Goal: Task Accomplishment & Management: Use online tool/utility

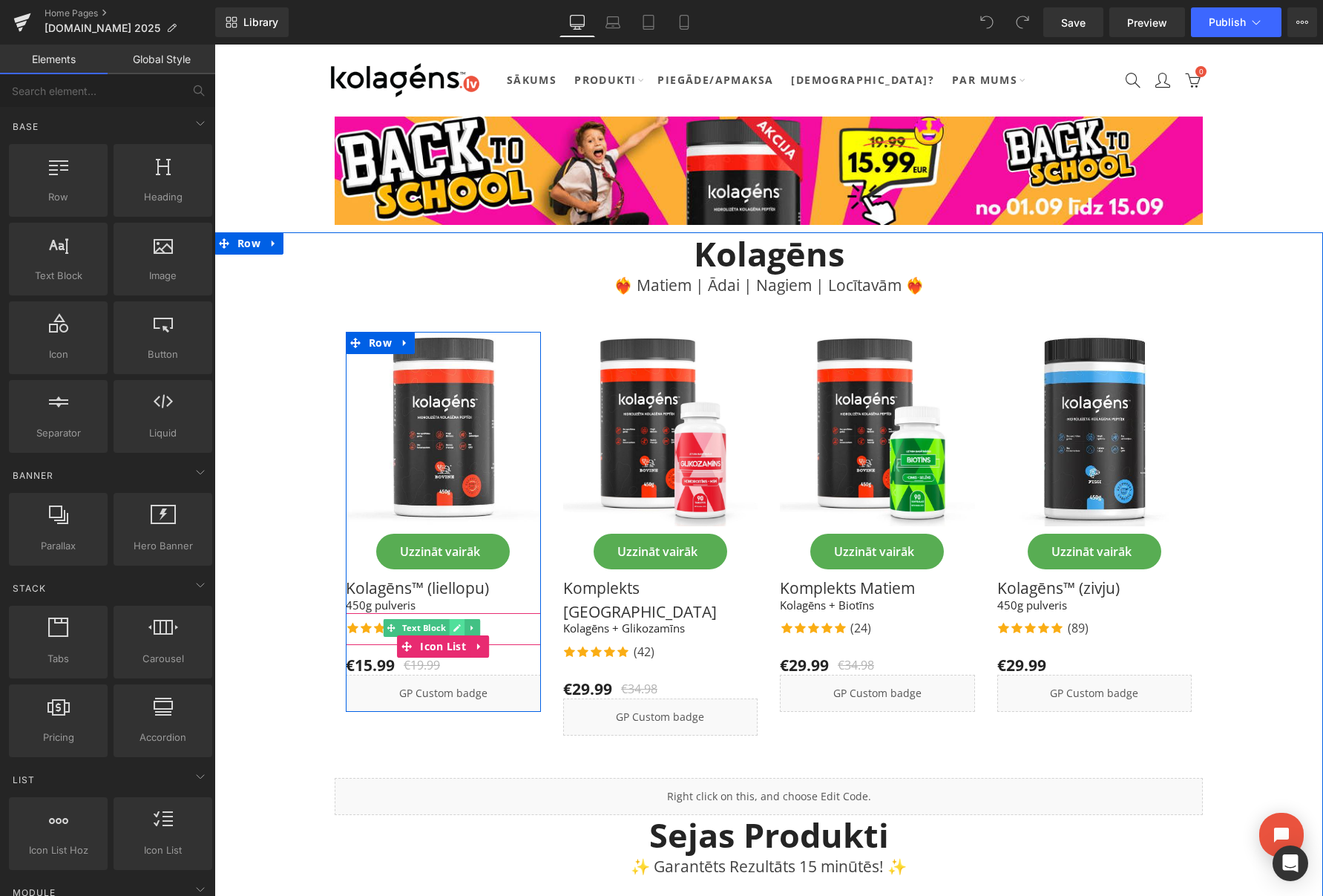
click at [453, 626] on icon at bounding box center [456, 628] width 8 height 9
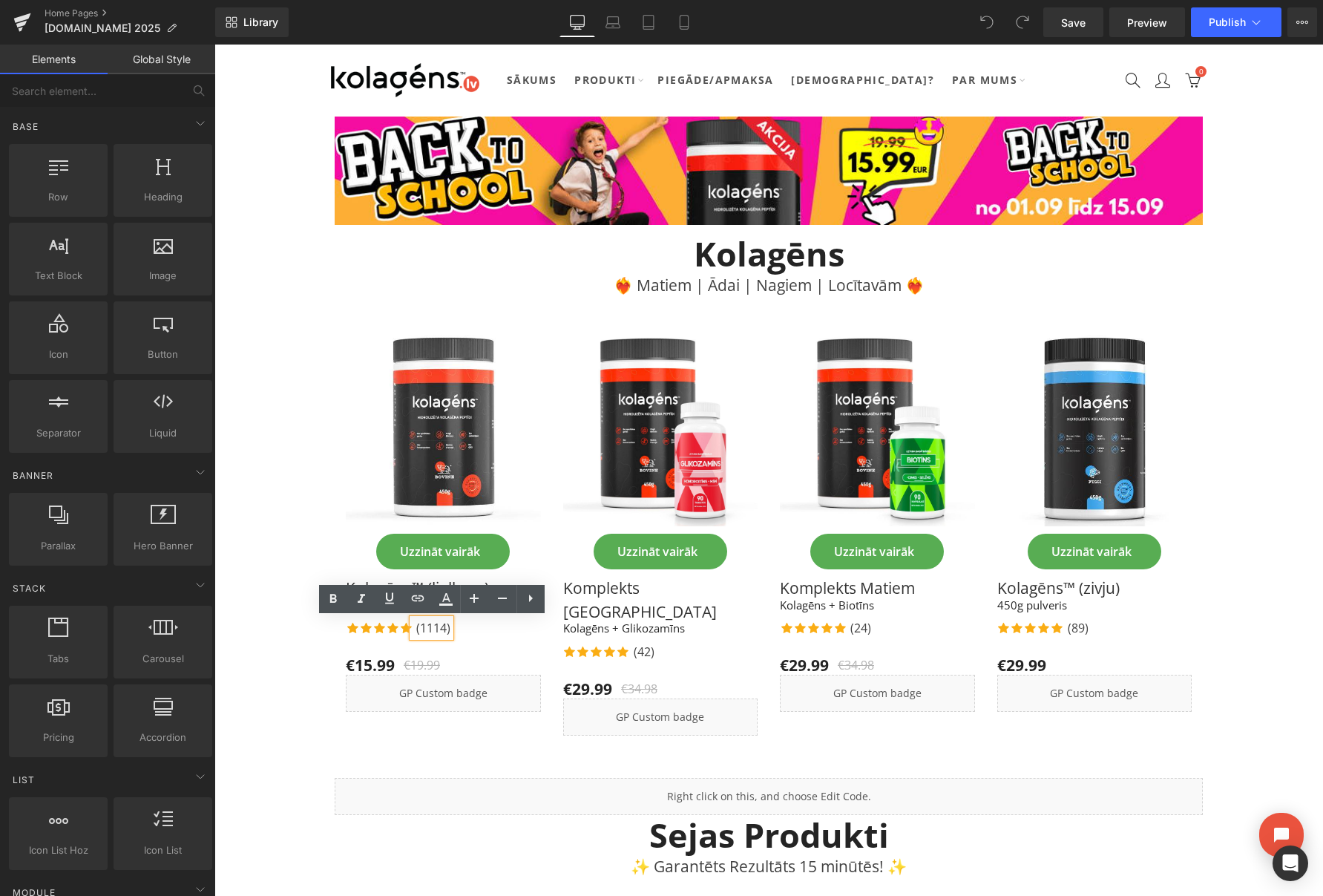
click at [444, 629] on p "(1114)" at bounding box center [433, 628] width 34 height 17
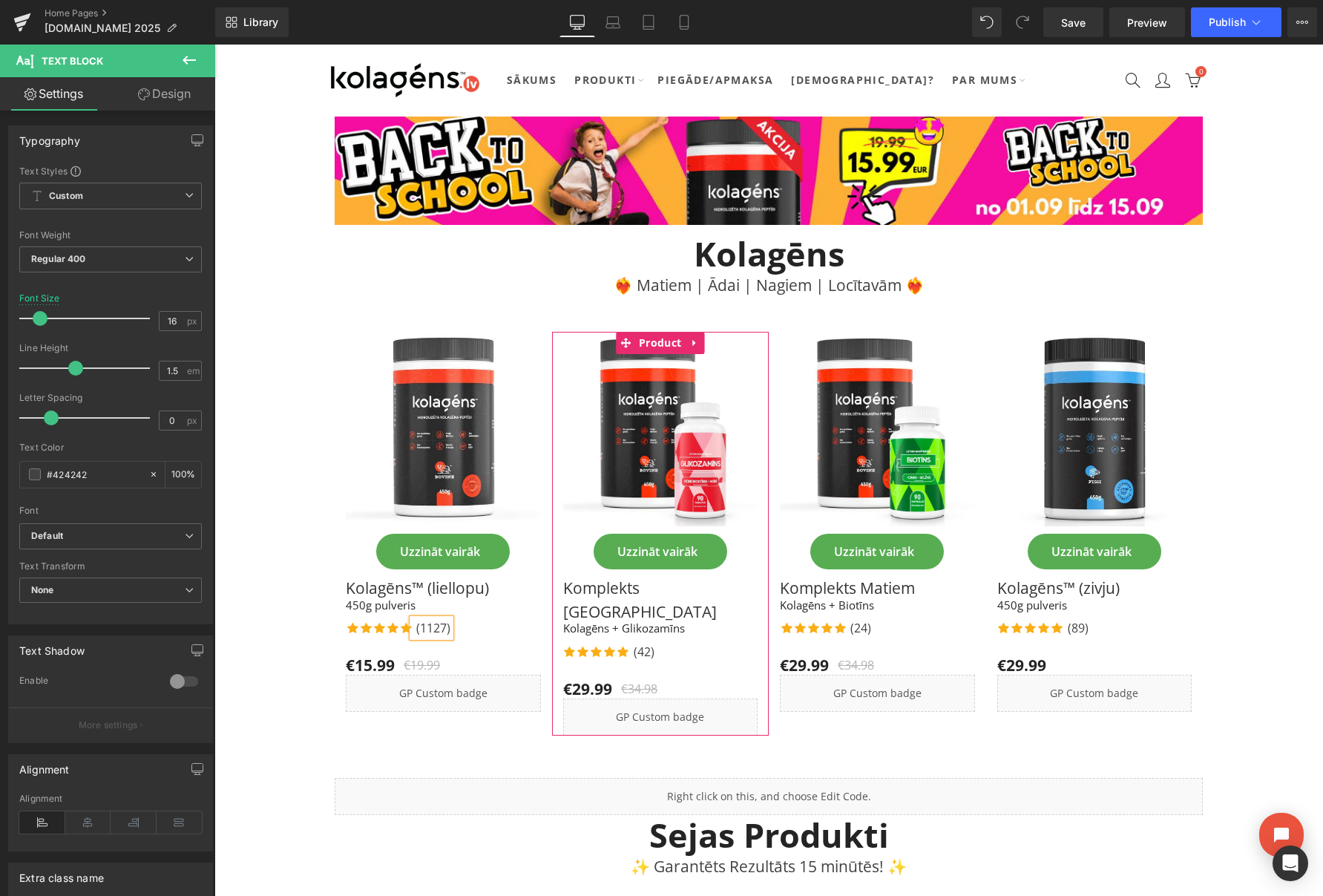
click at [557, 641] on div "Image Uzzināt vairāk Button Row Komplekts Locītavām Text Block Kolagēns + Gliko…" at bounding box center [661, 533] width 217 height 404
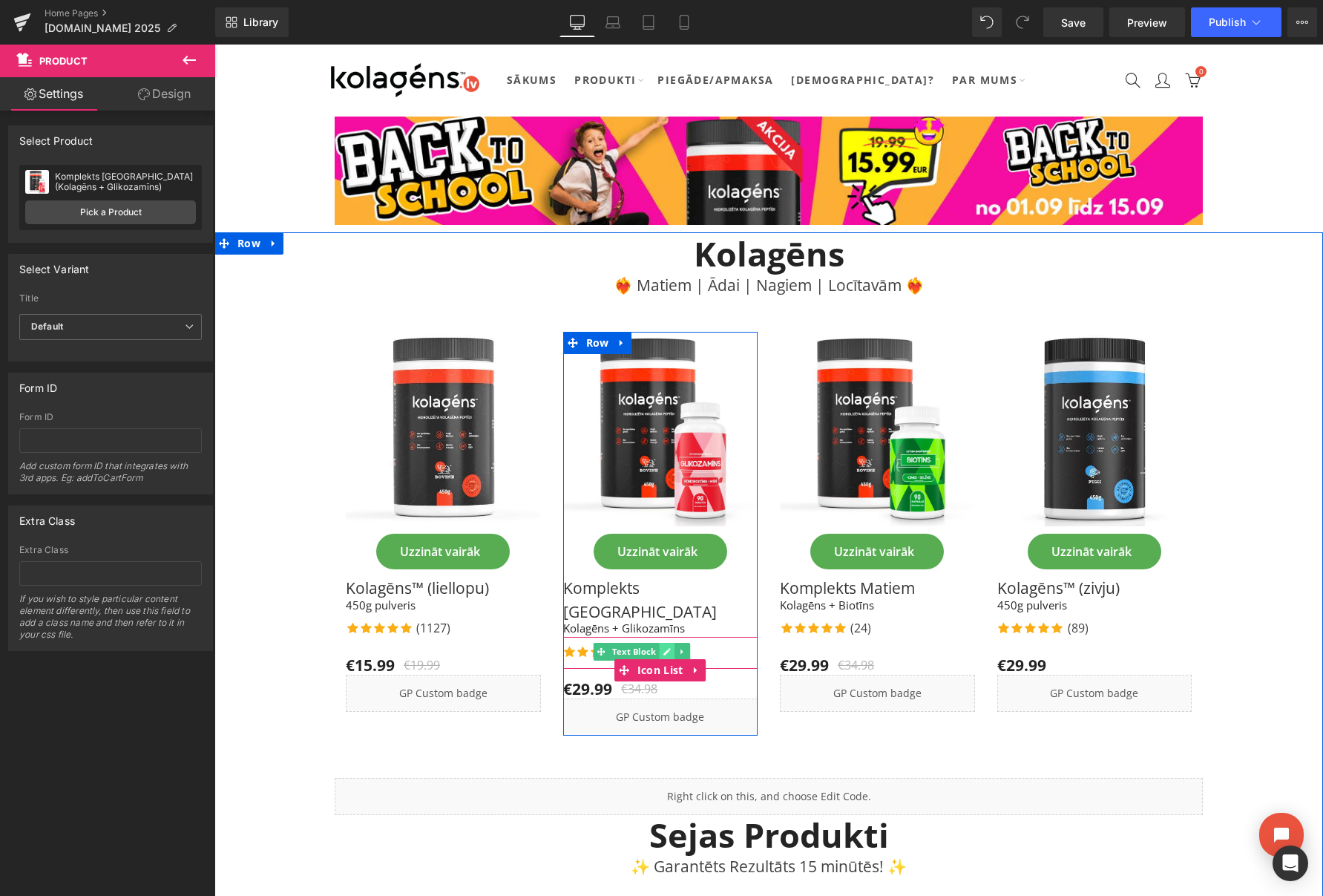
click at [662, 642] on link at bounding box center [667, 651] width 16 height 17
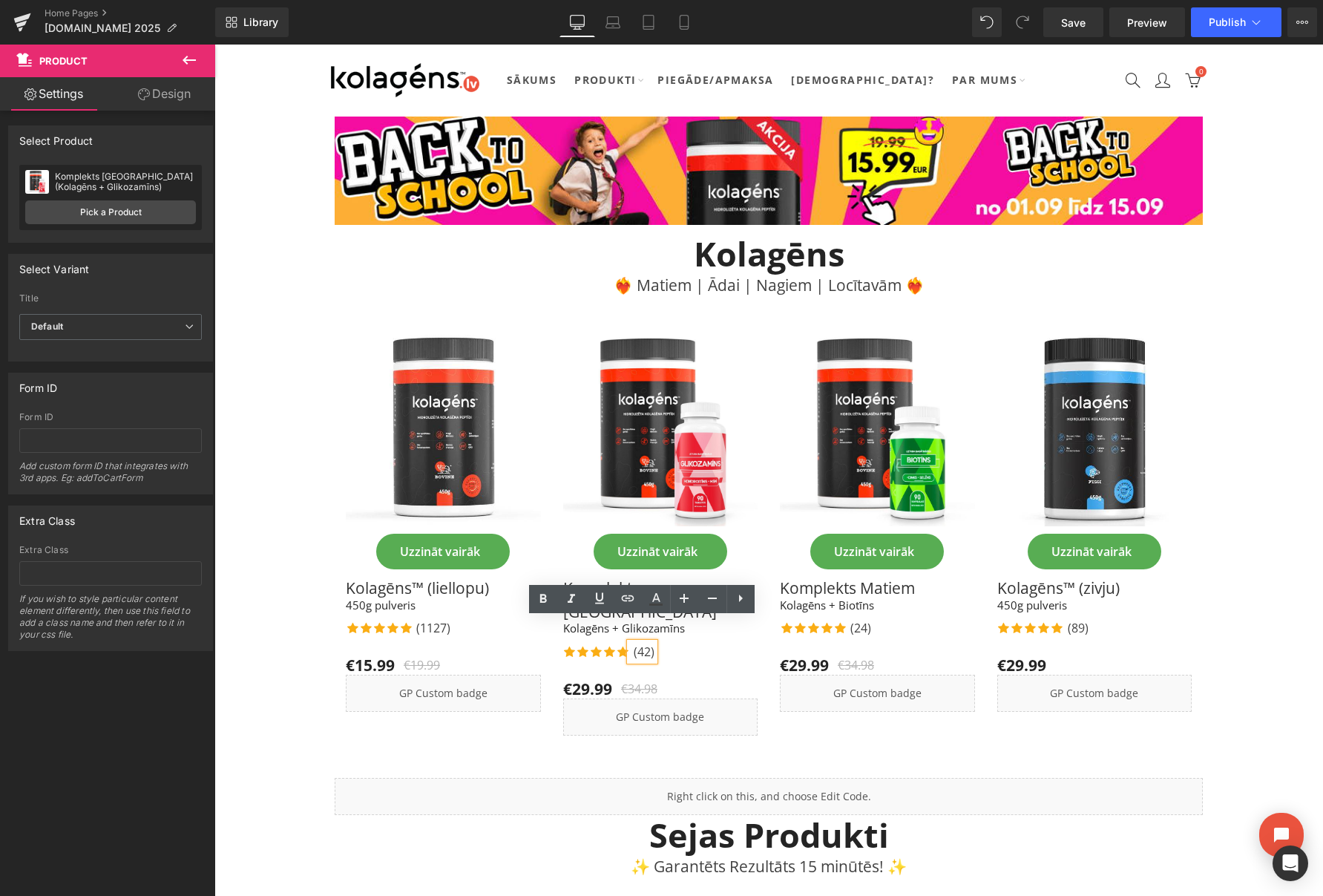
click at [649, 642] on p "(42)" at bounding box center [644, 651] width 21 height 17
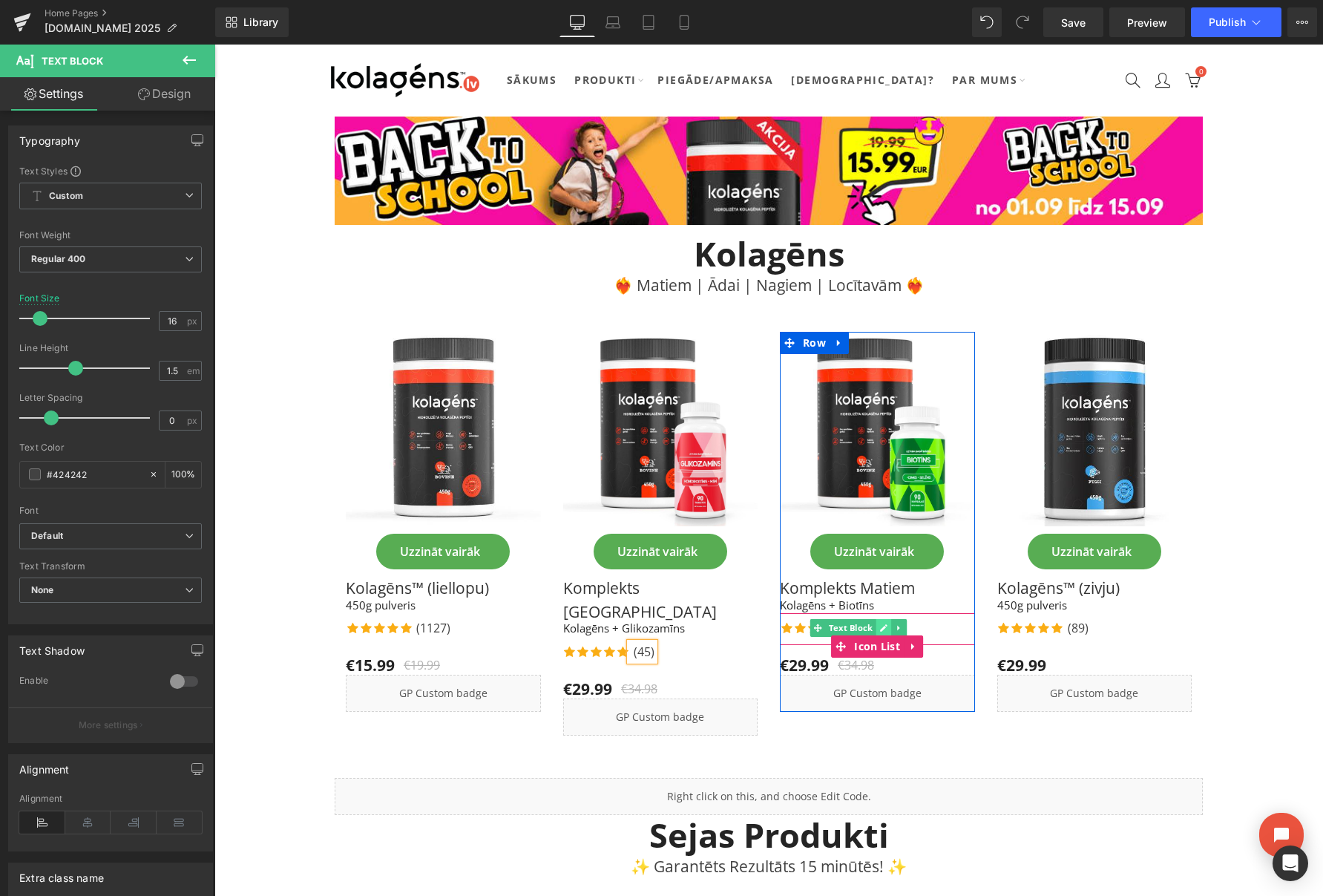
click at [881, 627] on icon at bounding box center [884, 628] width 8 height 9
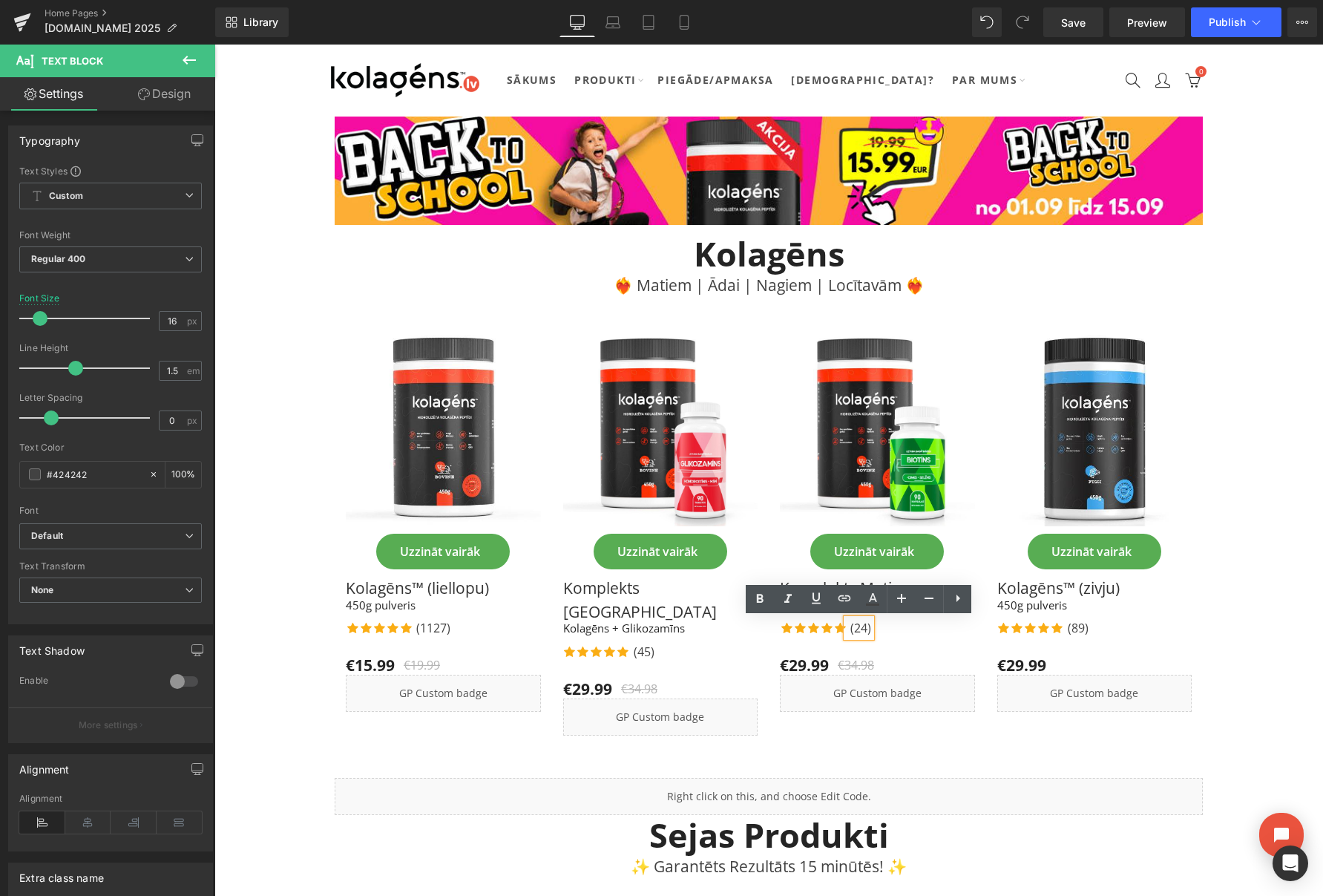
click at [868, 632] on p "(24)" at bounding box center [861, 628] width 21 height 17
click at [893, 628] on div "Icon Icon Icon Icon Icon Icon List Hoz (25) Text Block" at bounding box center [878, 629] width 195 height 21
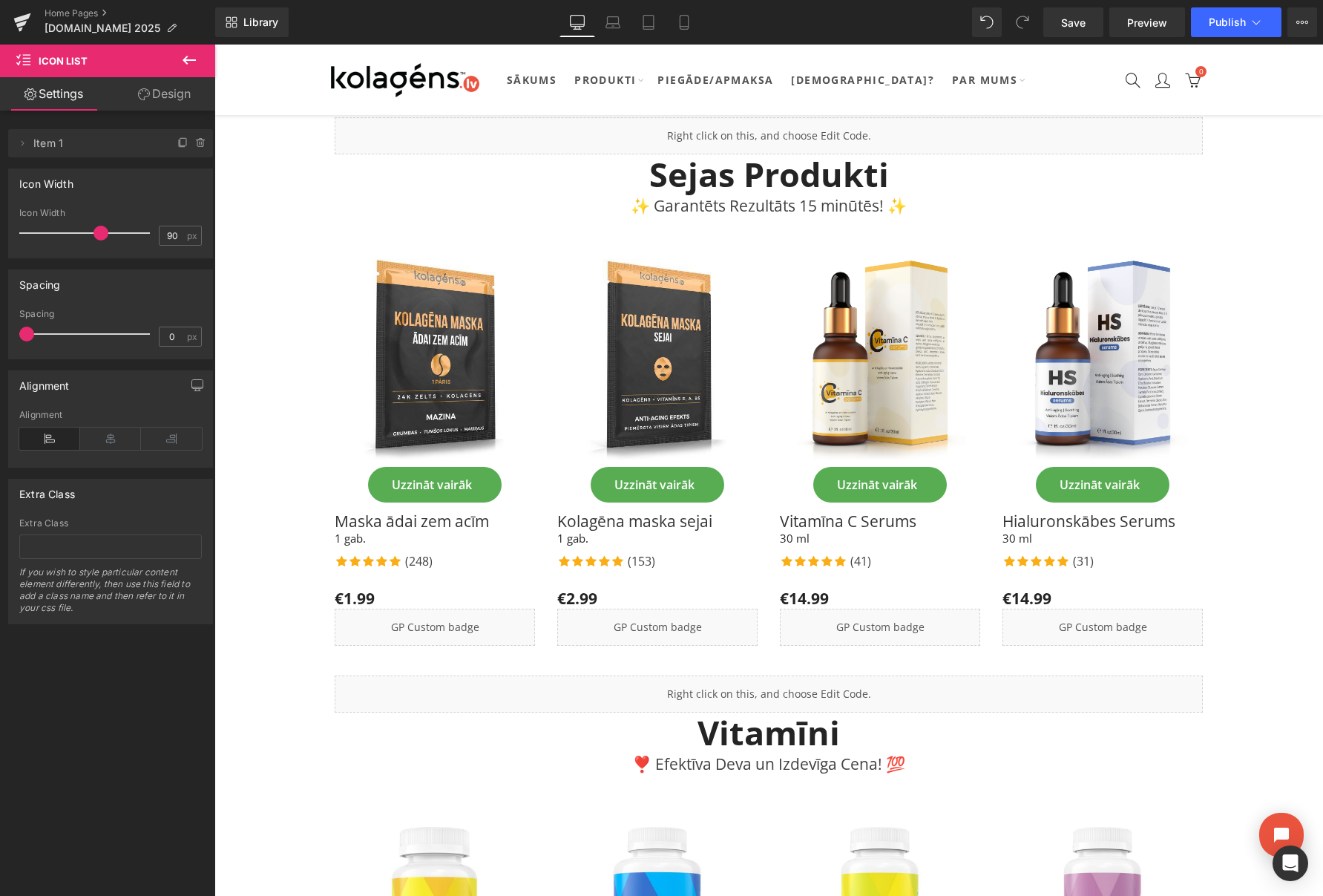
scroll to position [667, 0]
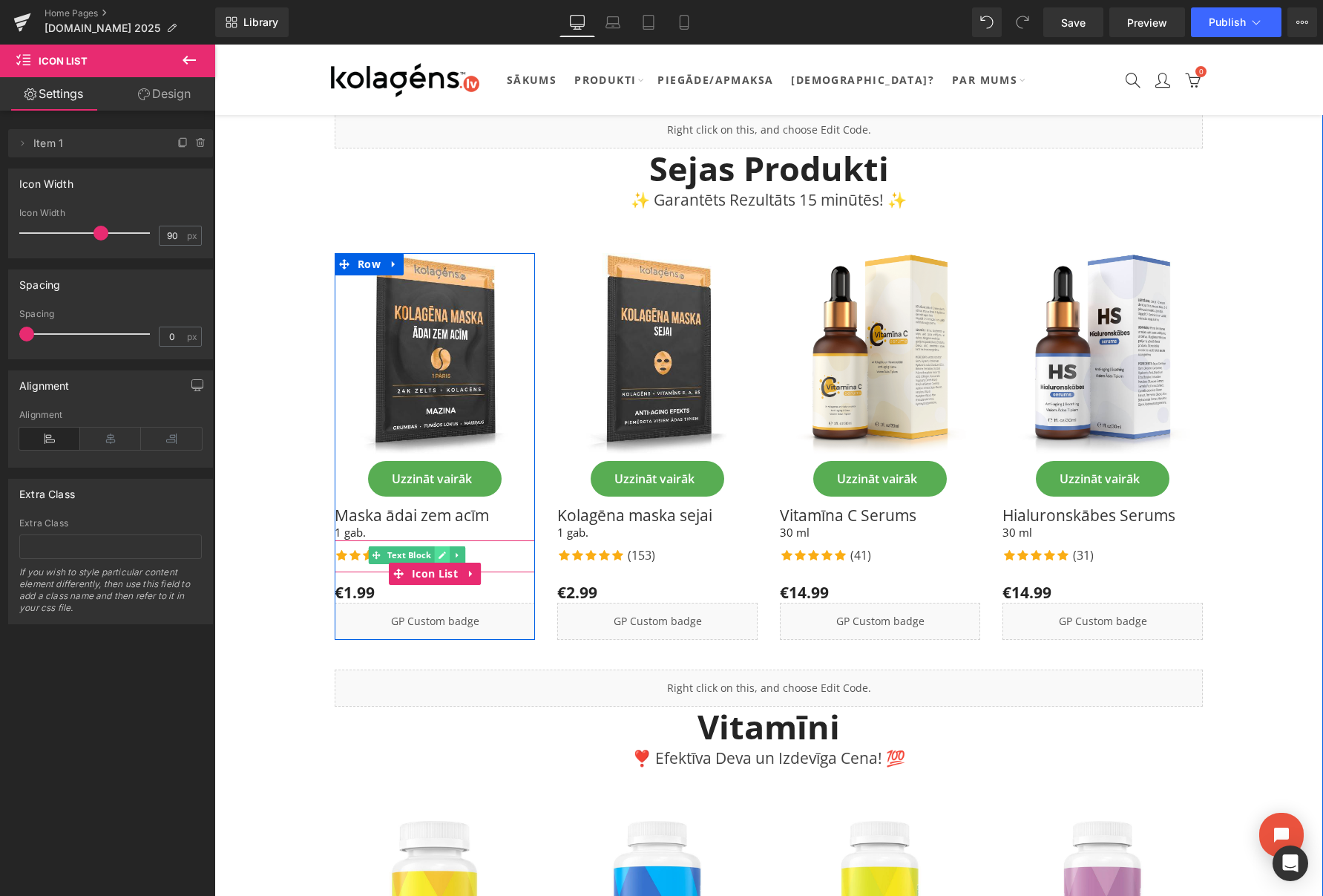
click at [438, 551] on icon at bounding box center [441, 555] width 8 height 9
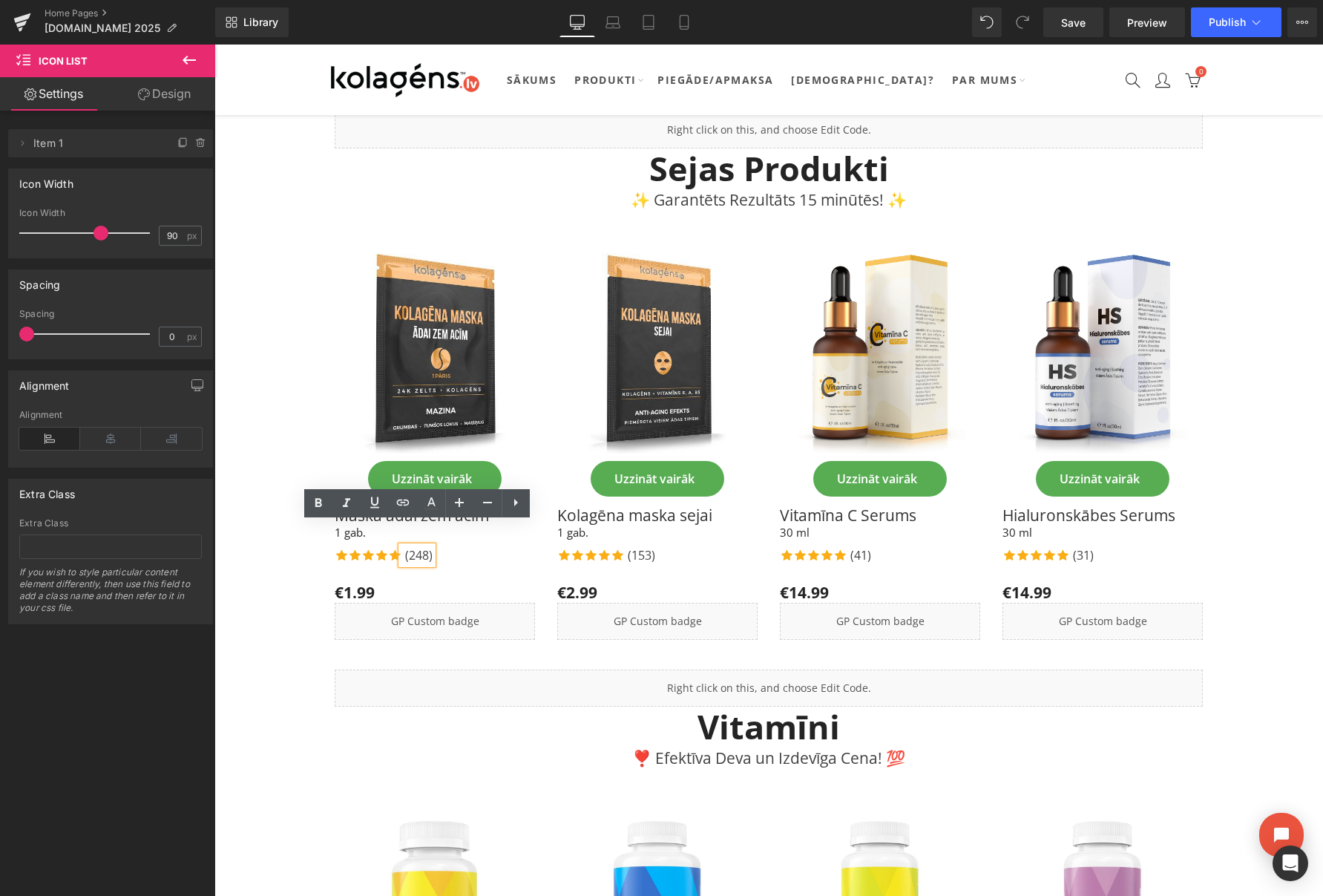
click at [427, 546] on p "(248)" at bounding box center [419, 555] width 28 height 17
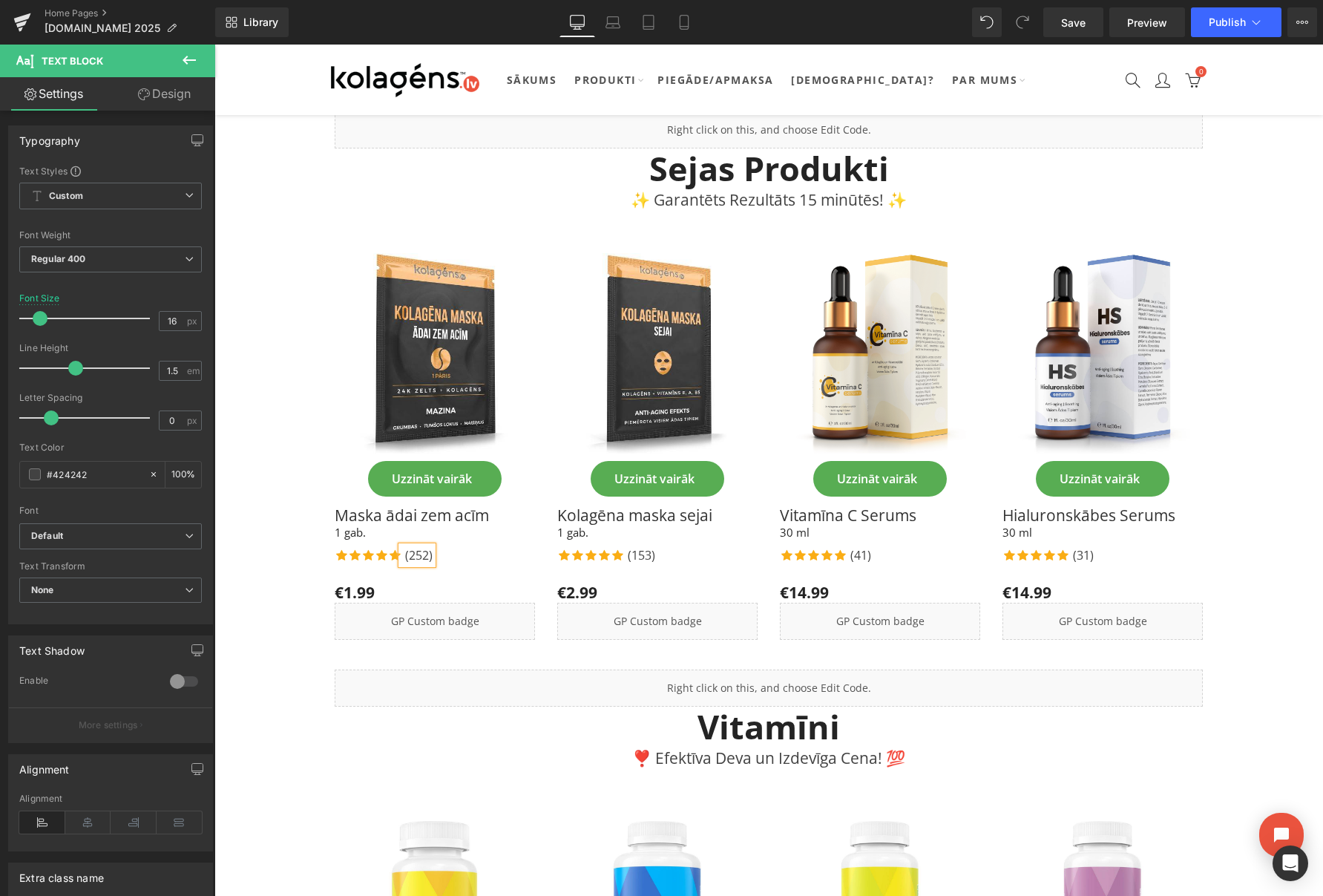
click at [465, 545] on div "Icon Icon Icon Icon Icon Icon List Hoz (252) Text Block Icon List" at bounding box center [435, 556] width 200 height 32
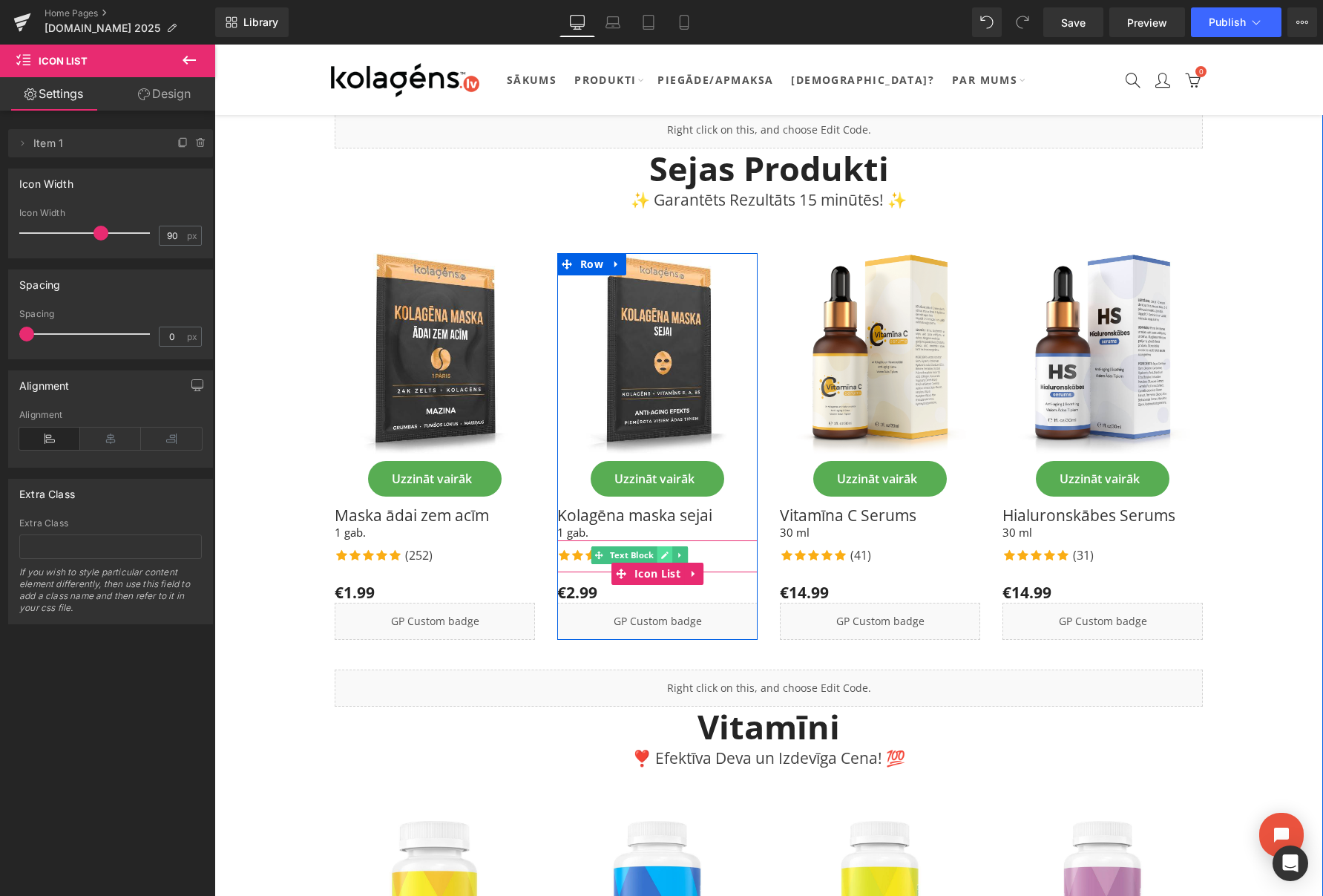
click at [666, 553] on icon at bounding box center [665, 556] width 8 height 8
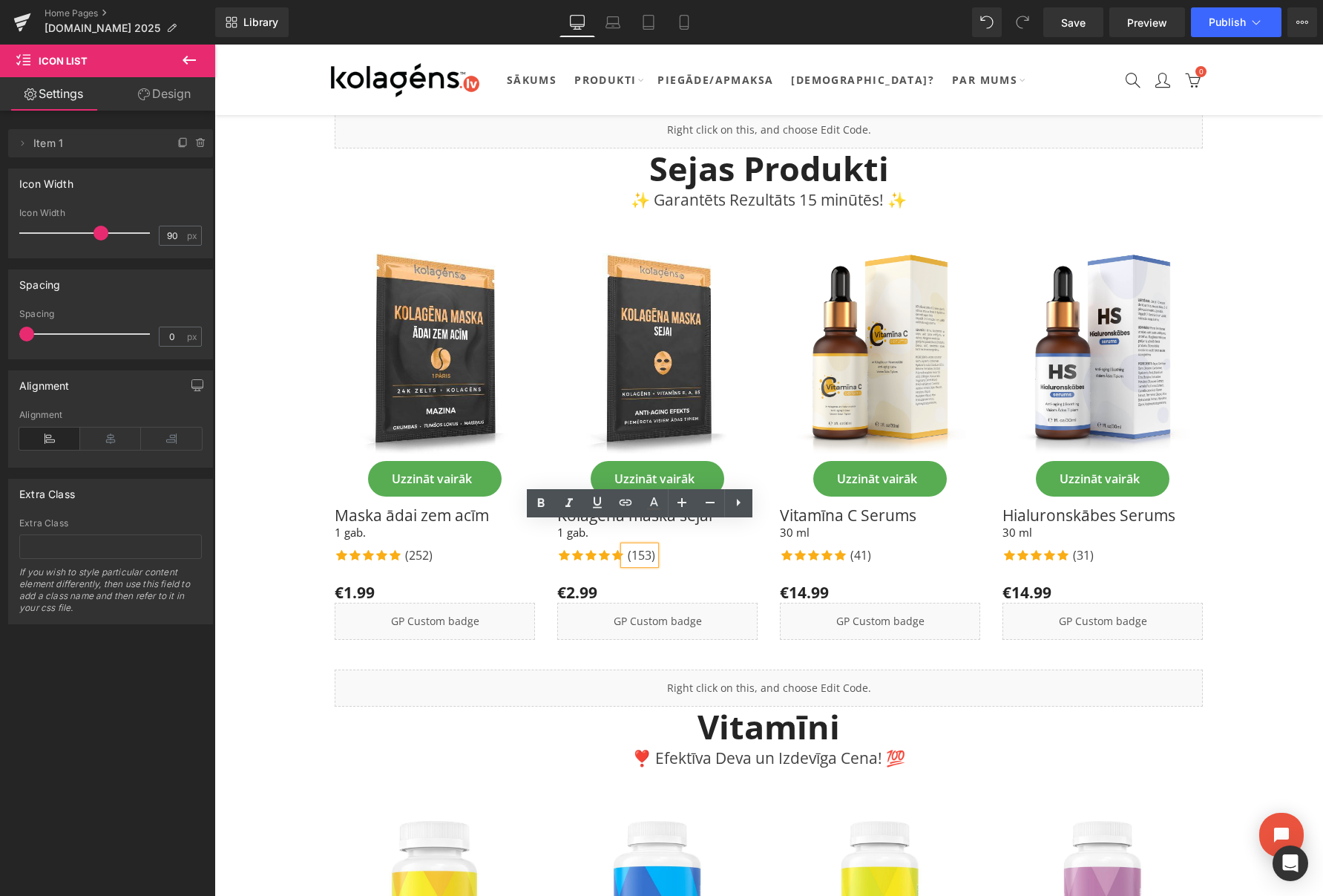
click at [648, 546] on p "(153)" at bounding box center [641, 555] width 28 height 17
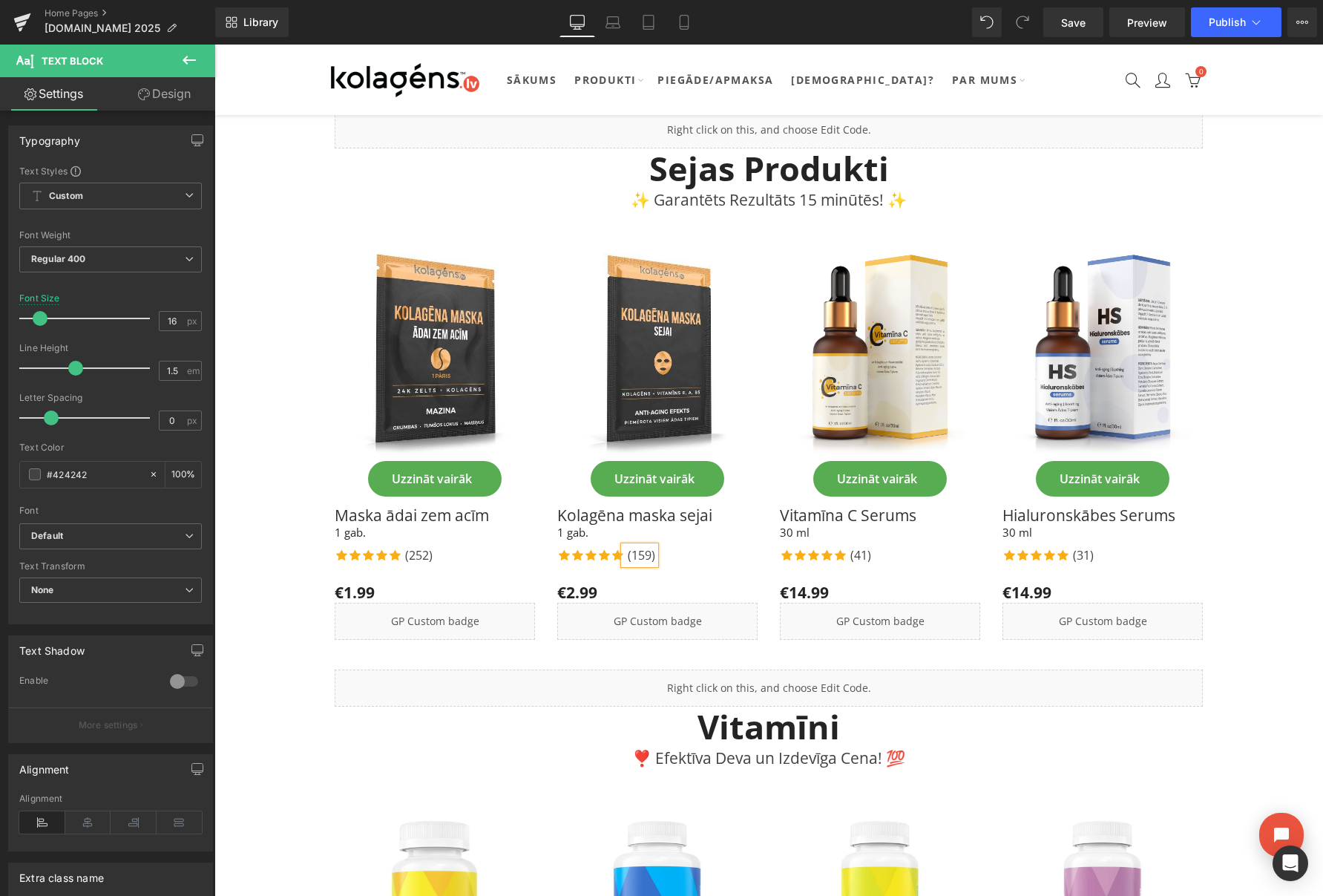
click at [669, 546] on div "Icon Icon Icon Icon Icon Icon List Hoz (159) Text Block" at bounding box center [657, 557] width 200 height 21
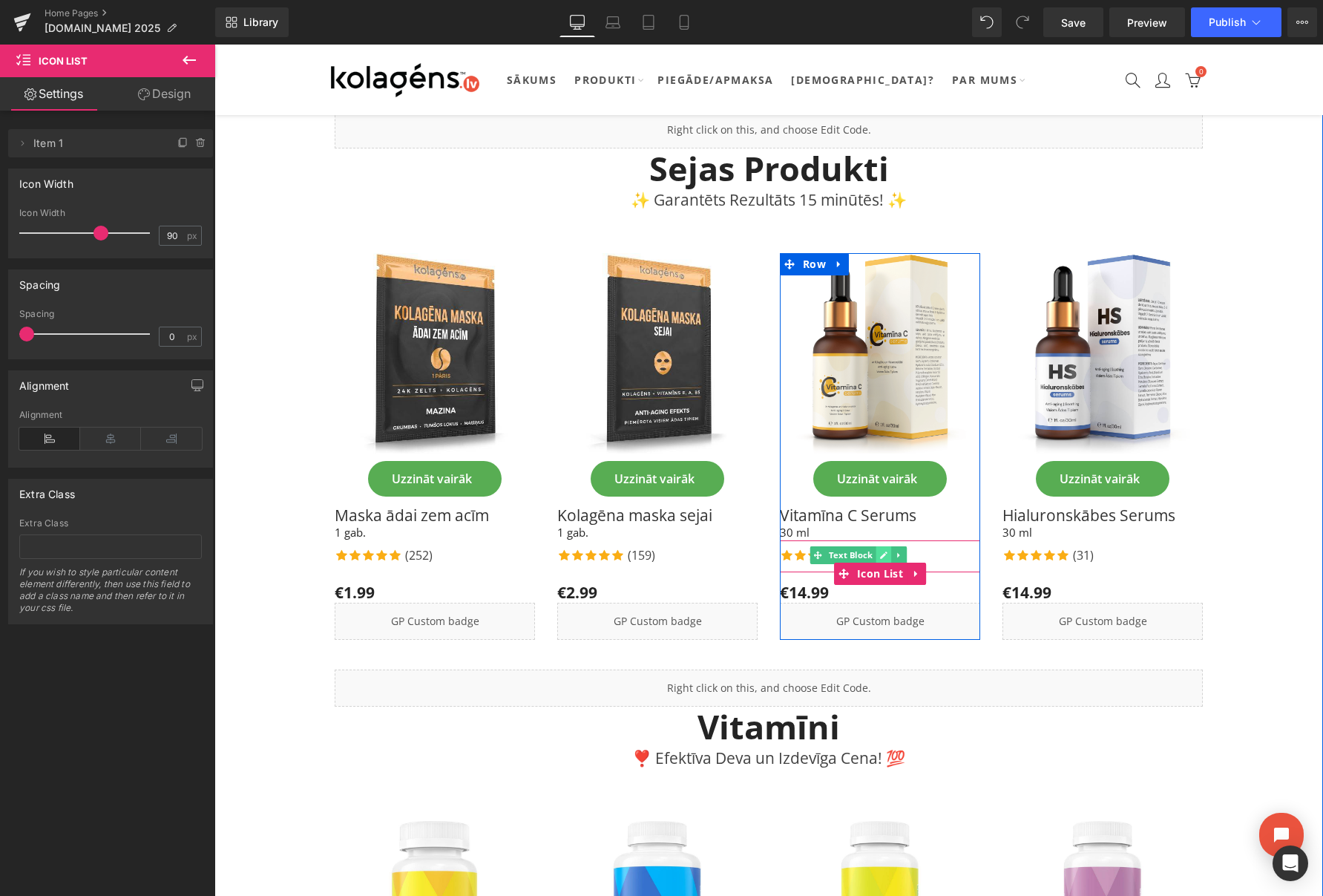
click at [887, 553] on icon at bounding box center [885, 556] width 8 height 8
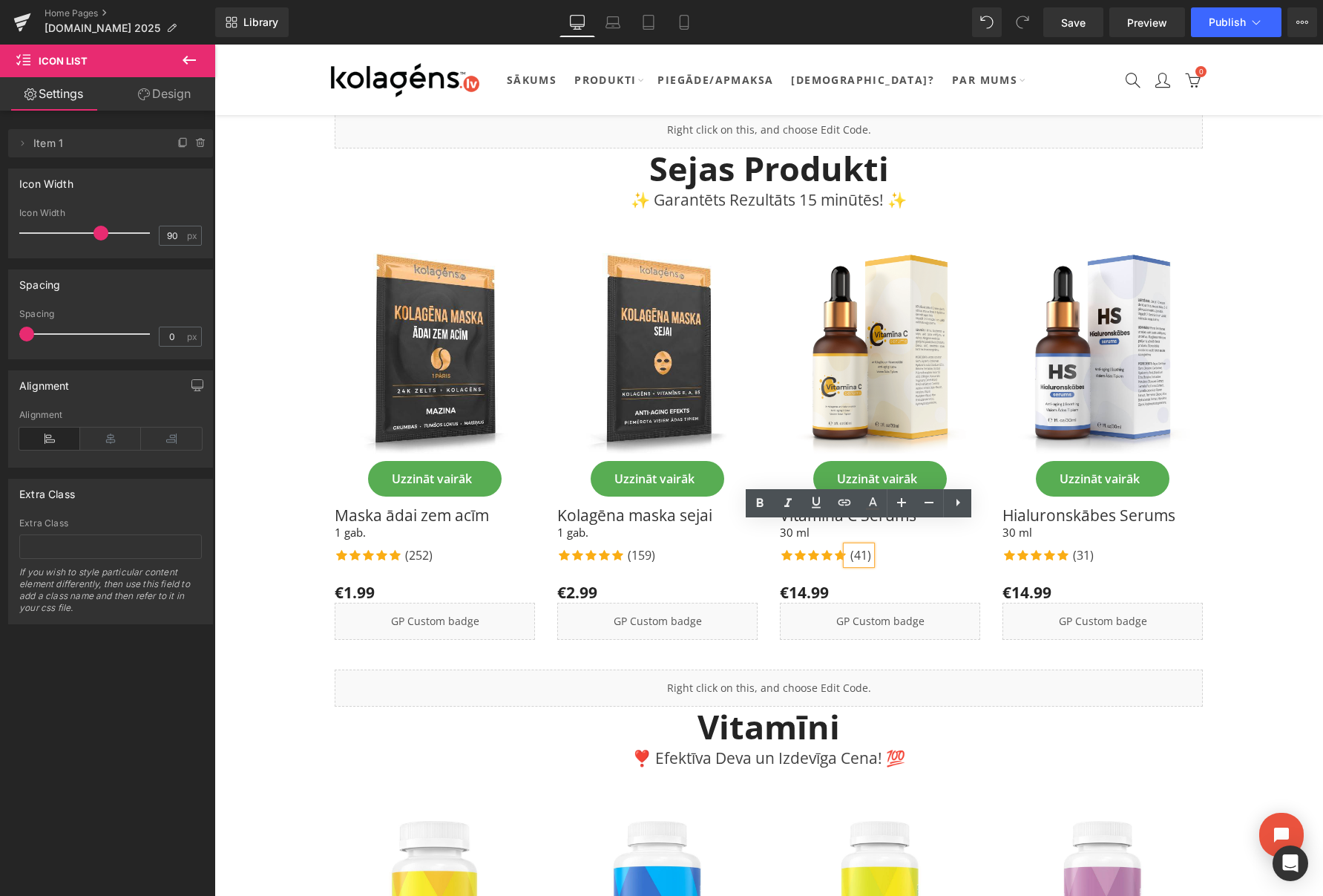
click at [863, 546] on p "(41)" at bounding box center [861, 555] width 21 height 17
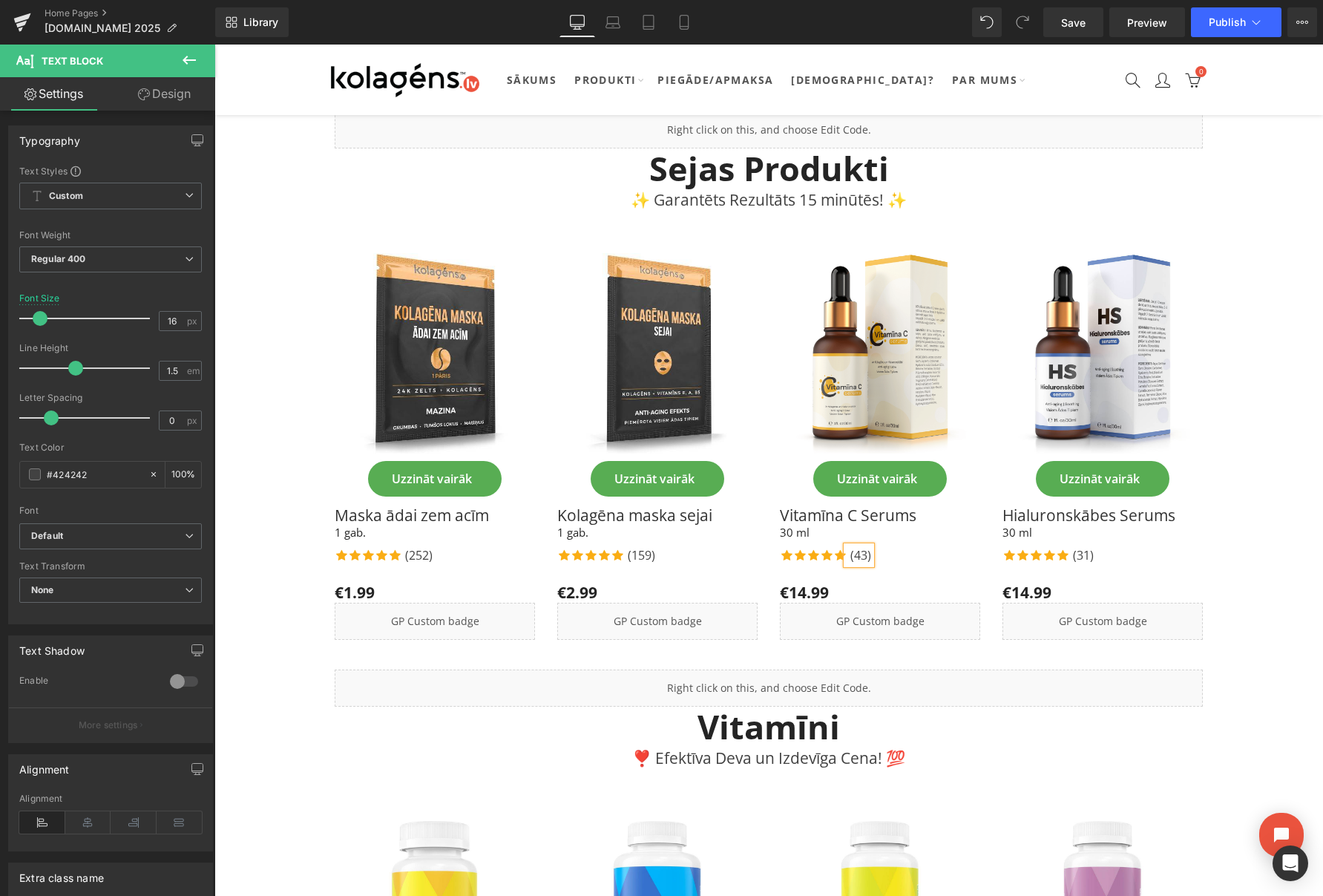
click at [903, 546] on div "Icon Icon Icon Icon Icon Icon List Hoz (43) Text Block" at bounding box center [880, 557] width 200 height 21
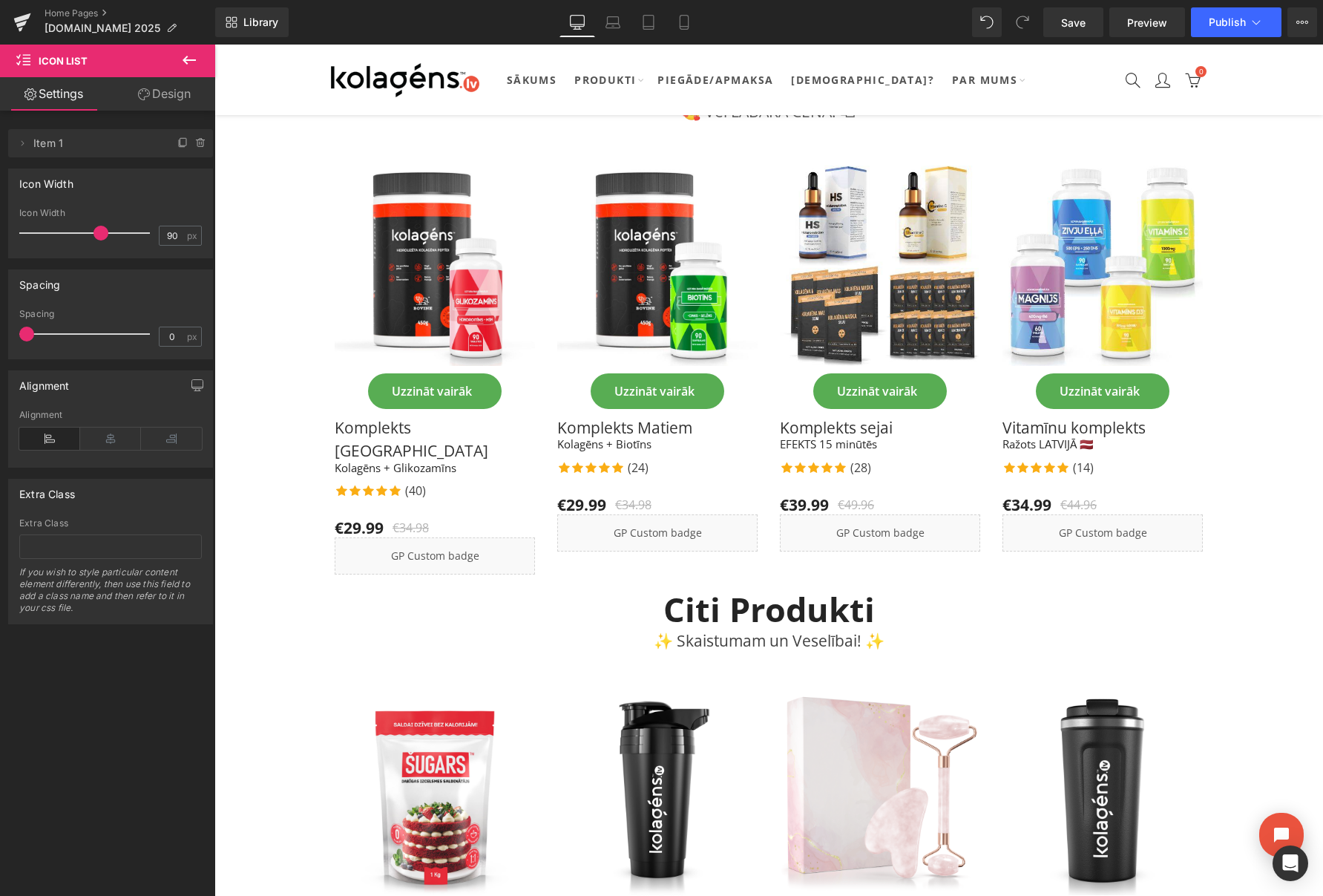
scroll to position [2297, 0]
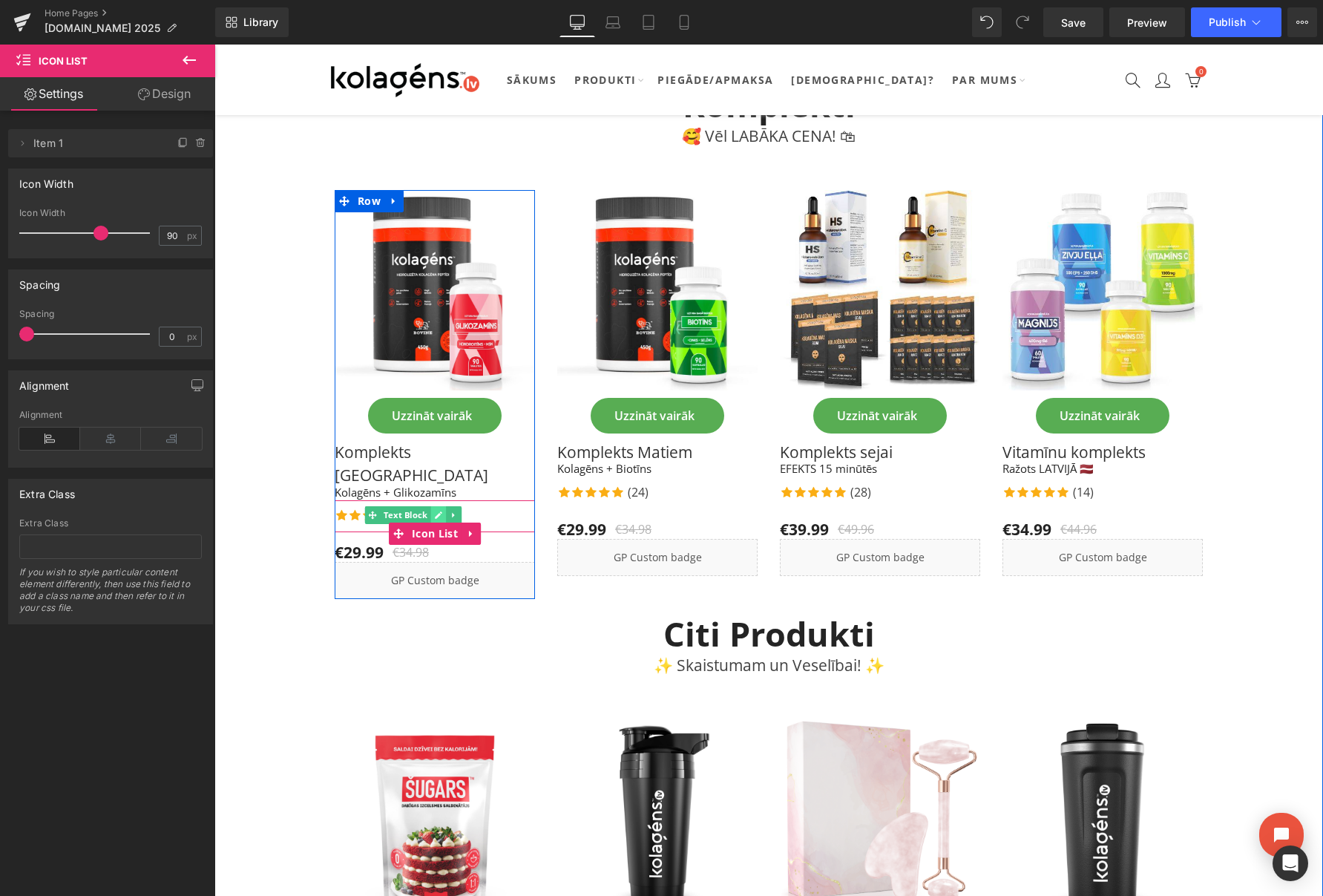
click at [440, 511] on icon at bounding box center [438, 515] width 8 height 9
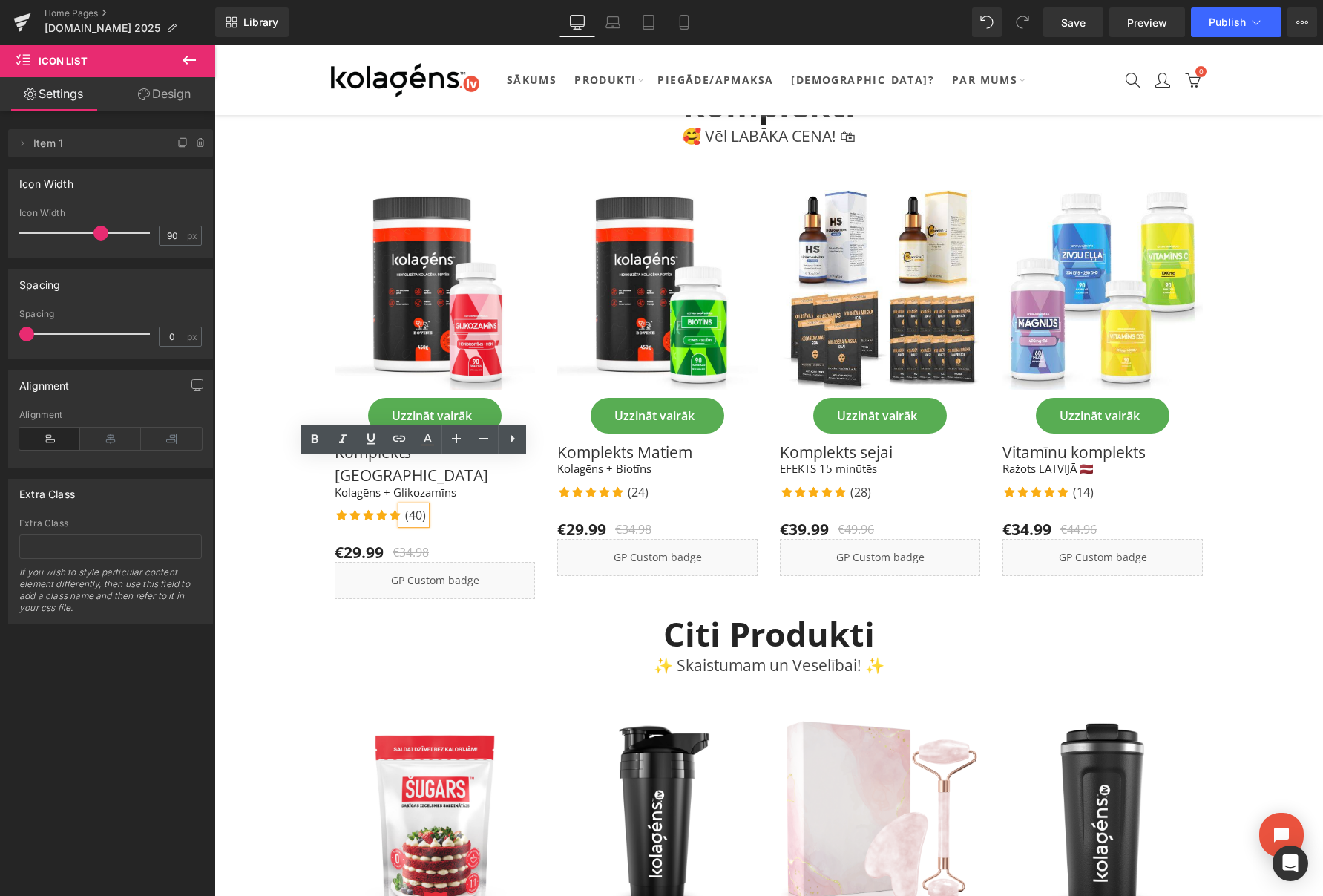
click at [421, 506] on p "(40)" at bounding box center [416, 515] width 21 height 17
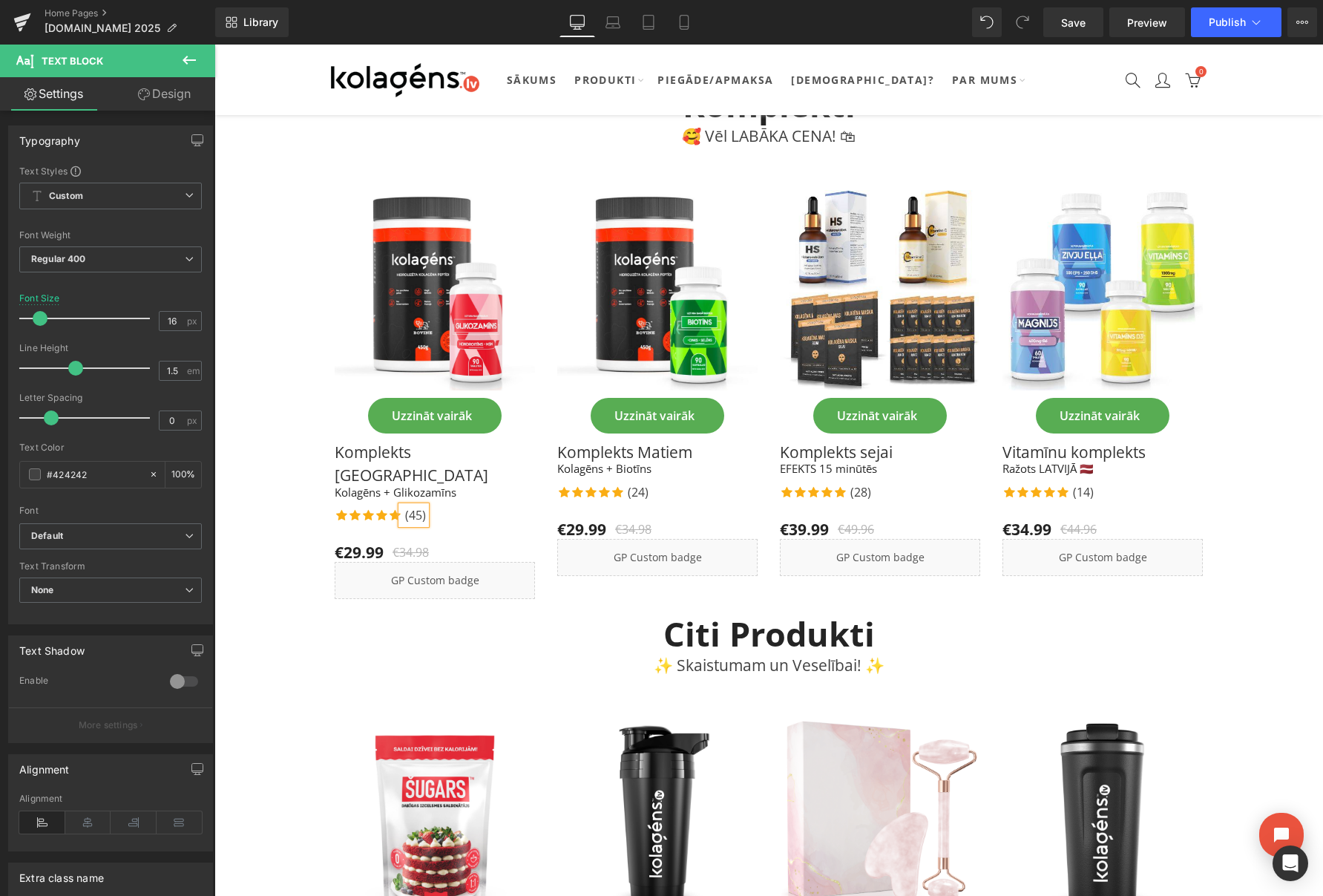
click at [491, 506] on div "Icon Icon Icon Icon Icon Icon List Hoz (45) Text Block" at bounding box center [435, 517] width 200 height 21
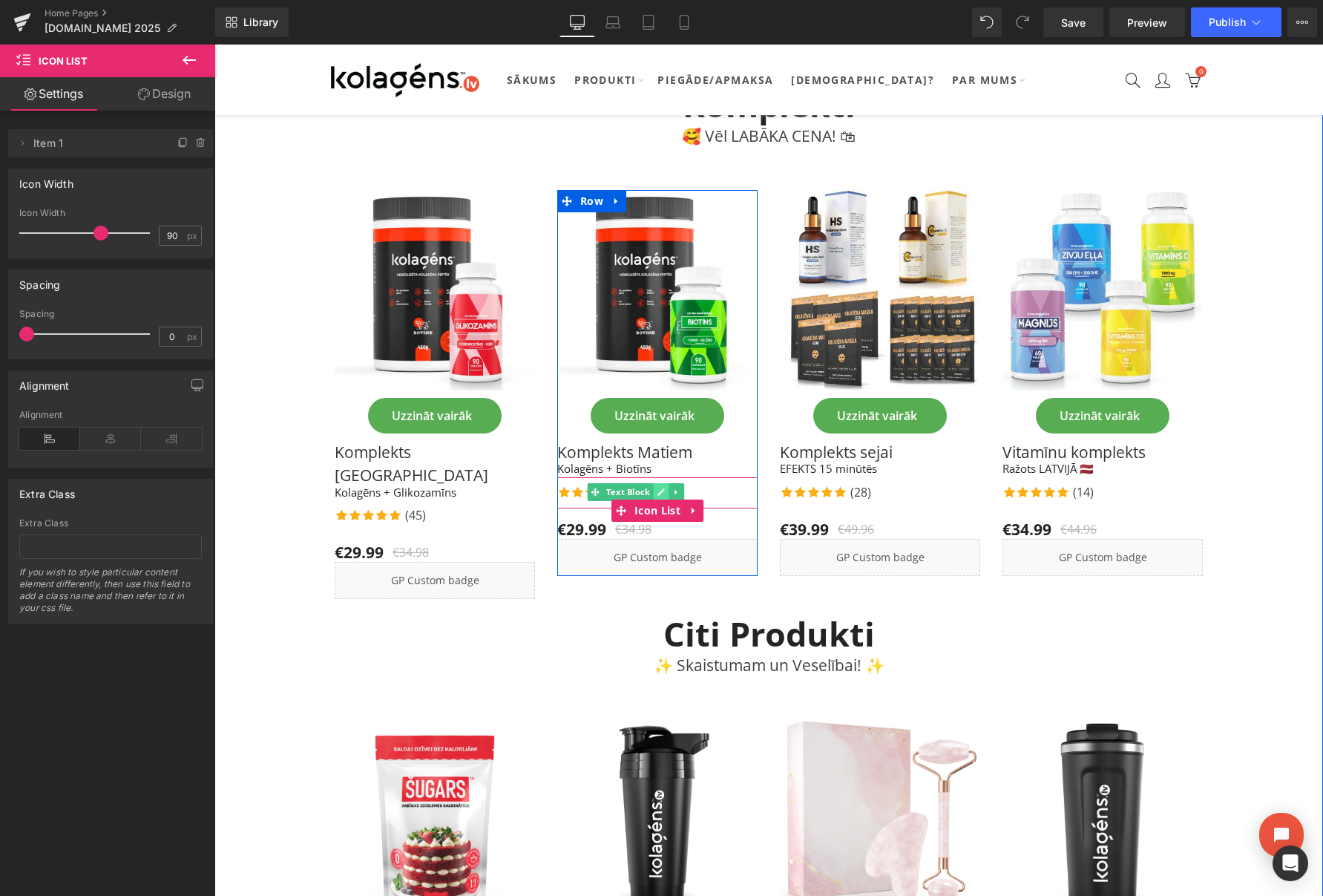
click at [657, 487] on icon at bounding box center [661, 492] width 8 height 9
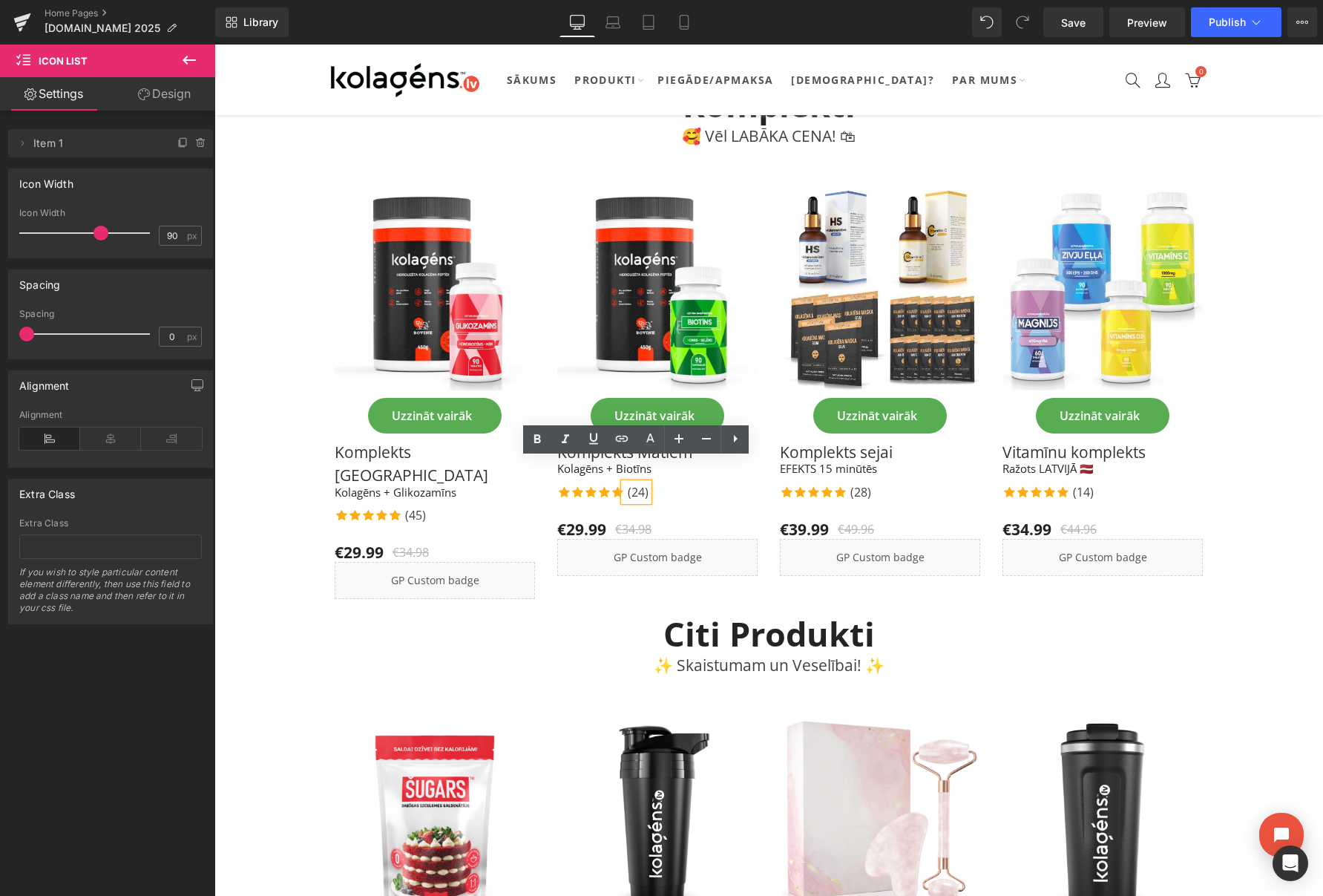
click at [643, 483] on p "(24)" at bounding box center [638, 492] width 21 height 17
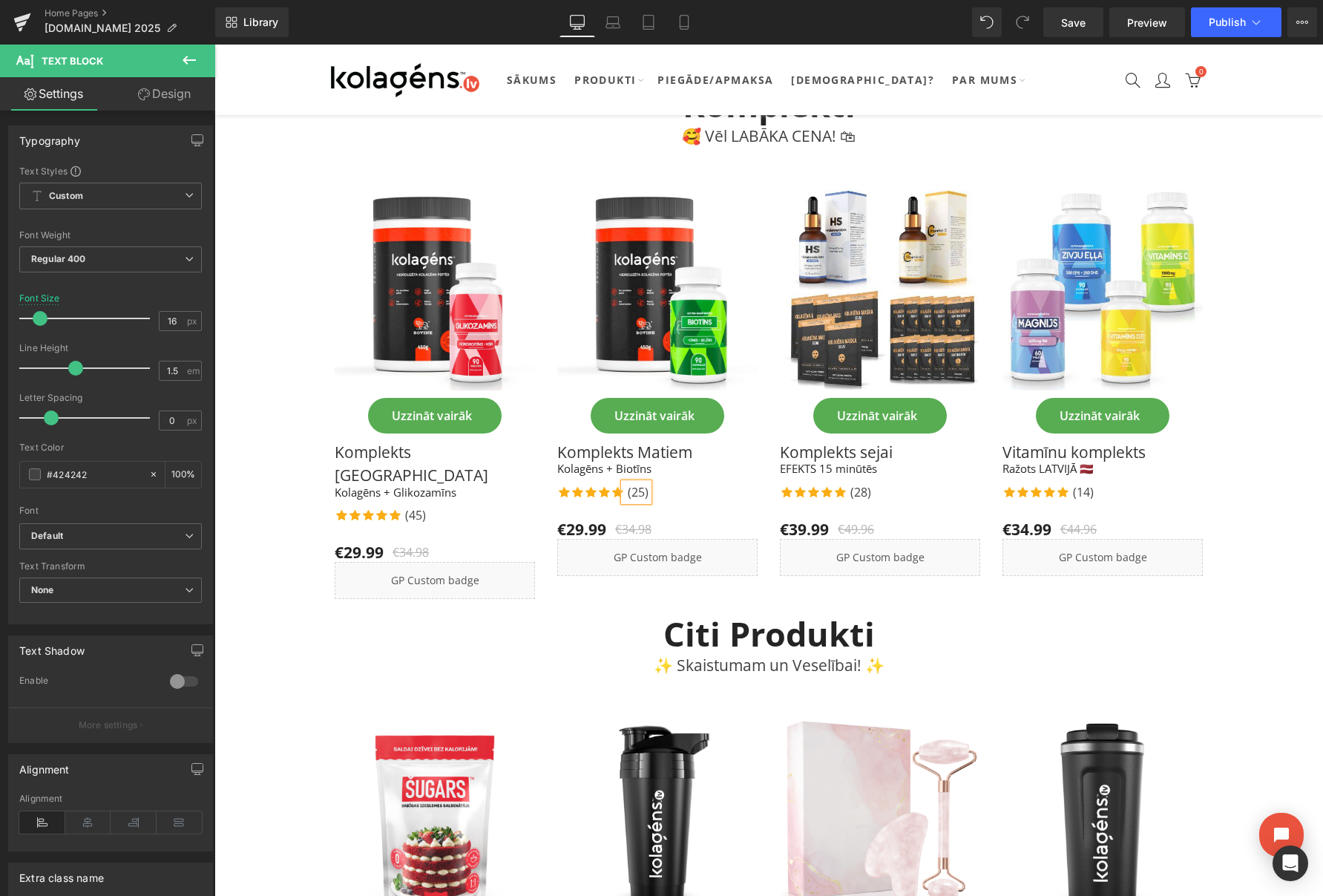
click at [680, 483] on div "Icon Icon Icon Icon Icon Icon List Hoz (25) Text Block" at bounding box center [657, 493] width 200 height 21
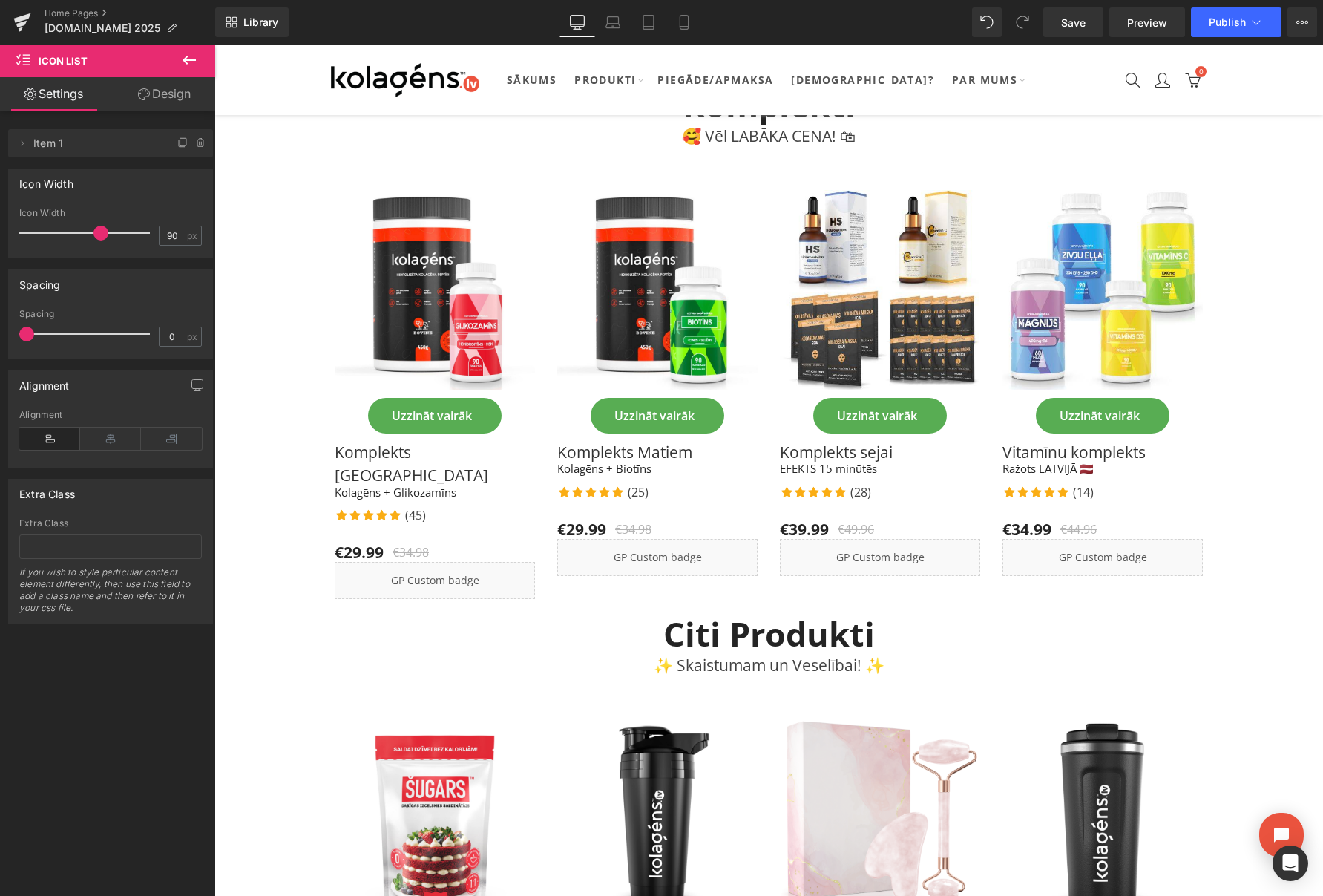
scroll to position [2311, 0]
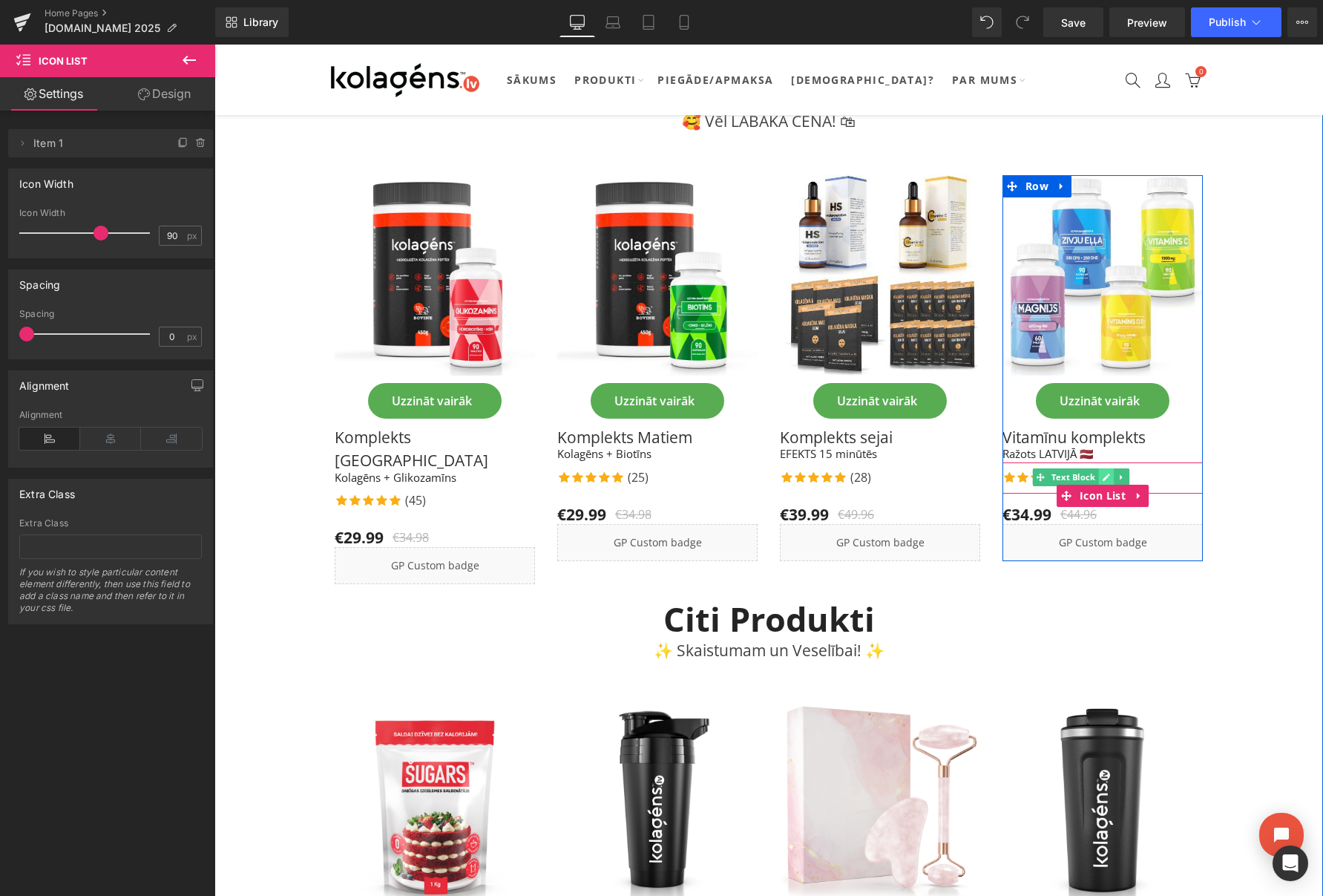
click at [1105, 472] on icon at bounding box center [1106, 477] width 8 height 9
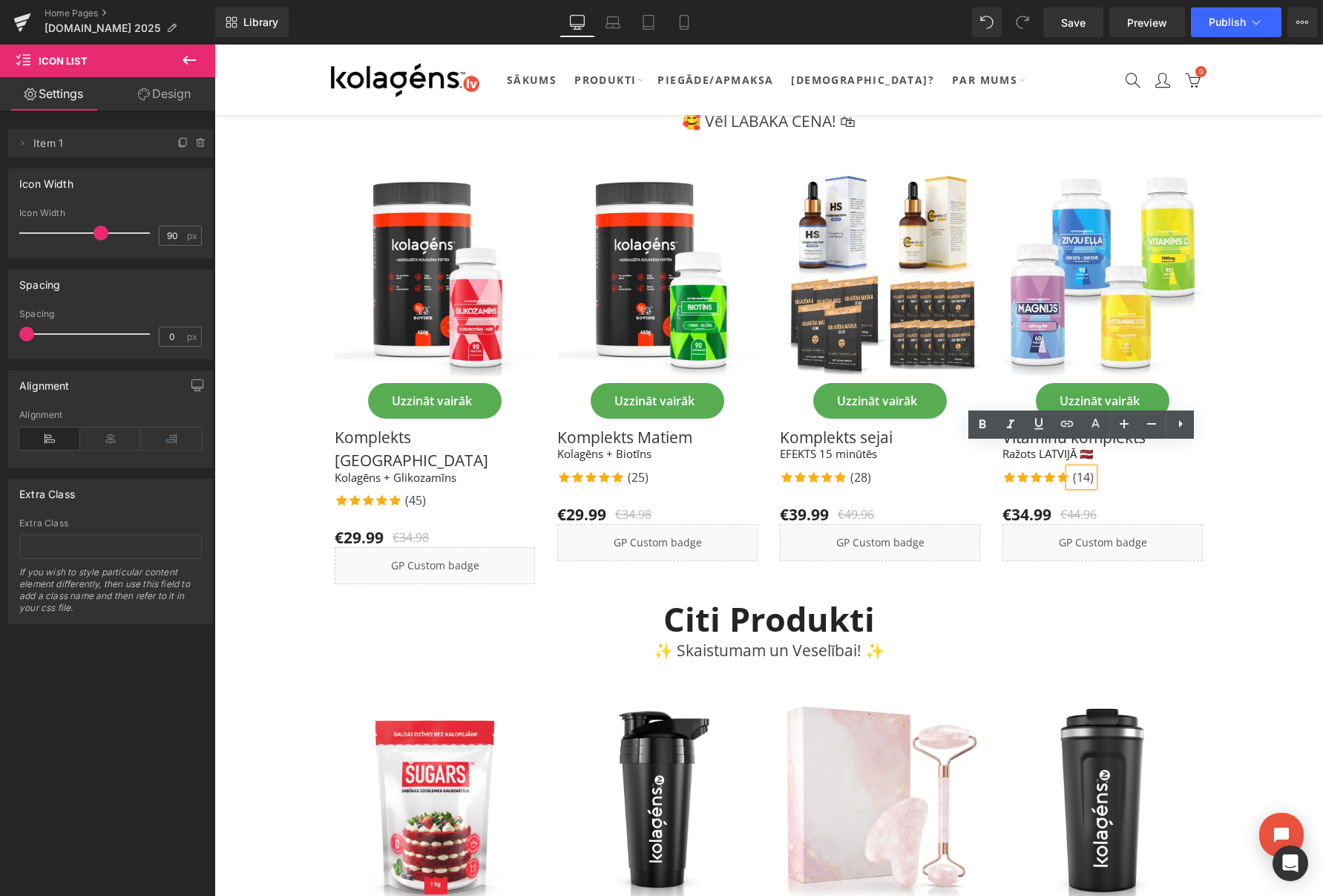
click at [1089, 468] on p "(14)" at bounding box center [1083, 477] width 21 height 17
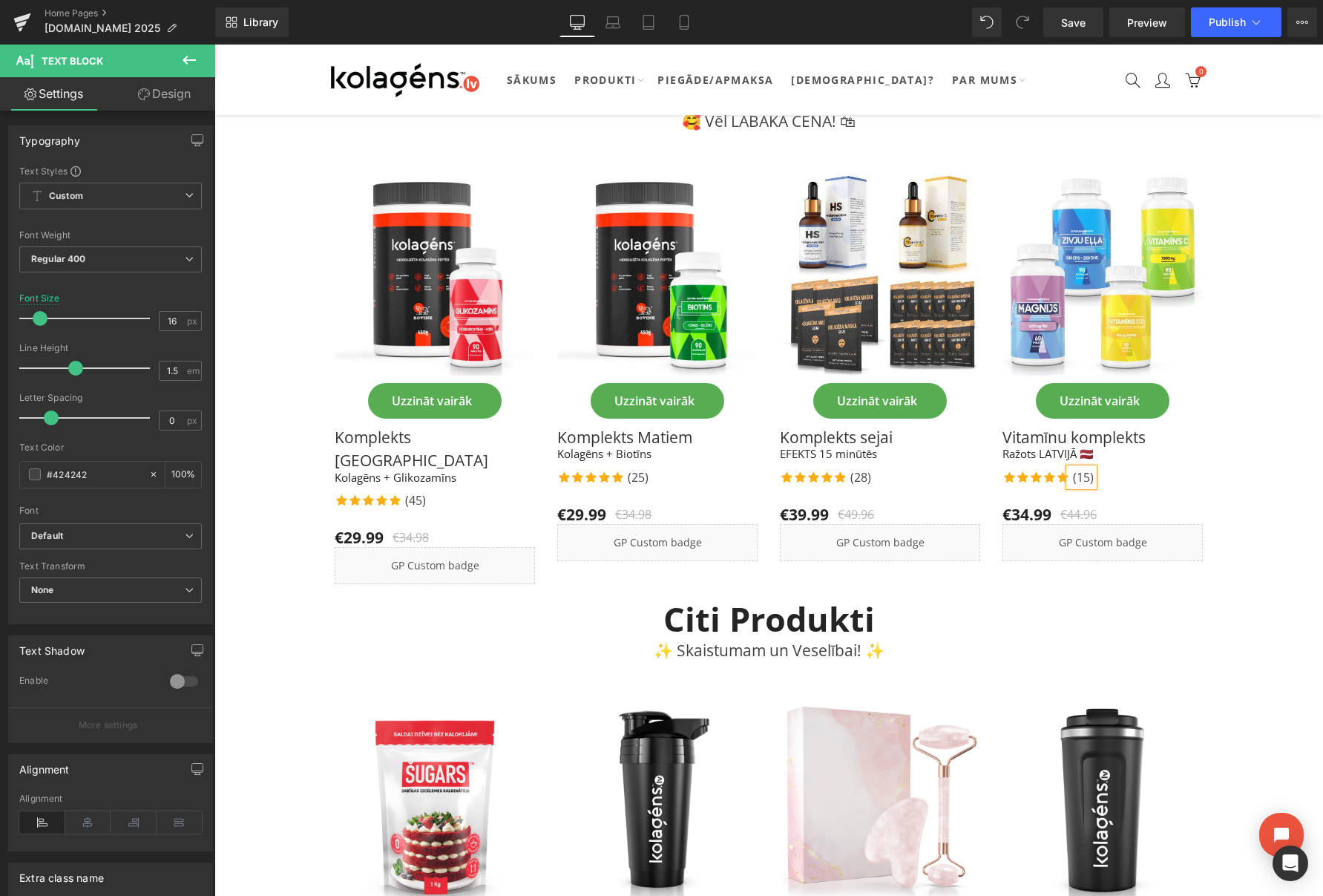
click at [1140, 468] on div "Icon Icon Icon Icon Icon Icon List Hoz (15) Text Block" at bounding box center [1102, 479] width 200 height 21
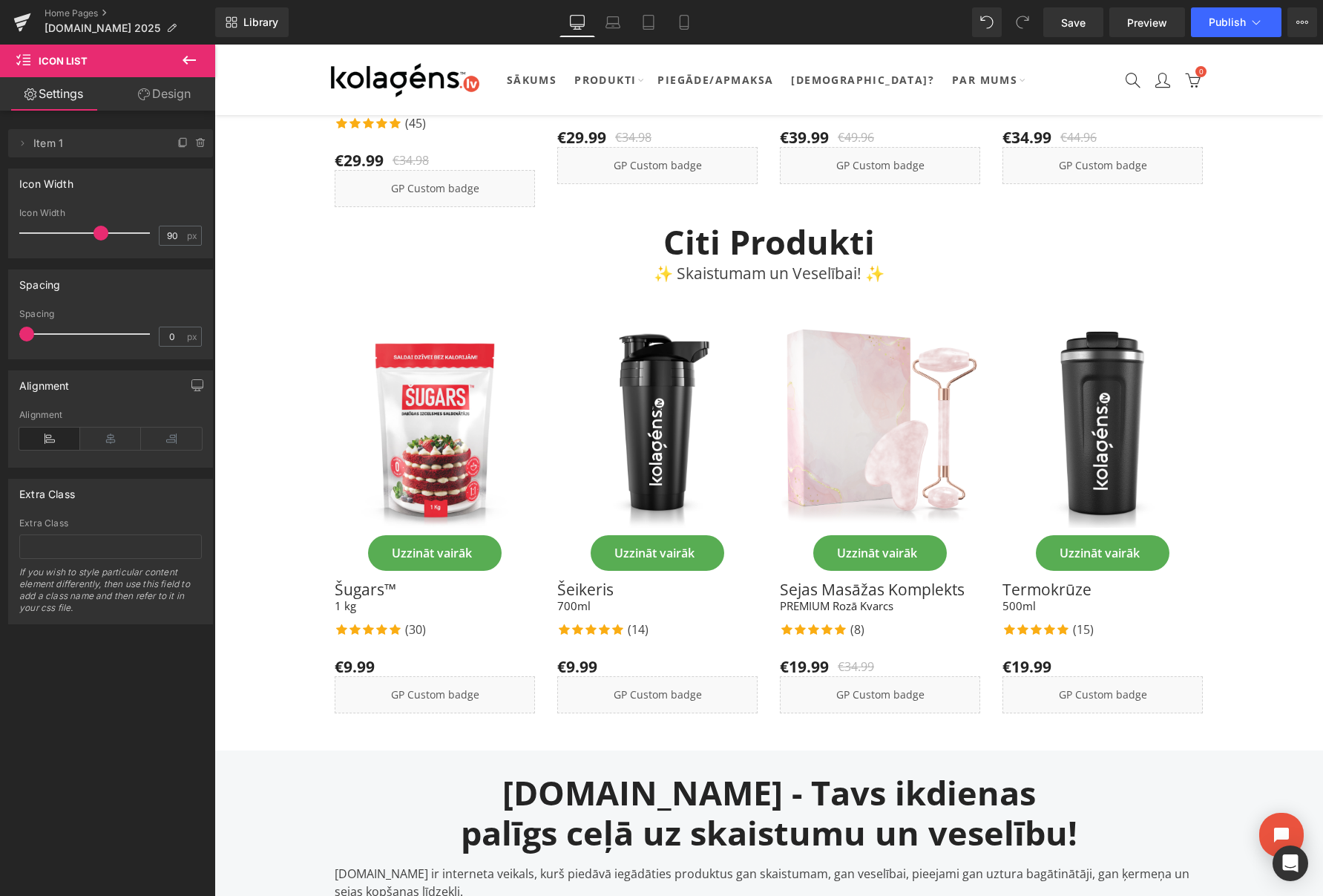
scroll to position [2697, 0]
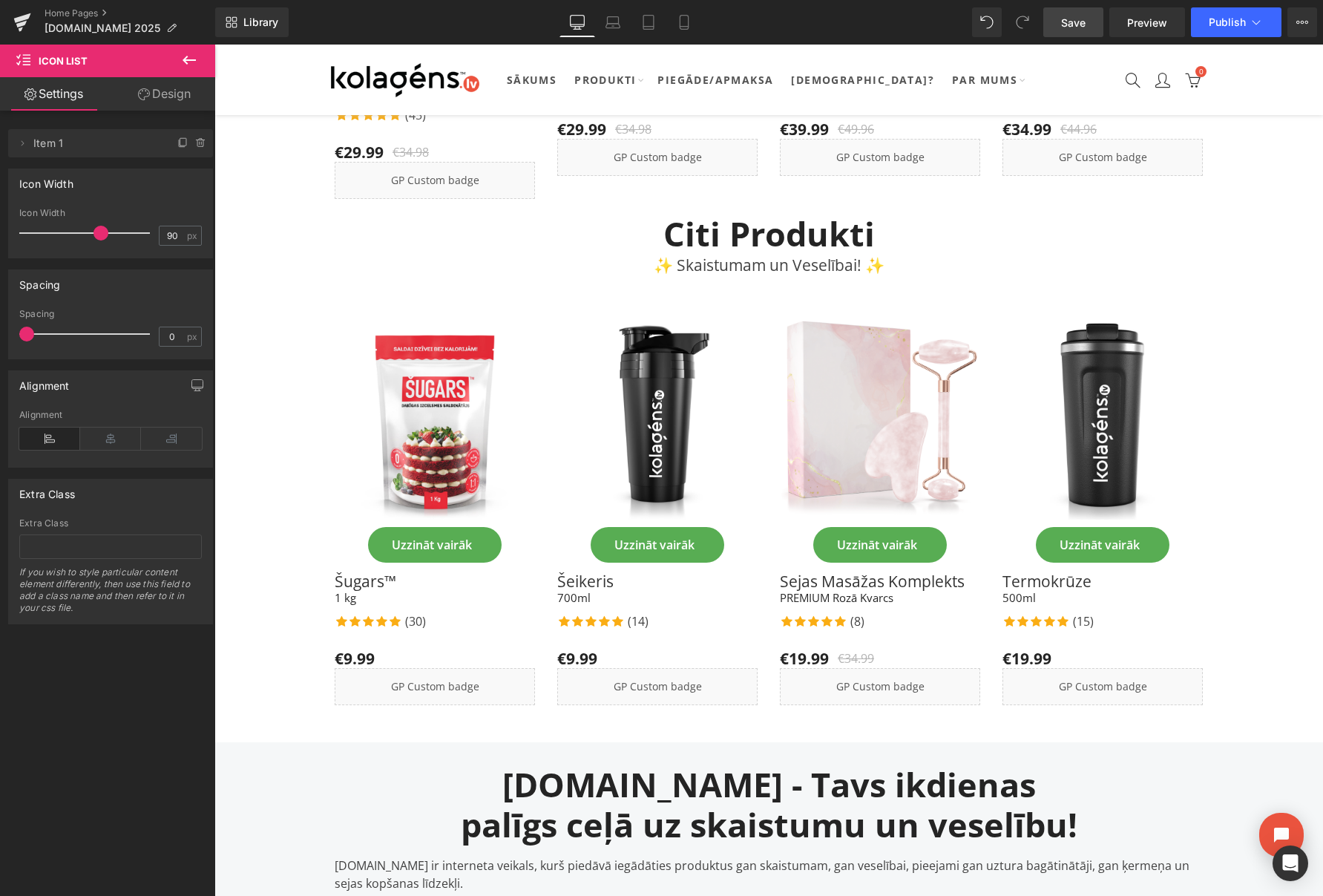
click at [1070, 24] on span "Save" at bounding box center [1074, 23] width 24 height 16
click at [1223, 26] on span "Publish" at bounding box center [1227, 23] width 37 height 12
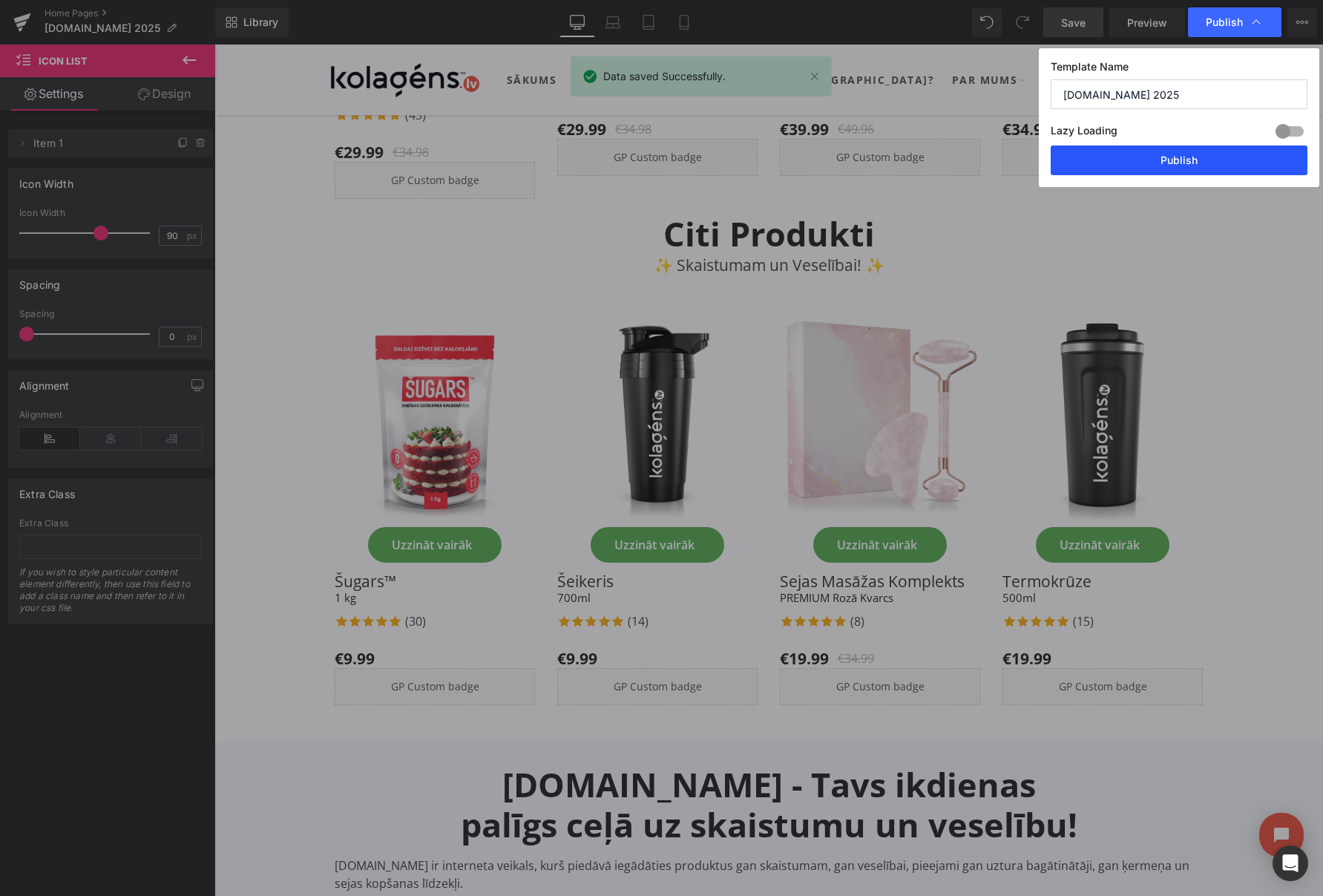
click at [1178, 156] on button "Publish" at bounding box center [1179, 160] width 257 height 30
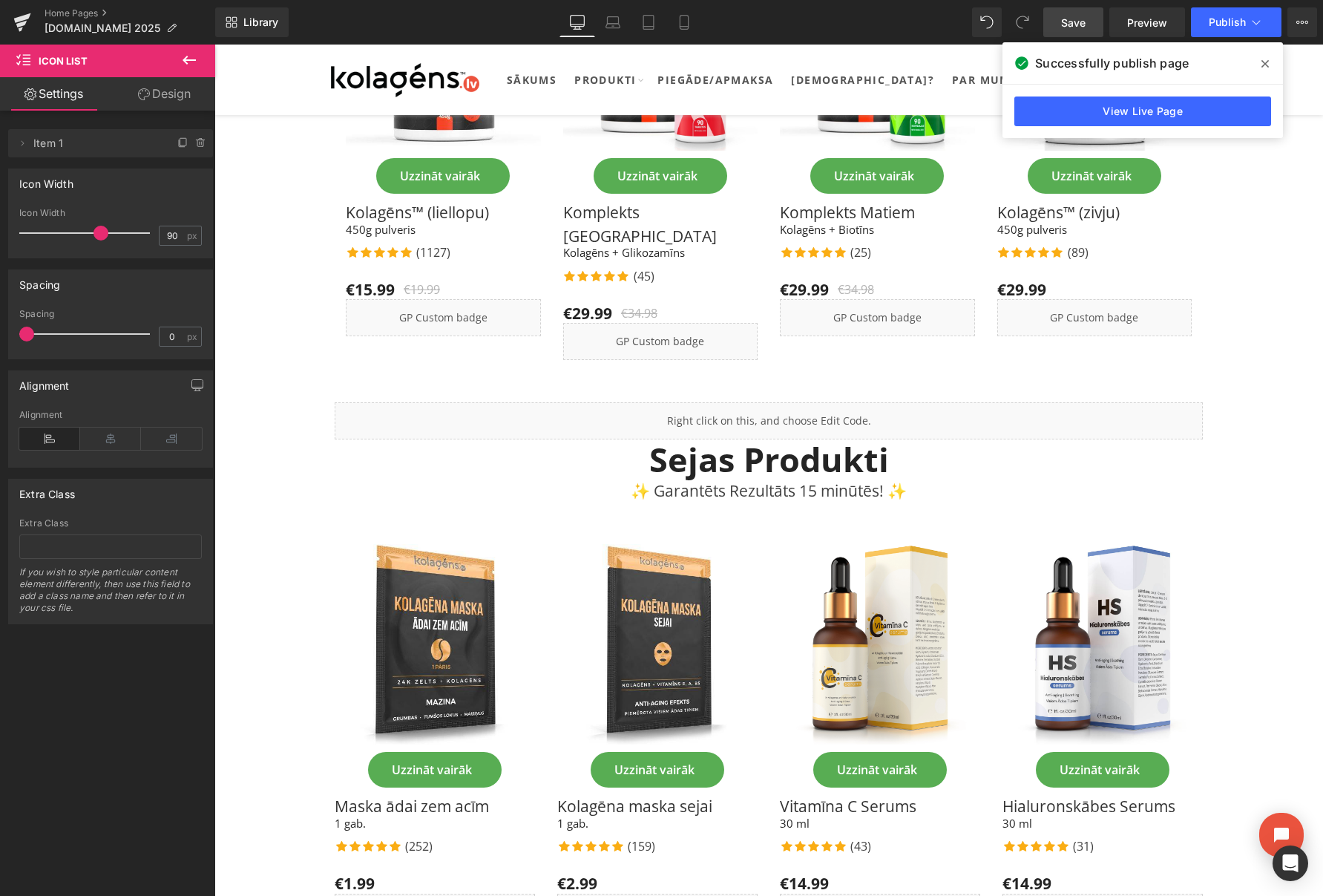
scroll to position [0, 0]
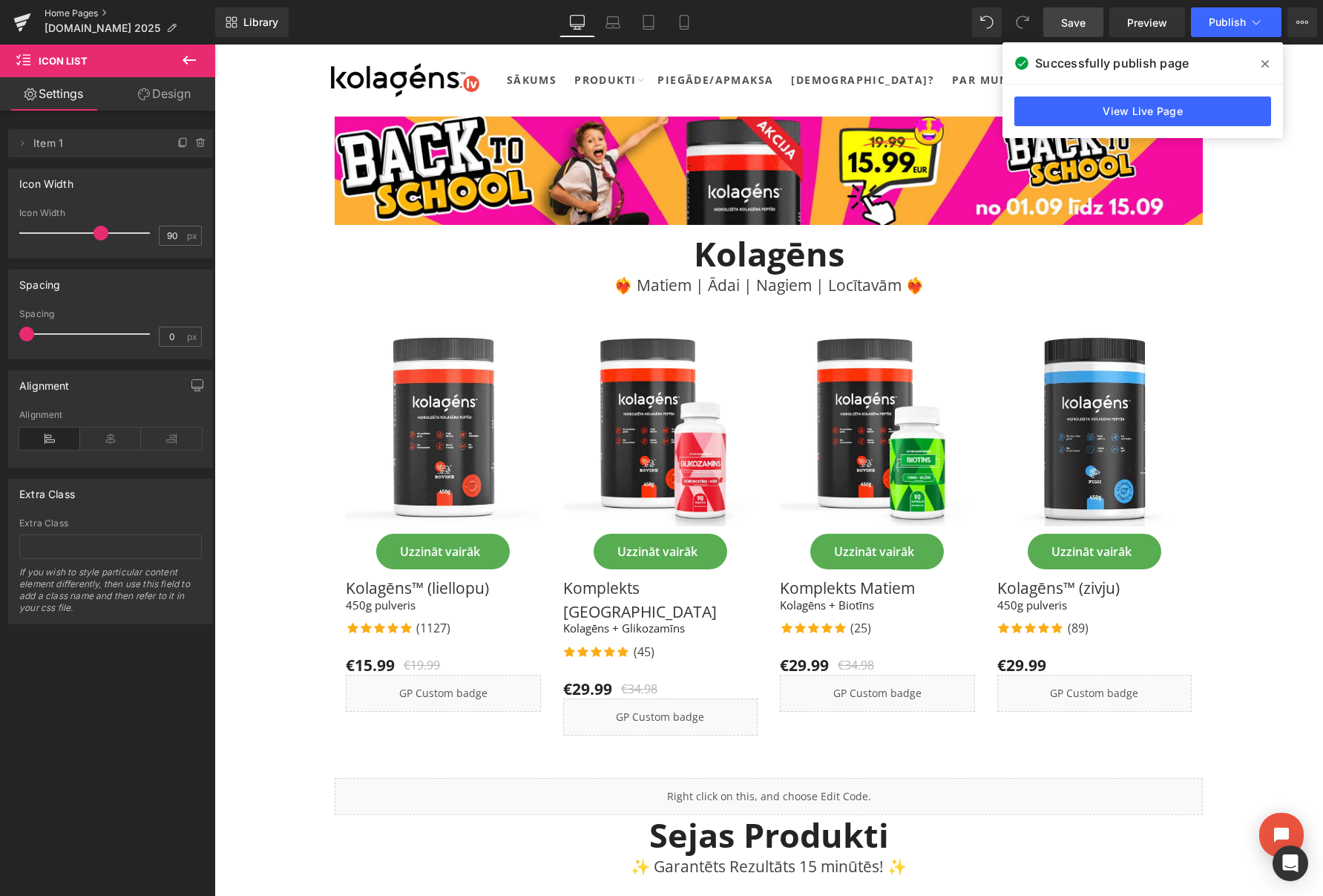
click at [49, 12] on link "Home Pages" at bounding box center [130, 14] width 171 height 12
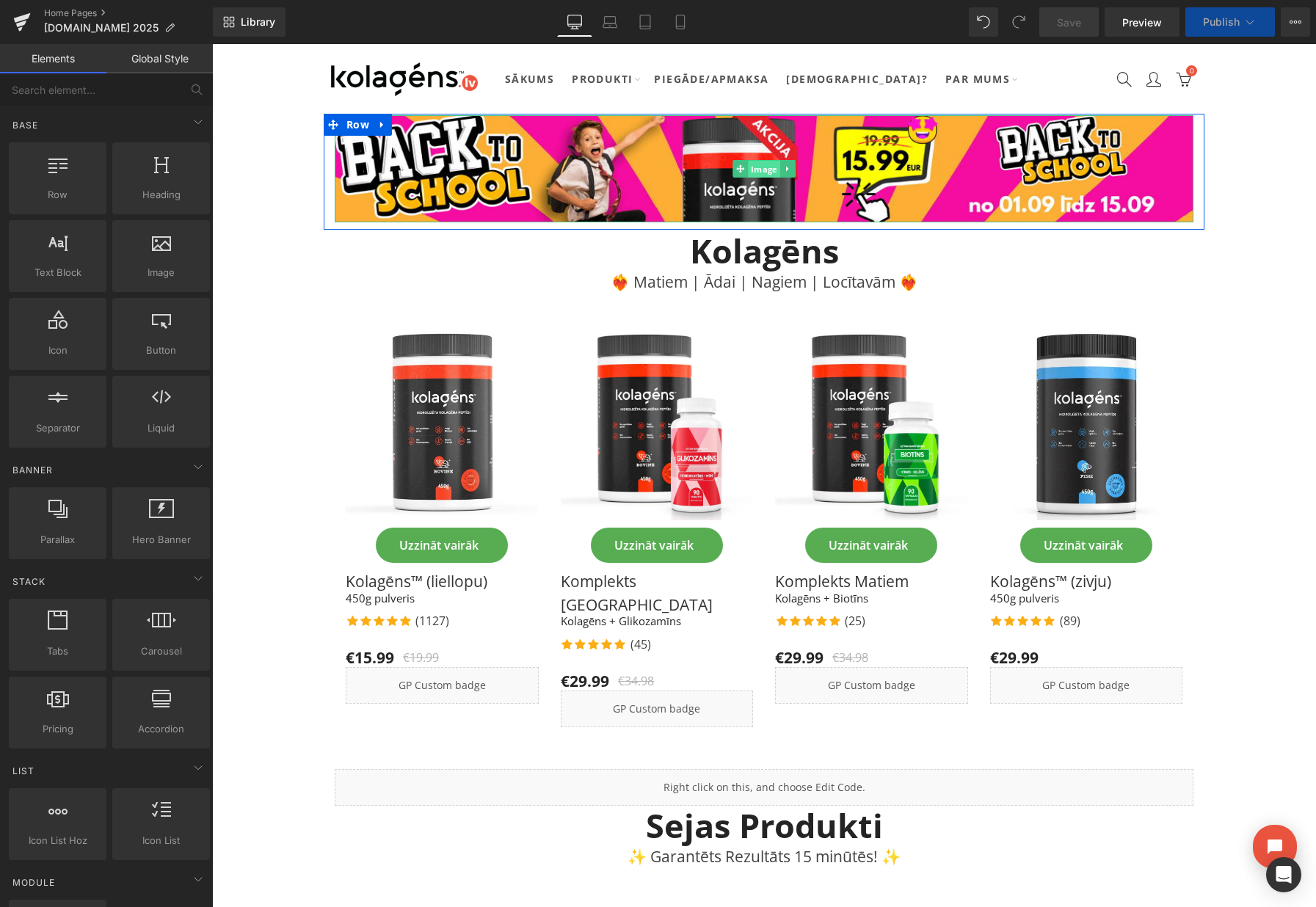
click at [768, 172] on span "Image" at bounding box center [764, 169] width 32 height 17
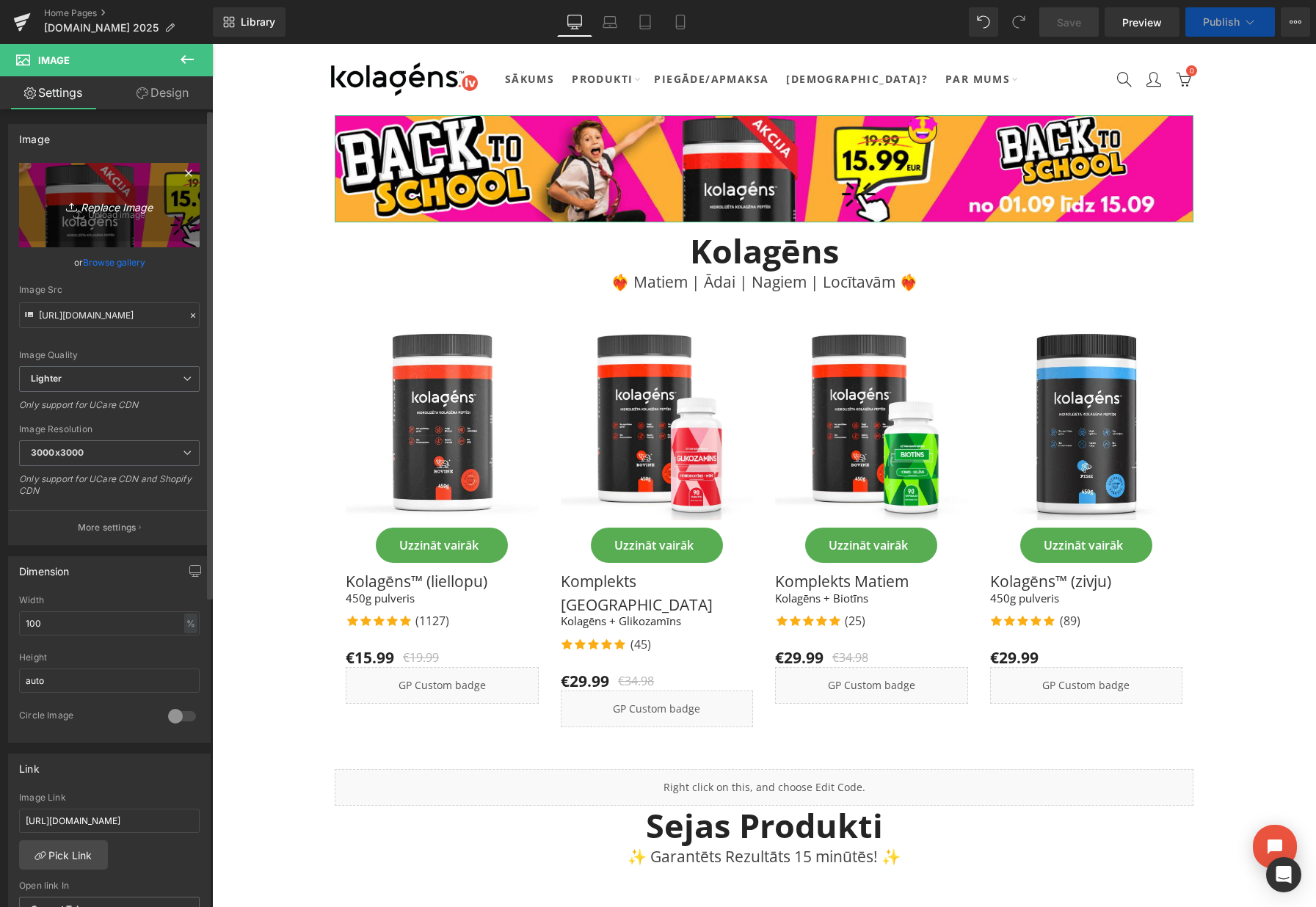
click at [106, 211] on icon "Replace Image" at bounding box center [109, 204] width 117 height 18
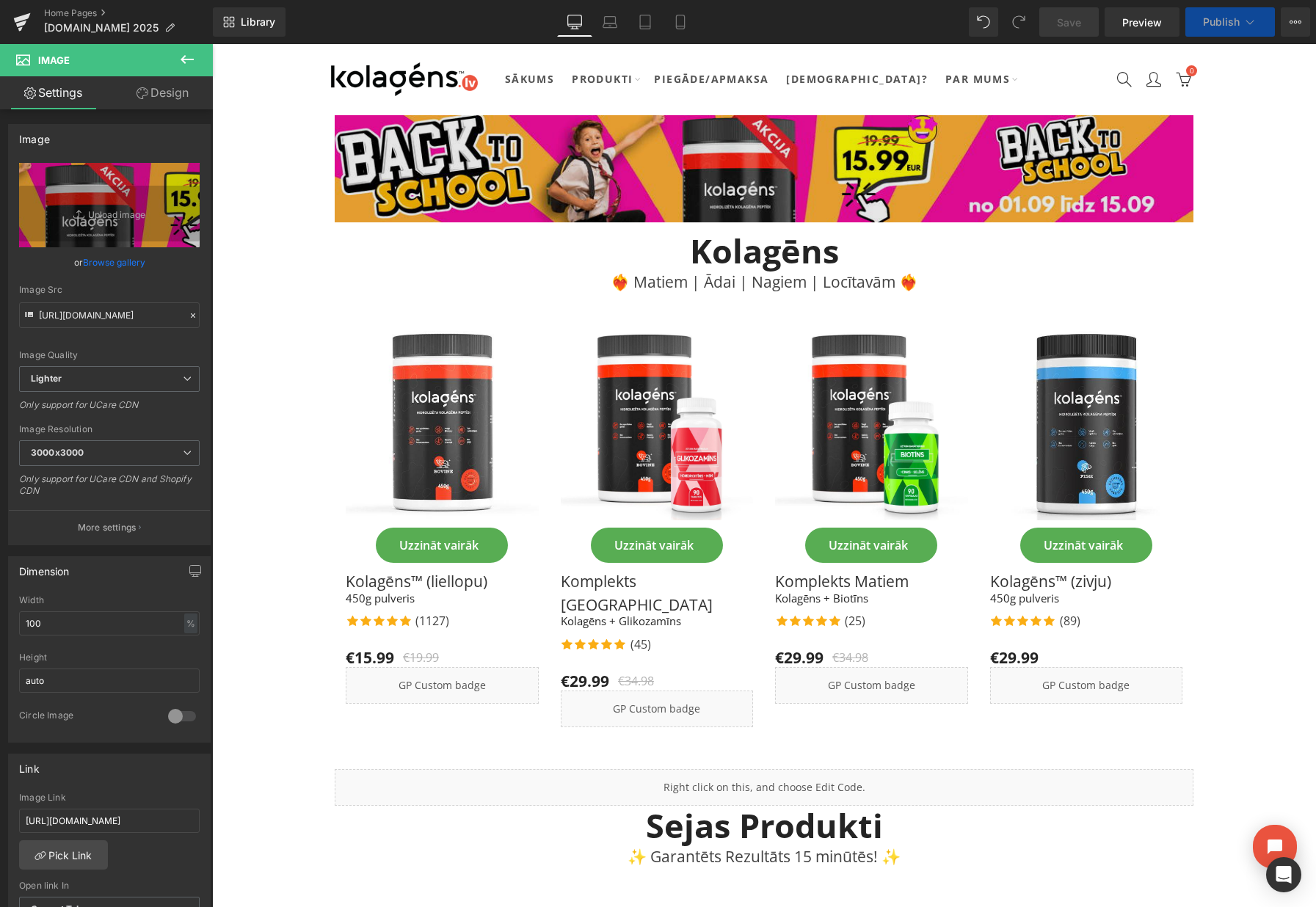
type input "C:\fakepath\DESKTOP.png"
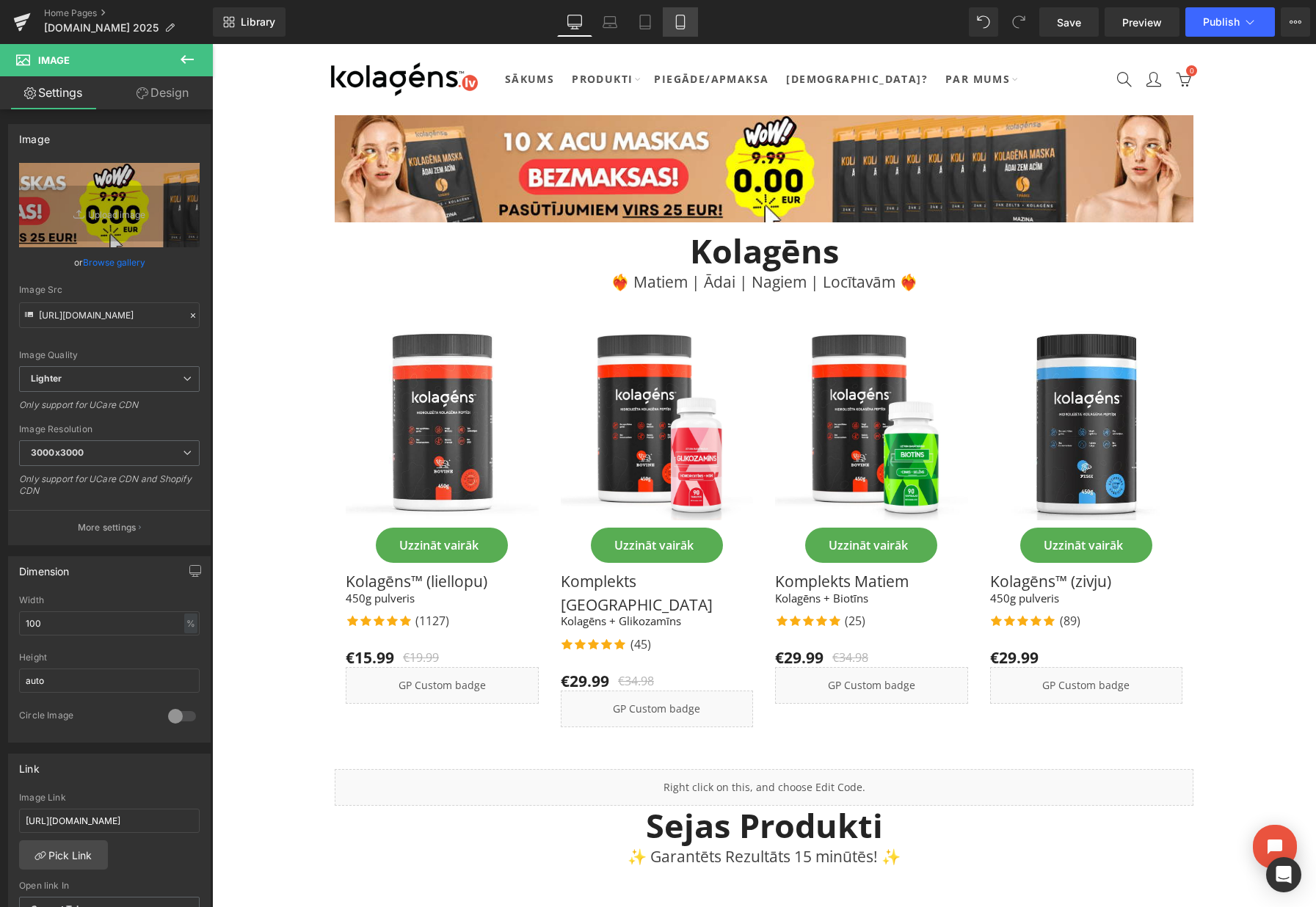
click at [678, 27] on icon at bounding box center [679, 27] width 8 height 0
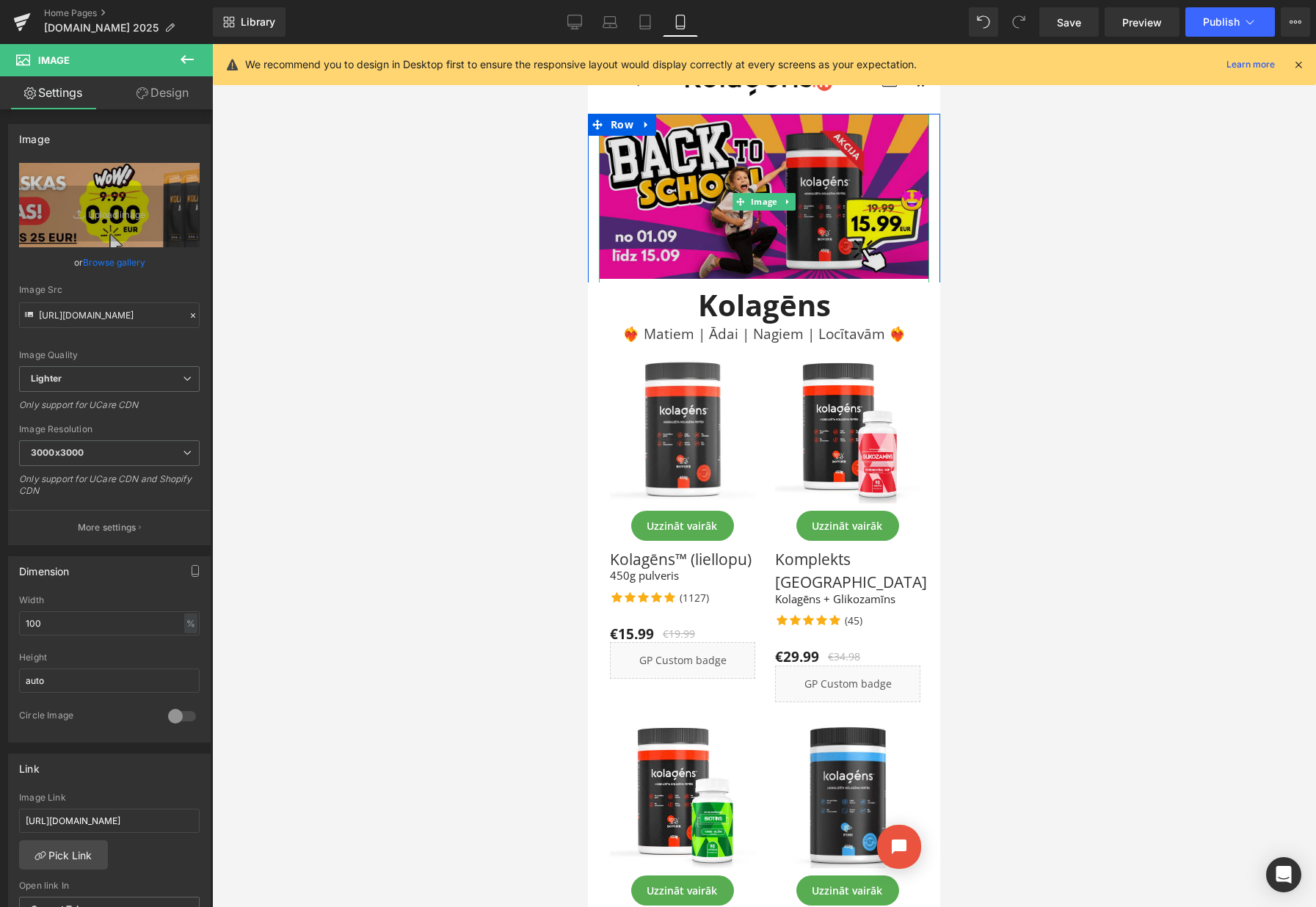
click at [798, 177] on img at bounding box center [764, 202] width 330 height 176
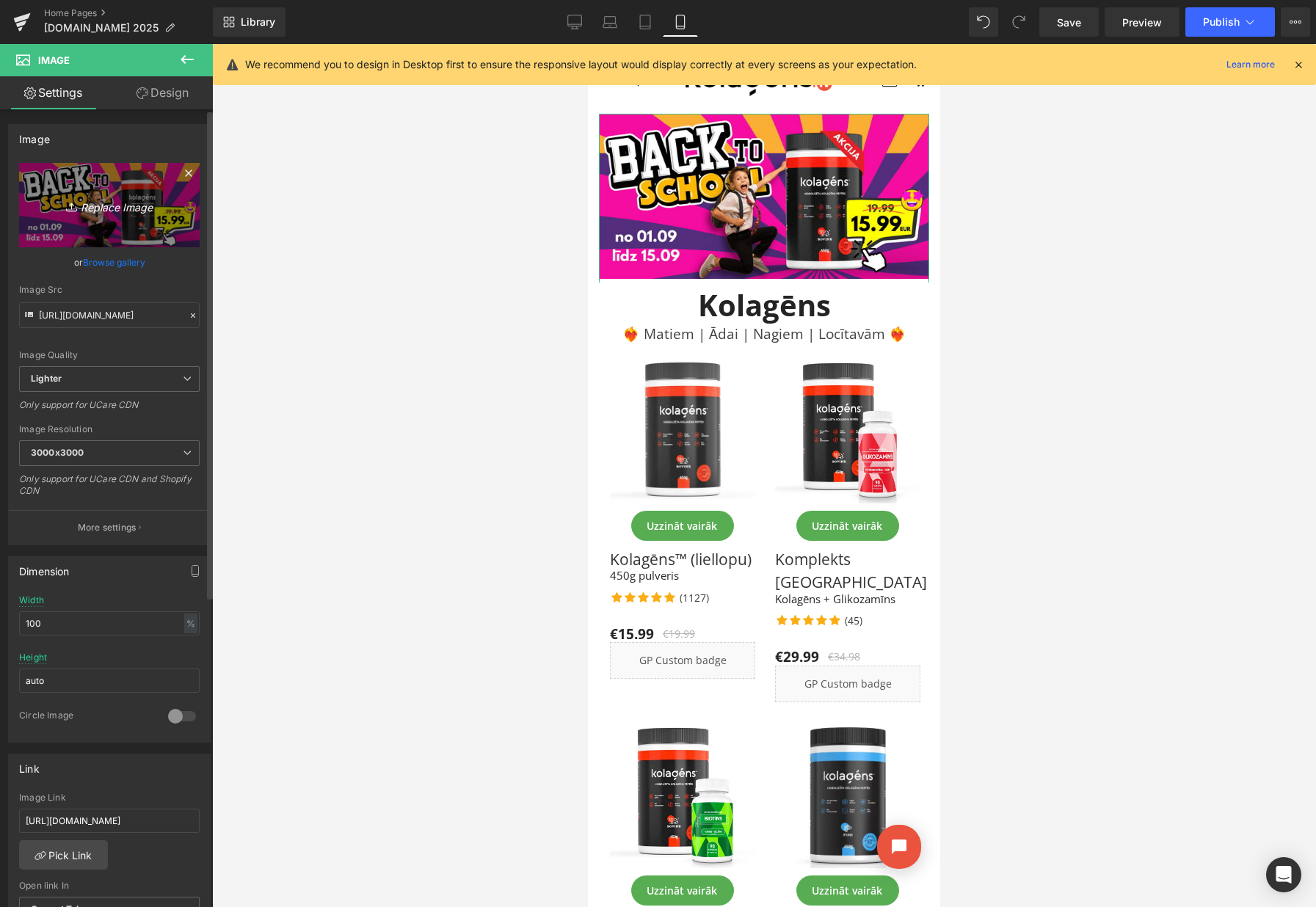
click at [122, 210] on icon "Replace Image" at bounding box center [109, 204] width 117 height 18
type input "C:\fakepath\MOBILE.png"
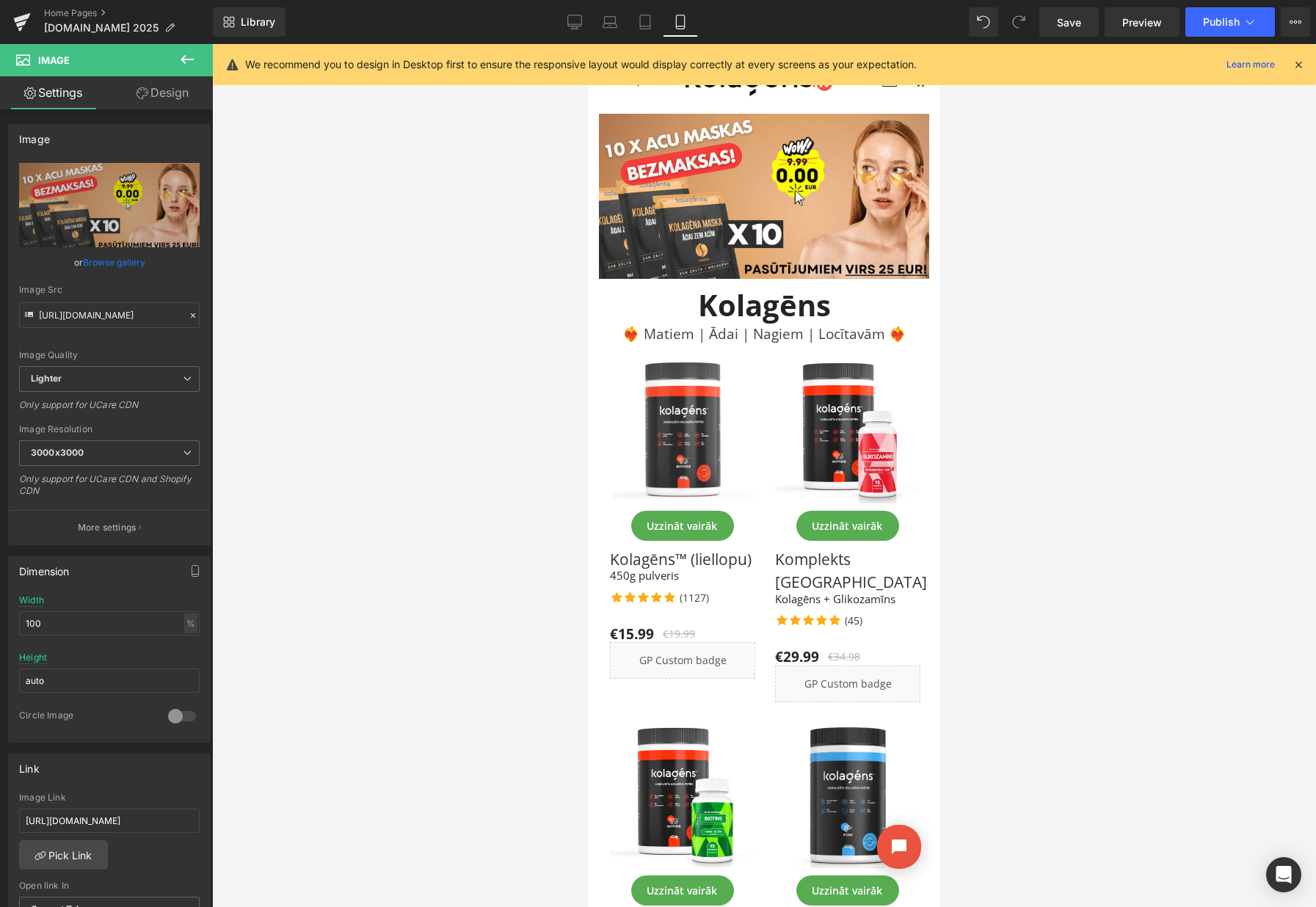
click at [1300, 66] on icon at bounding box center [1298, 64] width 13 height 13
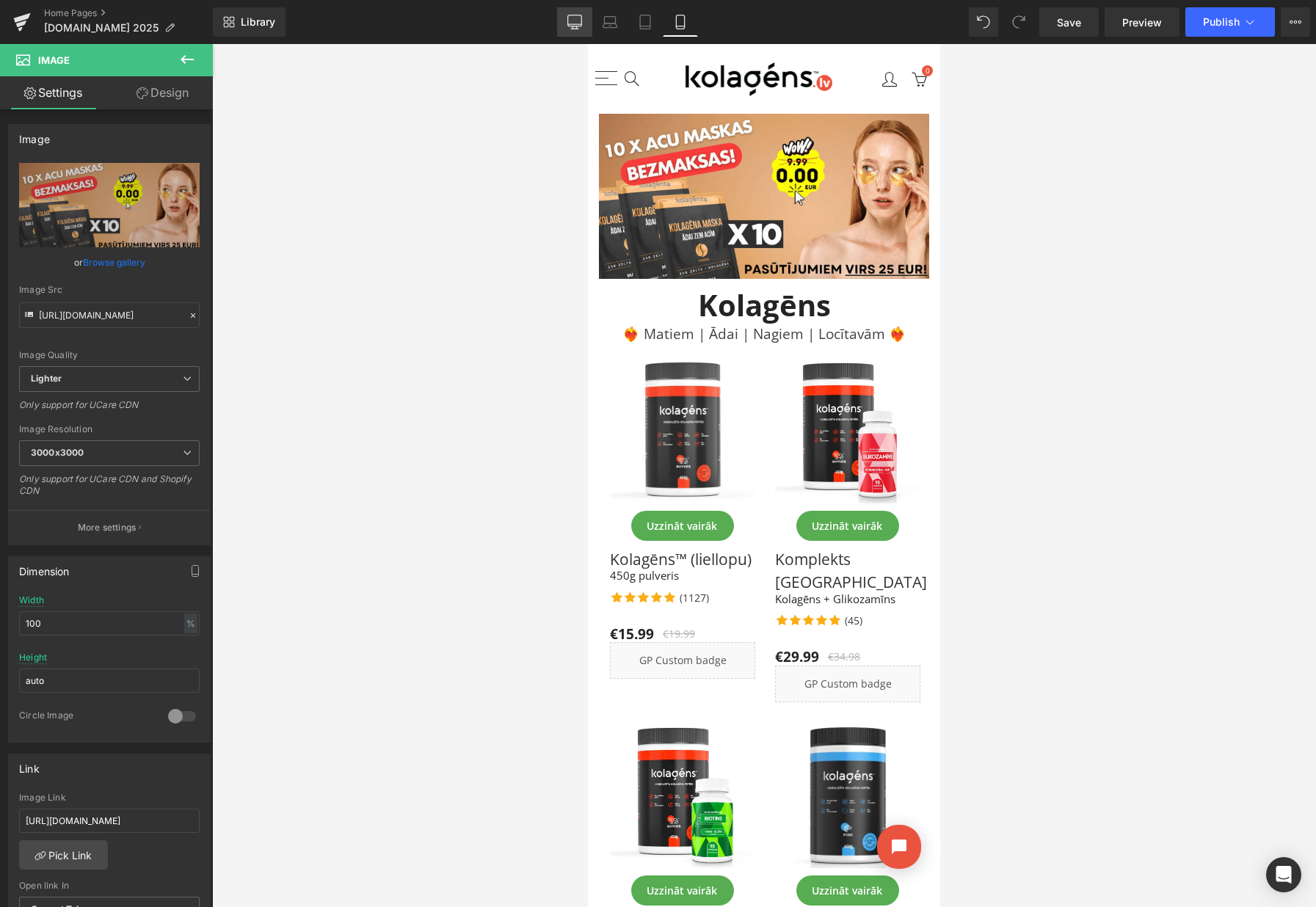
click at [575, 26] on icon at bounding box center [574, 21] width 14 height 11
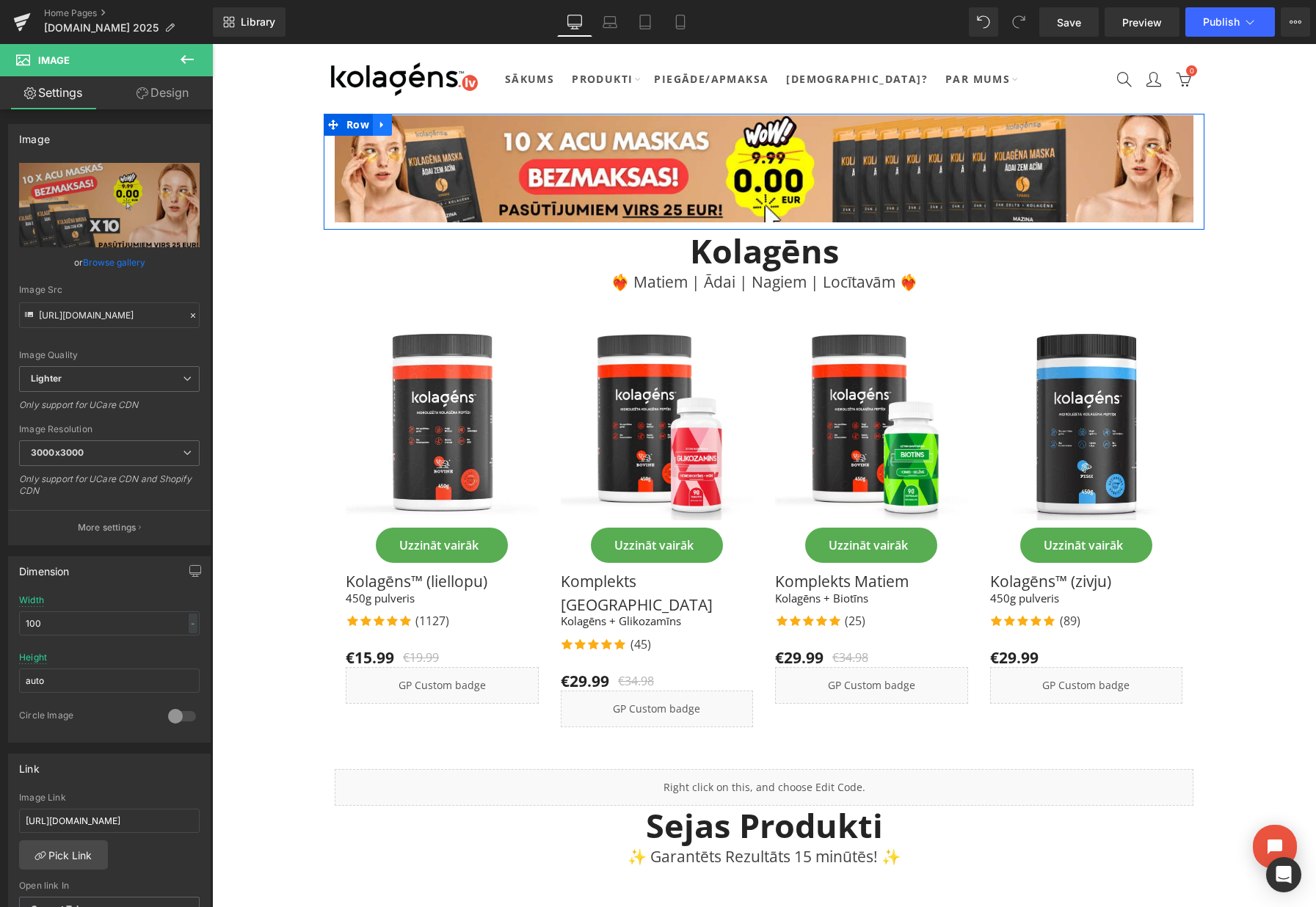
click at [380, 126] on icon at bounding box center [381, 125] width 3 height 7
click at [375, 126] on link at bounding box center [383, 125] width 19 height 22
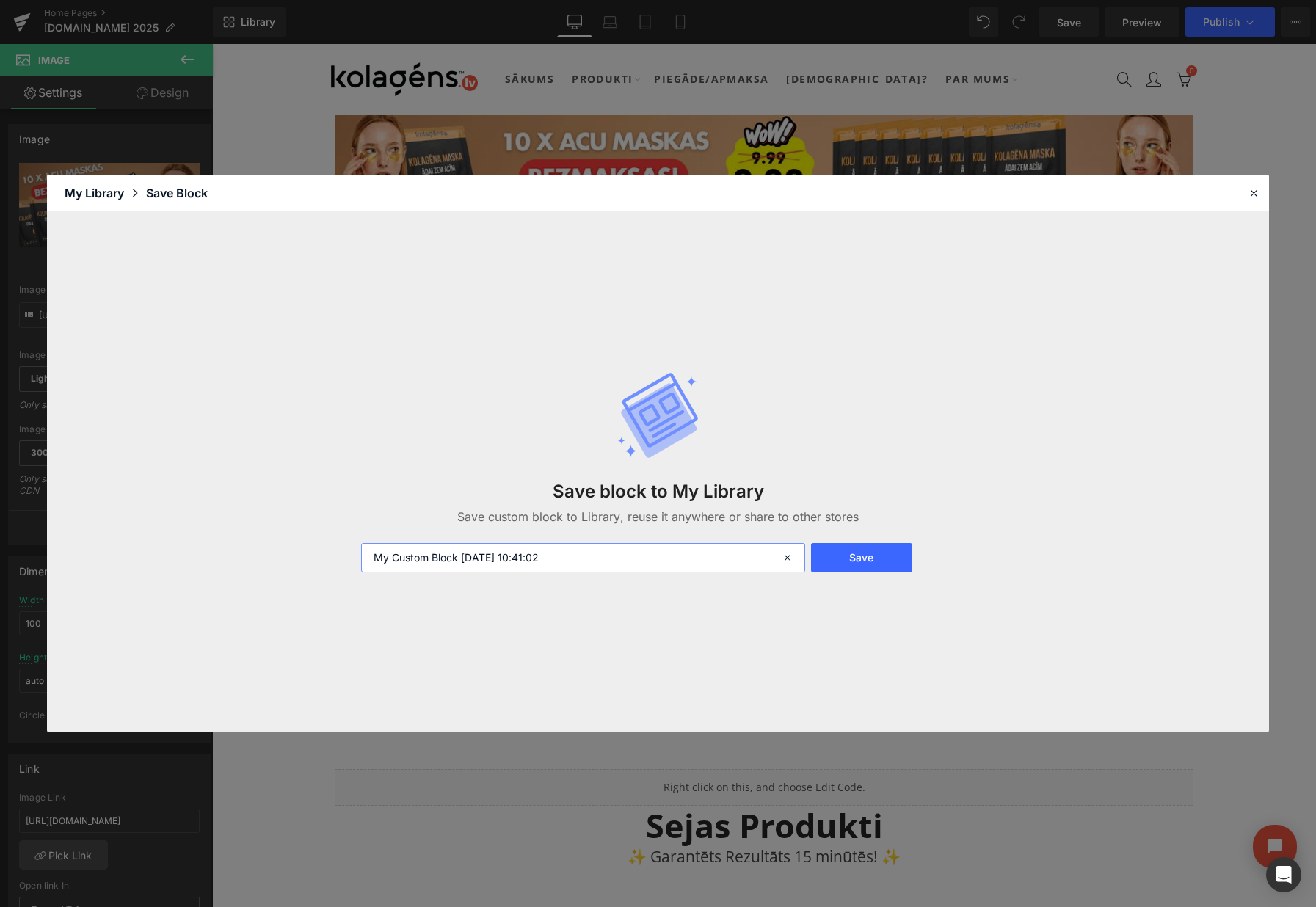
drag, startPoint x: 467, startPoint y: 549, endPoint x: 340, endPoint y: 544, distance: 127.1
click at [341, 544] on div "Save block to My Library Save custom block to Library, reuse it anywhere or sha…" at bounding box center [658, 472] width 1222 height 522
type input "Bezmaksas acu pači"
click at [867, 571] on button "Save" at bounding box center [862, 558] width 102 height 29
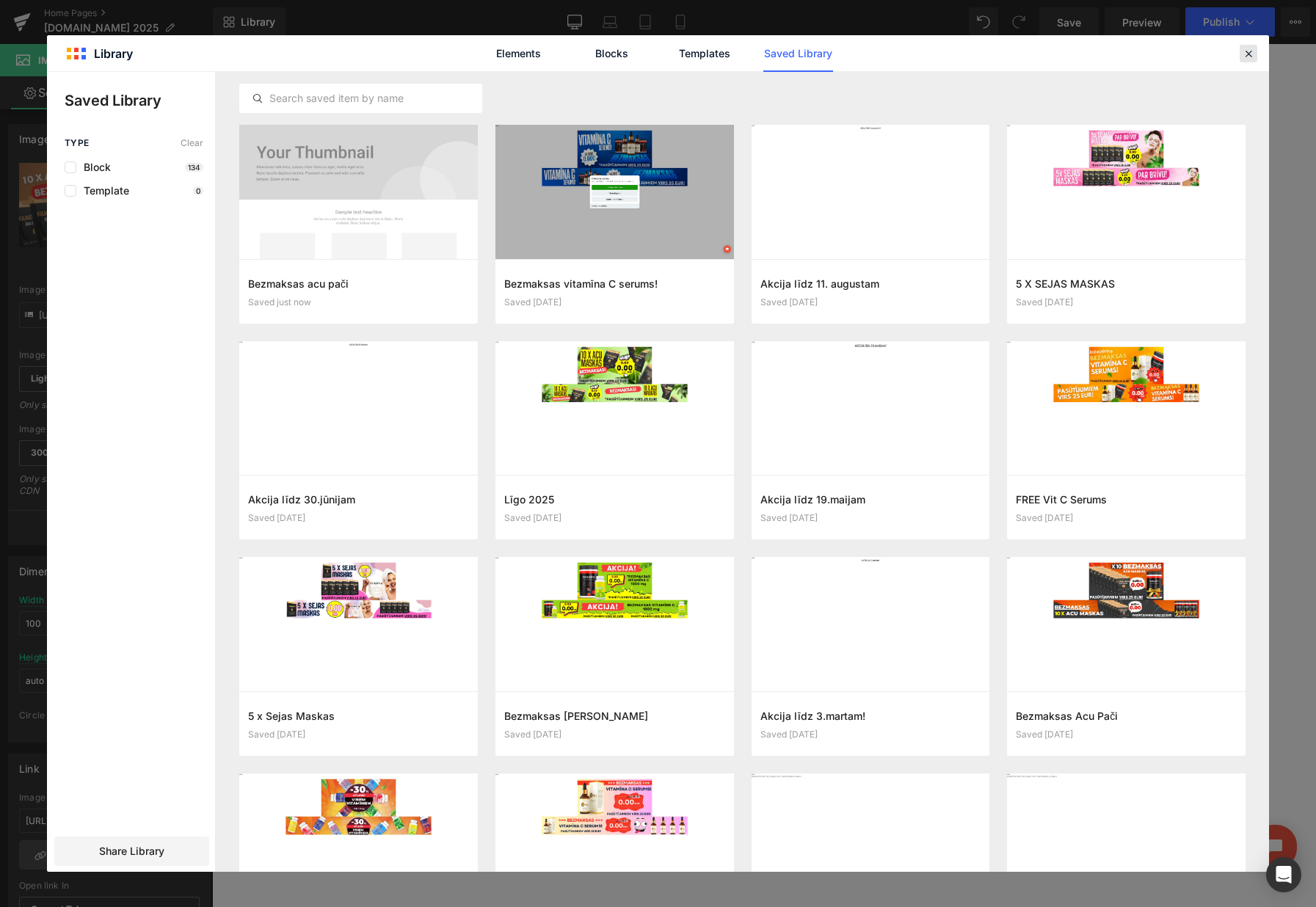
click at [1252, 50] on icon at bounding box center [1248, 53] width 13 height 13
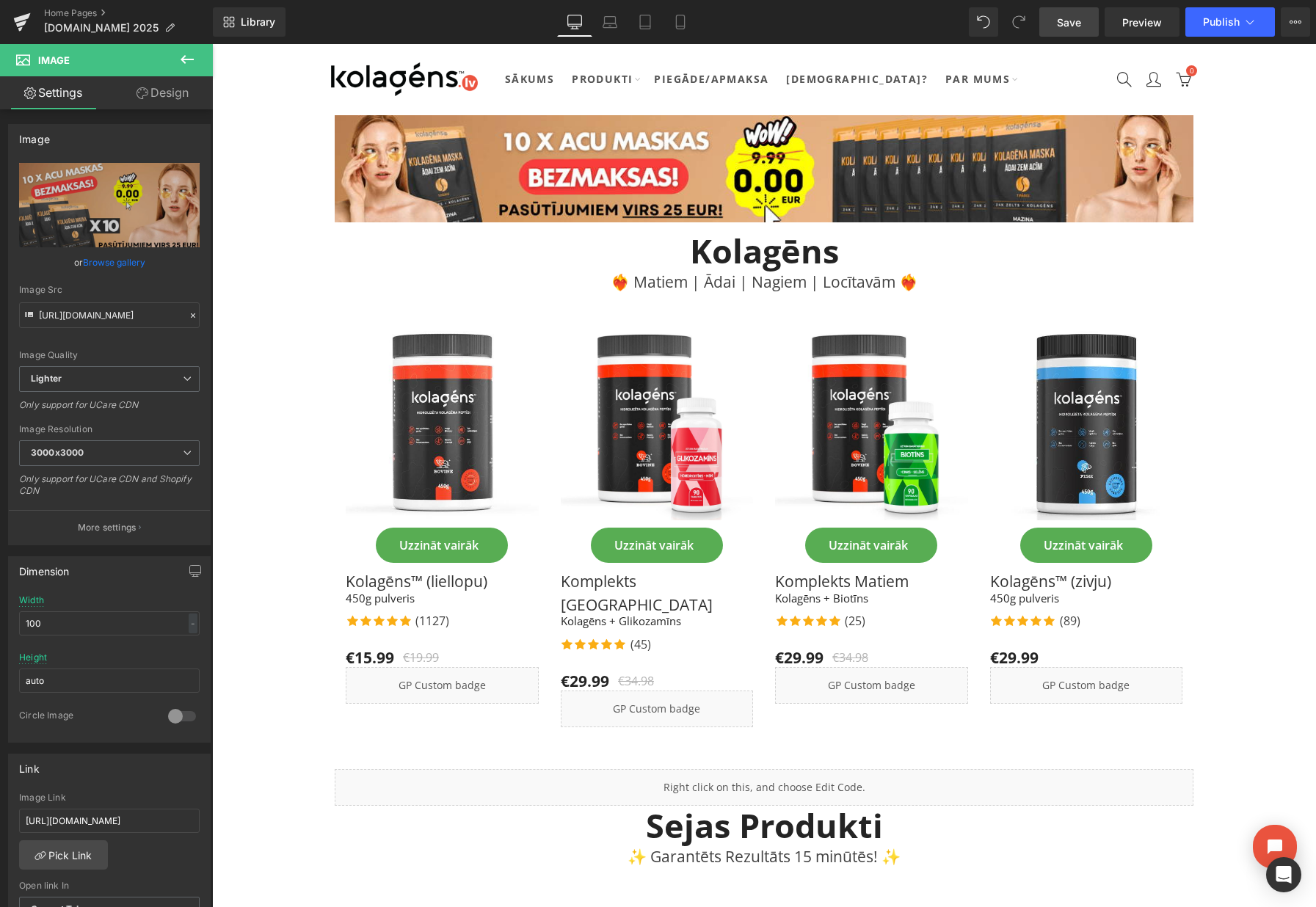
click at [1070, 32] on link "Save" at bounding box center [1069, 22] width 59 height 29
click at [1293, 21] on icon at bounding box center [1295, 22] width 12 height 12
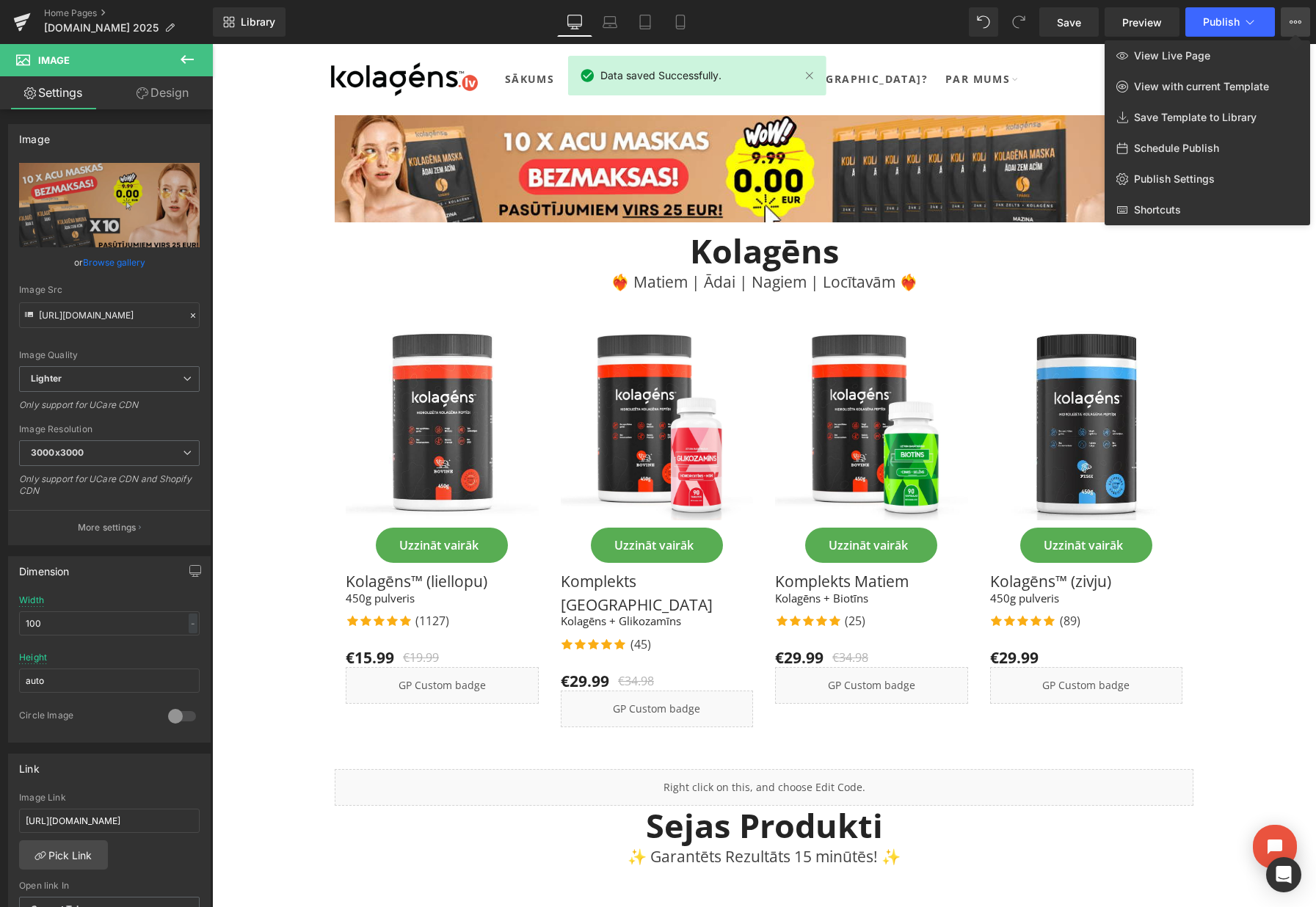
click at [1159, 144] on span "Schedule Publish" at bounding box center [1176, 147] width 85 height 13
select select
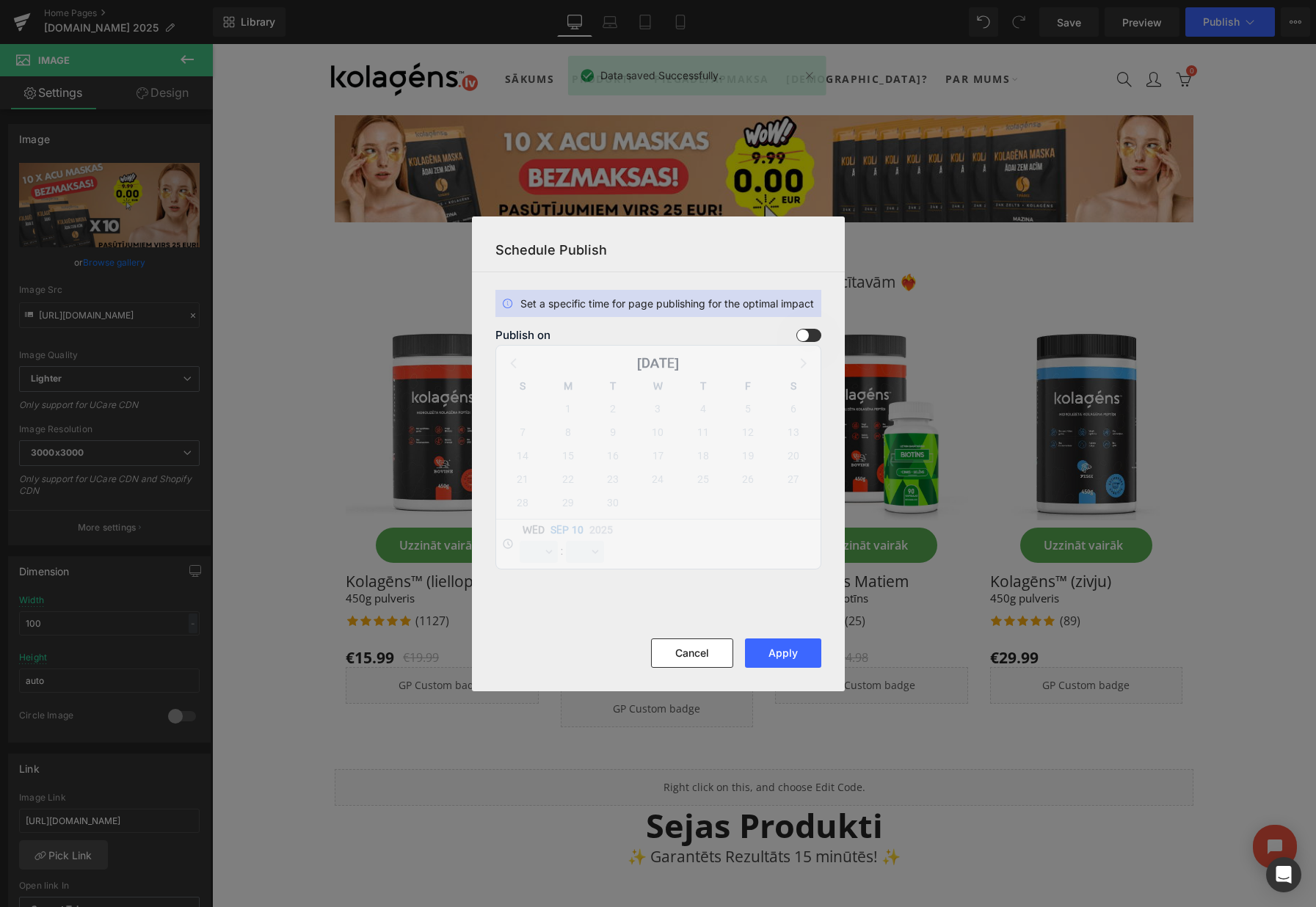
click at [812, 333] on span at bounding box center [808, 335] width 25 height 13
click at [0, 0] on input "checkbox" at bounding box center [0, 0] width 0 height 0
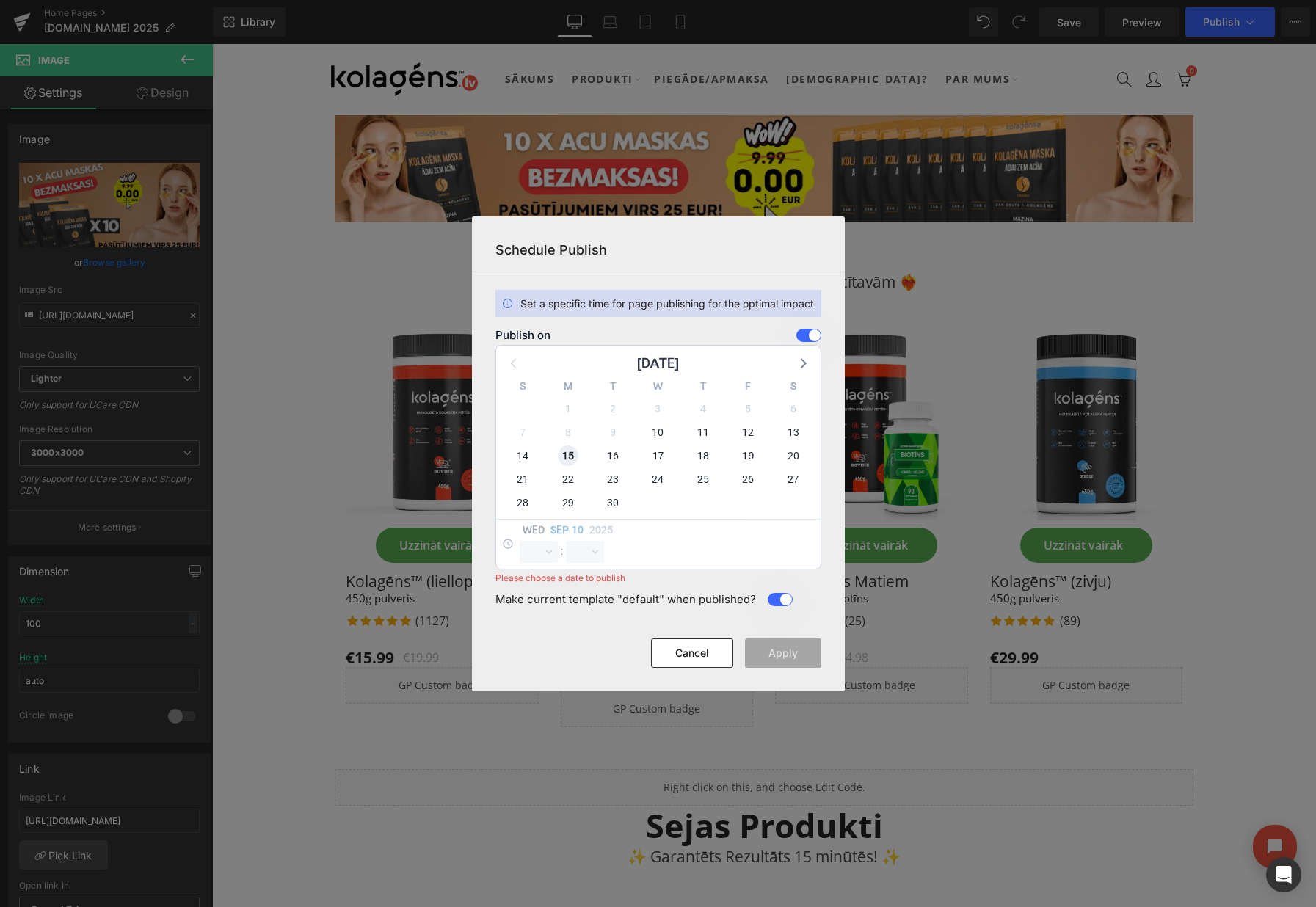
click at [565, 456] on span "15" at bounding box center [568, 456] width 21 height 21
click at [535, 547] on select "00 01 02 03 04 05 06 07 08 09 10 11 12 13 14 15 16 17 18 19 20 21 22 23" at bounding box center [539, 553] width 38 height 22
select select "23"
click at [520, 541] on select "00 01 02 03 04 05 06 07 08 09 10 11 12 13 14 15 16 17 18 19 20 21 22 23" at bounding box center [539, 553] width 38 height 22
click at [578, 558] on select "00 01 02 03 04 05 06 07 08 09 10 11 12 13 14 15 16 17 18 19 20 21 22 23 24 25 2…" at bounding box center [585, 553] width 38 height 22
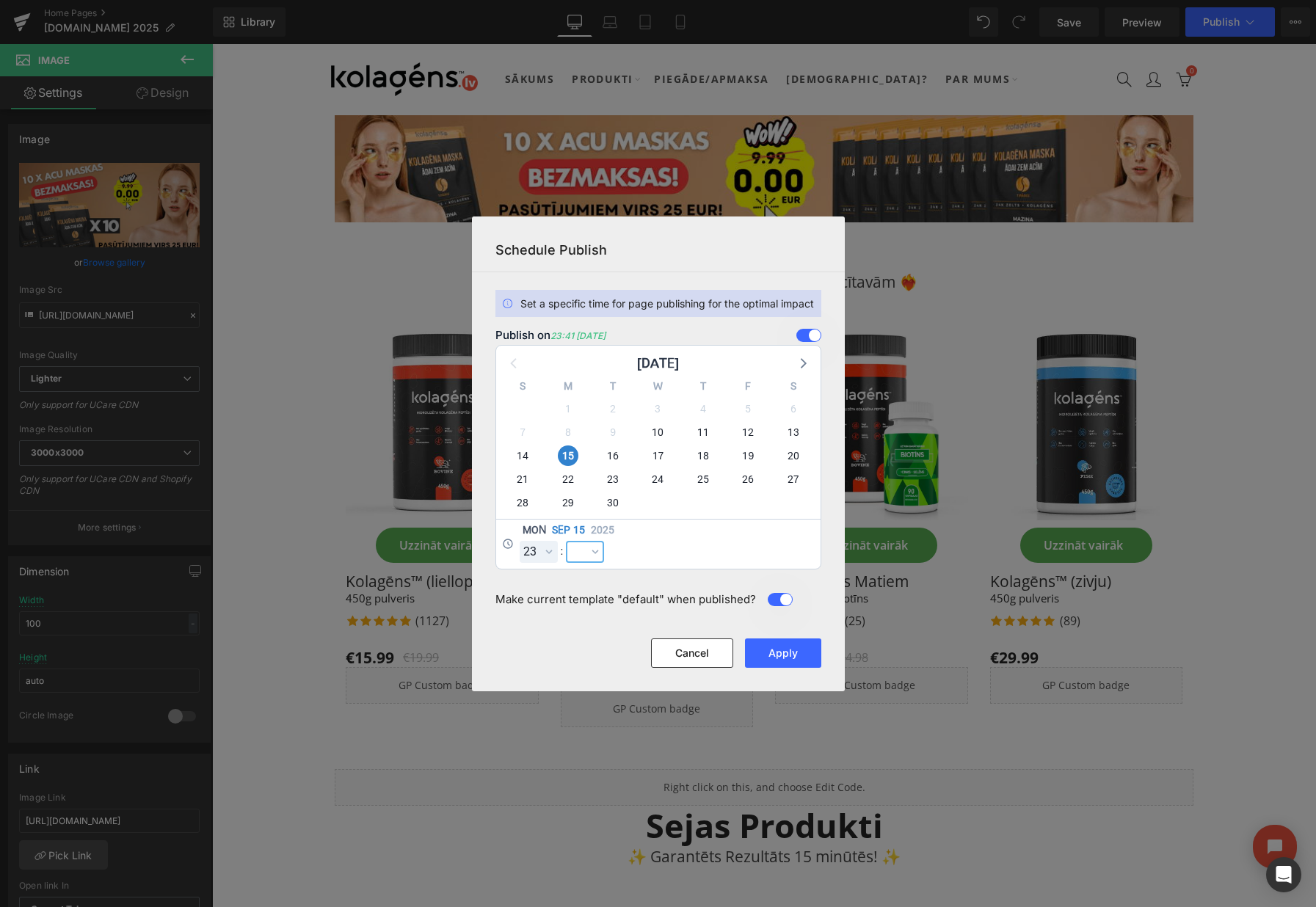
select select "59"
click at [566, 541] on select "00 01 02 03 04 05 06 07 08 09 10 11 12 13 14 15 16 17 18 19 20 21 22 23 24 25 2…" at bounding box center [585, 553] width 38 height 22
click at [778, 653] on button "Apply" at bounding box center [783, 654] width 77 height 29
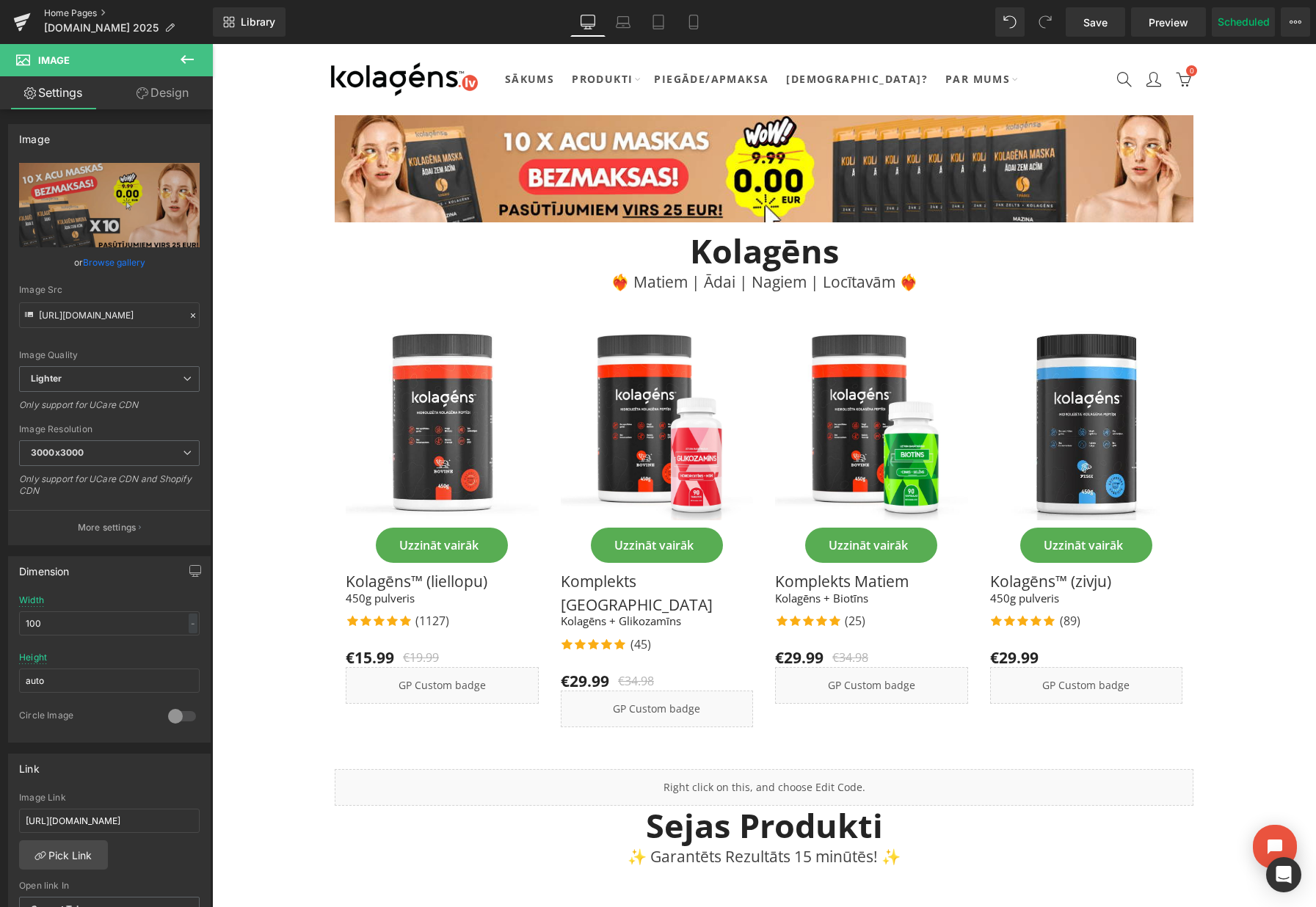
click at [84, 8] on link "Home Pages" at bounding box center [128, 14] width 169 height 12
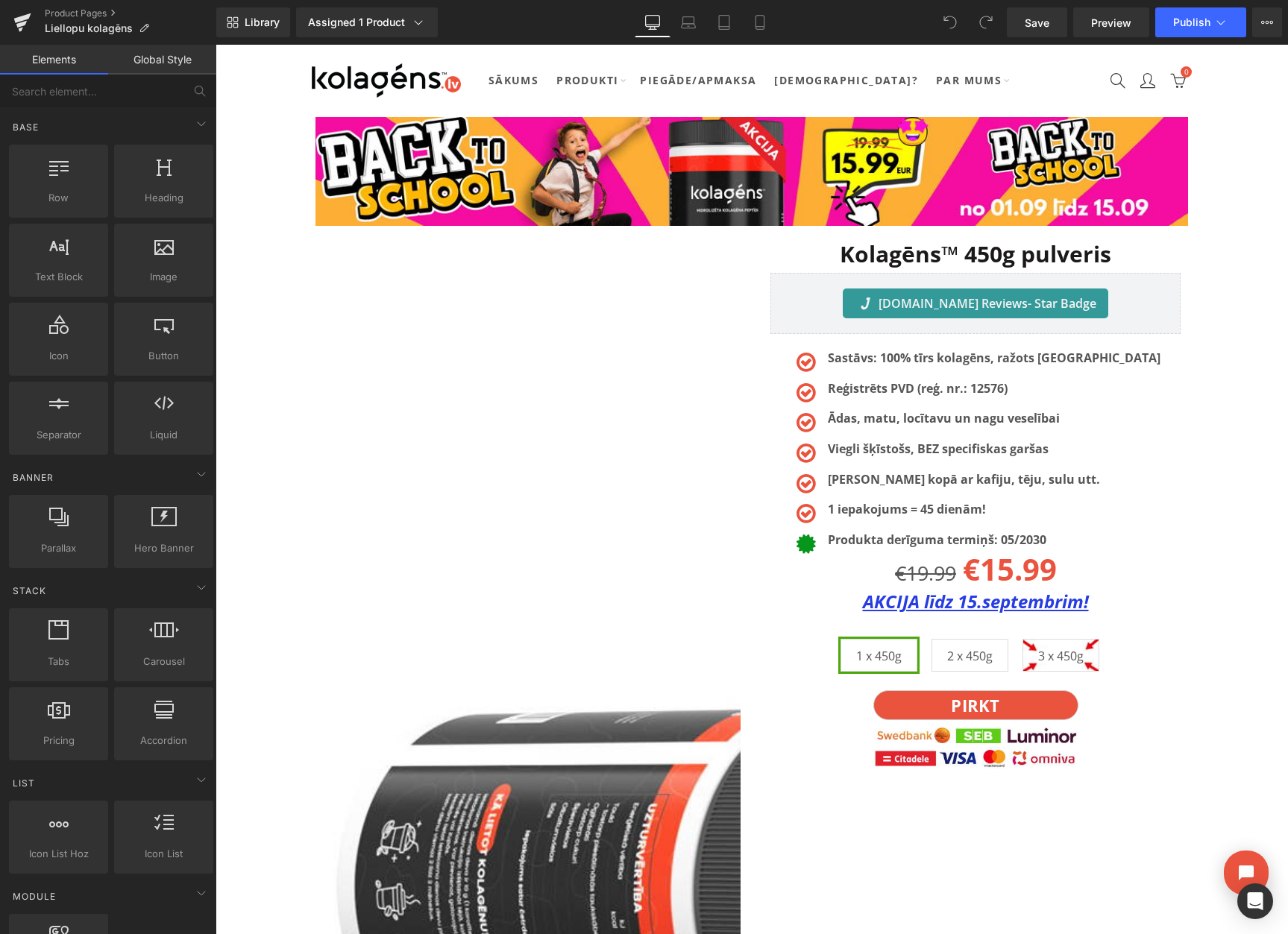
drag, startPoint x: 215, startPoint y: 45, endPoint x: 978, endPoint y: 603, distance: 945.3
click at [978, 603] on div "AKCIJA līdz 15.septembrim! Text Block" at bounding box center [975, 601] width 410 height 28
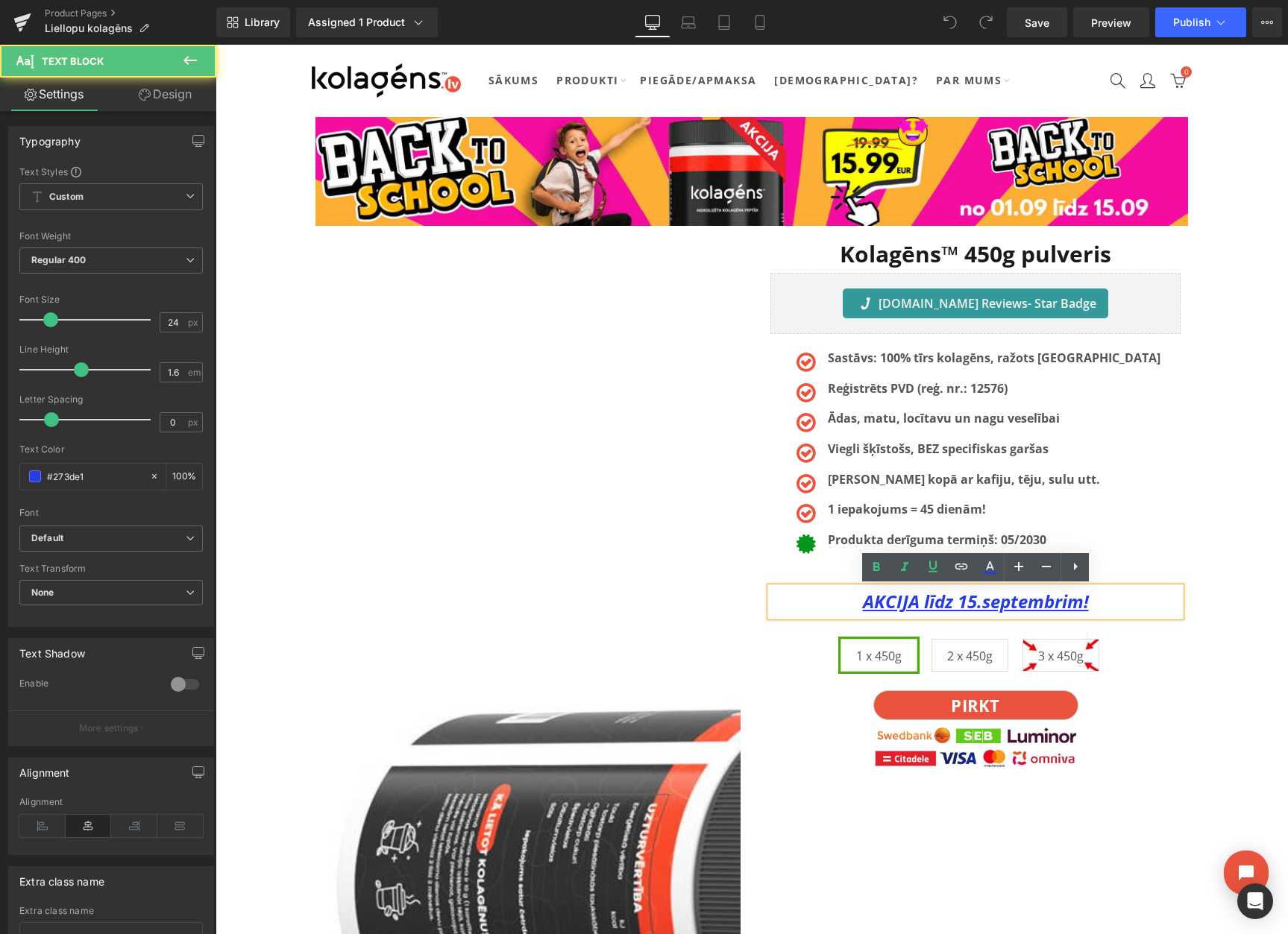
click at [973, 604] on u "AKCIJA līdz 15.septembrim!" at bounding box center [975, 601] width 226 height 25
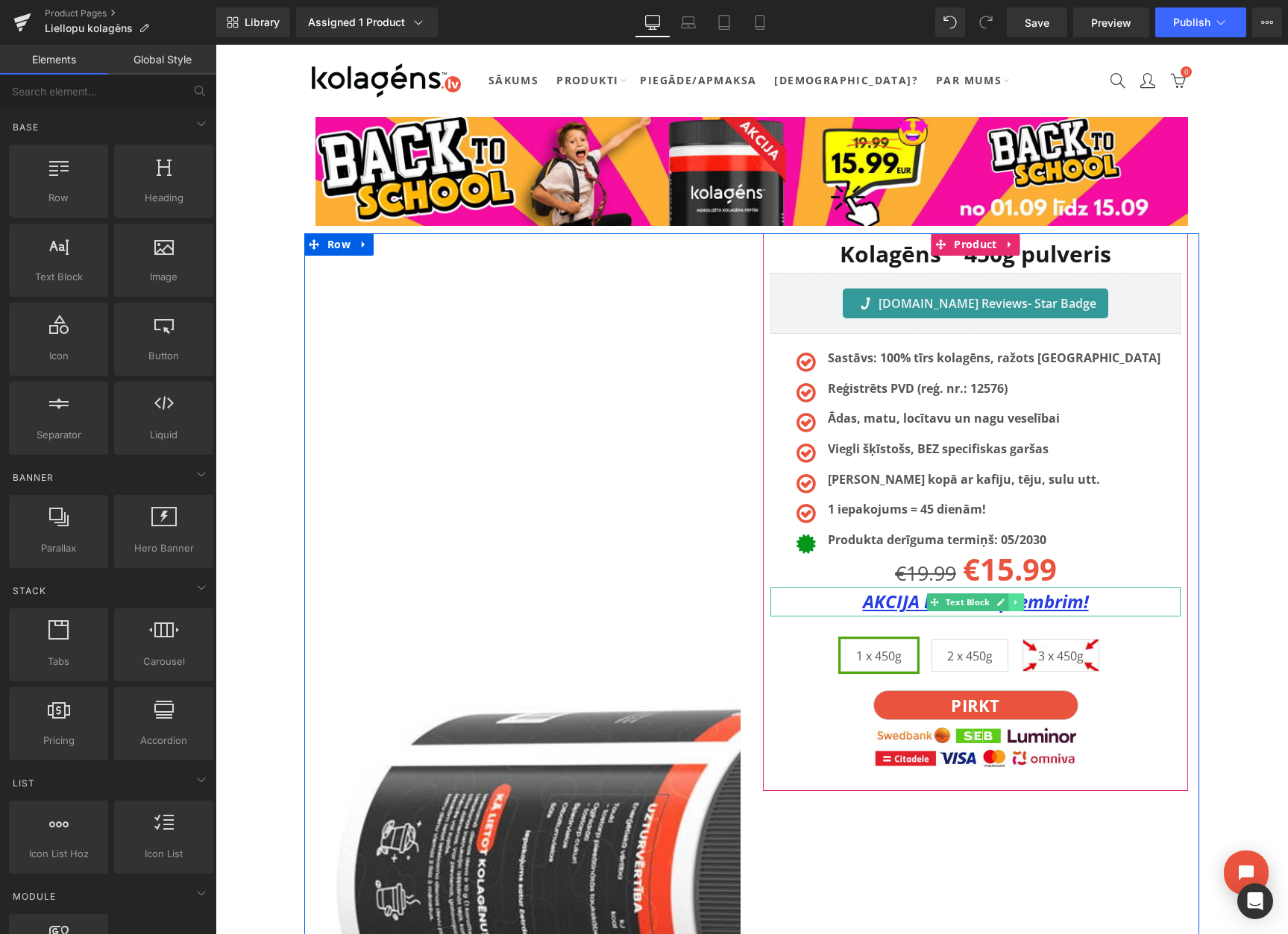
click at [1016, 603] on icon at bounding box center [1015, 602] width 3 height 5
click at [993, 605] on icon at bounding box center [992, 602] width 8 height 9
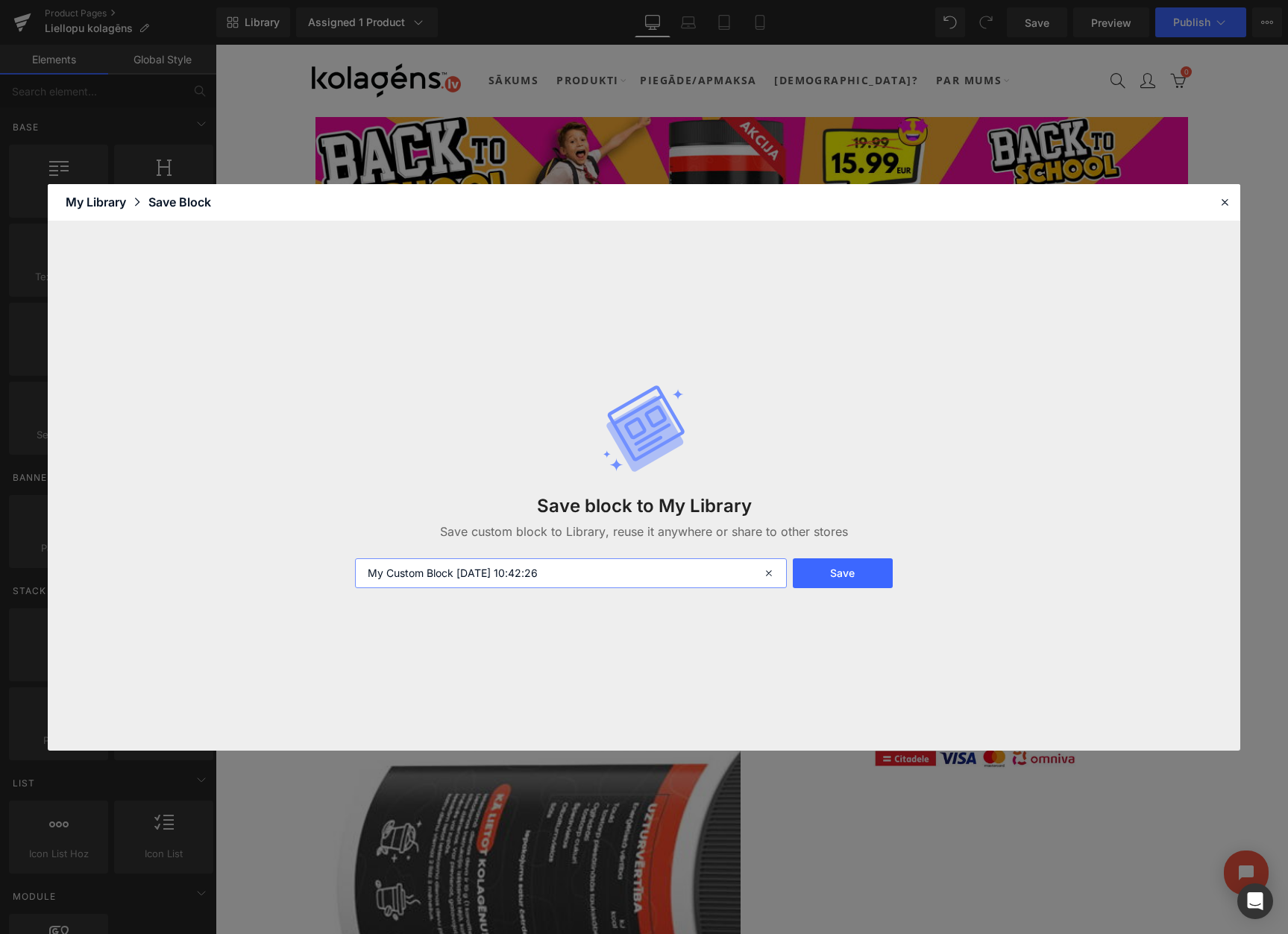
drag, startPoint x: 591, startPoint y: 575, endPoint x: 327, endPoint y: 544, distance: 265.8
click at [327, 544] on div "Save block to My Library Save custom block to Library, reuse it anywhere or sha…" at bounding box center [644, 486] width 1193 height 530
type input "līdz 22.septembrim"
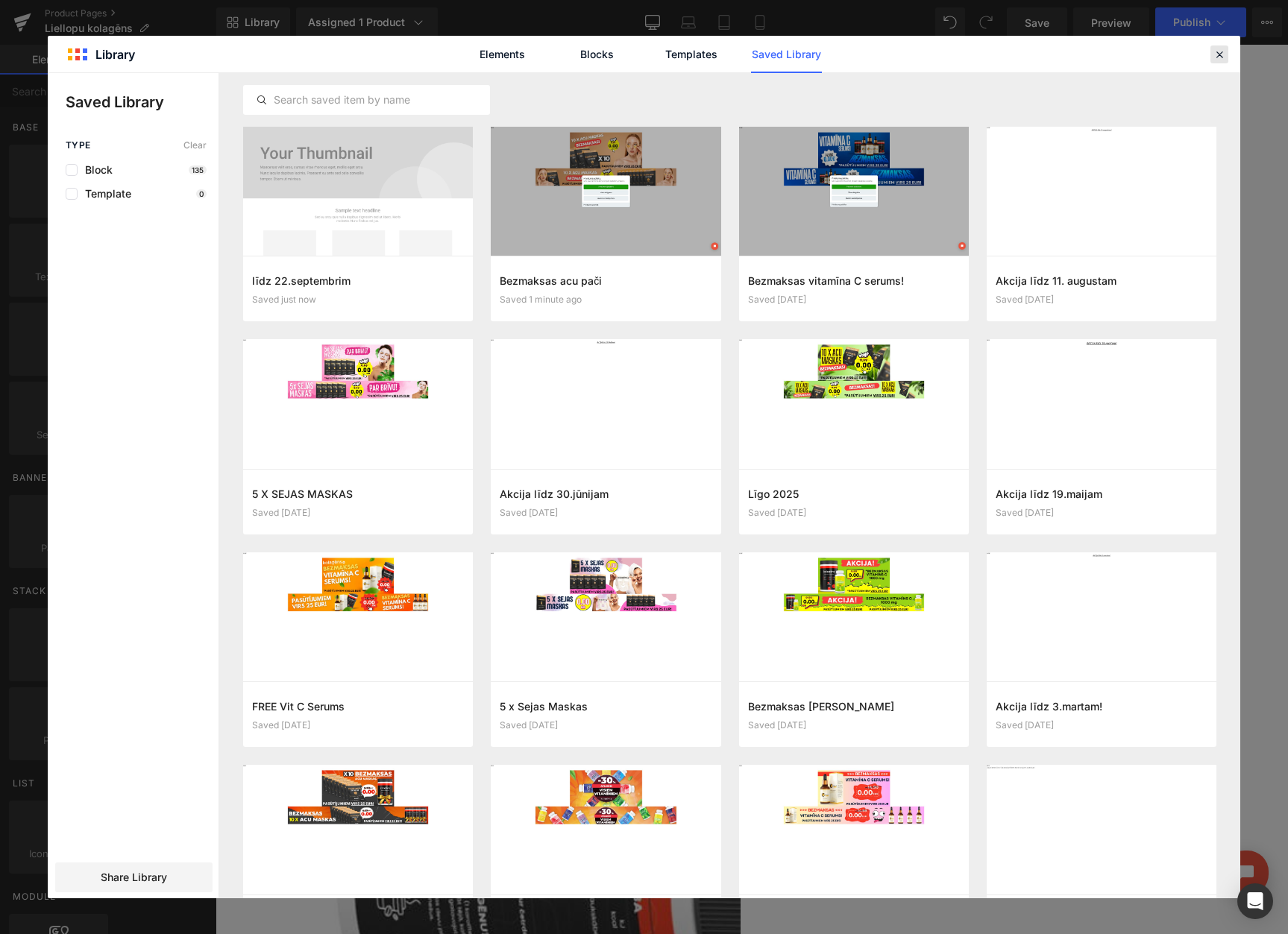
click at [1211, 54] on div at bounding box center [1219, 54] width 18 height 18
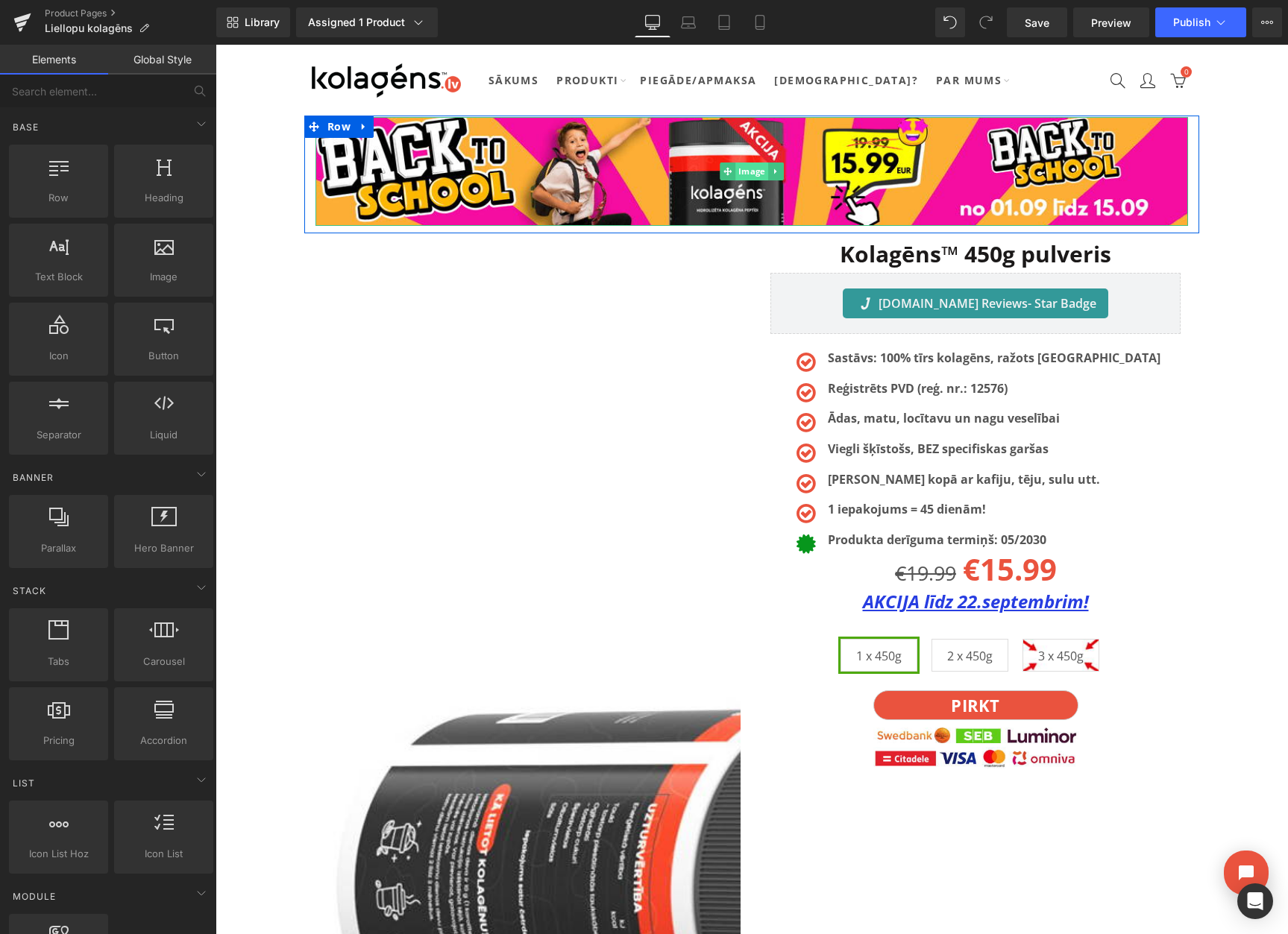
click at [756, 179] on span "Image" at bounding box center [751, 172] width 32 height 18
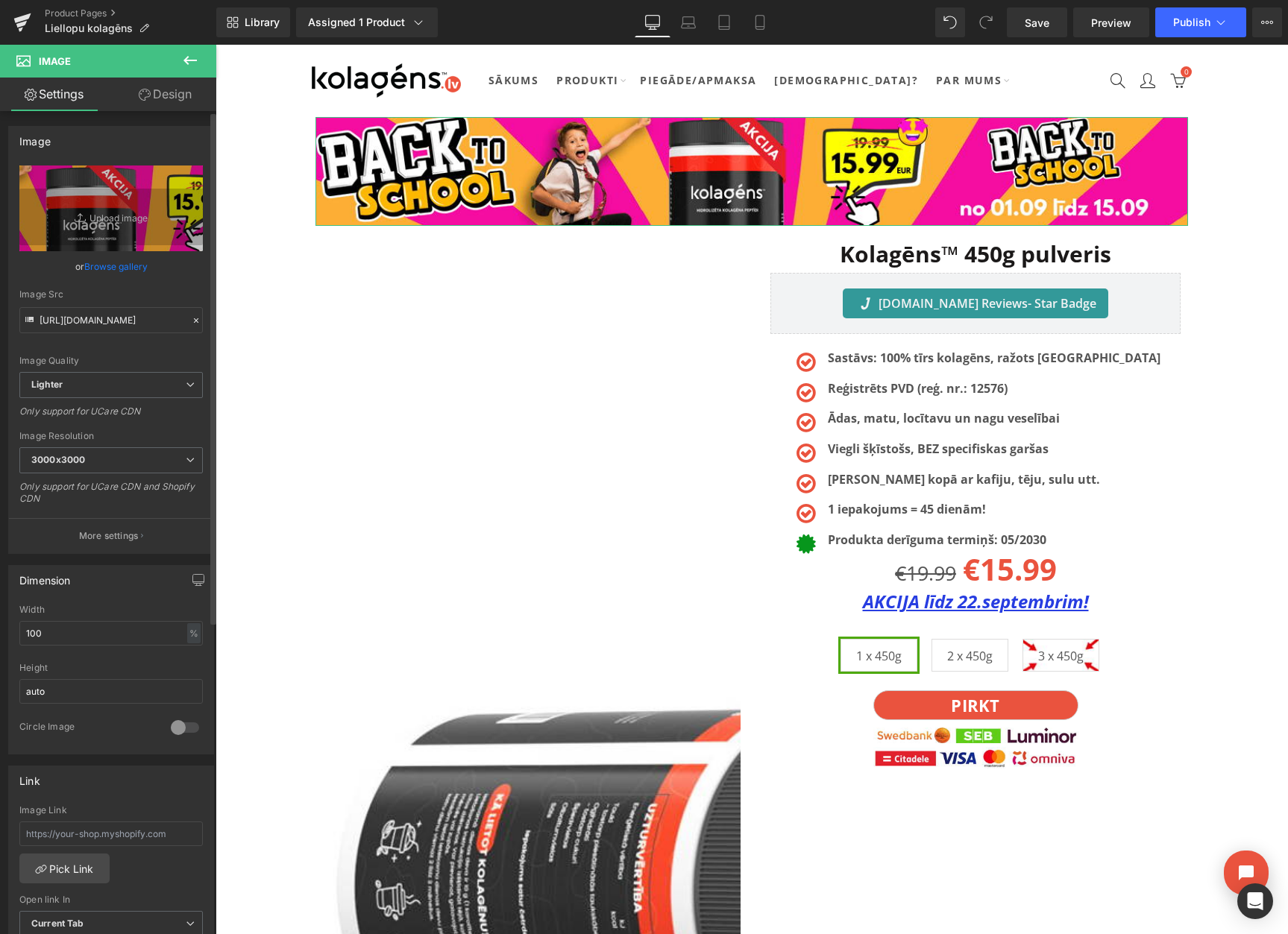
click at [125, 263] on link "Browse gallery" at bounding box center [116, 267] width 63 height 26
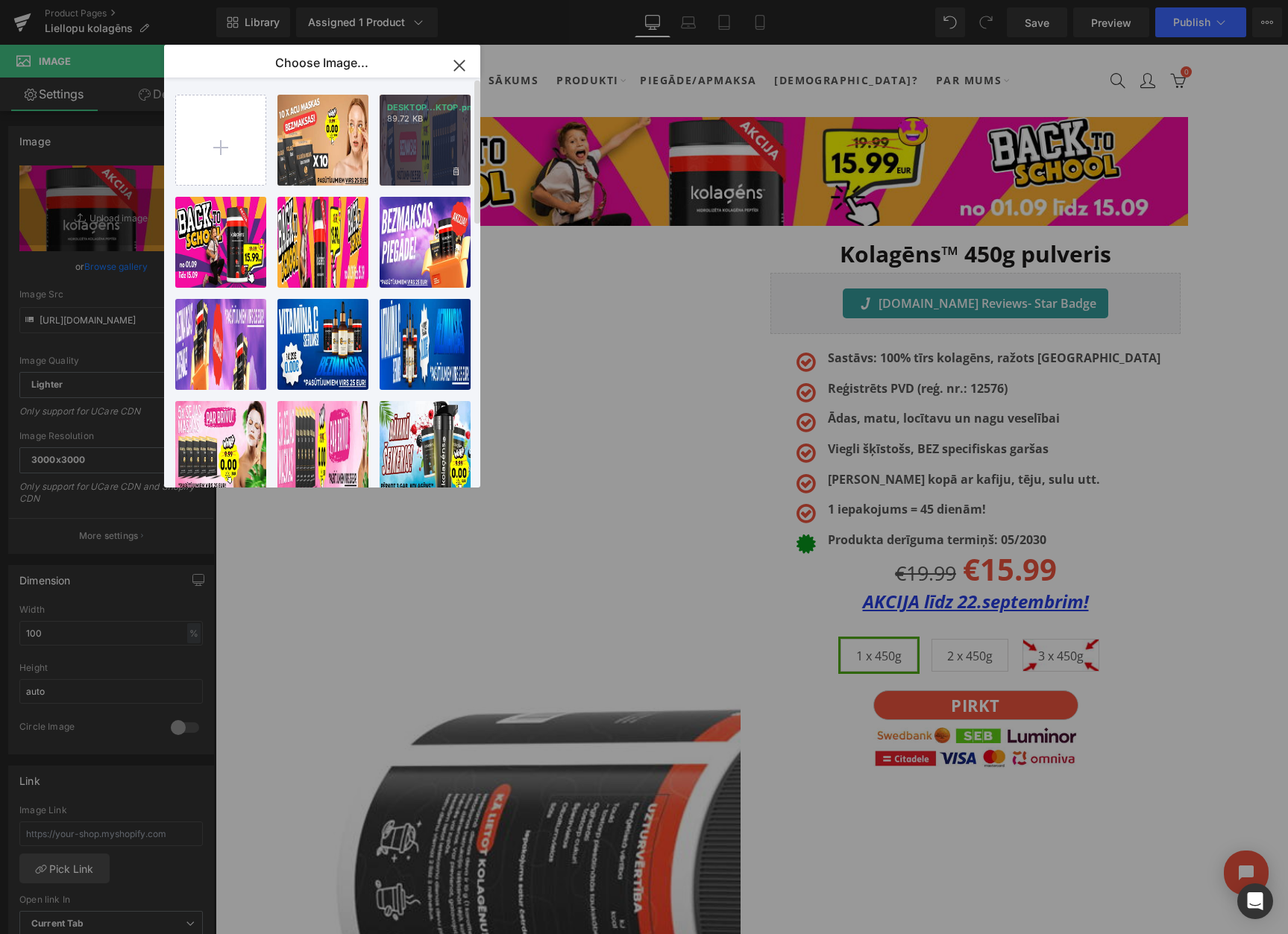
click at [433, 133] on div "DESKTOP...KTOP.png 89.72 KB" at bounding box center [425, 140] width 91 height 91
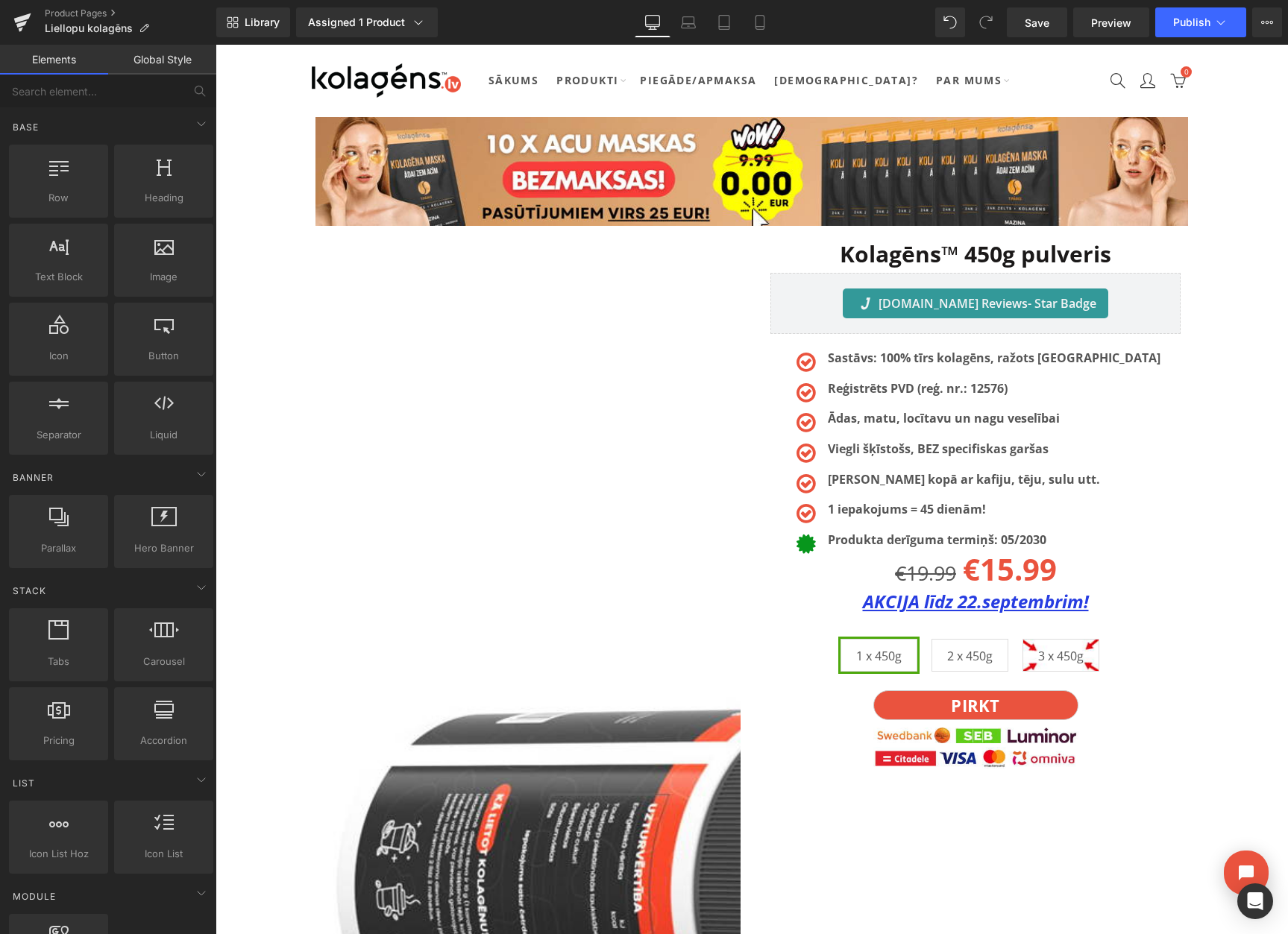
click at [760, 31] on link "Mobile" at bounding box center [759, 23] width 36 height 30
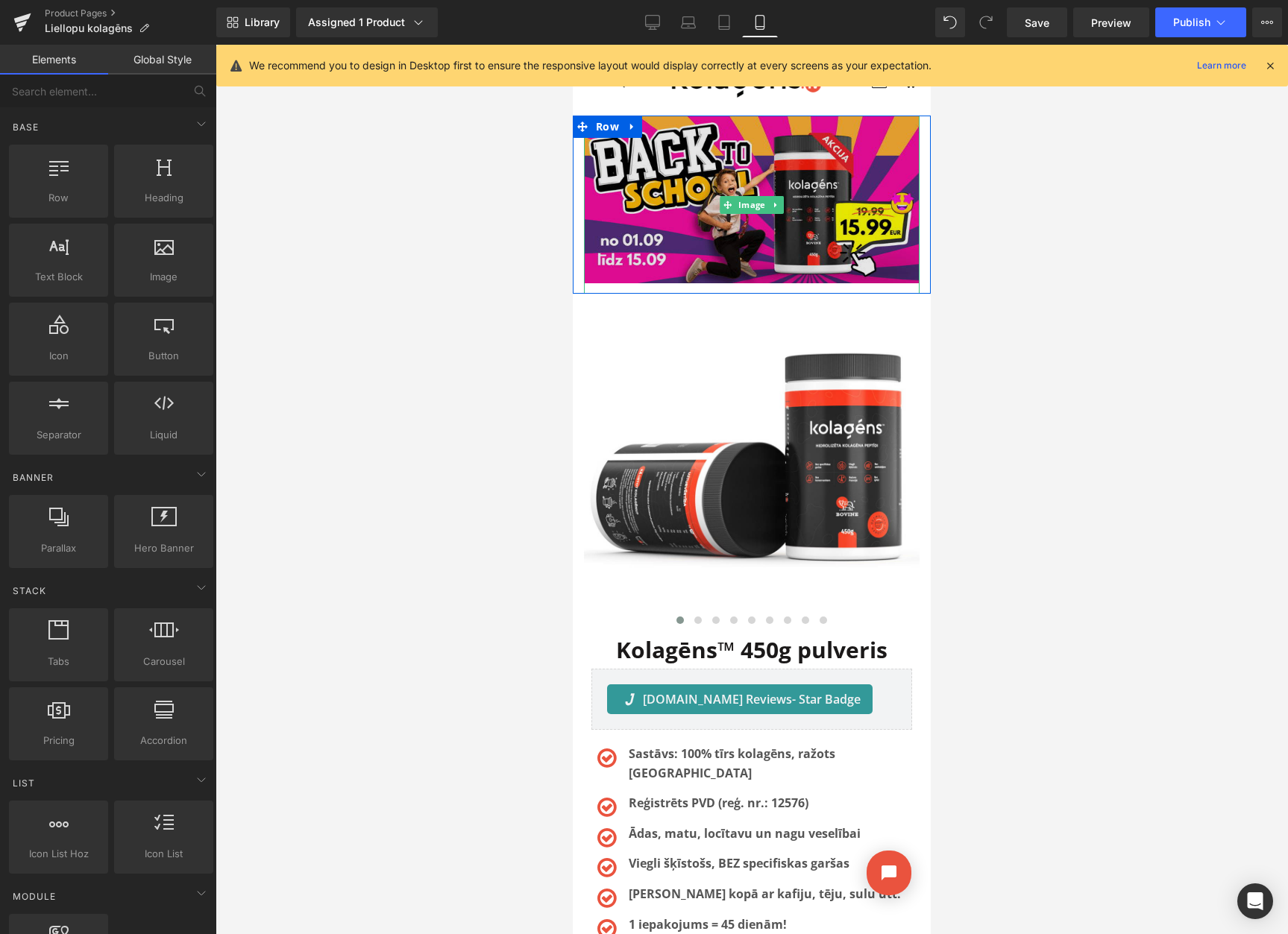
click at [665, 161] on img at bounding box center [751, 205] width 335 height 179
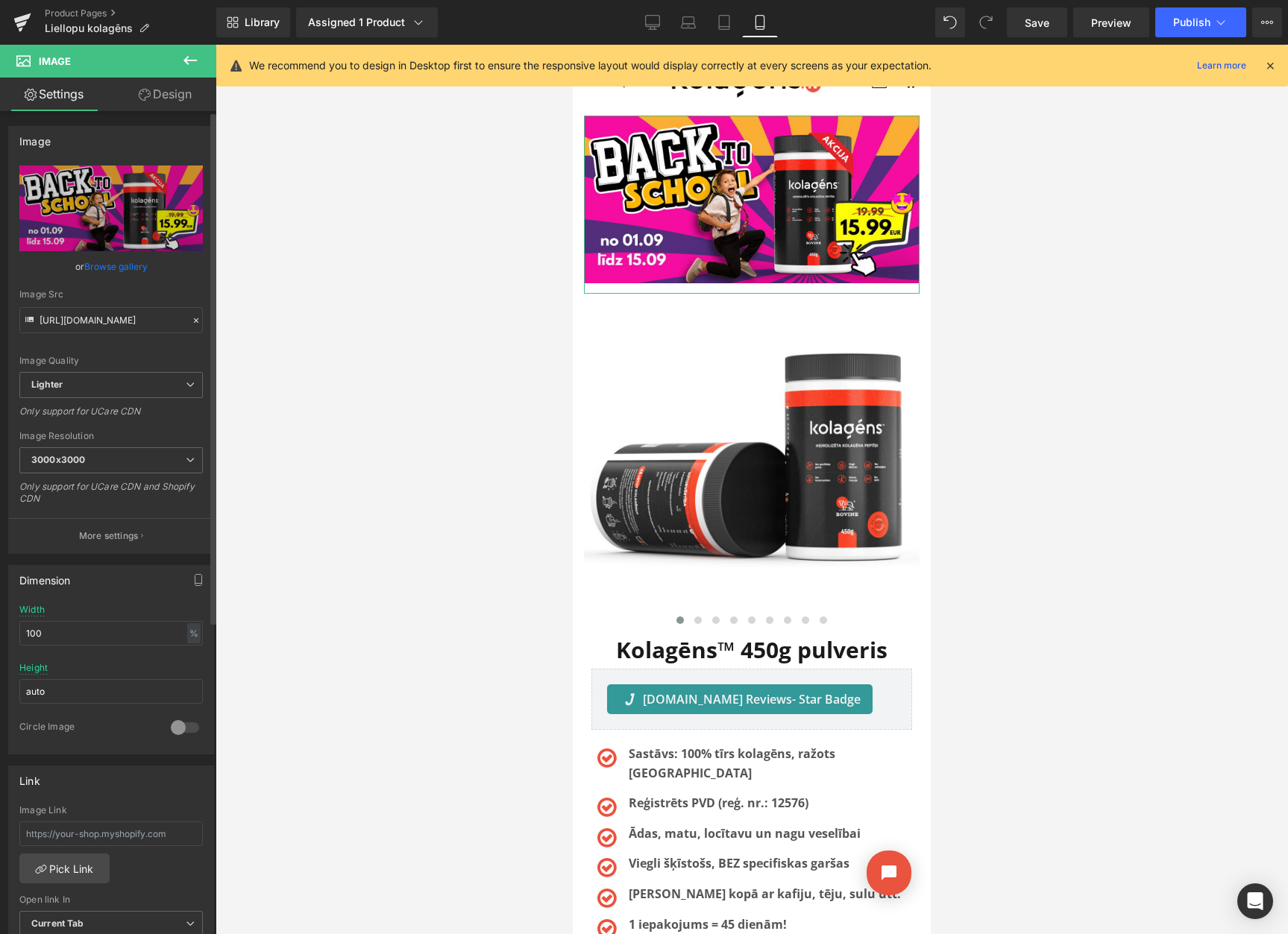
click at [98, 263] on link "Browse gallery" at bounding box center [116, 267] width 63 height 26
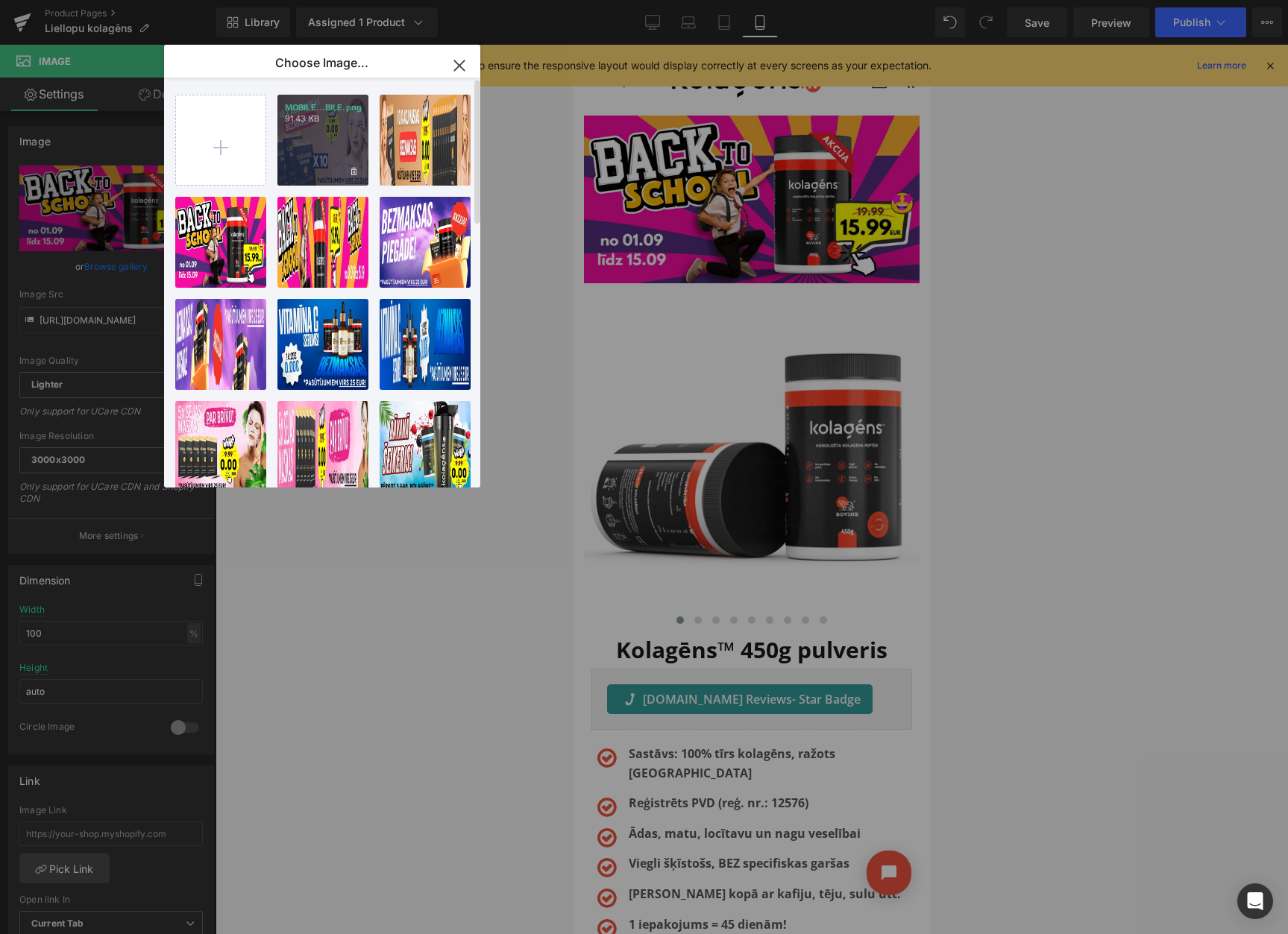
click at [302, 158] on div "MOBILE...BILE.png 91.43 KB" at bounding box center [323, 140] width 91 height 91
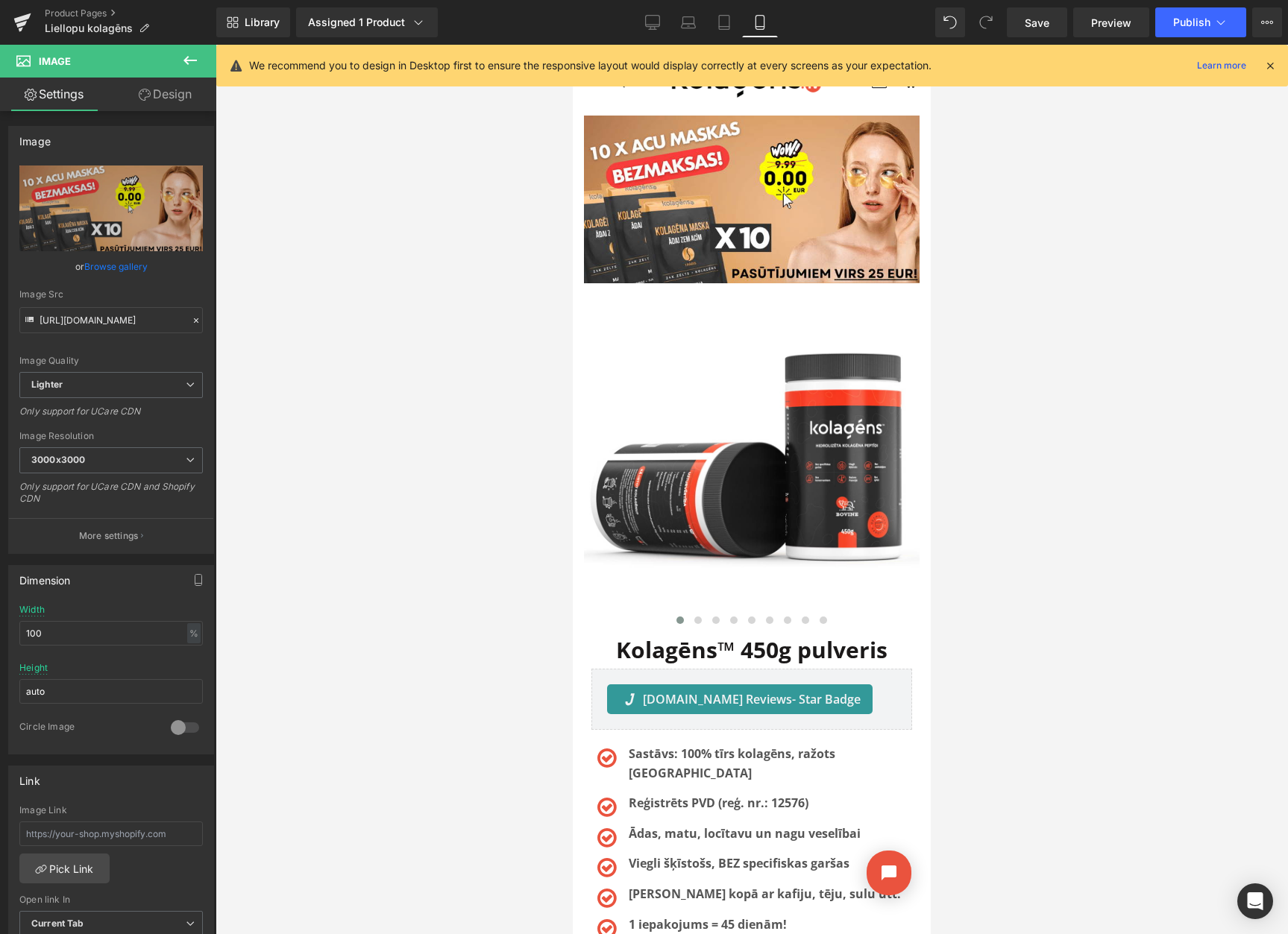
click at [1273, 70] on icon at bounding box center [1269, 65] width 13 height 13
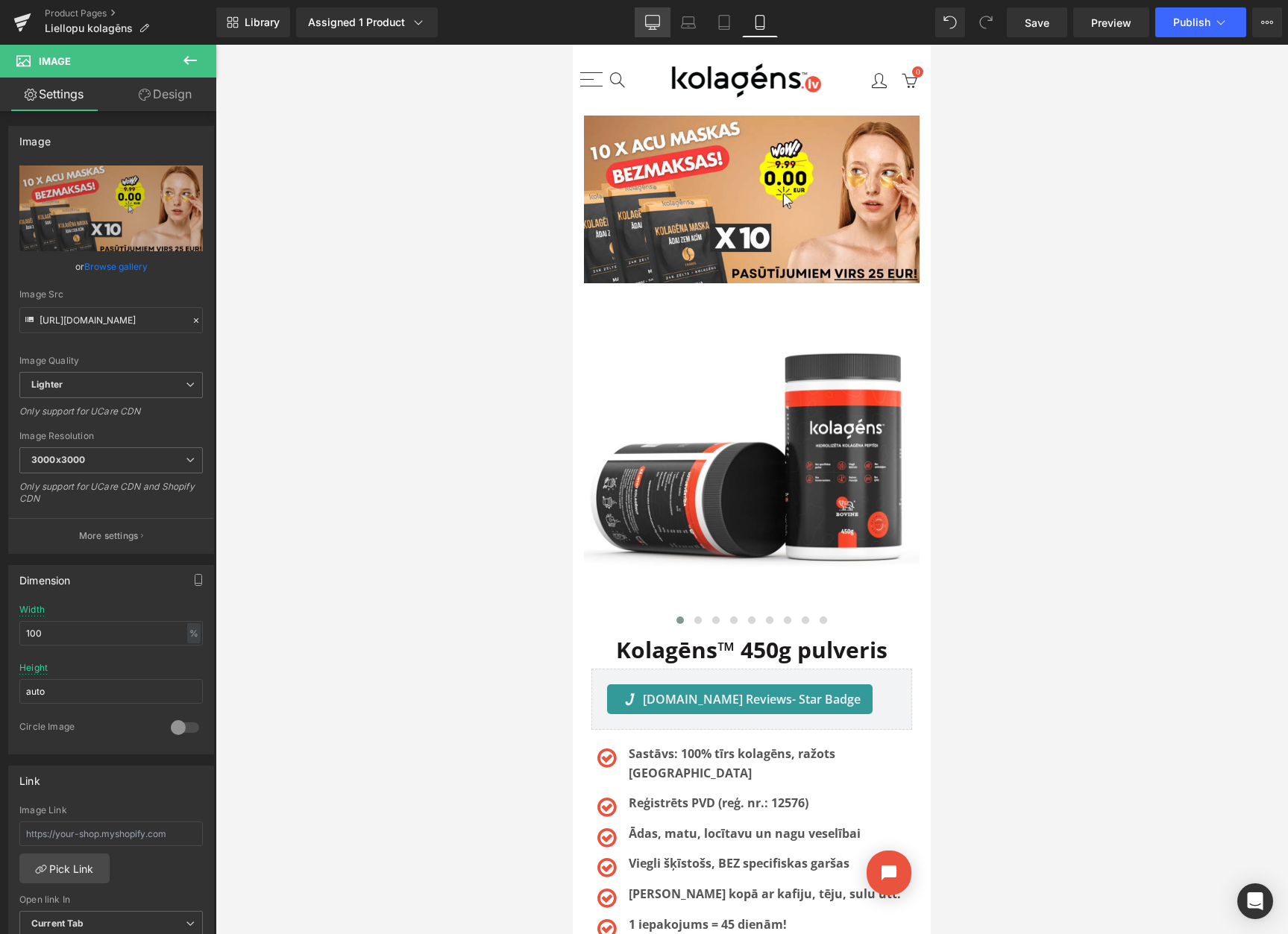
click at [655, 25] on icon at bounding box center [652, 22] width 15 height 15
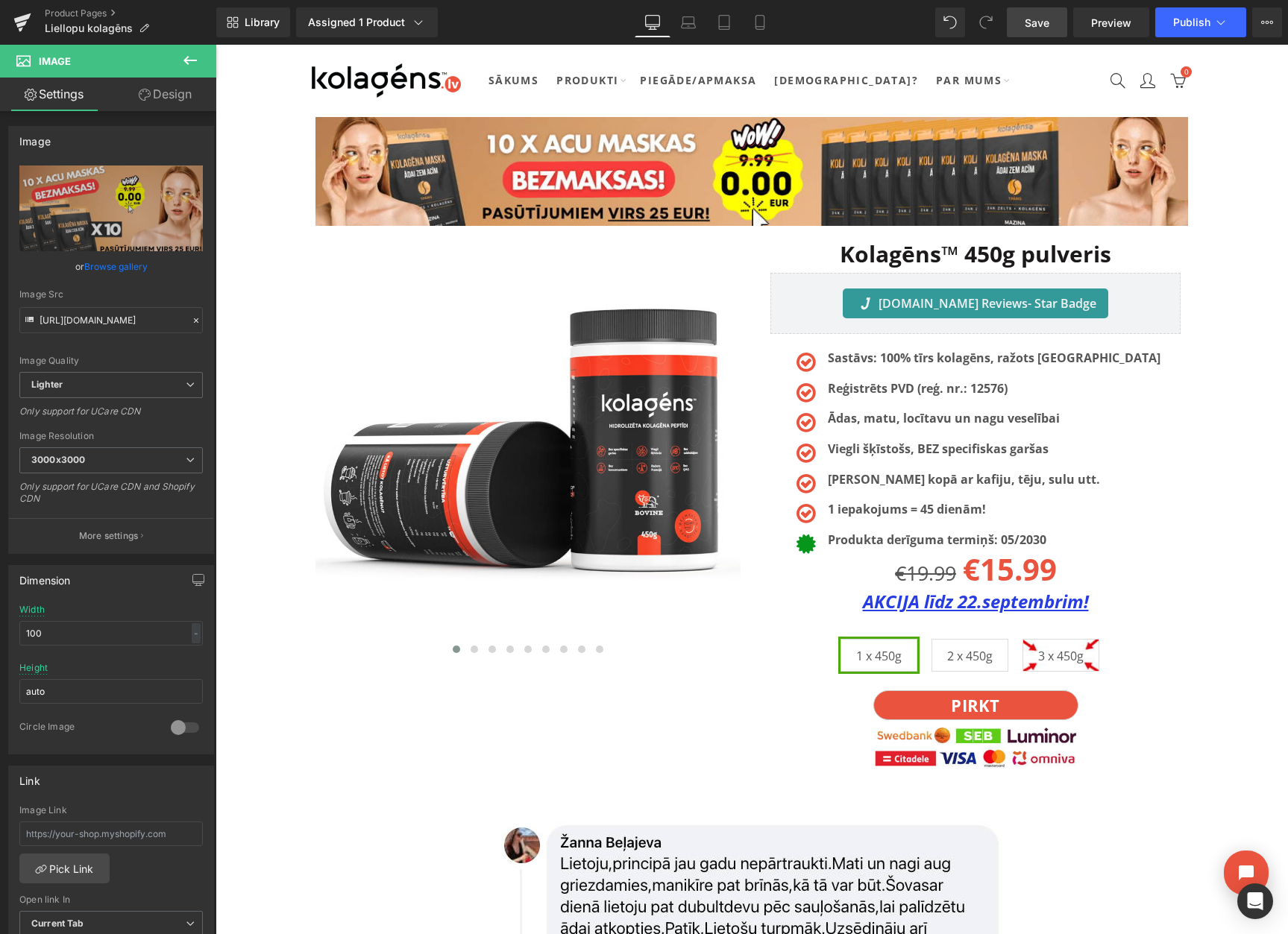
click at [1045, 27] on span "Save" at bounding box center [1037, 23] width 25 height 16
click at [1263, 28] on button "View Live Page View with current Template Save Template to Library Schedule Pub…" at bounding box center [1267, 23] width 30 height 30
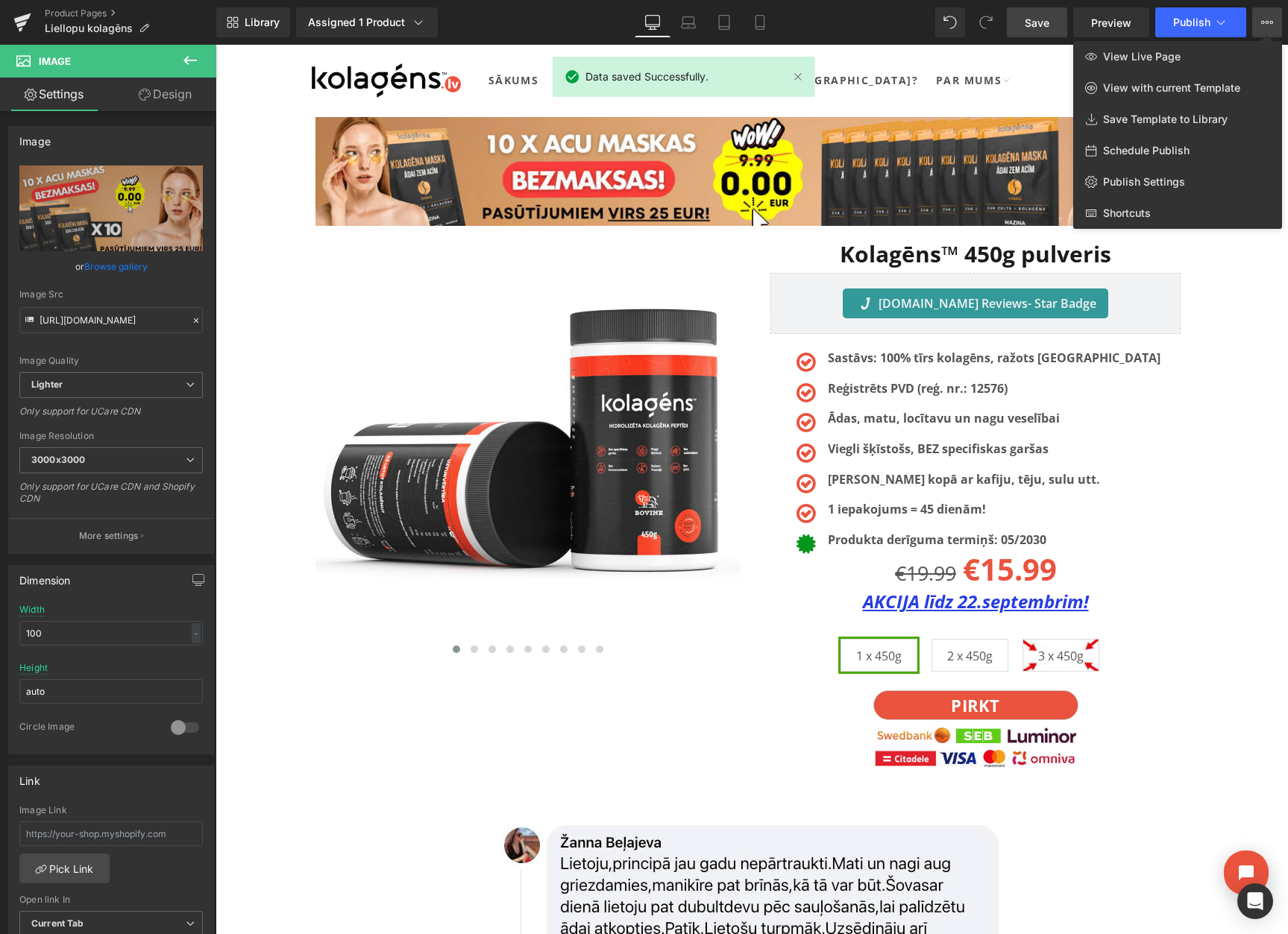
click at [1132, 157] on span "Schedule Publish" at bounding box center [1145, 150] width 87 height 13
select select
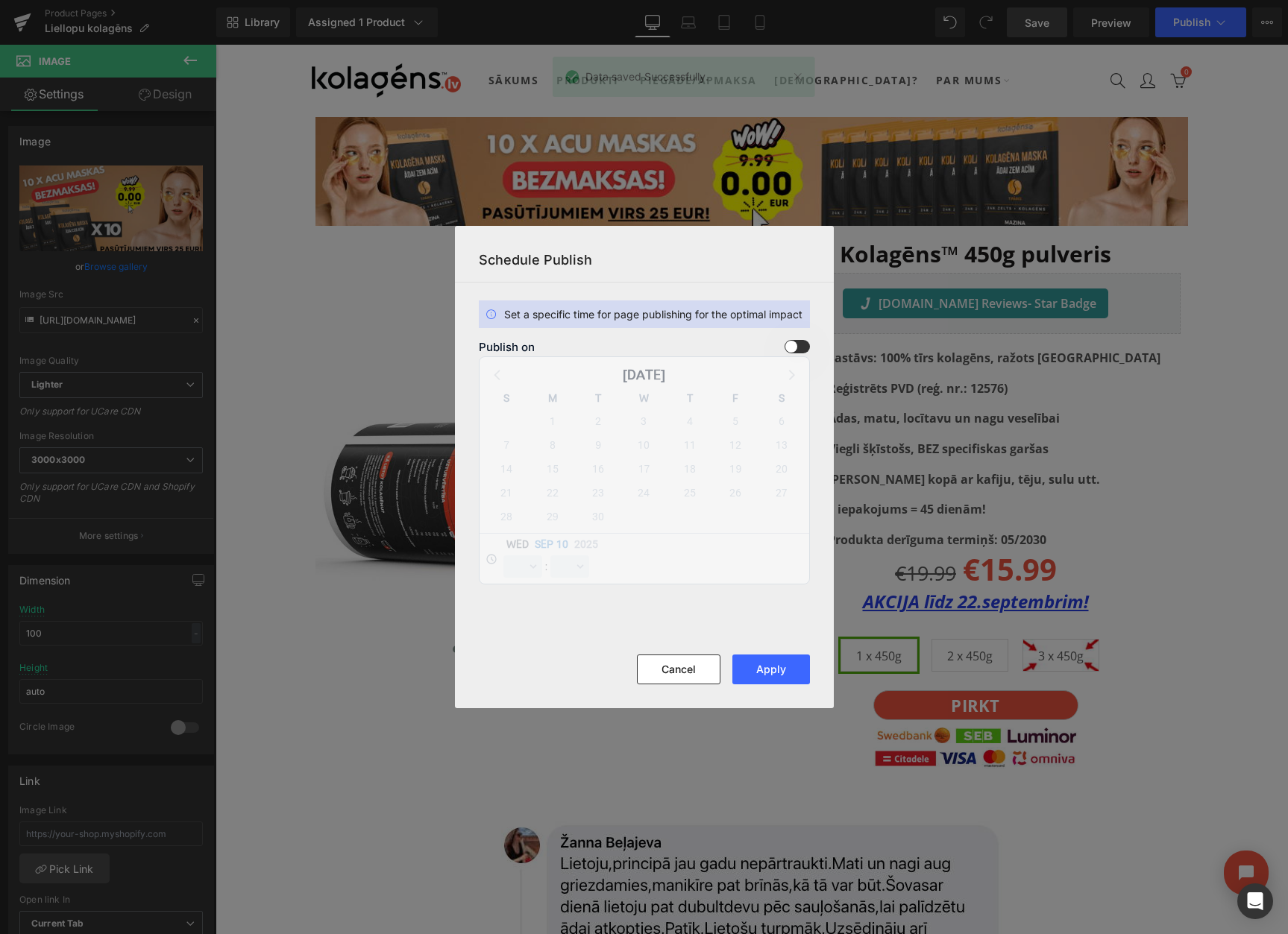
click at [788, 342] on span at bounding box center [797, 346] width 25 height 13
click at [0, 0] on input "checkbox" at bounding box center [0, 0] width 0 height 0
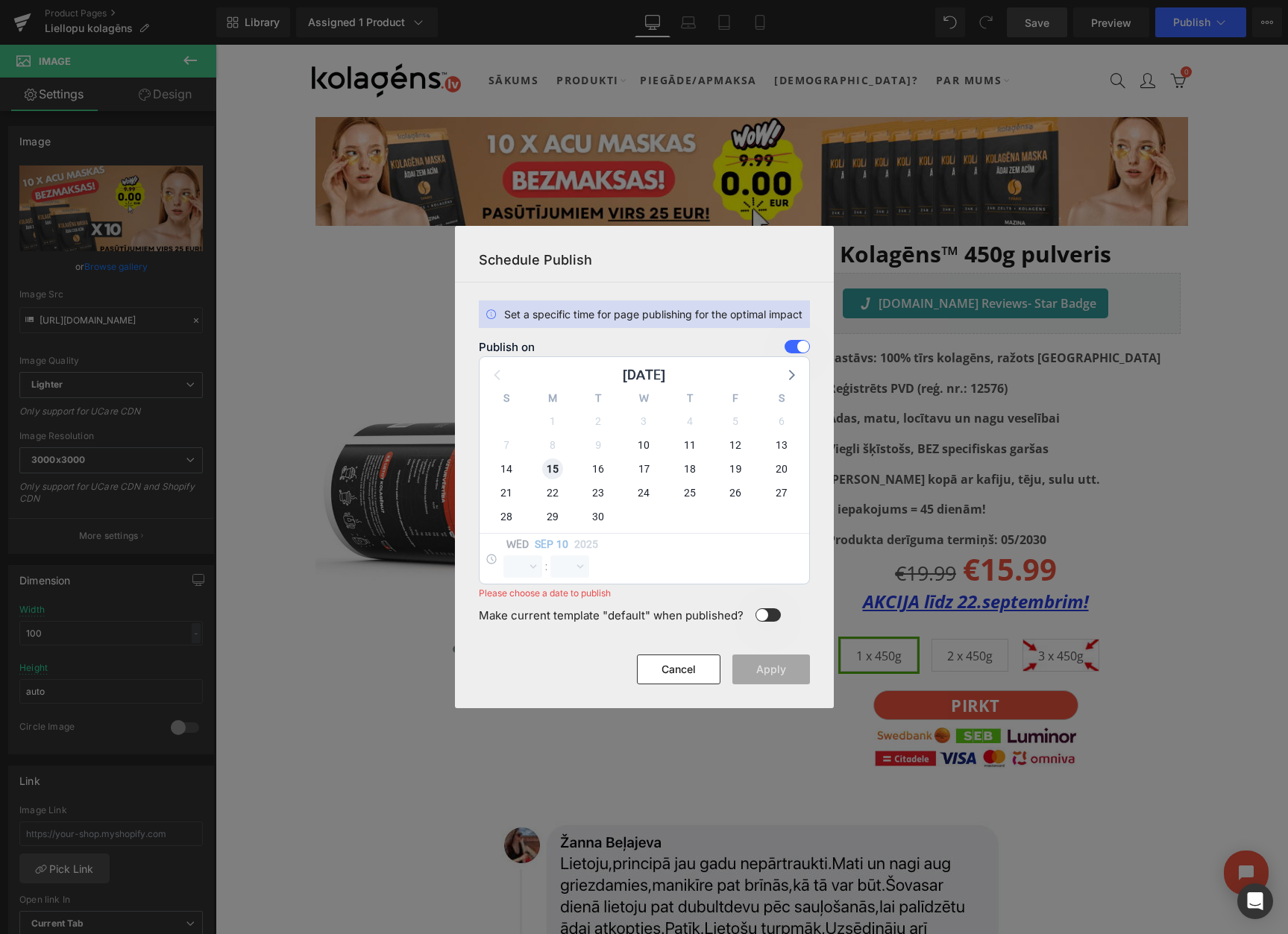
click at [553, 467] on span "15" at bounding box center [553, 469] width 21 height 21
click at [520, 563] on select "00 01 02 03 04 05 06 07 08 09 10 11 12 13 14 15 16 17 18 19 20 21 22 23" at bounding box center [523, 566] width 39 height 23
select select "23"
click at [503, 555] on select "00 01 02 03 04 05 06 07 08 09 10 11 12 13 14 15 16 17 18 19 20 21 22 23" at bounding box center [523, 566] width 39 height 23
click at [572, 564] on select "00 01 02 03 04 05 06 07 08 09 10 11 12 13 14 15 16 17 18 19 20 21 22 23 24 25 2…" at bounding box center [569, 566] width 39 height 23
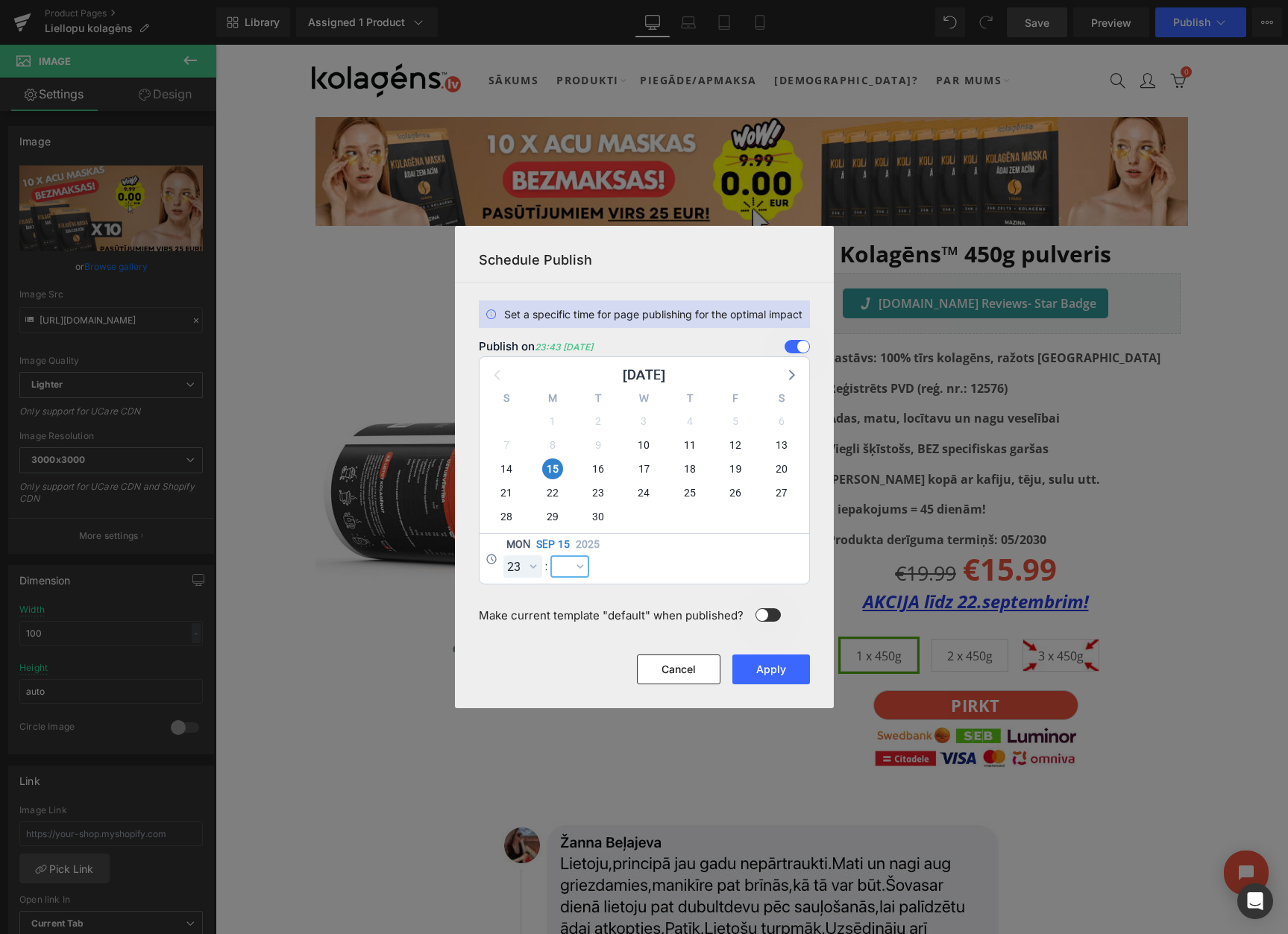
select select "59"
click at [550, 555] on select "00 01 02 03 04 05 06 07 08 09 10 11 12 13 14 15 16 17 18 19 20 21 22 23 24 25 2…" at bounding box center [569, 566] width 39 height 23
click at [772, 671] on button "Apply" at bounding box center [771, 670] width 78 height 30
click at [773, 680] on button "Apply" at bounding box center [771, 670] width 78 height 30
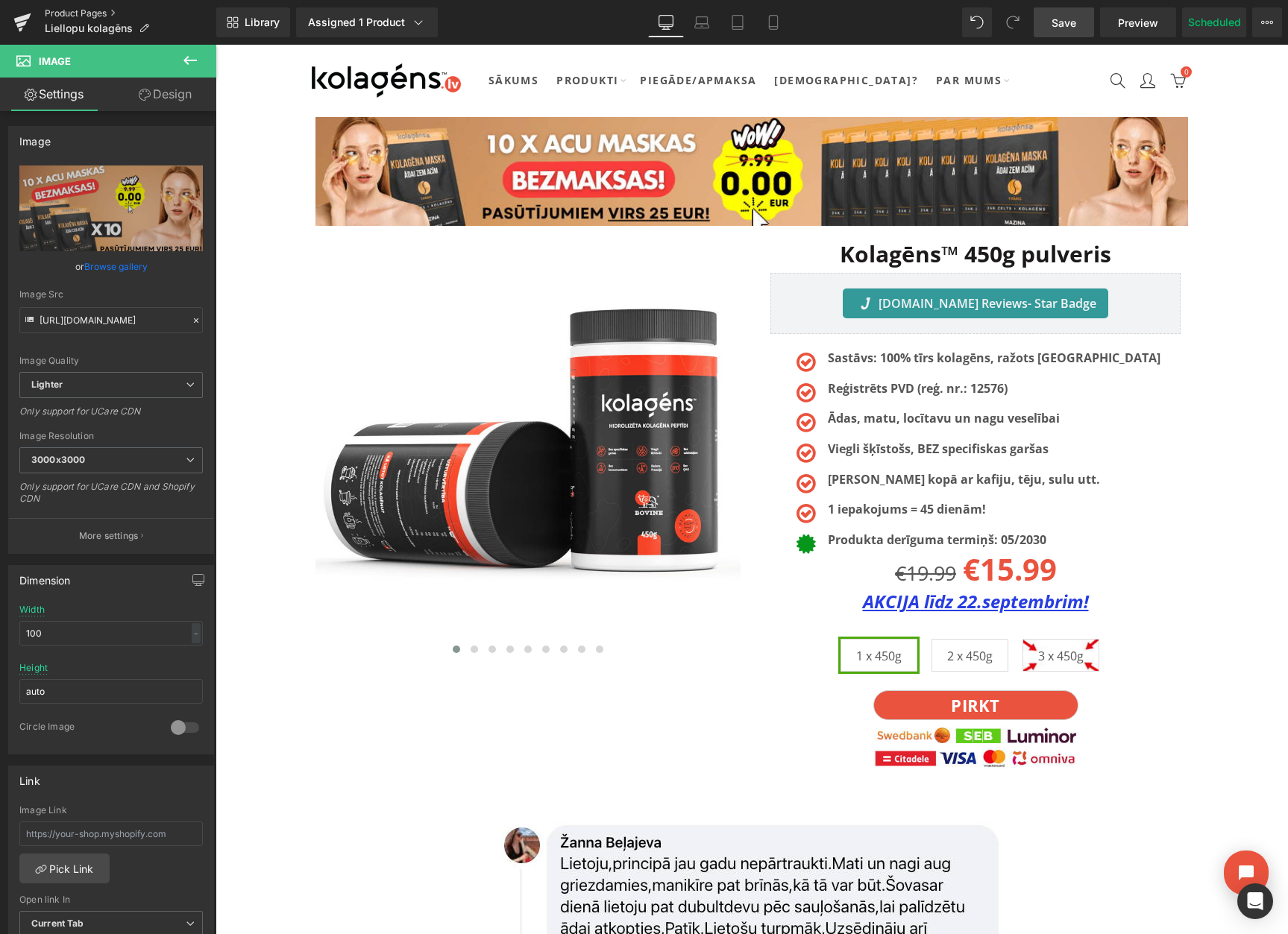
click at [60, 10] on link "Product Pages" at bounding box center [130, 14] width 172 height 12
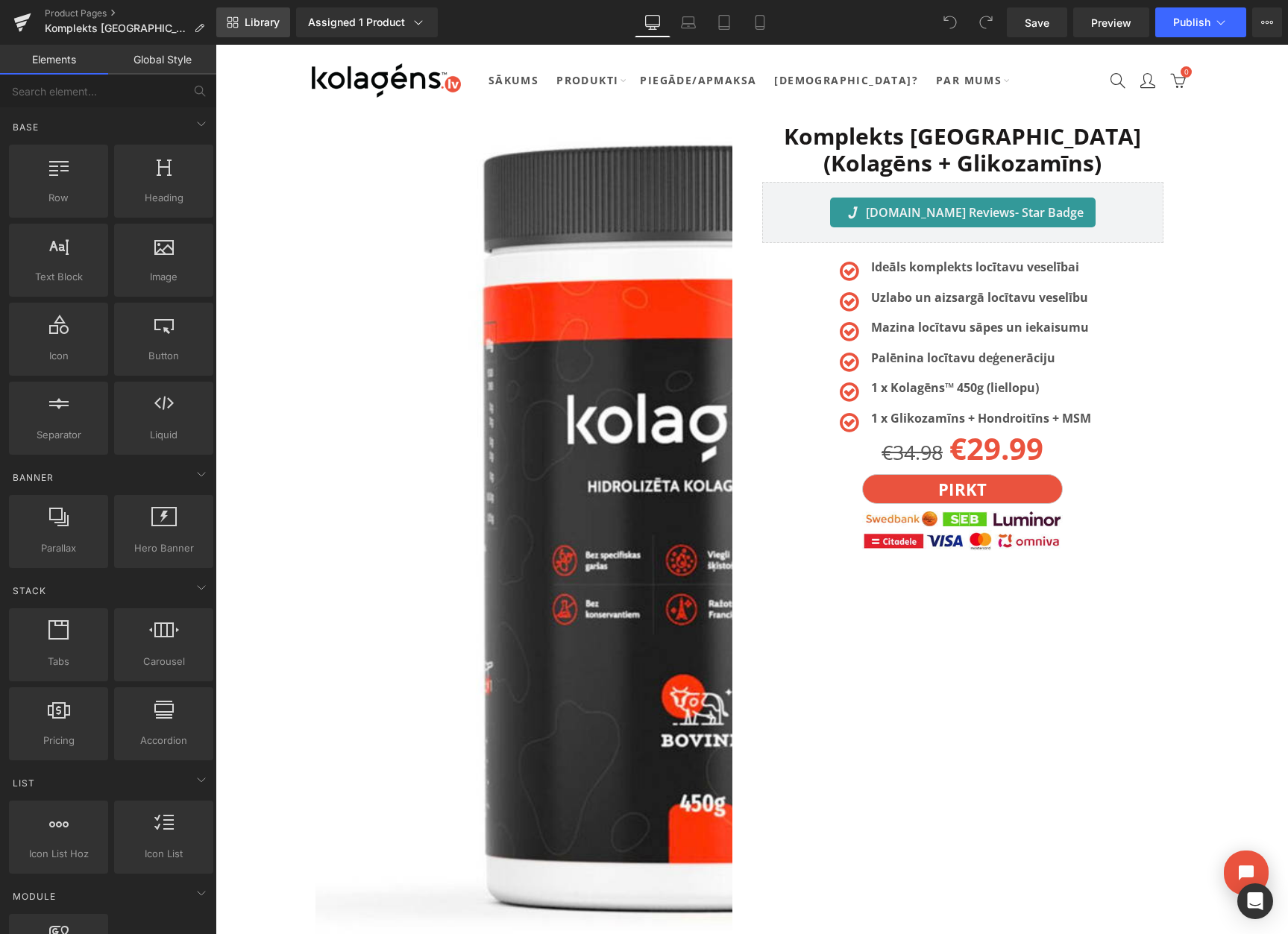
click at [253, 27] on span "Library" at bounding box center [262, 22] width 35 height 13
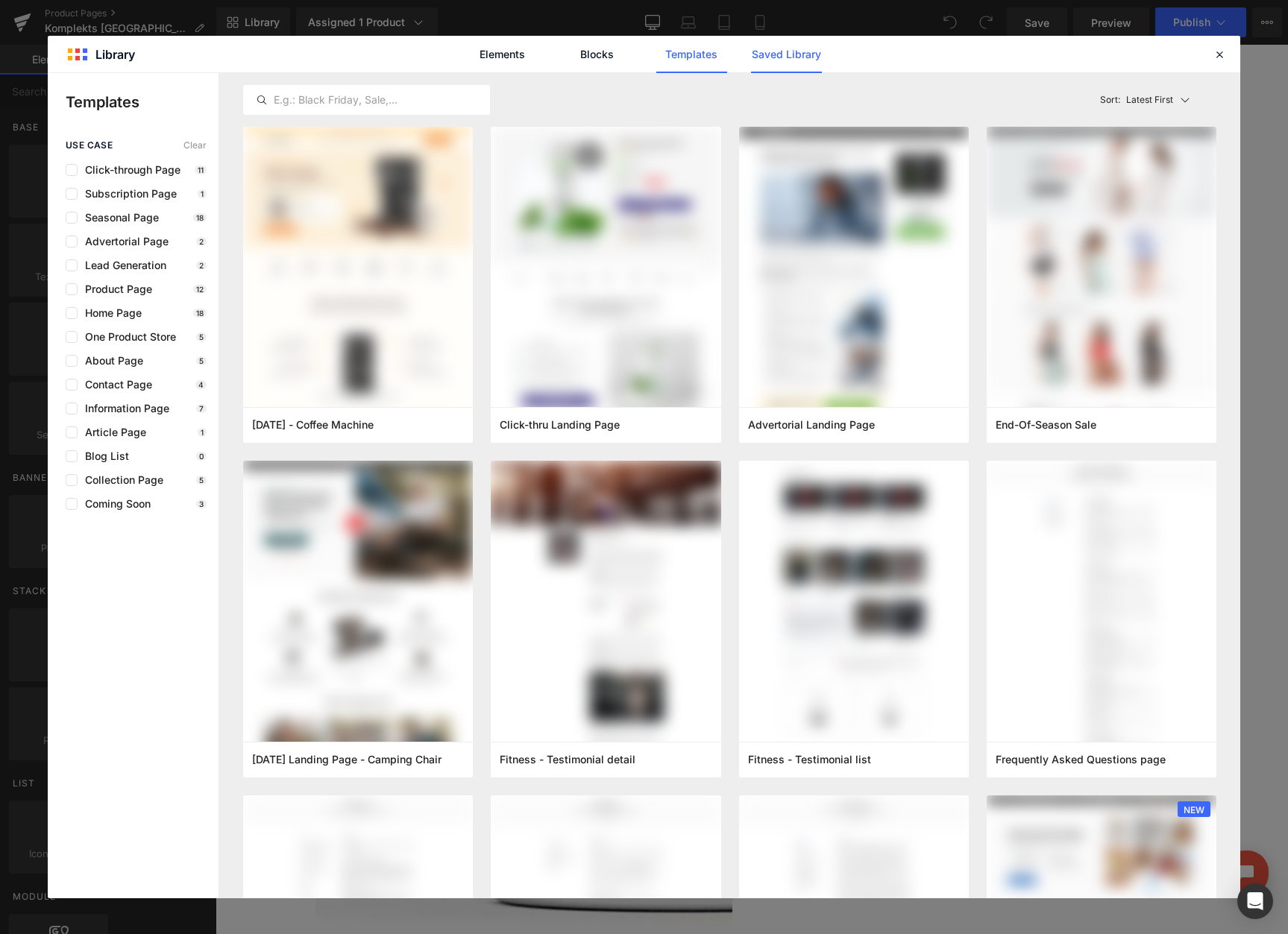
click at [785, 59] on link "Saved Library" at bounding box center [785, 54] width 71 height 38
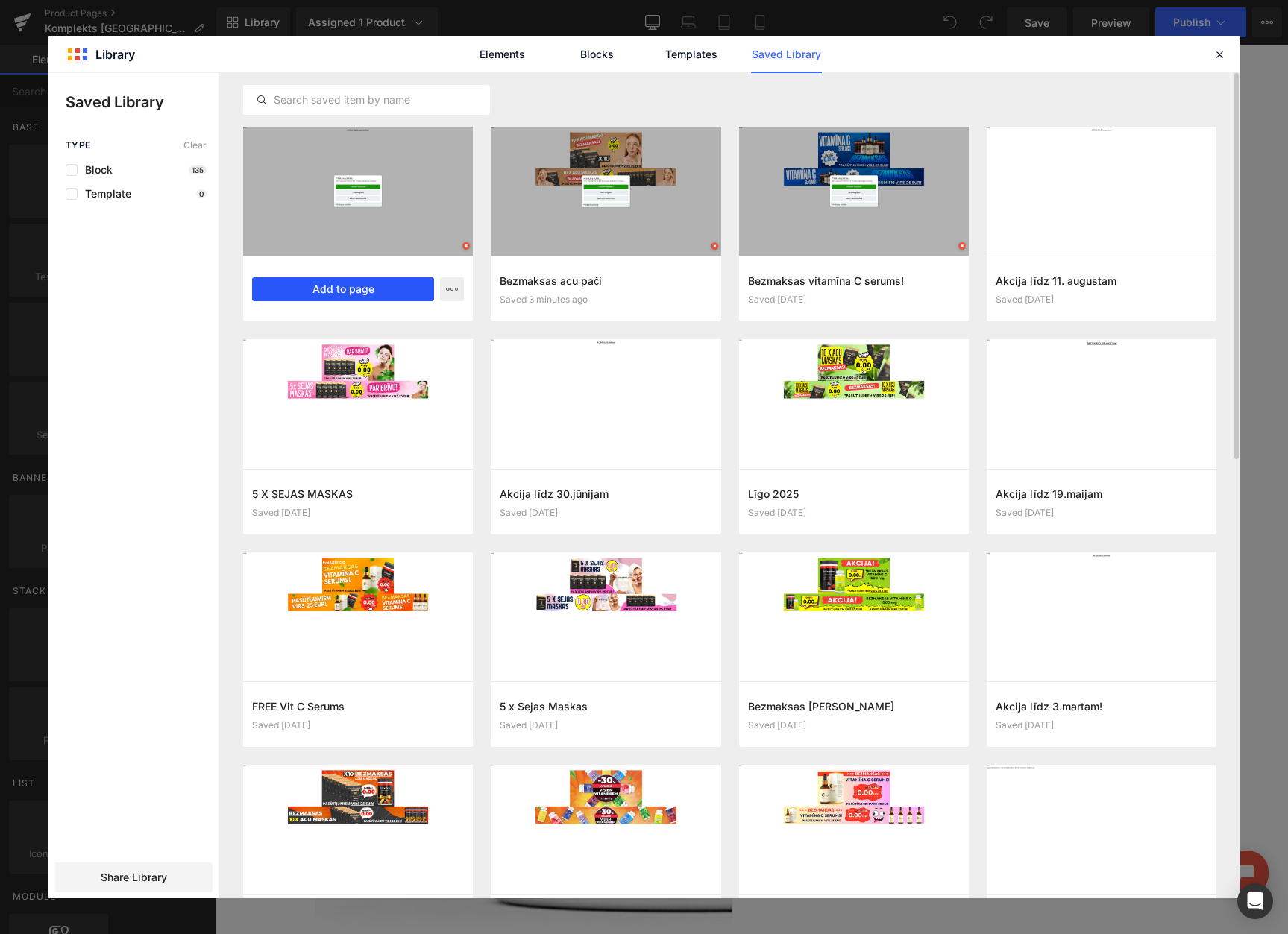
click at [341, 285] on button "Add to page" at bounding box center [343, 289] width 182 height 24
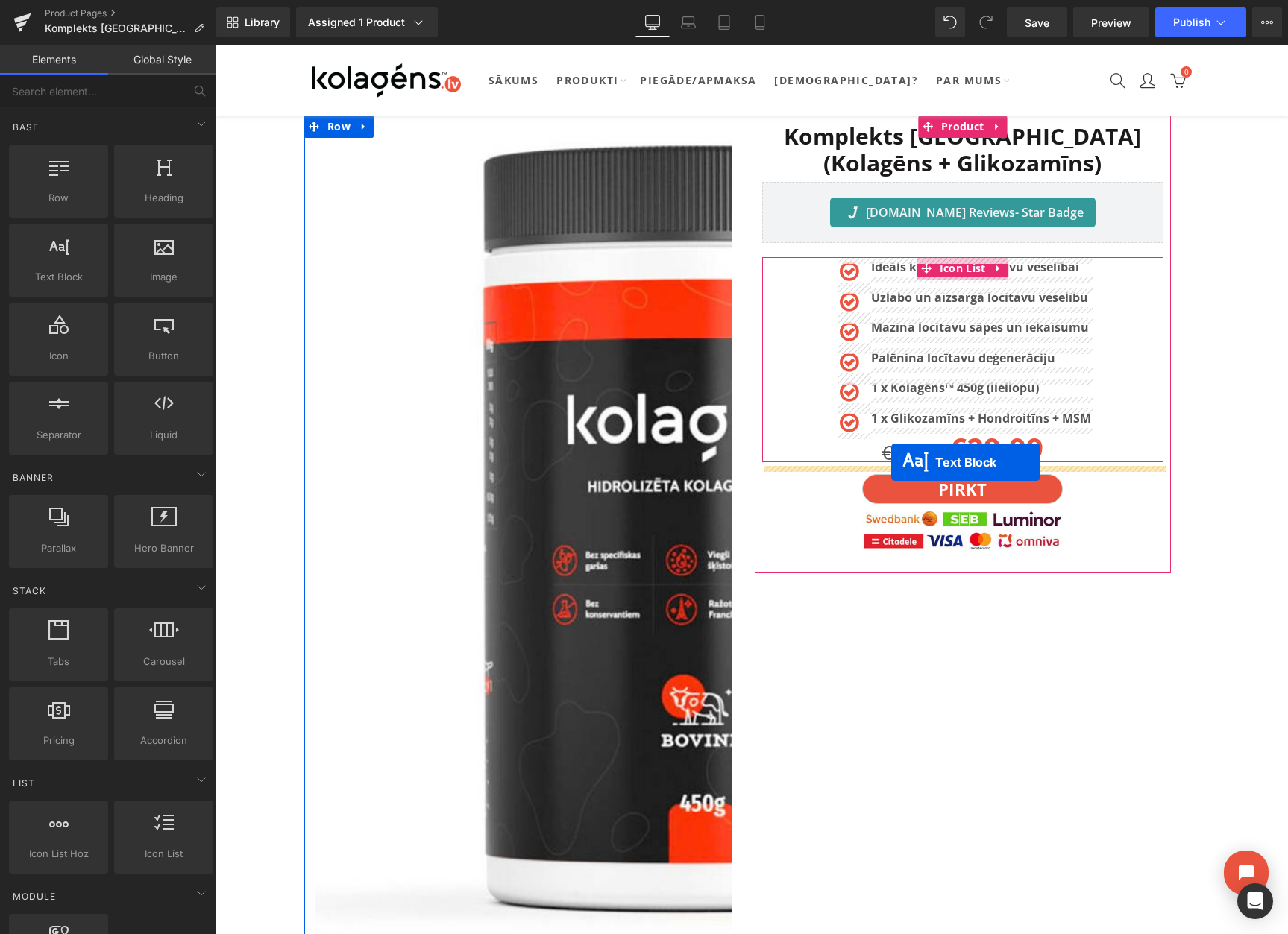
drag, startPoint x: 709, startPoint y: 274, endPoint x: 891, endPoint y: 462, distance: 261.7
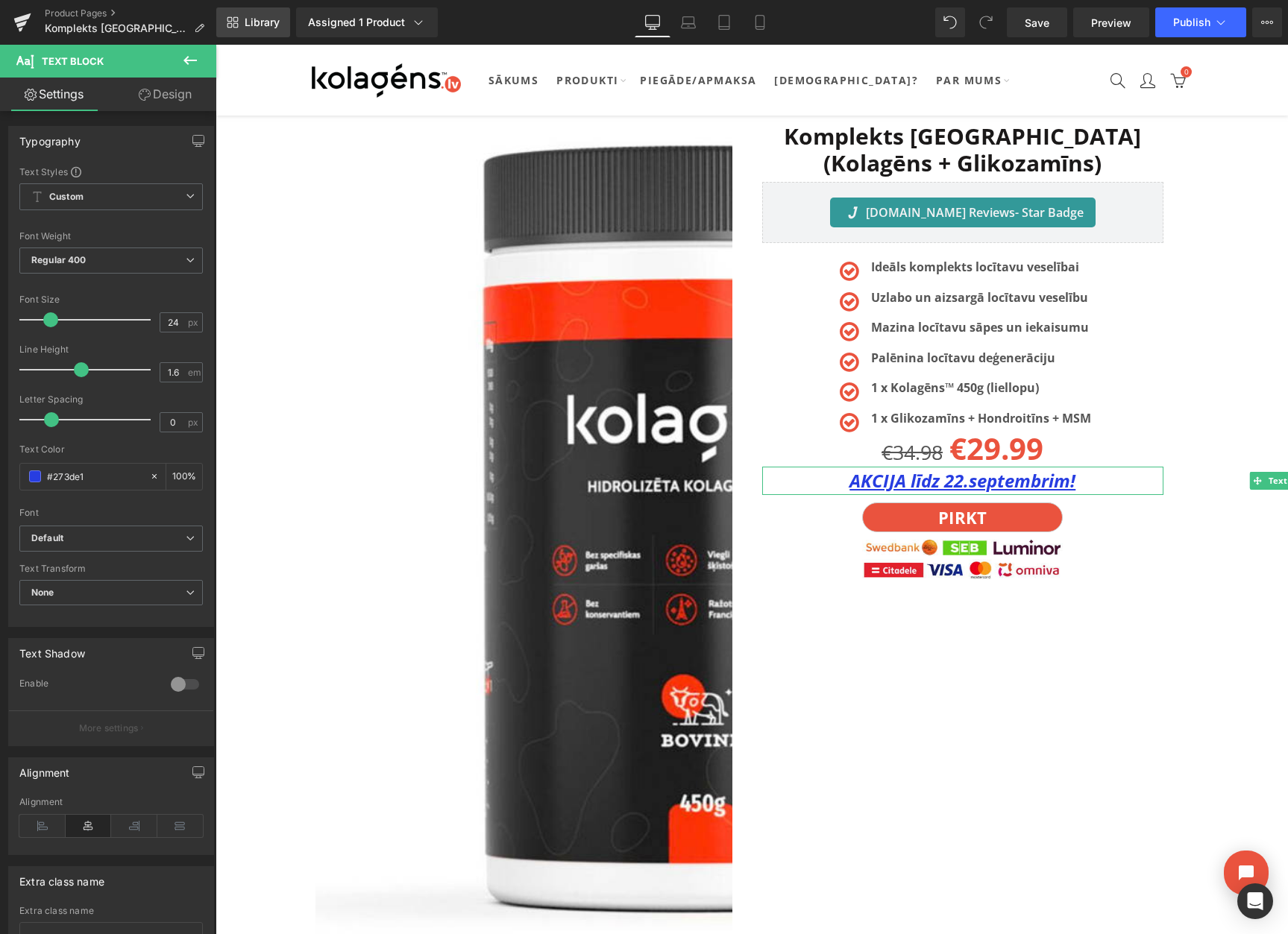
click at [241, 18] on link "Library" at bounding box center [253, 23] width 74 height 30
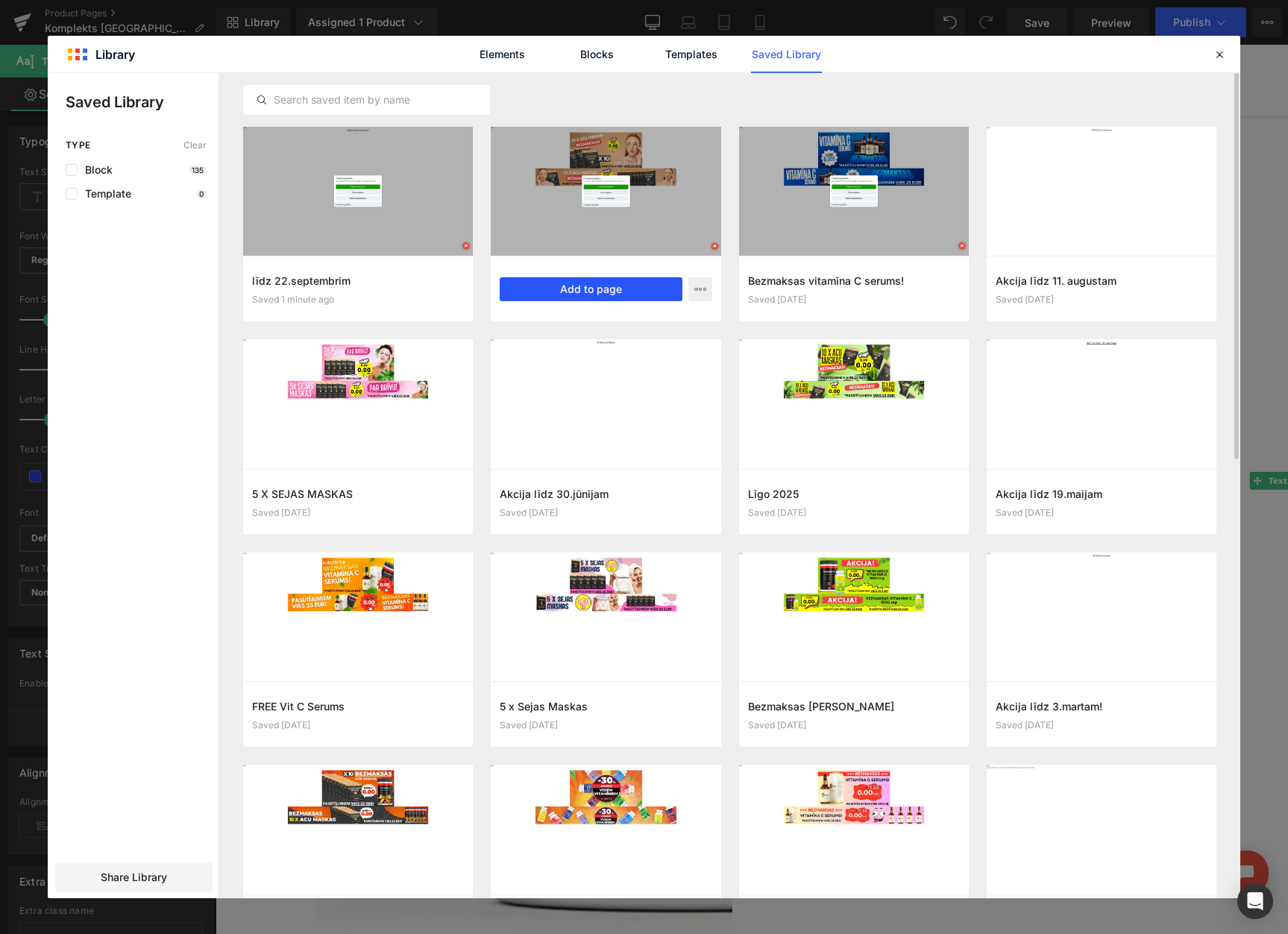
click at [562, 282] on button "Add to page" at bounding box center [591, 289] width 182 height 24
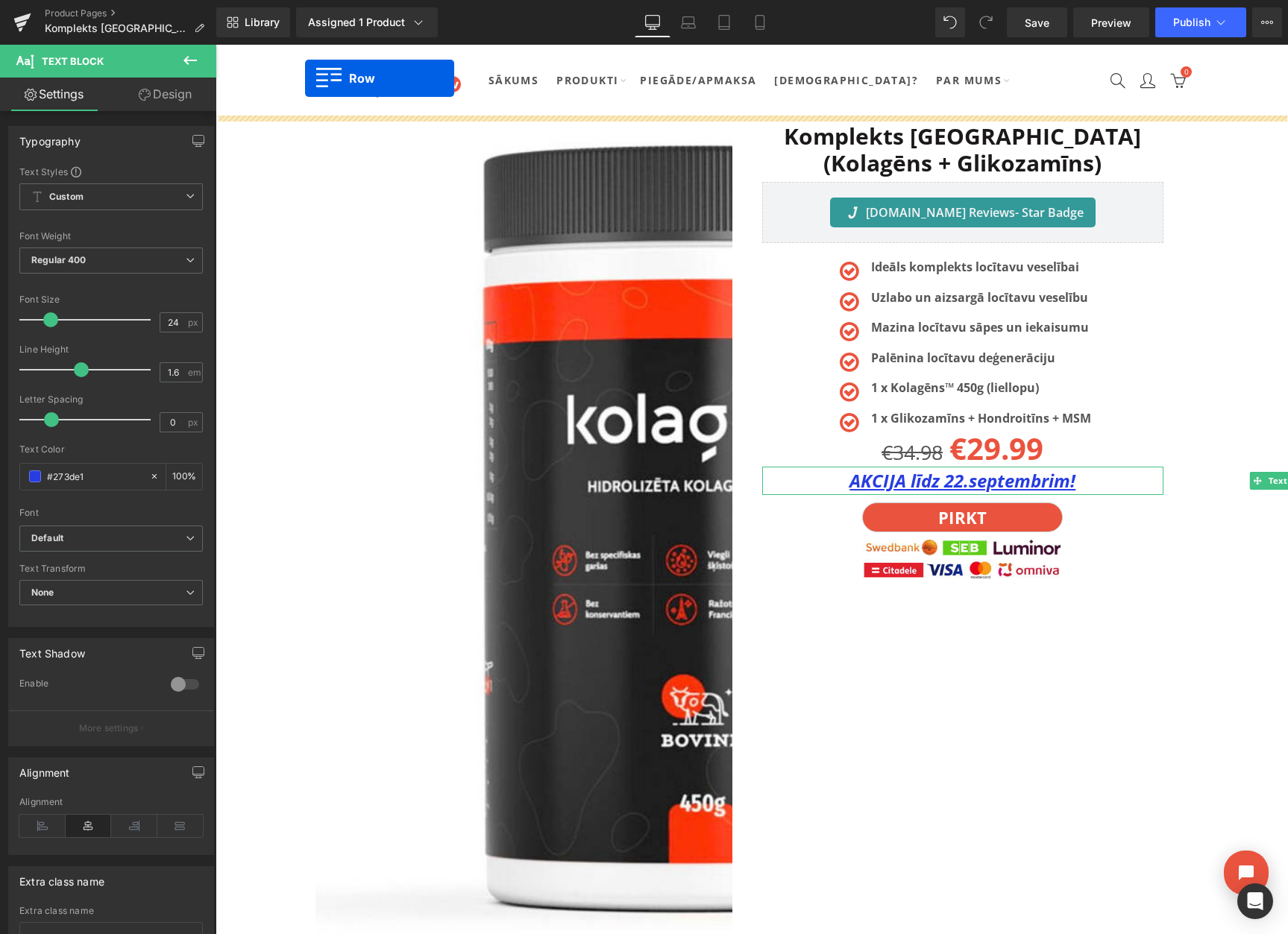
drag, startPoint x: 311, startPoint y: 223, endPoint x: 305, endPoint y: 78, distance: 145.1
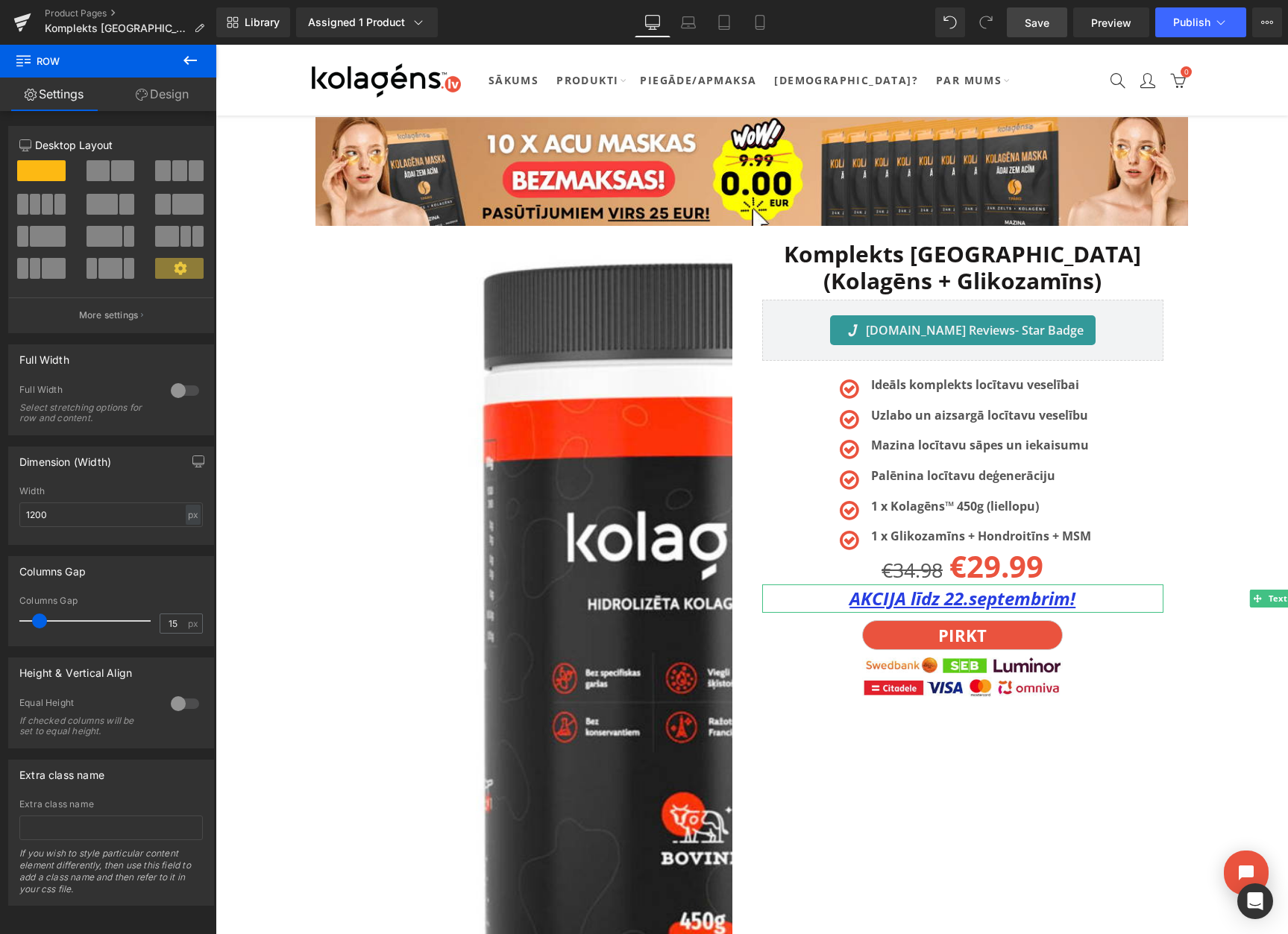
click at [1044, 25] on span "Save" at bounding box center [1037, 23] width 25 height 16
click at [1258, 24] on button "View Live Page View with current Template Save Template to Library Schedule Pub…" at bounding box center [1267, 23] width 30 height 30
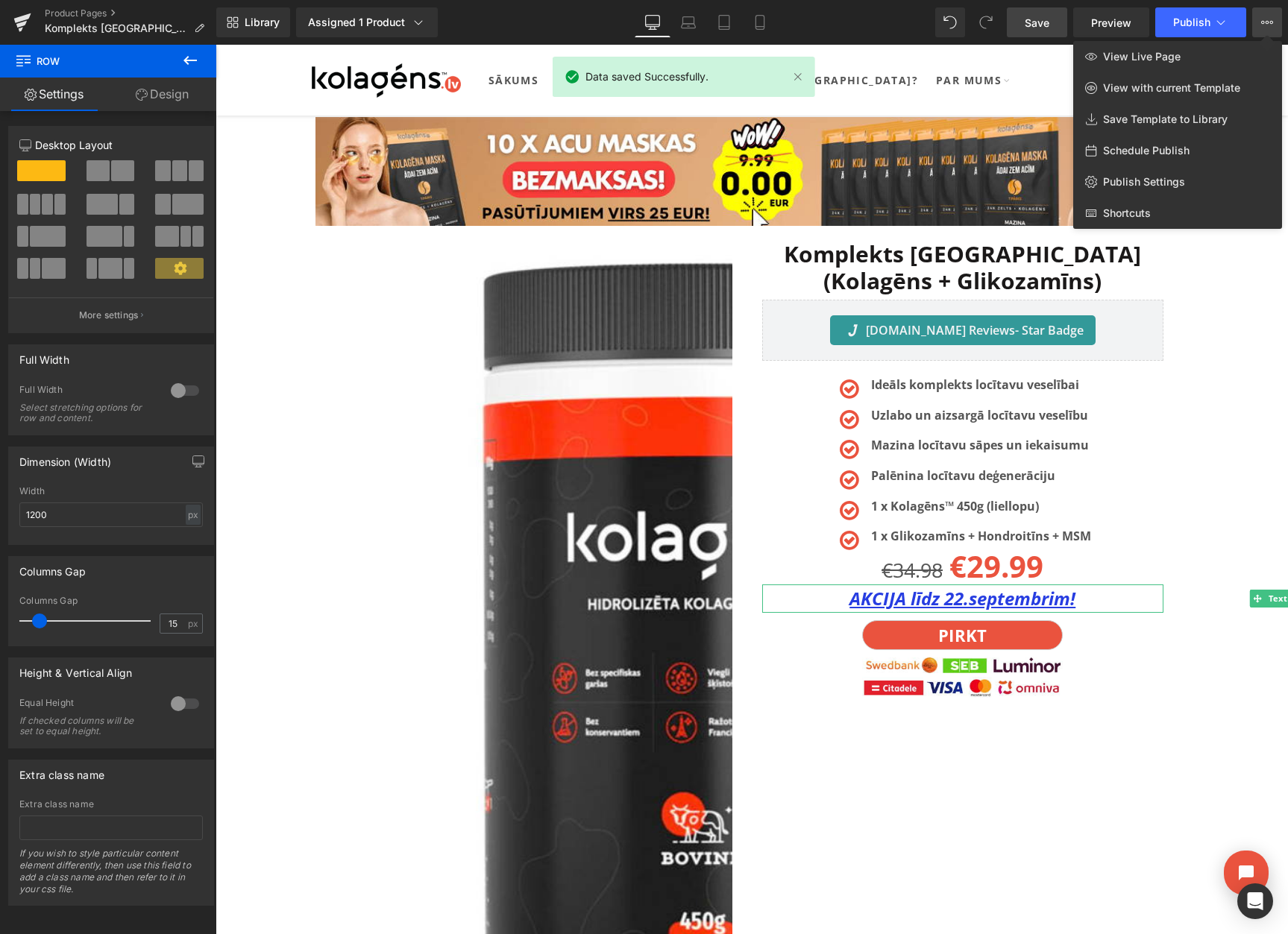
click at [1135, 149] on span "Schedule Publish" at bounding box center [1145, 150] width 87 height 13
select select
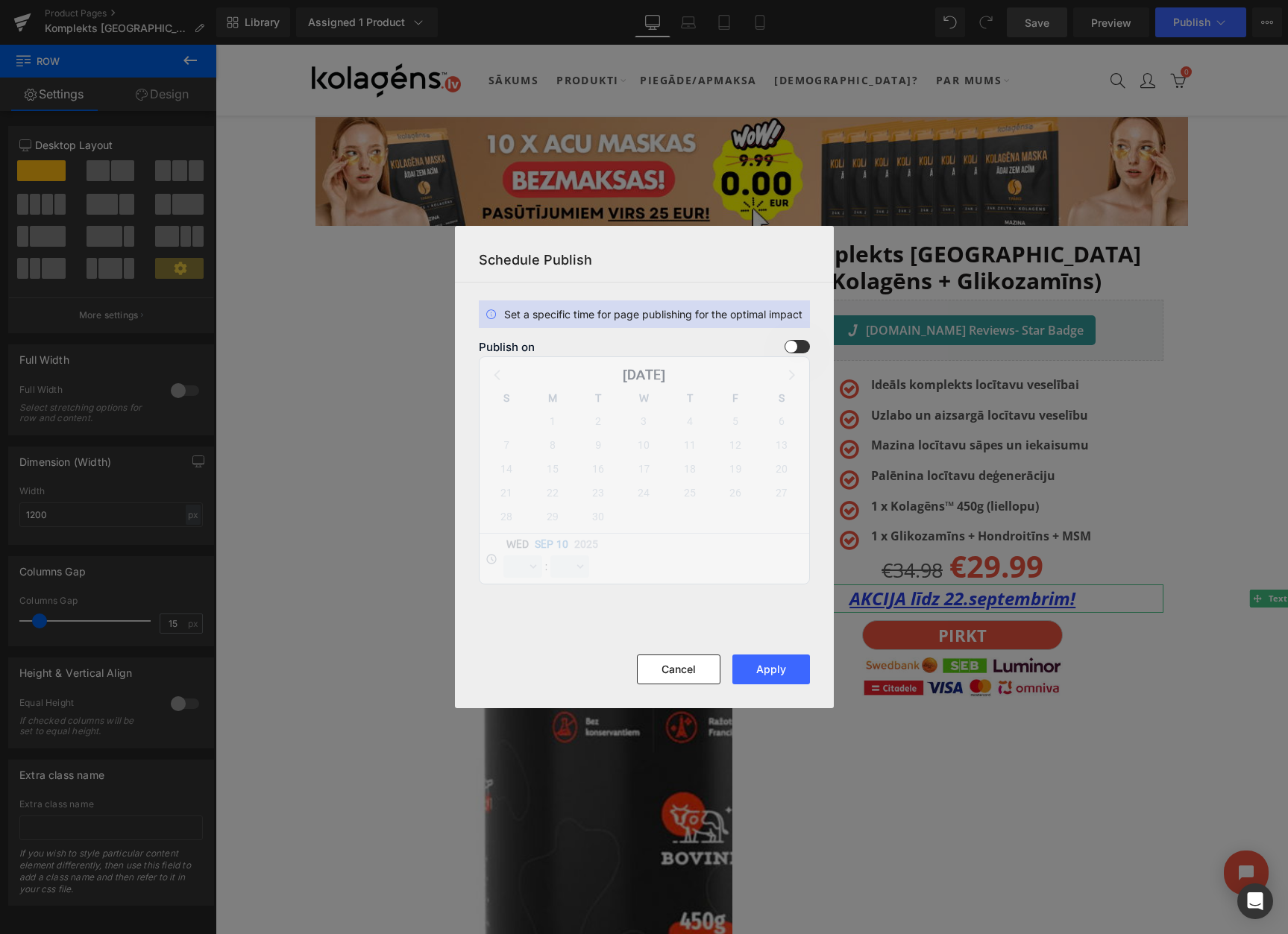
click at [785, 344] on label at bounding box center [797, 346] width 25 height 13
click at [0, 0] on input "checkbox" at bounding box center [0, 0] width 0 height 0
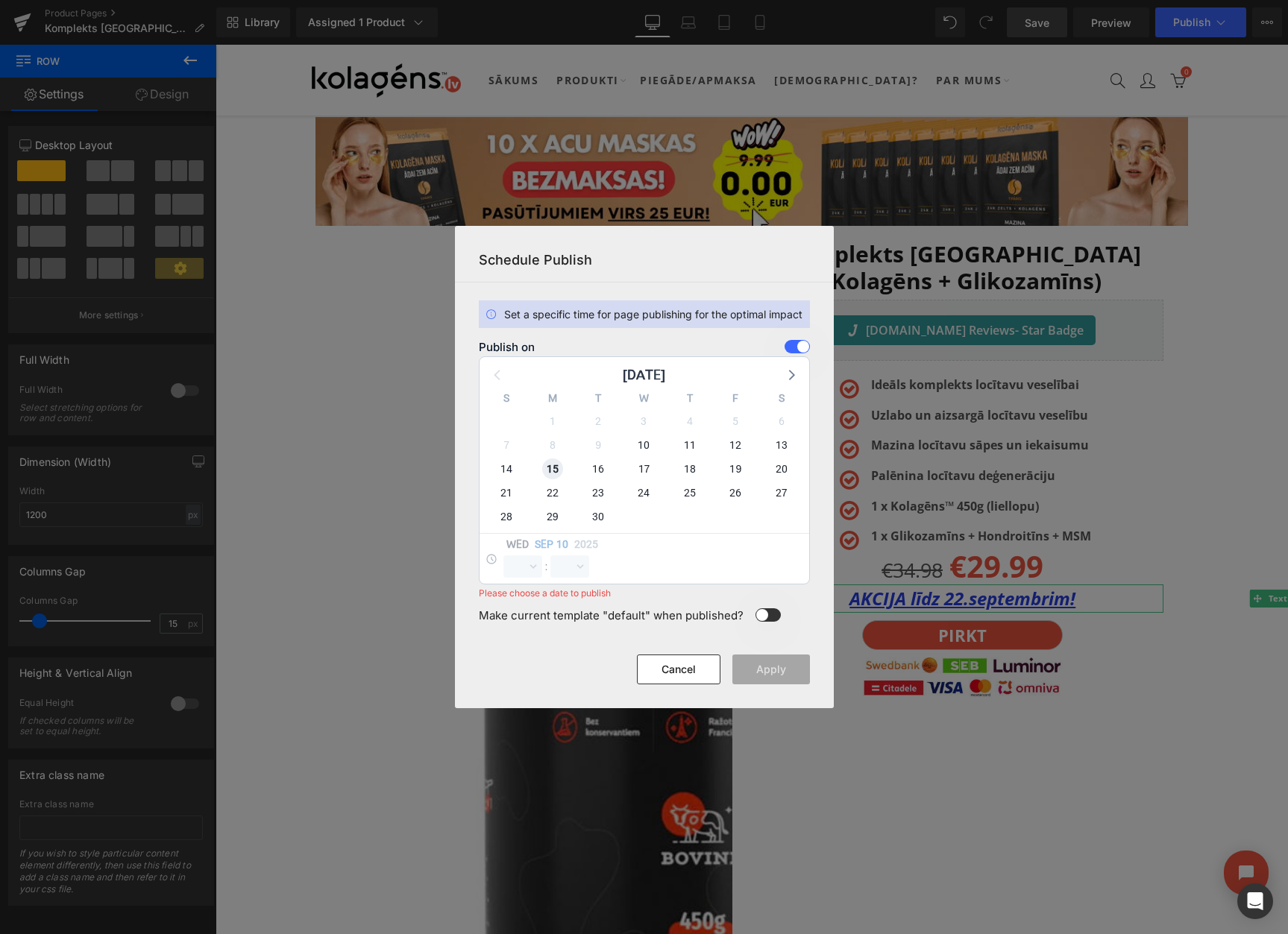
click at [550, 469] on span "15" at bounding box center [553, 469] width 21 height 21
select select "10"
select select "44"
click at [522, 562] on select "00 01 02 03 04 05 06 07 08 09 10 11 12 13 14 15 16 17 18 19 20 21 22 23" at bounding box center [523, 566] width 39 height 23
click at [503, 555] on select "00 01 02 03 04 05 06 07 08 09 10 11 12 13 14 15 16 17 18 19 20 21 22 23" at bounding box center [523, 566] width 39 height 23
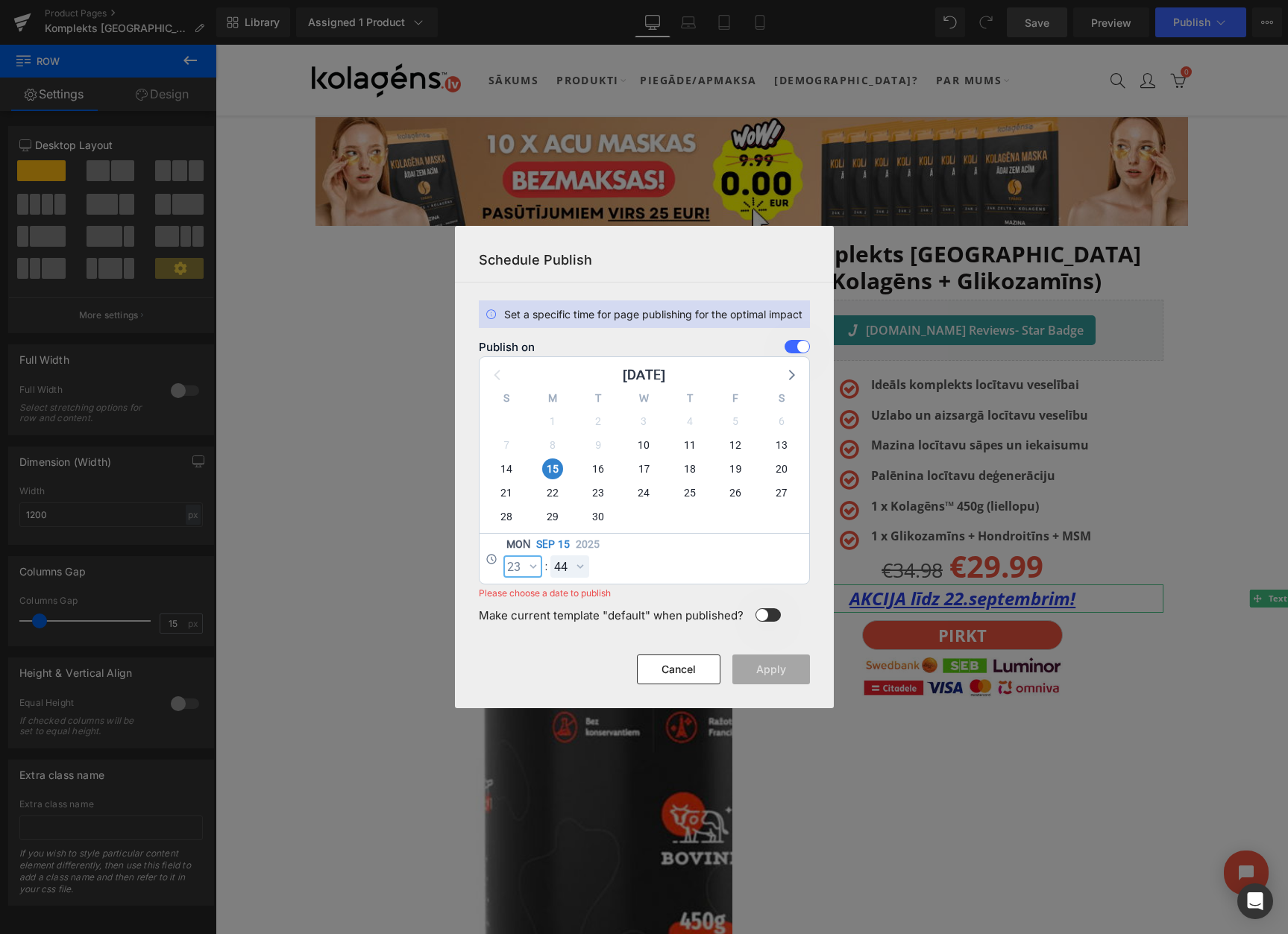
select select "23"
click at [568, 566] on select "00 01 02 03 04 05 06 07 08 09 10 11 12 13 14 15 16 17 18 19 20 21 22 23 24 25 2…" at bounding box center [569, 566] width 39 height 23
click at [550, 555] on select "00 01 02 03 04 05 06 07 08 09 10 11 12 13 14 15 16 17 18 19 20 21 22 23 24 25 2…" at bounding box center [569, 566] width 39 height 23
select select "59"
click at [778, 664] on button "Apply" at bounding box center [771, 670] width 78 height 30
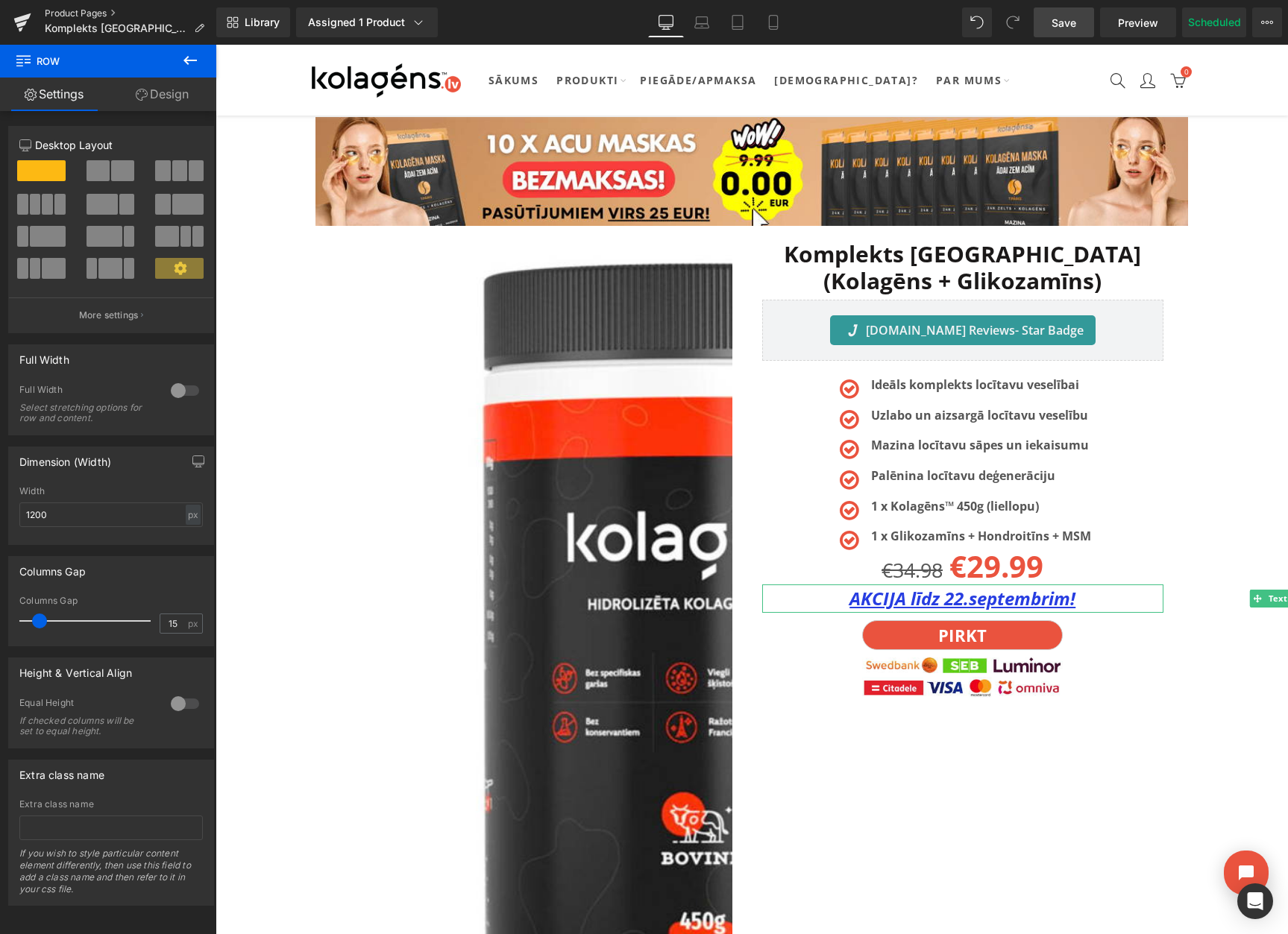
click at [83, 8] on link "Product Pages" at bounding box center [130, 14] width 172 height 12
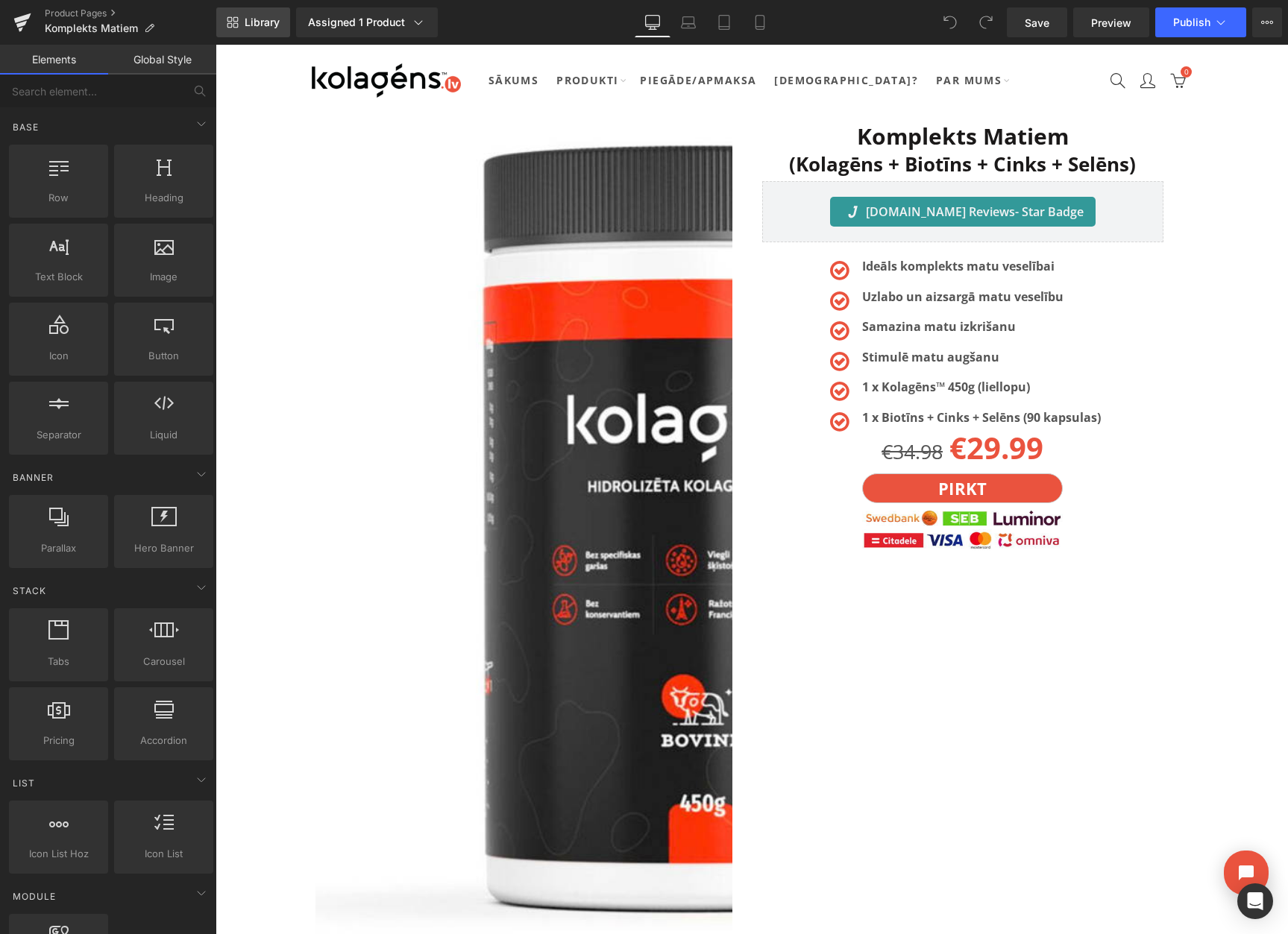
click at [258, 27] on span "Library" at bounding box center [262, 22] width 35 height 13
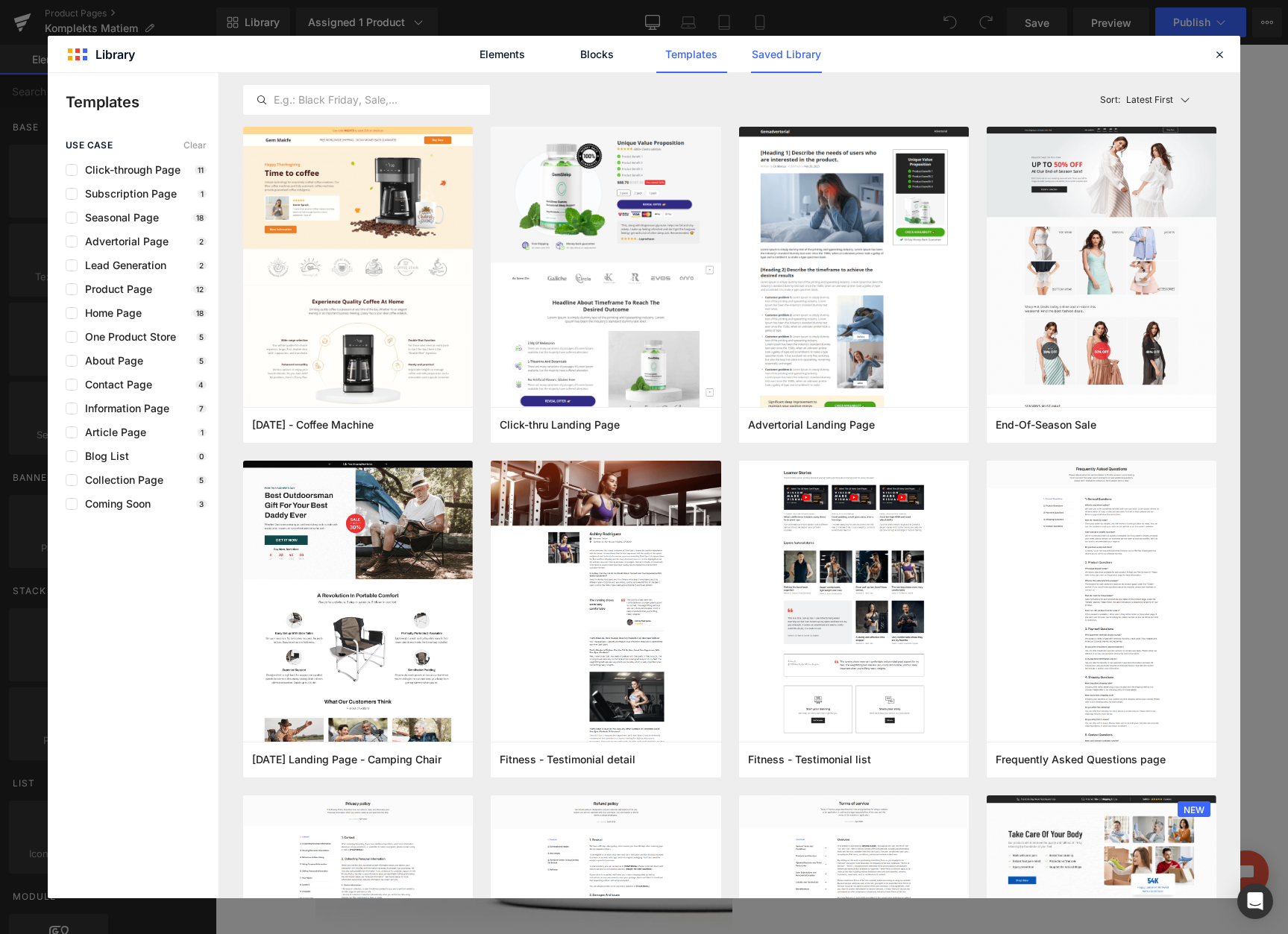
click at [755, 53] on link "Saved Library" at bounding box center [785, 54] width 71 height 38
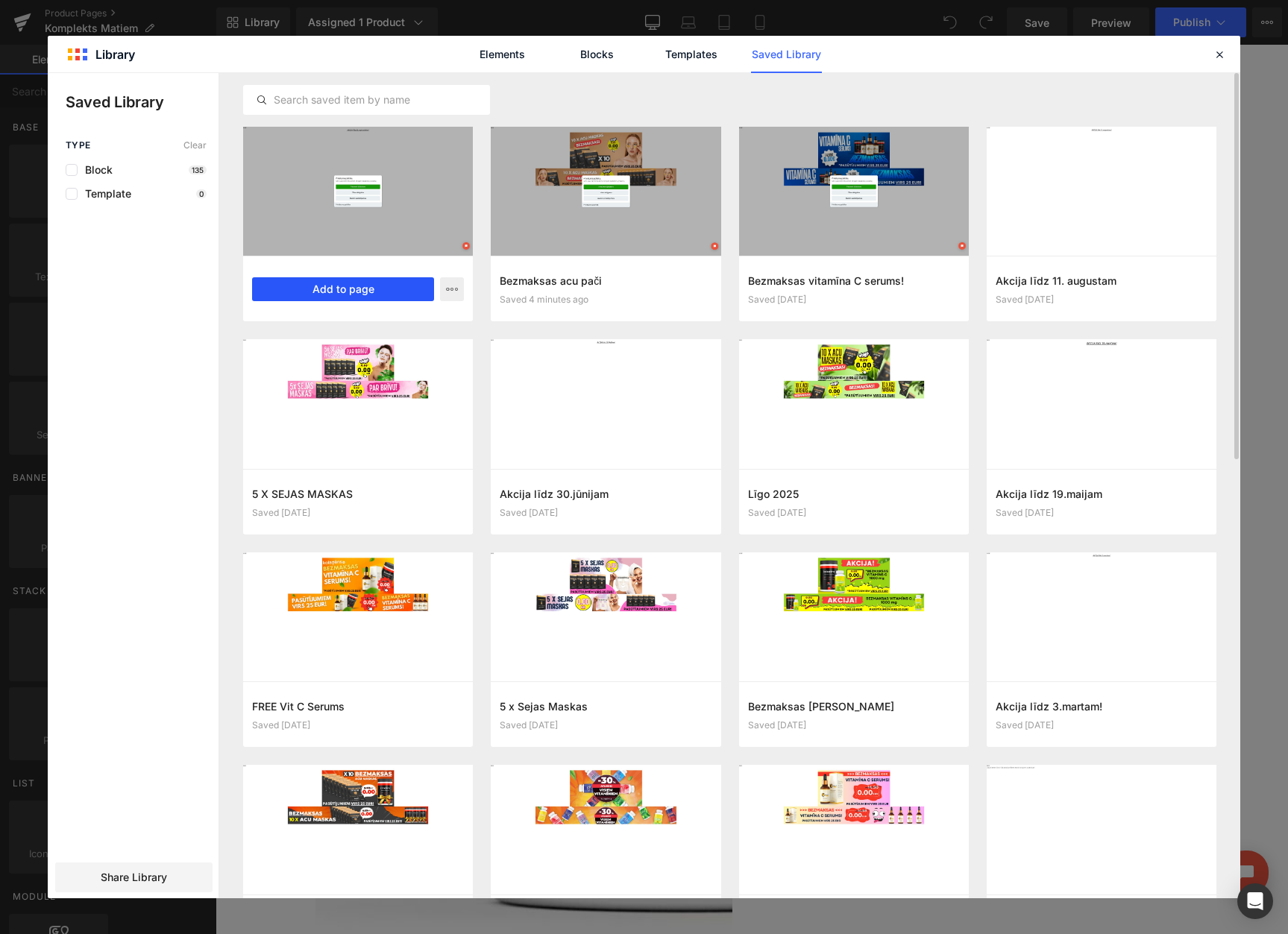
click at [315, 284] on button "Add to page" at bounding box center [343, 289] width 182 height 24
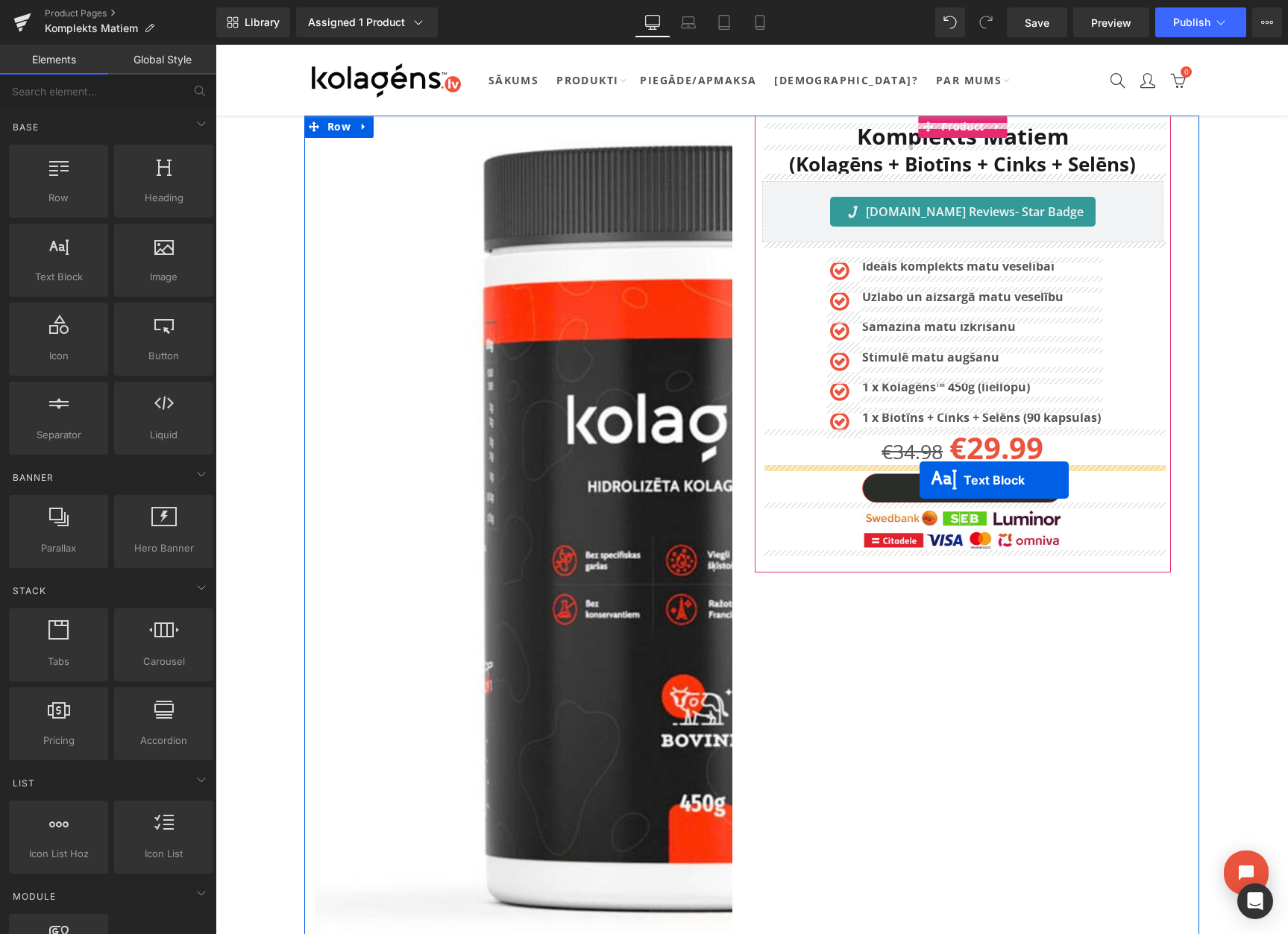
drag, startPoint x: 707, startPoint y: 272, endPoint x: 919, endPoint y: 480, distance: 297.0
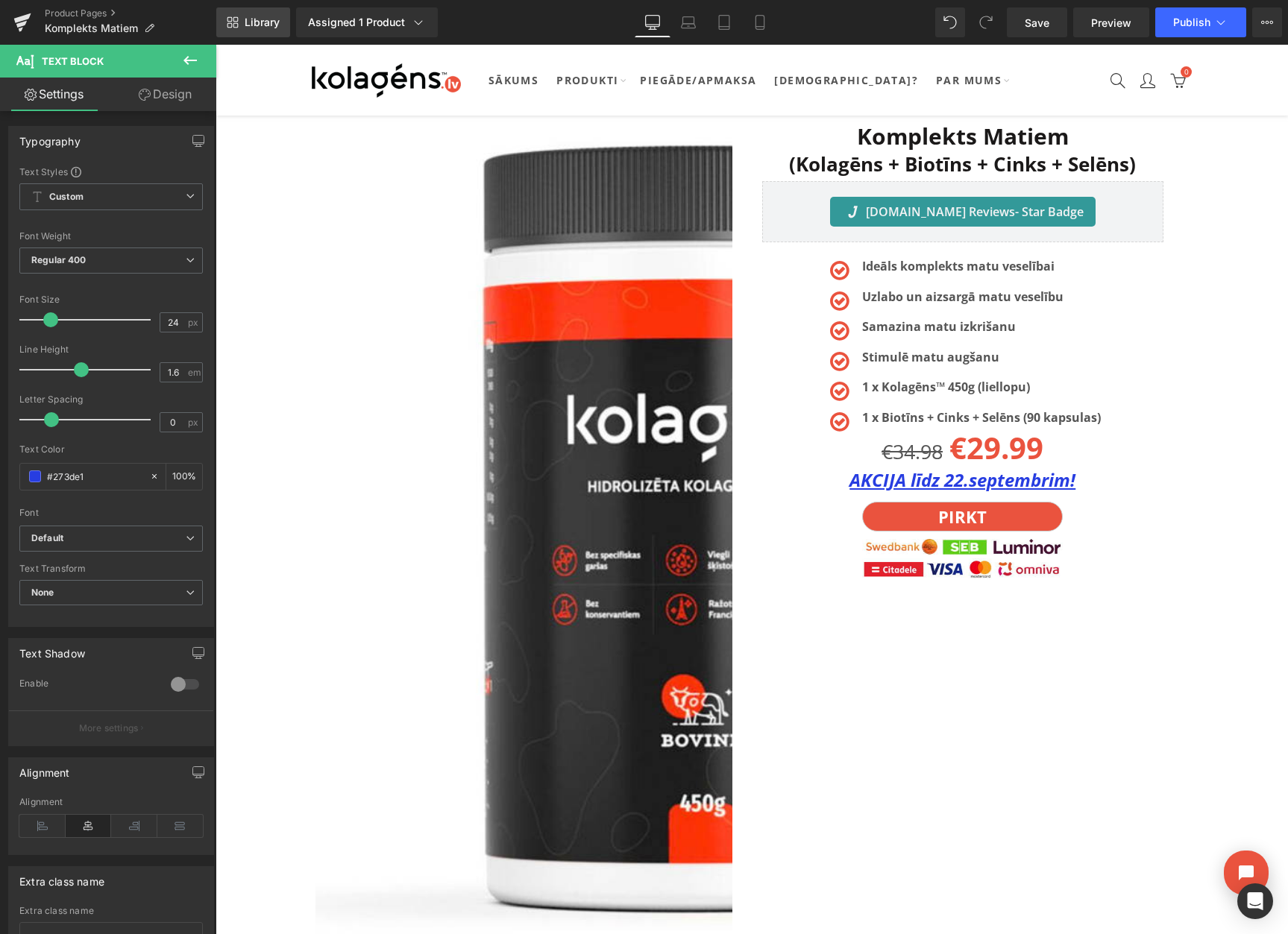
click at [265, 23] on span "Library" at bounding box center [262, 22] width 35 height 13
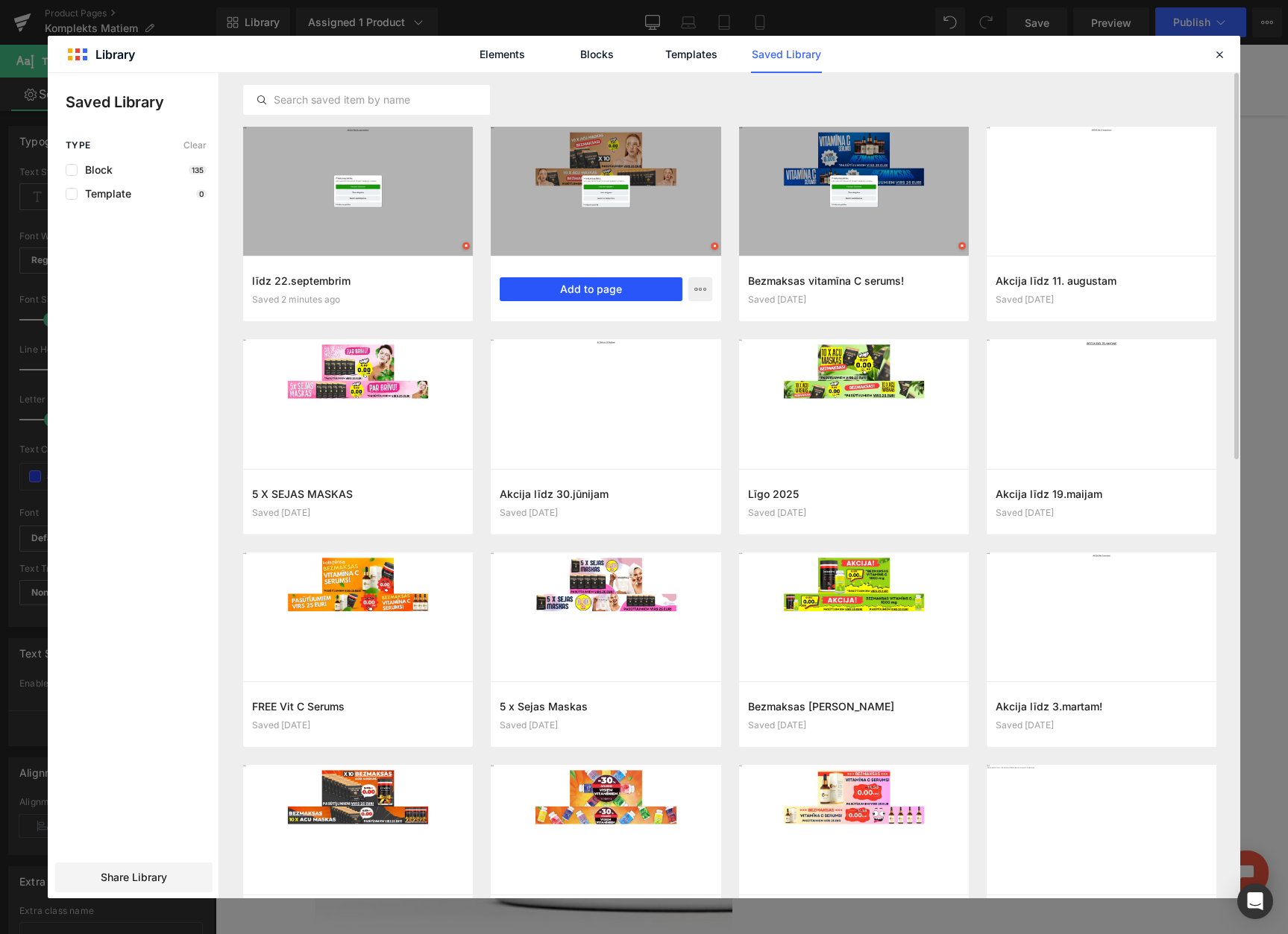
click at [575, 284] on button "Add to page" at bounding box center [591, 289] width 182 height 24
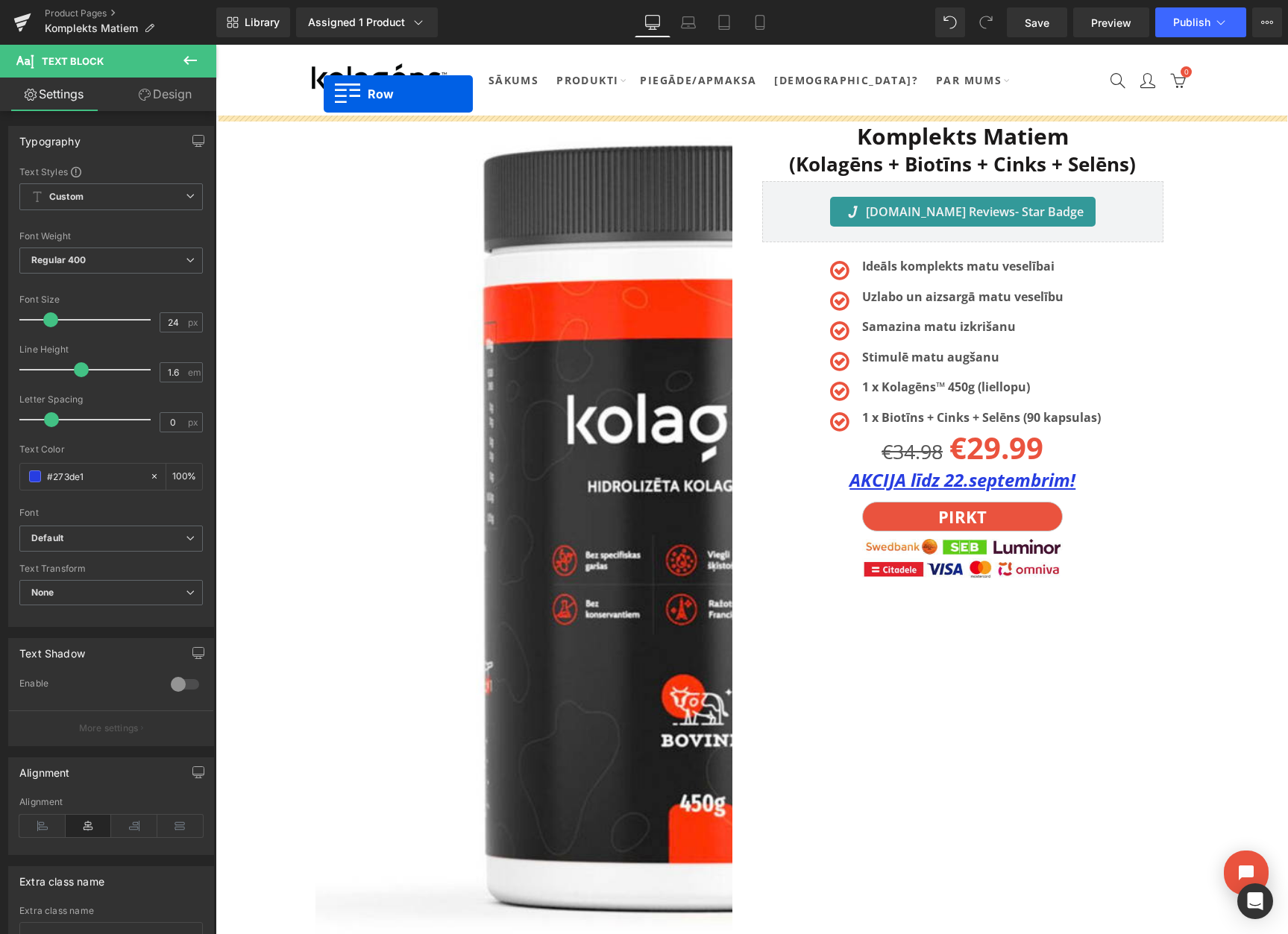
drag, startPoint x: 309, startPoint y: 222, endPoint x: 324, endPoint y: 94, distance: 128.9
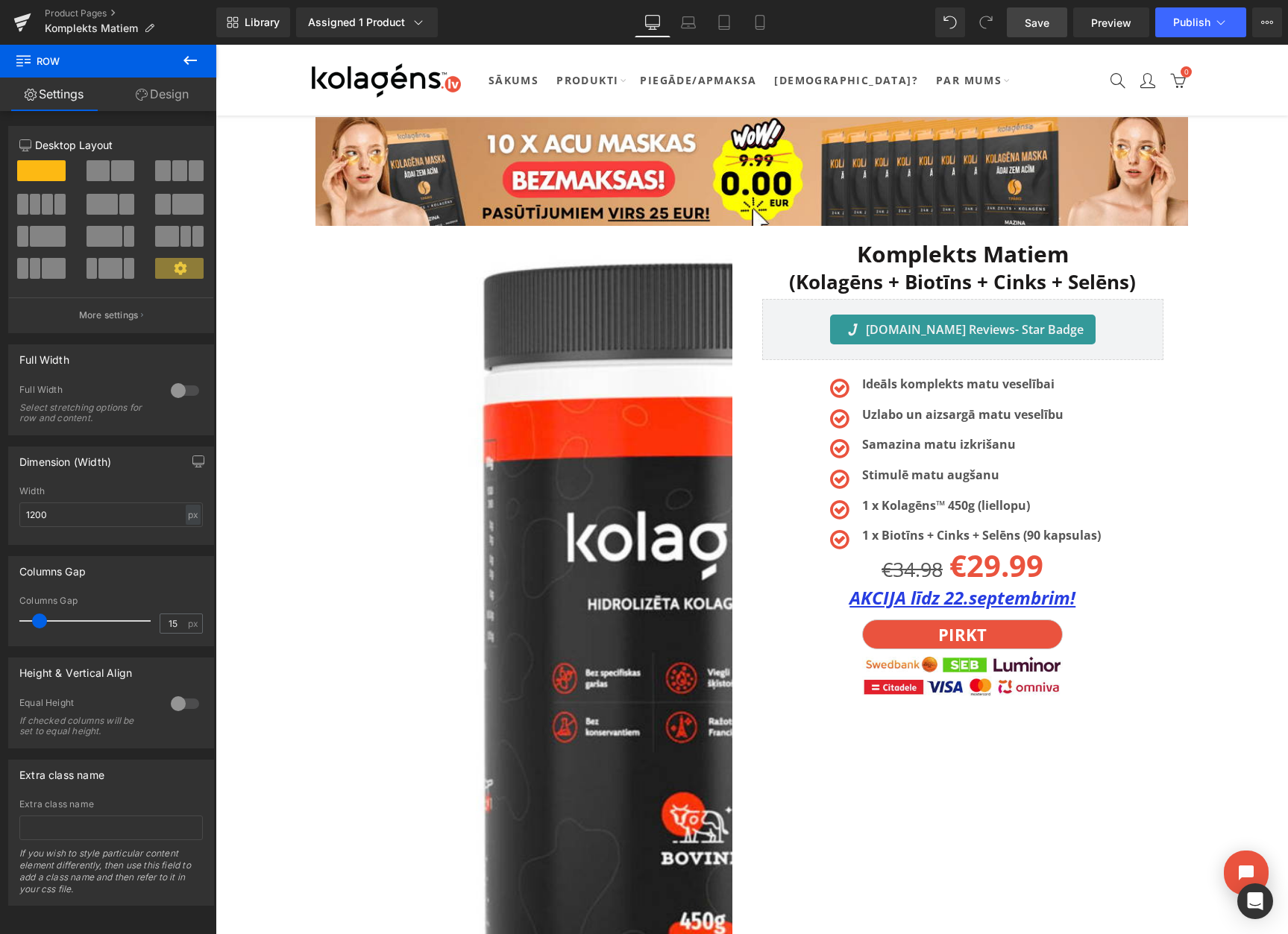
click at [1045, 28] on span "Save" at bounding box center [1037, 23] width 25 height 16
click at [1264, 32] on button "View Live Page View with current Template Save Template to Library Schedule Pub…" at bounding box center [1267, 23] width 30 height 30
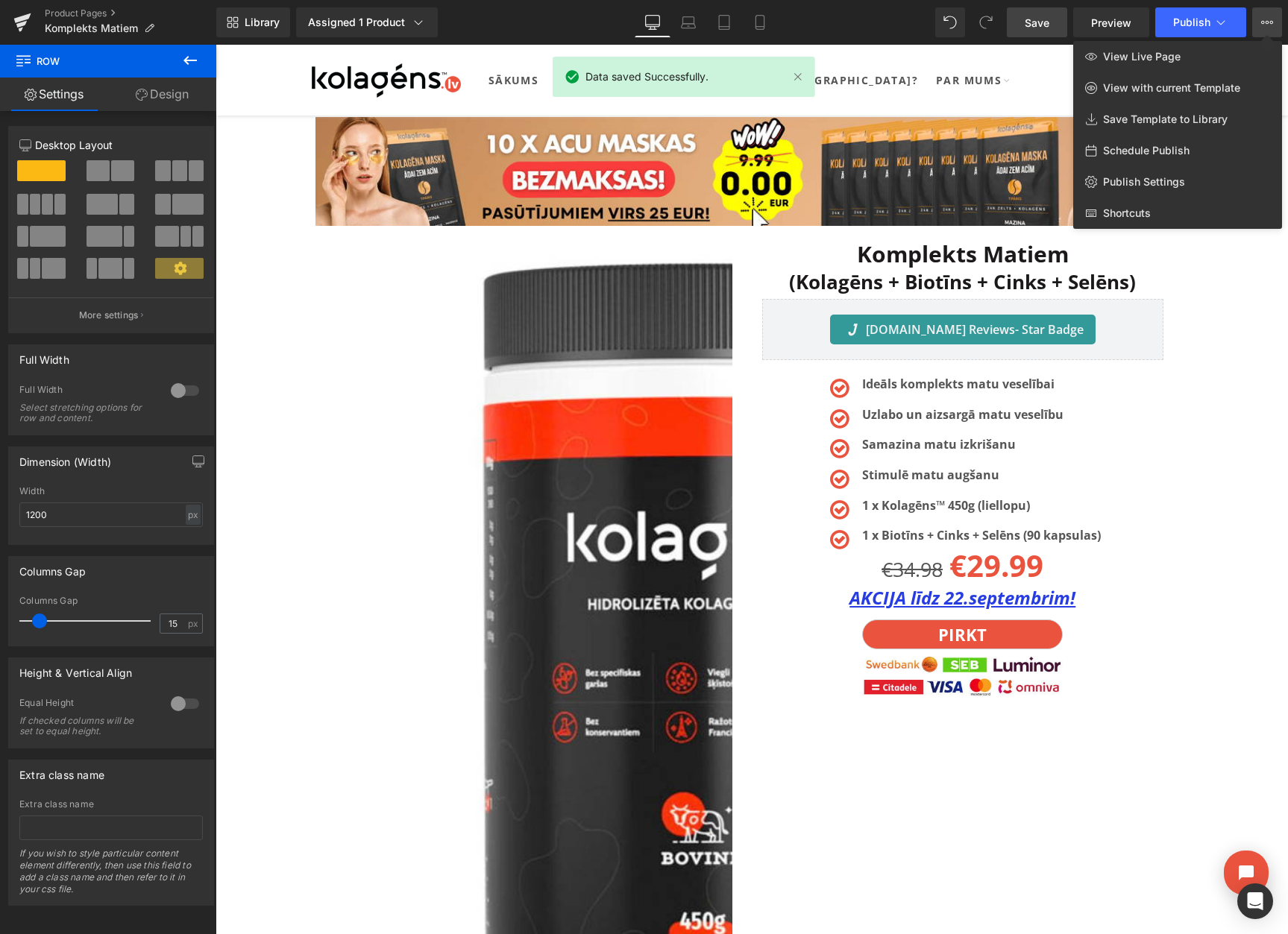
click at [1137, 151] on span "Schedule Publish" at bounding box center [1145, 150] width 87 height 13
select select
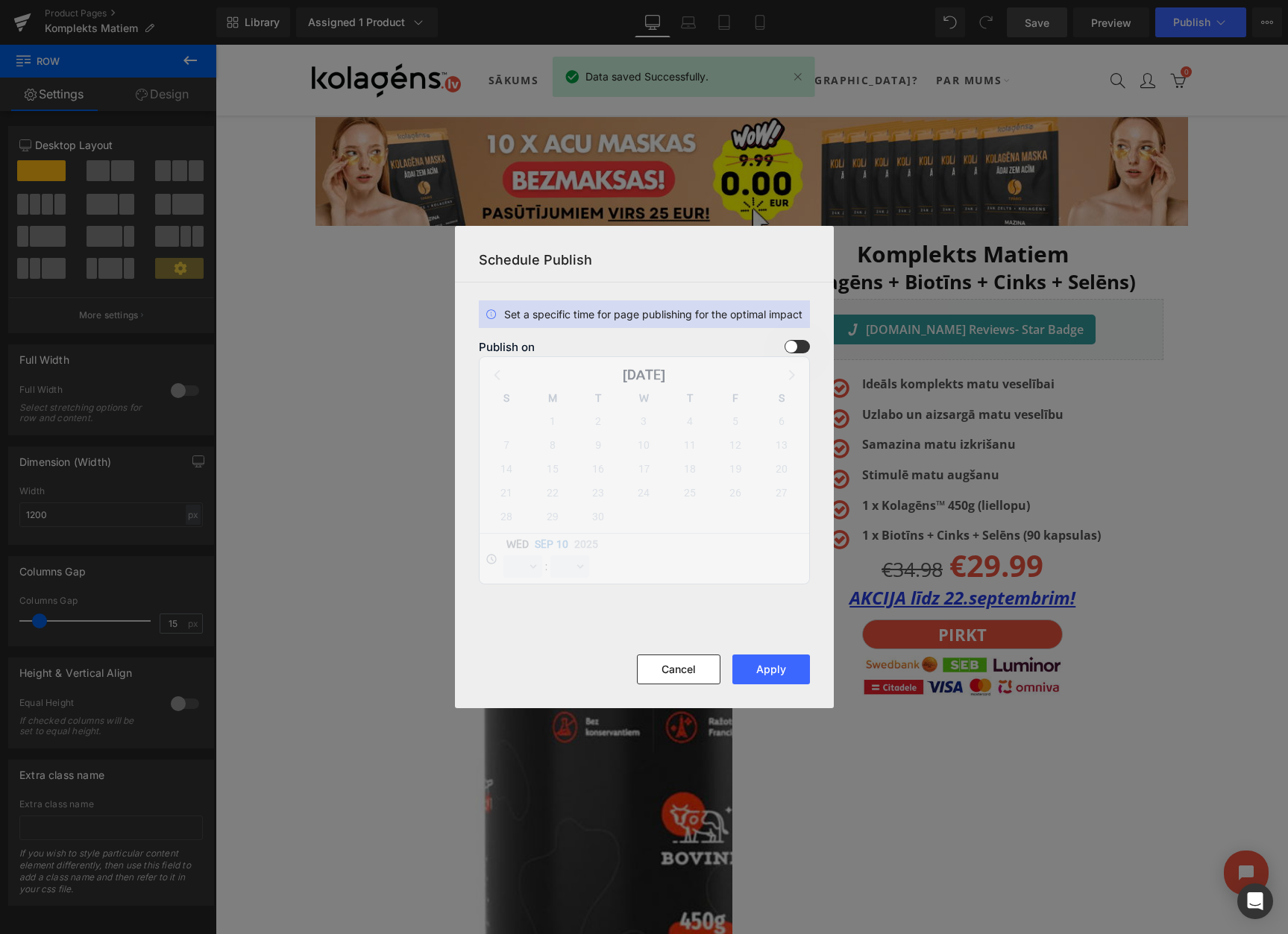
click at [803, 348] on span at bounding box center [797, 346] width 25 height 13
click at [0, 0] on input "checkbox" at bounding box center [0, 0] width 0 height 0
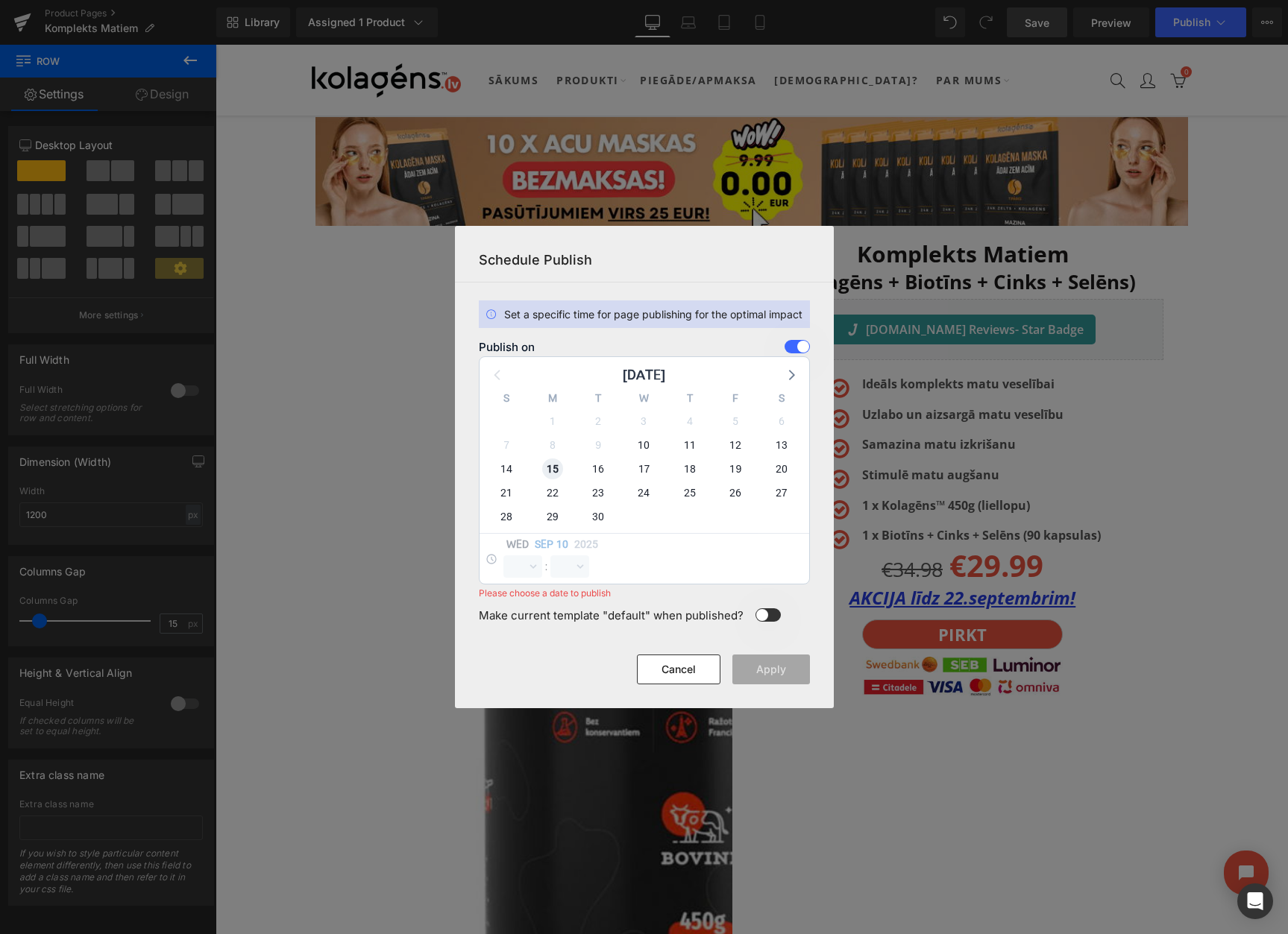
click at [551, 471] on span "15" at bounding box center [553, 469] width 21 height 21
select select "10"
select select "45"
click at [520, 565] on select "00 01 02 03 04 05 06 07 08 09 10 11 12 13 14 15 16 17 18 19 20 21 22 23" at bounding box center [523, 566] width 39 height 23
click at [503, 555] on select "00 01 02 03 04 05 06 07 08 09 10 11 12 13 14 15 16 17 18 19 20 21 22 23" at bounding box center [523, 566] width 39 height 23
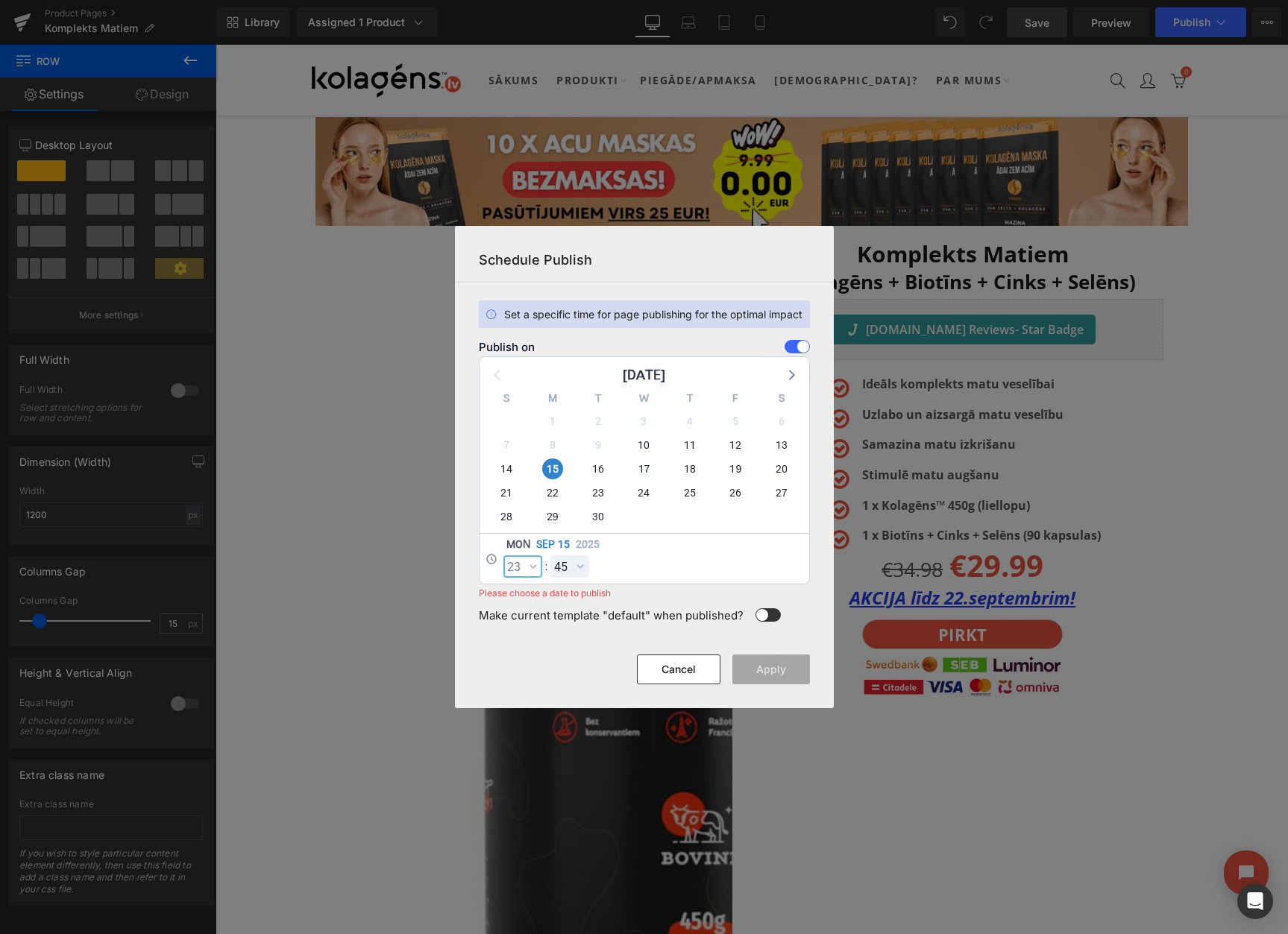
select select "23"
click at [571, 575] on select "00 01 02 03 04 05 06 07 08 09 10 11 12 13 14 15 16 17 18 19 20 21 22 23 24 25 2…" at bounding box center [569, 566] width 39 height 23
click at [550, 555] on select "00 01 02 03 04 05 06 07 08 09 10 11 12 13 14 15 16 17 18 19 20 21 22 23 24 25 2…" at bounding box center [569, 566] width 39 height 23
select select "59"
click at [769, 668] on button "Apply" at bounding box center [771, 670] width 78 height 30
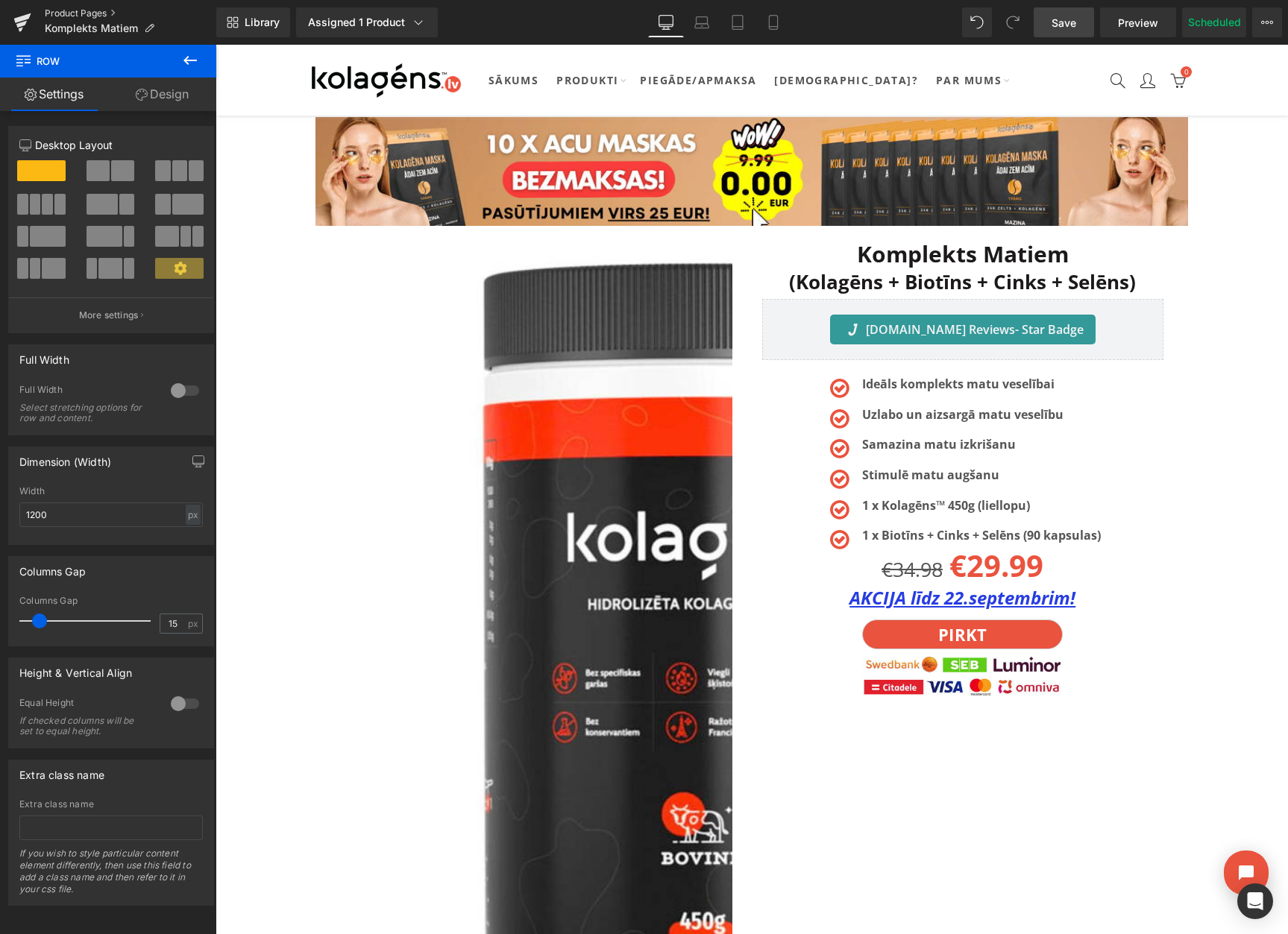
click at [100, 11] on link "Product Pages" at bounding box center [130, 14] width 172 height 12
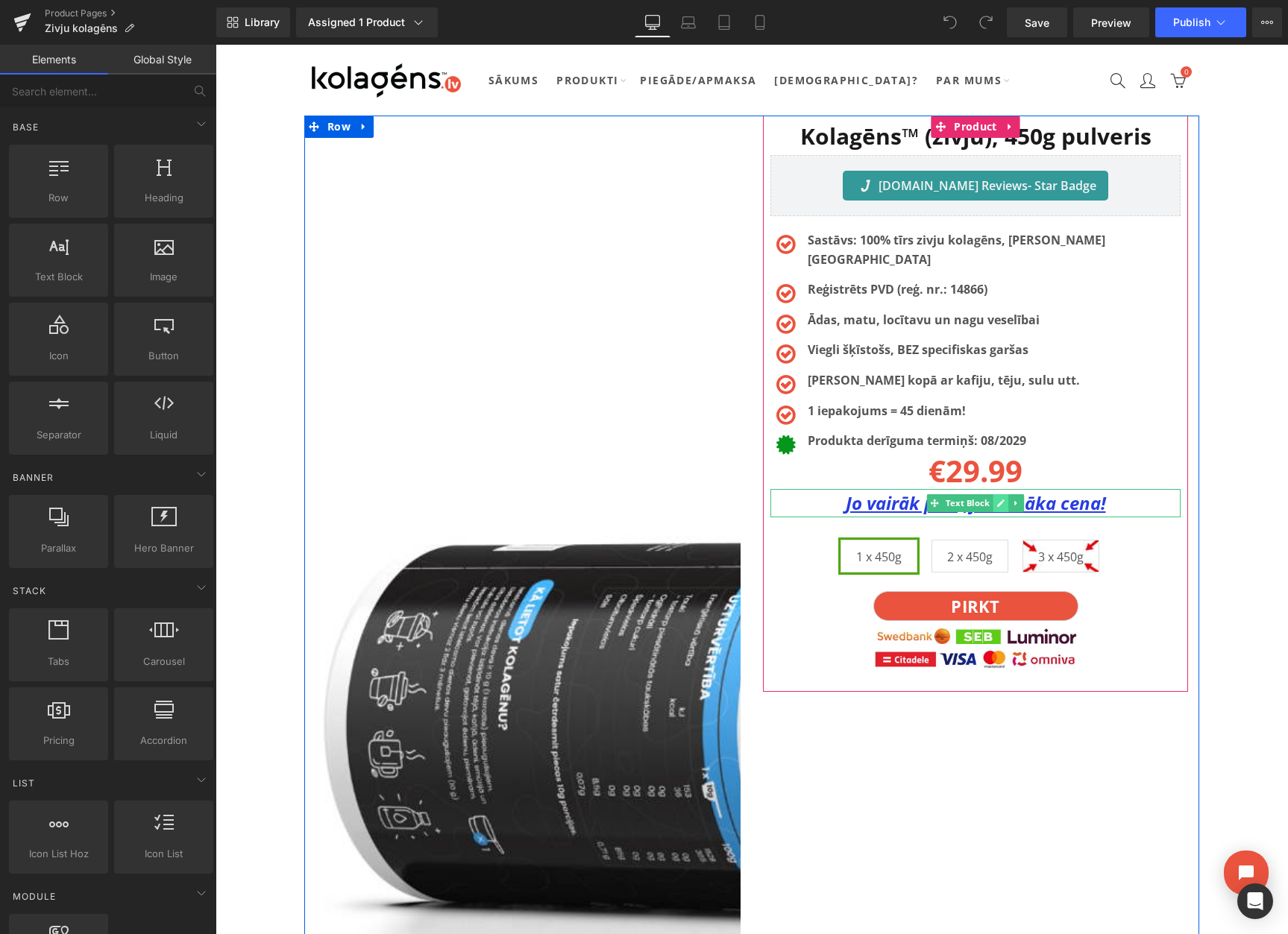
click at [1003, 499] on icon at bounding box center [1000, 503] width 8 height 9
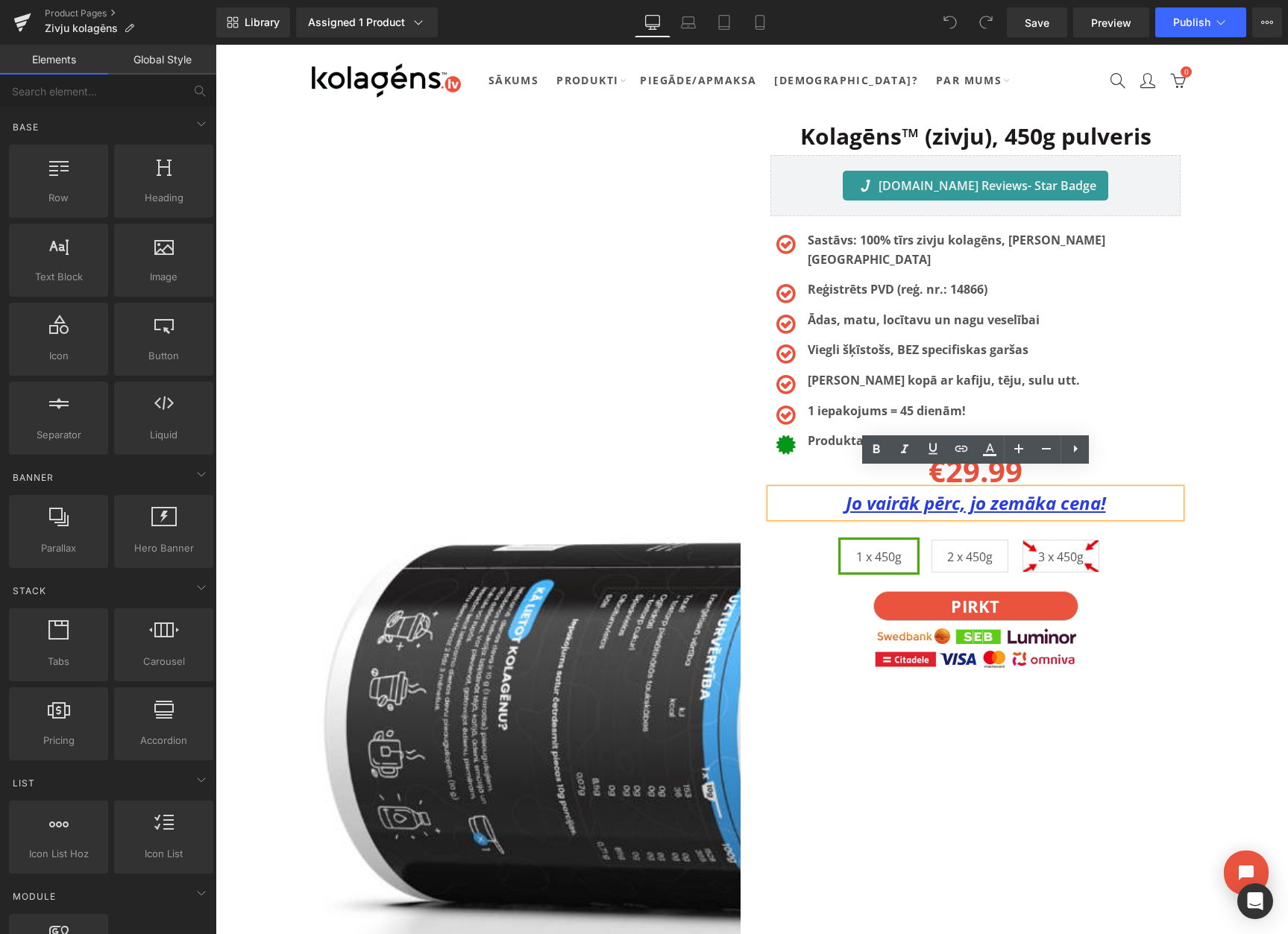
click at [1000, 490] on u "Jo vairāk pērc, jo zemāka cena!" at bounding box center [975, 502] width 260 height 25
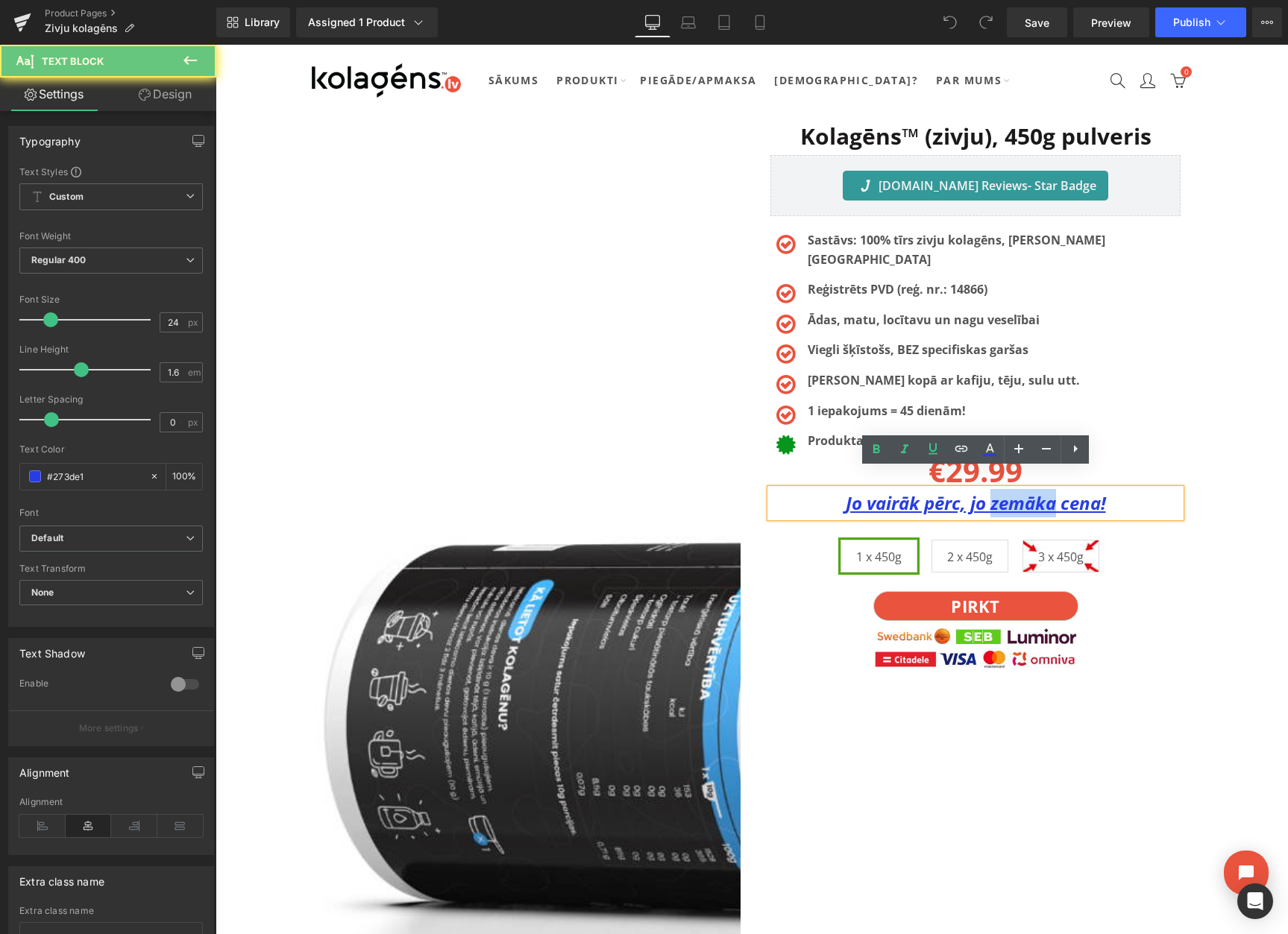
click at [1000, 490] on u "Jo vairāk pērc, jo zemāka cena!" at bounding box center [975, 502] width 260 height 25
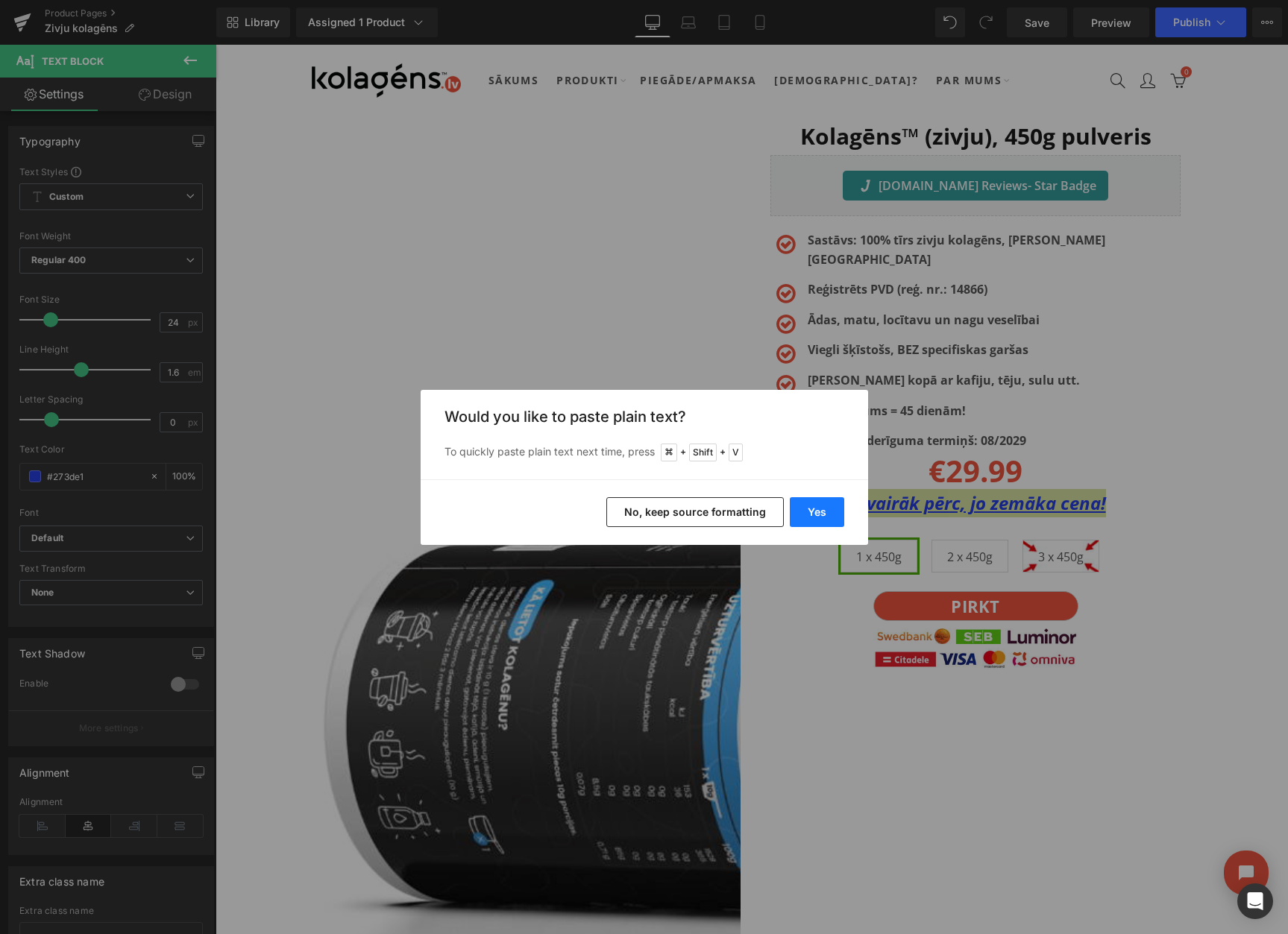
click at [827, 515] on button "Yes" at bounding box center [817, 512] width 54 height 30
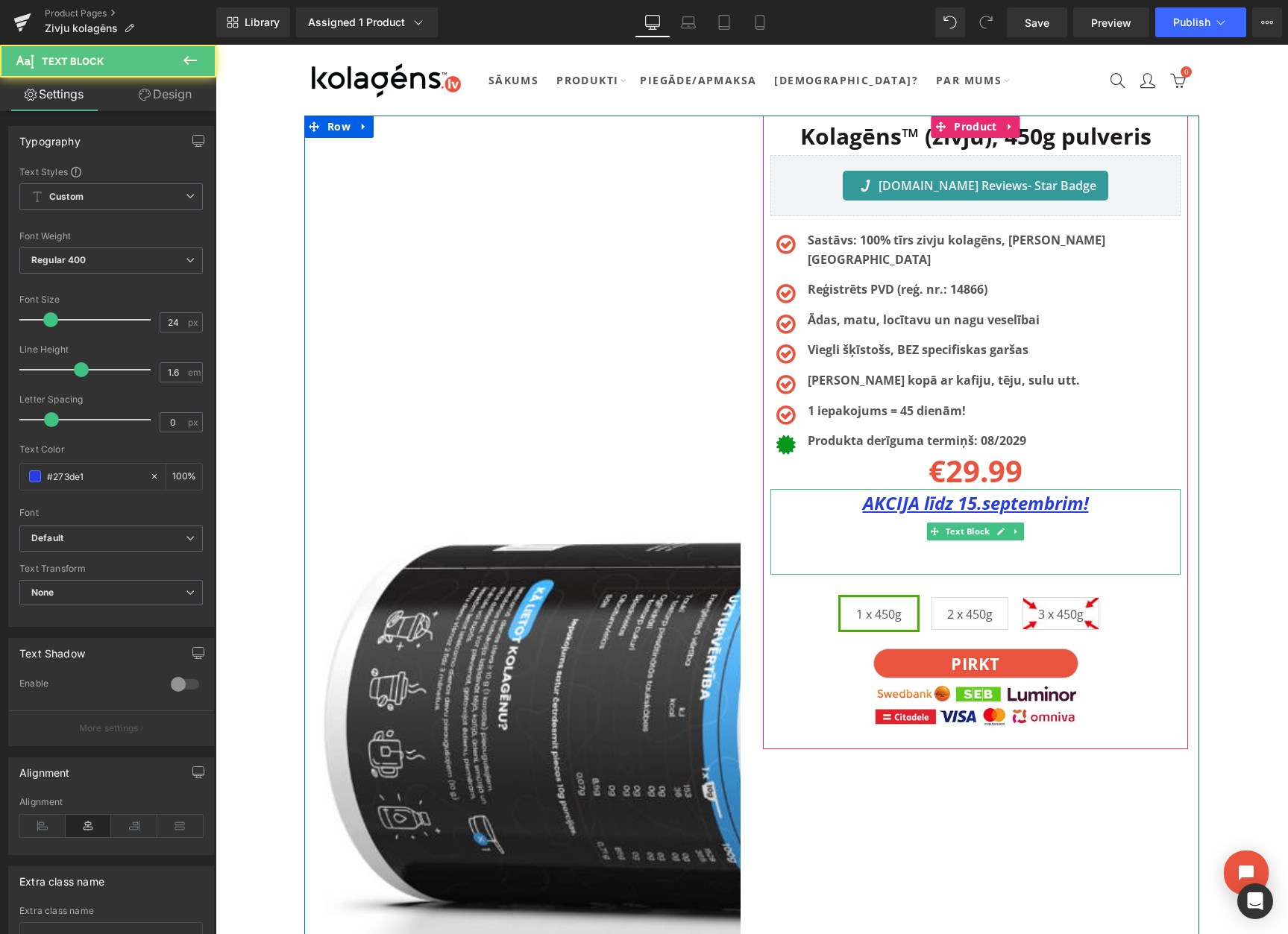
click at [949, 546] on p at bounding box center [975, 560] width 410 height 28
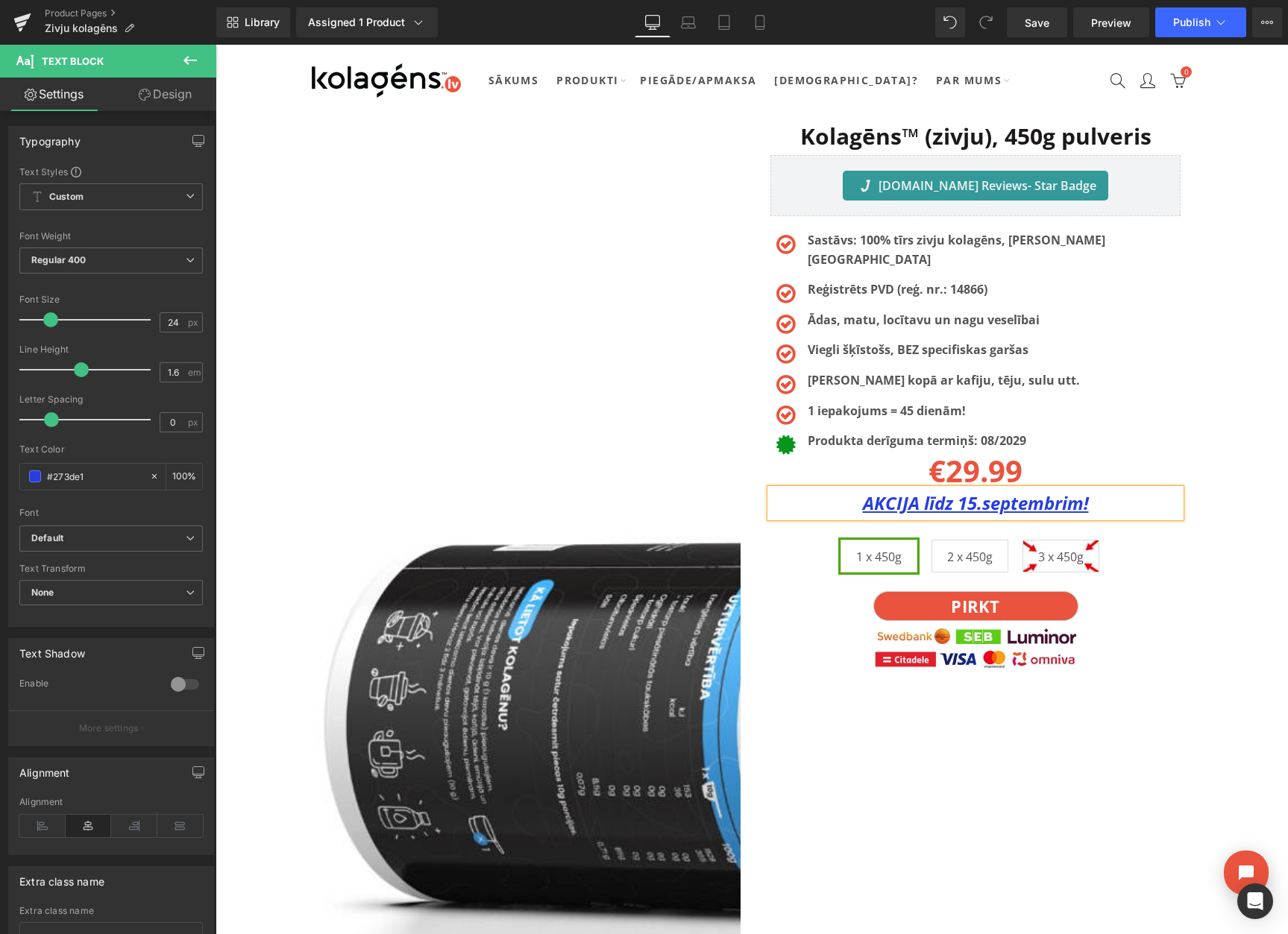
click at [976, 490] on u "AKCIJA līdz 15.septembrim!" at bounding box center [975, 502] width 226 height 25
click at [996, 490] on u "AKCIJA līdz 22.septembrim!" at bounding box center [975, 502] width 226 height 25
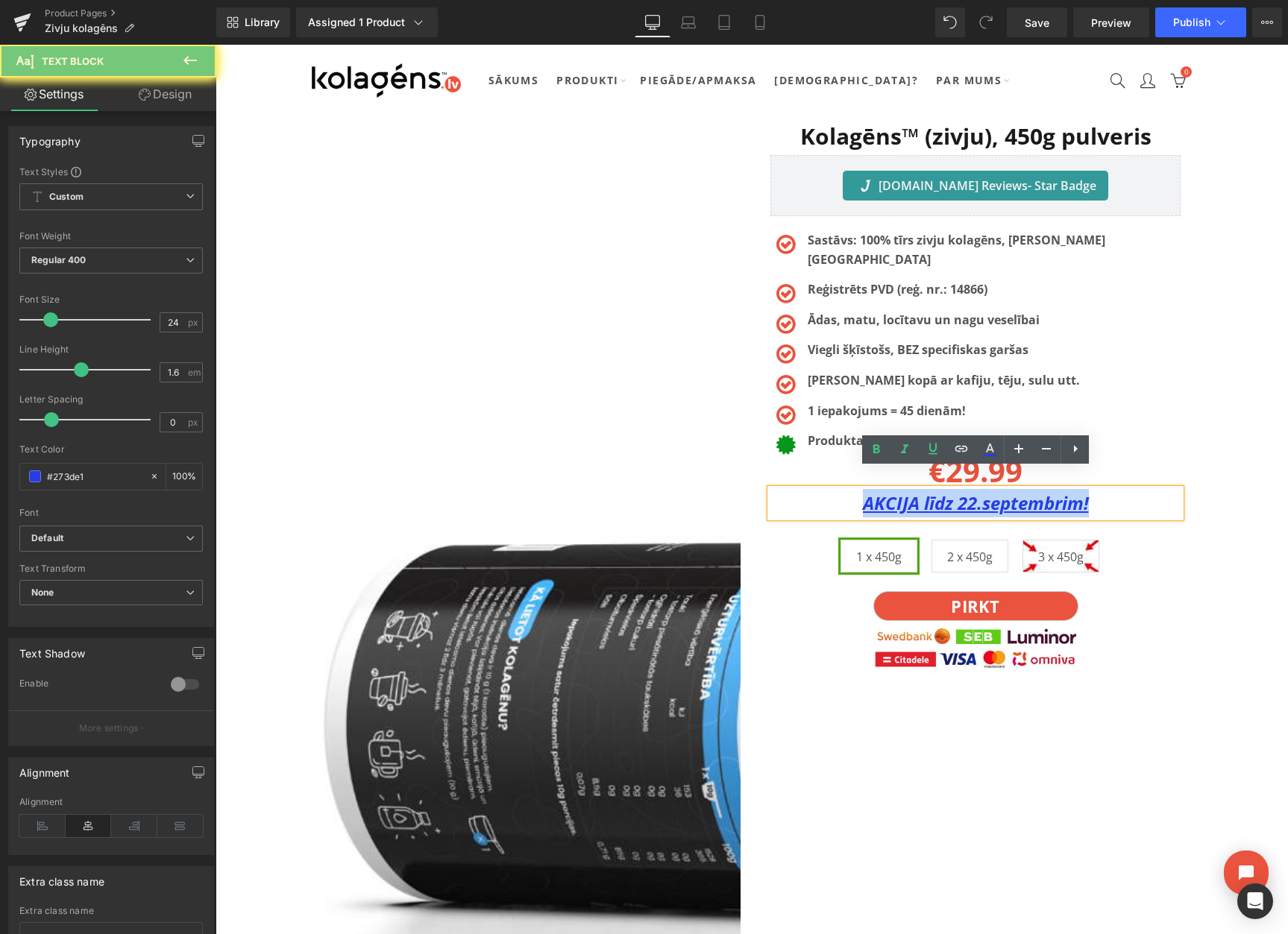
click at [996, 490] on u "AKCIJA līdz 22.septembrim!" at bounding box center [975, 502] width 226 height 25
copy u "AKCIJA līdz 22.septembrim!"
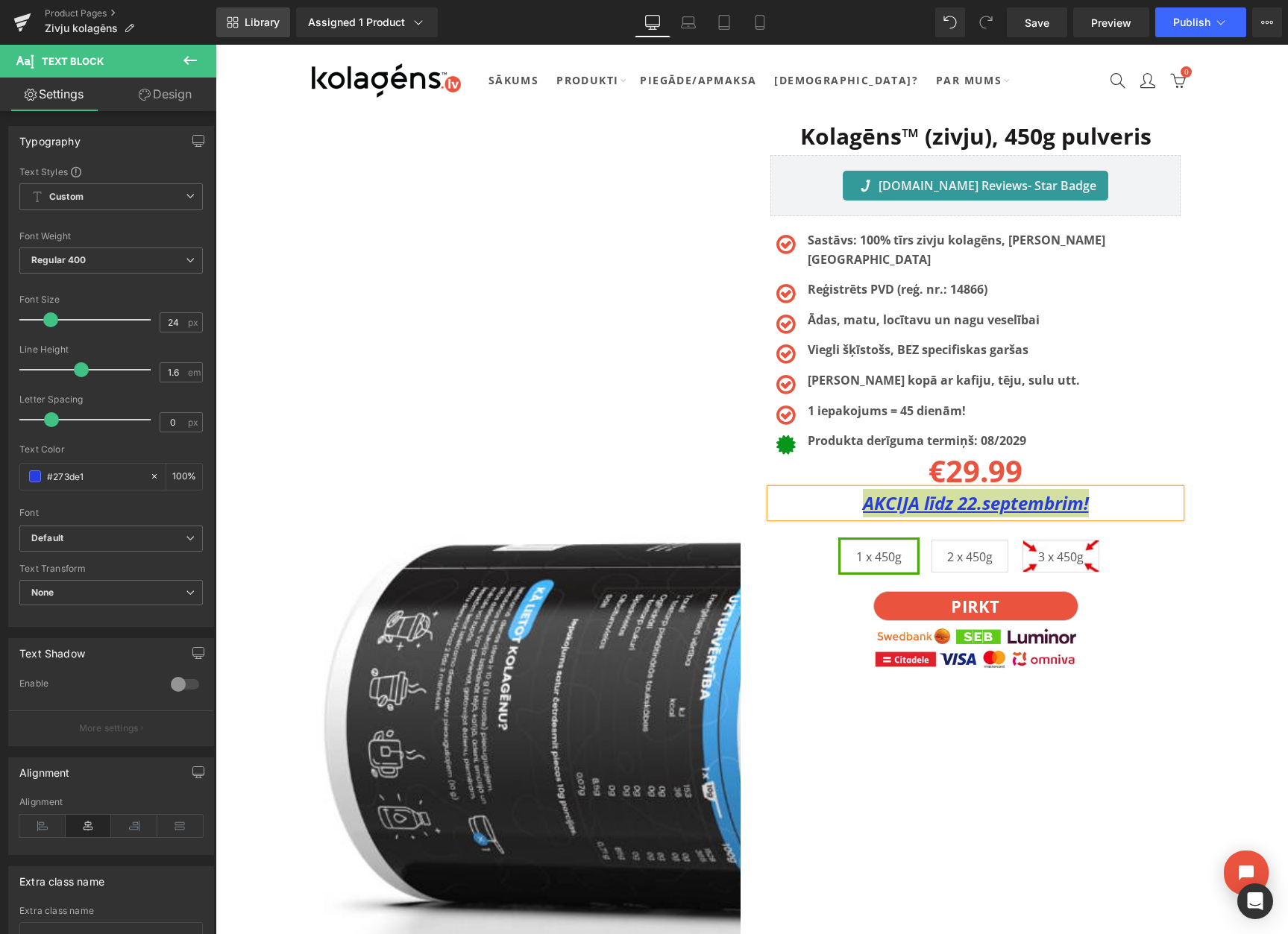
click at [262, 25] on span "Library" at bounding box center [262, 22] width 35 height 13
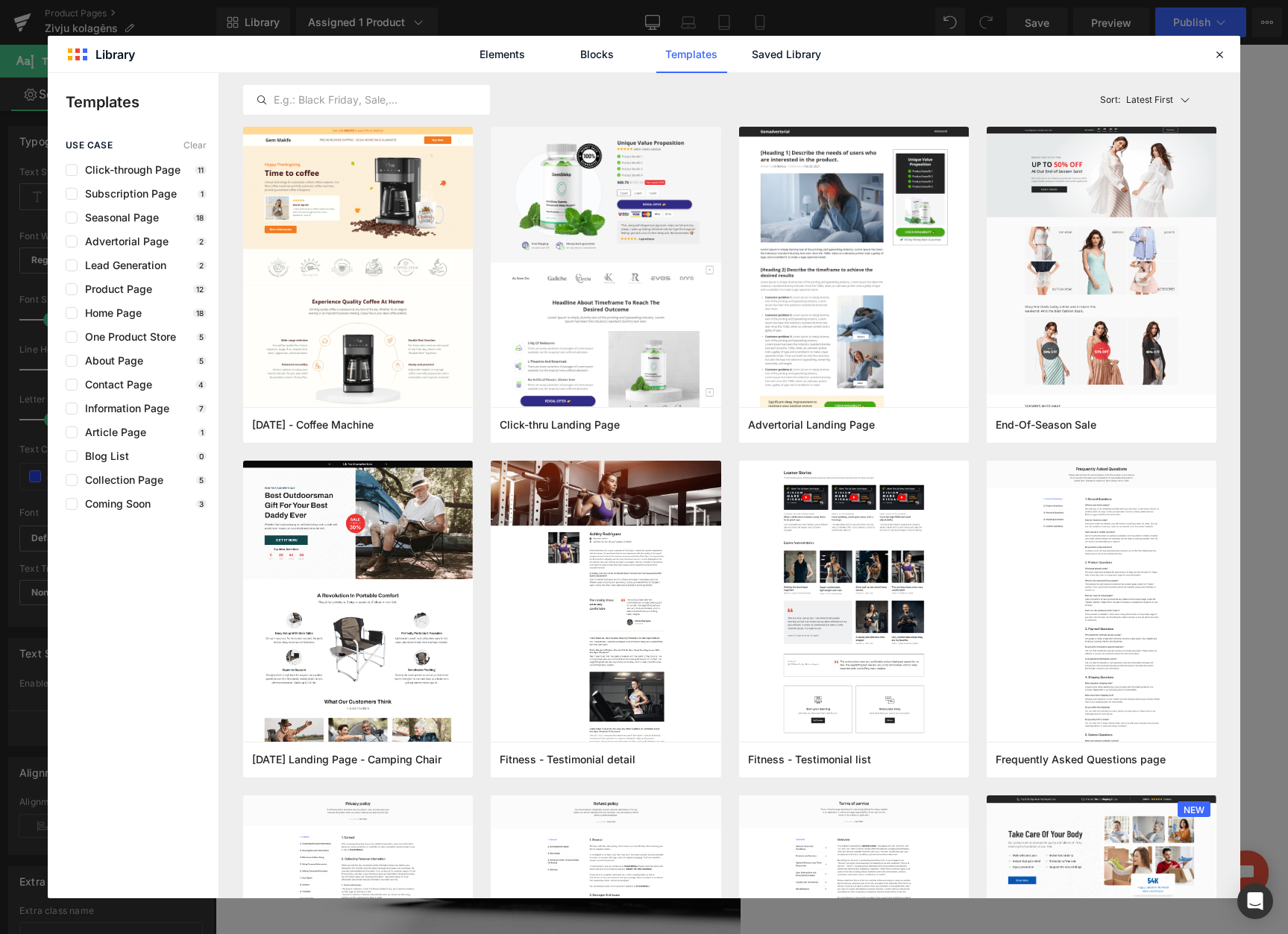
click at [748, 57] on div "Elements Blocks Templates Saved Library" at bounding box center [644, 54] width 379 height 38
click at [755, 55] on link "Saved Library" at bounding box center [785, 54] width 71 height 38
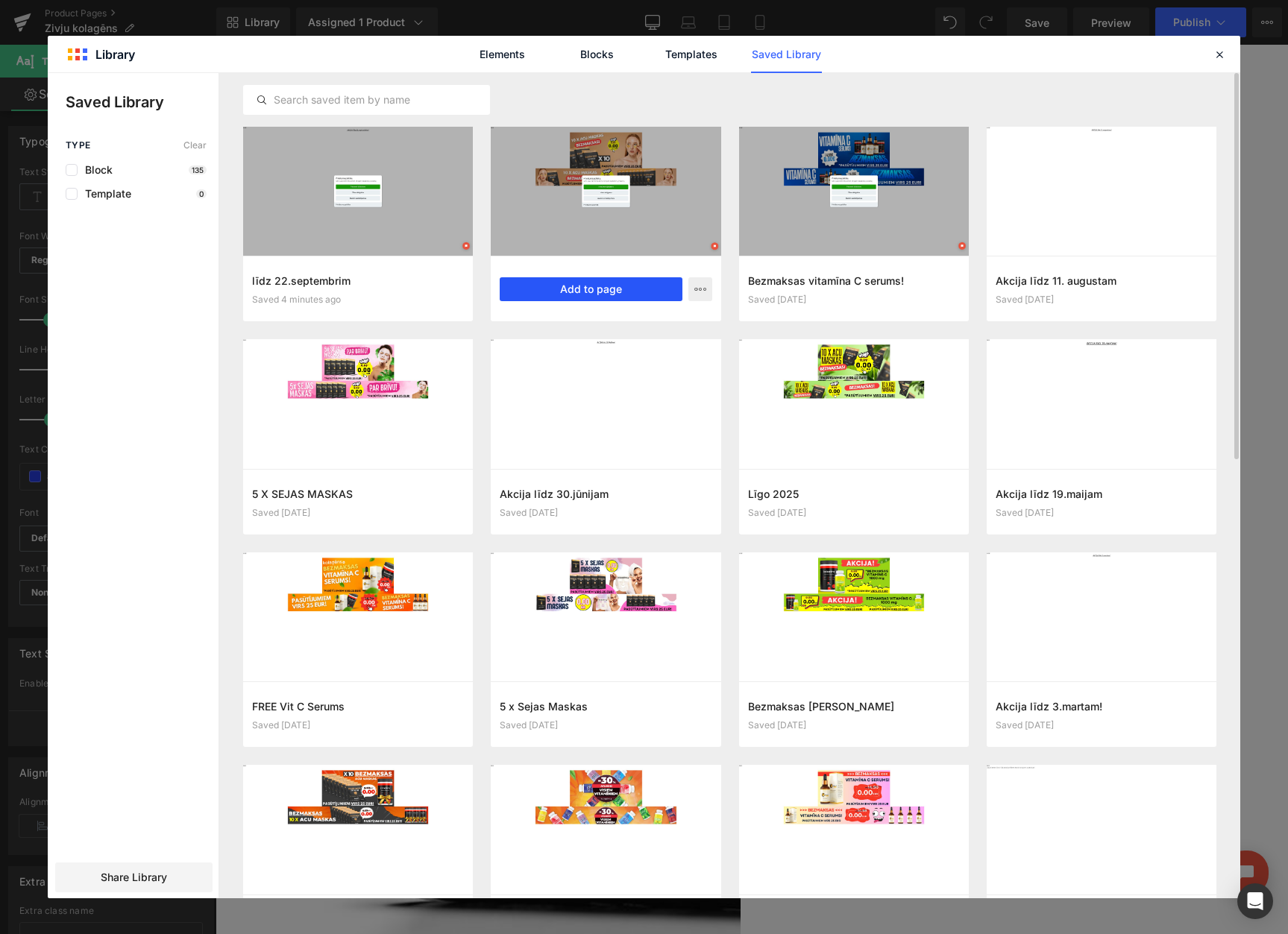
click at [580, 293] on button "Add to page" at bounding box center [591, 289] width 182 height 24
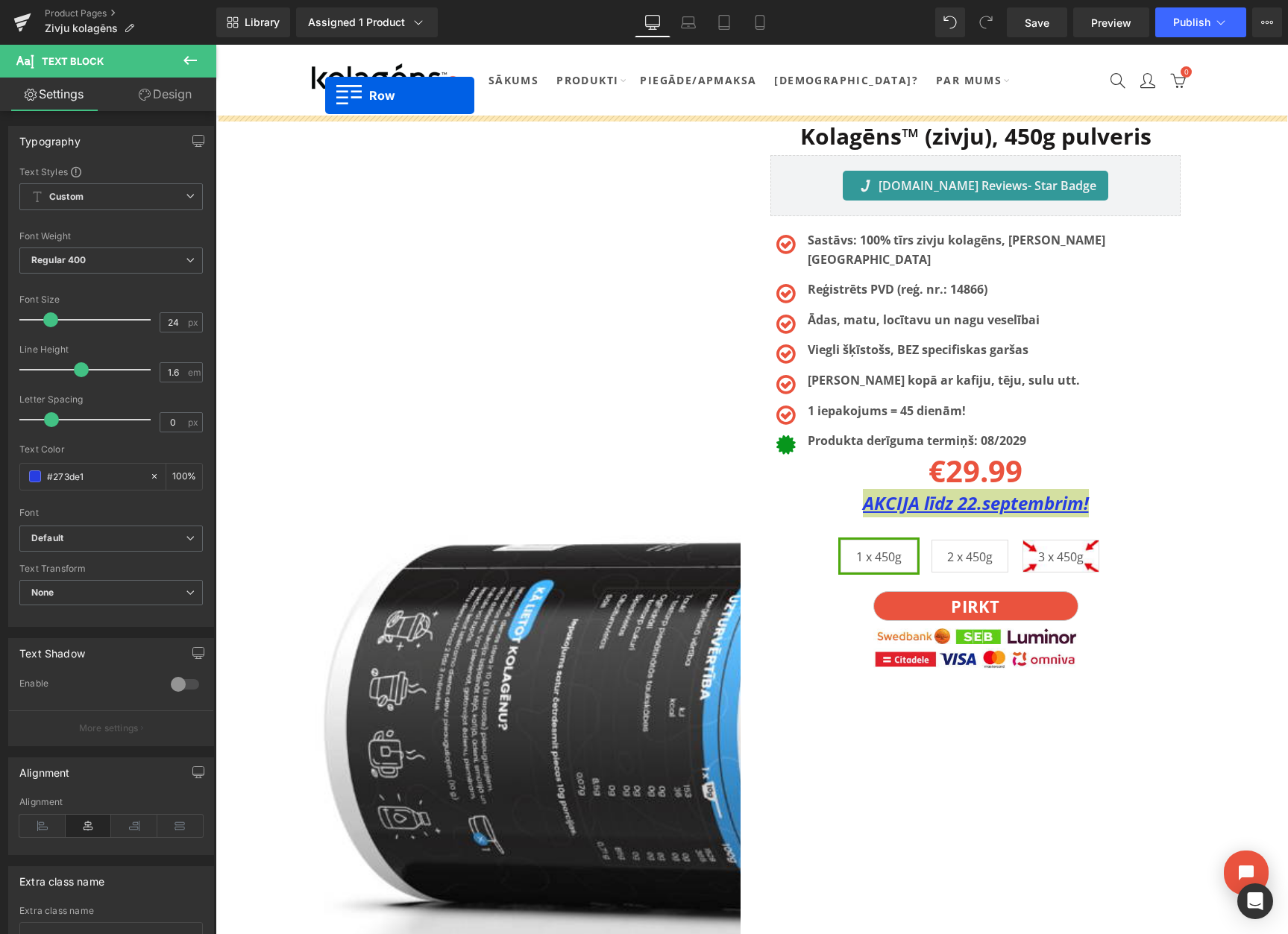
drag, startPoint x: 313, startPoint y: 221, endPoint x: 328, endPoint y: 111, distance: 111.0
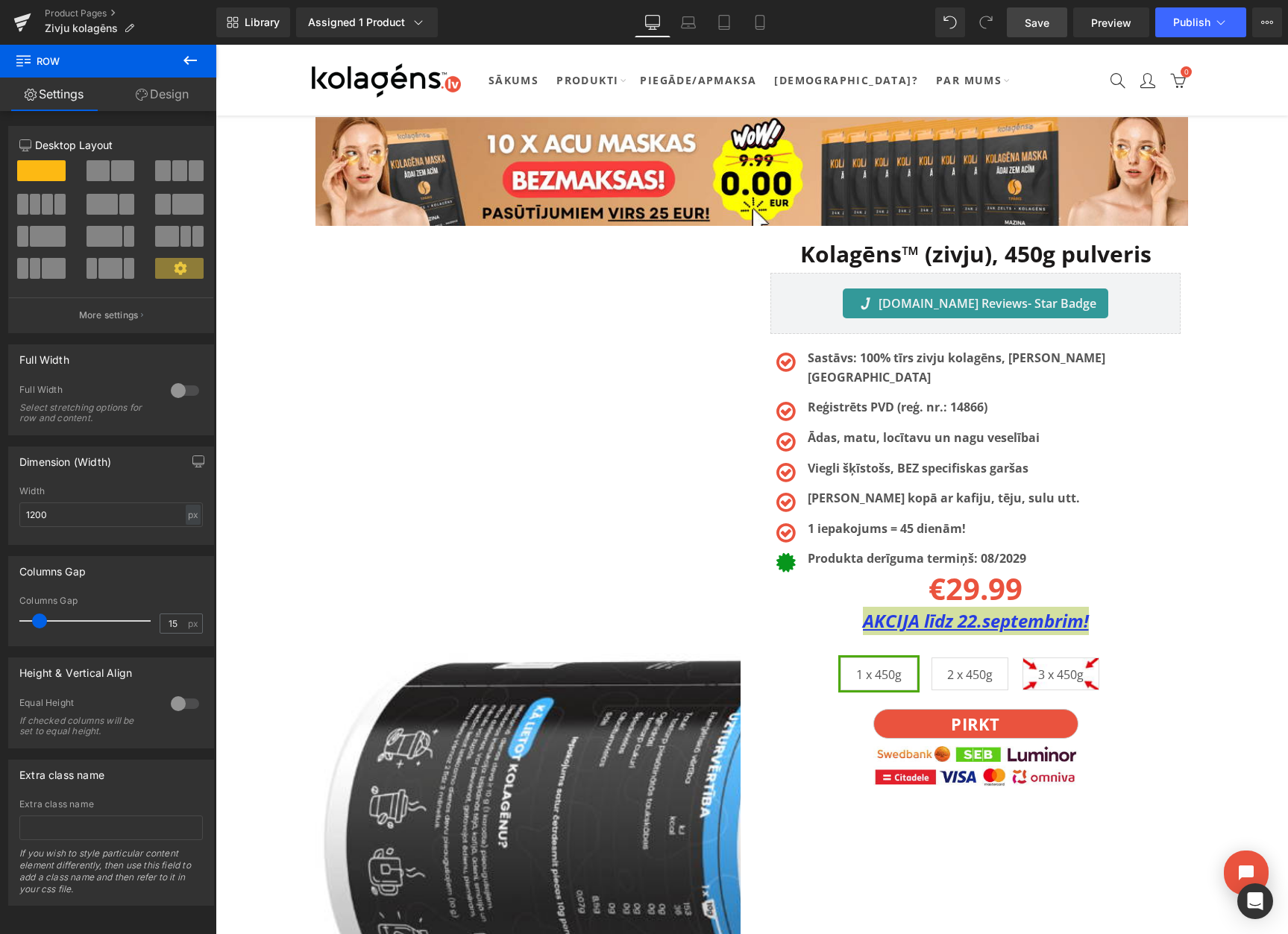
click at [1025, 25] on span "Save" at bounding box center [1037, 23] width 25 height 16
click at [1261, 23] on icon at bounding box center [1267, 23] width 12 height 12
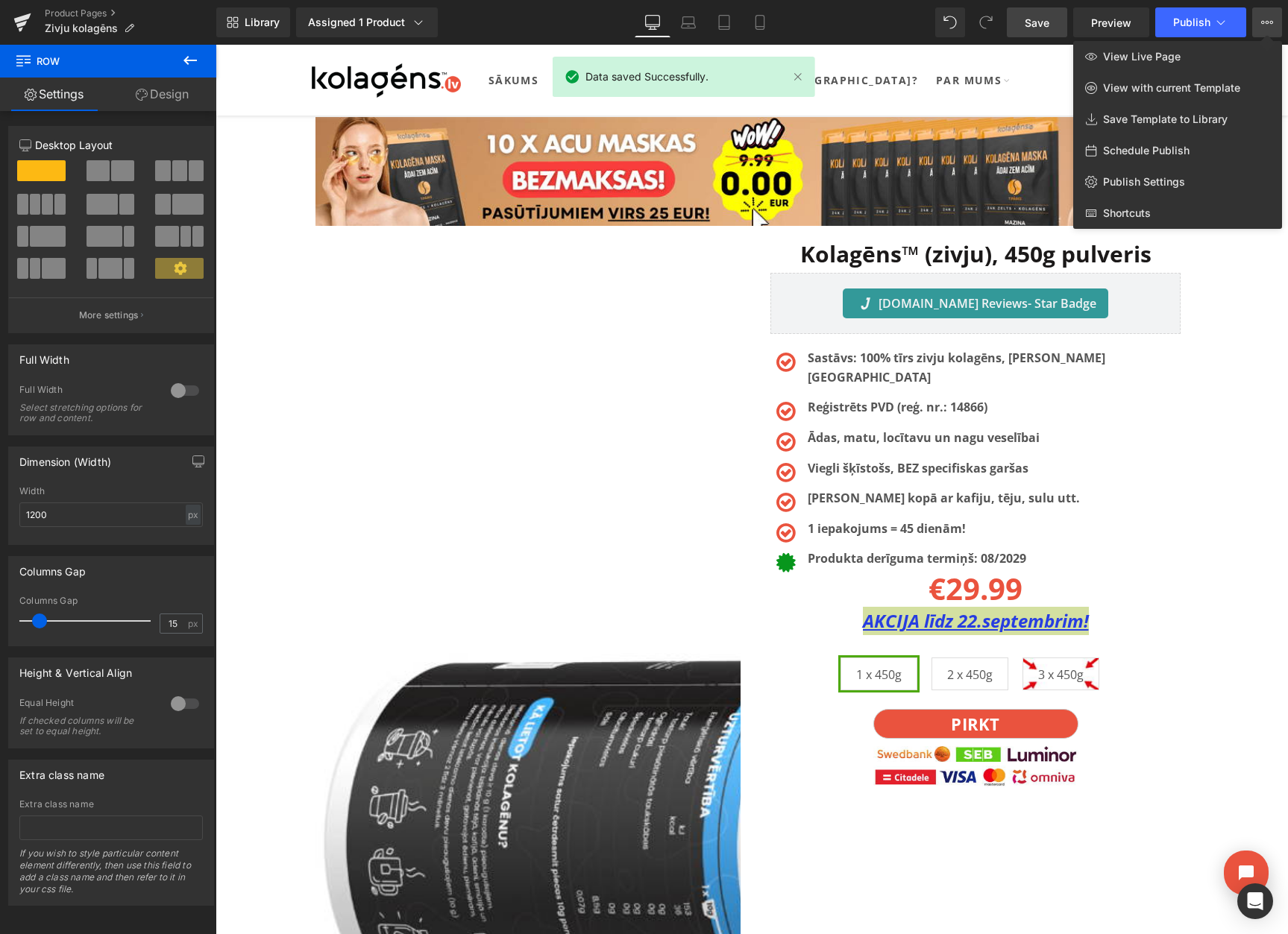
click at [1137, 146] on span "Schedule Publish" at bounding box center [1145, 150] width 87 height 13
select select
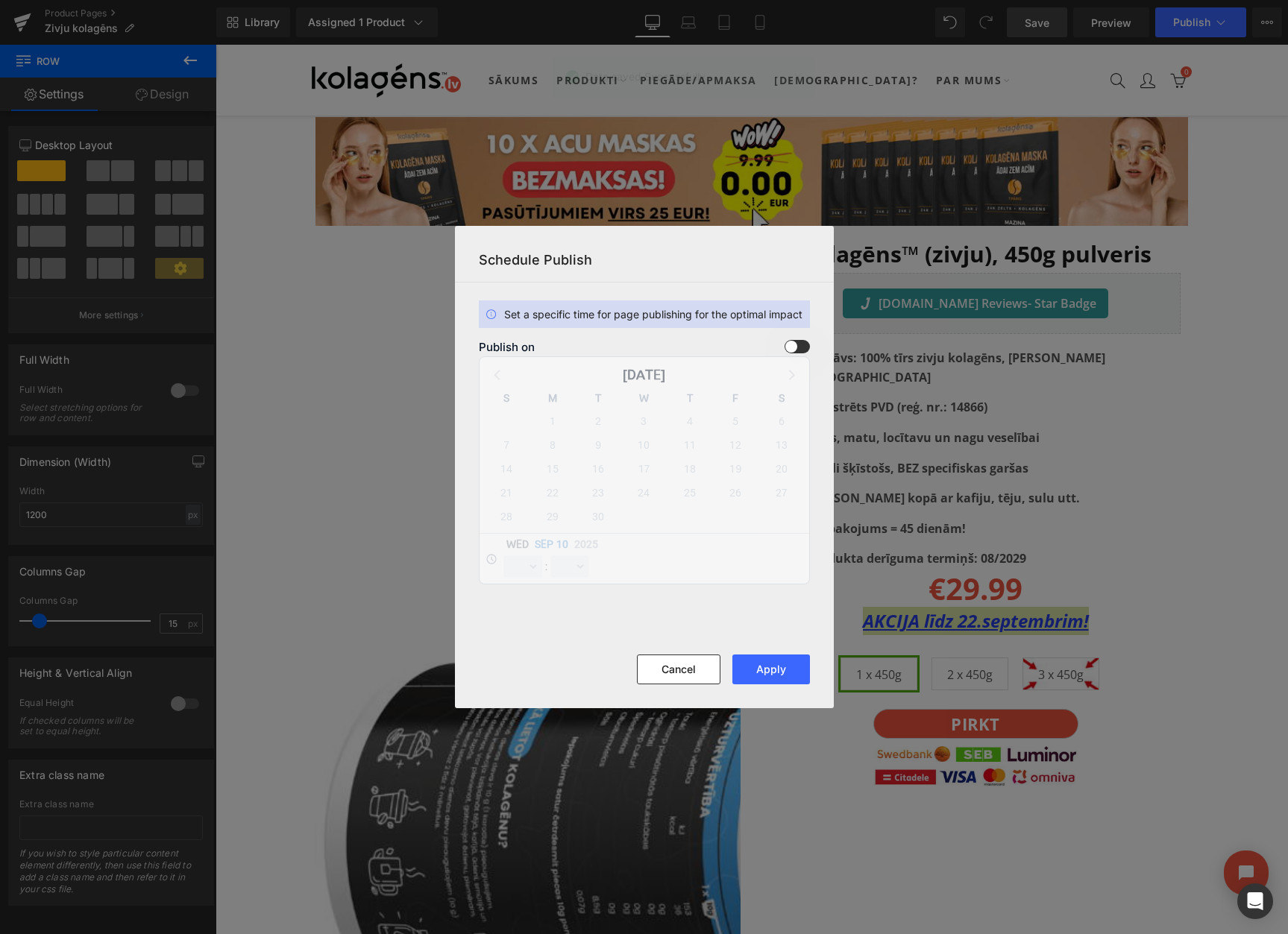
click at [804, 343] on span at bounding box center [797, 346] width 25 height 13
click at [0, 0] on input "checkbox" at bounding box center [0, 0] width 0 height 0
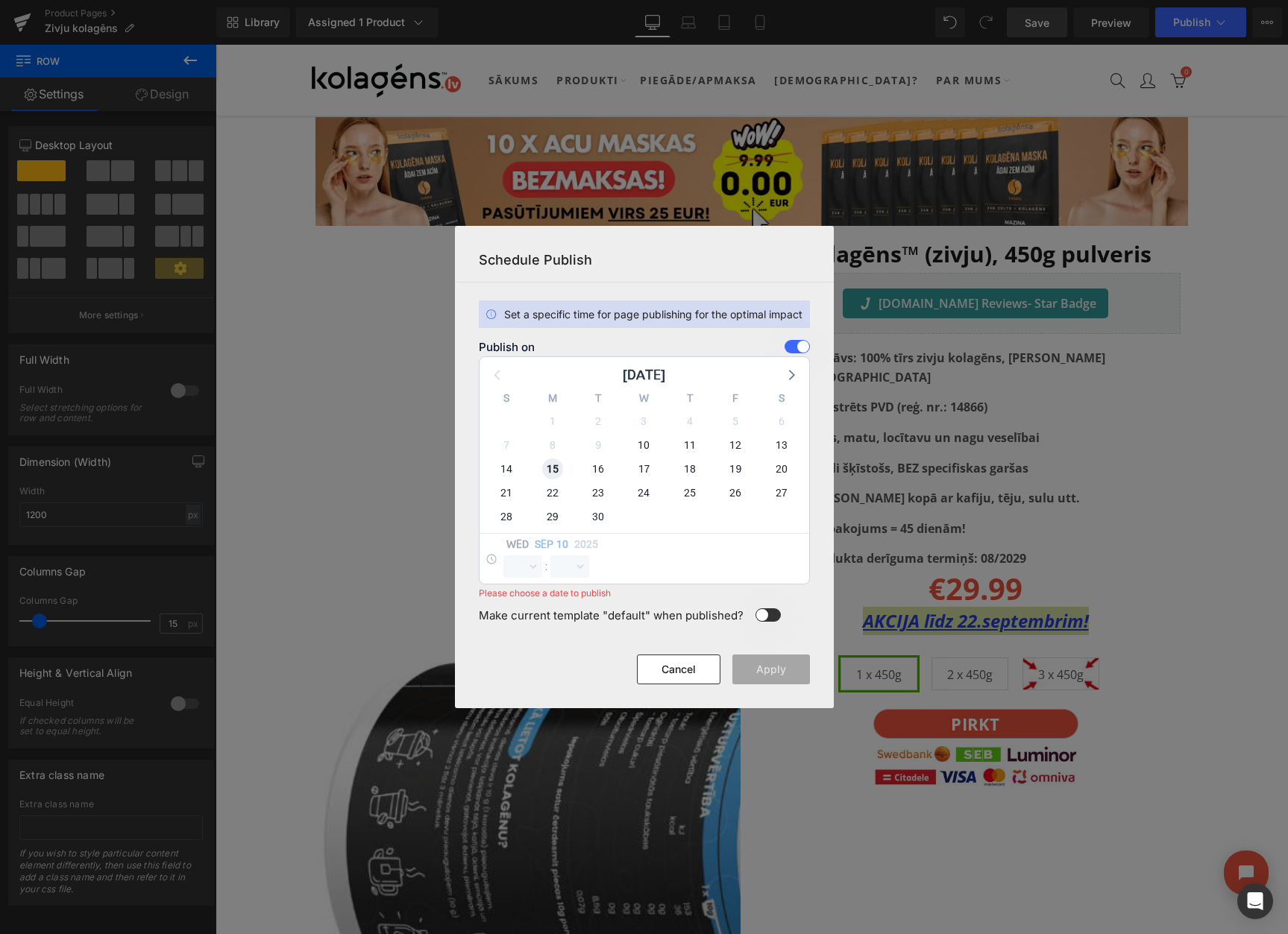
click at [546, 469] on span "15" at bounding box center [553, 469] width 21 height 21
select select "10"
select select "46"
click at [517, 571] on select "00 01 02 03 04 05 06 07 08 09 10 11 12 13 14 15 16 17 18 19 20 21 22 23" at bounding box center [523, 566] width 39 height 23
click at [503, 555] on select "00 01 02 03 04 05 06 07 08 09 10 11 12 13 14 15 16 17 18 19 20 21 22 23" at bounding box center [523, 566] width 39 height 23
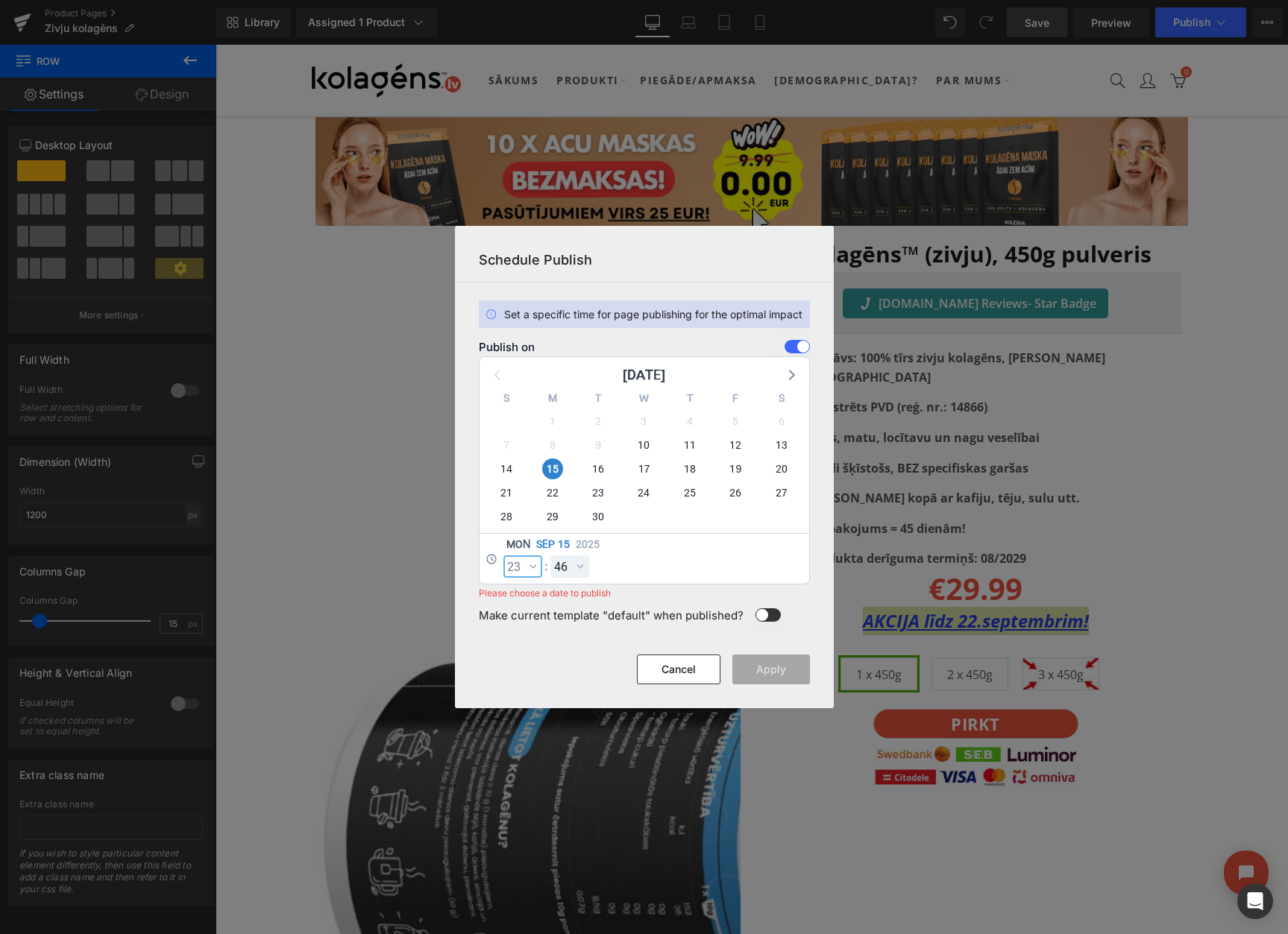
select select "23"
click at [566, 565] on select "00 01 02 03 04 05 06 07 08 09 10 11 12 13 14 15 16 17 18 19 20 21 22 23 24 25 2…" at bounding box center [569, 566] width 39 height 23
click at [550, 555] on select "00 01 02 03 04 05 06 07 08 09 10 11 12 13 14 15 16 17 18 19 20 21 22 23 24 25 2…" at bounding box center [569, 566] width 39 height 23
select select "59"
click at [773, 676] on button "Apply" at bounding box center [771, 670] width 78 height 30
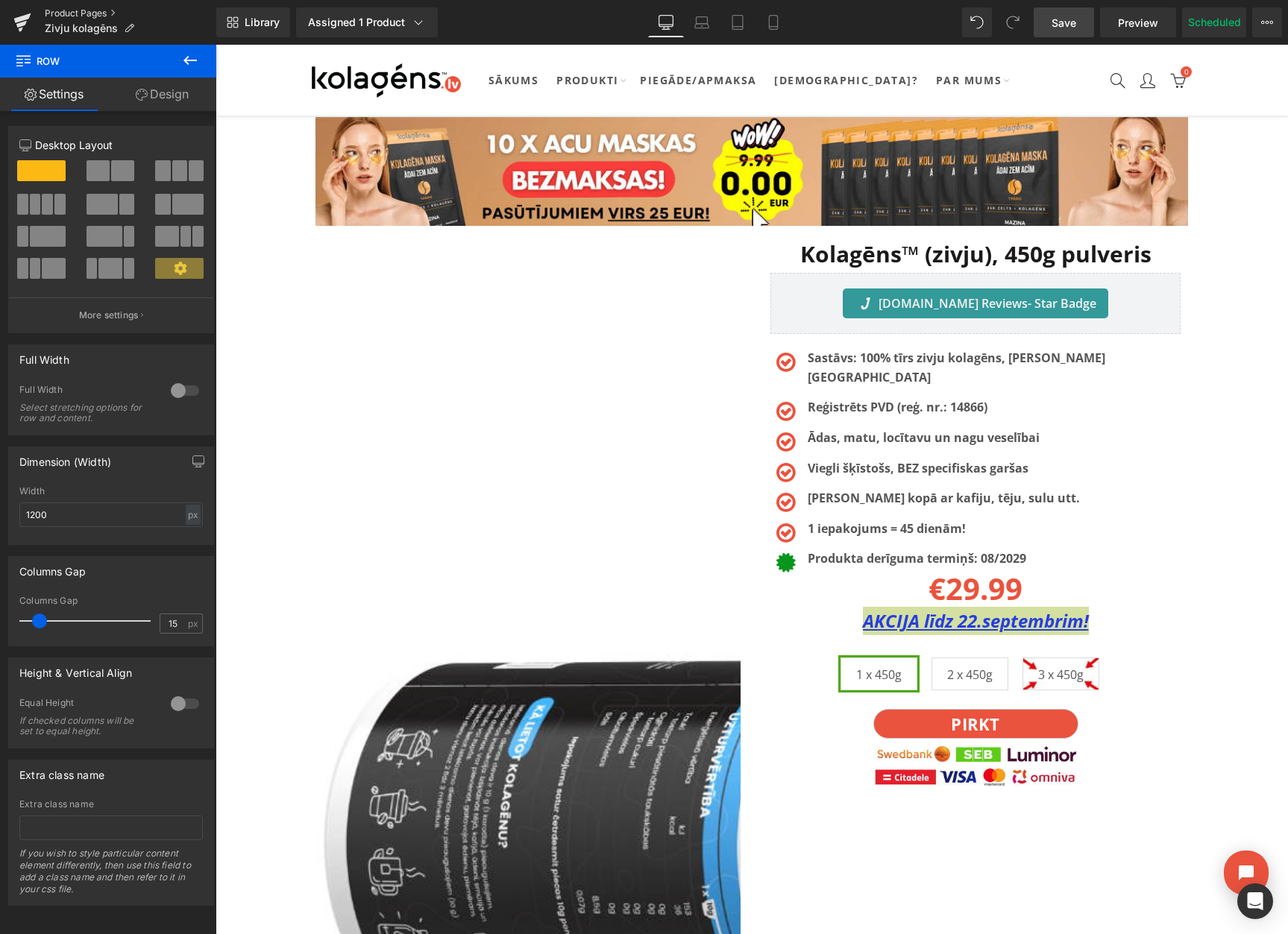
click at [101, 12] on link "Product Pages" at bounding box center [130, 14] width 172 height 12
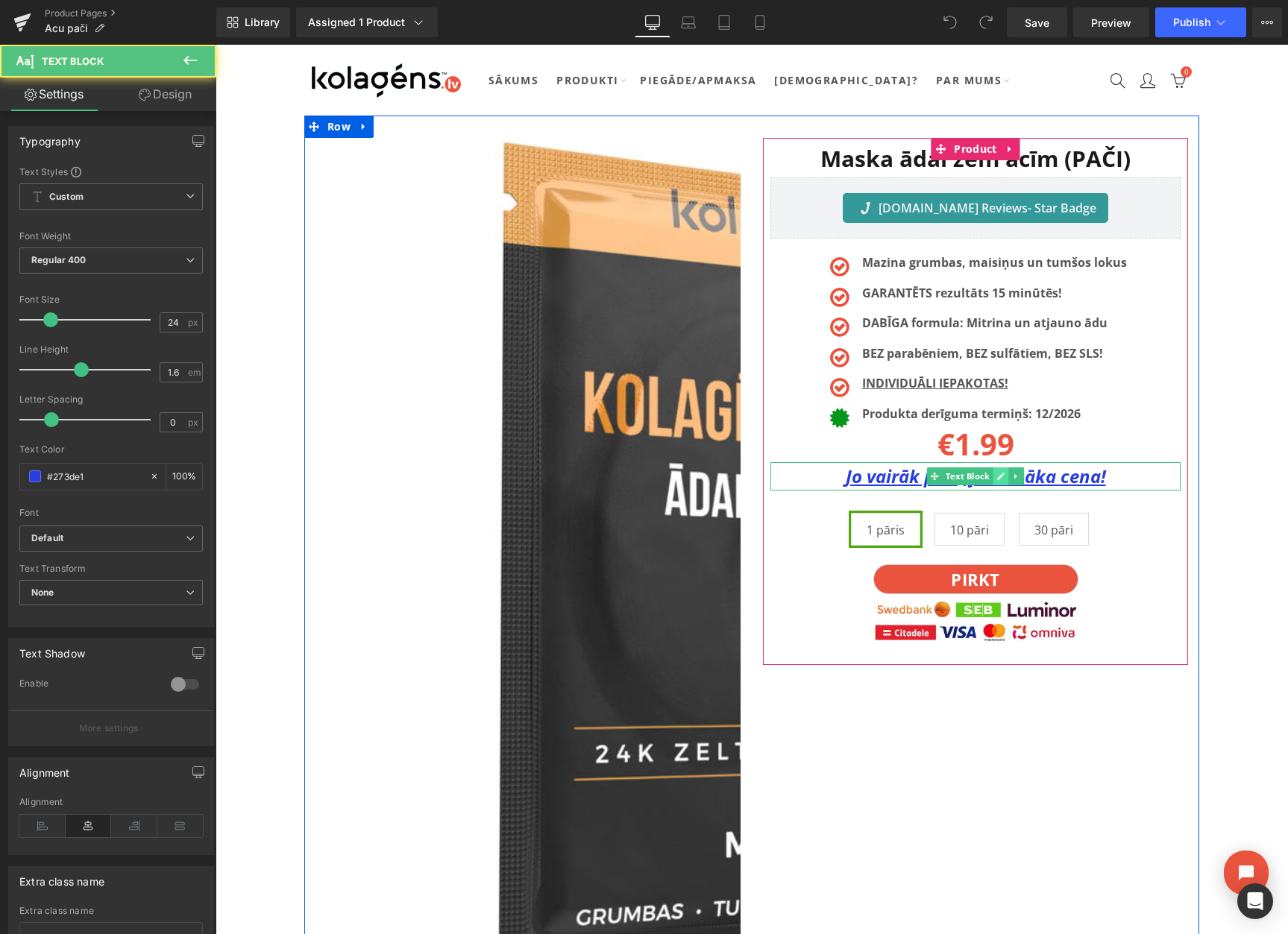
click at [996, 477] on icon at bounding box center [1000, 476] width 8 height 9
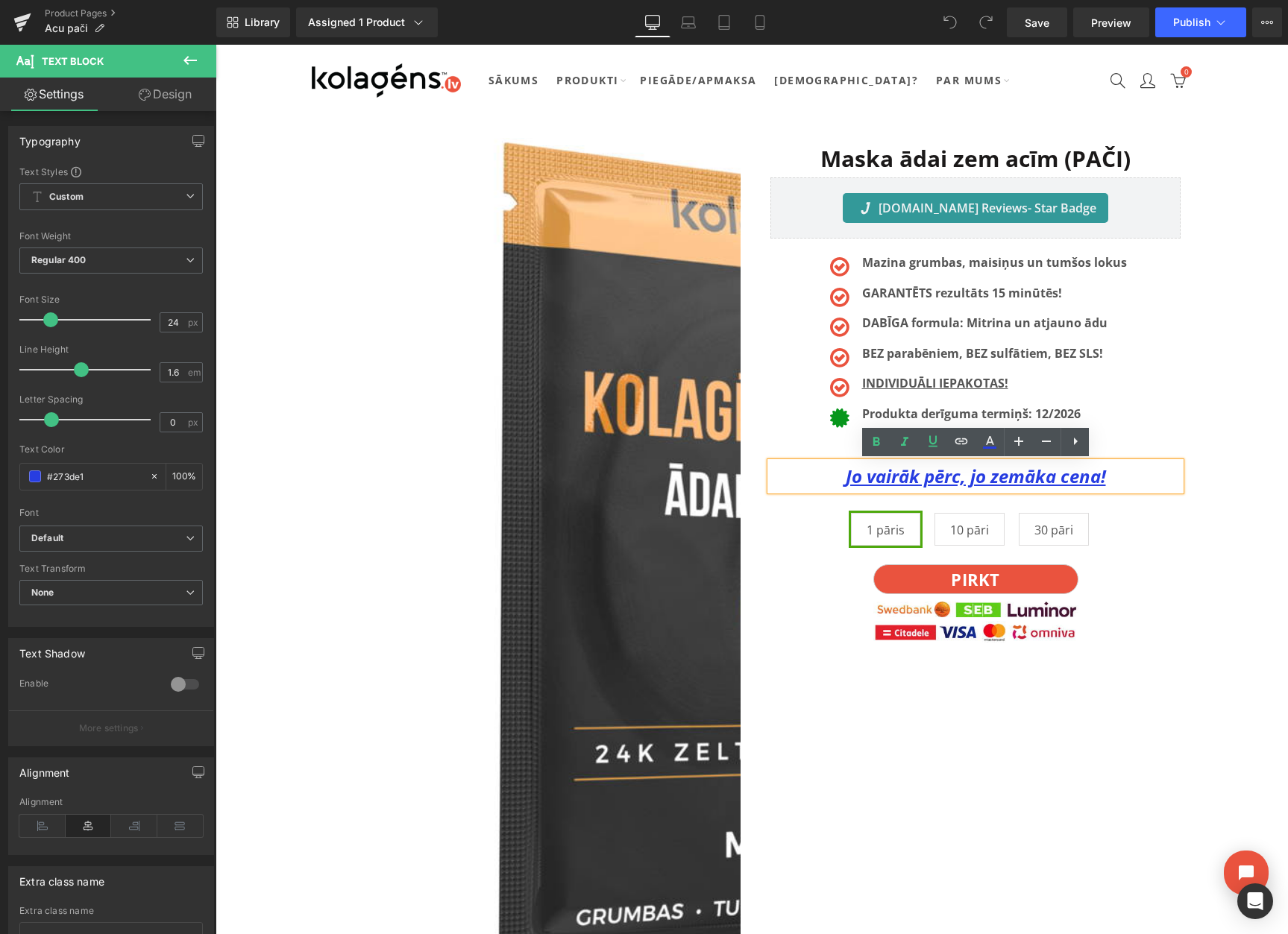
click at [986, 477] on u "Jo vairāk pērc, jo zemāka cena!" at bounding box center [975, 476] width 260 height 25
click at [986, 476] on u "Jo vairāk pērc, jo zemāka cena!" at bounding box center [975, 476] width 260 height 25
click at [984, 477] on u "Jo vairāk pērc, jo zemāka cena!" at bounding box center [975, 476] width 260 height 25
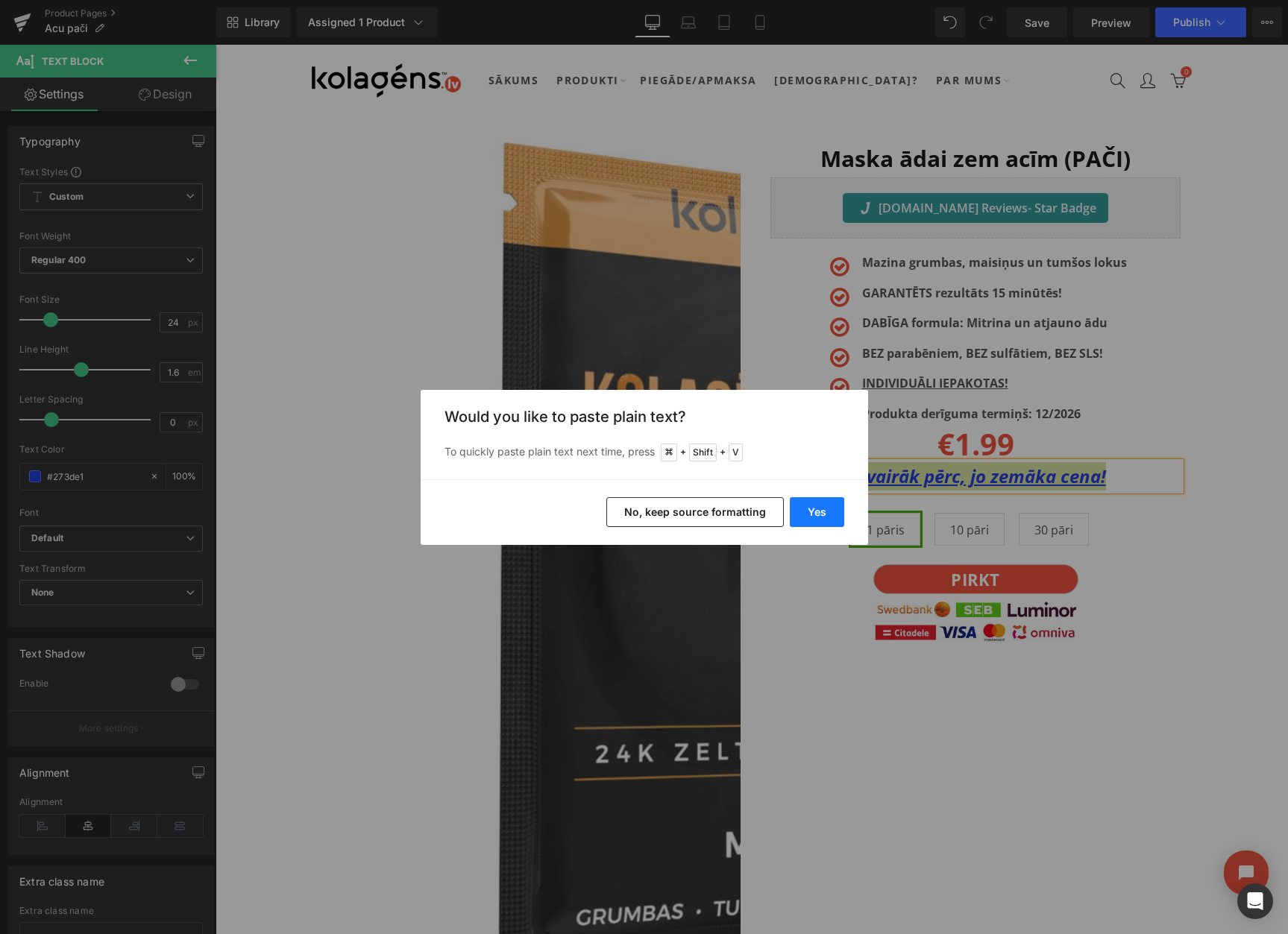
click at [821, 518] on button "Yes" at bounding box center [817, 512] width 54 height 30
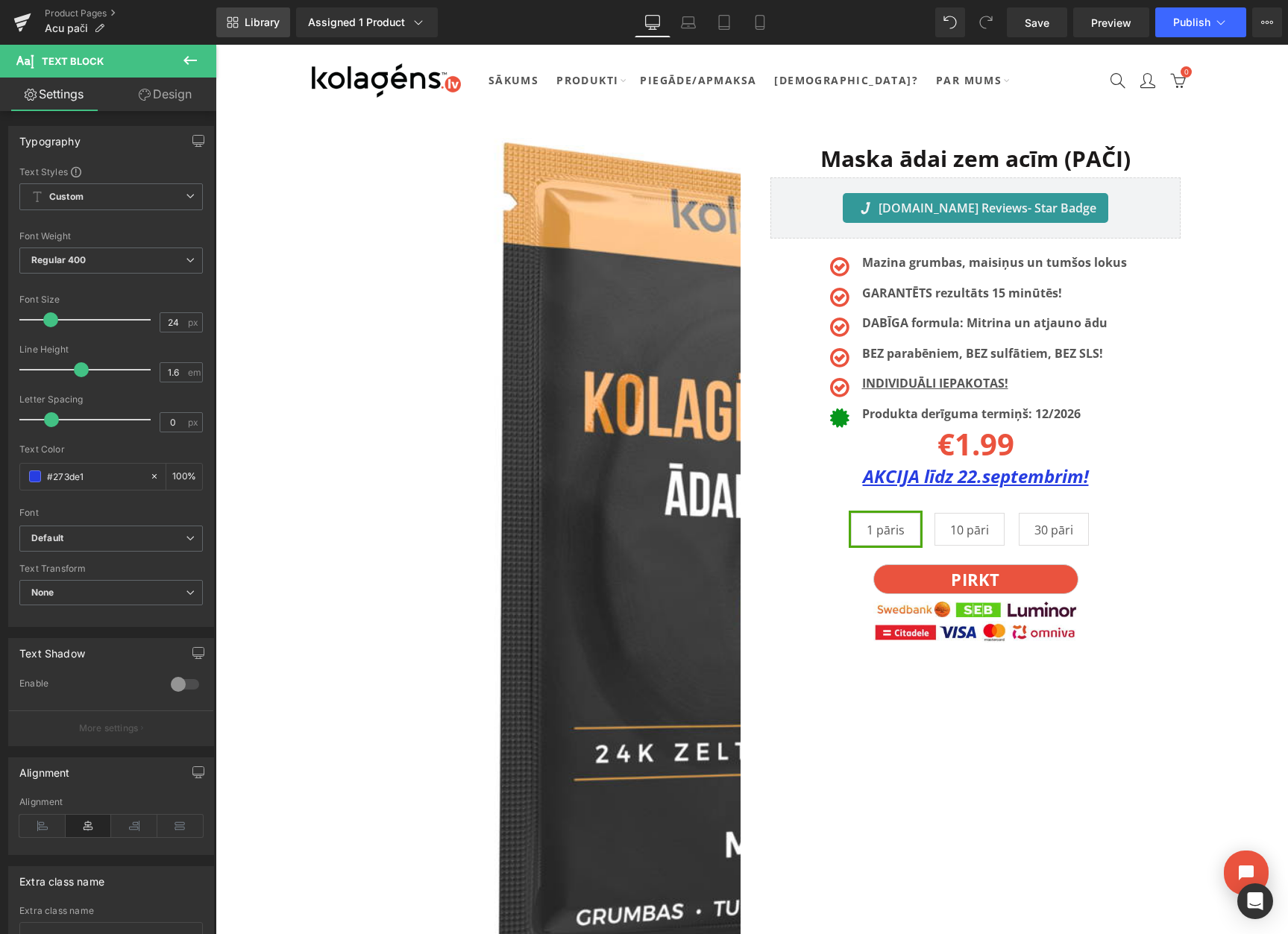
click at [255, 18] on span "Library" at bounding box center [262, 22] width 35 height 13
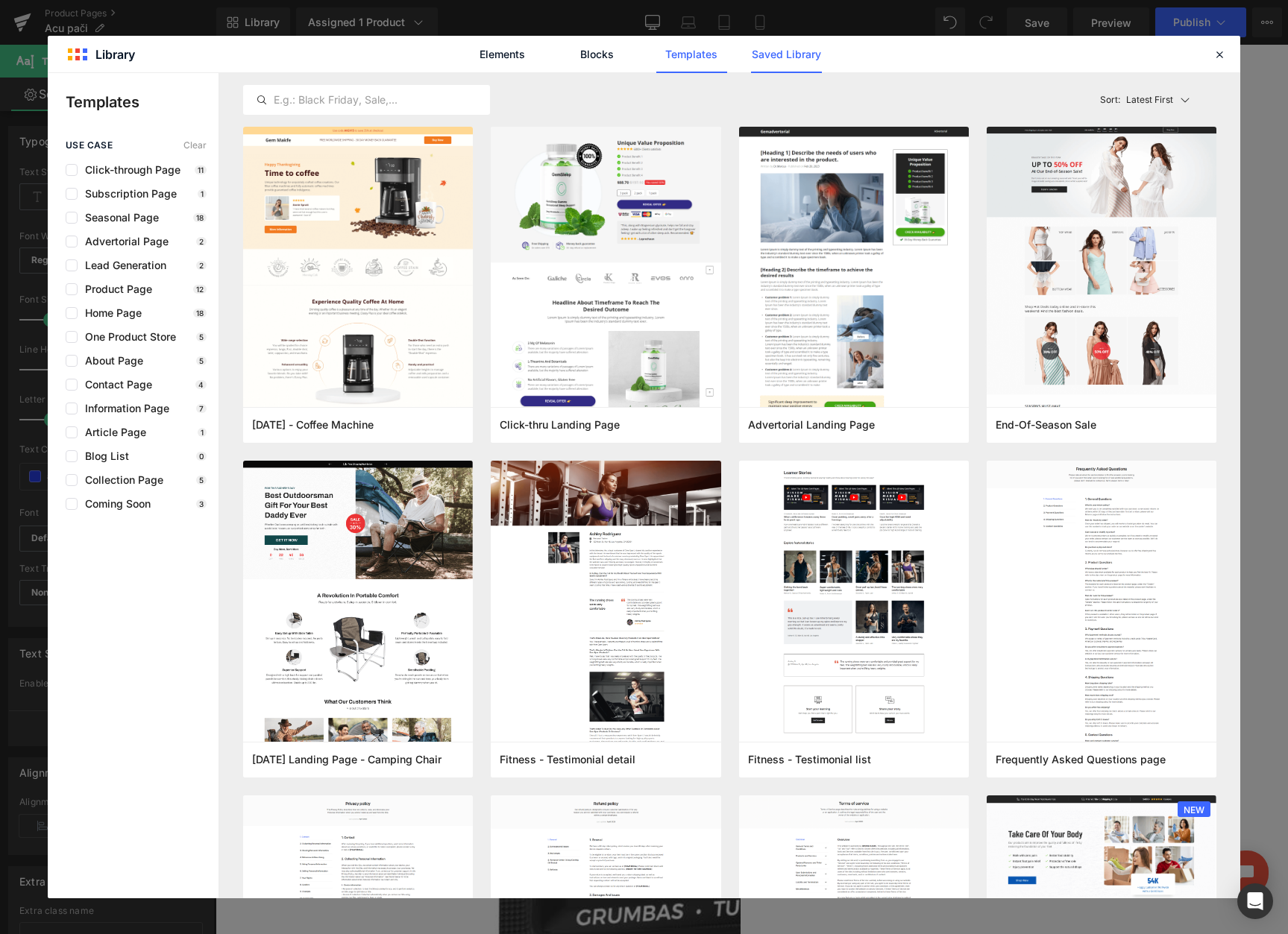
click at [792, 60] on link "Saved Library" at bounding box center [785, 54] width 71 height 38
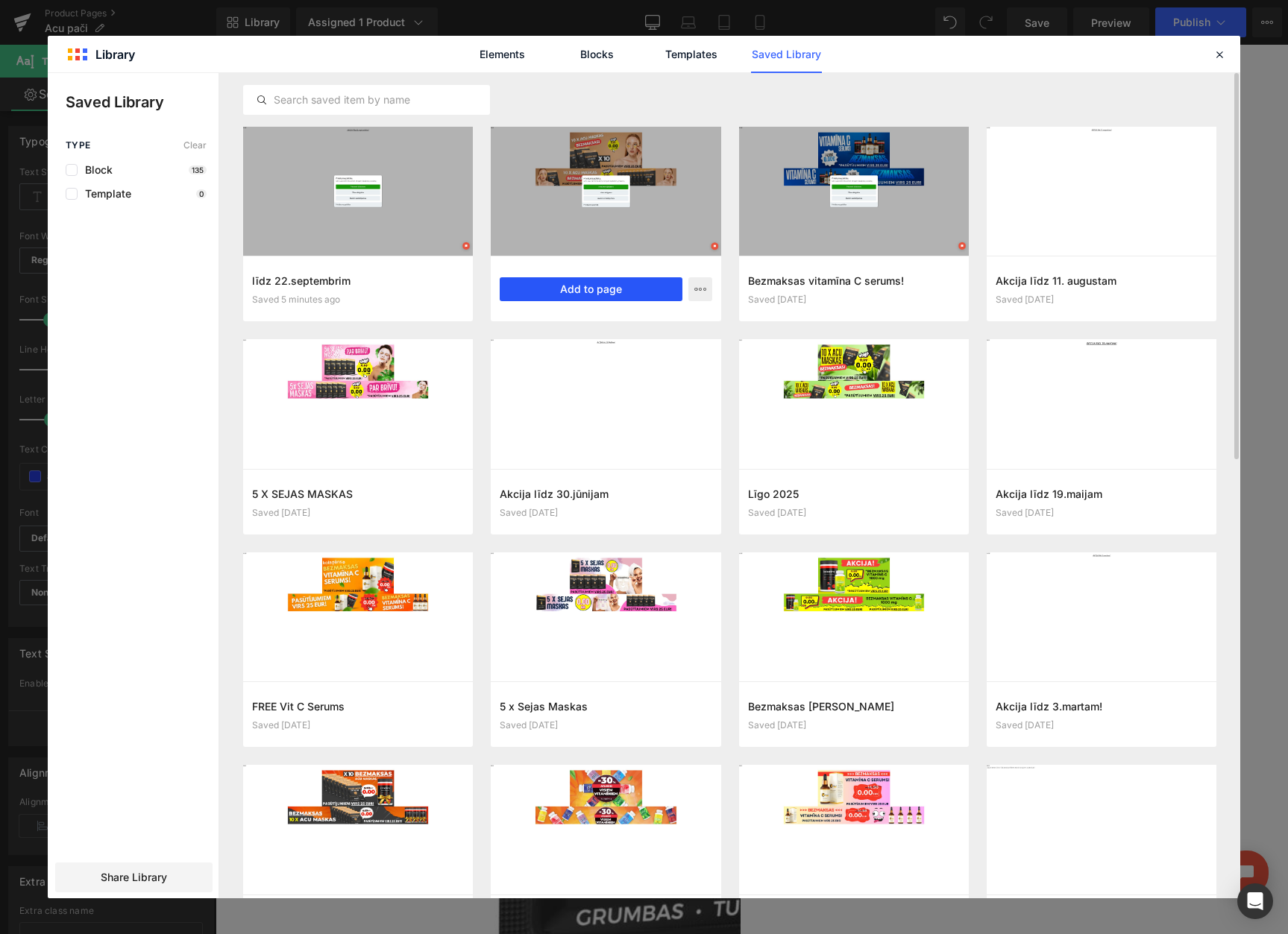
click at [572, 293] on button "Add to page" at bounding box center [591, 289] width 182 height 24
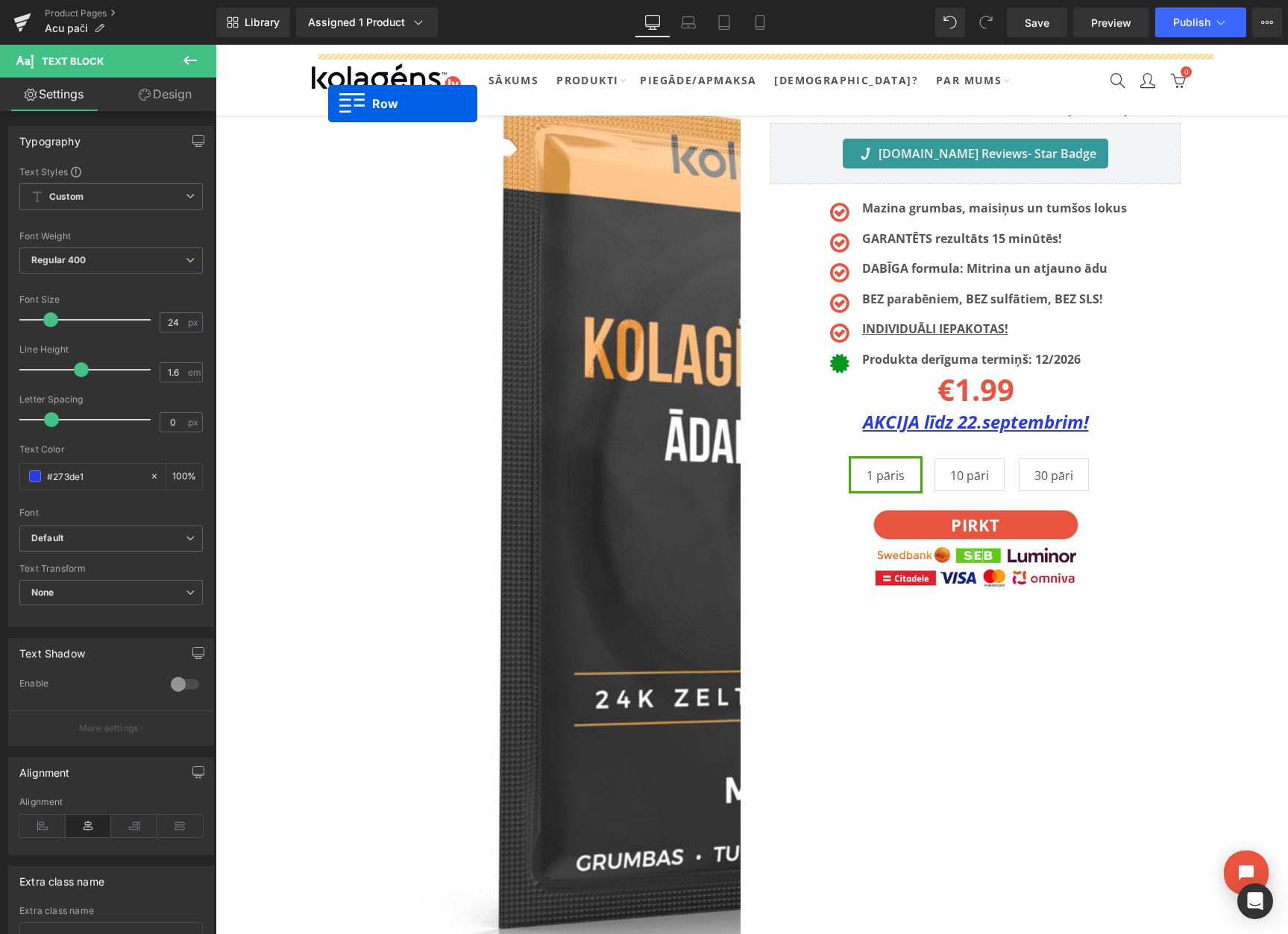
scroll to position [25, 0]
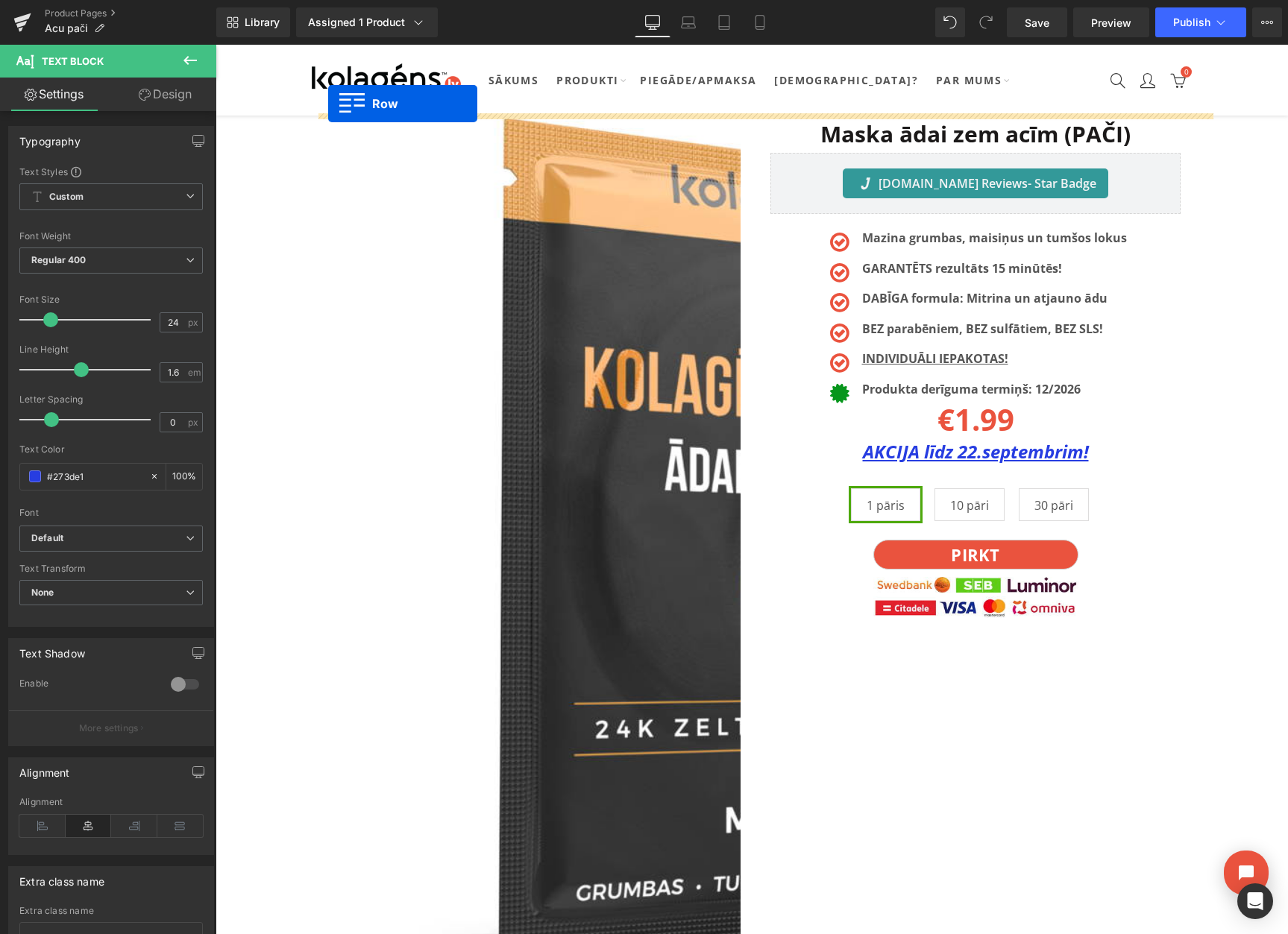
drag, startPoint x: 313, startPoint y: 221, endPoint x: 334, endPoint y: 98, distance: 124.8
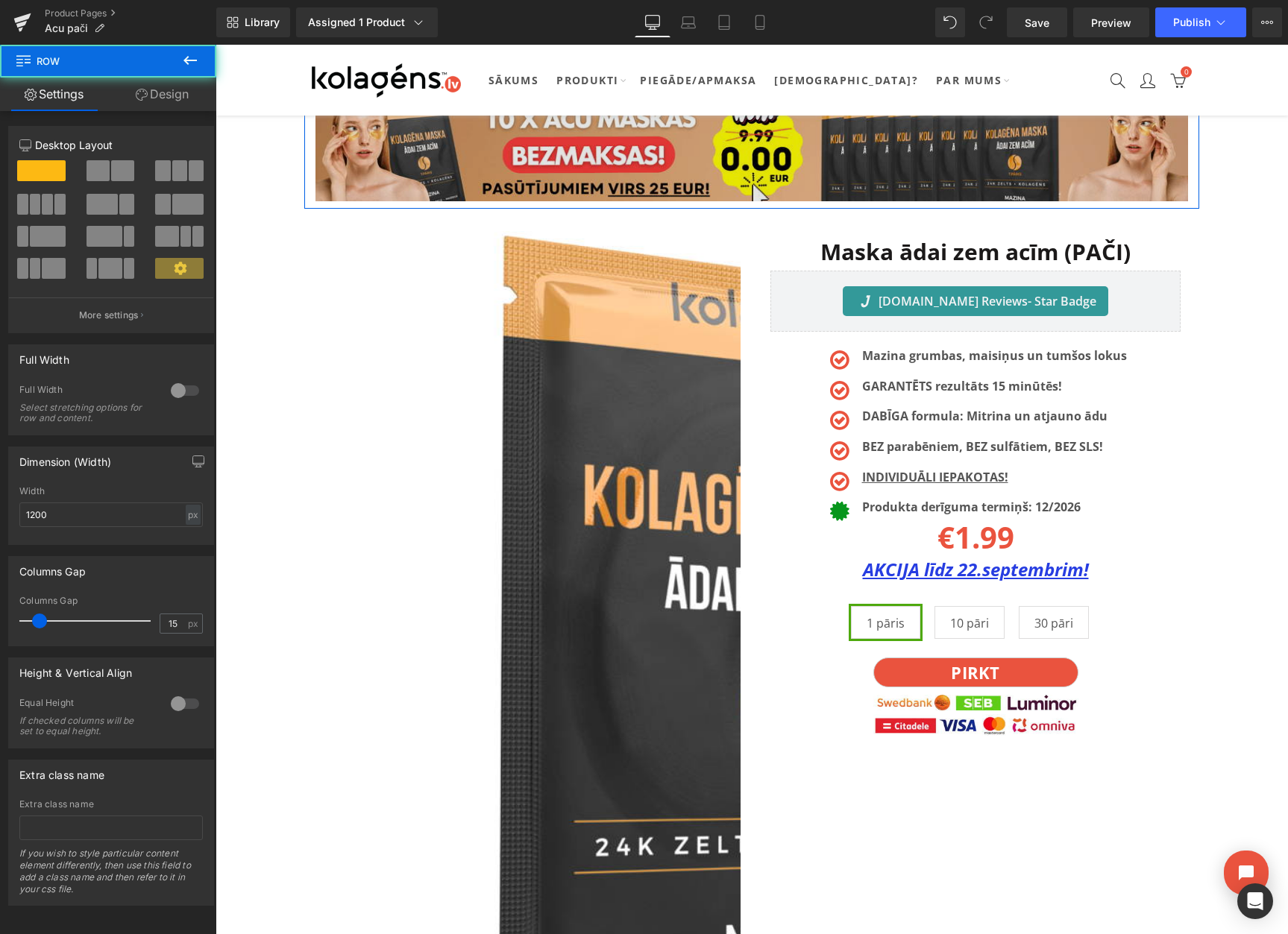
scroll to position [0, 0]
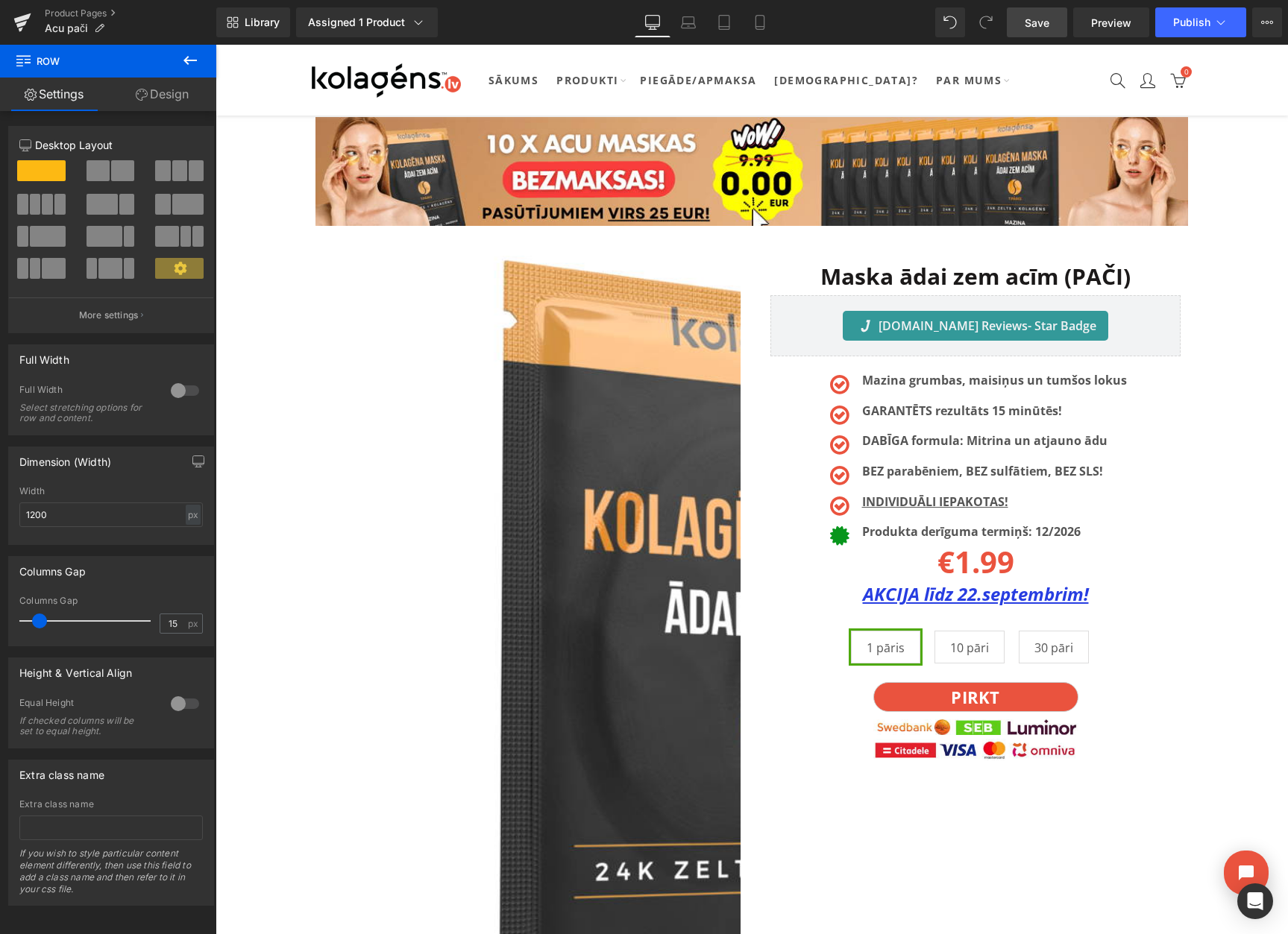
click at [1032, 26] on span "Save" at bounding box center [1037, 23] width 25 height 16
click at [1281, 22] on button "View Live Page View with current Template Save Template to Library Schedule Pub…" at bounding box center [1267, 23] width 30 height 30
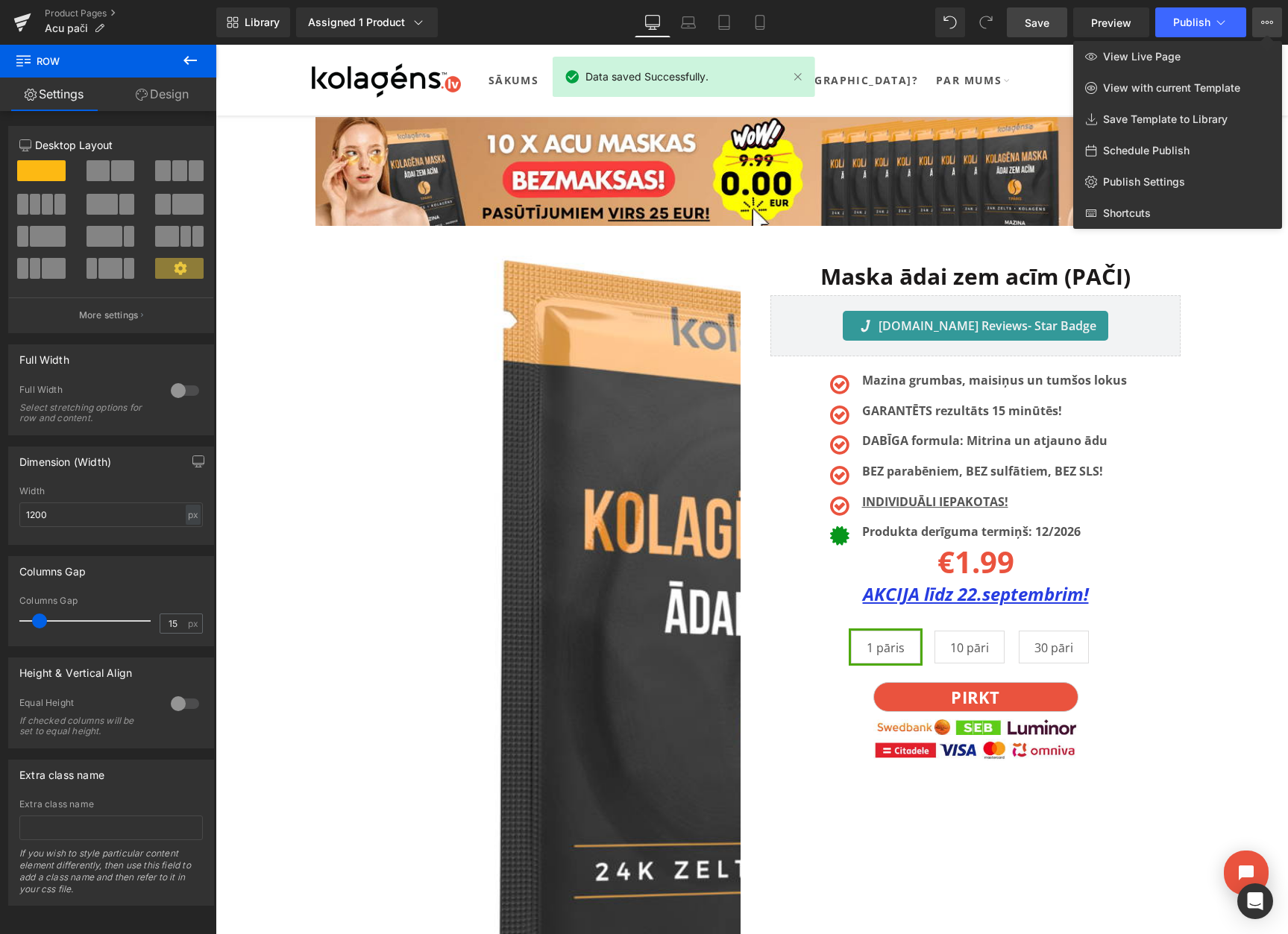
click at [1130, 149] on span "Schedule Publish" at bounding box center [1145, 150] width 87 height 13
select select
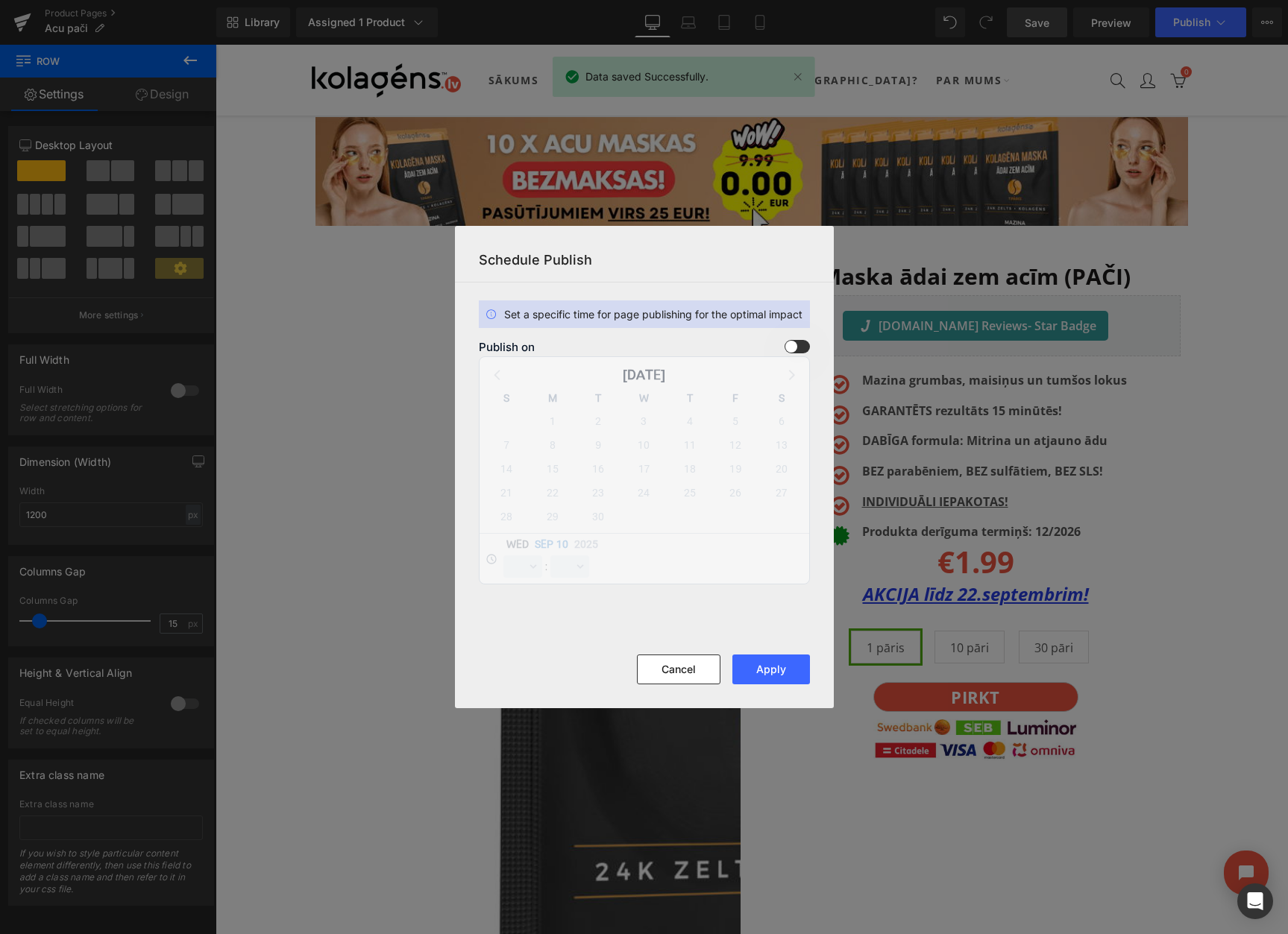
click at [786, 344] on span at bounding box center [797, 346] width 25 height 13
click at [0, 0] on input "checkbox" at bounding box center [0, 0] width 0 height 0
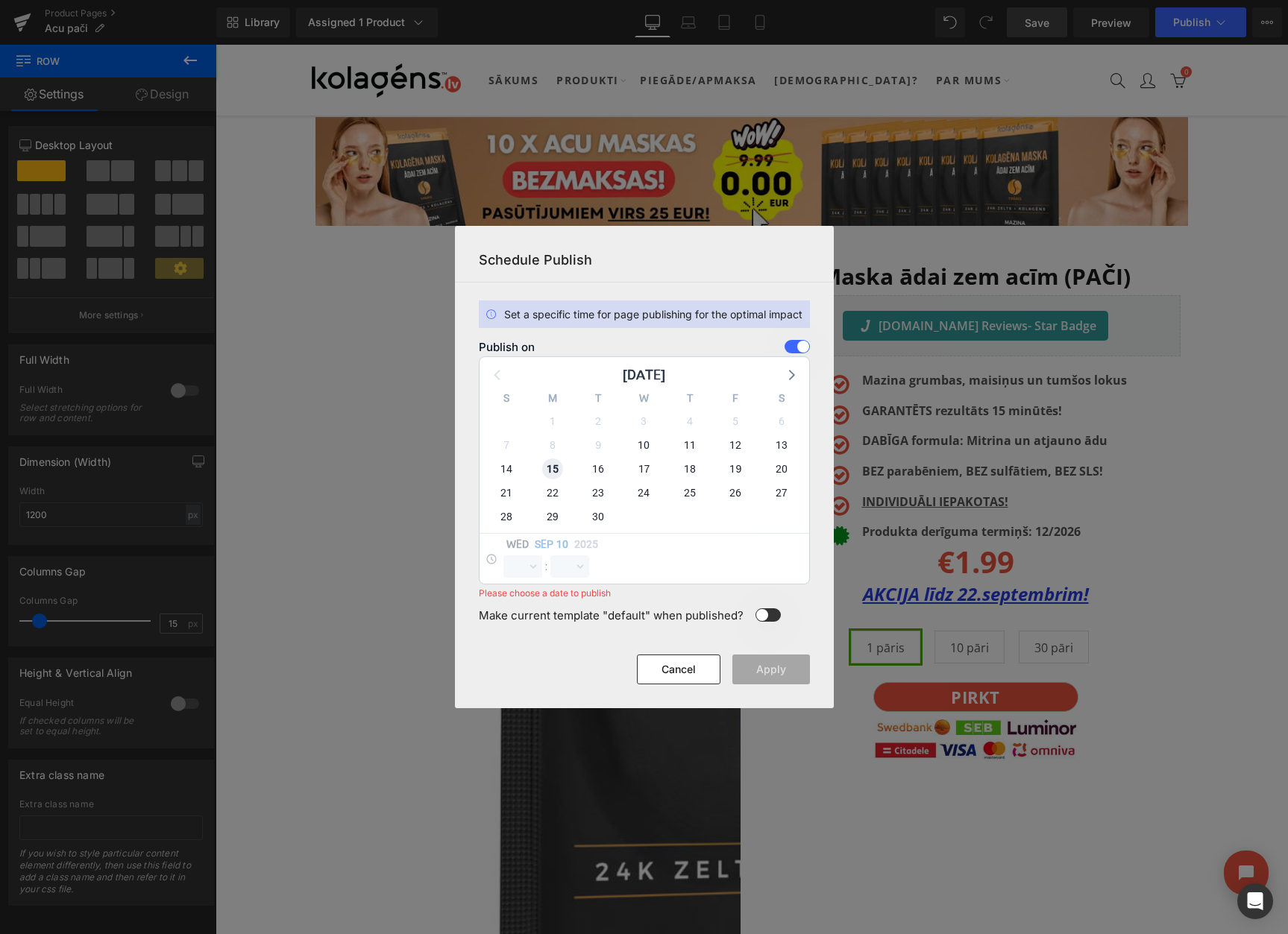
click at [547, 471] on span "15" at bounding box center [553, 469] width 21 height 21
select select "10"
select select "47"
click at [519, 563] on select "00 01 02 03 04 05 06 07 08 09 10 11 12 13 14 15 16 17 18 19 20 21 22 23" at bounding box center [523, 566] width 39 height 23
click at [503, 555] on select "00 01 02 03 04 05 06 07 08 09 10 11 12 13 14 15 16 17 18 19 20 21 22 23" at bounding box center [523, 566] width 39 height 23
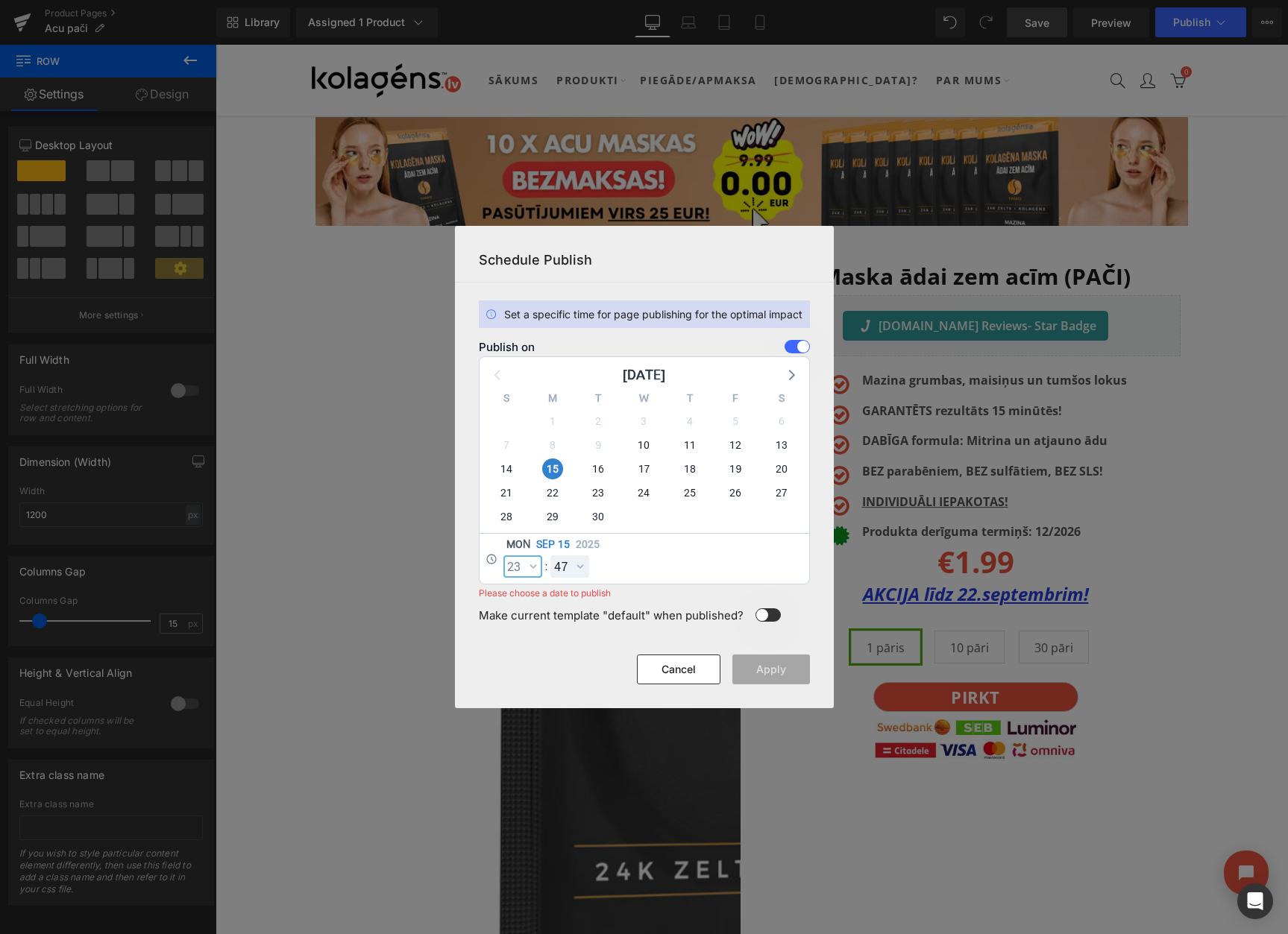
select select "23"
click at [571, 571] on select "00 01 02 03 04 05 06 07 08 09 10 11 12 13 14 15 16 17 18 19 20 21 22 23 24 25 2…" at bounding box center [569, 566] width 39 height 23
click at [550, 555] on select "00 01 02 03 04 05 06 07 08 09 10 11 12 13 14 15 16 17 18 19 20 21 22 23 24 25 2…" at bounding box center [569, 566] width 39 height 23
select select "59"
click at [772, 671] on button "Apply" at bounding box center [771, 670] width 78 height 30
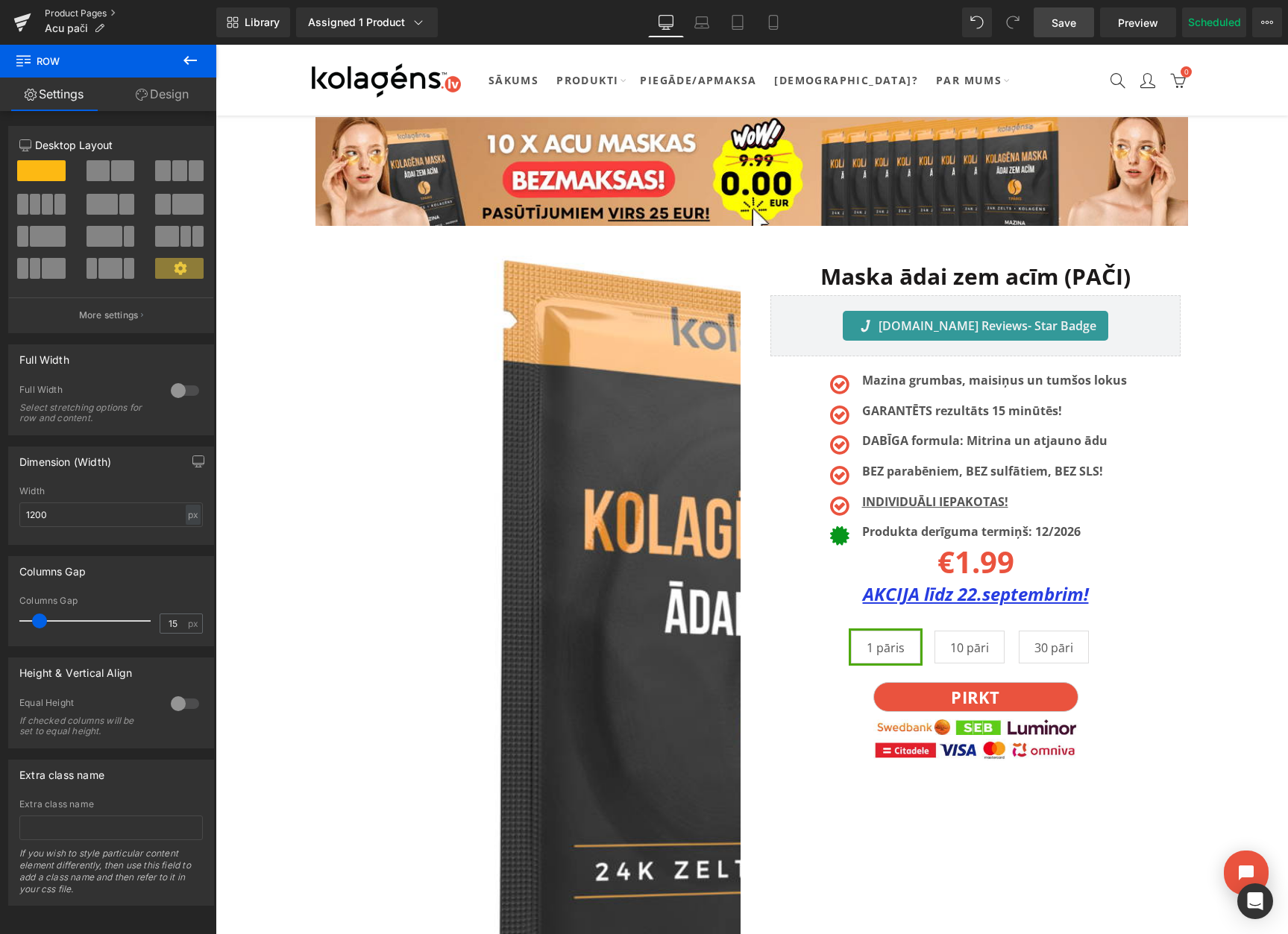
click at [92, 11] on link "Product Pages" at bounding box center [130, 14] width 172 height 12
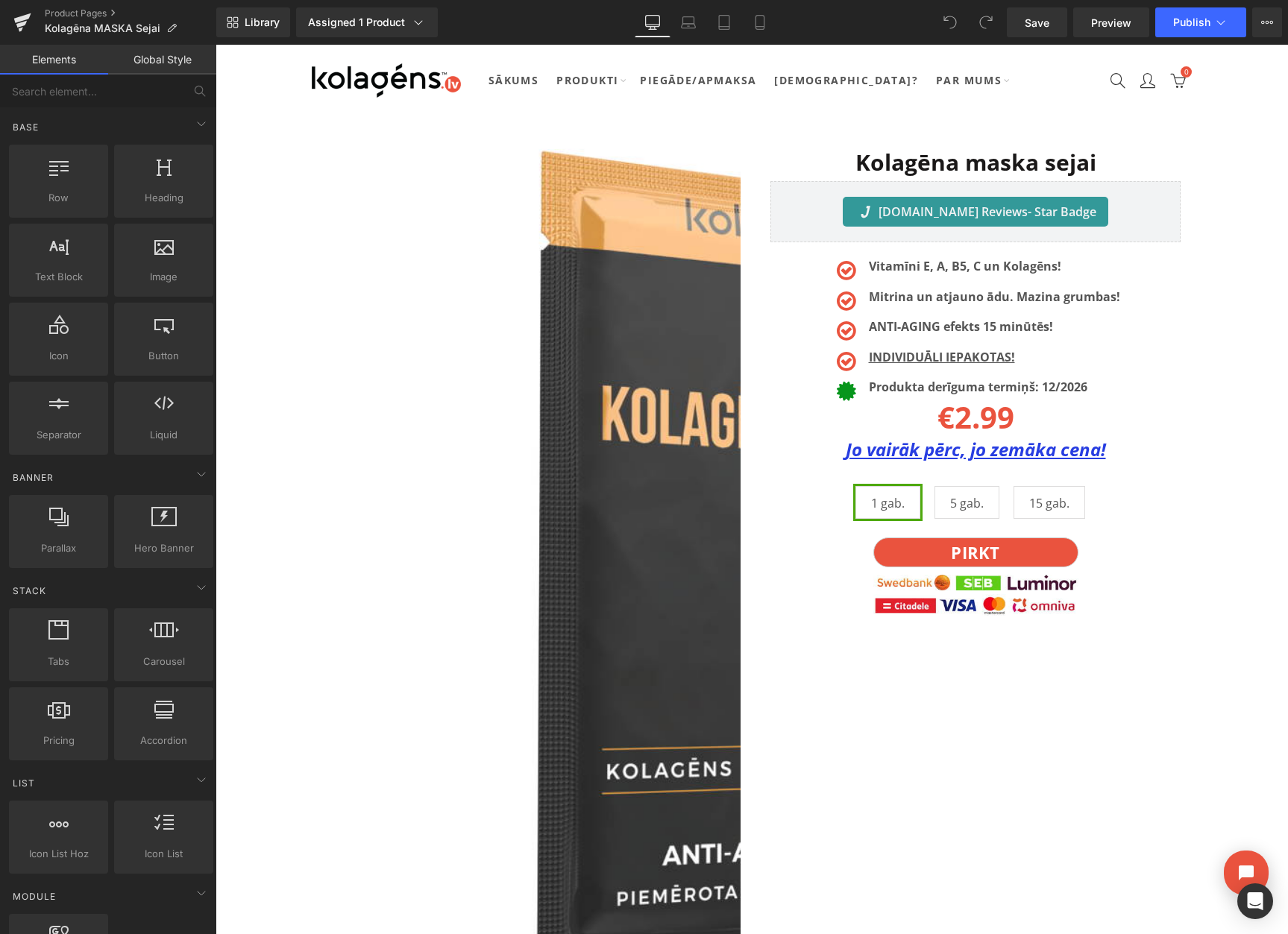
click at [986, 446] on li "Text Block" at bounding box center [960, 449] width 67 height 18
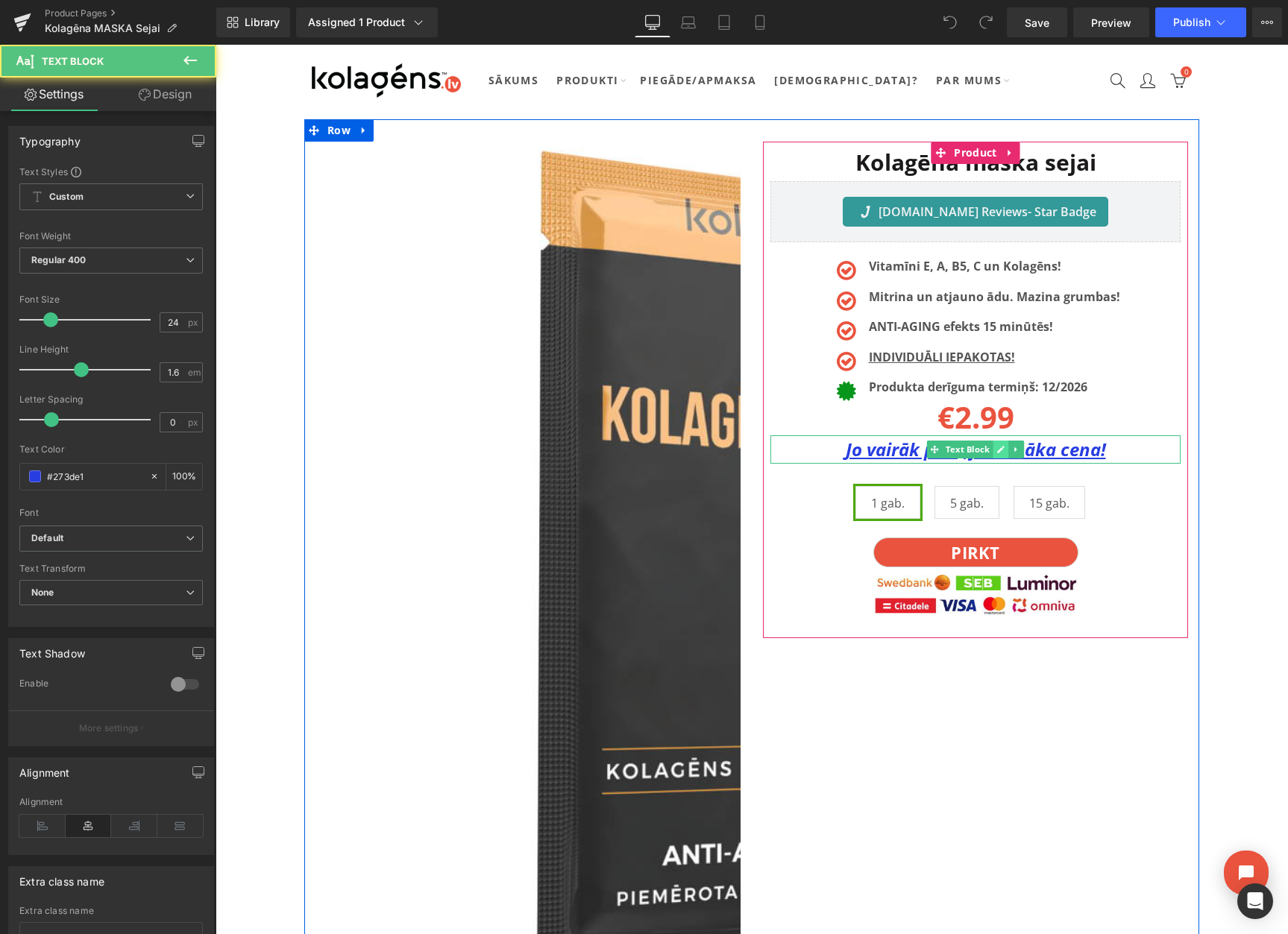
click at [998, 449] on icon at bounding box center [1000, 449] width 8 height 9
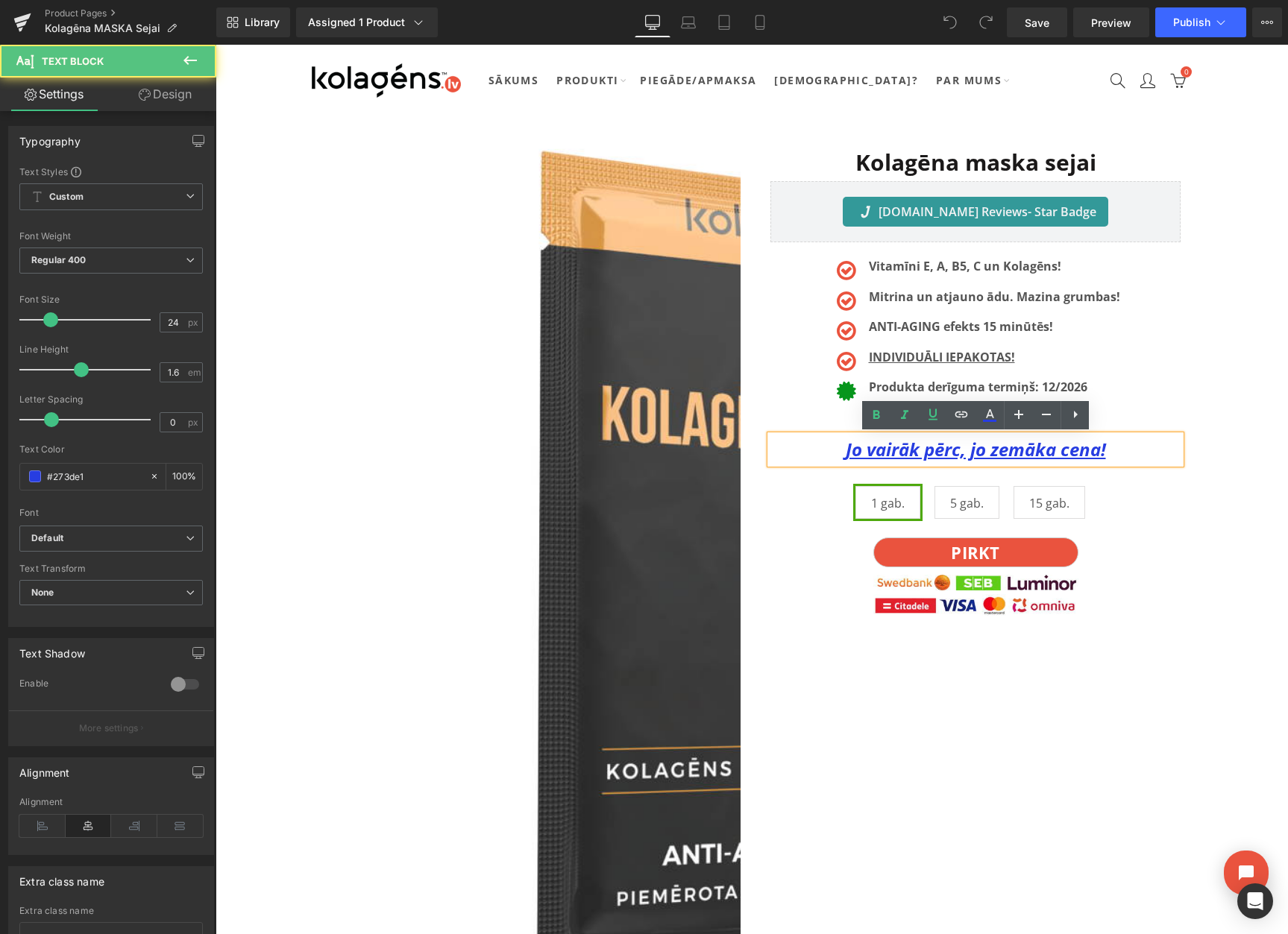
click at [982, 450] on u "Jo vairāk pērc, jo zemāka cena!" at bounding box center [975, 449] width 260 height 25
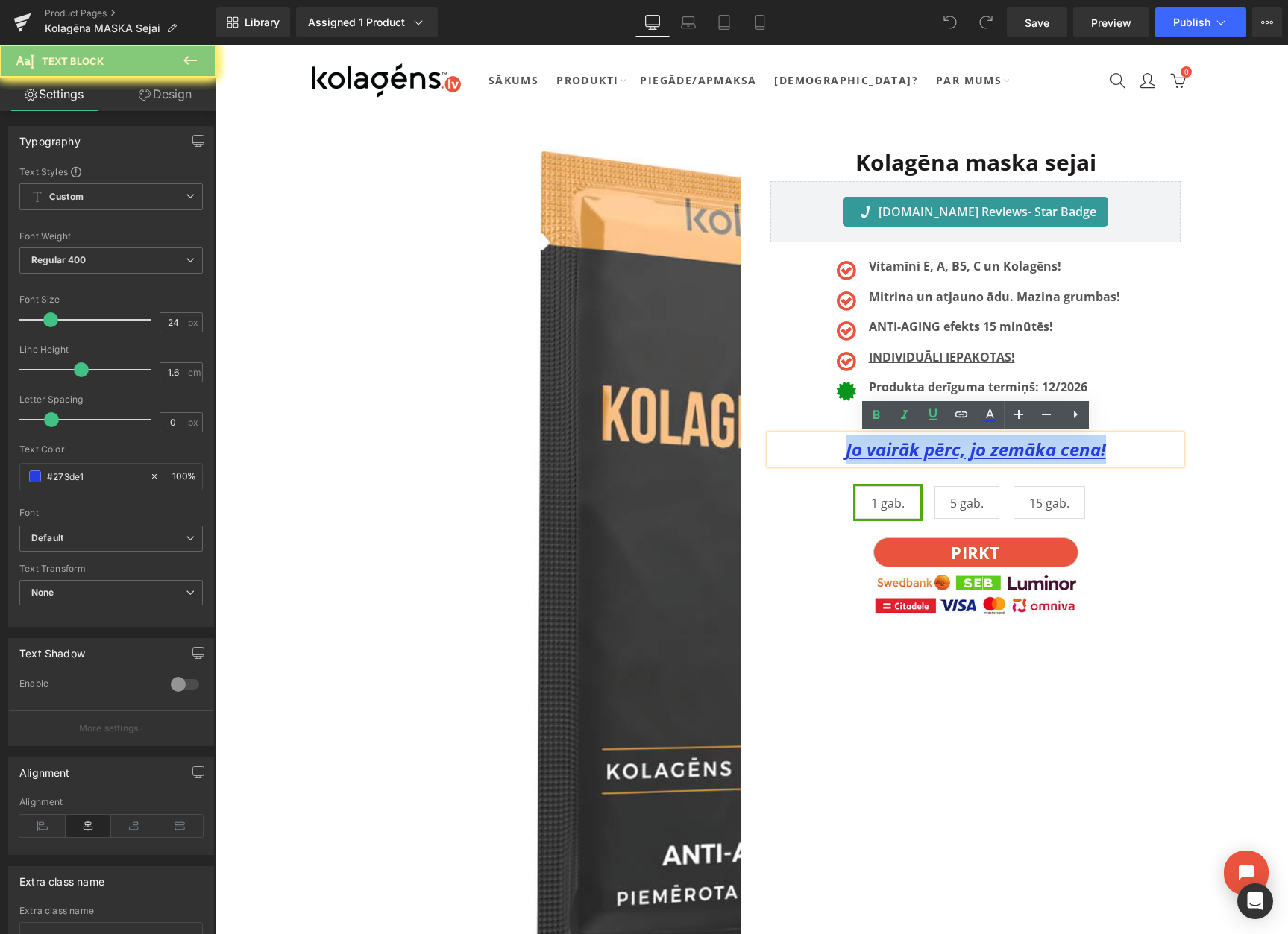
click at [982, 450] on u "Jo vairāk pērc, jo zemāka cena!" at bounding box center [975, 449] width 260 height 25
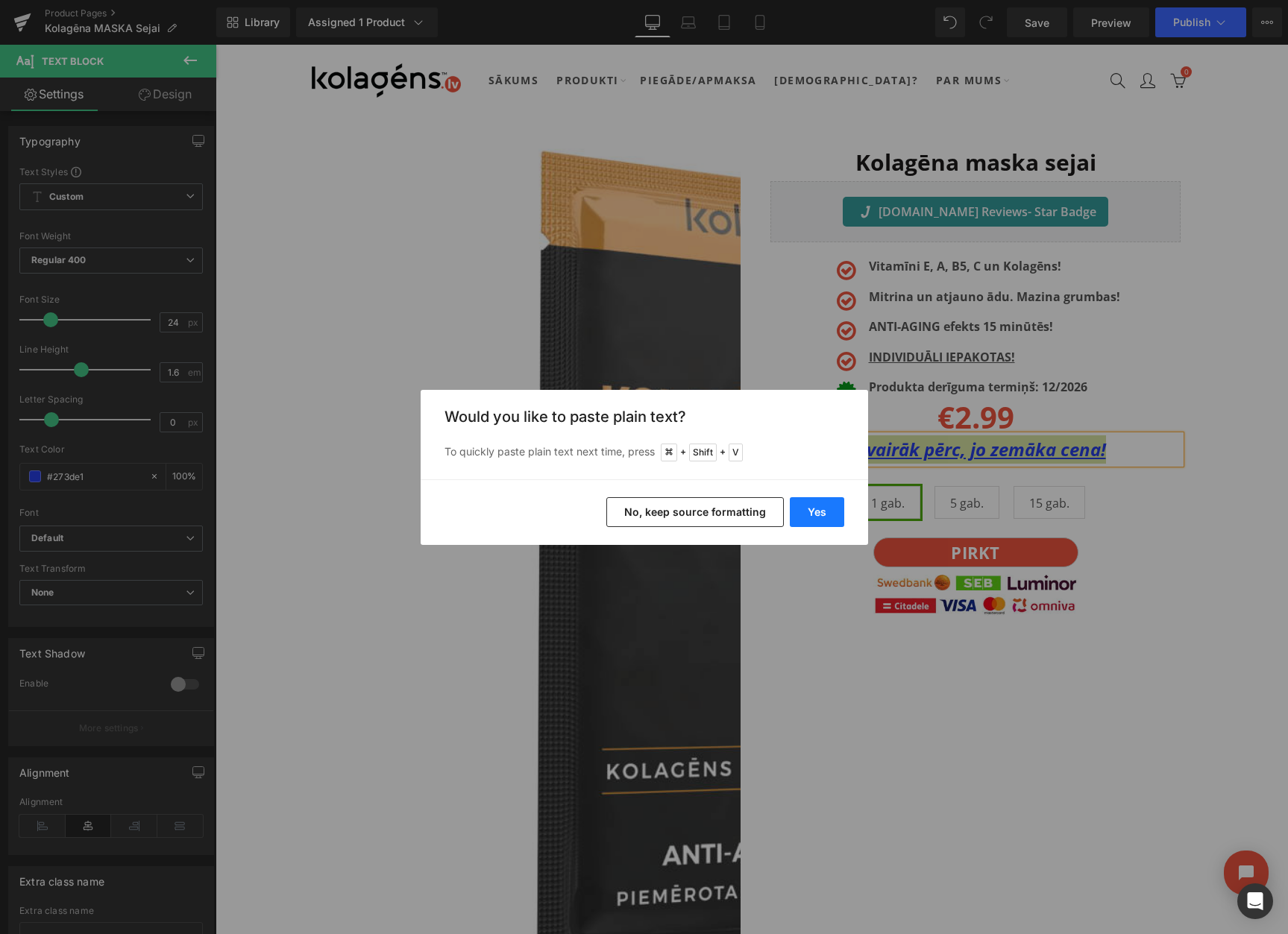
click at [823, 508] on button "Yes" at bounding box center [817, 512] width 54 height 30
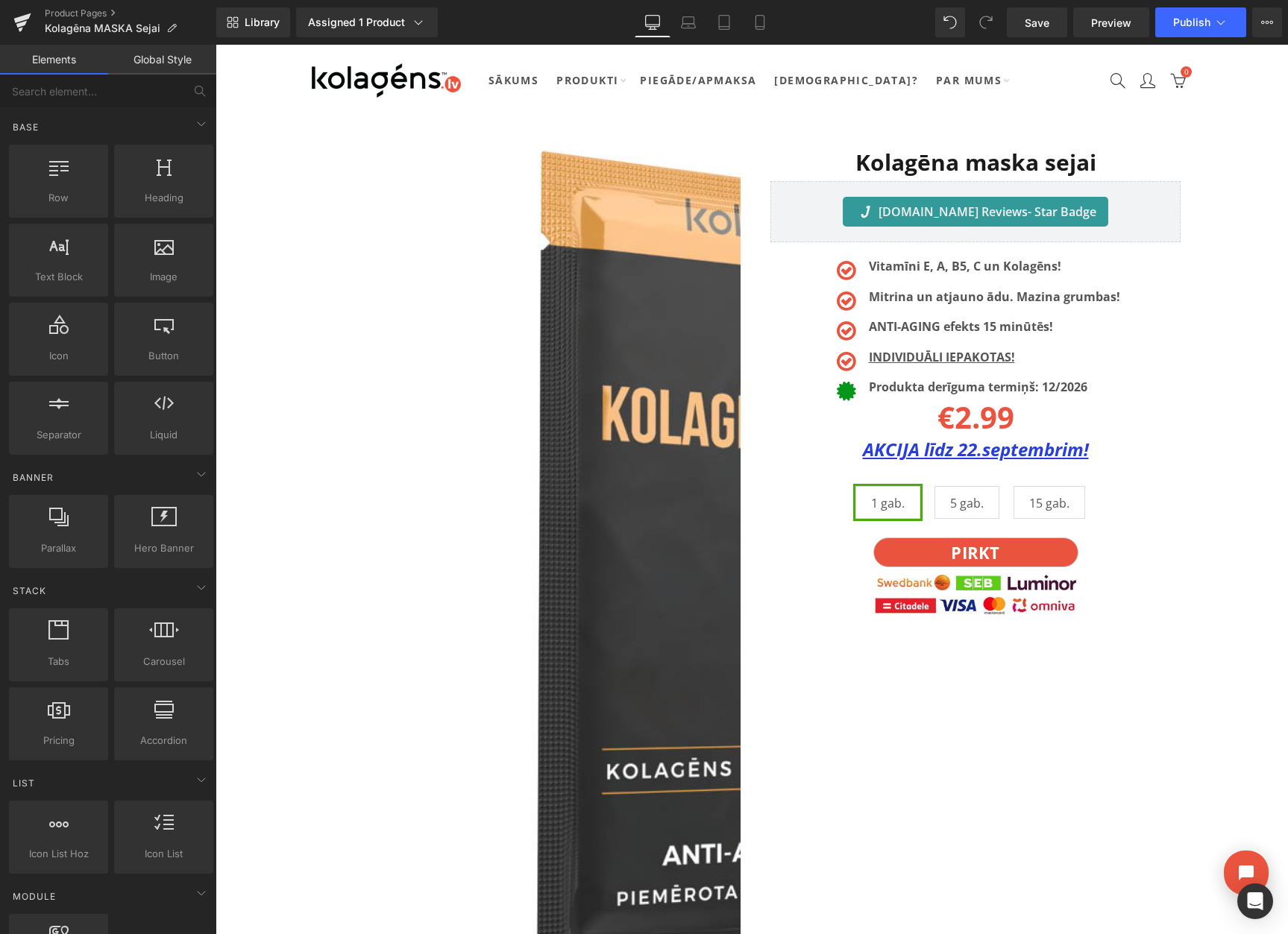
click at [265, 25] on span "Library" at bounding box center [262, 22] width 35 height 13
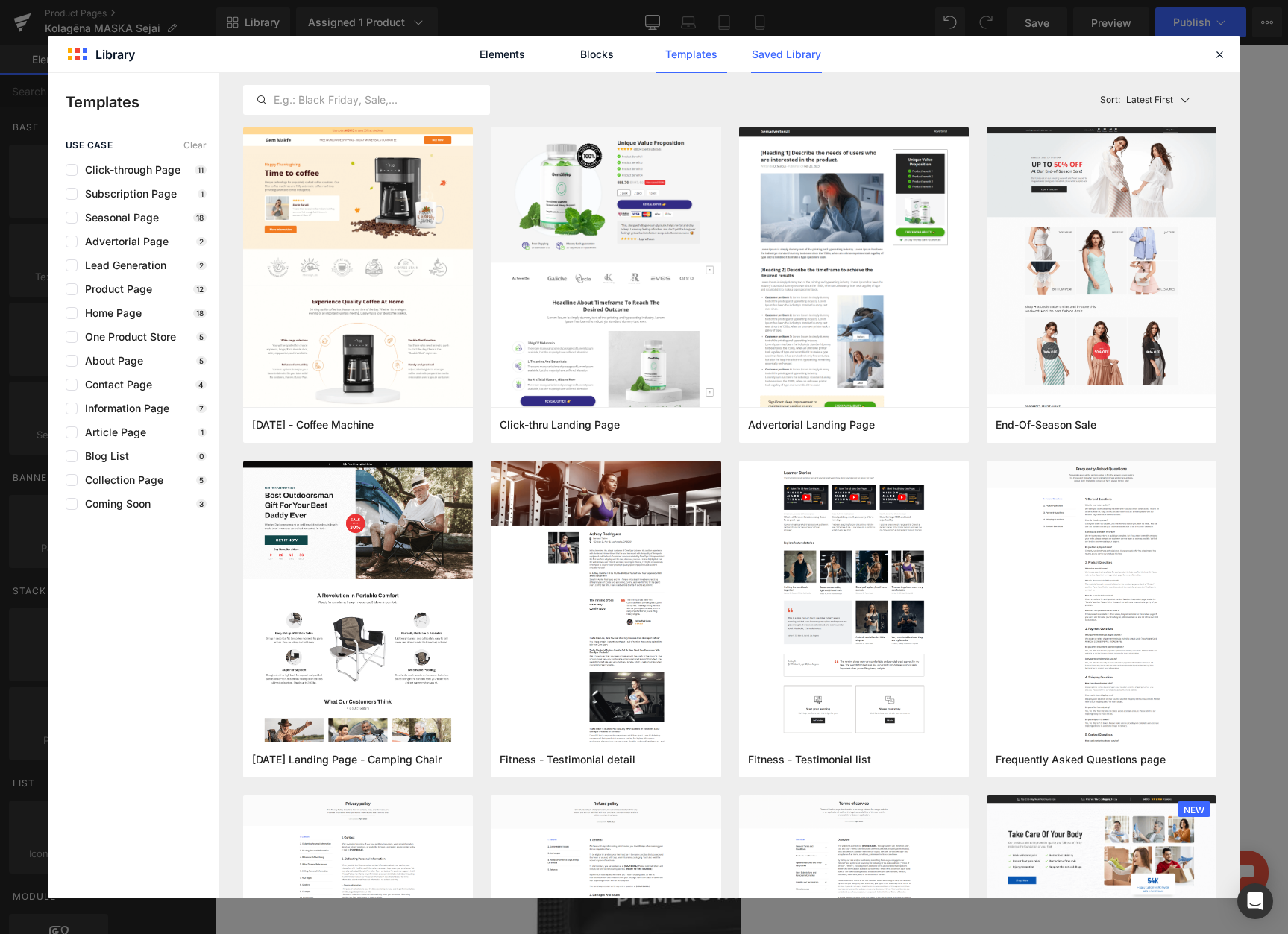
click at [781, 61] on link "Saved Library" at bounding box center [785, 54] width 71 height 38
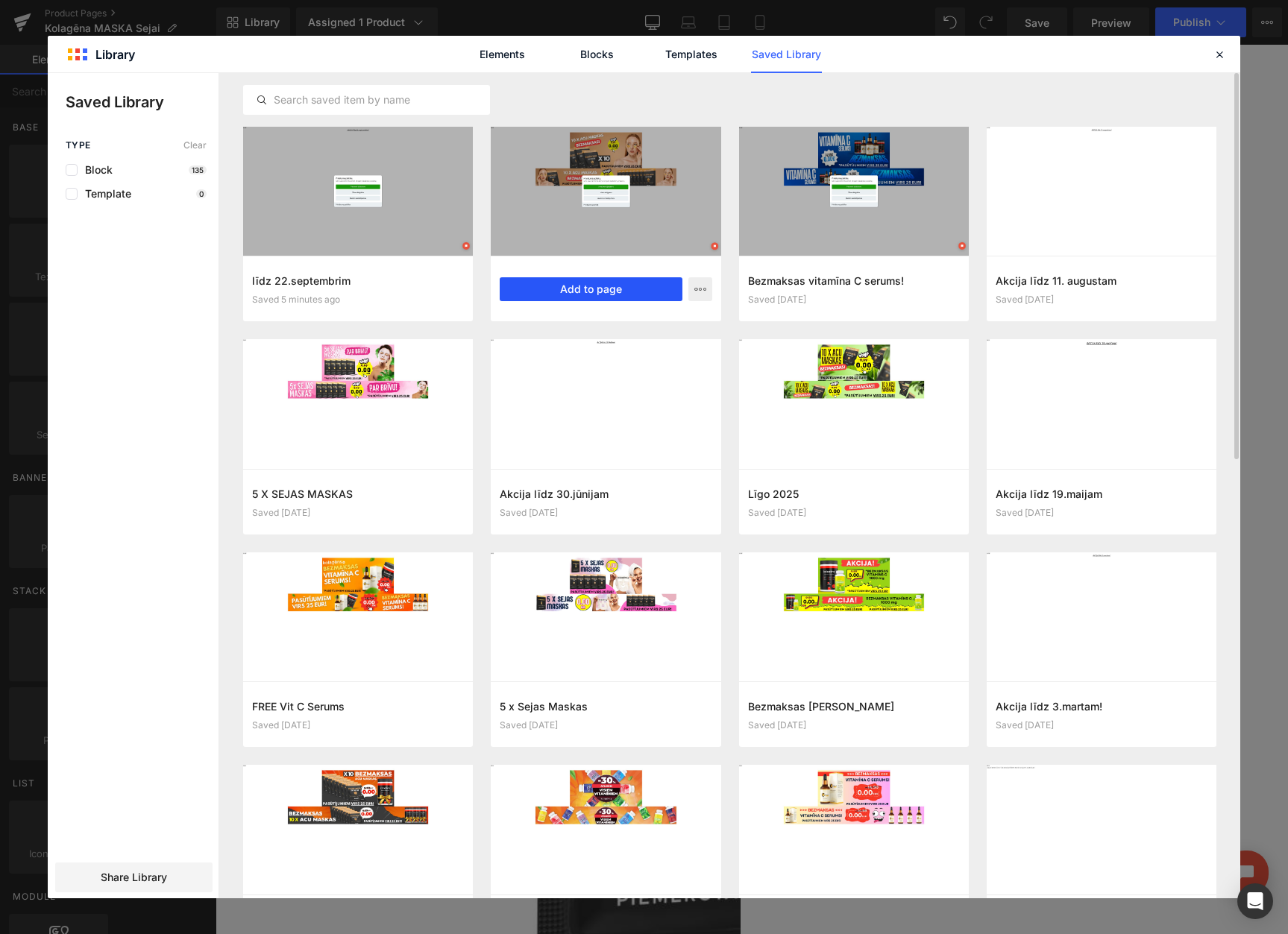
click at [585, 289] on button "Add to page" at bounding box center [591, 289] width 182 height 24
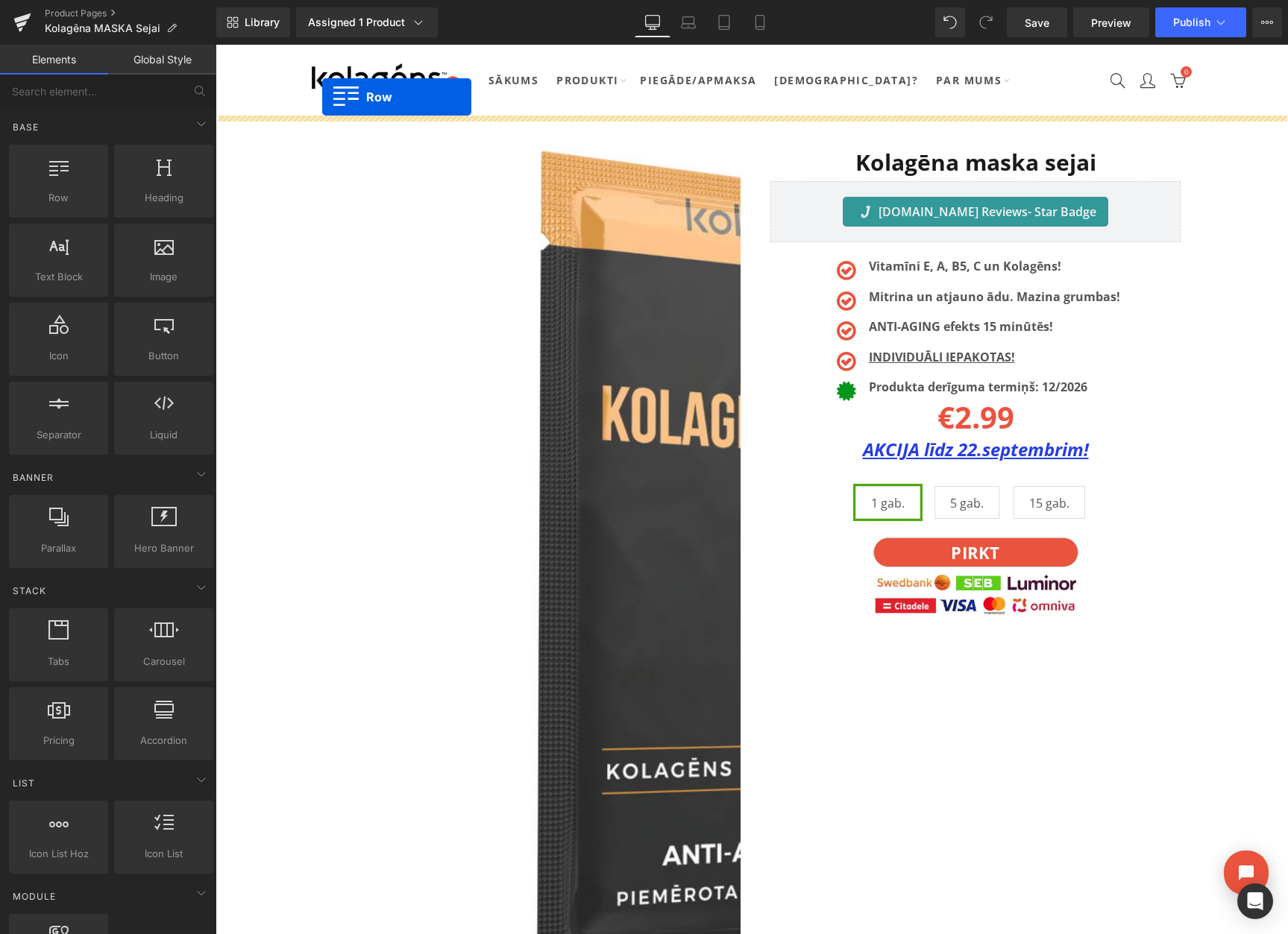
drag, startPoint x: 315, startPoint y: 221, endPoint x: 322, endPoint y: 97, distance: 124.2
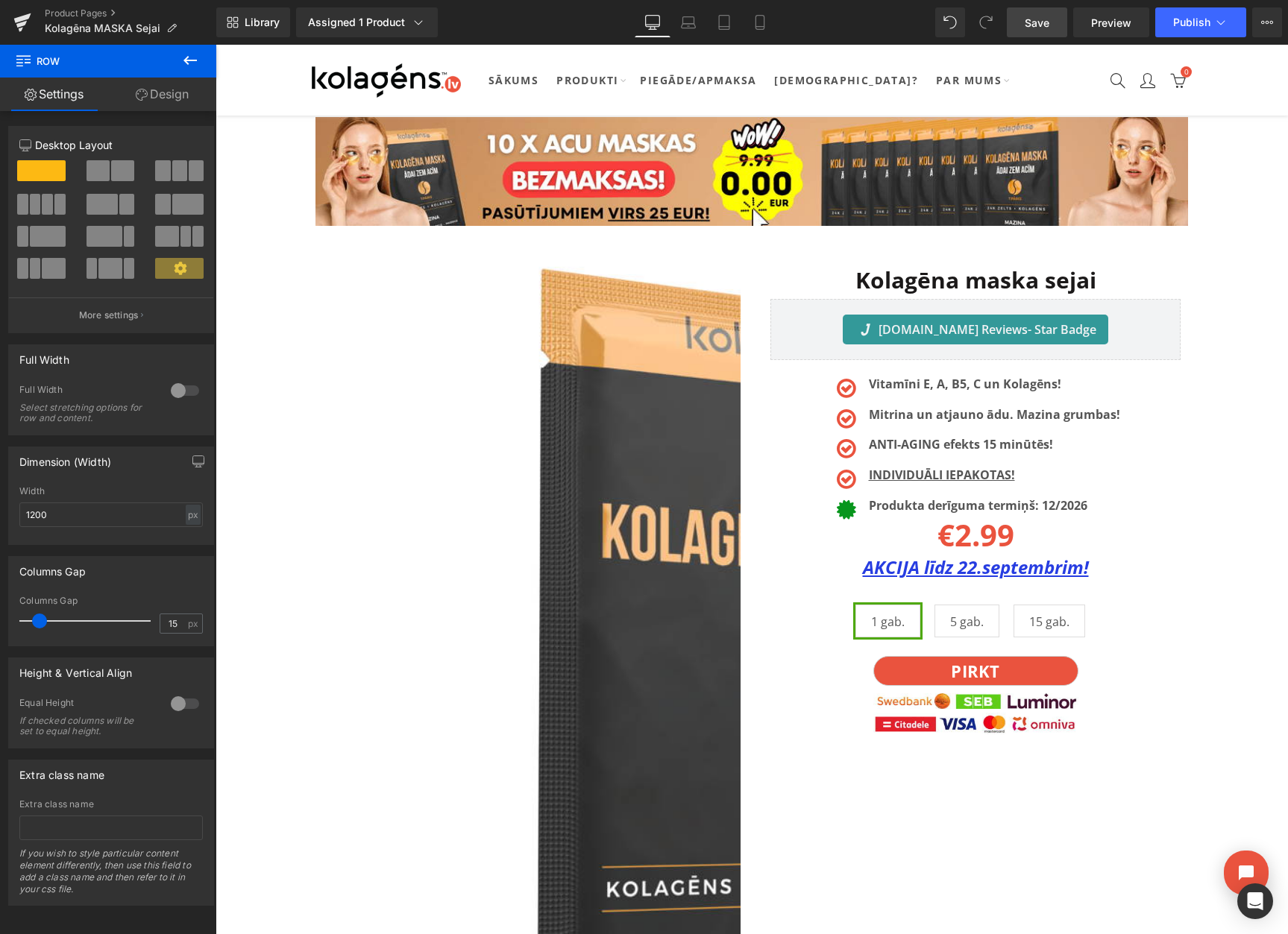
click at [1043, 25] on span "Save" at bounding box center [1037, 23] width 25 height 16
click at [1253, 24] on button "View Live Page View with current Template Save Template to Library Schedule Pub…" at bounding box center [1267, 23] width 30 height 30
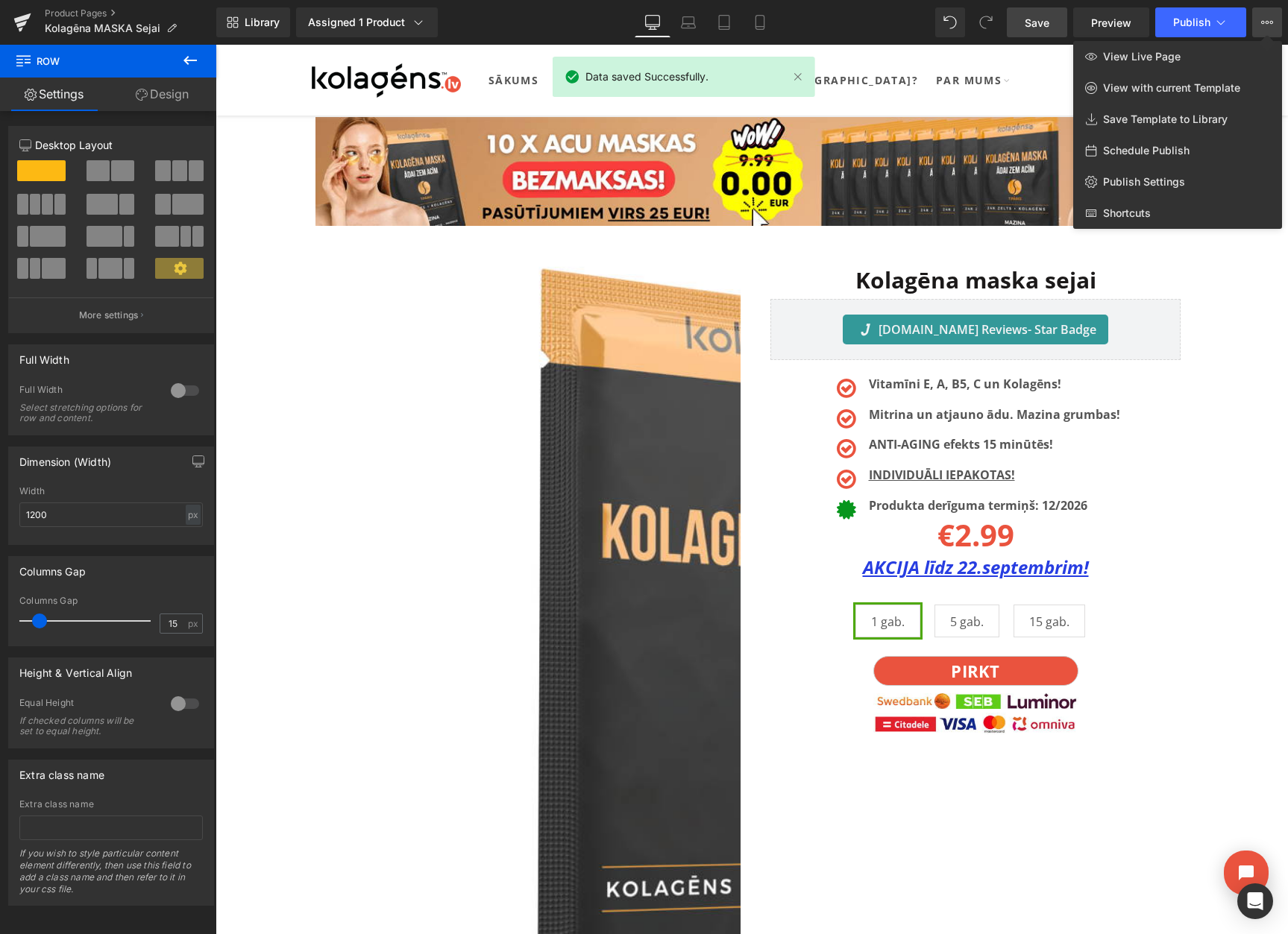
click at [1167, 147] on span "Schedule Publish" at bounding box center [1145, 150] width 87 height 13
select select
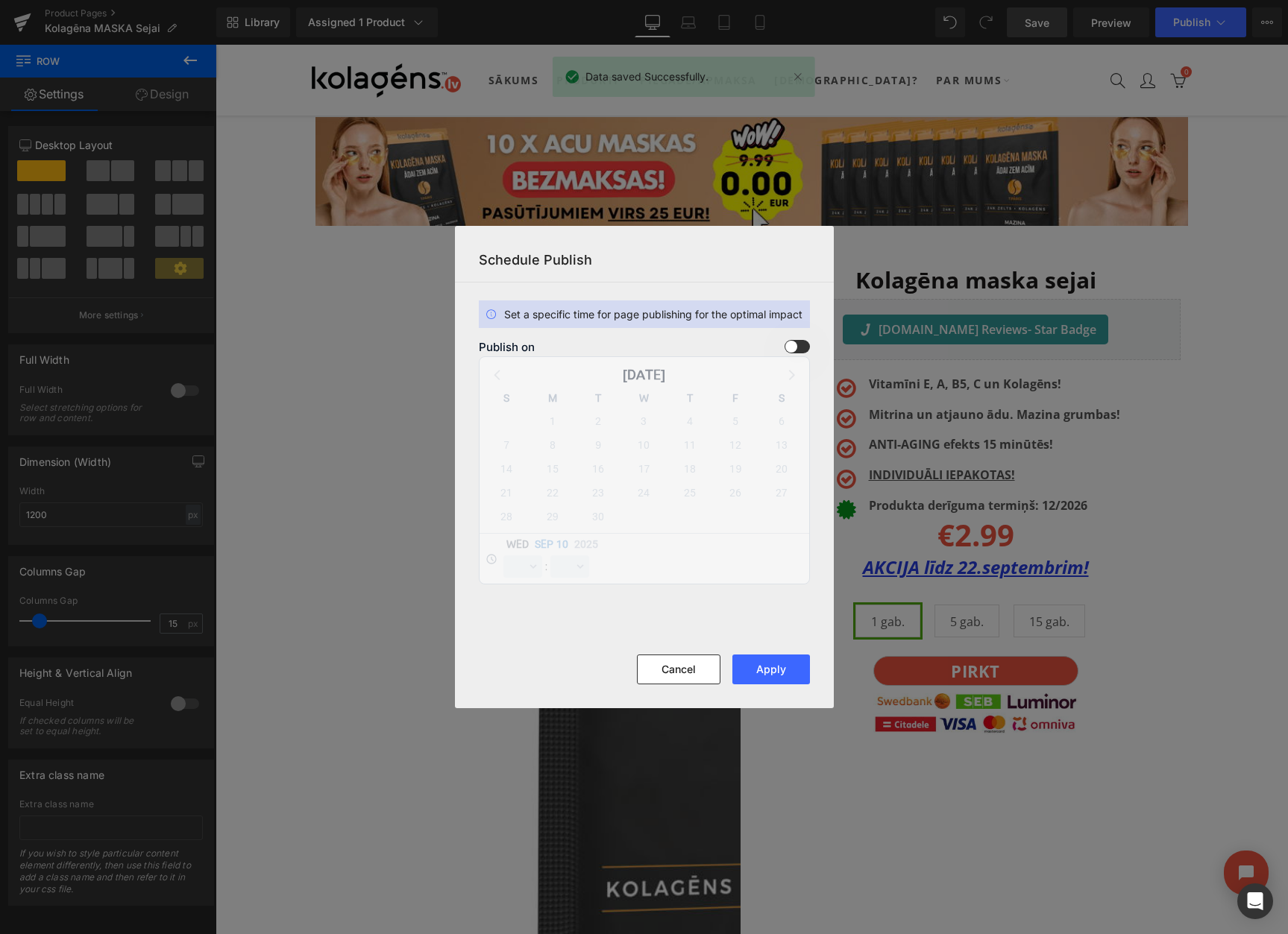
click at [788, 350] on span at bounding box center [797, 346] width 25 height 13
click at [0, 0] on input "checkbox" at bounding box center [0, 0] width 0 height 0
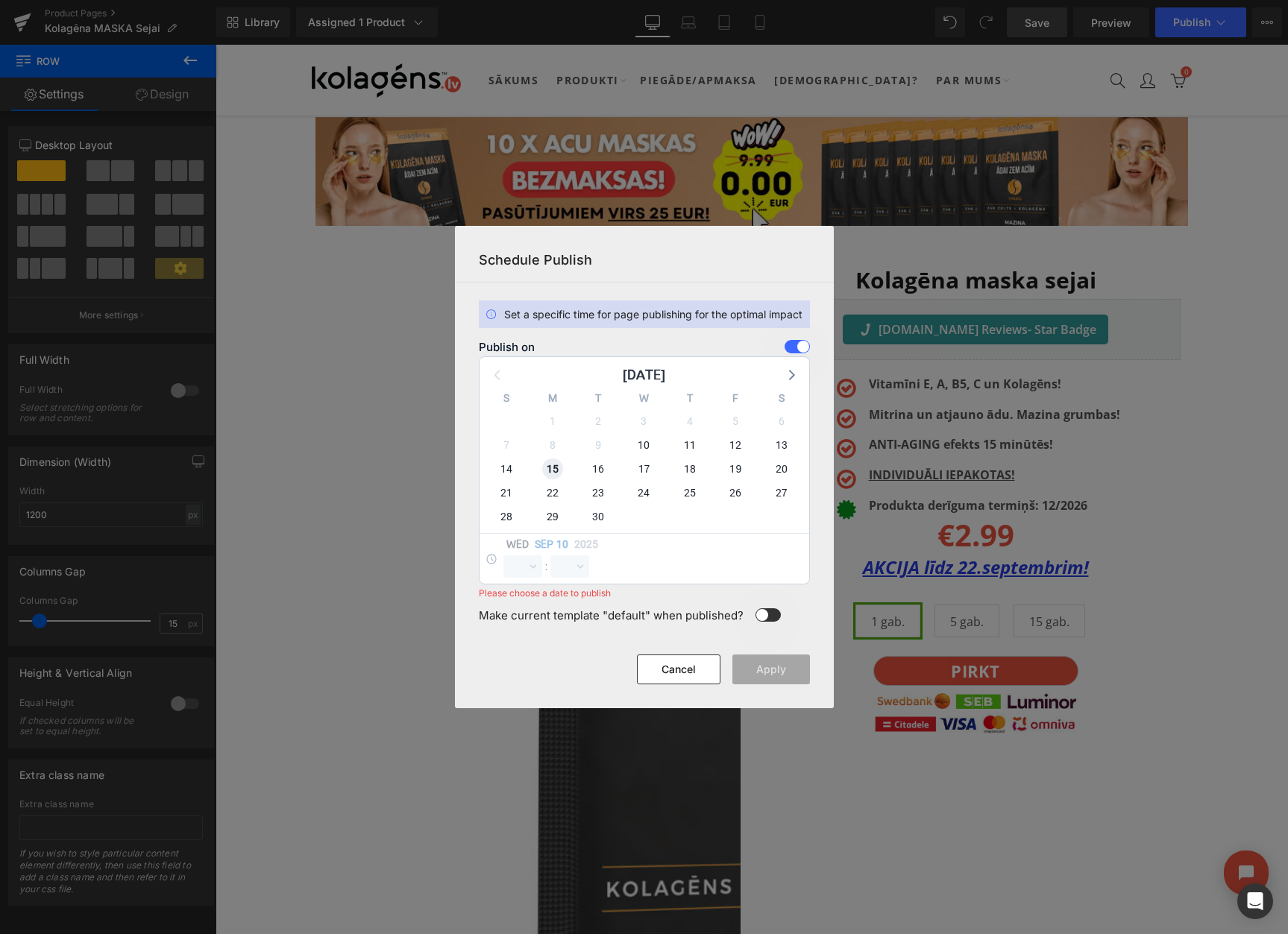
click at [549, 471] on span "15" at bounding box center [553, 469] width 21 height 21
select select "10"
select select "48"
click at [517, 567] on select "00 01 02 03 04 05 06 07 08 09 10 11 12 13 14 15 16 17 18 19 20 21 22 23" at bounding box center [523, 566] width 39 height 23
click at [503, 555] on select "00 01 02 03 04 05 06 07 08 09 10 11 12 13 14 15 16 17 18 19 20 21 22 23" at bounding box center [523, 566] width 39 height 23
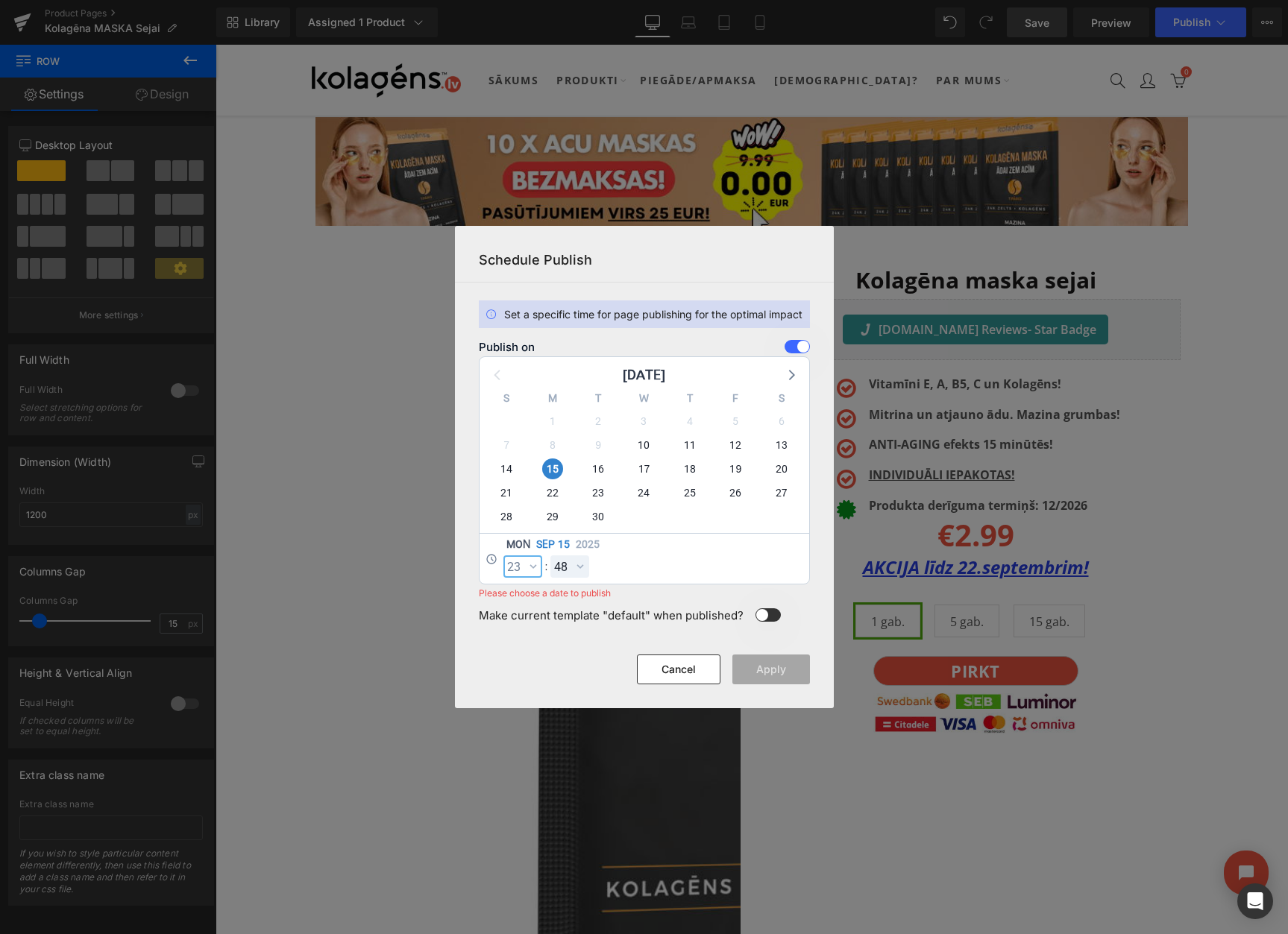
select select "23"
click at [566, 571] on select "00 01 02 03 04 05 06 07 08 09 10 11 12 13 14 15 16 17 18 19 20 21 22 23 24 25 2…" at bounding box center [569, 566] width 39 height 23
click at [550, 555] on select "00 01 02 03 04 05 06 07 08 09 10 11 12 13 14 15 16 17 18 19 20 21 22 23 24 25 2…" at bounding box center [569, 566] width 39 height 23
select select "59"
click at [758, 671] on button "Apply" at bounding box center [771, 670] width 78 height 30
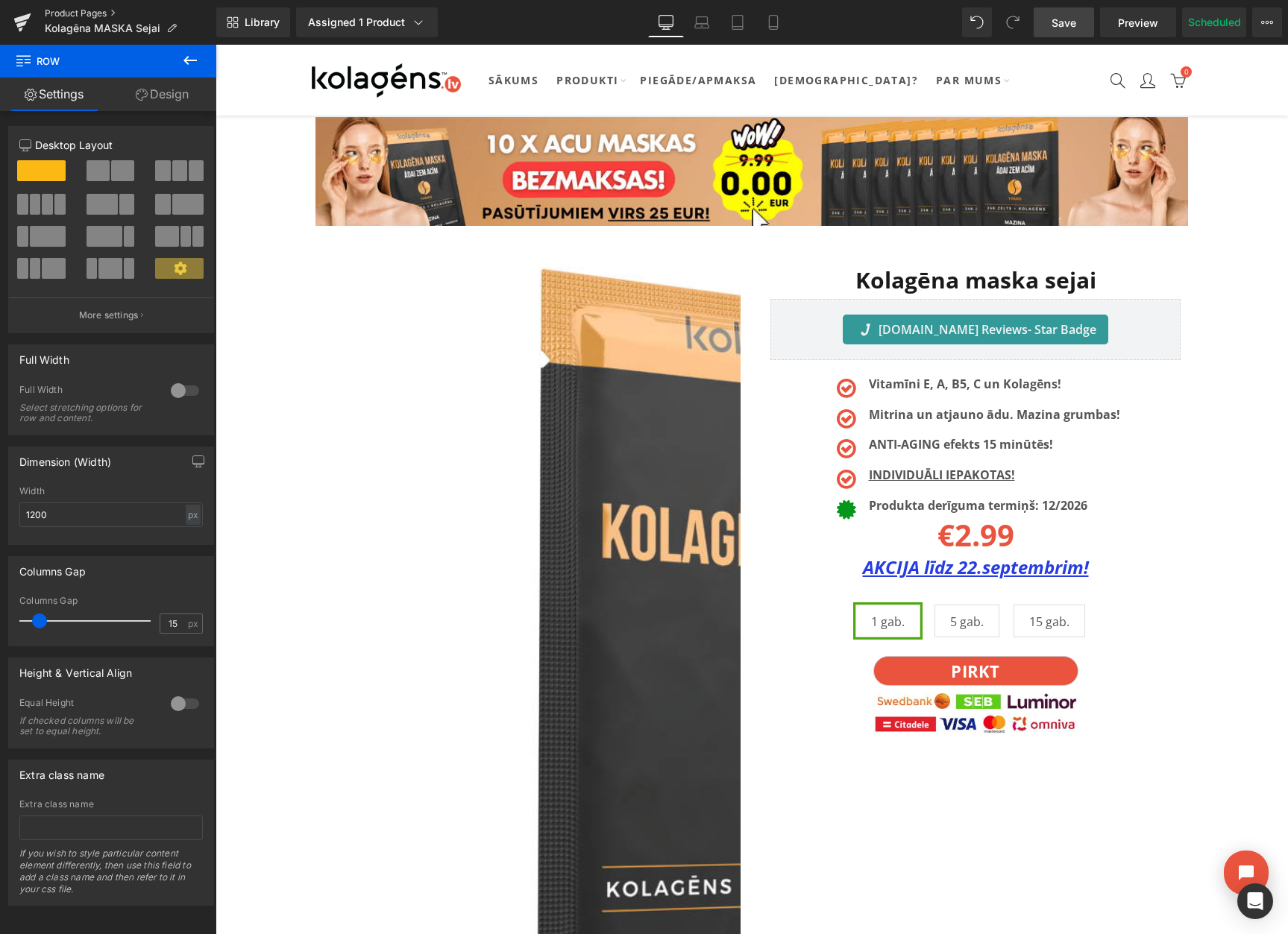
click at [87, 11] on link "Product Pages" at bounding box center [130, 14] width 172 height 12
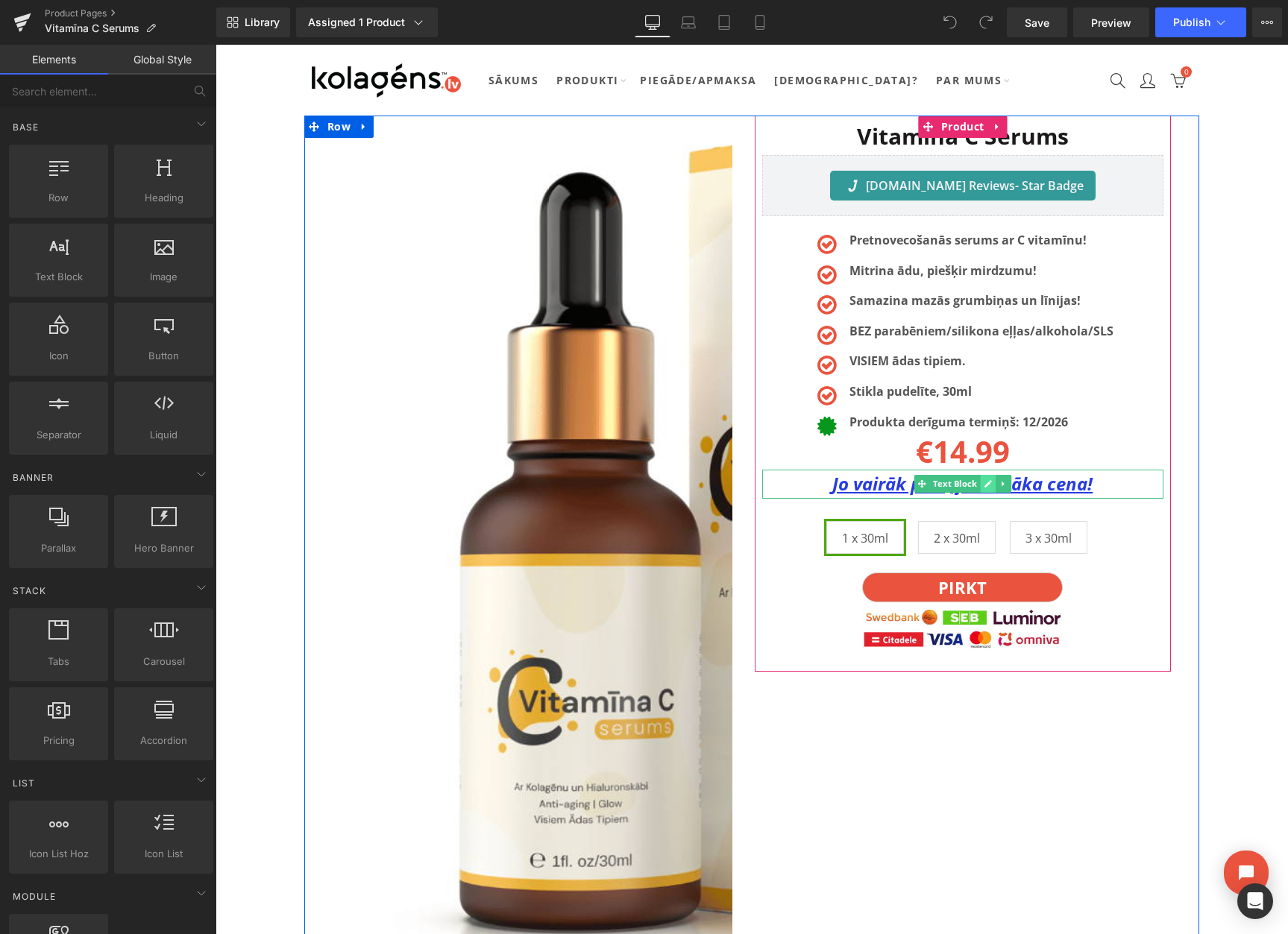
click at [988, 488] on icon at bounding box center [987, 484] width 8 height 9
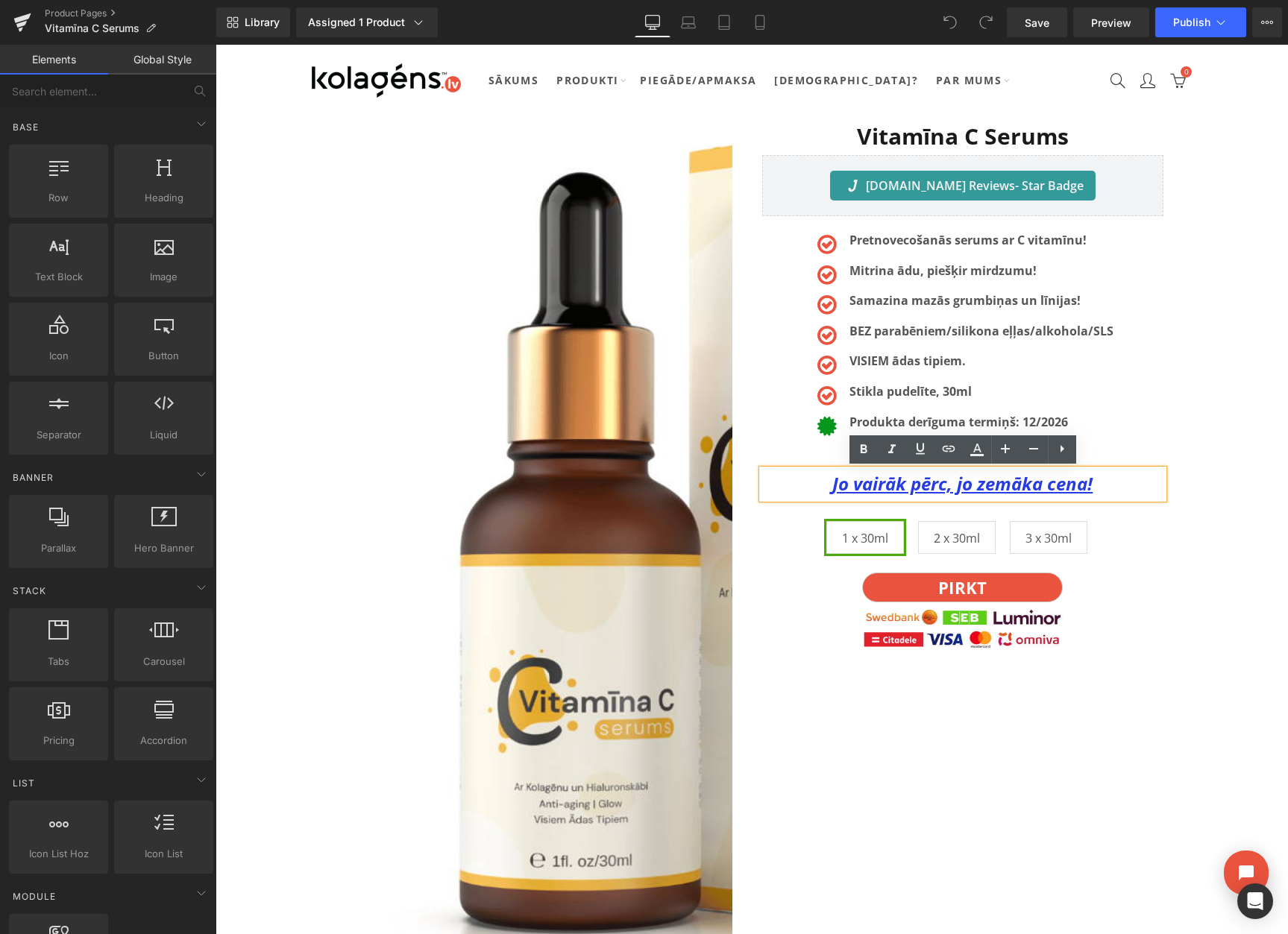
click at [982, 488] on u "Jo vairāk pērc, jo zemāka cena!" at bounding box center [961, 483] width 260 height 25
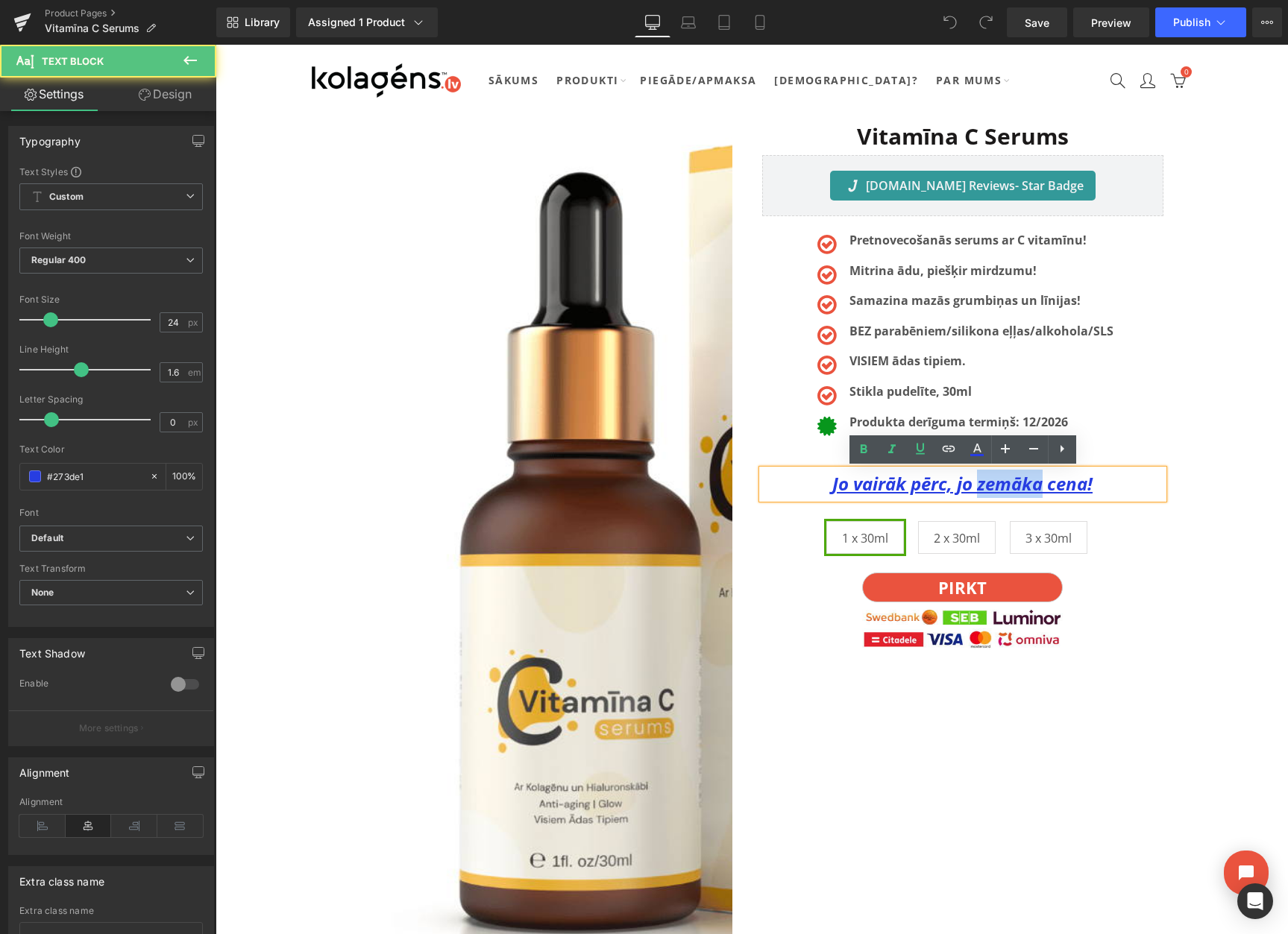
click at [982, 488] on u "Jo vairāk pērc, jo zemāka cena!" at bounding box center [961, 483] width 260 height 25
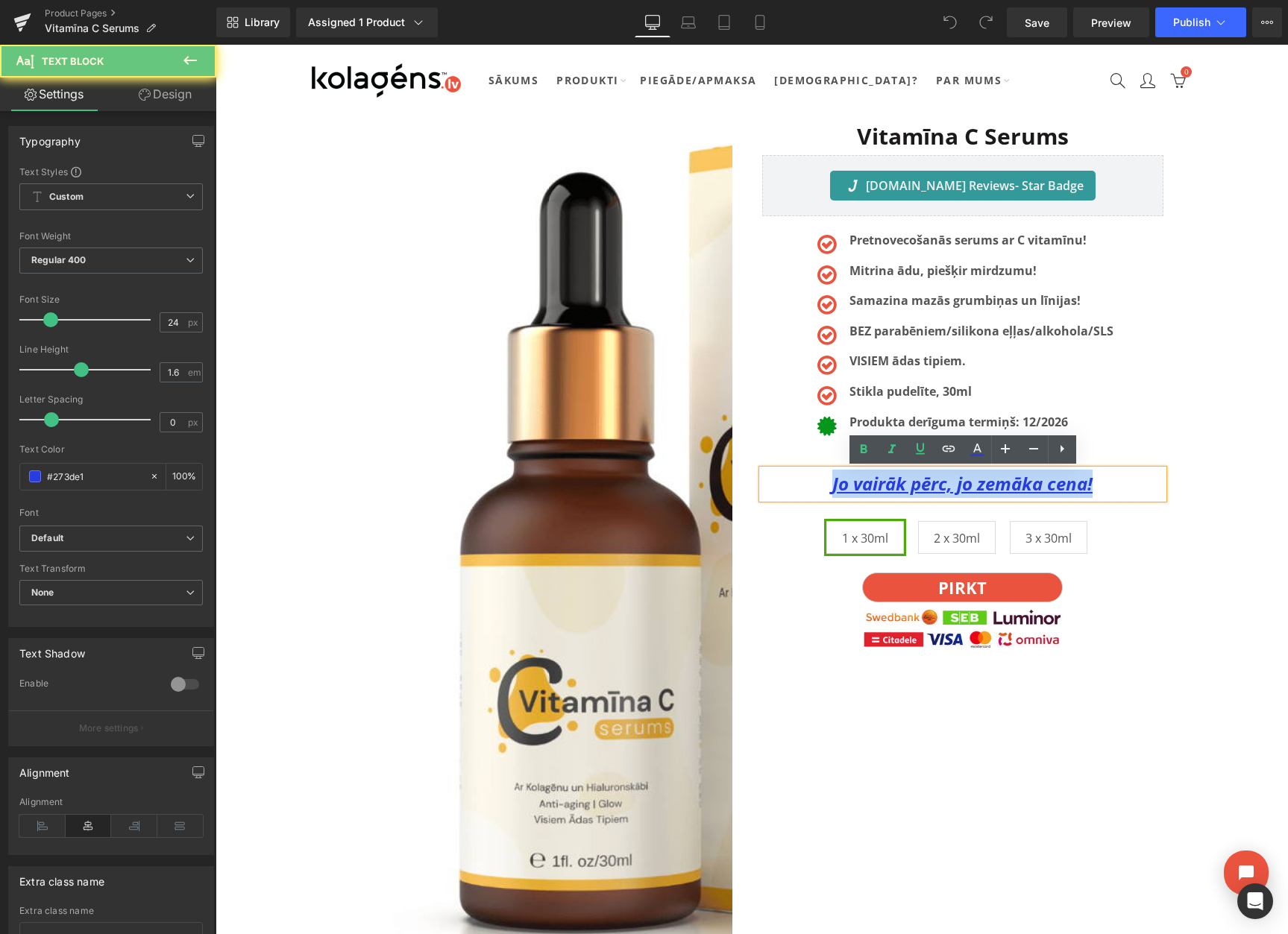
click at [982, 488] on u "Jo vairāk pērc, jo zemāka cena!" at bounding box center [961, 483] width 260 height 25
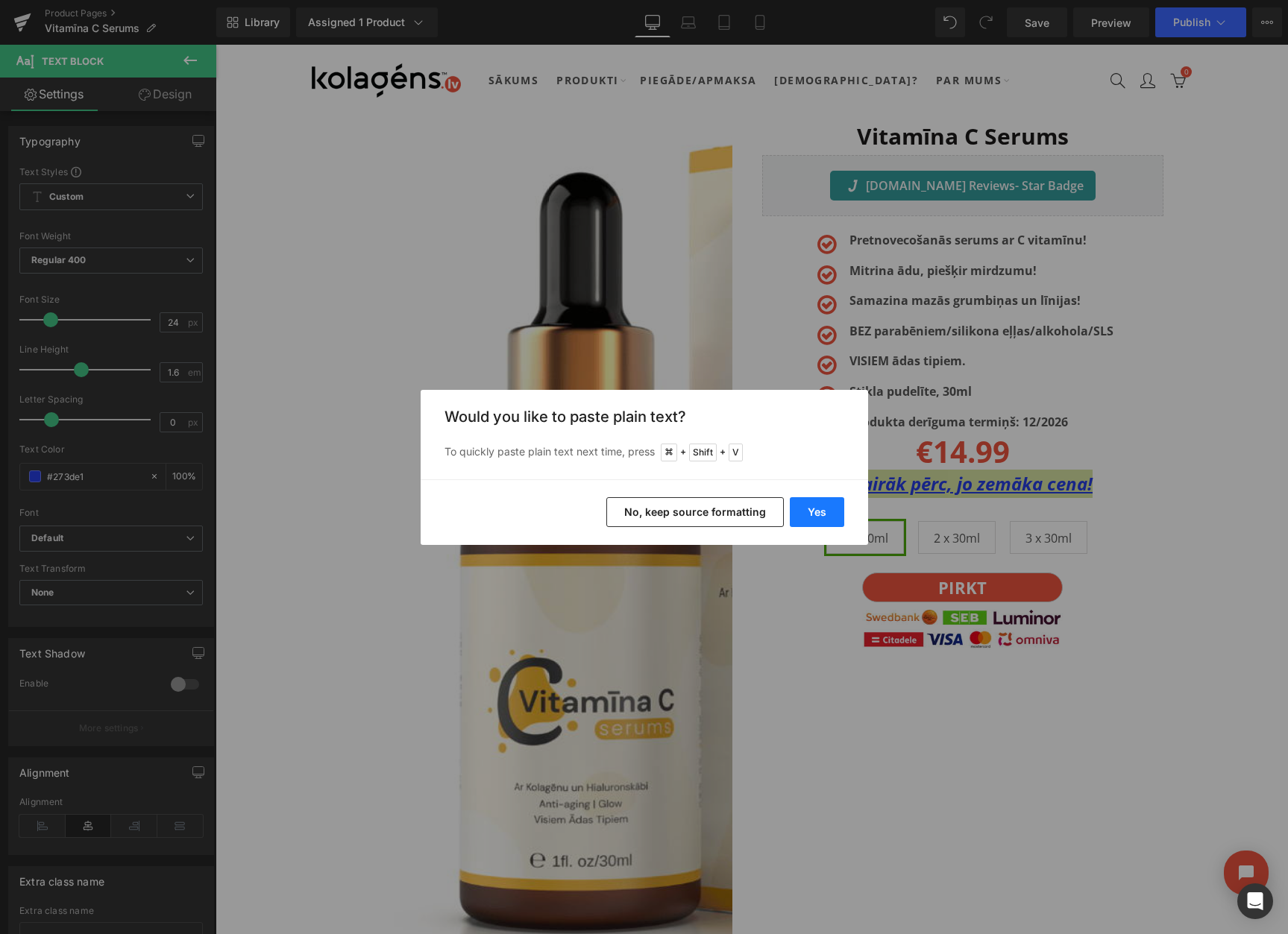
click at [821, 507] on button "Yes" at bounding box center [817, 512] width 54 height 30
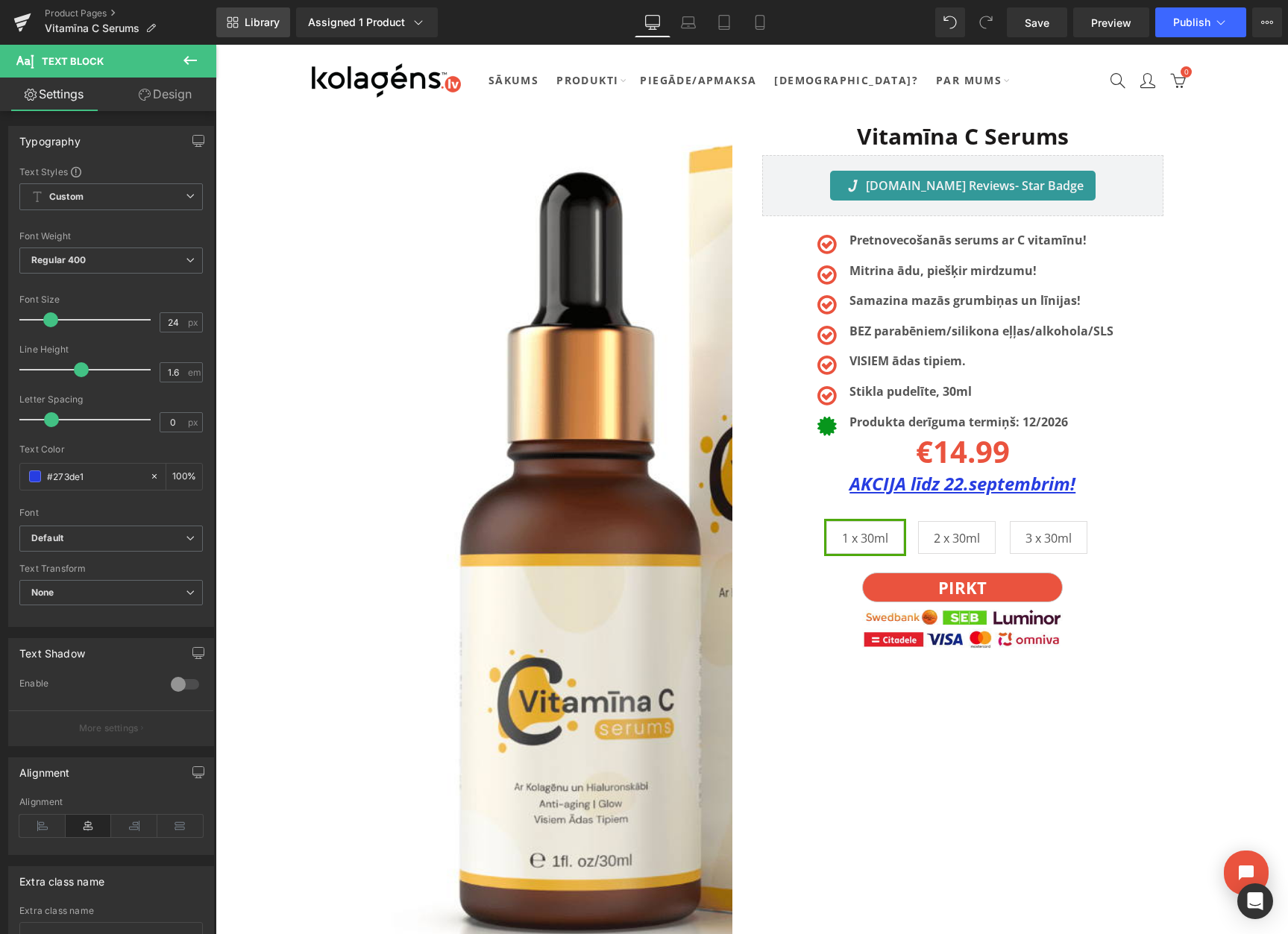
click at [264, 33] on link "Library" at bounding box center [253, 23] width 74 height 30
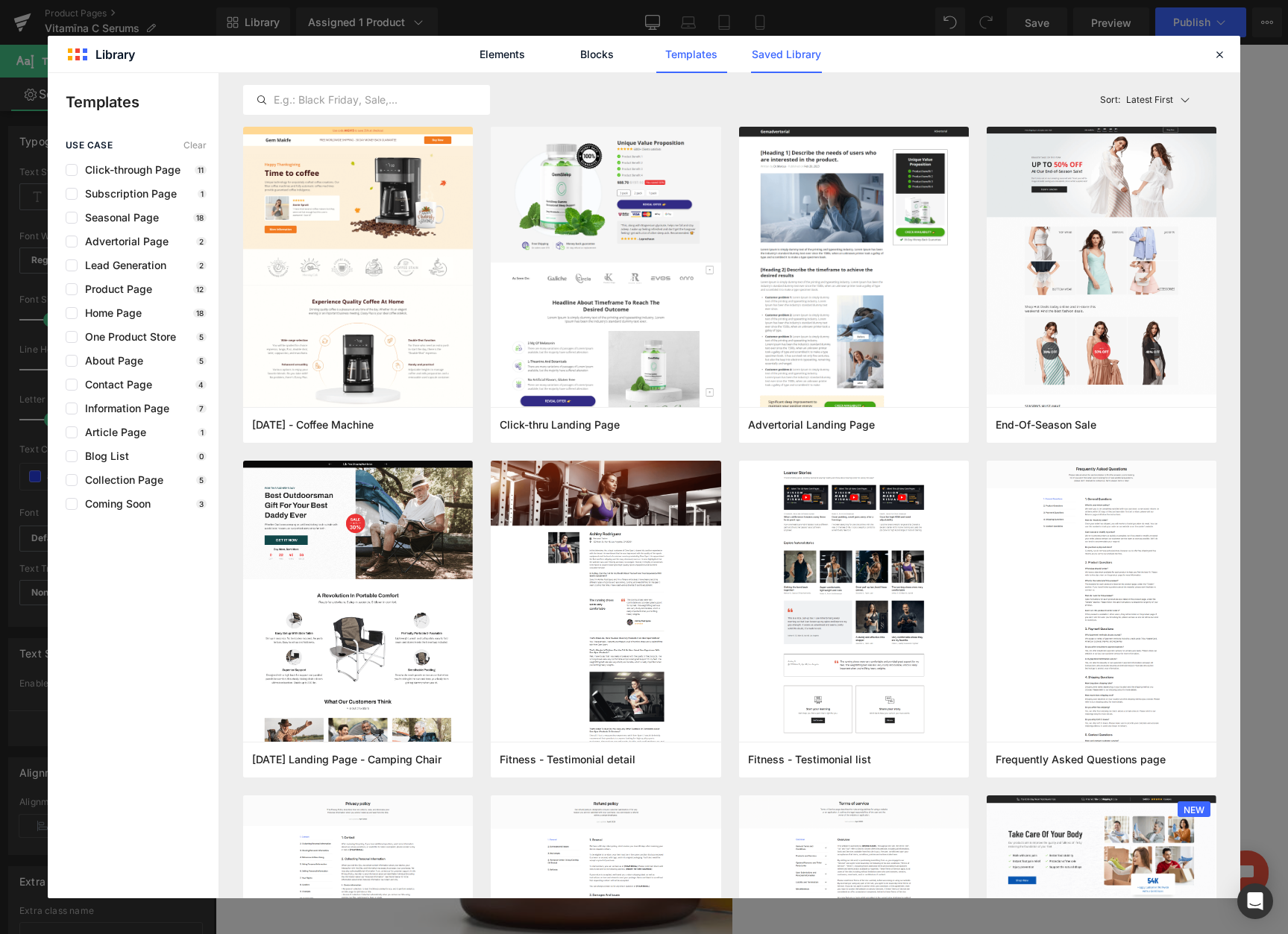
click at [754, 66] on link "Saved Library" at bounding box center [785, 54] width 71 height 38
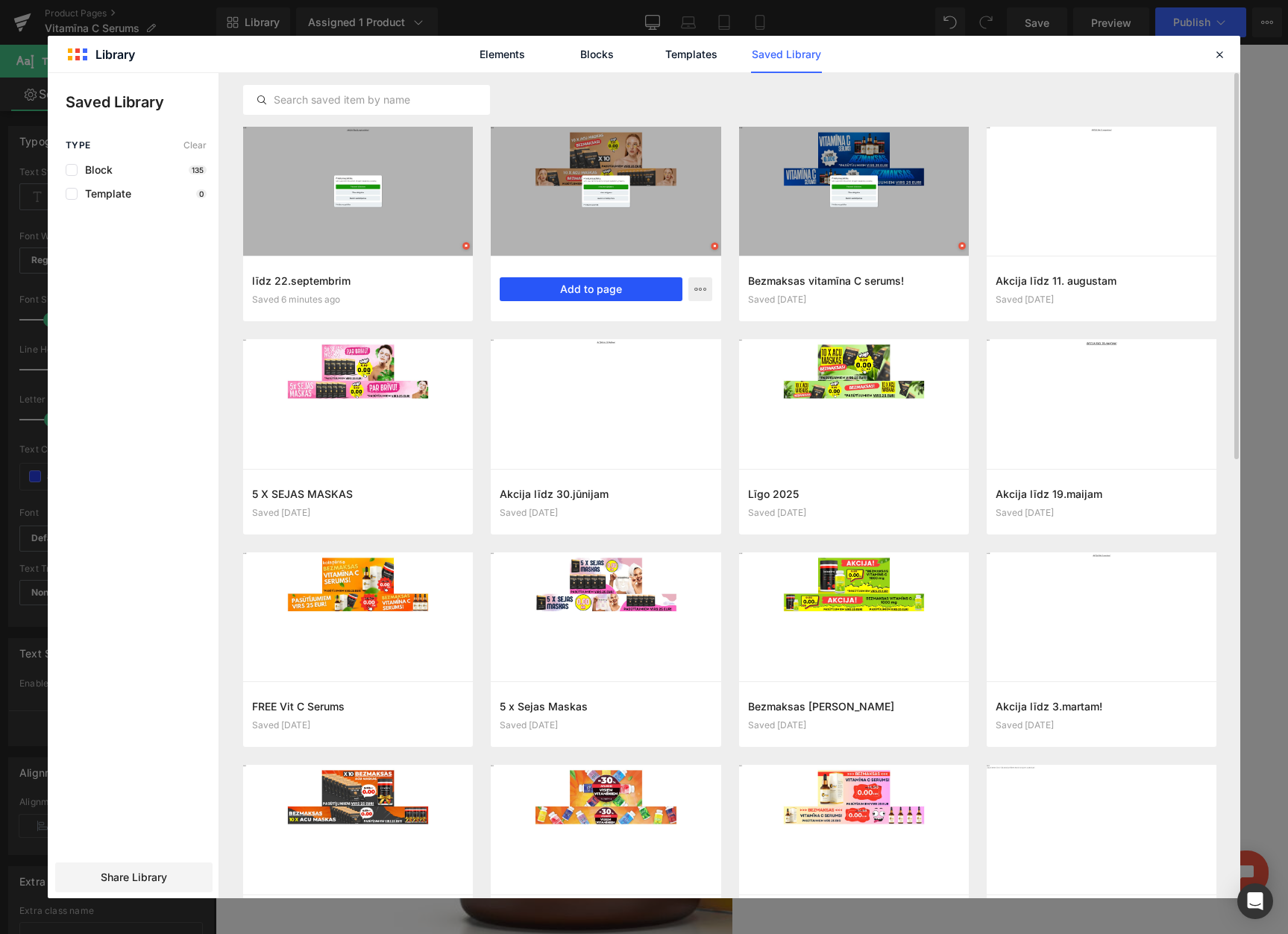
click at [598, 281] on button "Add to page" at bounding box center [591, 289] width 182 height 24
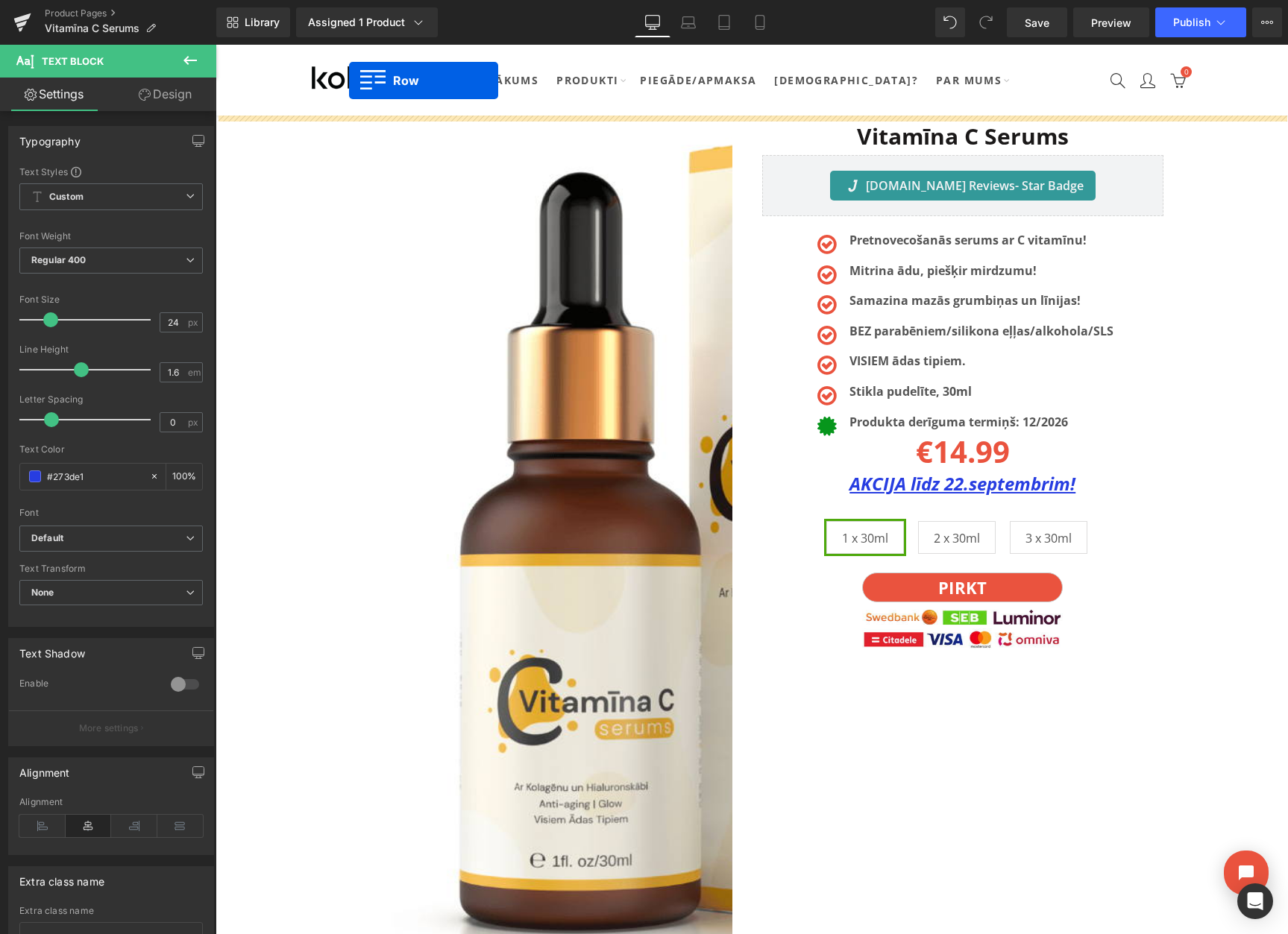
drag, startPoint x: 313, startPoint y: 222, endPoint x: 353, endPoint y: 96, distance: 132.2
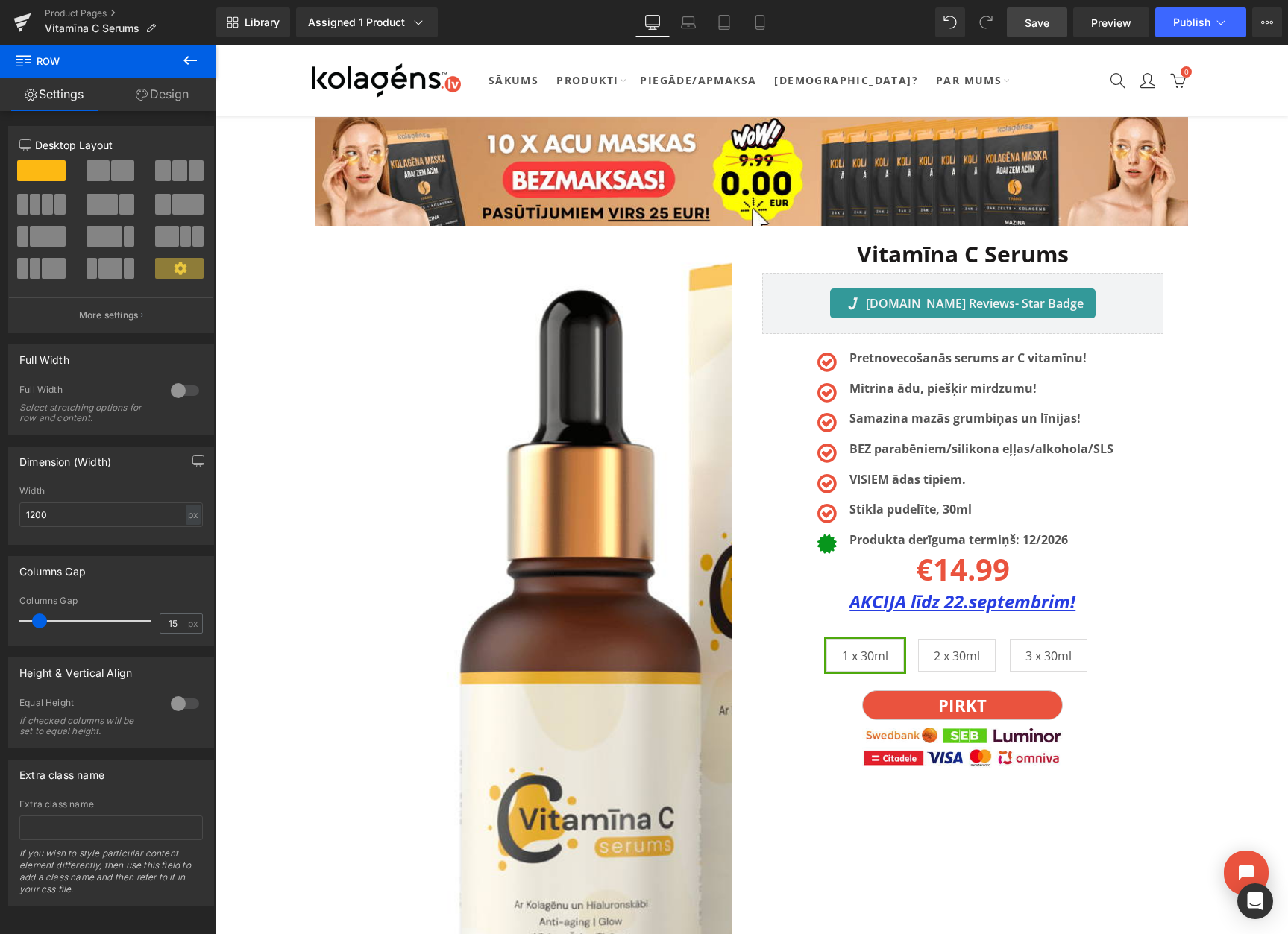
click at [1031, 22] on span "Save" at bounding box center [1037, 23] width 25 height 16
click at [1270, 25] on icon at bounding box center [1267, 23] width 12 height 12
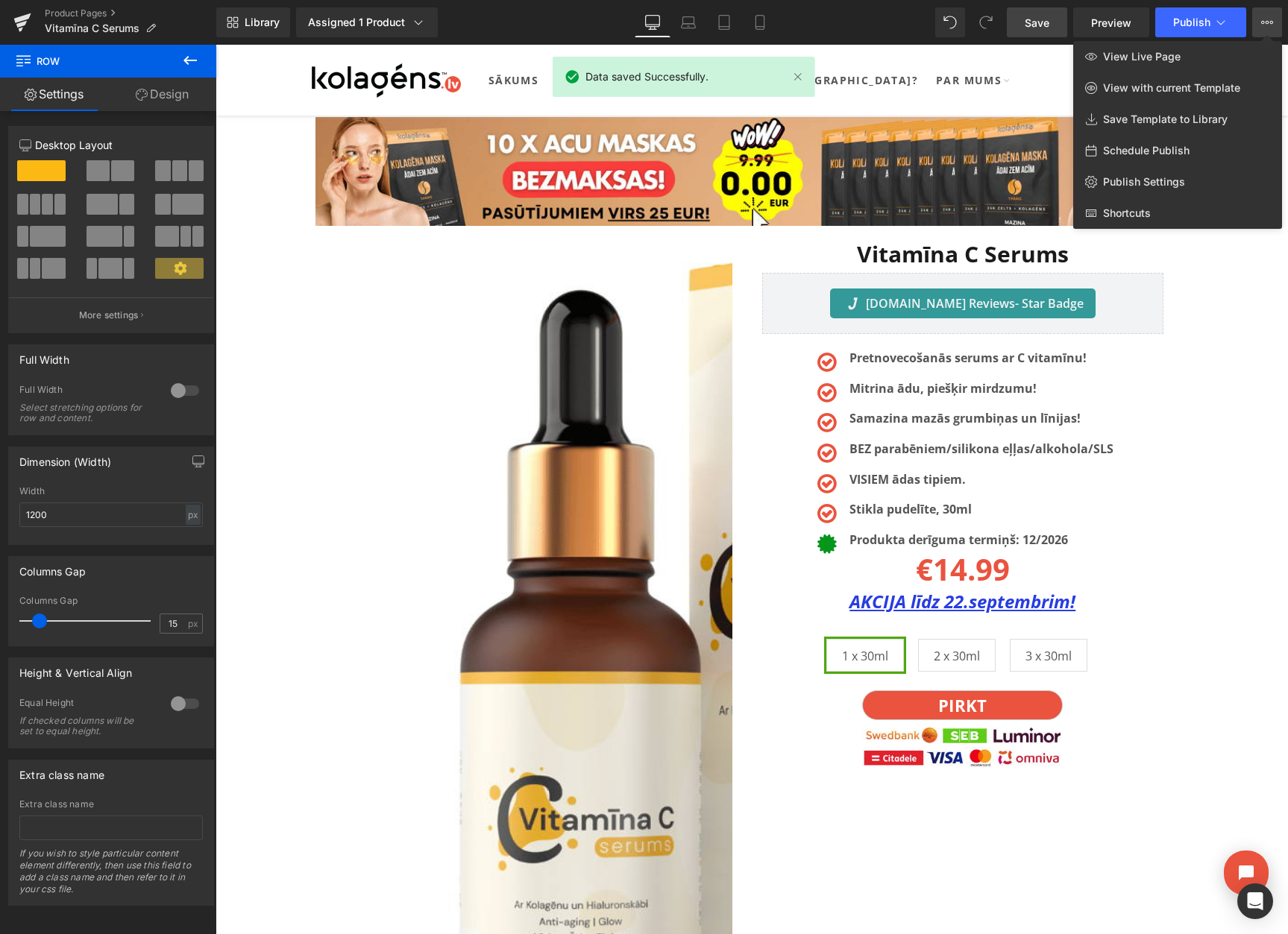
click at [1125, 144] on span "Schedule Publish" at bounding box center [1145, 150] width 87 height 13
select select
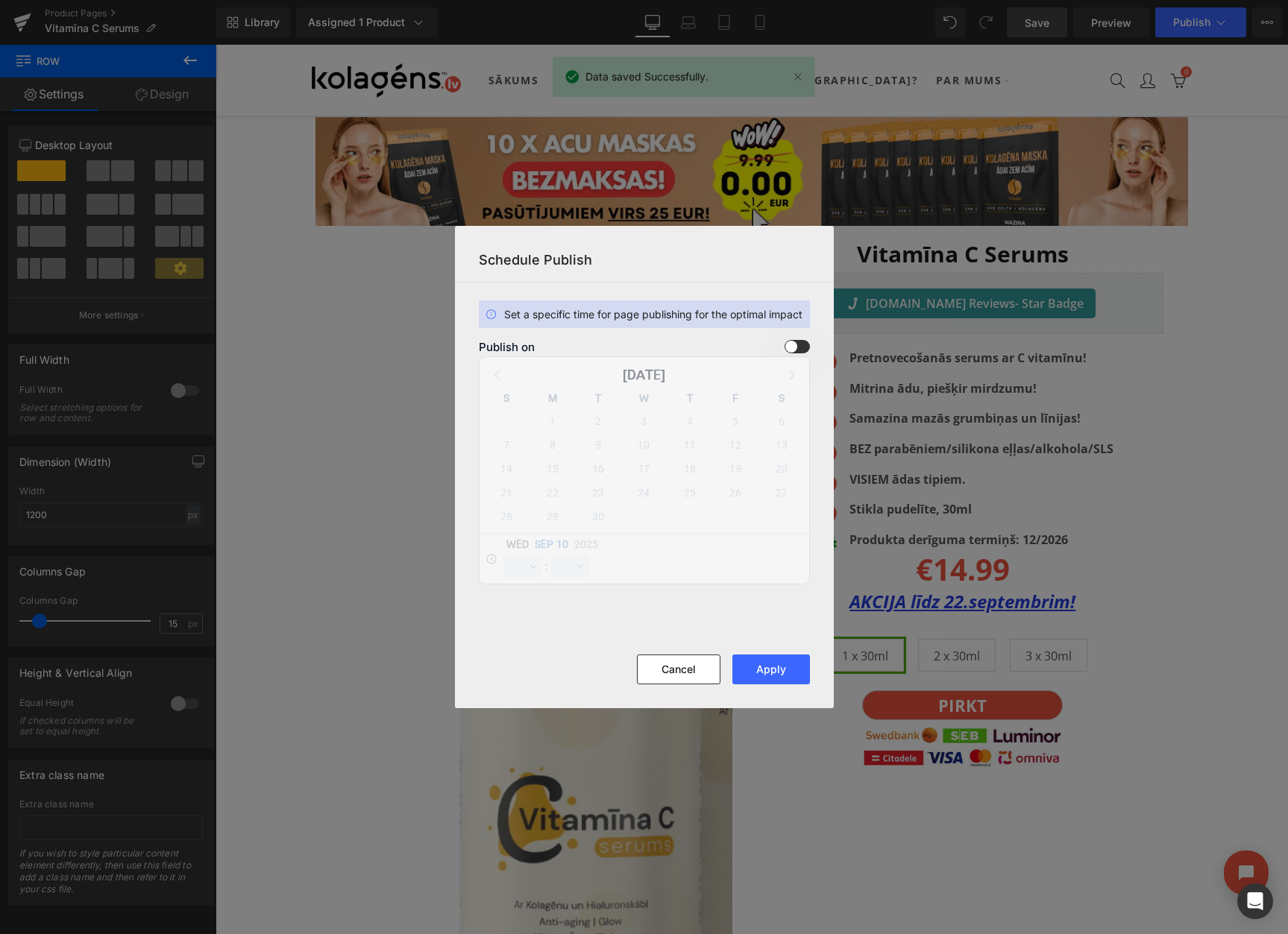
click at [794, 345] on span at bounding box center [797, 346] width 25 height 13
click at [0, 0] on input "checkbox" at bounding box center [0, 0] width 0 height 0
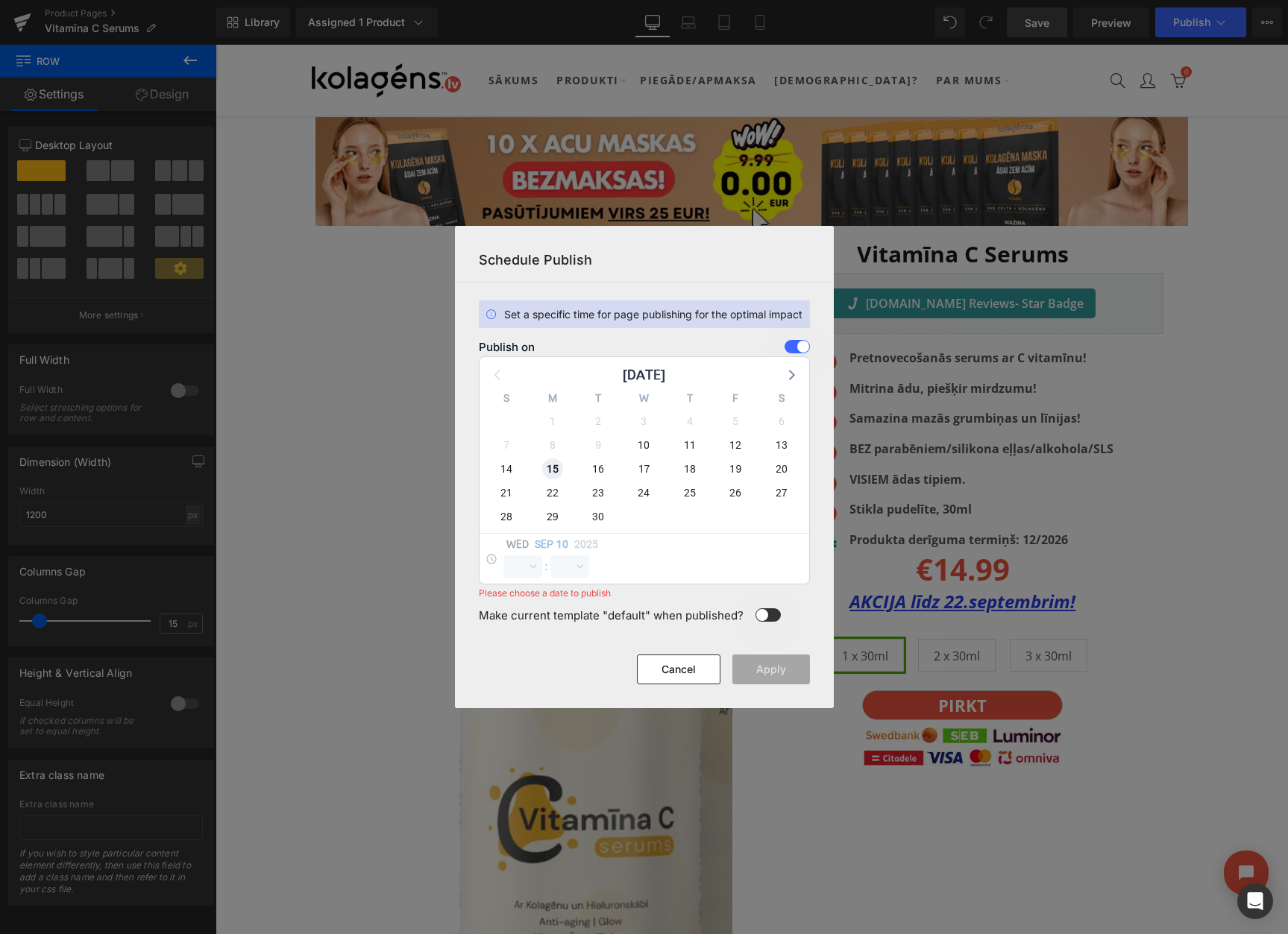
click at [546, 469] on span "15" at bounding box center [553, 469] width 21 height 21
select select "10"
select select "49"
click at [511, 570] on select "00 01 02 03 04 05 06 07 08 09 10 11 12 13 14 15 16 17 18 19 20 21 22 23" at bounding box center [523, 566] width 39 height 23
click at [503, 555] on select "00 01 02 03 04 05 06 07 08 09 10 11 12 13 14 15 16 17 18 19 20 21 22 23" at bounding box center [523, 566] width 39 height 23
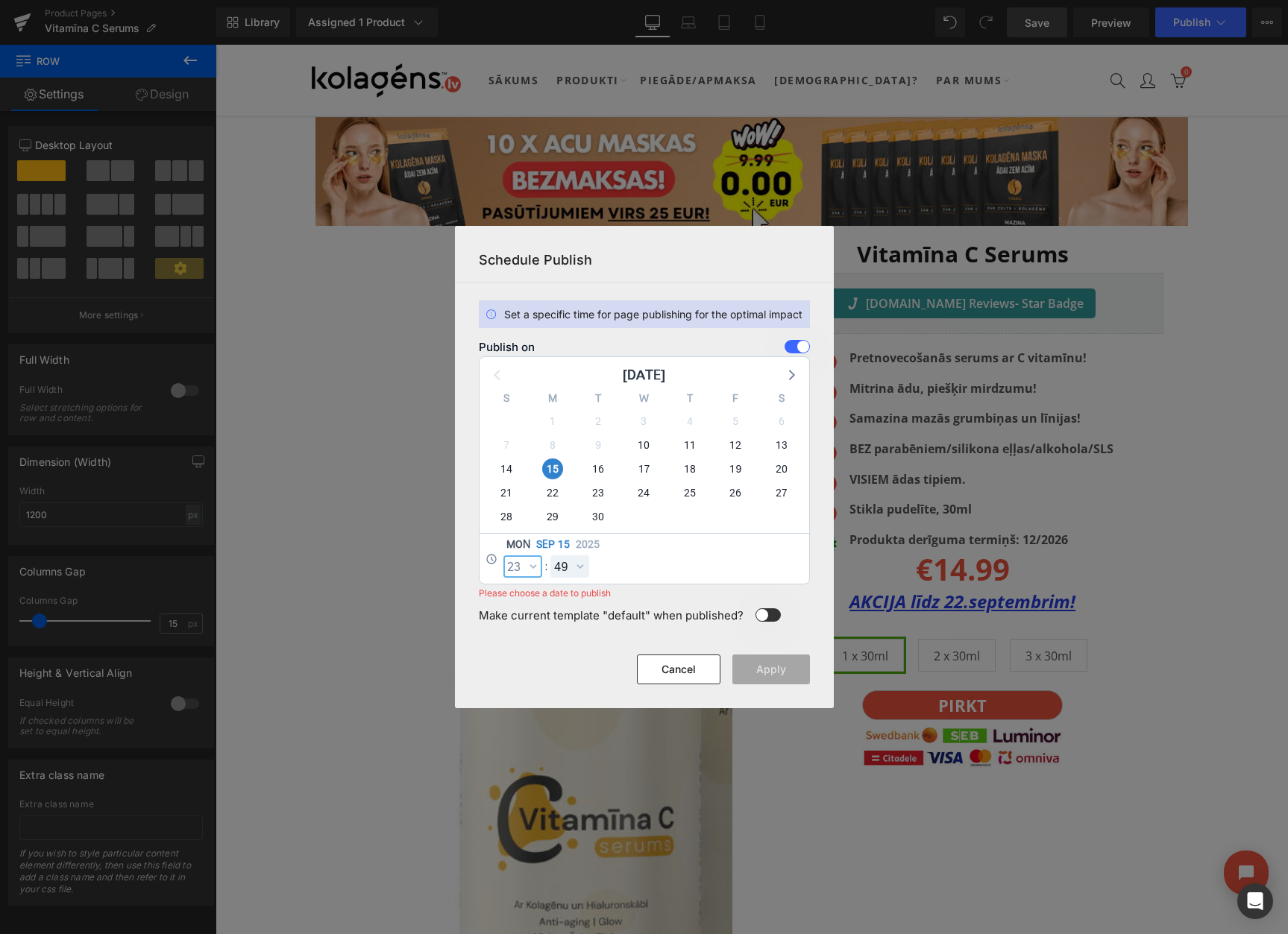
select select "23"
click at [570, 563] on select "00 01 02 03 04 05 06 07 08 09 10 11 12 13 14 15 16 17 18 19 20 21 22 23 24 25 2…" at bounding box center [569, 566] width 39 height 23
click at [550, 555] on select "00 01 02 03 04 05 06 07 08 09 10 11 12 13 14 15 16 17 18 19 20 21 22 23 24 25 2…" at bounding box center [569, 566] width 39 height 23
select select "59"
click at [774, 669] on button "Apply" at bounding box center [771, 670] width 78 height 30
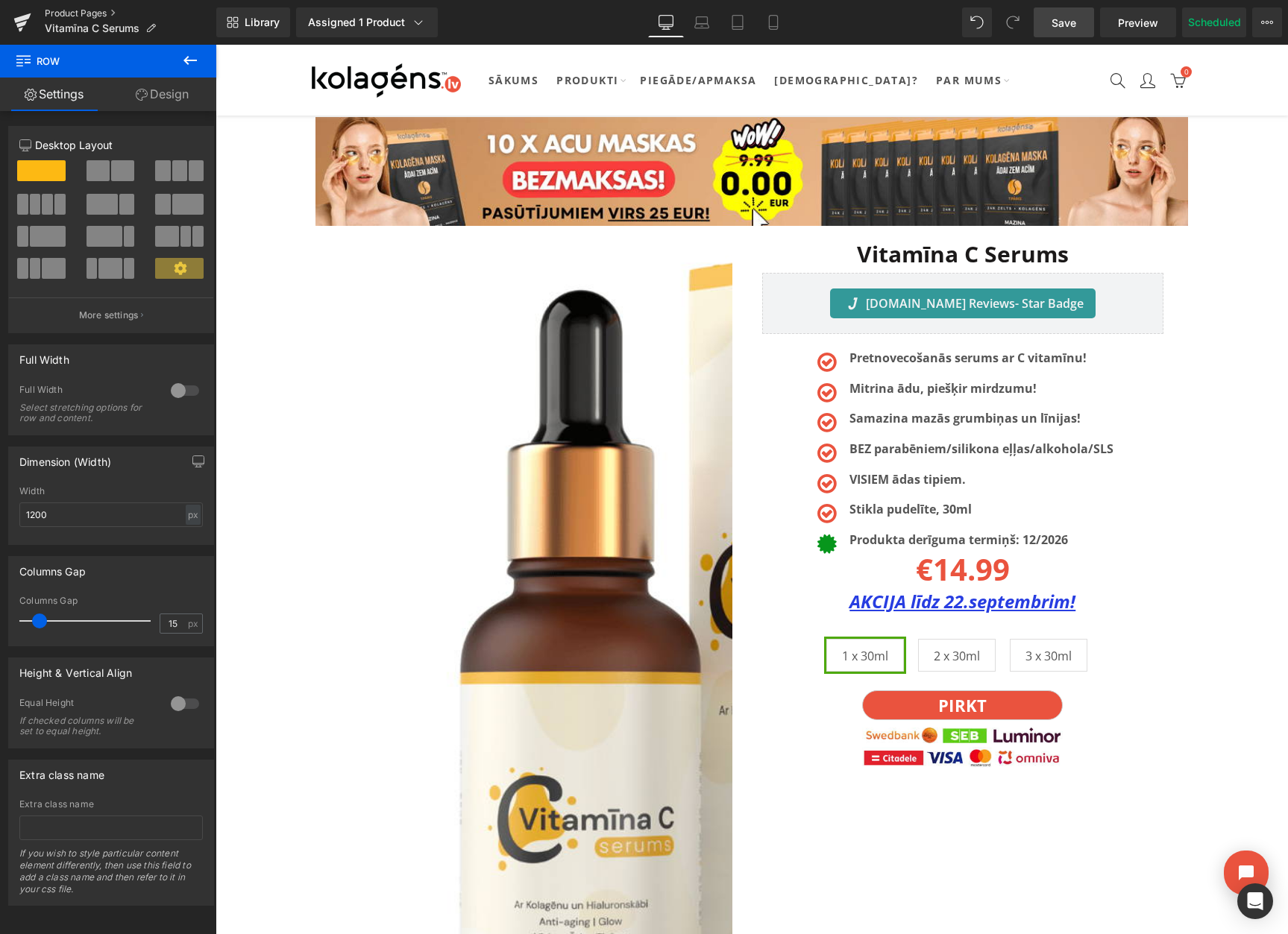
click at [94, 12] on link "Product Pages" at bounding box center [130, 14] width 172 height 12
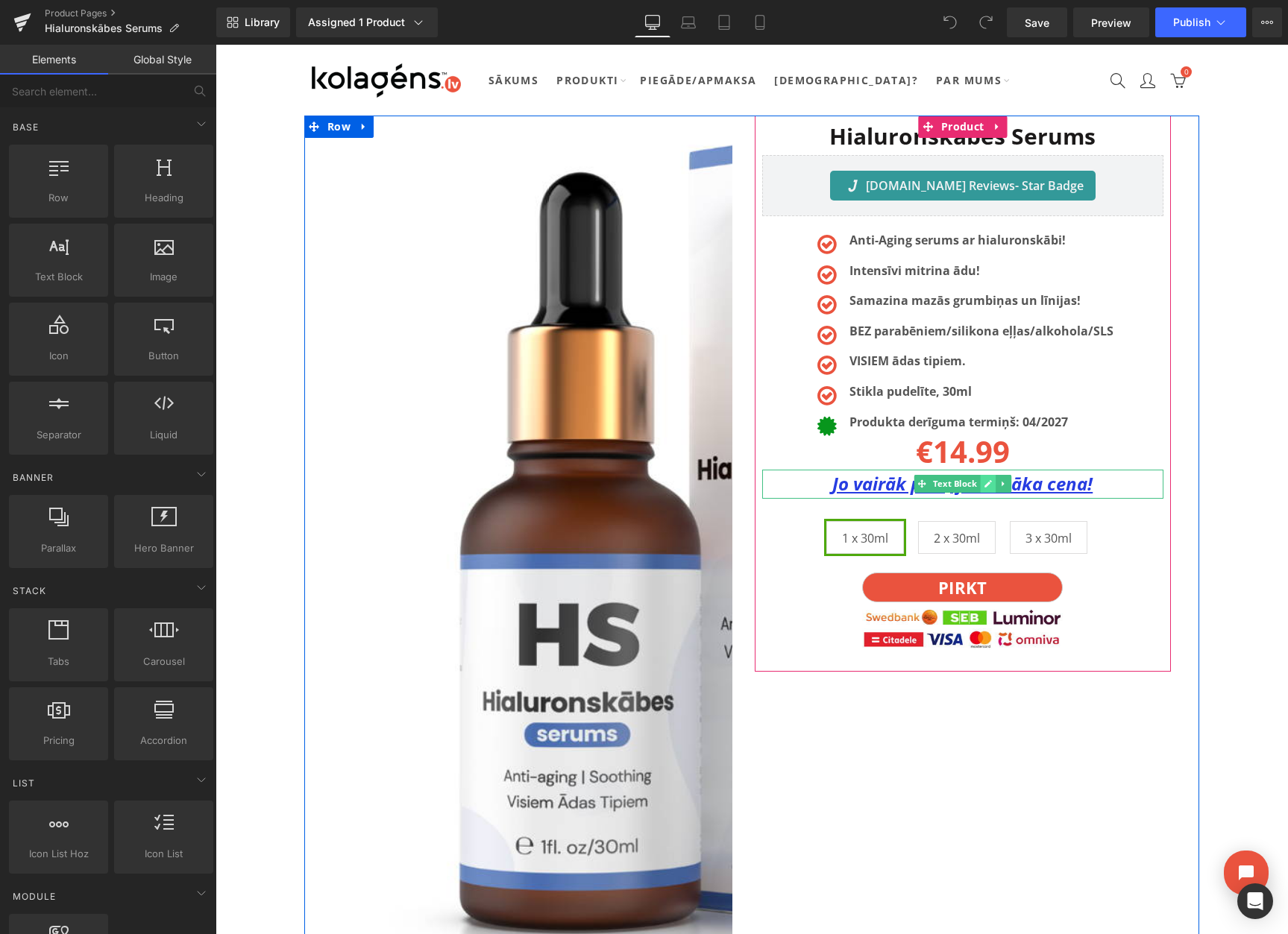
click at [987, 487] on icon at bounding box center [987, 484] width 8 height 9
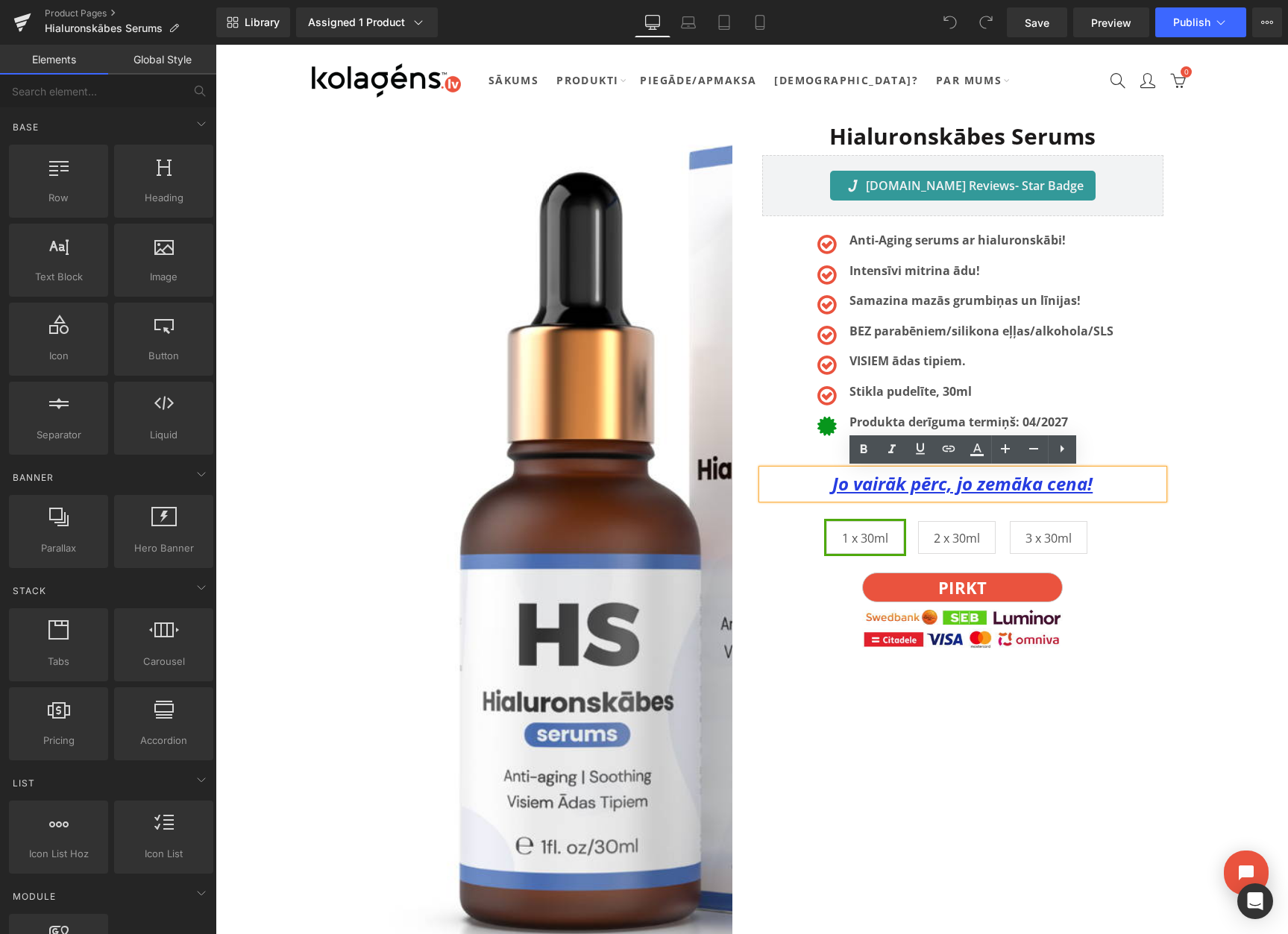
click at [968, 488] on u "Jo vairāk pērc, jo zemāka cena!" at bounding box center [961, 483] width 260 height 25
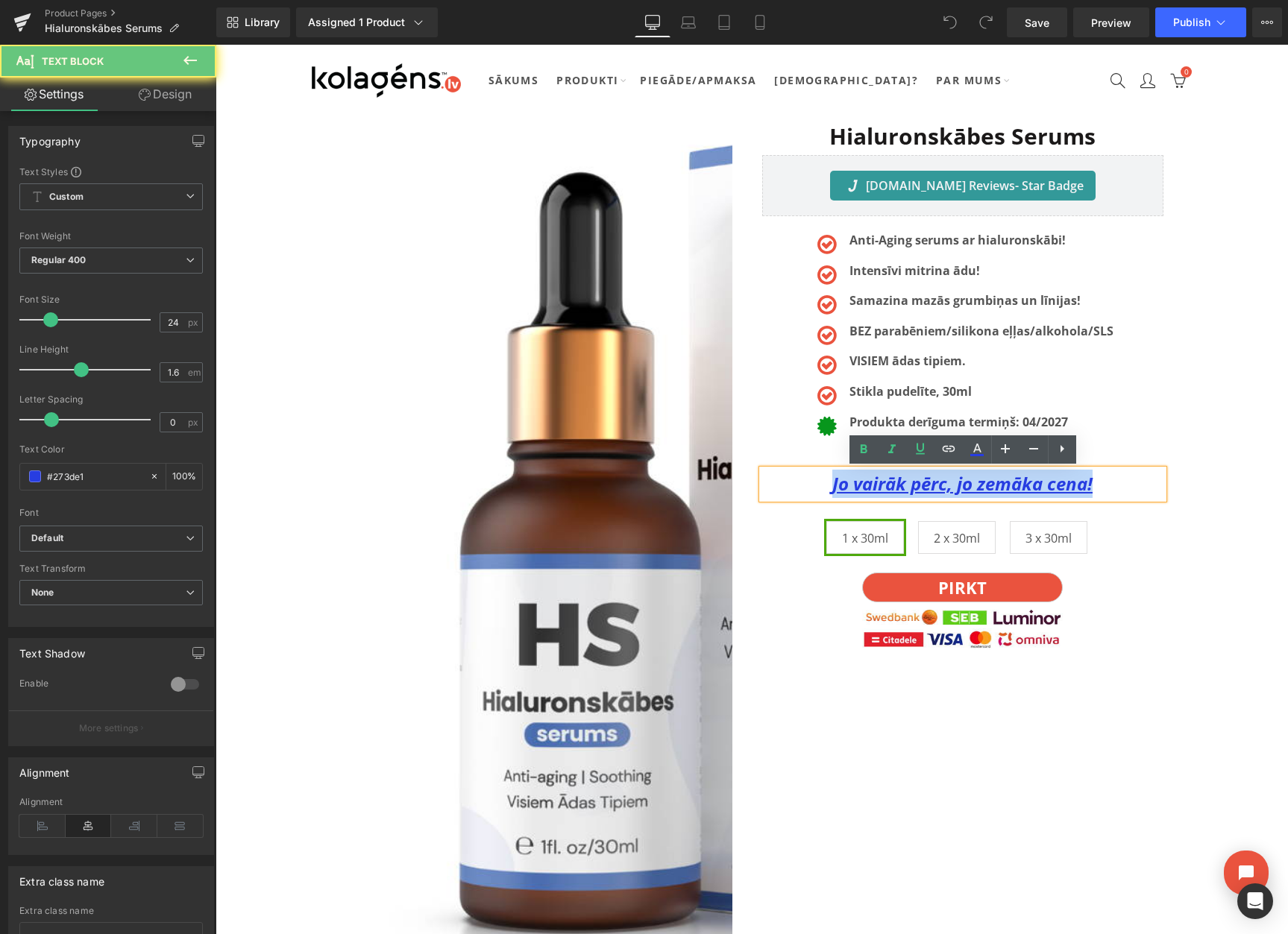
click at [968, 488] on u "Jo vairāk pērc, jo zemāka cena!" at bounding box center [961, 483] width 260 height 25
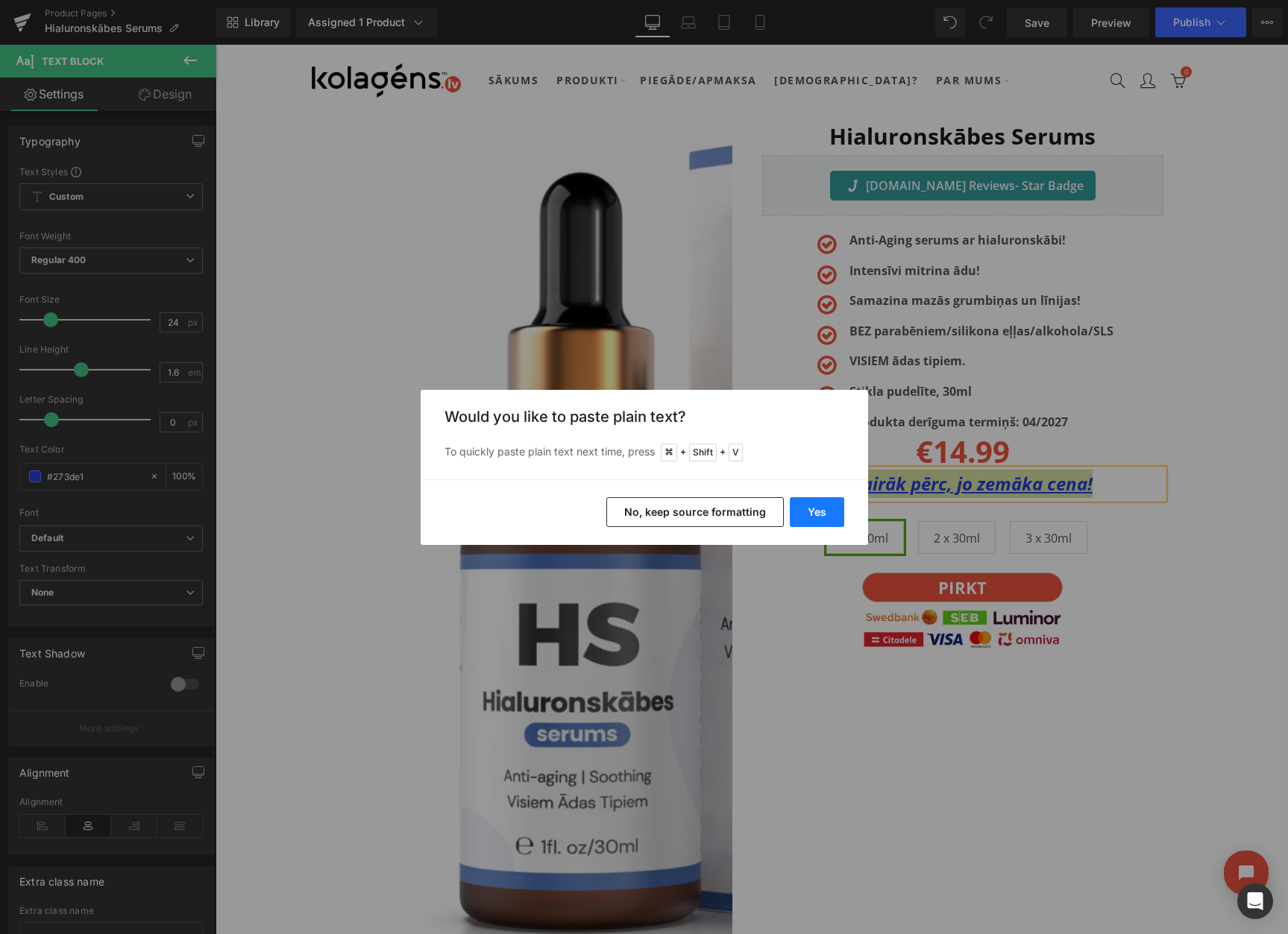
click at [800, 509] on button "Yes" at bounding box center [817, 512] width 54 height 30
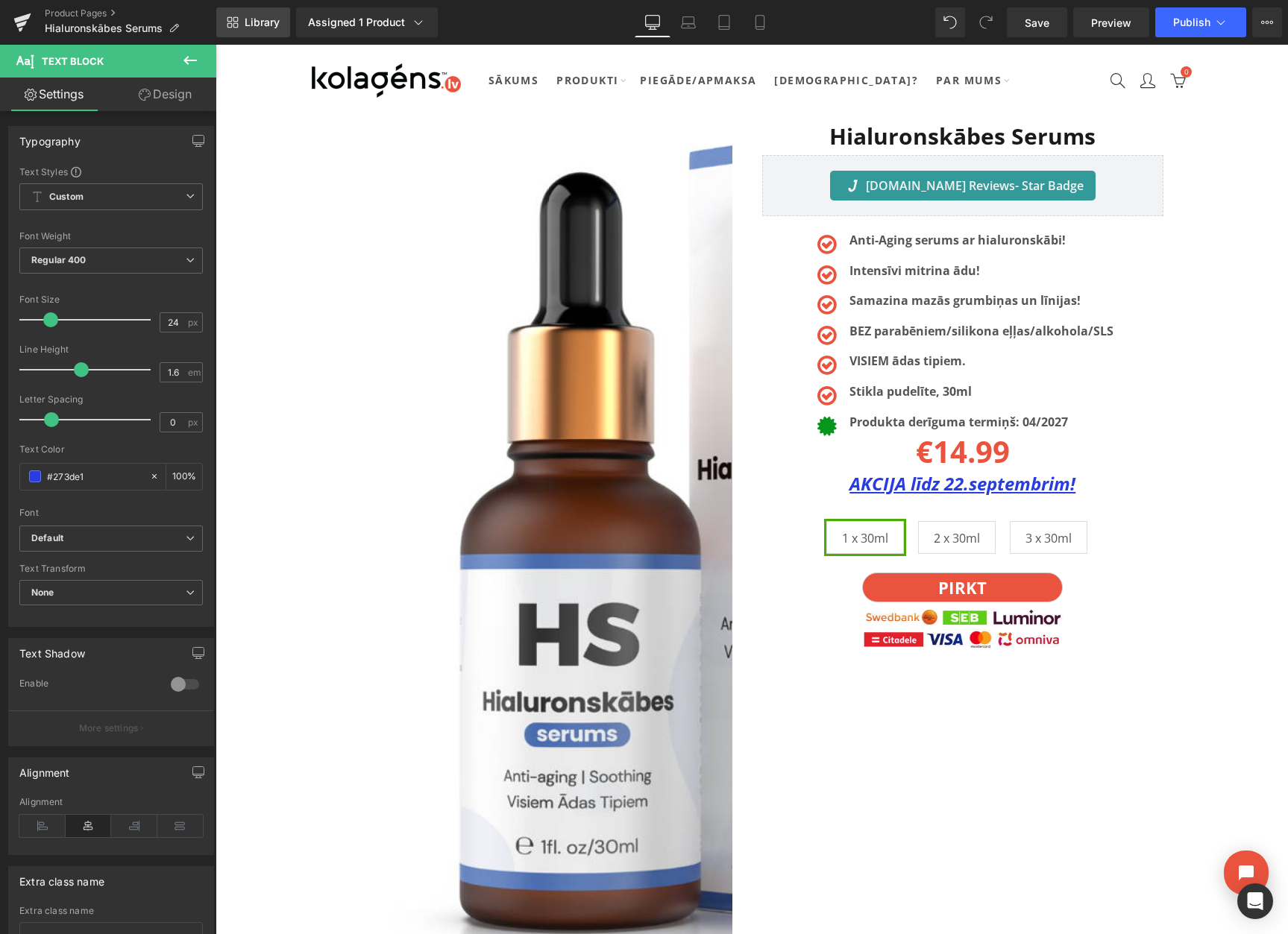
click at [217, 18] on link "Library" at bounding box center [253, 23] width 74 height 30
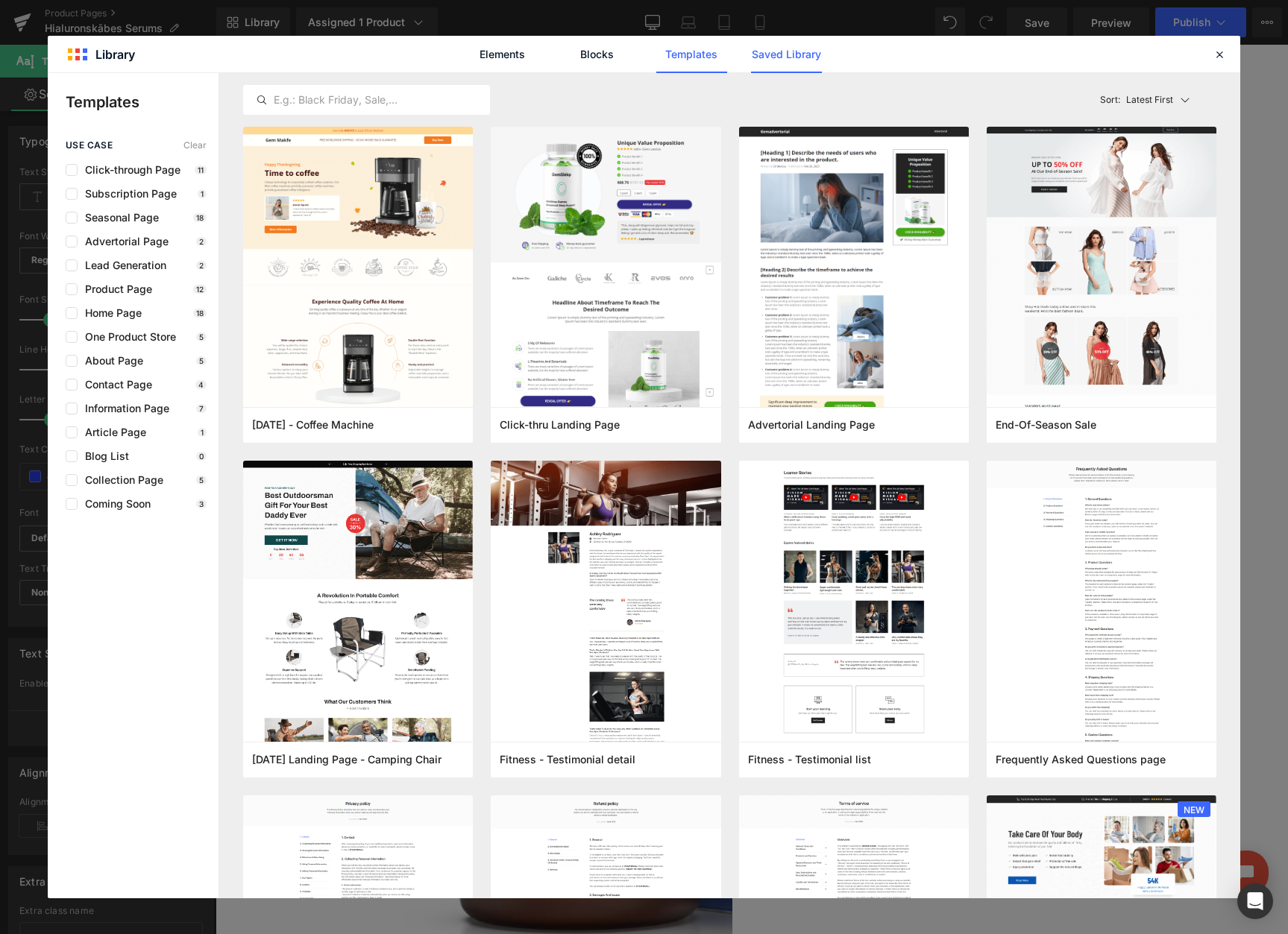
click at [814, 62] on link "Saved Library" at bounding box center [785, 54] width 71 height 38
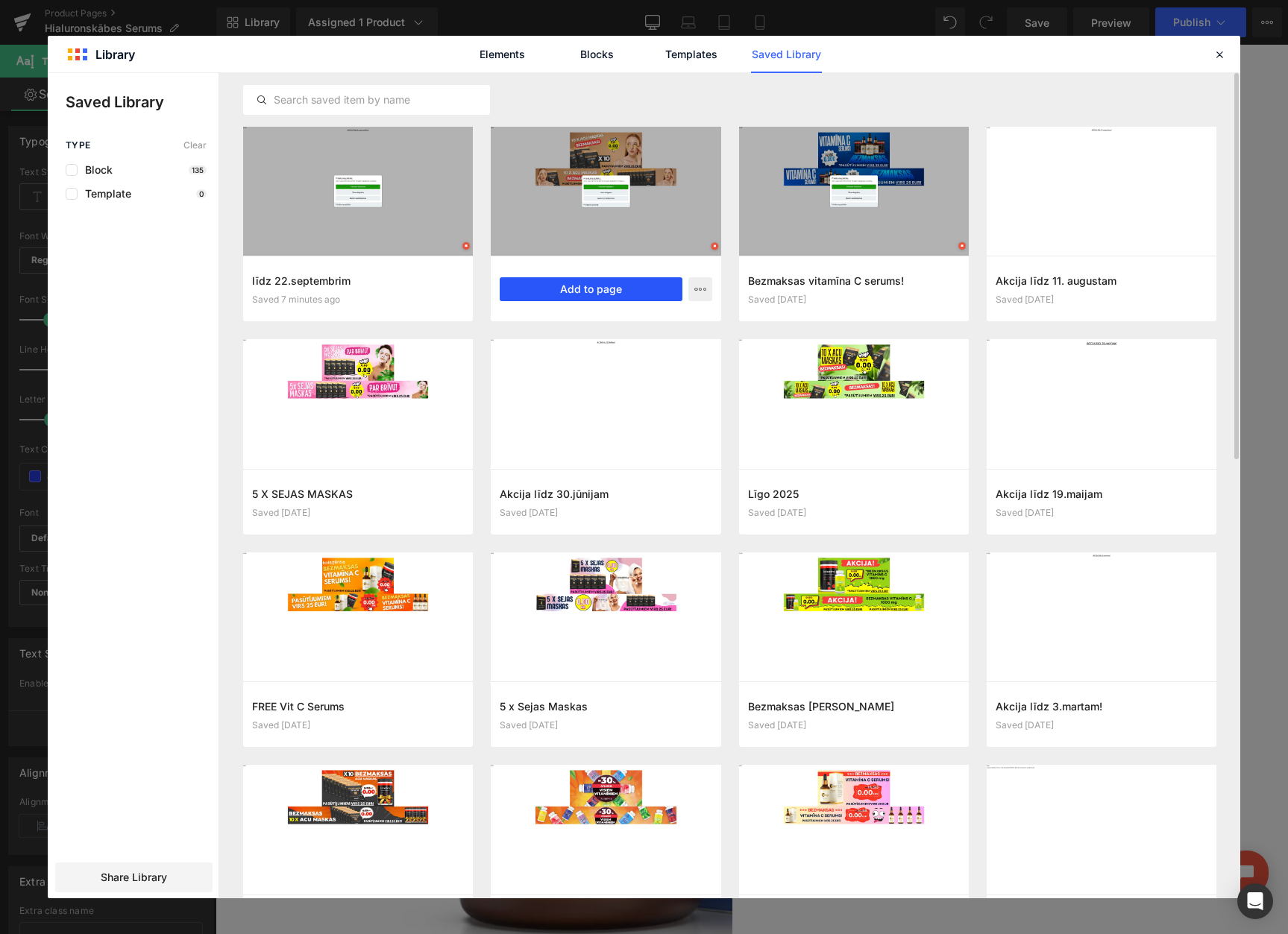
click at [585, 284] on button "Add to page" at bounding box center [591, 289] width 182 height 24
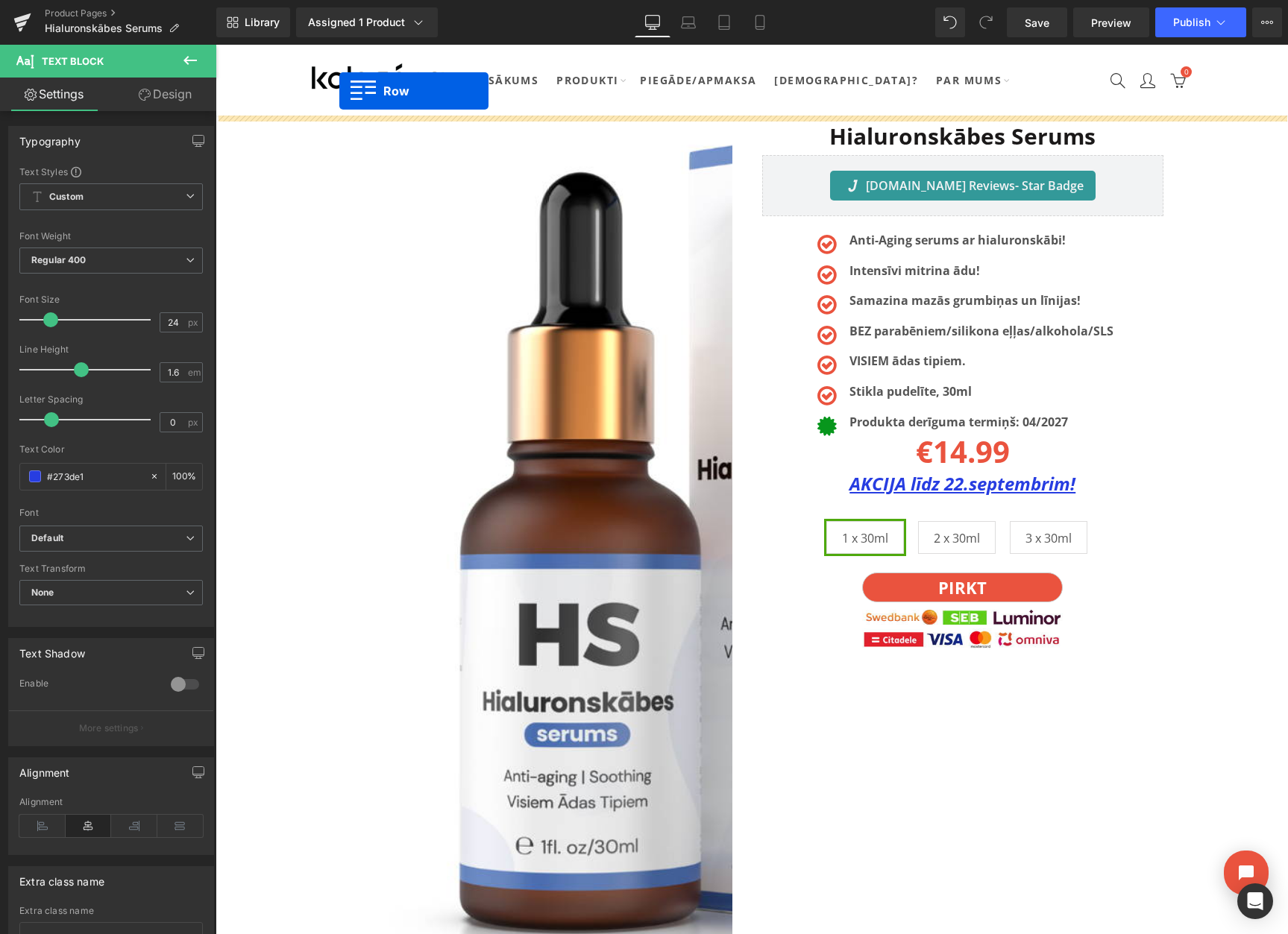
drag, startPoint x: 313, startPoint y: 226, endPoint x: 339, endPoint y: 91, distance: 137.5
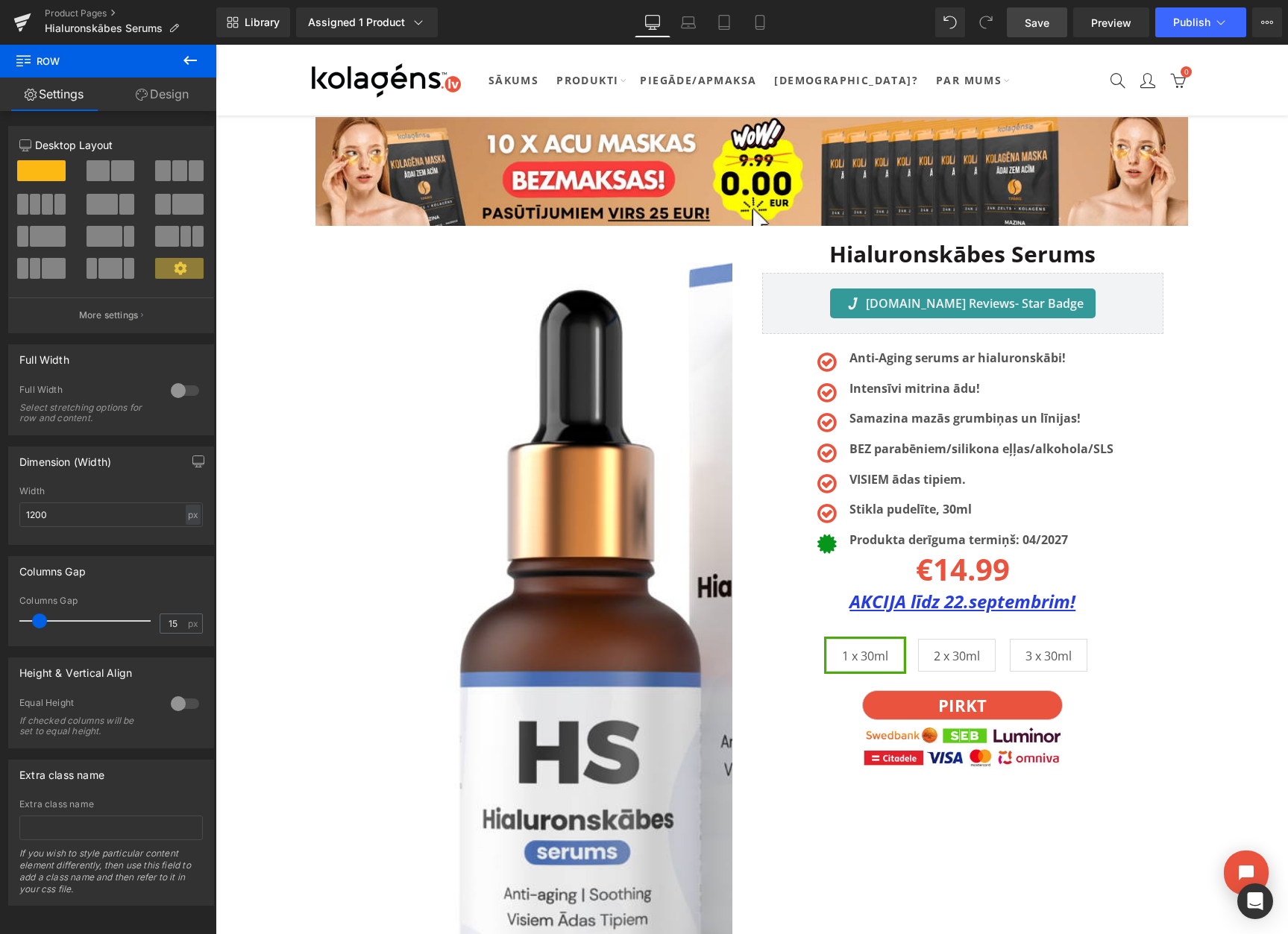
click at [1034, 25] on span "Save" at bounding box center [1037, 23] width 25 height 16
click at [1268, 23] on icon at bounding box center [1267, 22] width 4 height 3
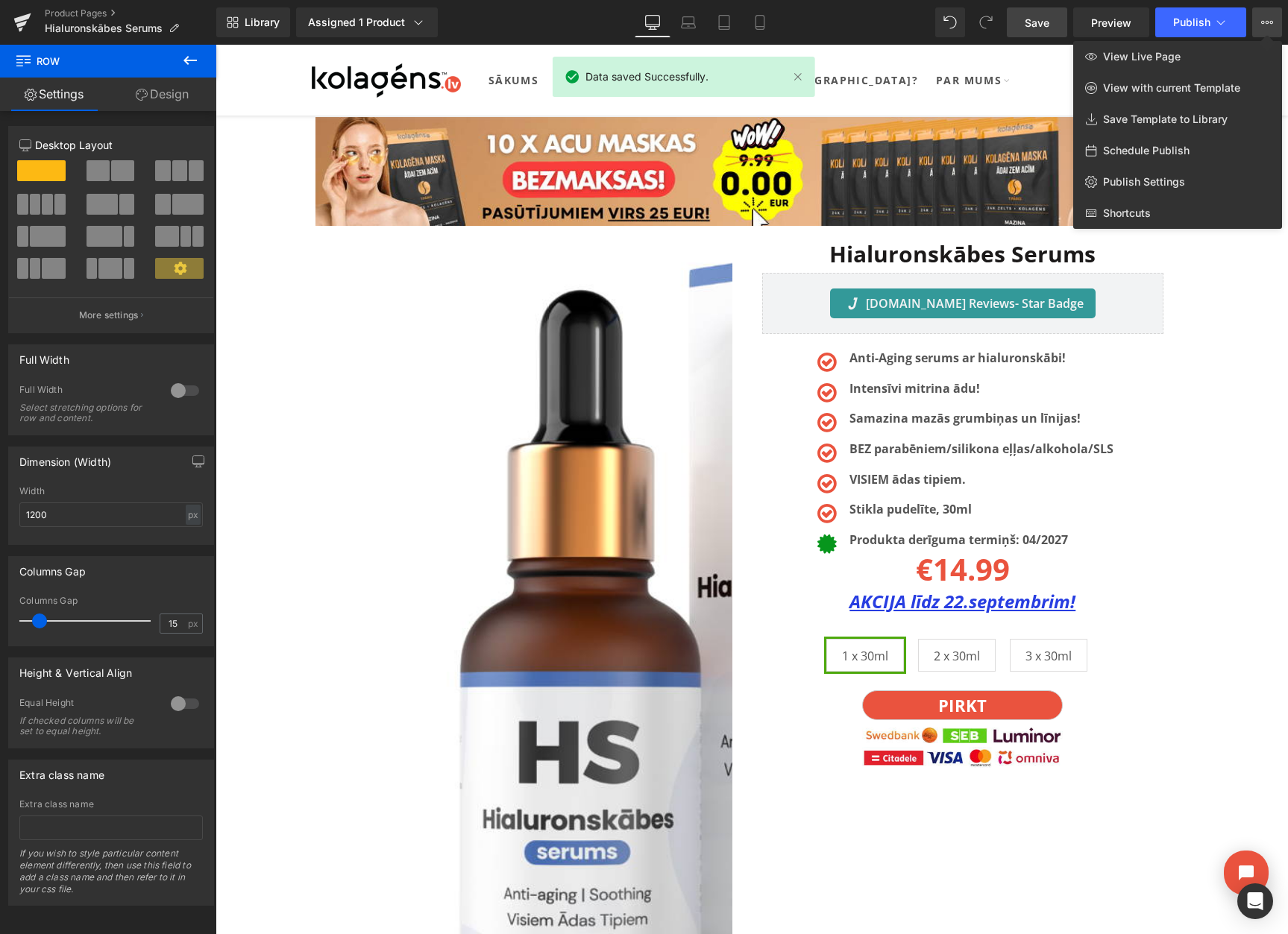
click at [1140, 151] on span "Schedule Publish" at bounding box center [1145, 150] width 87 height 13
select select
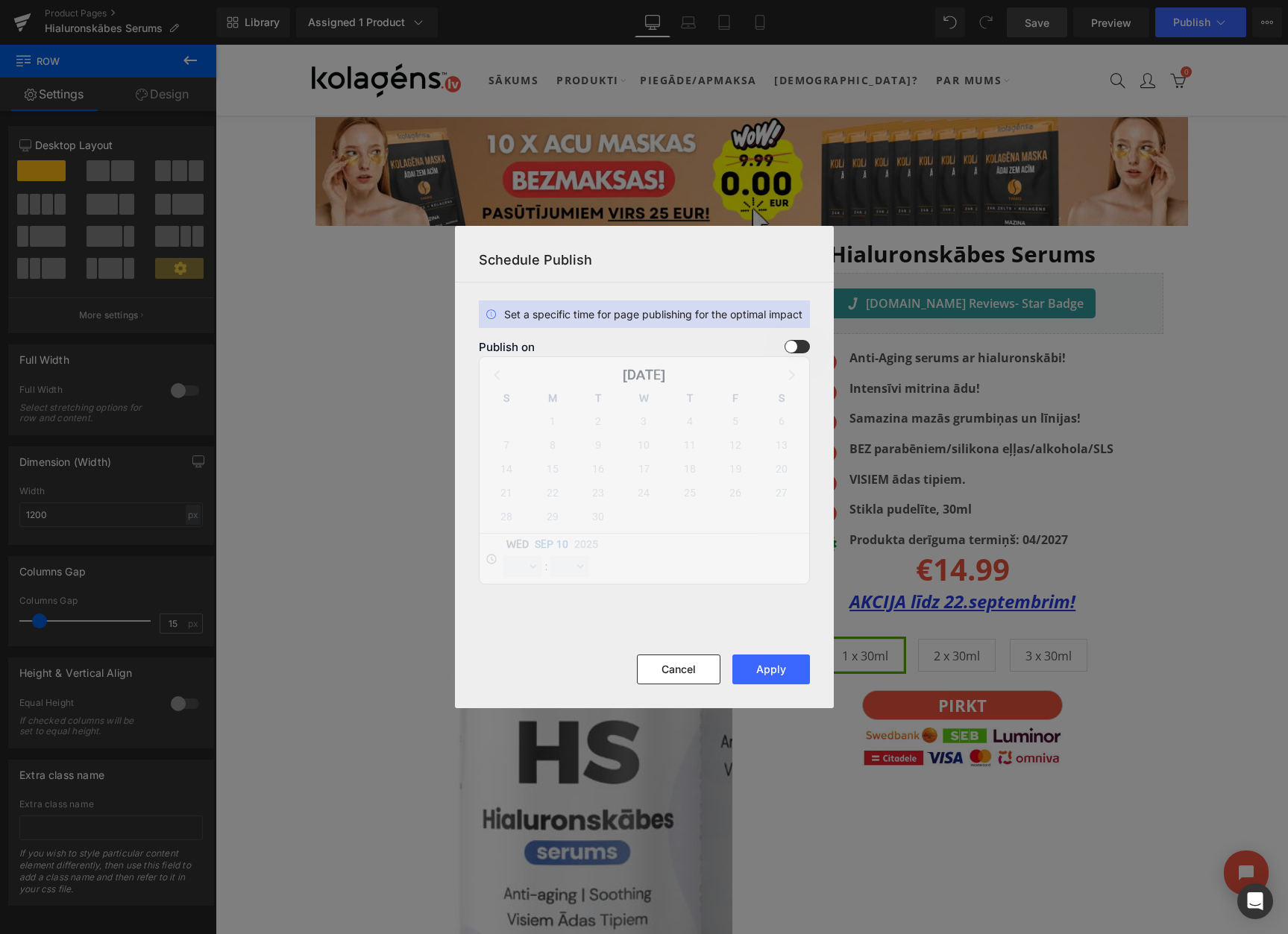
click at [799, 340] on span at bounding box center [797, 346] width 25 height 13
click at [0, 0] on input "checkbox" at bounding box center [0, 0] width 0 height 0
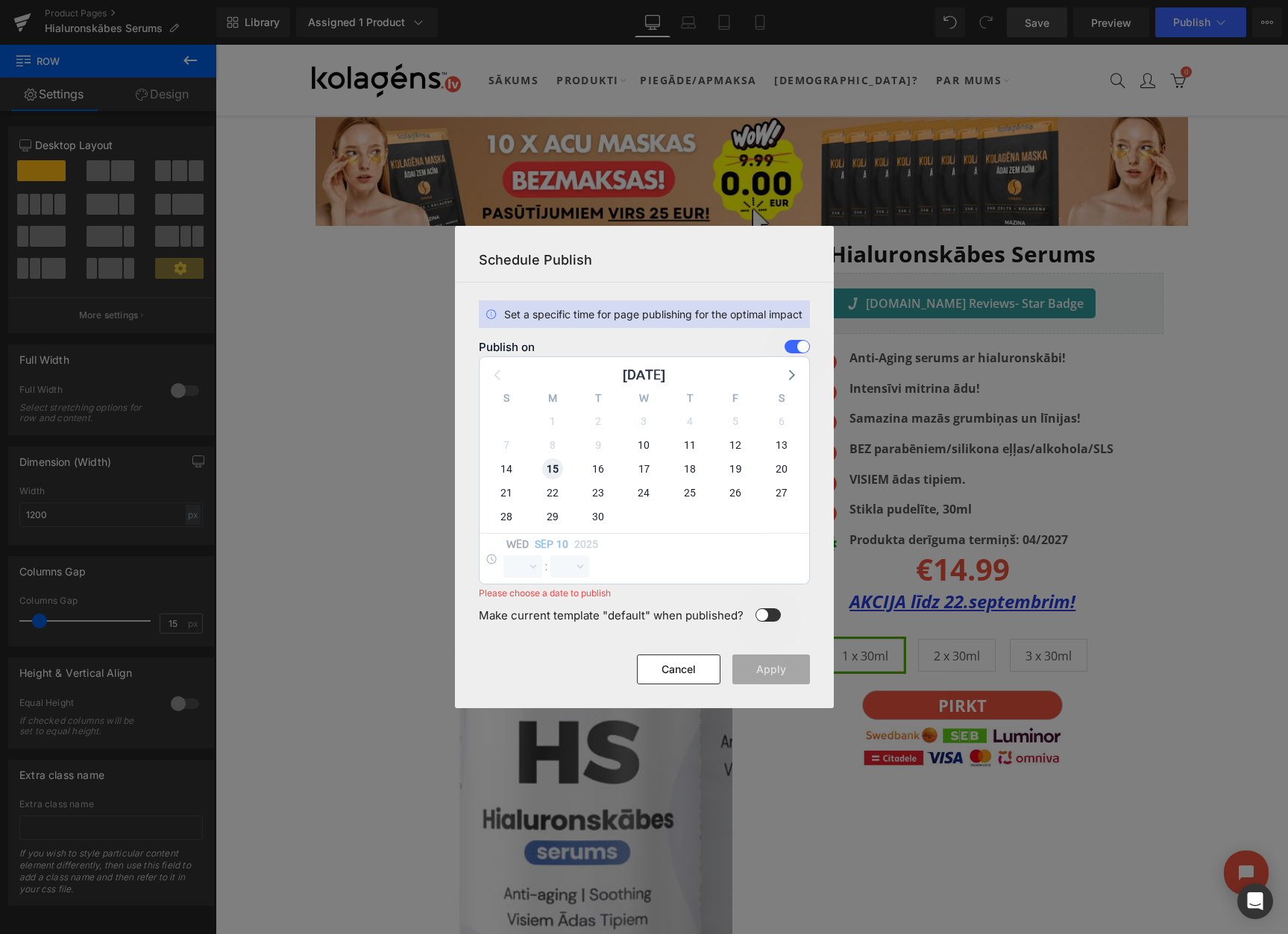
click at [556, 471] on span "15" at bounding box center [553, 469] width 21 height 21
select select "10"
select select "50"
click at [517, 570] on select "00 01 02 03 04 05 06 07 08 09 10 11 12 13 14 15 16 17 18 19 20 21 22 23" at bounding box center [523, 566] width 39 height 23
click at [503, 555] on select "00 01 02 03 04 05 06 07 08 09 10 11 12 13 14 15 16 17 18 19 20 21 22 23" at bounding box center [523, 566] width 39 height 23
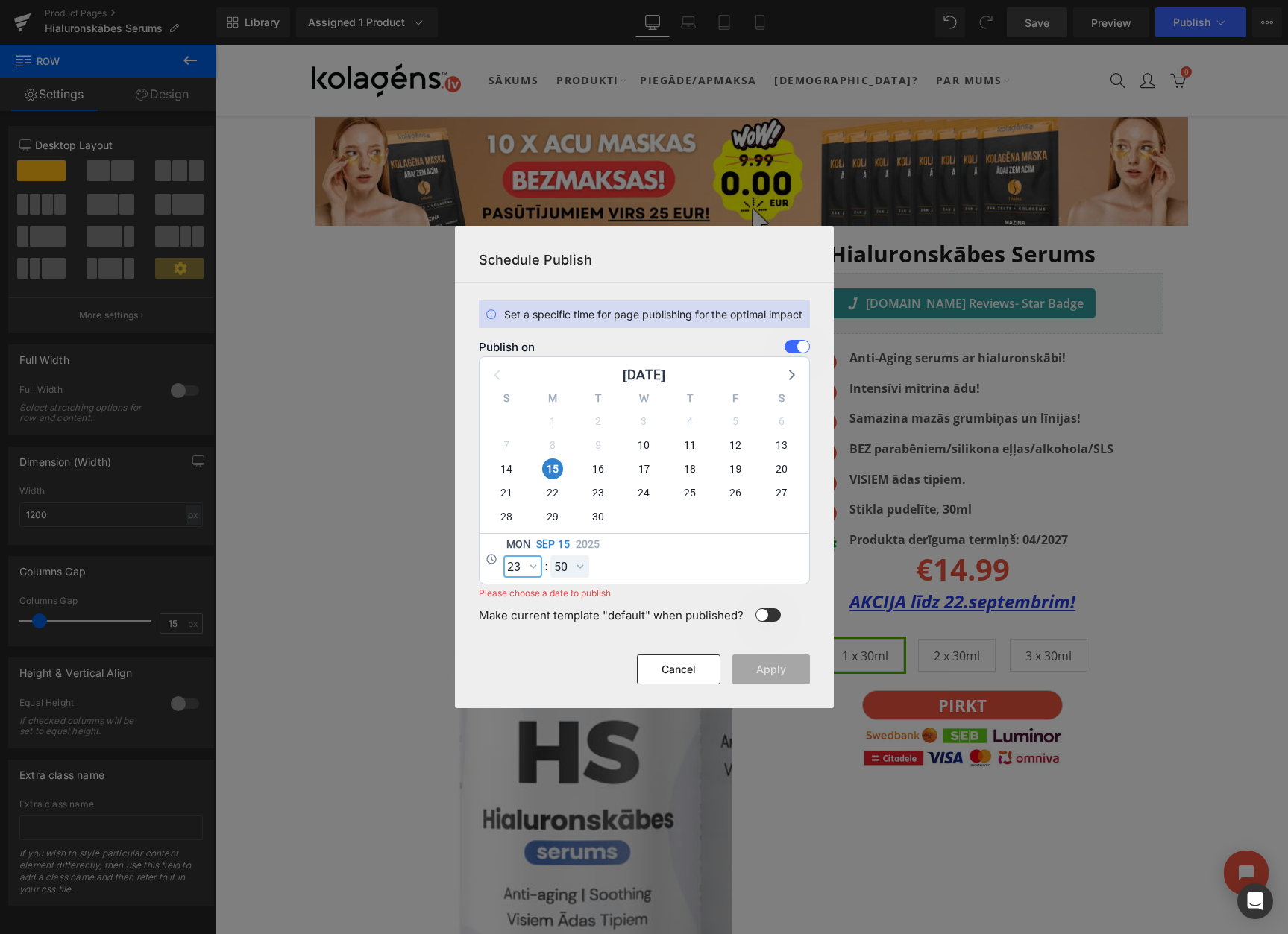
select select "23"
click at [576, 568] on select "00 01 02 03 04 05 06 07 08 09 10 11 12 13 14 15 16 17 18 19 20 21 22 23 24 25 2…" at bounding box center [569, 566] width 39 height 23
click at [550, 555] on select "00 01 02 03 04 05 06 07 08 09 10 11 12 13 14 15 16 17 18 19 20 21 22 23 24 25 2…" at bounding box center [569, 566] width 39 height 23
select select "59"
click at [764, 675] on button "Apply" at bounding box center [771, 670] width 78 height 30
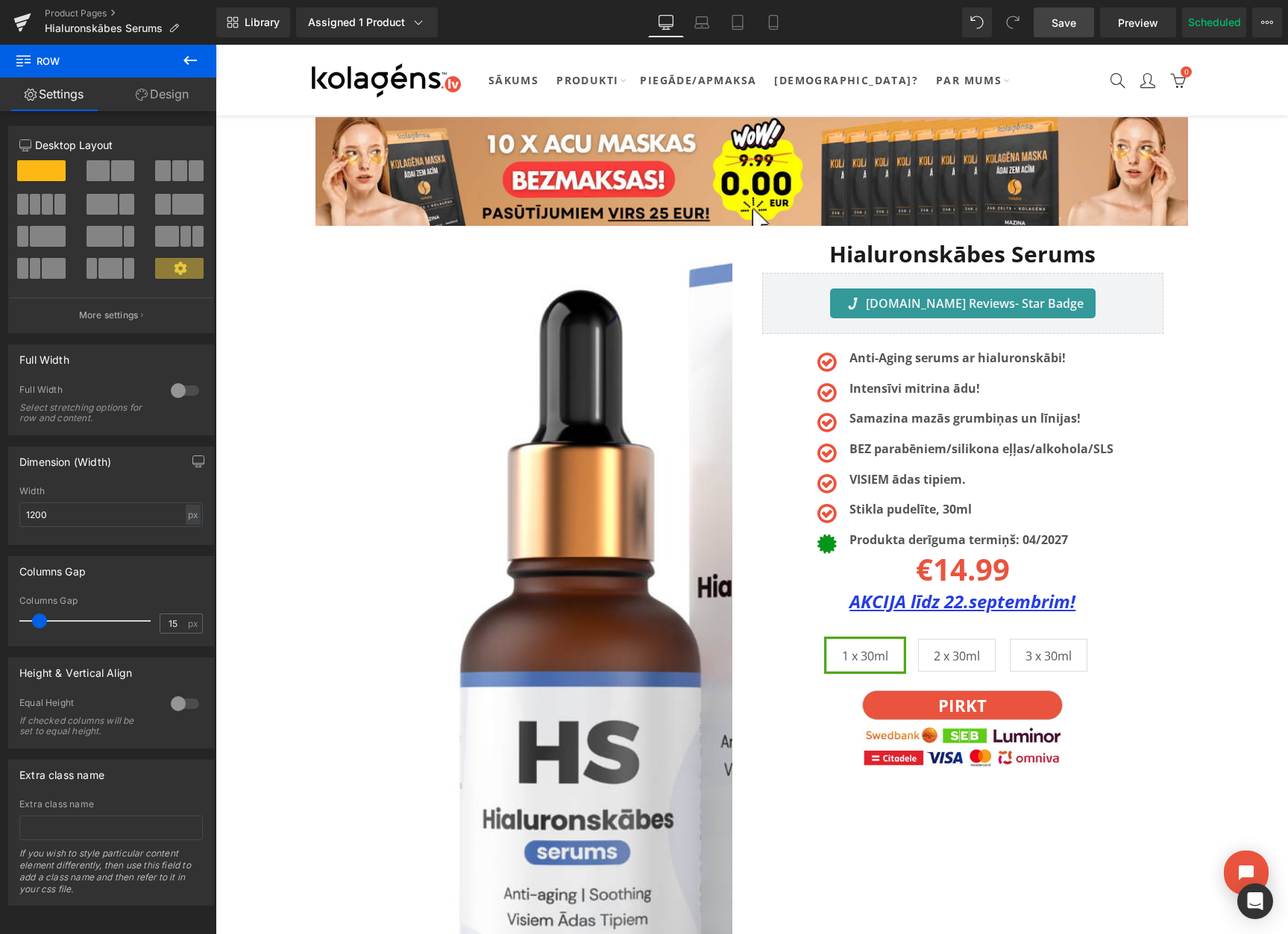
drag, startPoint x: 1432, startPoint y: 521, endPoint x: 976, endPoint y: 284, distance: 513.9
click at [83, 11] on link "Product Pages" at bounding box center [130, 14] width 172 height 12
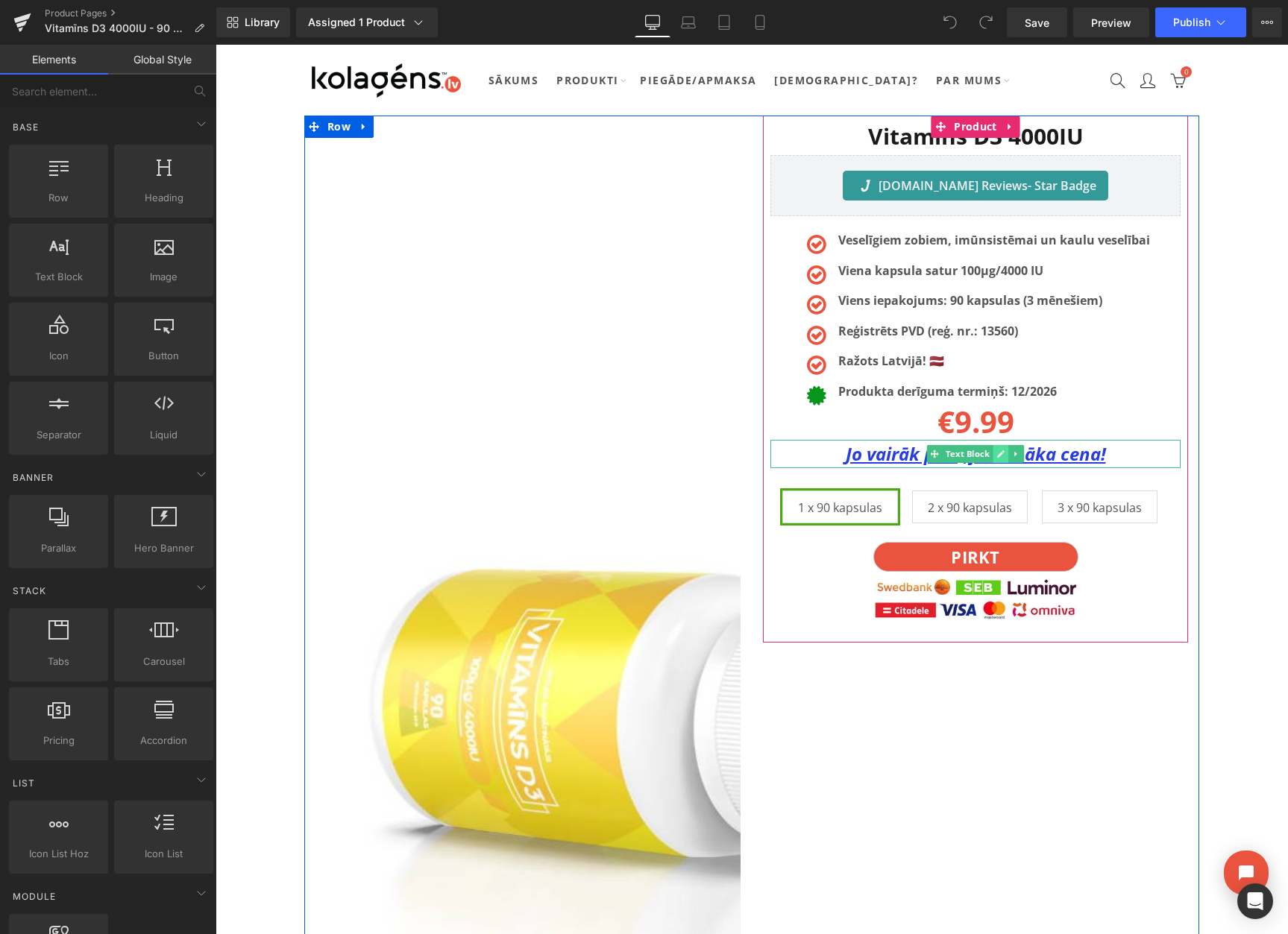
click at [997, 458] on icon at bounding box center [1000, 453] width 8 height 8
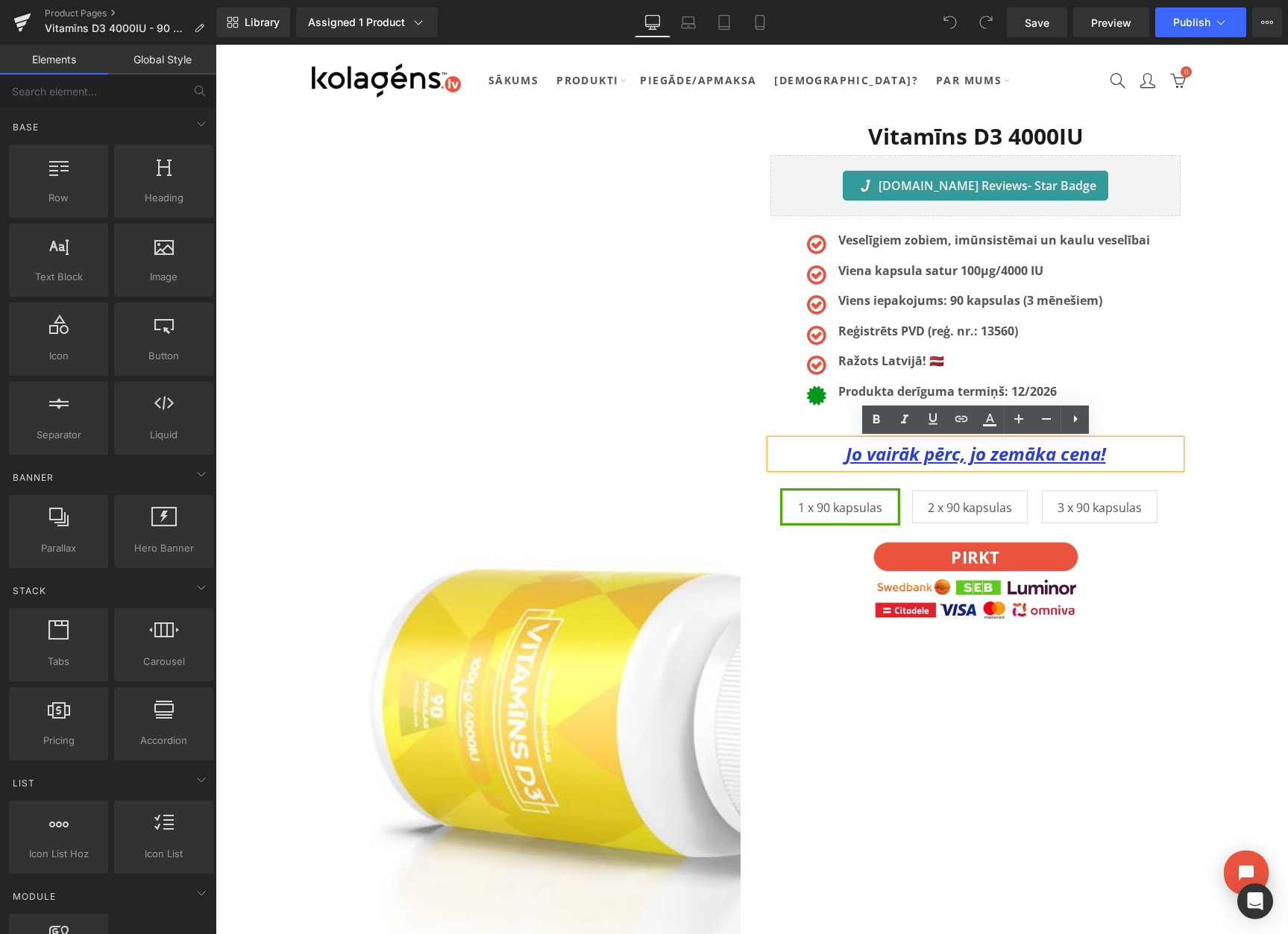
click at [990, 460] on u "Jo vairāk pērc, jo zemāka cena!" at bounding box center [975, 453] width 260 height 25
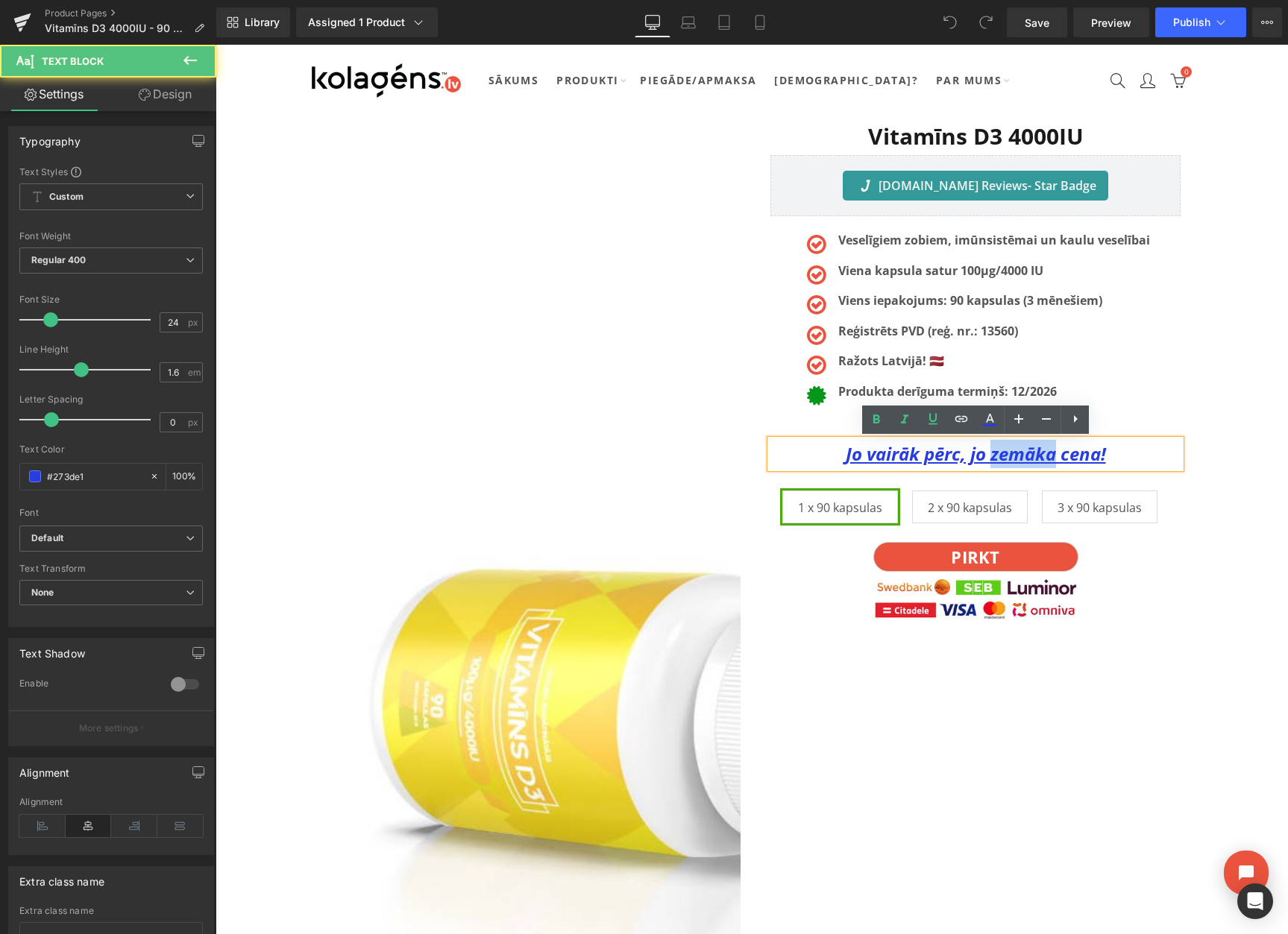
click at [990, 460] on u "Jo vairāk pērc, jo zemāka cena!" at bounding box center [975, 453] width 260 height 25
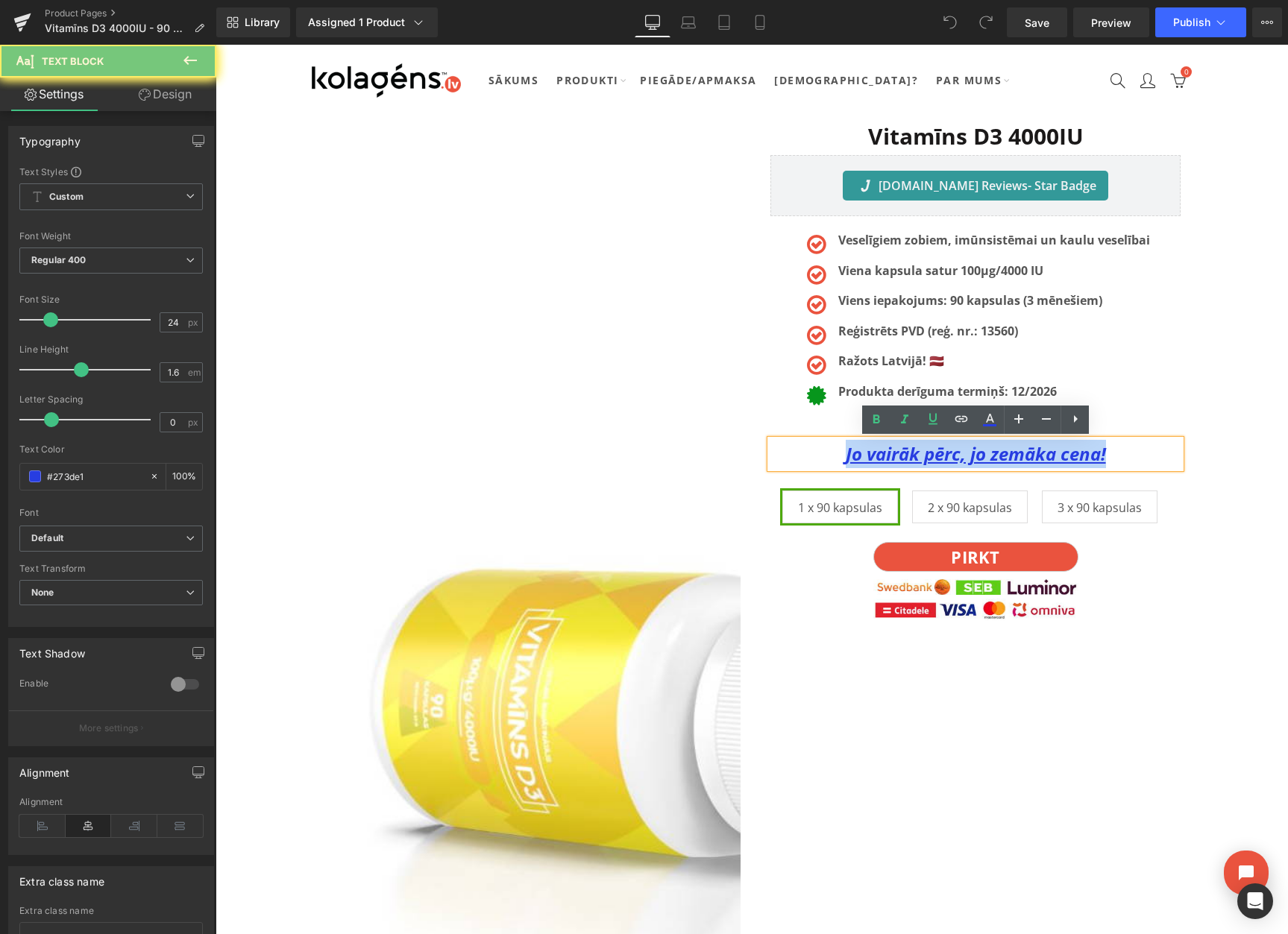
click at [990, 460] on u "Jo vairāk pērc, jo zemāka cena!" at bounding box center [975, 453] width 260 height 25
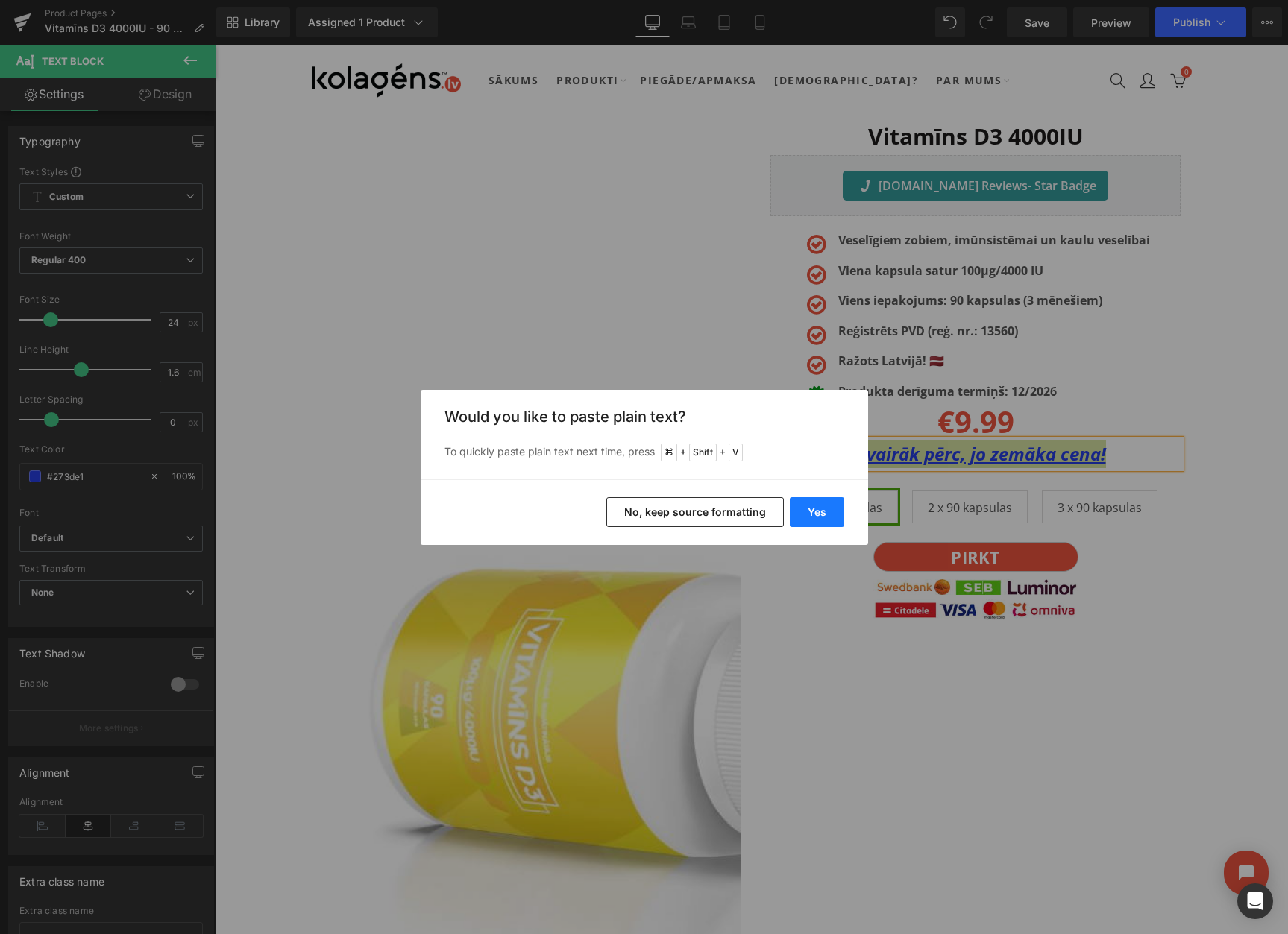
click at [821, 520] on button "Yes" at bounding box center [817, 512] width 54 height 30
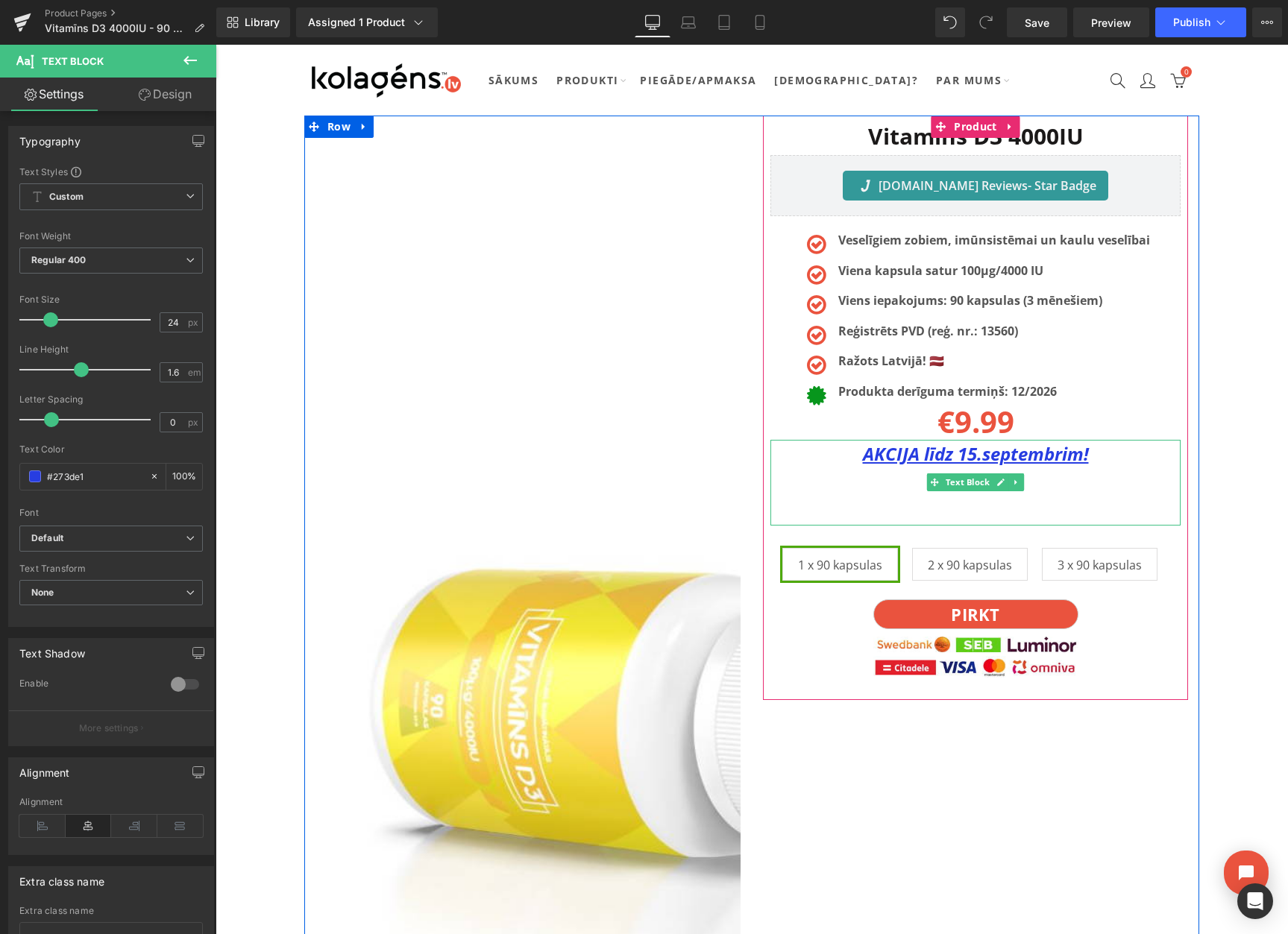
click at [961, 505] on p at bounding box center [975, 510] width 410 height 28
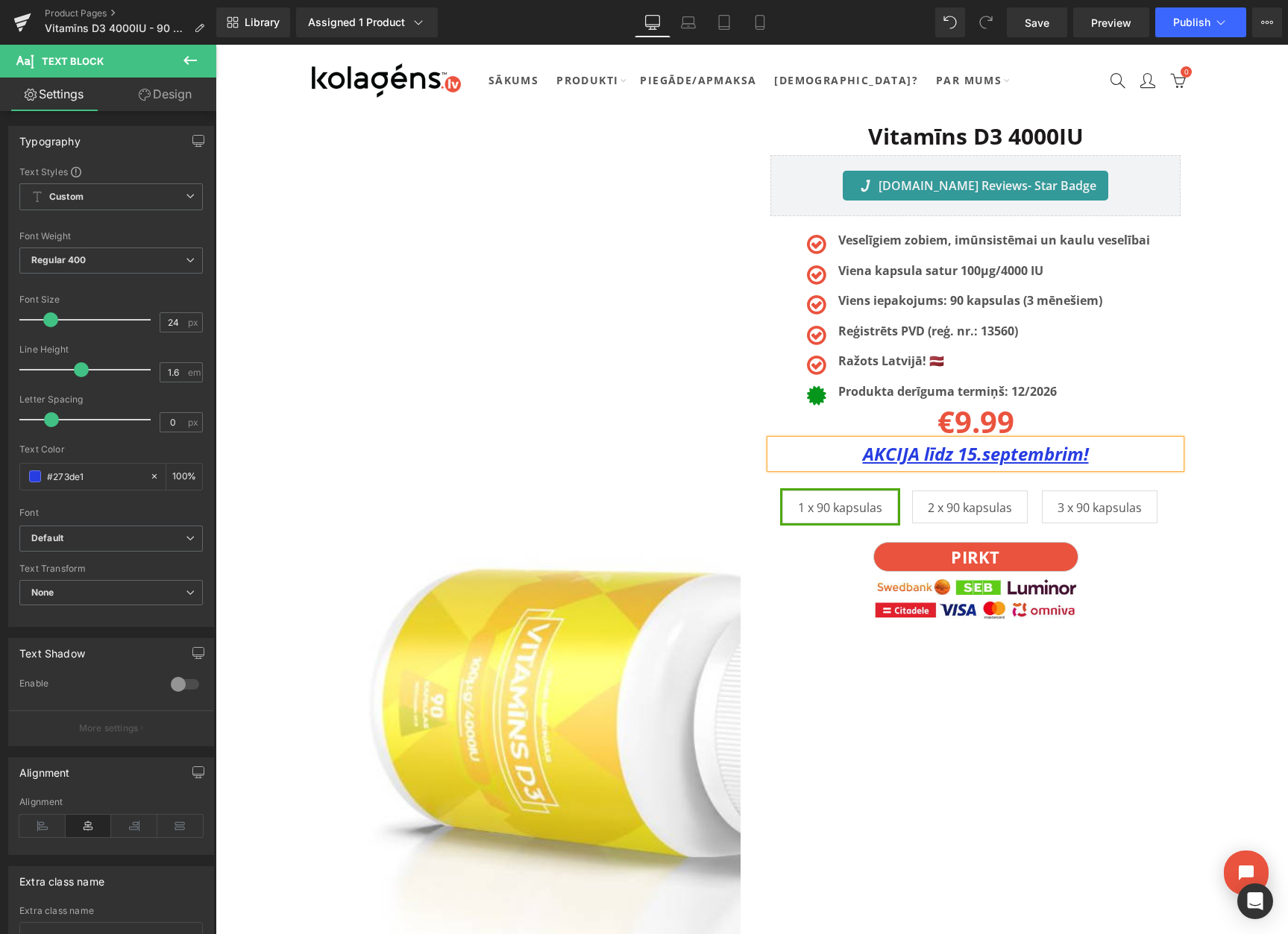
click at [975, 454] on u "AKCIJA līdz 15.septembrim!" at bounding box center [975, 453] width 226 height 25
click at [989, 453] on u "AKCIJA līdz 22.septembrim!" at bounding box center [975, 453] width 226 height 25
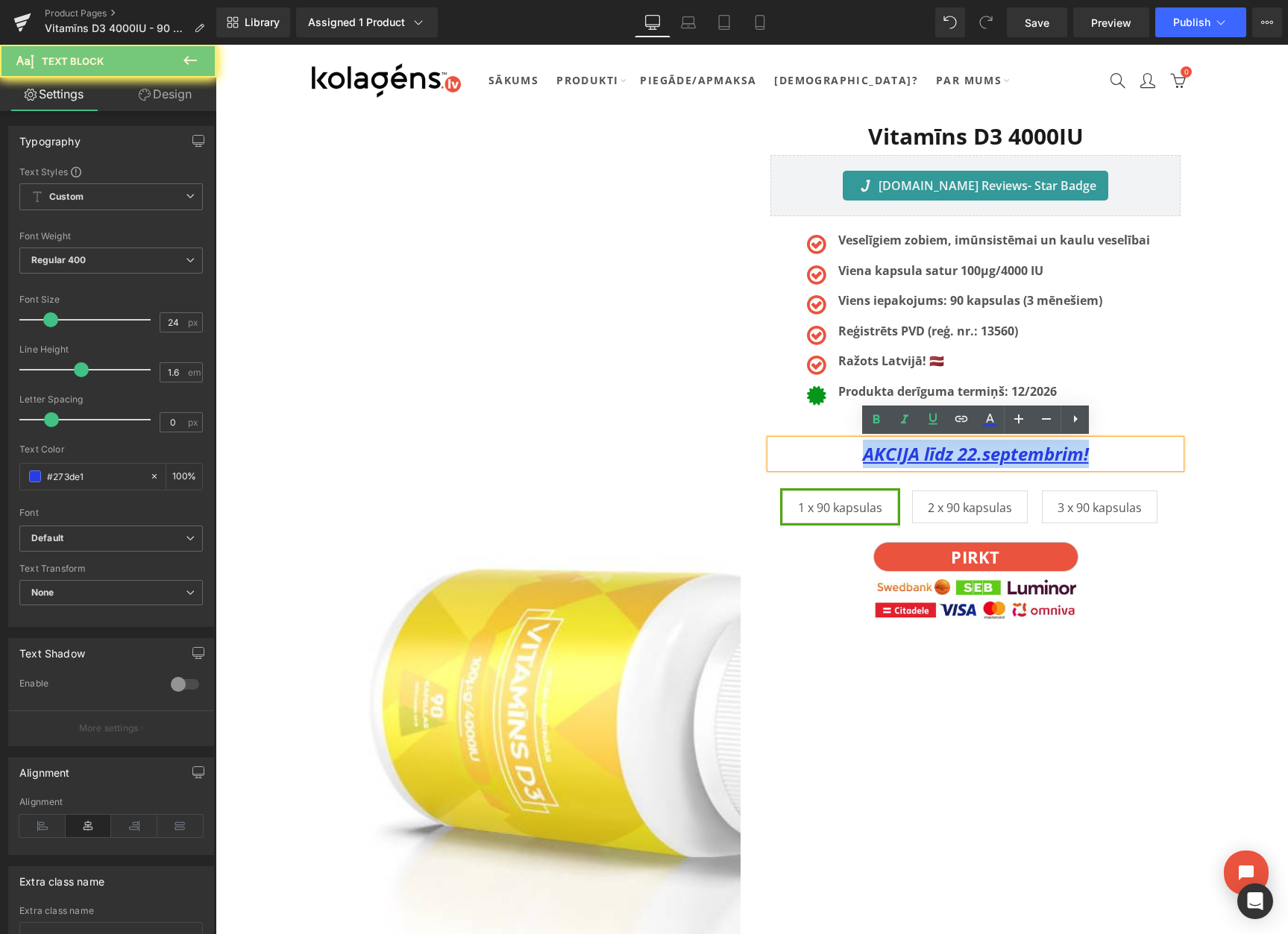
click at [989, 453] on u "AKCIJA līdz 22.septembrim!" at bounding box center [975, 453] width 226 height 25
copy u "AKCIJA līdz 22.septembrim!"
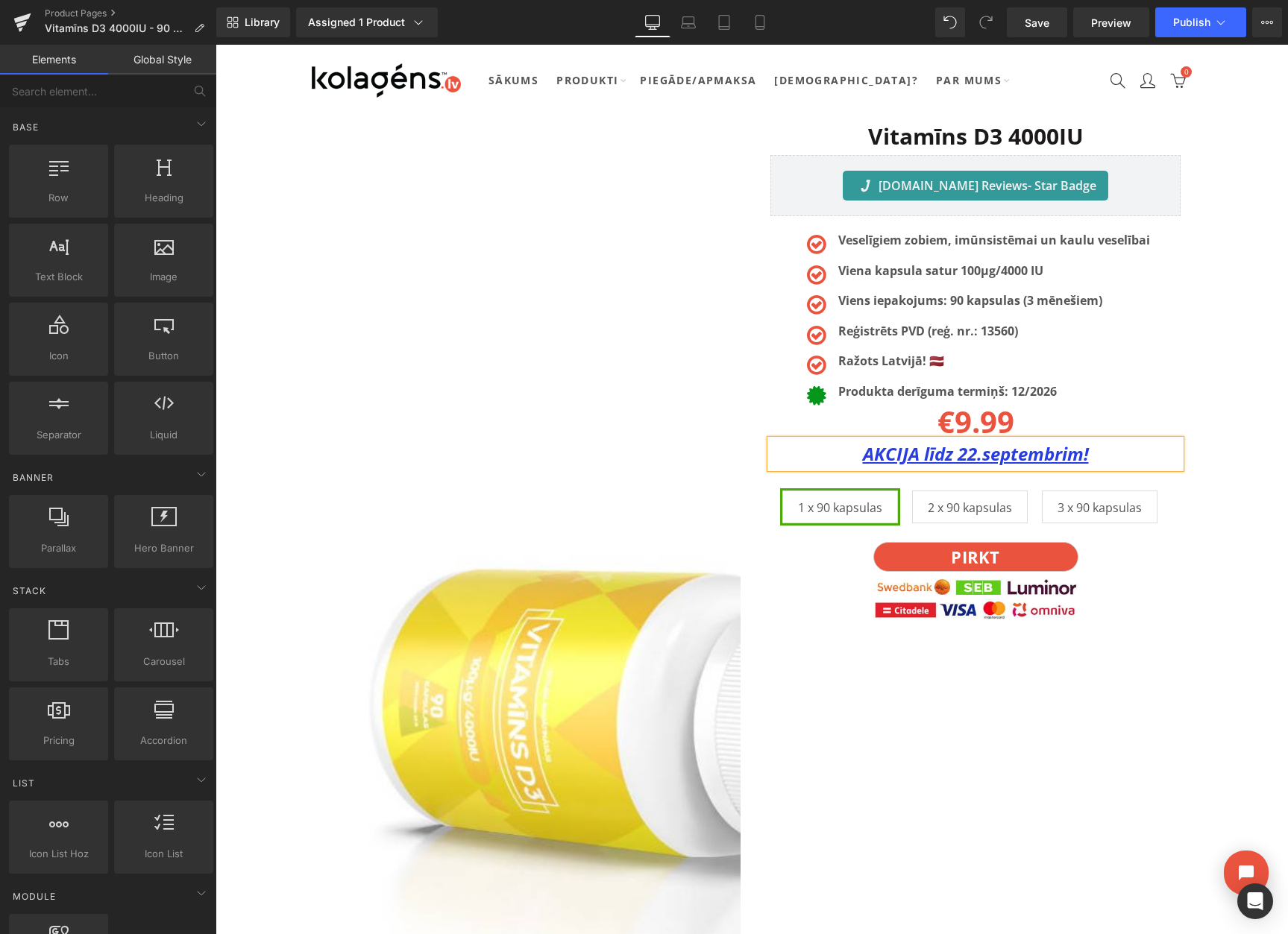
click at [260, 27] on span "Library" at bounding box center [262, 22] width 35 height 13
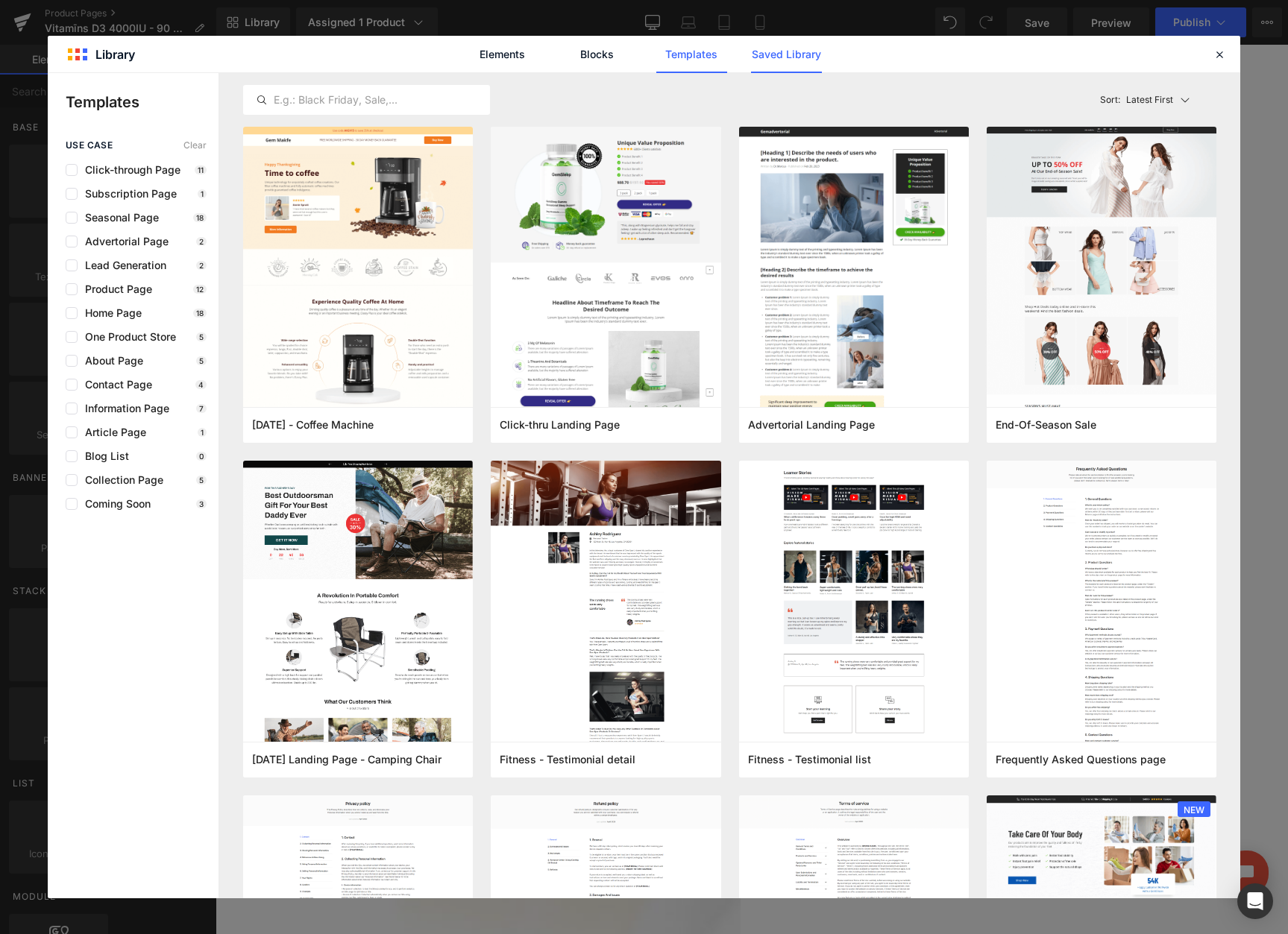
click at [776, 60] on link "Saved Library" at bounding box center [785, 54] width 71 height 38
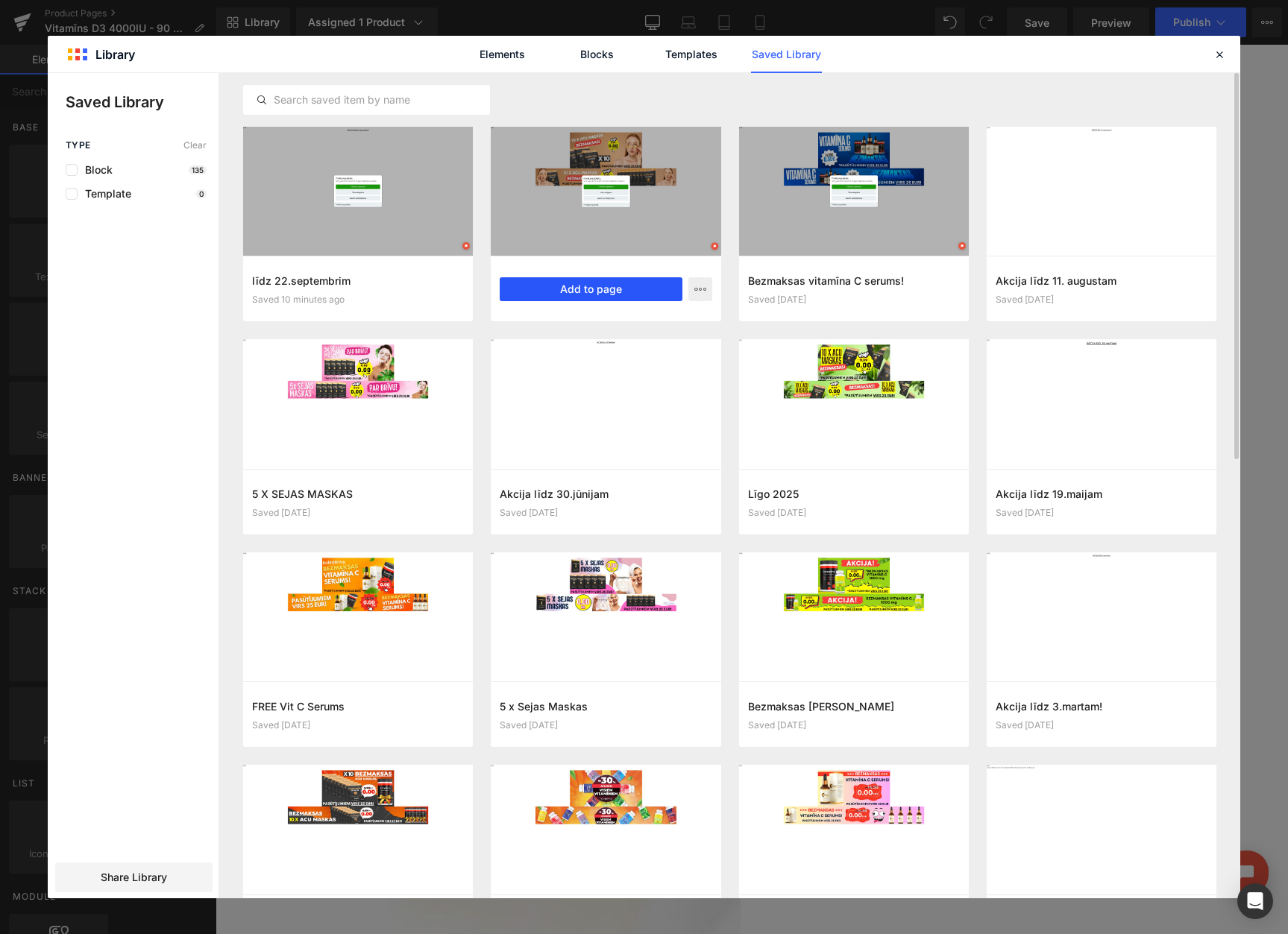
click at [578, 278] on button "Add to page" at bounding box center [591, 289] width 182 height 24
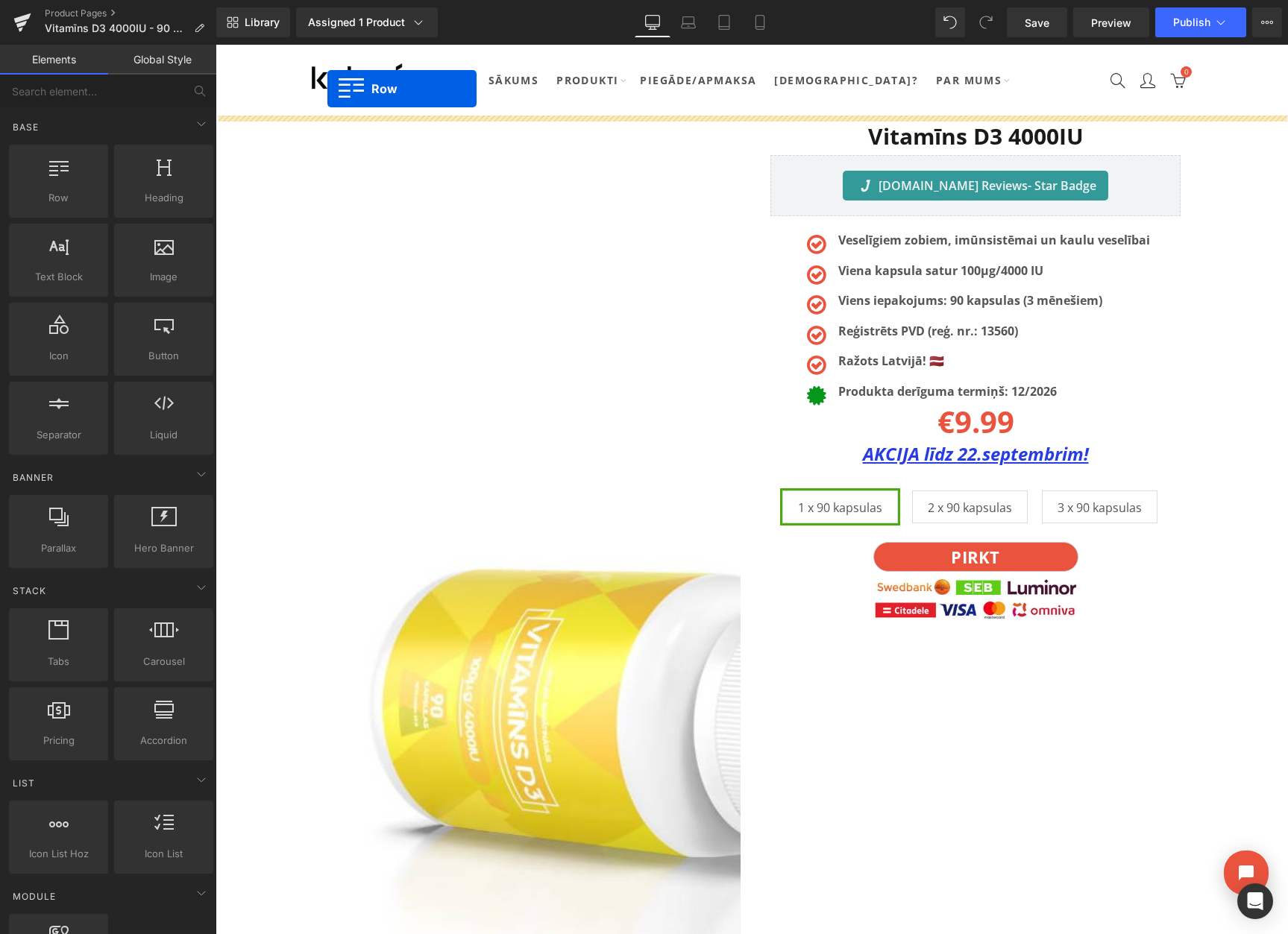
drag, startPoint x: 313, startPoint y: 223, endPoint x: 327, endPoint y: 88, distance: 135.7
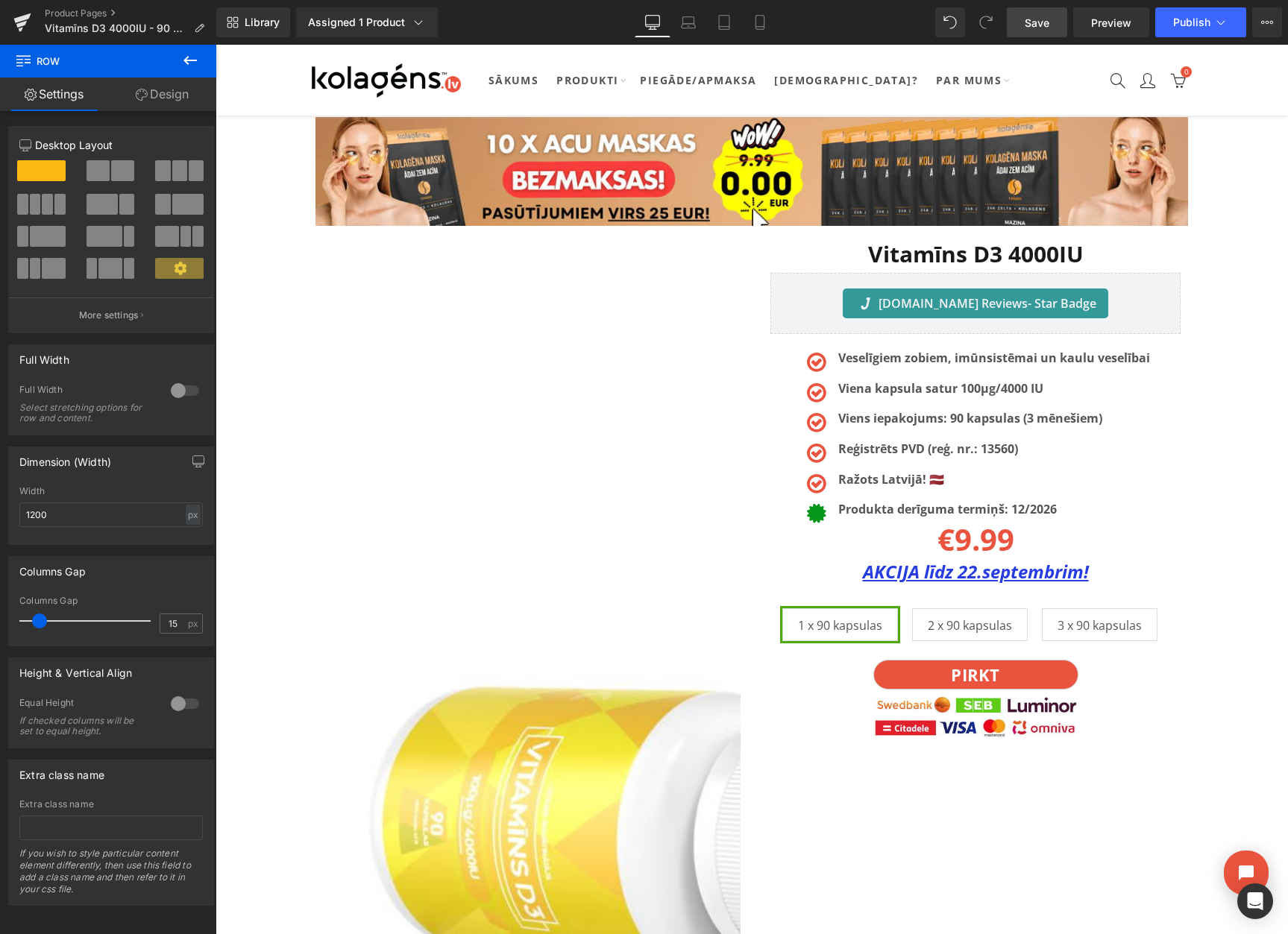
click at [1034, 27] on span "Save" at bounding box center [1037, 23] width 25 height 16
click at [1261, 17] on icon at bounding box center [1267, 23] width 12 height 12
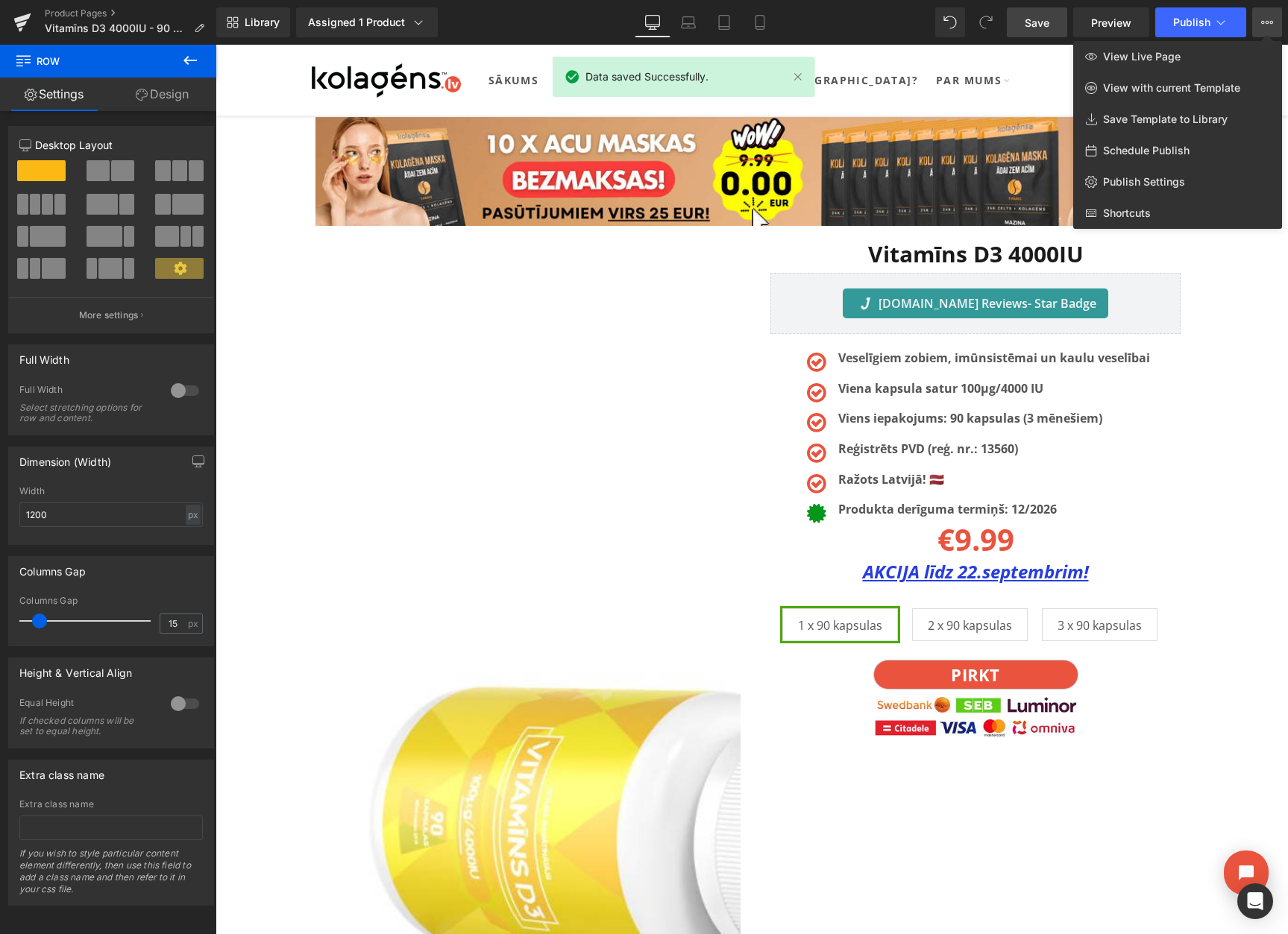
click at [1130, 146] on span "Schedule Publish" at bounding box center [1145, 150] width 87 height 13
select select
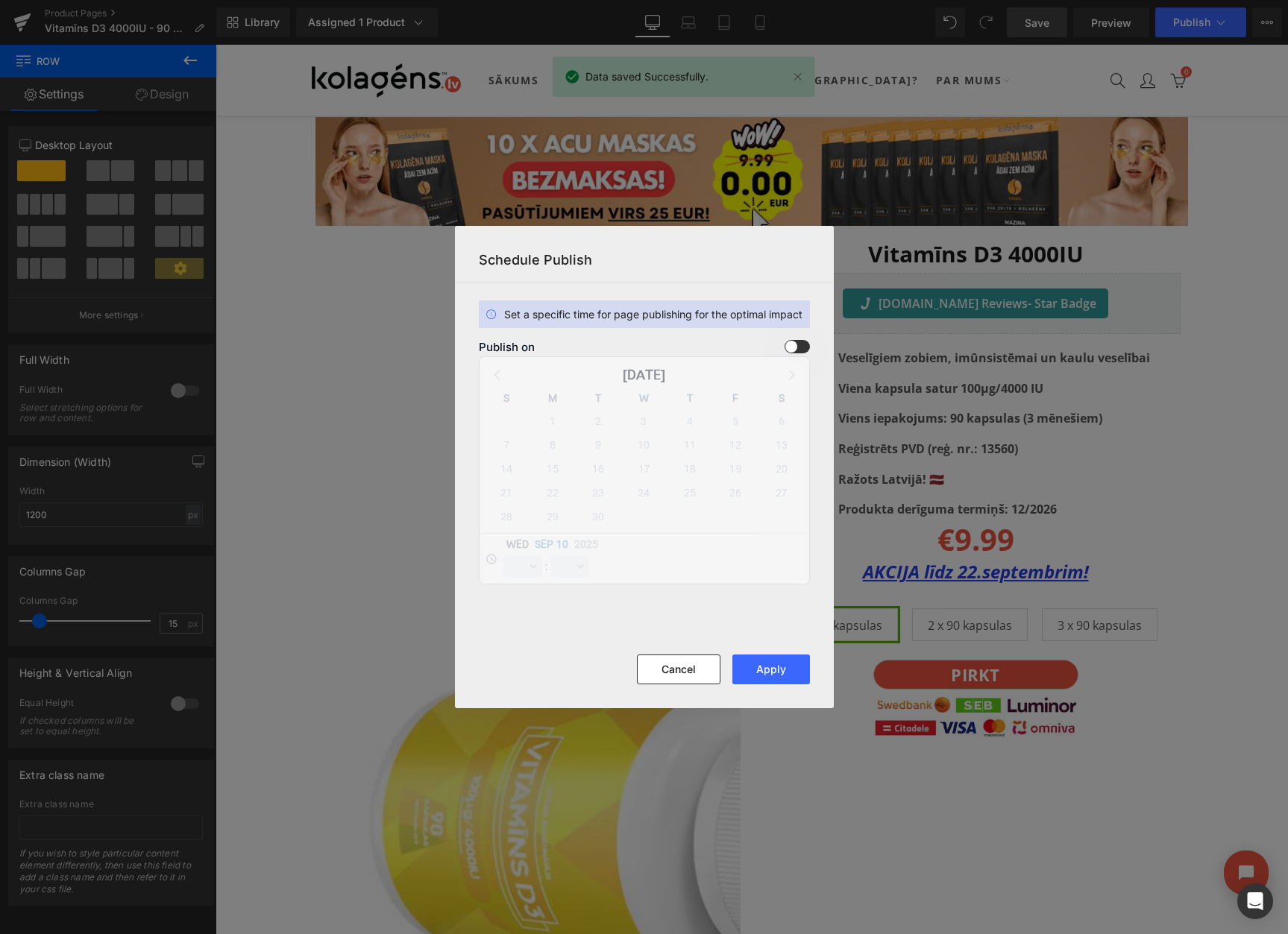
click at [796, 348] on span at bounding box center [797, 346] width 25 height 13
click at [0, 0] on input "checkbox" at bounding box center [0, 0] width 0 height 0
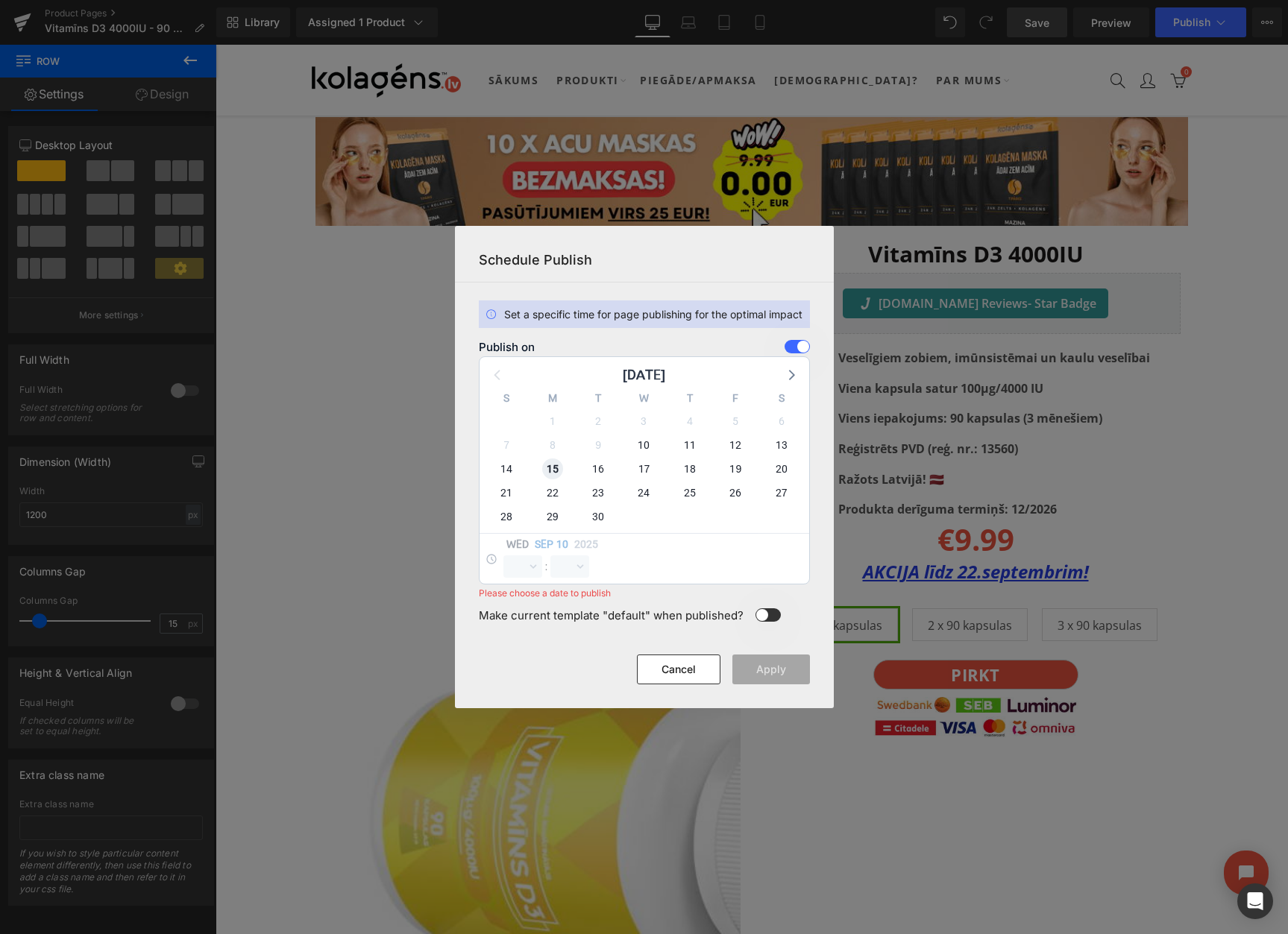
click at [542, 466] on span "15" at bounding box center [553, 469] width 21 height 21
select select "10"
select select "53"
click at [520, 556] on select "00 01 02 03 04 05 06 07 08 09 10 11 12 13 14 15 16 17 18 19 20 21 22 23" at bounding box center [523, 566] width 39 height 23
click at [503, 555] on select "00 01 02 03 04 05 06 07 08 09 10 11 12 13 14 15 16 17 18 19 20 21 22 23" at bounding box center [523, 566] width 39 height 23
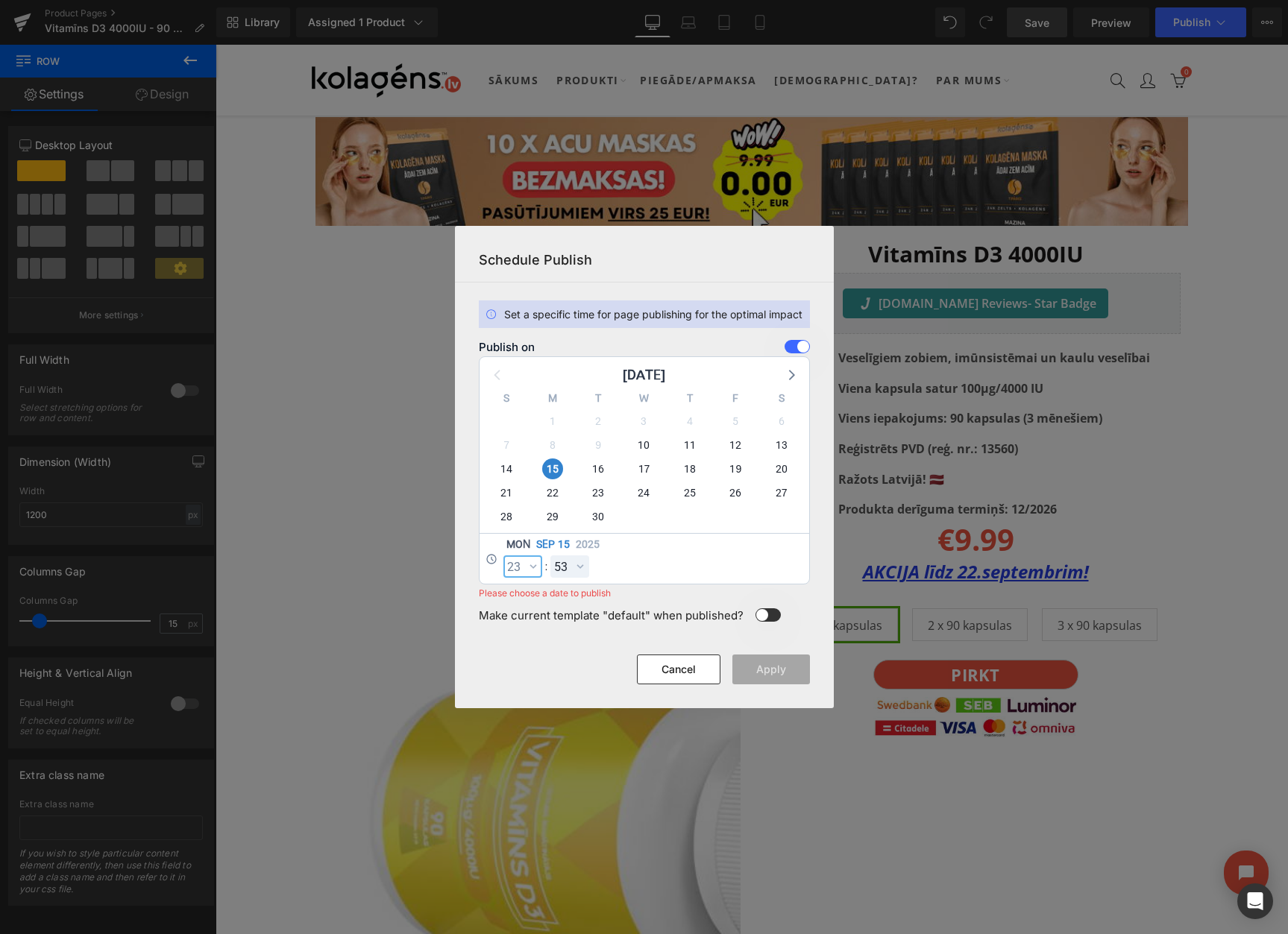
select select "23"
click at [566, 570] on select "00 01 02 03 04 05 06 07 08 09 10 11 12 13 14 15 16 17 18 19 20 21 22 23 24 25 2…" at bounding box center [569, 566] width 39 height 23
click at [550, 555] on select "00 01 02 03 04 05 06 07 08 09 10 11 12 13 14 15 16 17 18 19 20 21 22 23 24 25 2…" at bounding box center [569, 566] width 39 height 23
select select "59"
click at [785, 668] on button "Apply" at bounding box center [771, 670] width 78 height 30
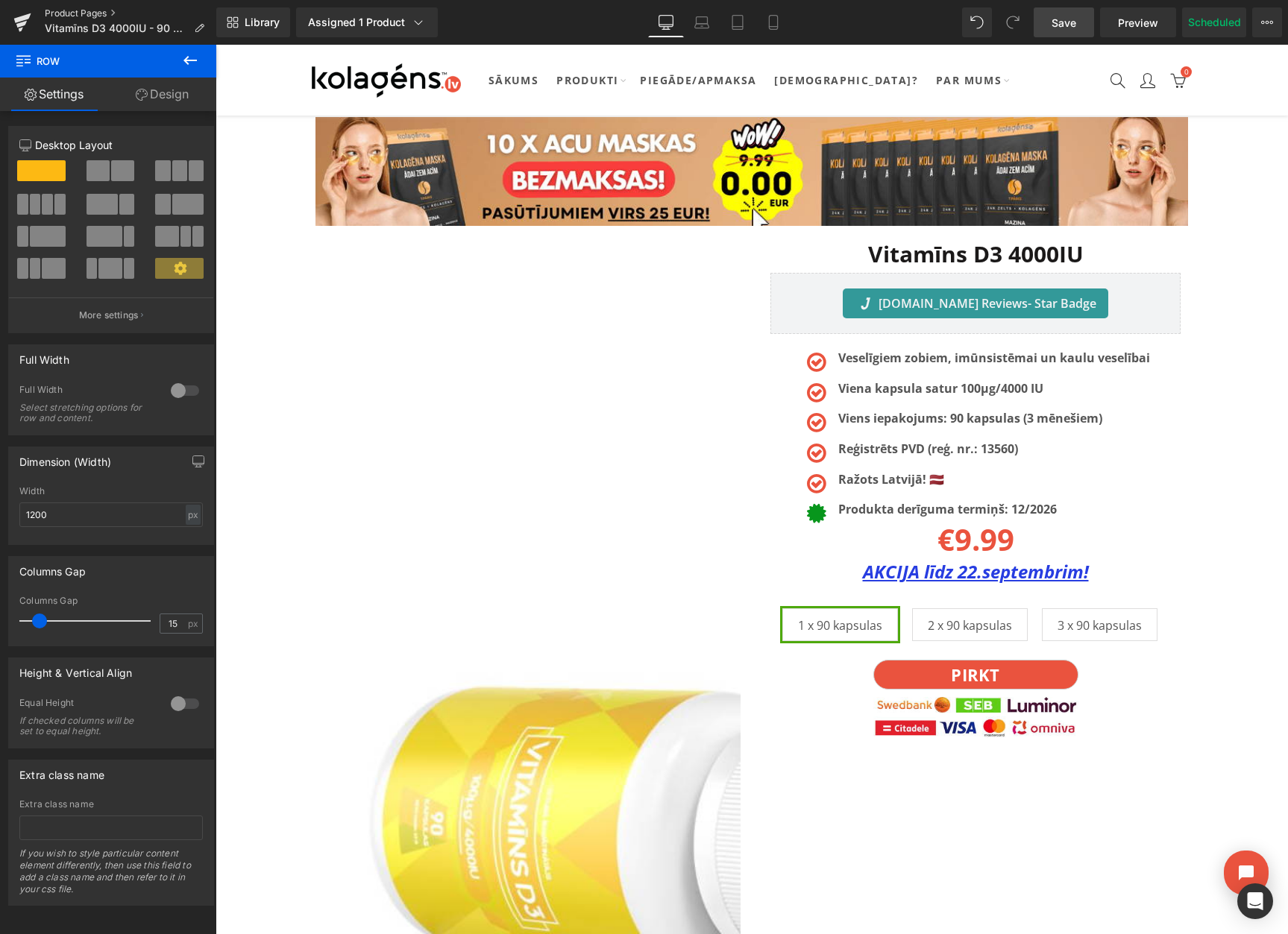
click at [88, 10] on link "Product Pages" at bounding box center [130, 14] width 172 height 12
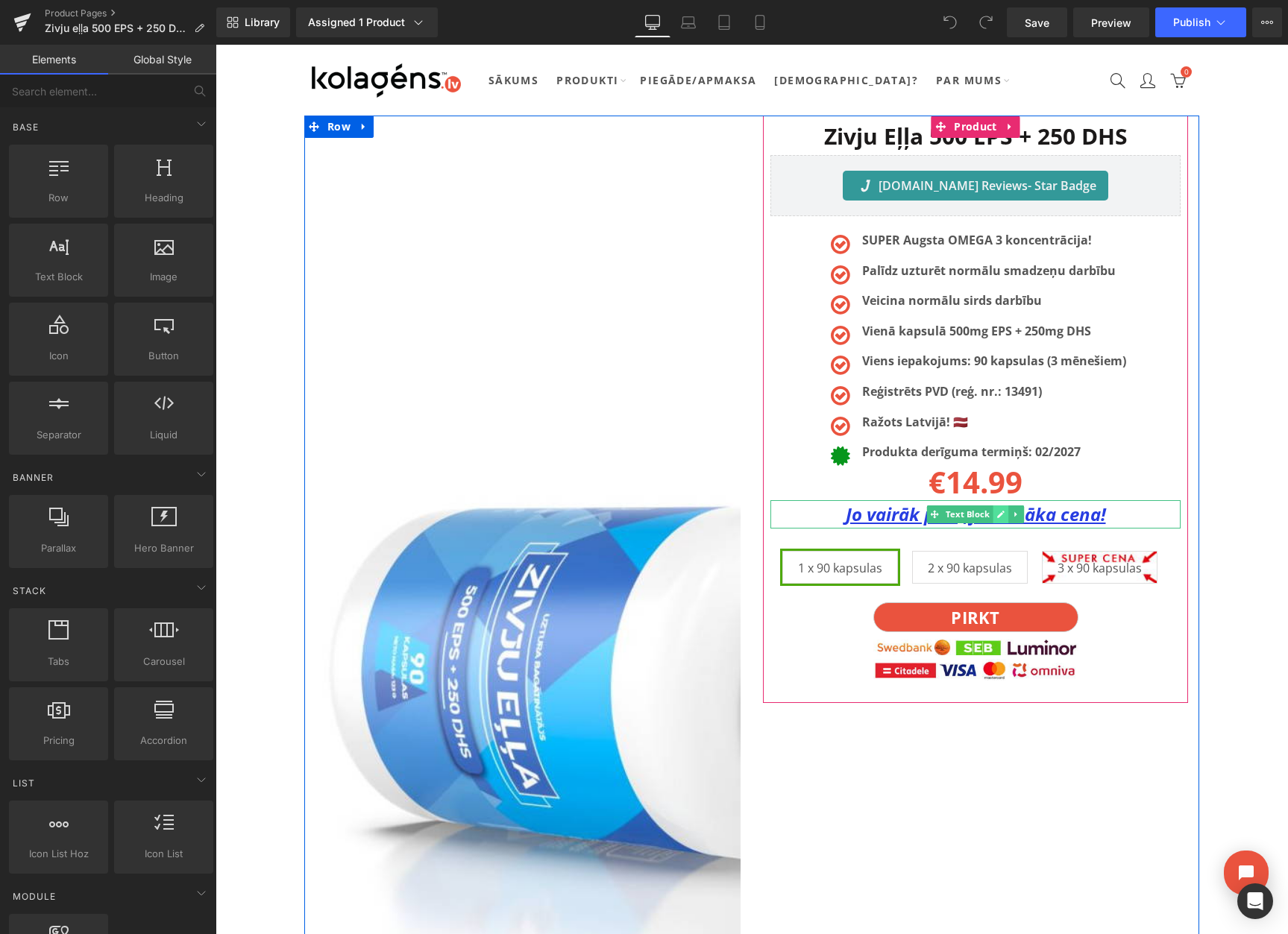
click at [996, 514] on icon at bounding box center [1000, 514] width 8 height 9
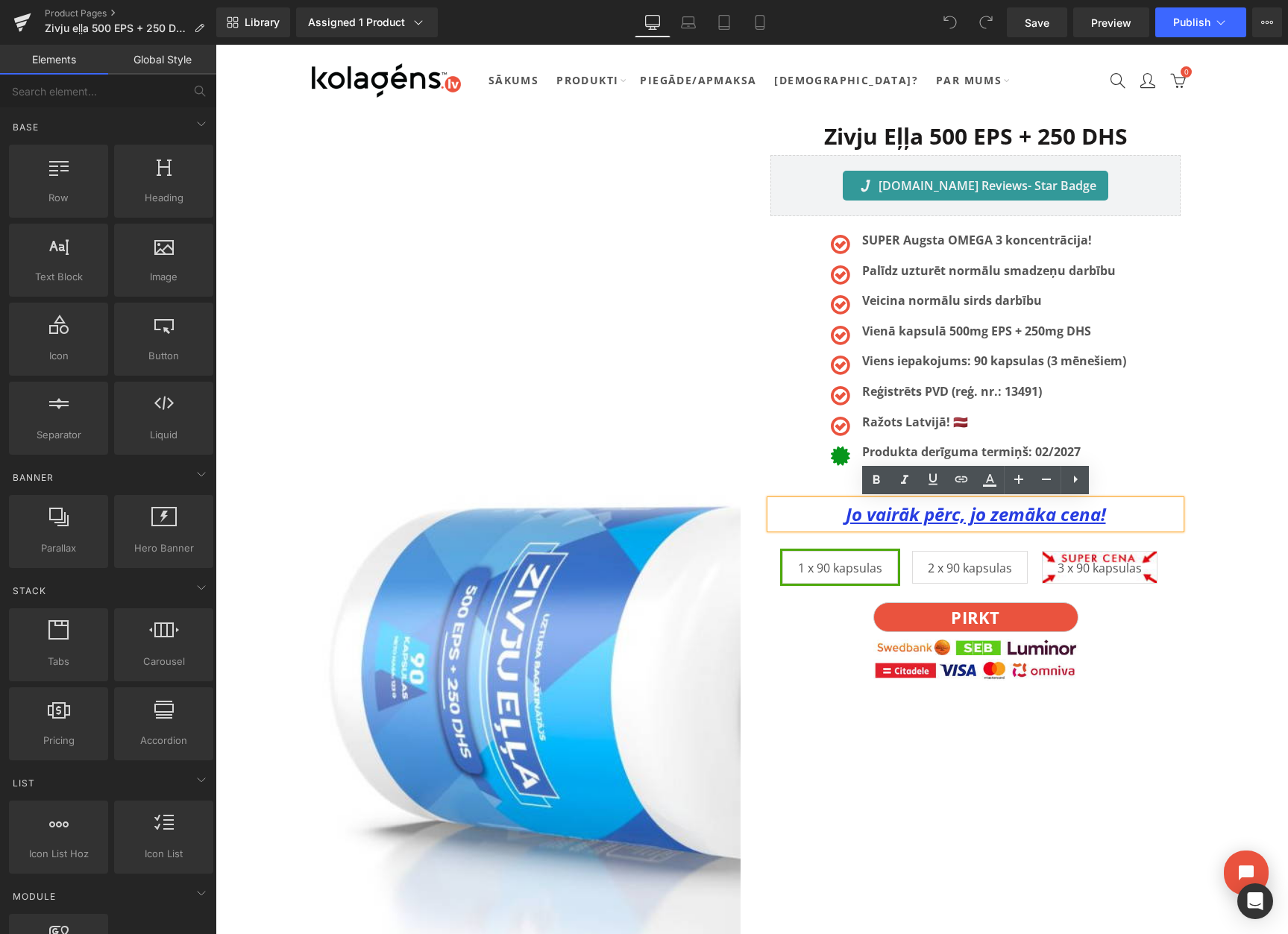
click at [970, 517] on u "Jo vairāk pērc, jo zemāka cena!" at bounding box center [975, 514] width 260 height 25
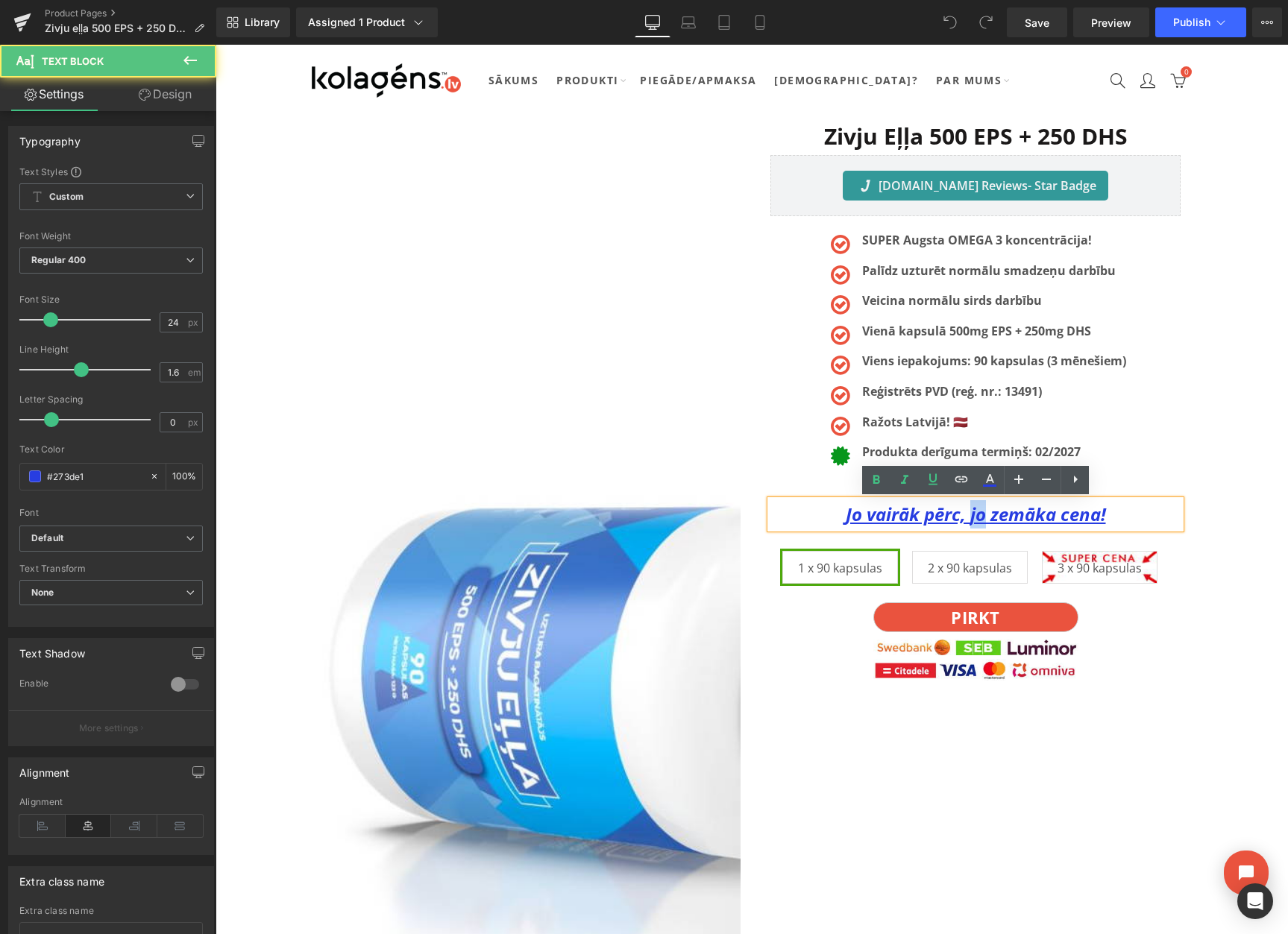
click at [970, 517] on u "Jo vairāk pērc, jo zemāka cena!" at bounding box center [975, 514] width 260 height 25
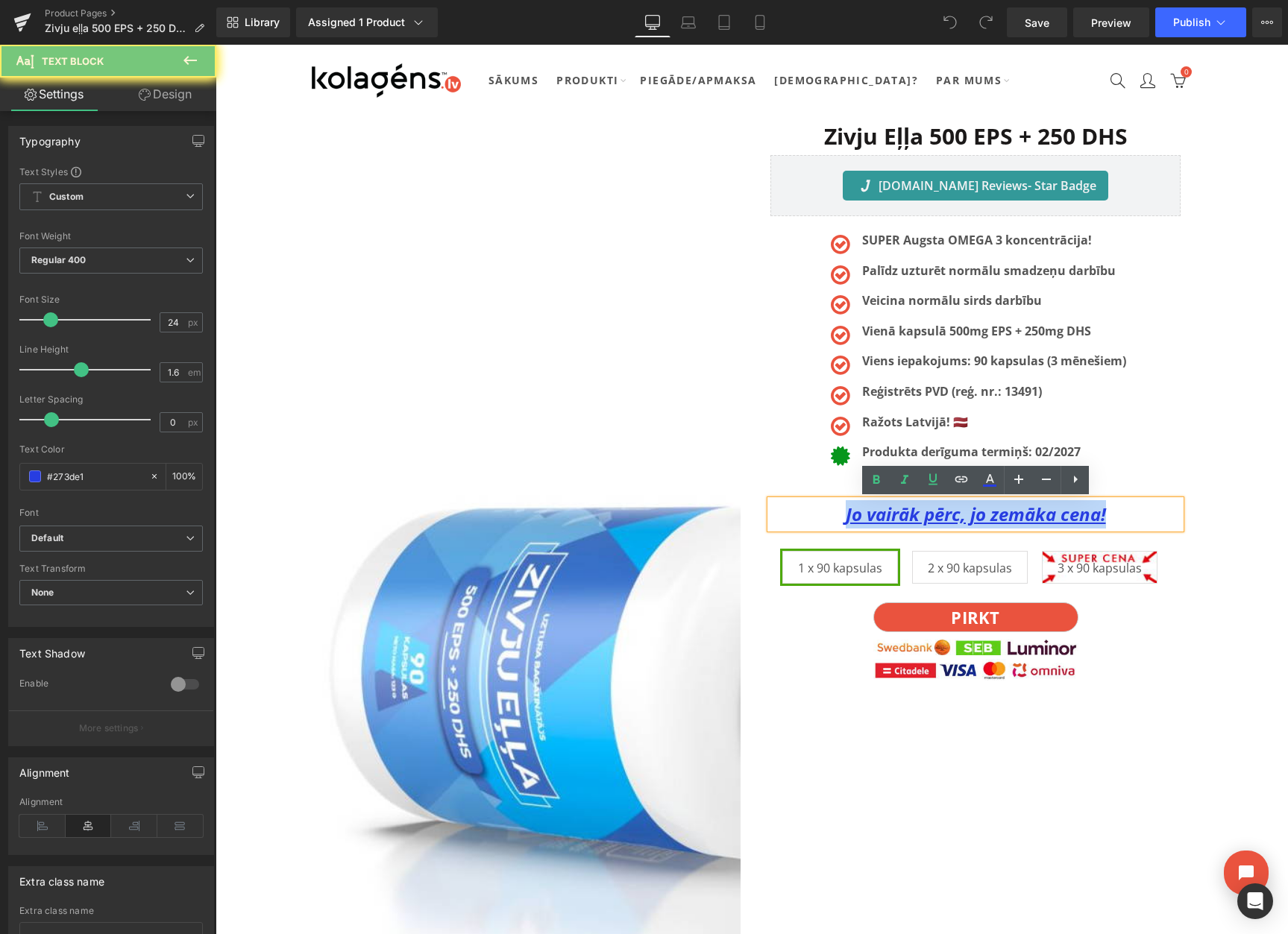
click at [970, 517] on u "Jo vairāk pērc, jo zemāka cena!" at bounding box center [975, 514] width 260 height 25
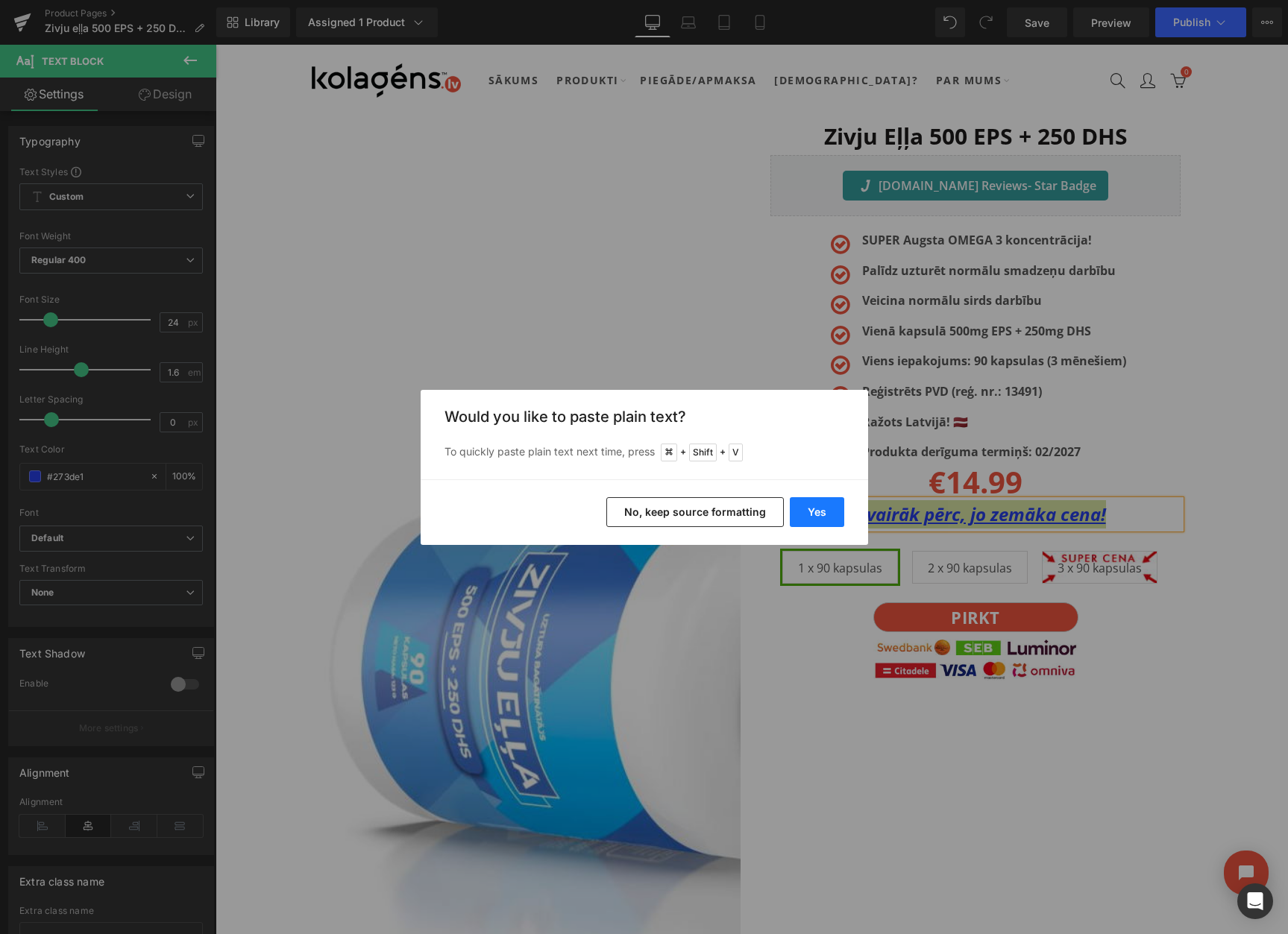
click at [836, 516] on button "Yes" at bounding box center [817, 512] width 54 height 30
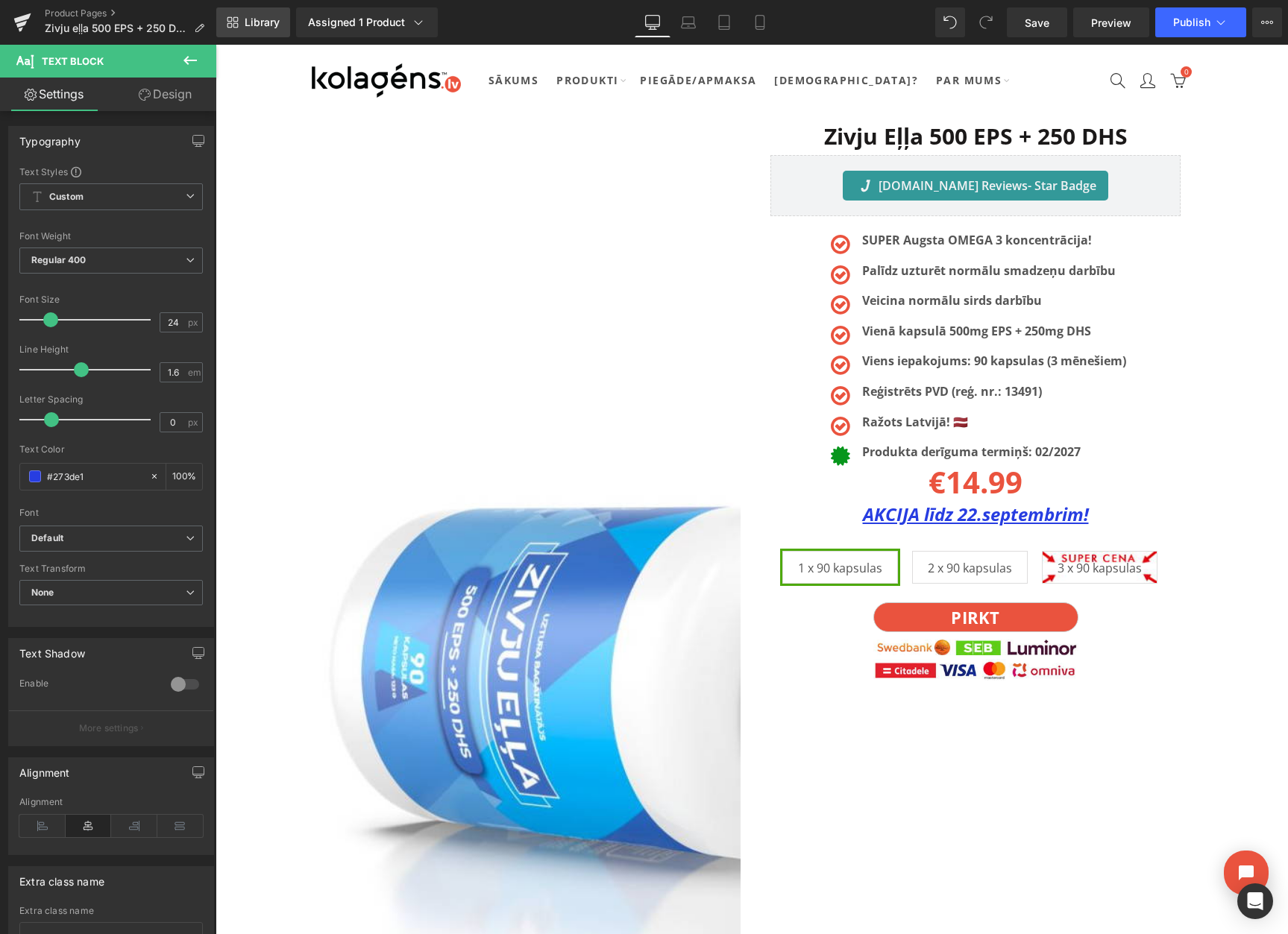
click at [244, 22] on span "Library" at bounding box center [262, 22] width 35 height 13
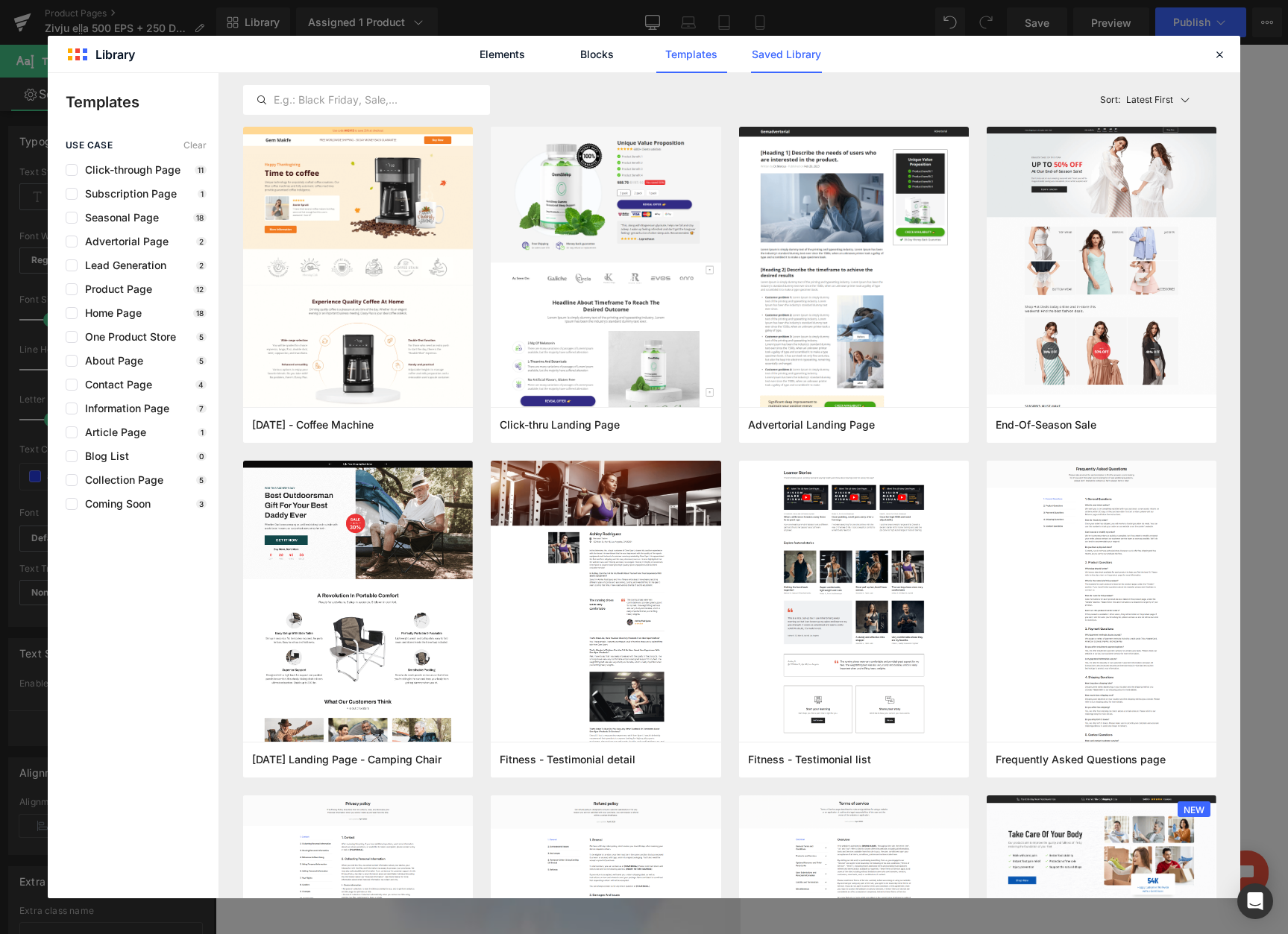
click at [772, 55] on link "Saved Library" at bounding box center [785, 54] width 71 height 38
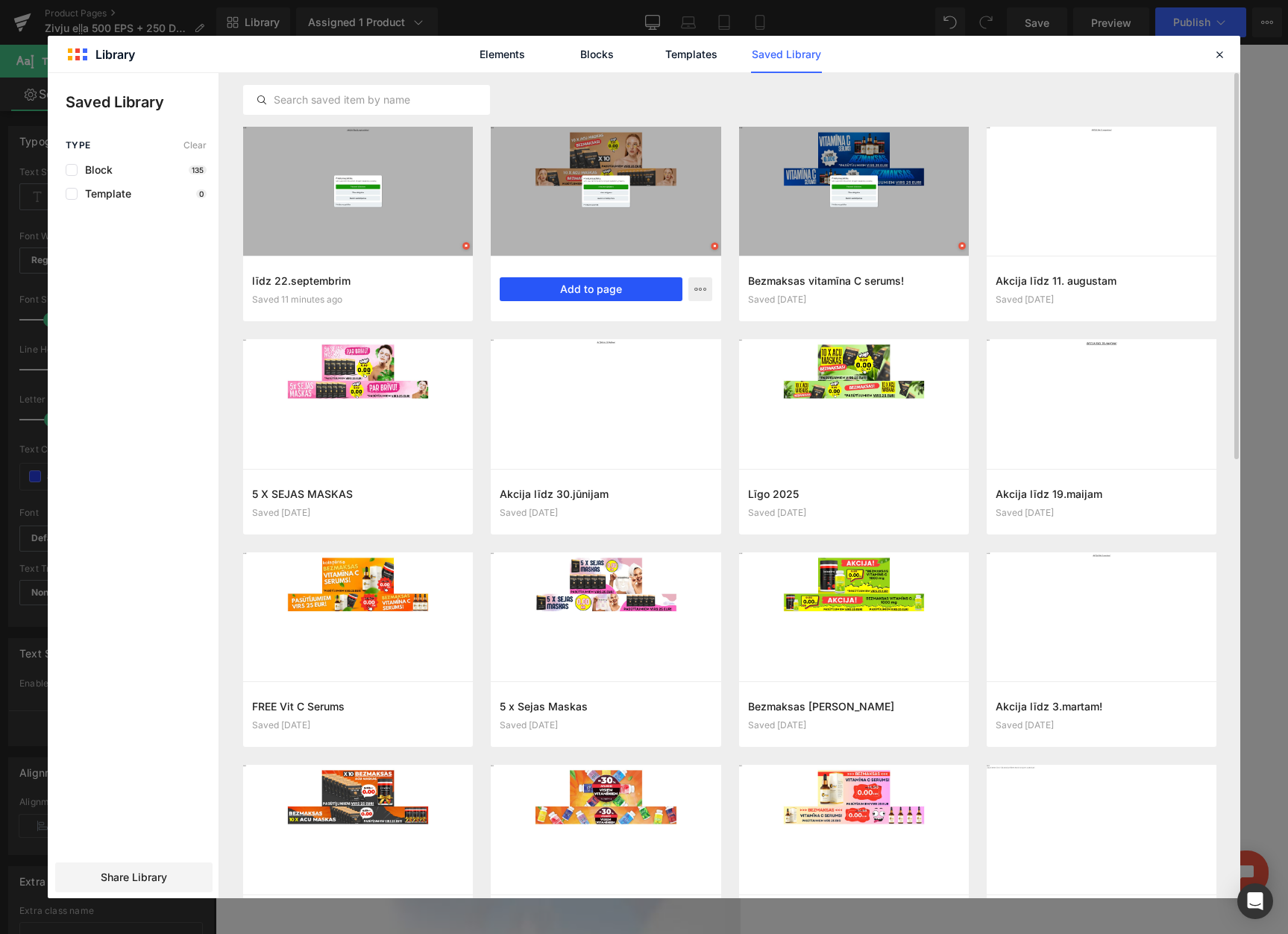
click at [568, 284] on button "Add to page" at bounding box center [591, 289] width 182 height 24
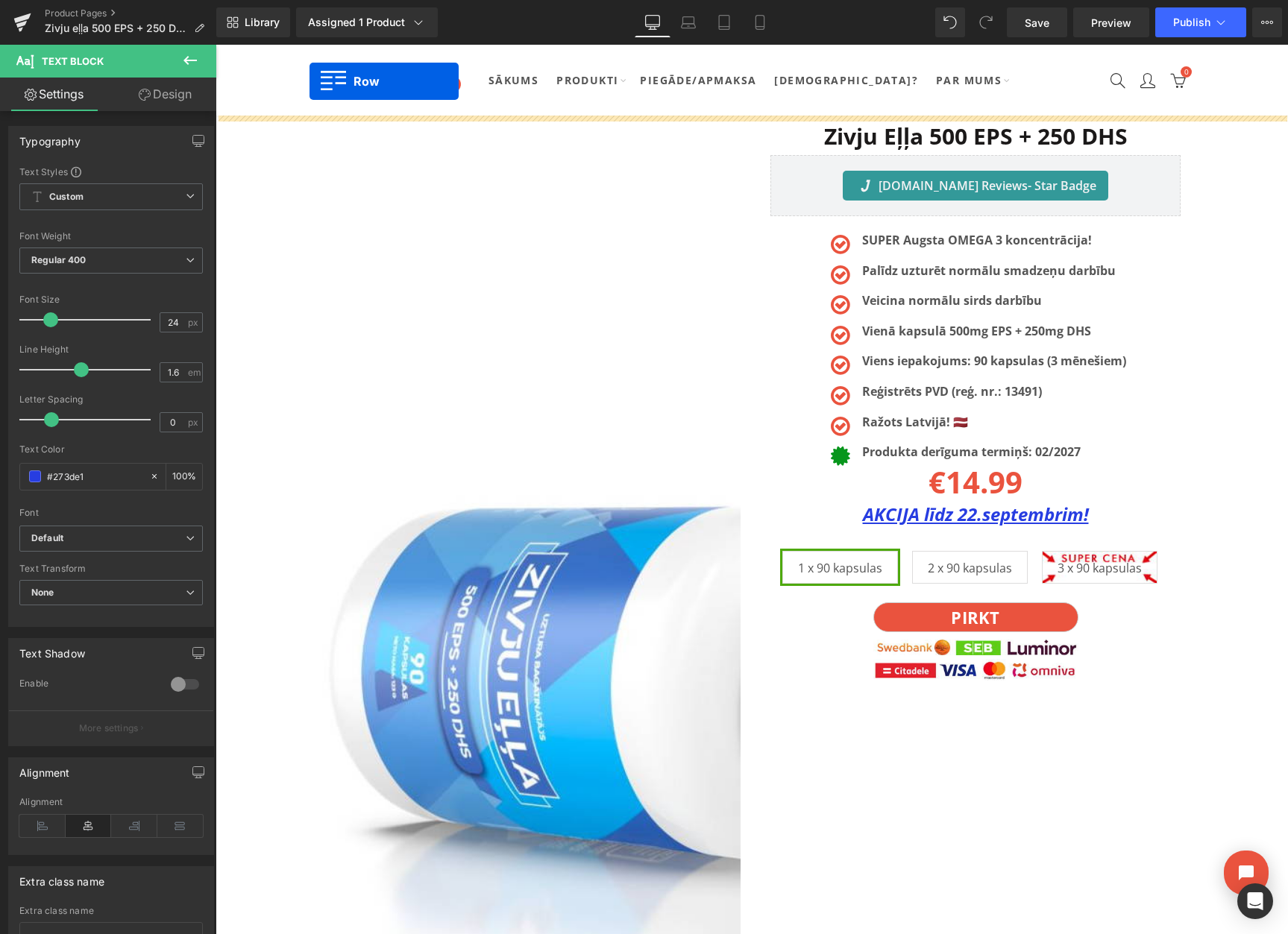
drag, startPoint x: 312, startPoint y: 221, endPoint x: 310, endPoint y: 89, distance: 132.0
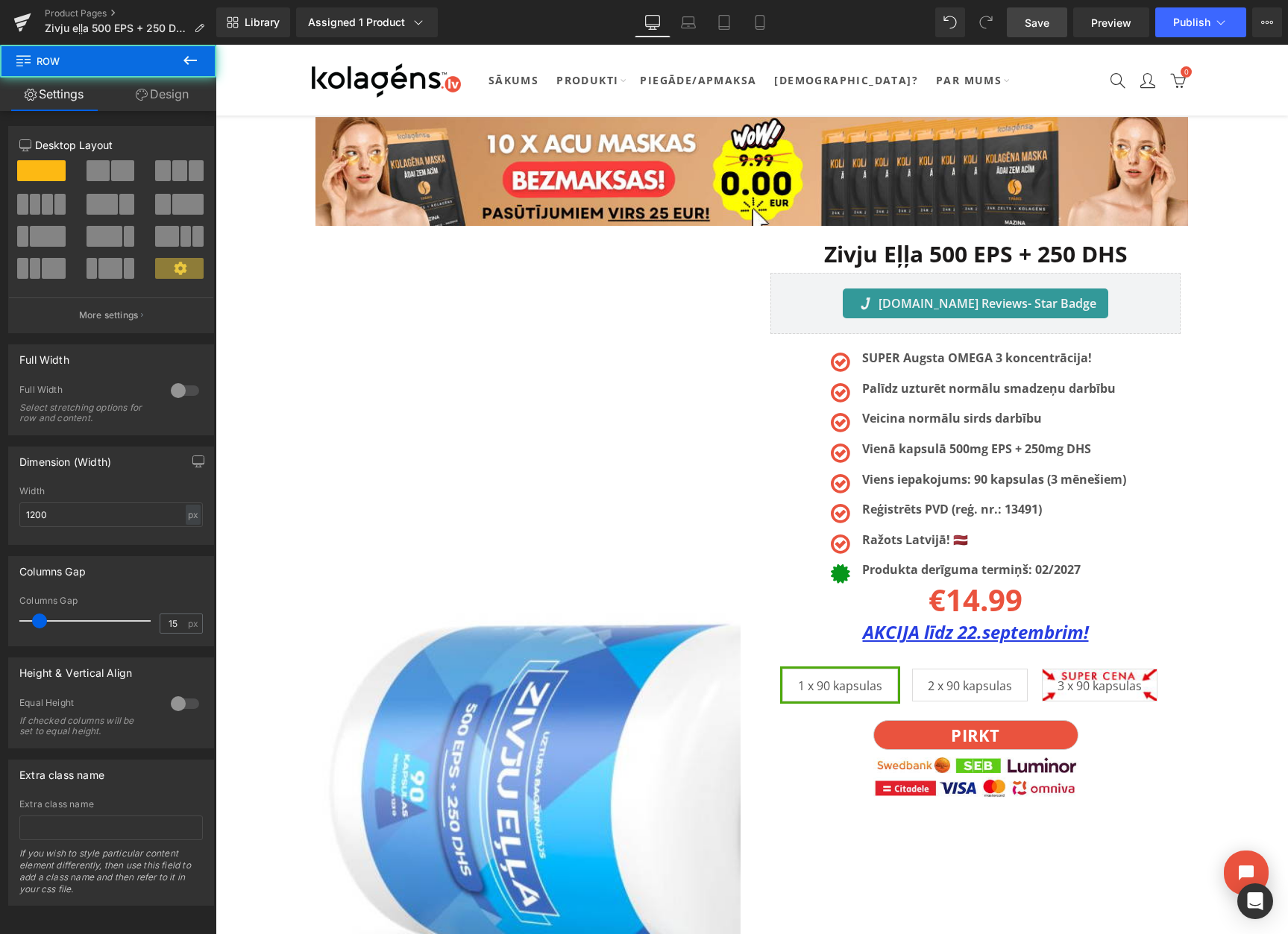
click at [1037, 24] on span "Save" at bounding box center [1037, 23] width 25 height 16
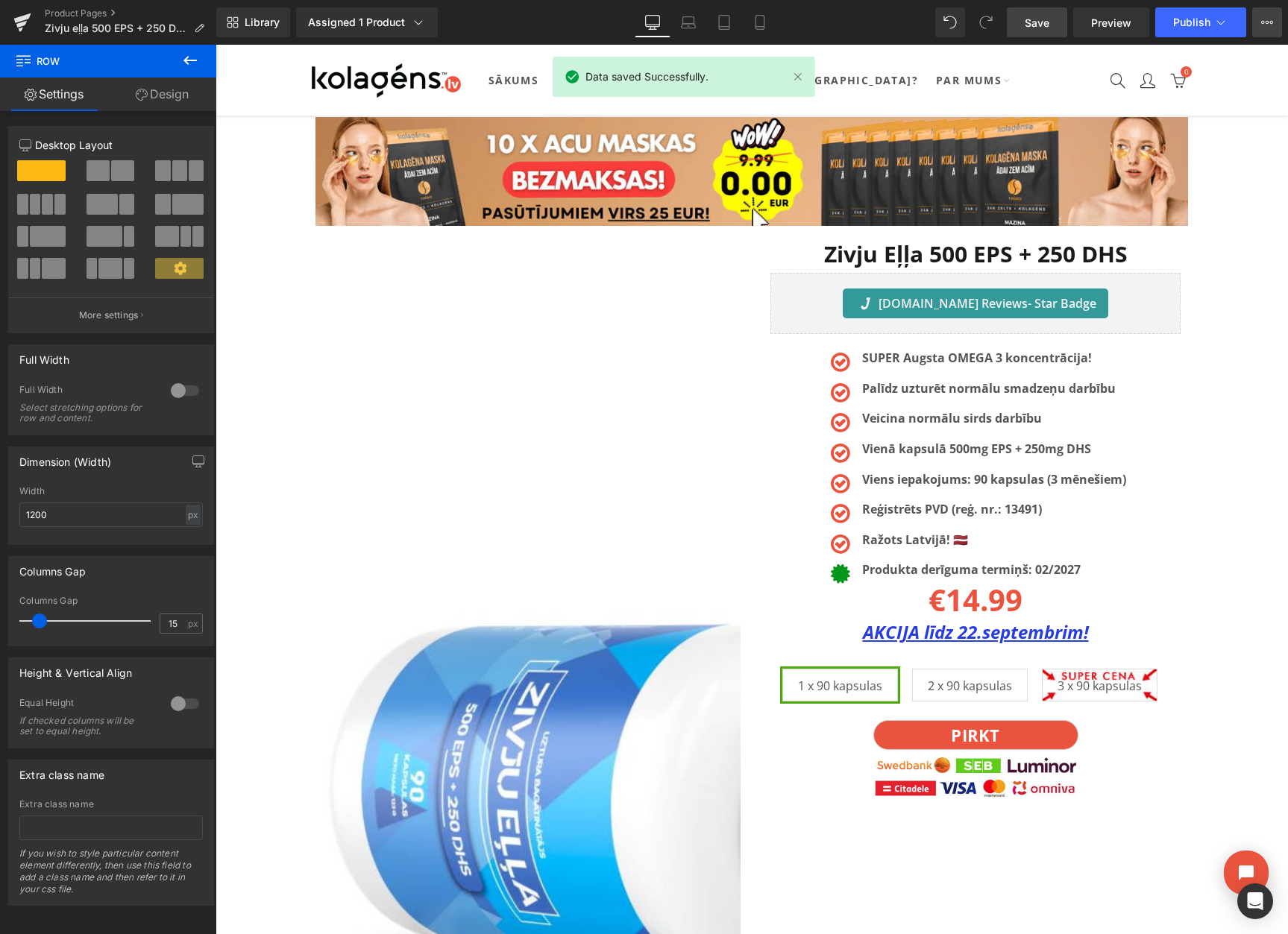
click at [1262, 31] on button "View Live Page View with current Template Save Template to Library Schedule Pub…" at bounding box center [1267, 23] width 30 height 30
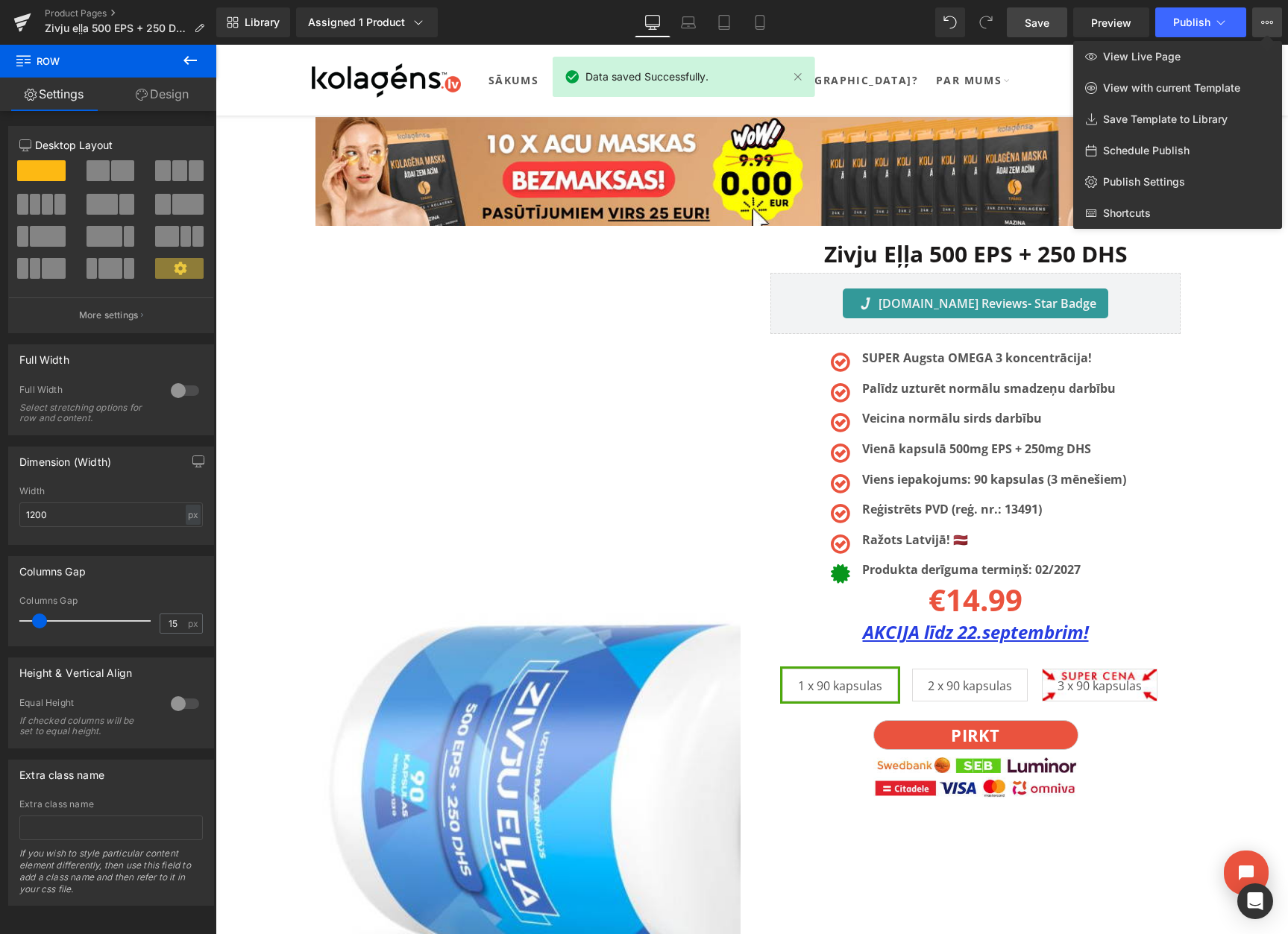
click at [1147, 149] on span "Schedule Publish" at bounding box center [1145, 150] width 87 height 13
select select
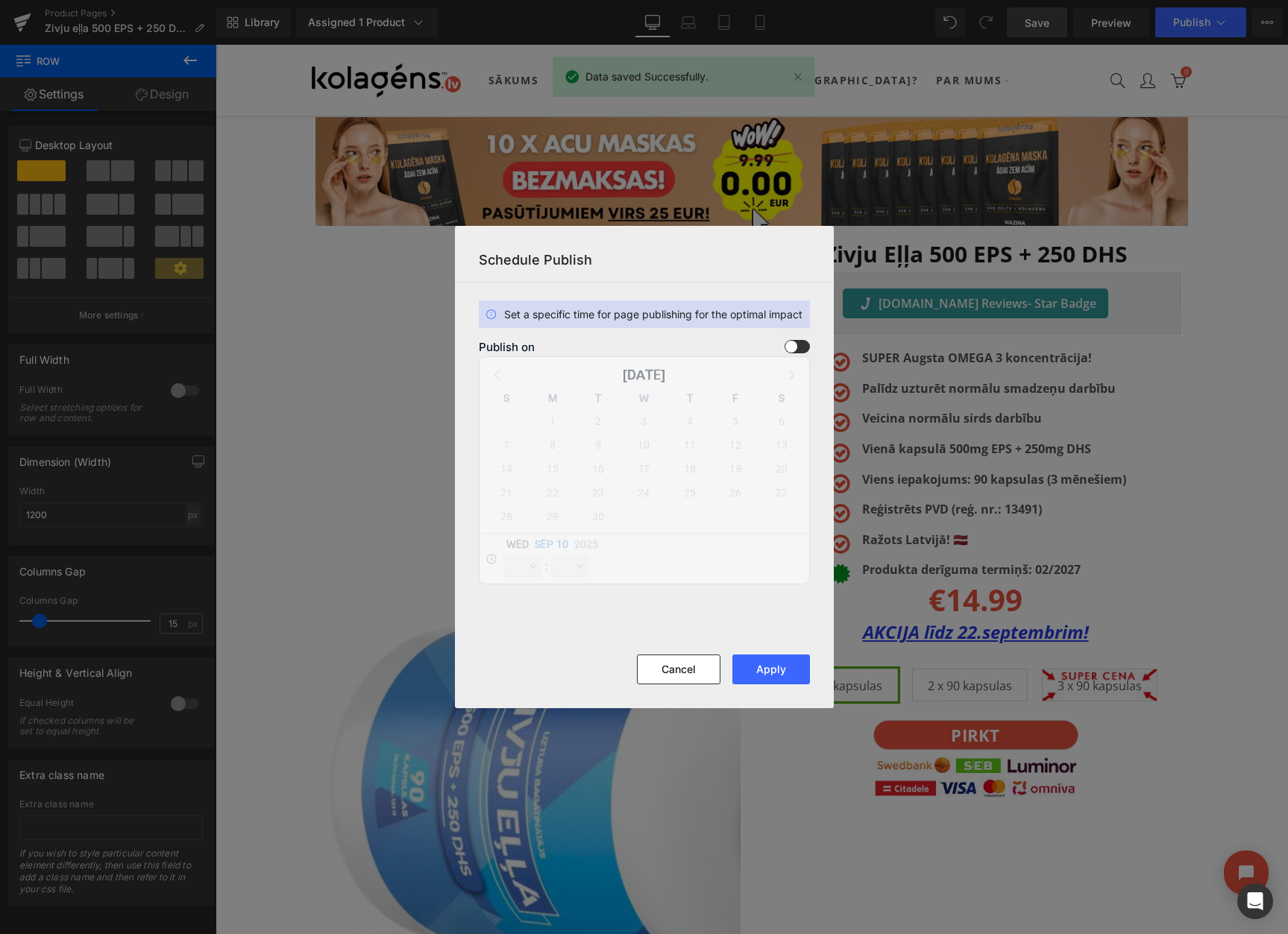
click at [791, 352] on span at bounding box center [797, 346] width 25 height 13
click at [0, 0] on input "checkbox" at bounding box center [0, 0] width 0 height 0
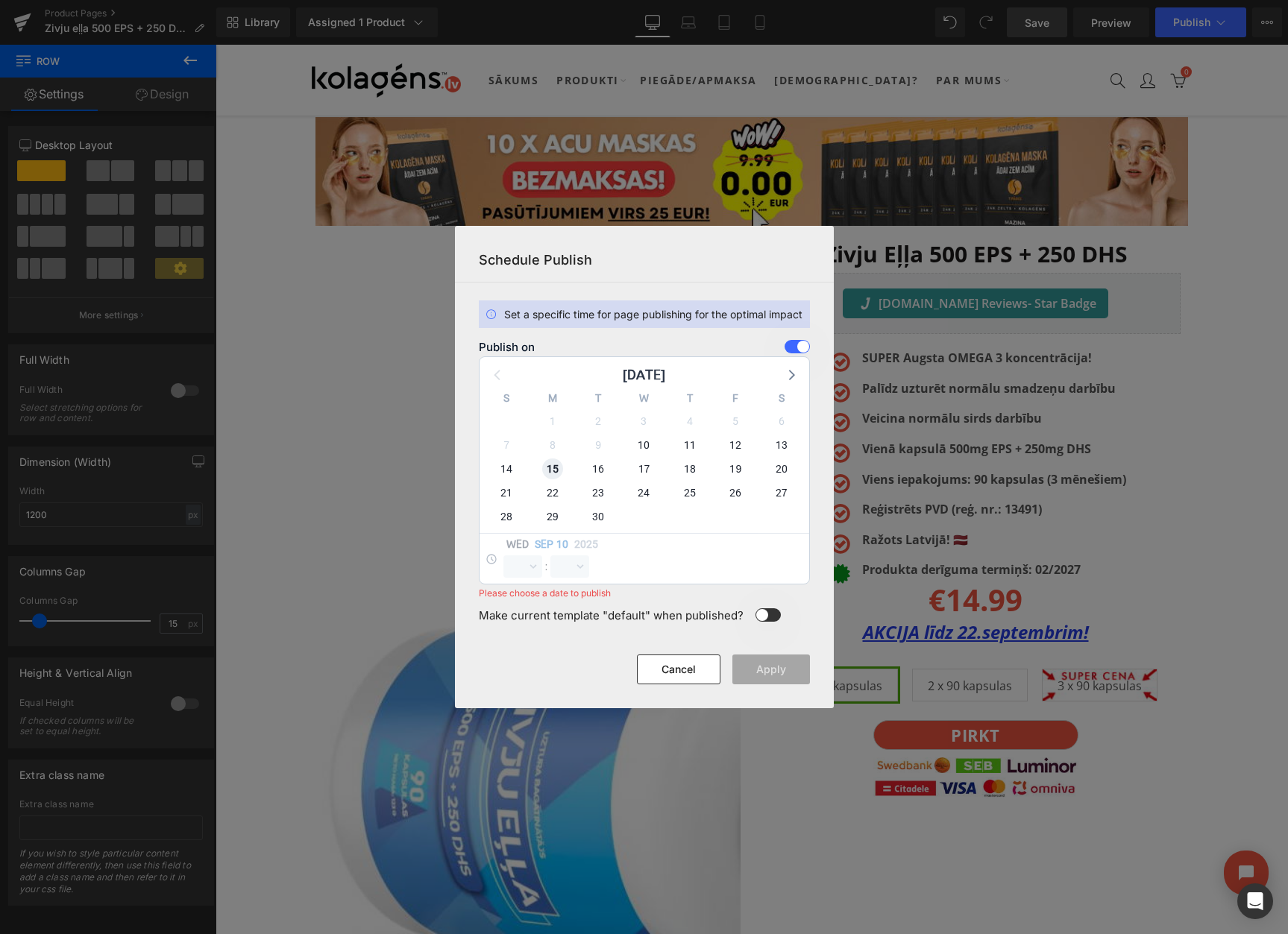
click at [548, 474] on span "15" at bounding box center [553, 469] width 21 height 21
select select "10"
select select "54"
click at [524, 565] on select "00 01 02 03 04 05 06 07 08 09 10 11 12 13 14 15 16 17 18 19 20 21 22 23" at bounding box center [523, 566] width 39 height 23
click at [503, 555] on select "00 01 02 03 04 05 06 07 08 09 10 11 12 13 14 15 16 17 18 19 20 21 22 23" at bounding box center [523, 566] width 39 height 23
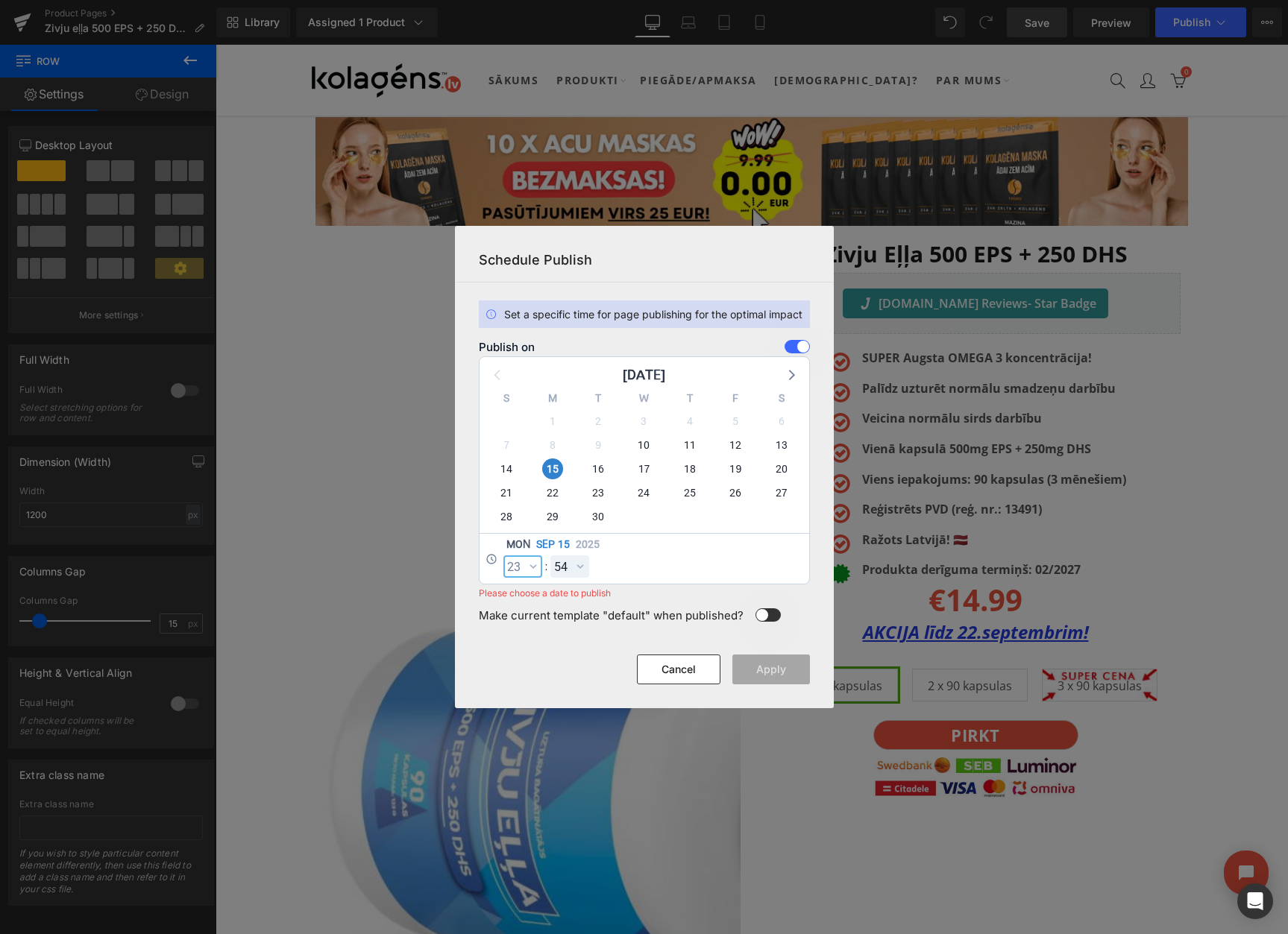
select select "23"
click at [565, 563] on select "00 01 02 03 04 05 06 07 08 09 10 11 12 13 14 15 16 17 18 19 20 21 22 23 24 25 2…" at bounding box center [569, 566] width 39 height 23
click at [550, 555] on select "00 01 02 03 04 05 06 07 08 09 10 11 12 13 14 15 16 17 18 19 20 21 22 23 24 25 2…" at bounding box center [569, 566] width 39 height 23
select select "59"
click at [791, 675] on button "Apply" at bounding box center [771, 670] width 78 height 30
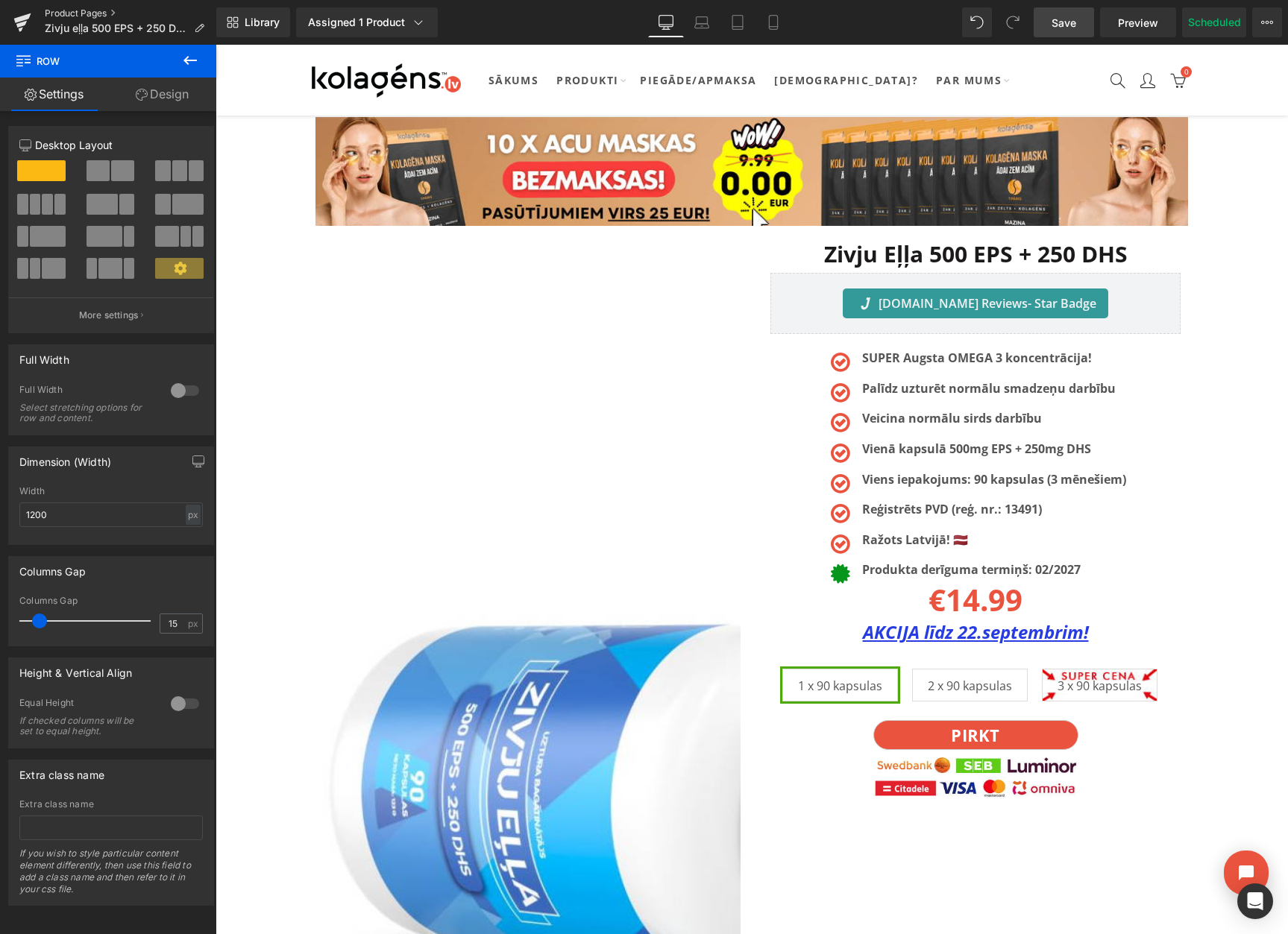
click at [84, 9] on link "Product Pages" at bounding box center [130, 14] width 172 height 12
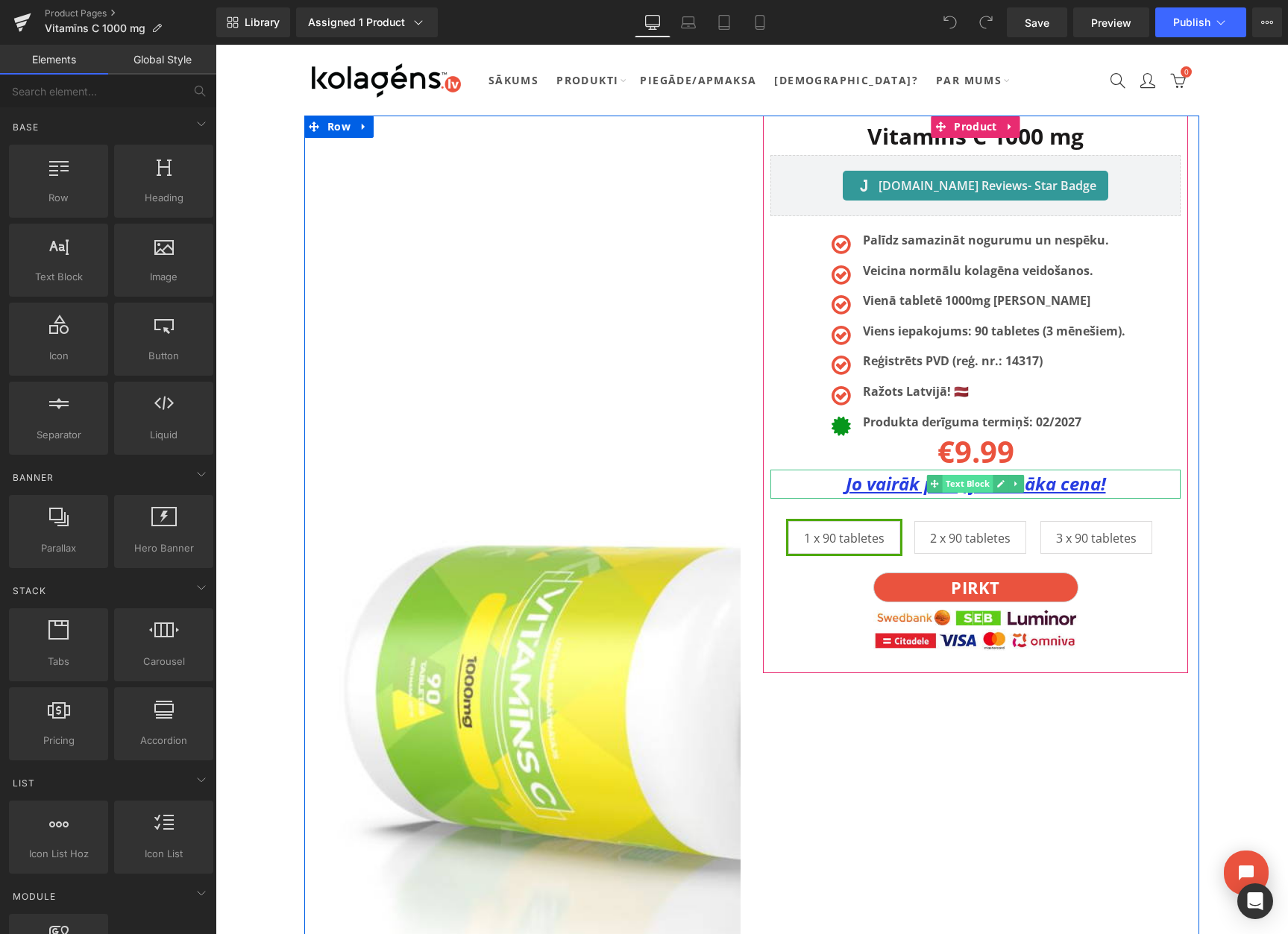
drag, startPoint x: 1001, startPoint y: 485, endPoint x: 987, endPoint y: 487, distance: 14.1
click at [1000, 485] on icon at bounding box center [1000, 484] width 8 height 9
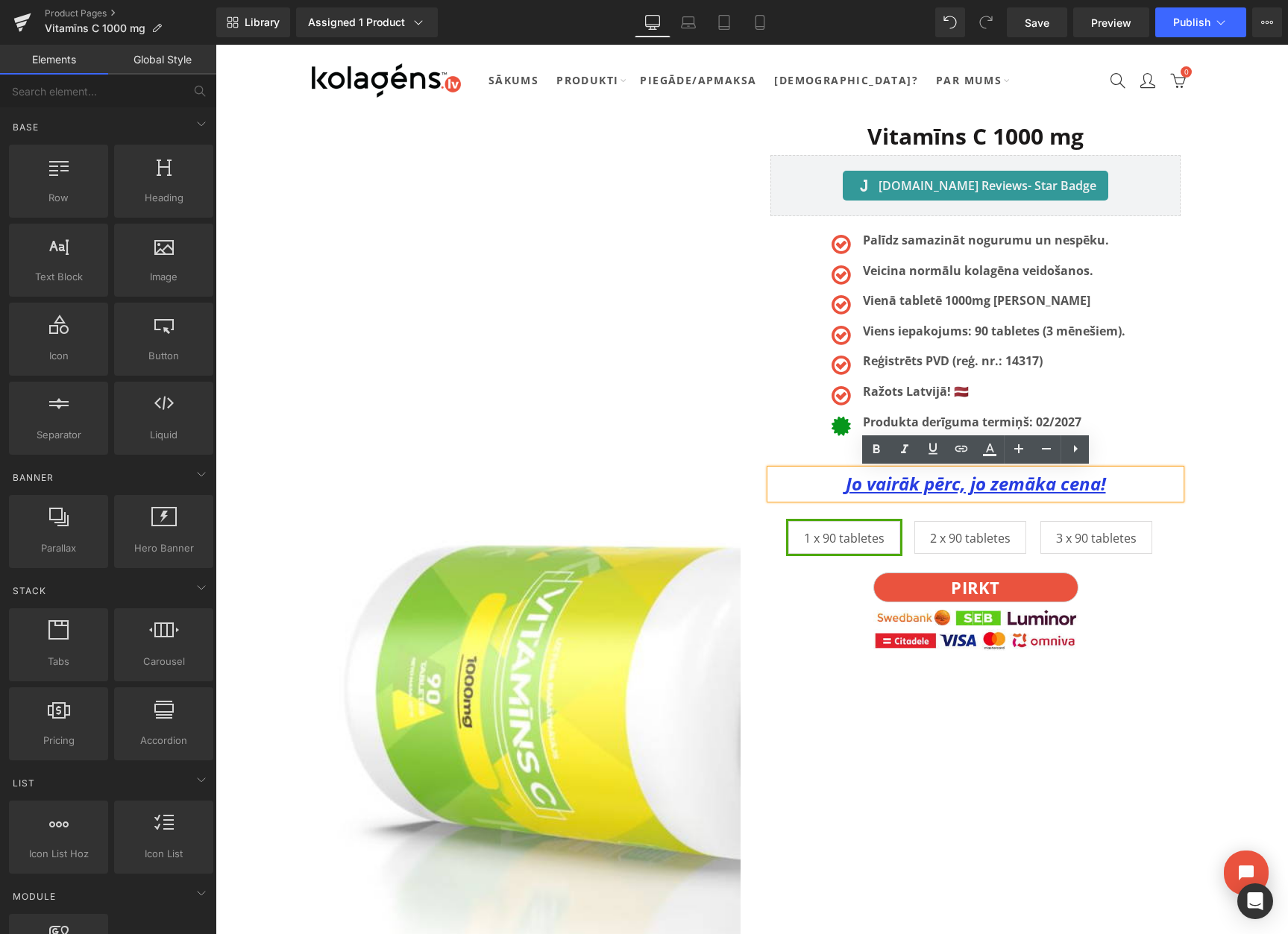
click at [987, 487] on div "Jo vairāk pērc, jo zemāka cena! Text Block" at bounding box center [975, 483] width 410 height 28
click at [987, 487] on u "Jo vairāk pērc, jo zemāka cena!" at bounding box center [975, 483] width 260 height 25
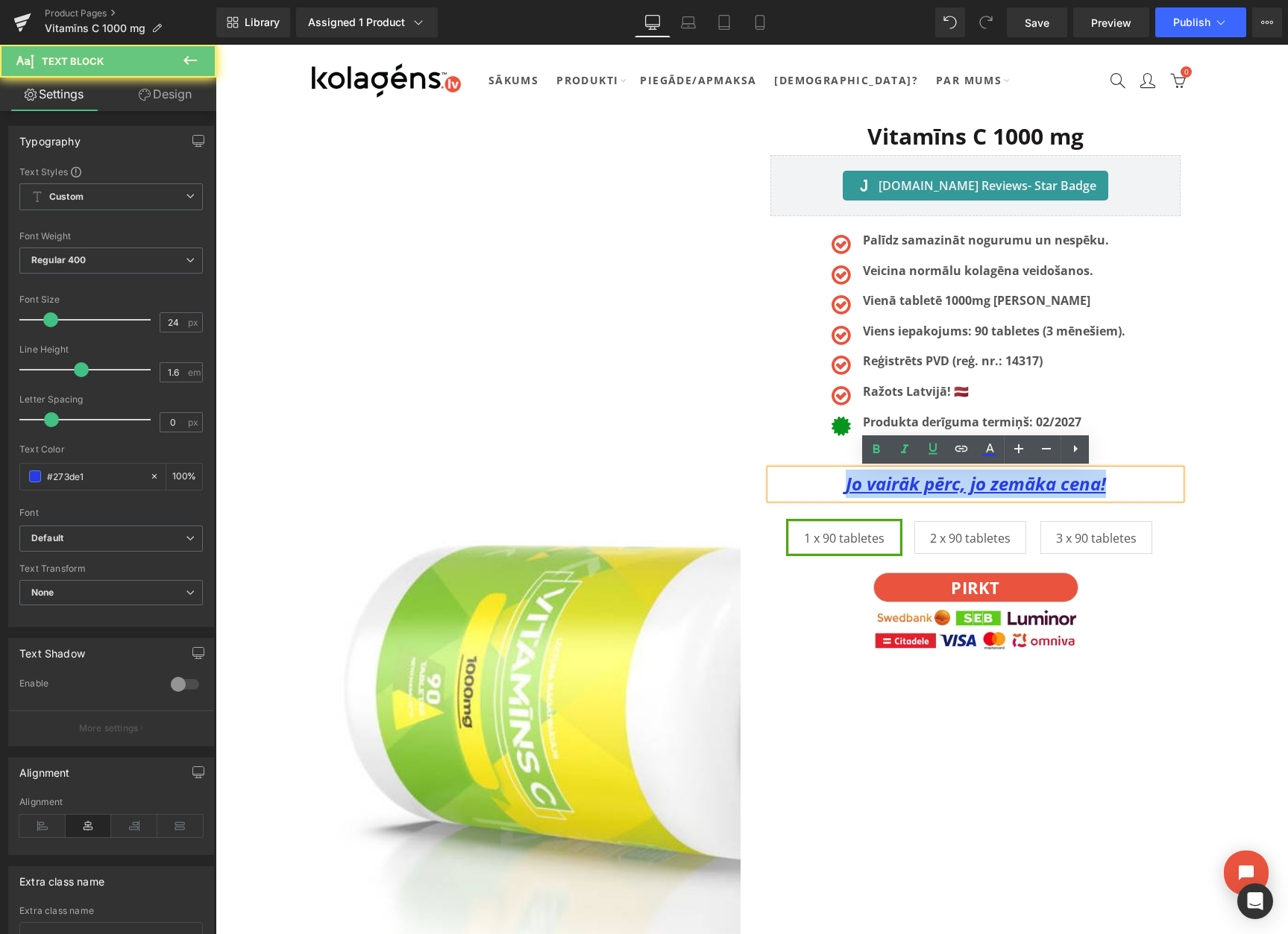
click at [987, 487] on u "Jo vairāk pērc, jo zemāka cena!" at bounding box center [975, 483] width 260 height 25
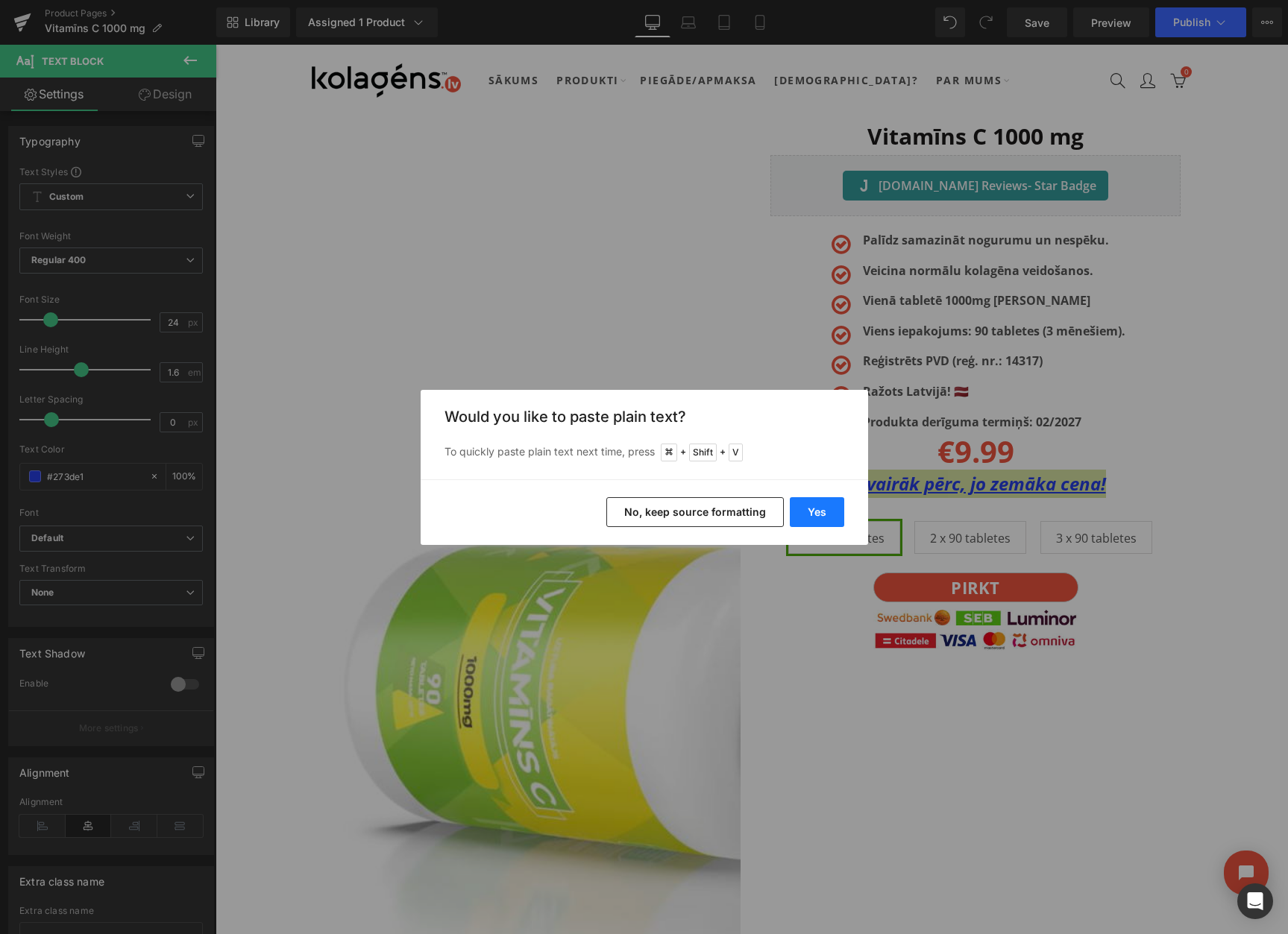
drag, startPoint x: 823, startPoint y: 511, endPoint x: 607, endPoint y: 467, distance: 220.4
click at [823, 511] on button "Yes" at bounding box center [817, 512] width 54 height 30
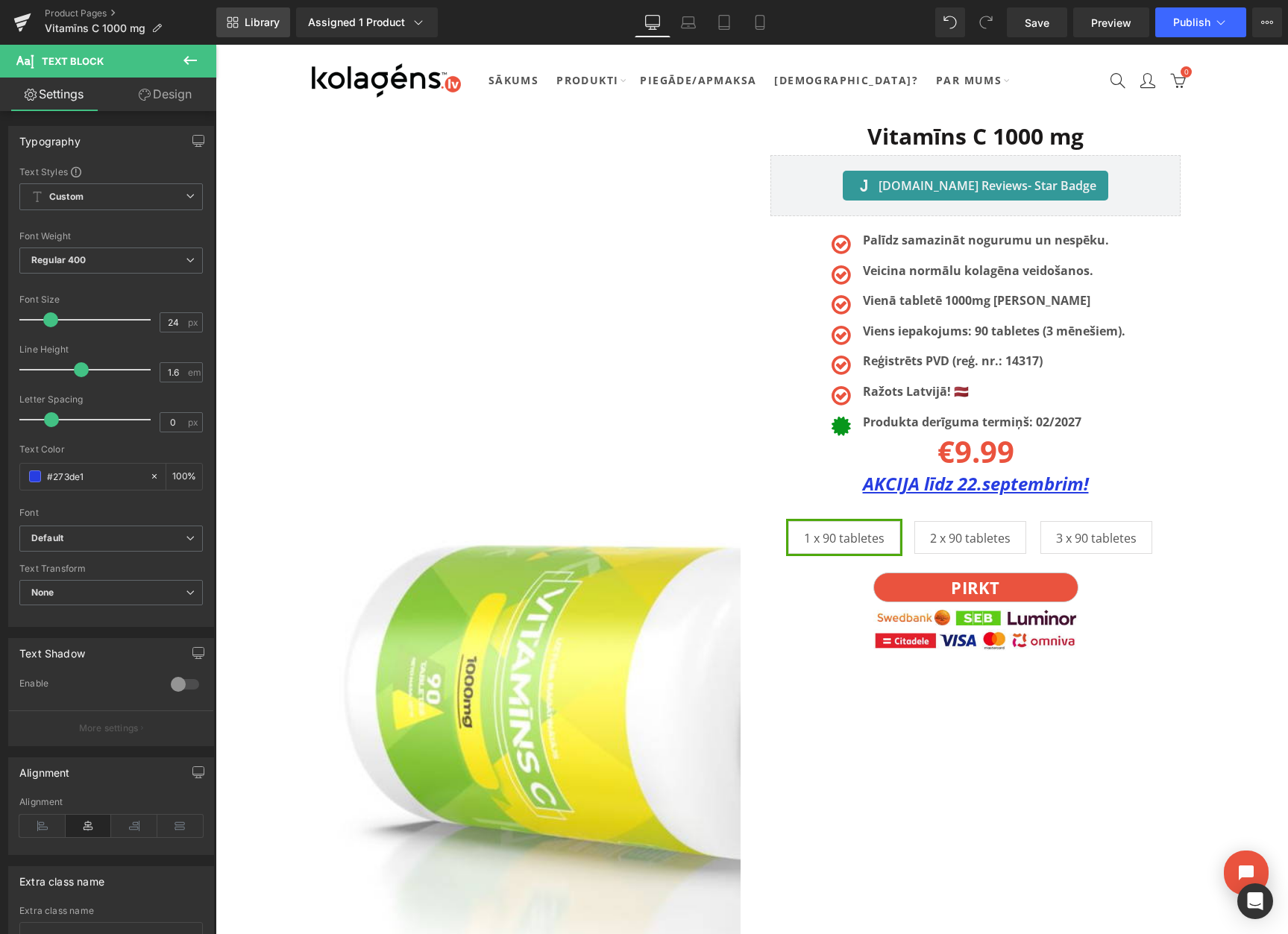
click at [223, 15] on link "Library" at bounding box center [253, 23] width 74 height 30
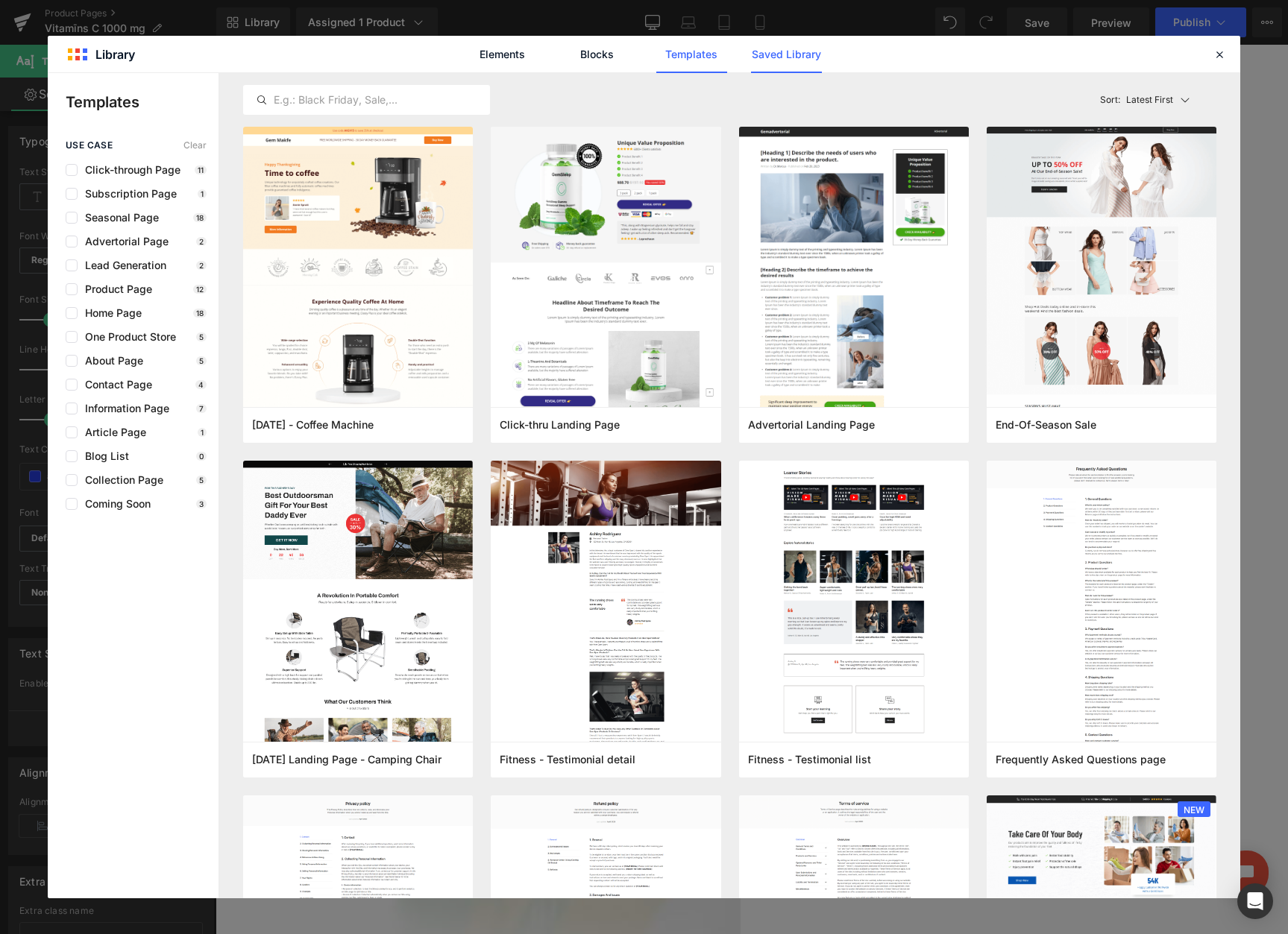
click at [791, 50] on link "Saved Library" at bounding box center [785, 54] width 71 height 38
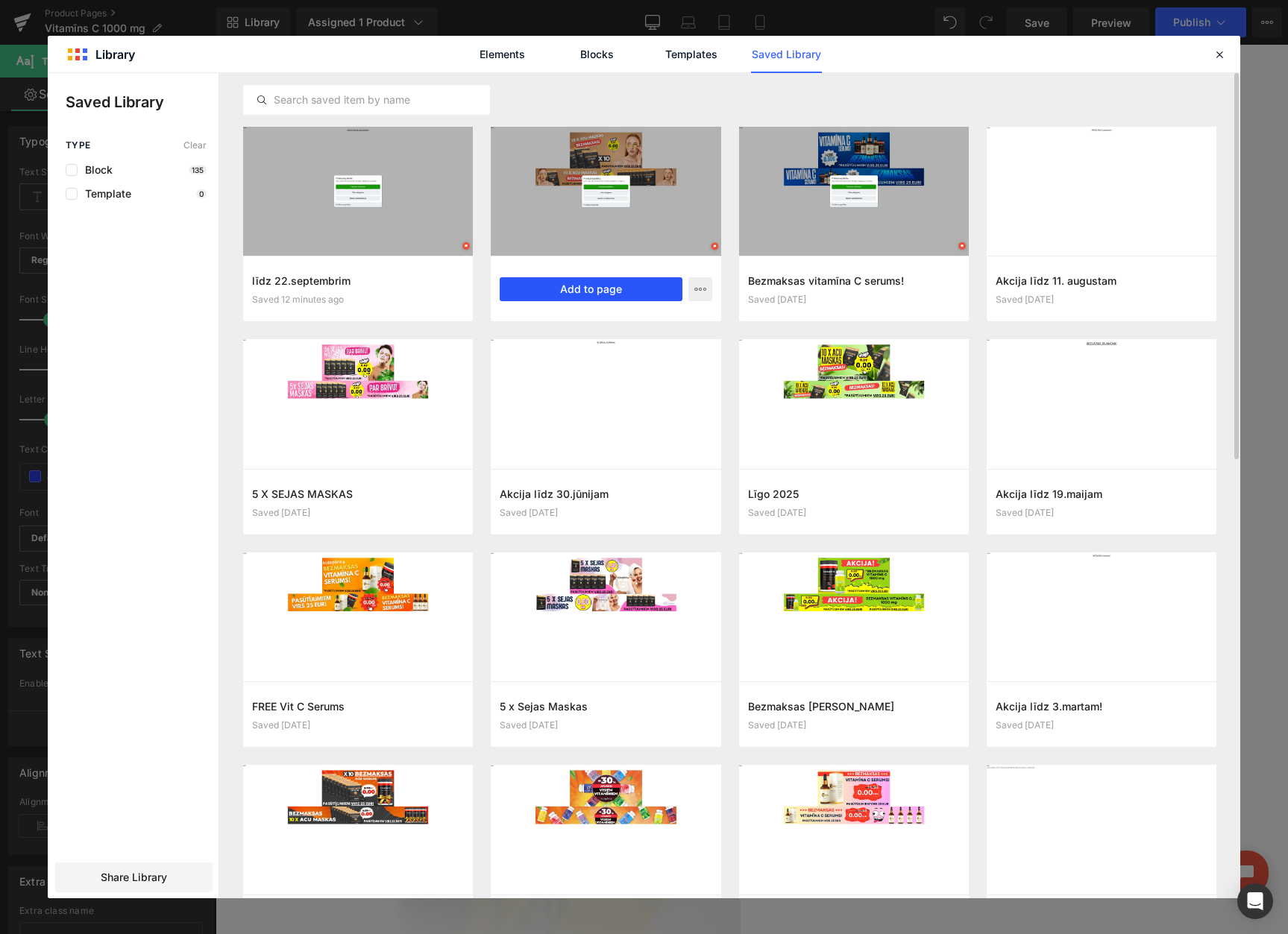
click at [581, 286] on button "Add to page" at bounding box center [591, 289] width 182 height 24
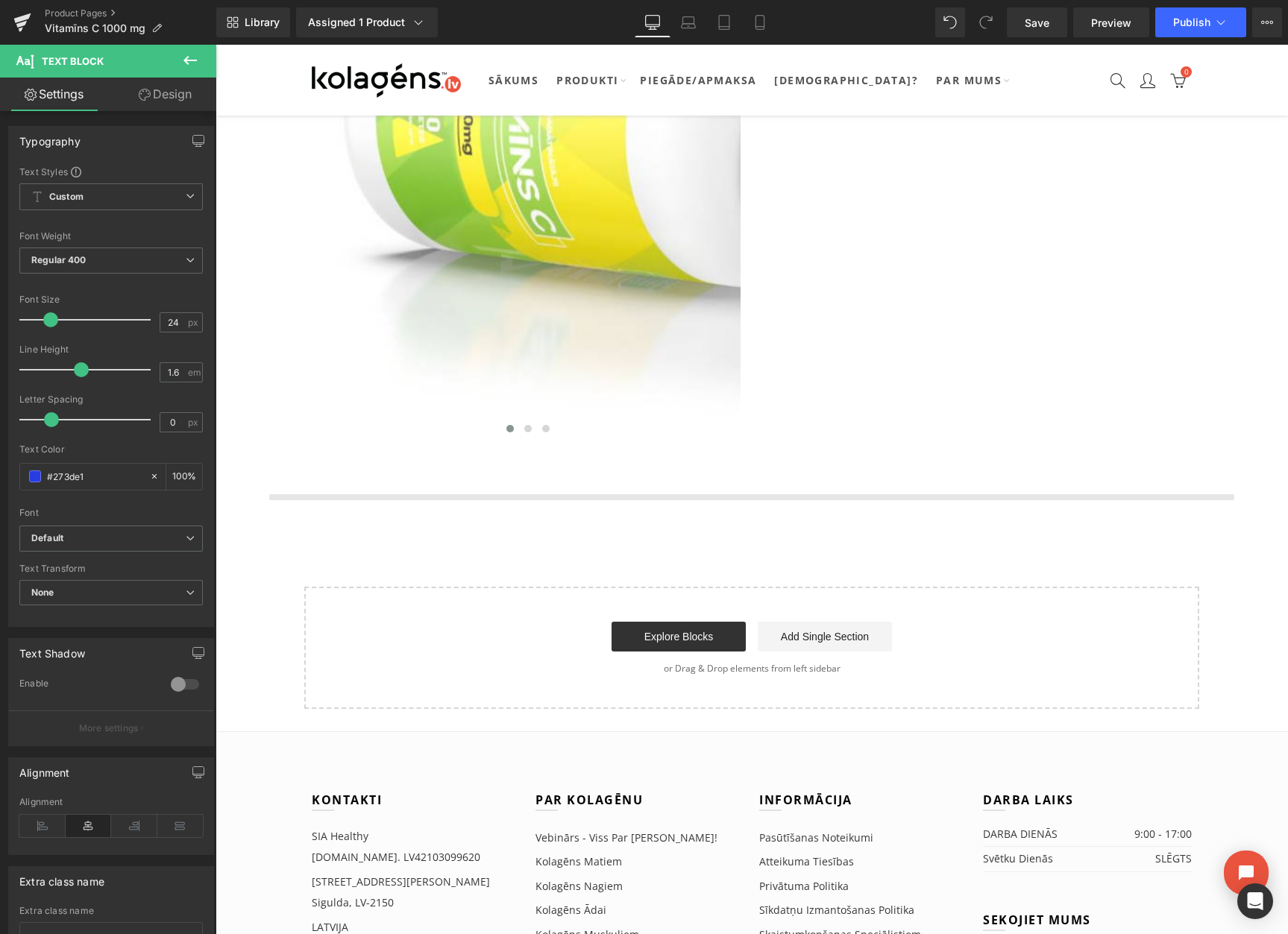
scroll to position [3955, 0]
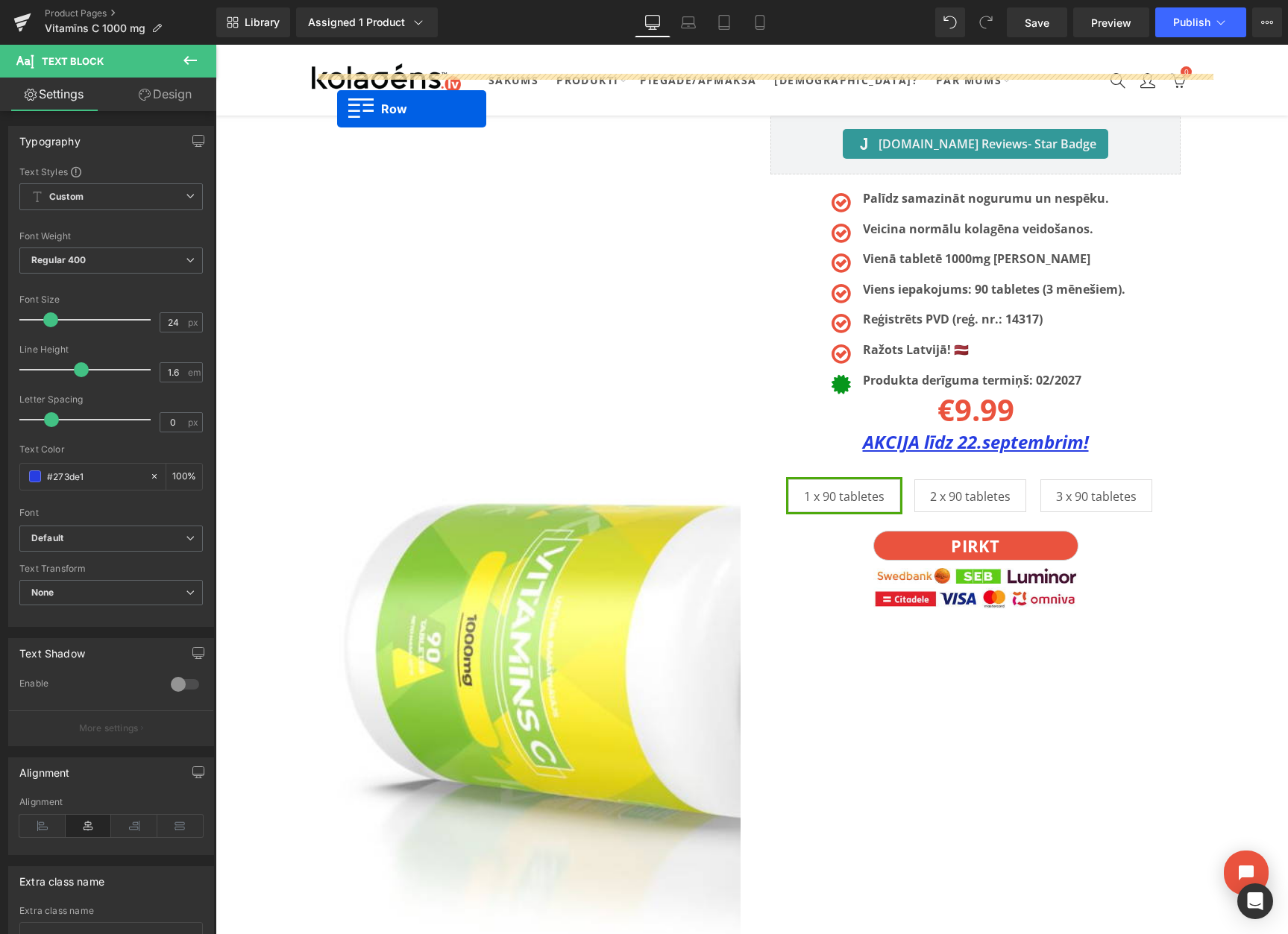
drag, startPoint x: 312, startPoint y: 223, endPoint x: 339, endPoint y: 102, distance: 124.0
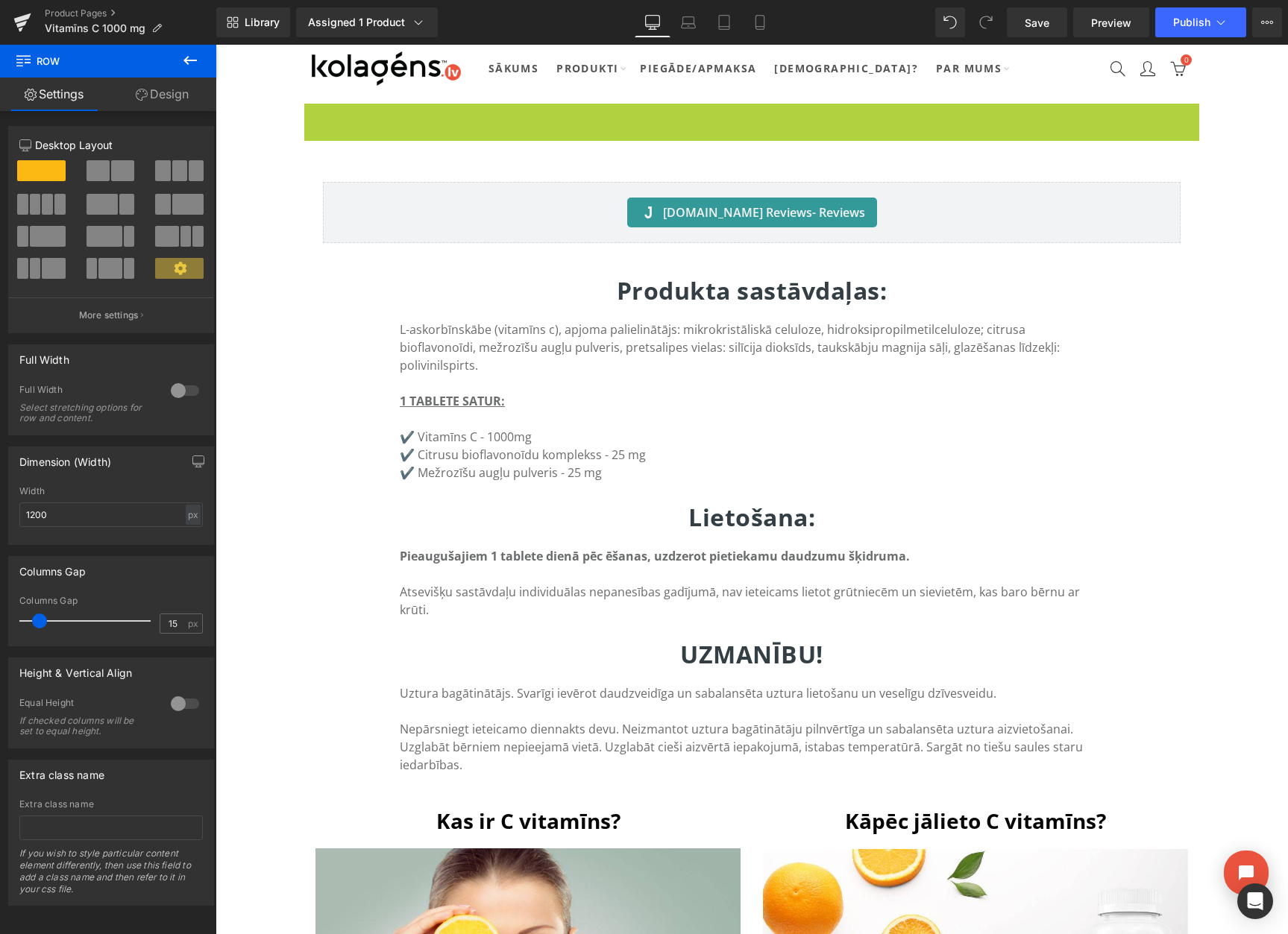
scroll to position [0, 0]
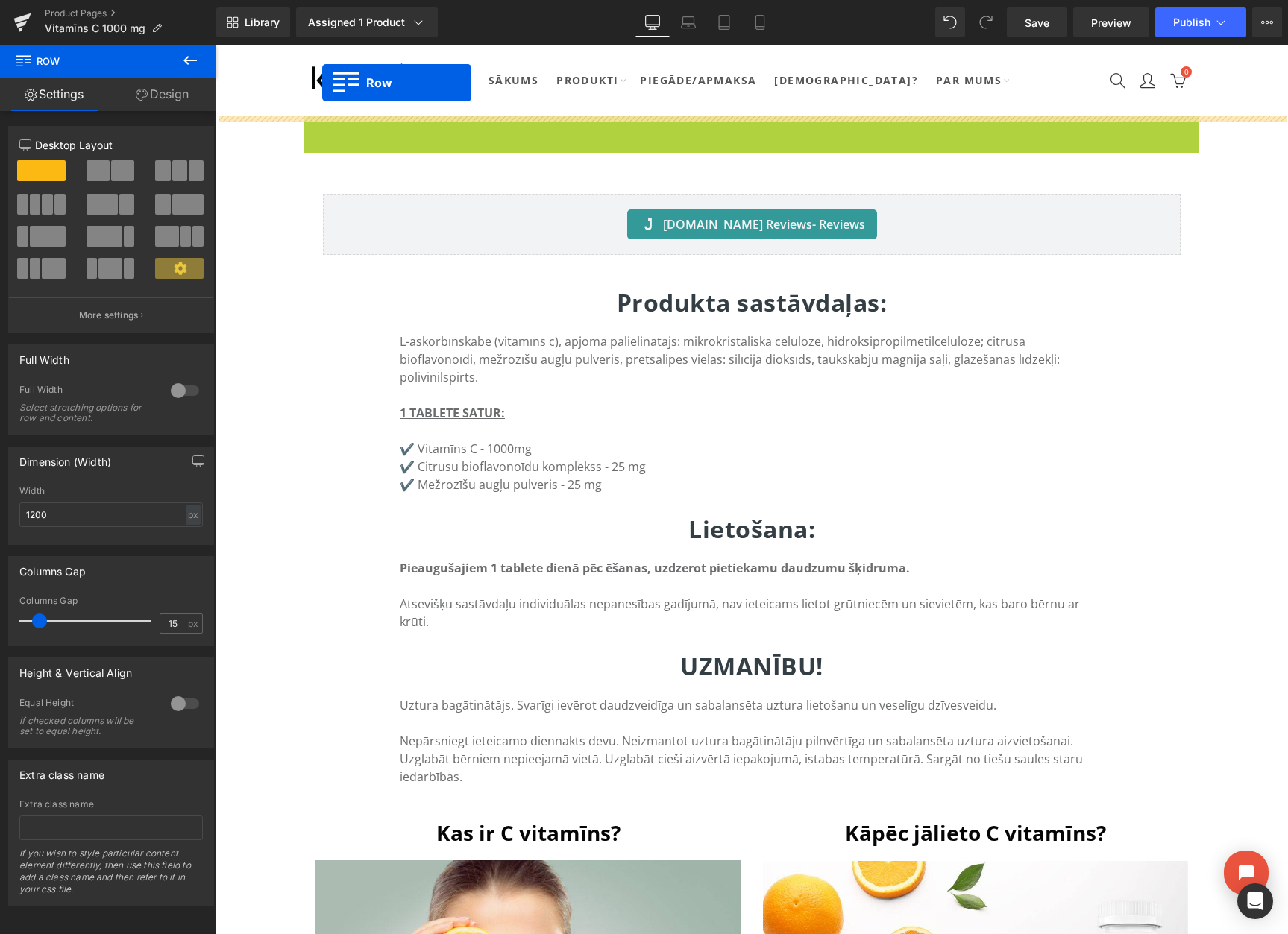
drag, startPoint x: 315, startPoint y: 114, endPoint x: 324, endPoint y: 86, distance: 29.4
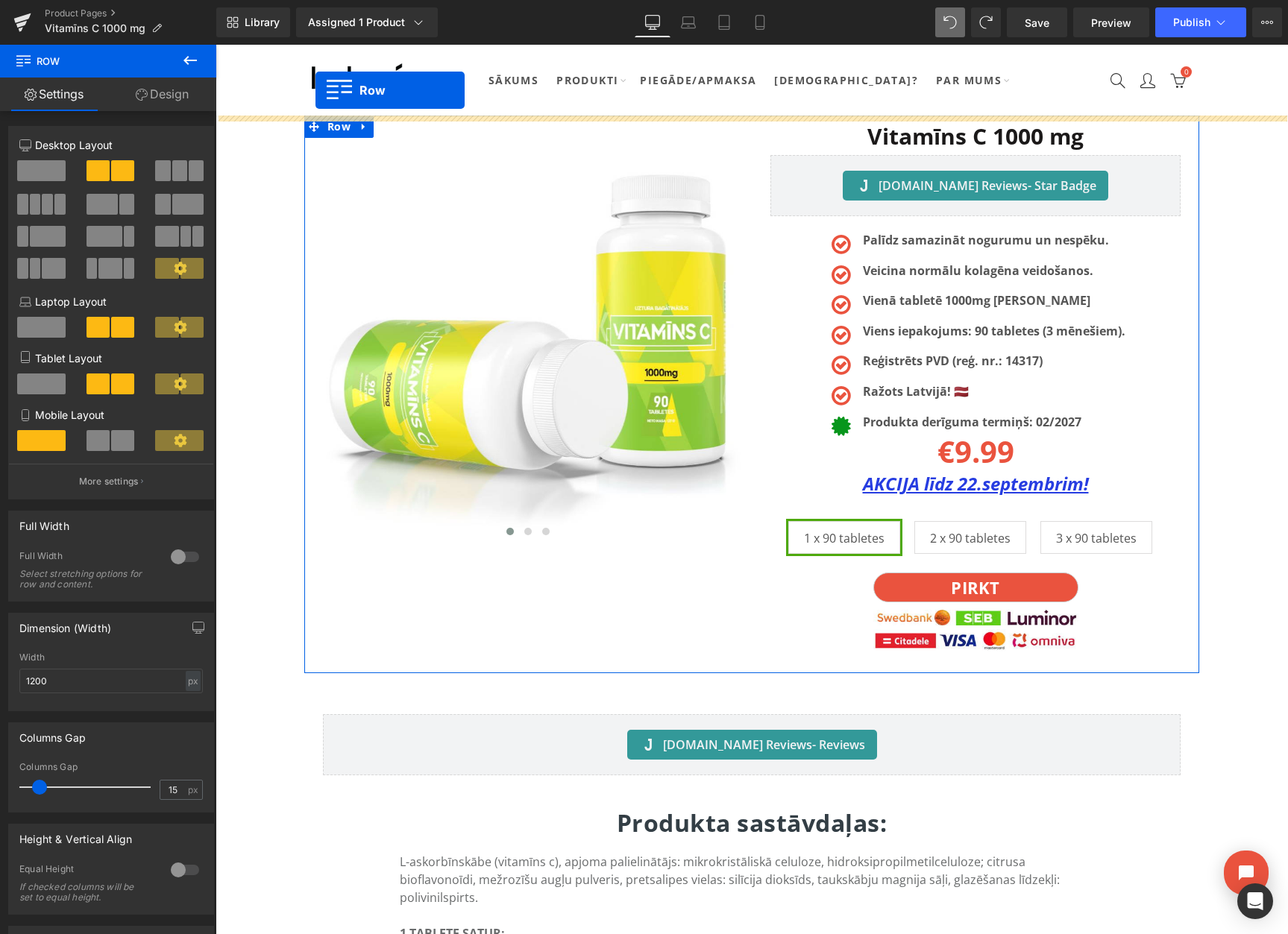
drag, startPoint x: 313, startPoint y: 355, endPoint x: 315, endPoint y: 90, distance: 265.0
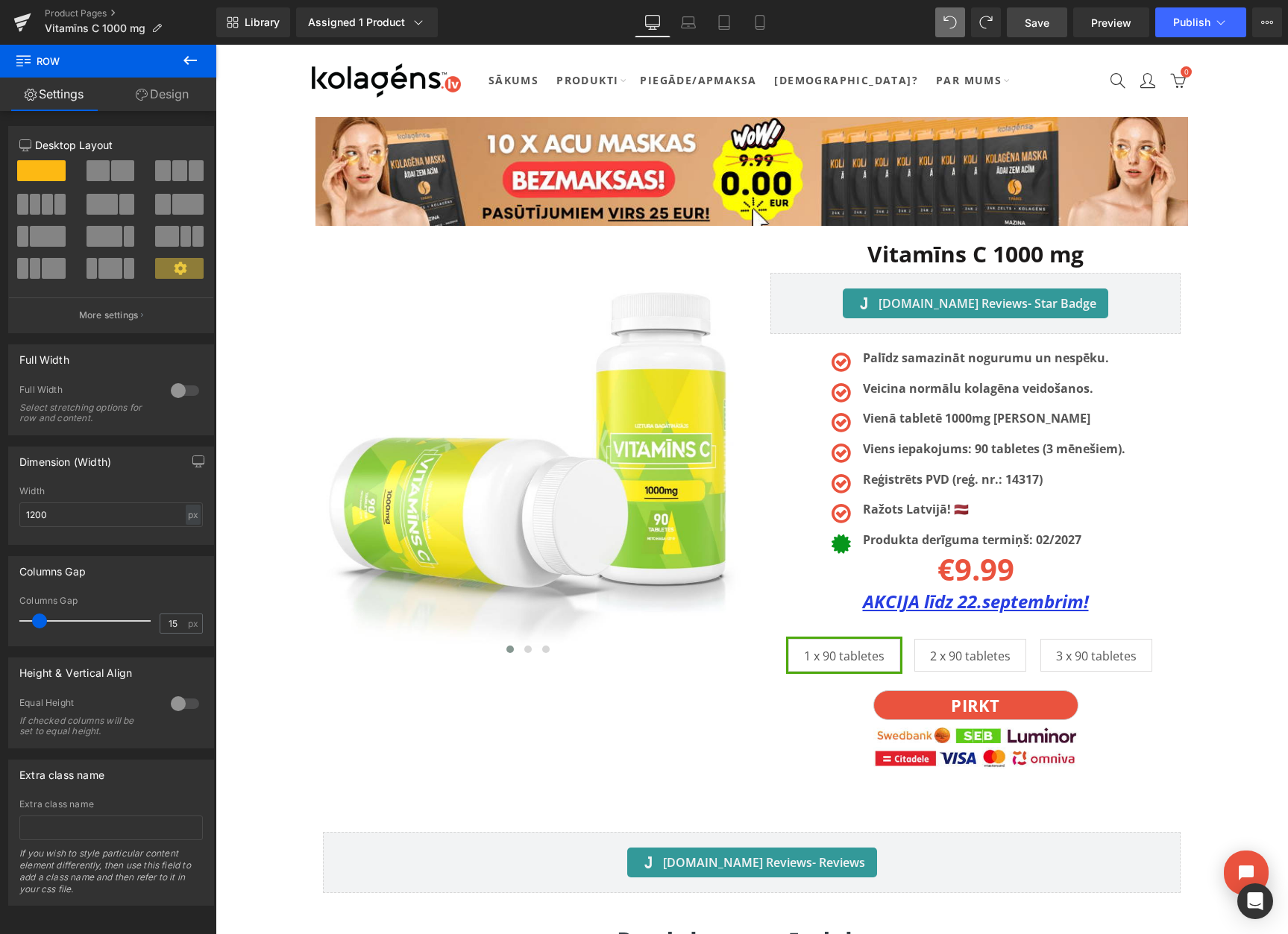
click at [1024, 23] on link "Save" at bounding box center [1037, 23] width 60 height 30
click at [1278, 18] on button "View Live Page View with current Template Save Template to Library Schedule Pub…" at bounding box center [1267, 23] width 30 height 30
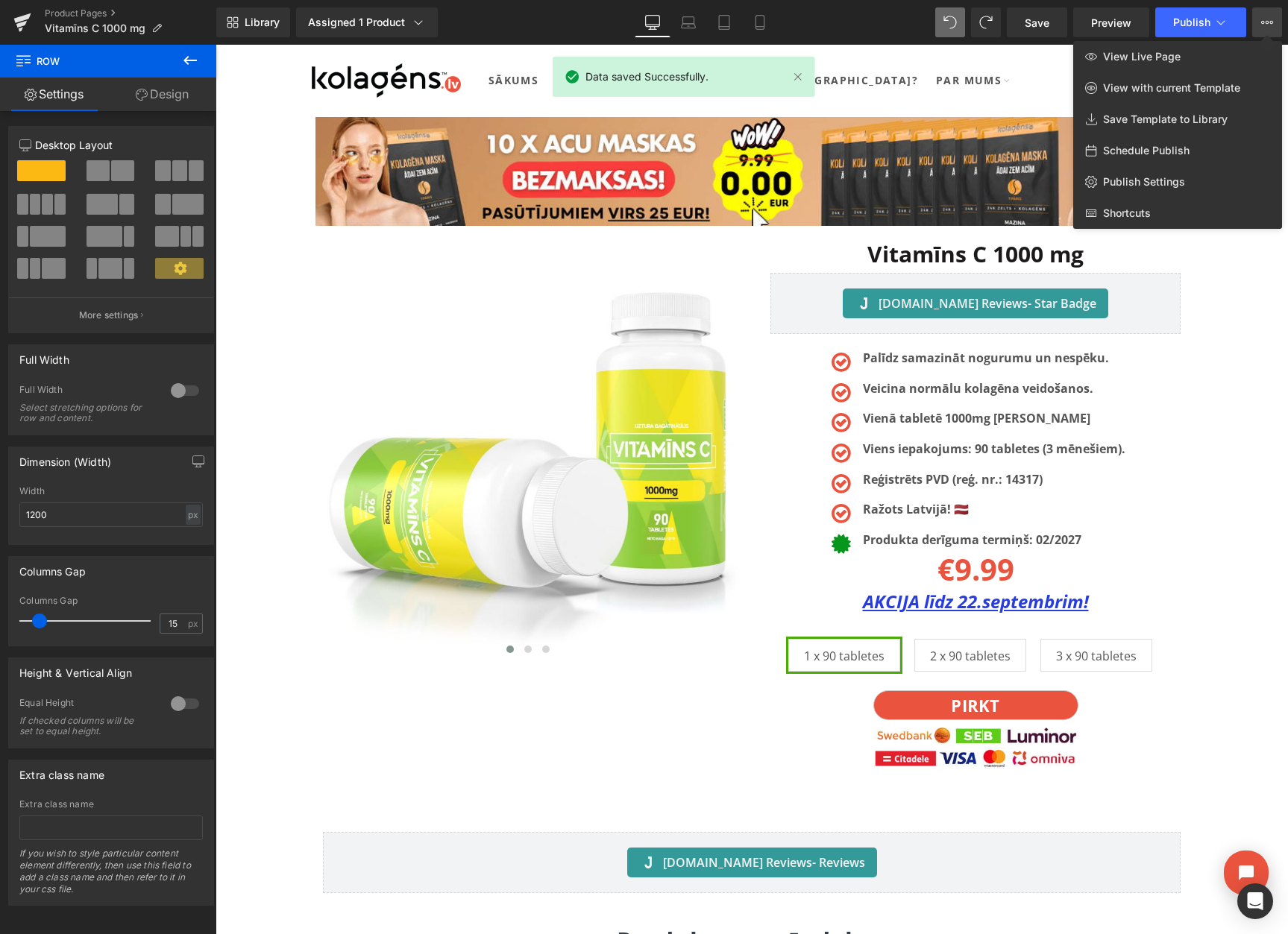
click at [1130, 145] on span "Schedule Publish" at bounding box center [1145, 150] width 87 height 13
select select
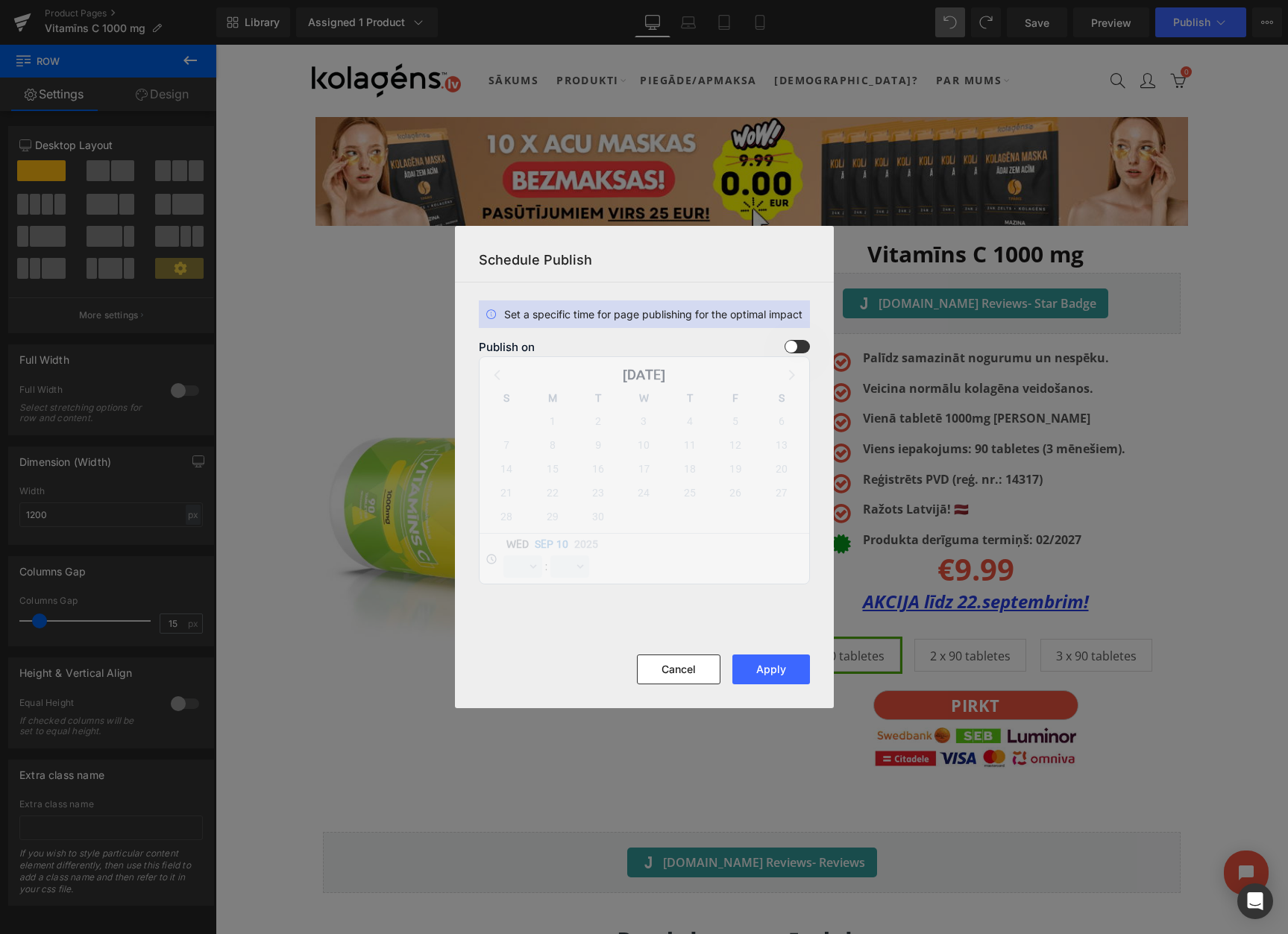
click at [788, 345] on span at bounding box center [797, 346] width 25 height 13
click at [0, 0] on input "checkbox" at bounding box center [0, 0] width 0 height 0
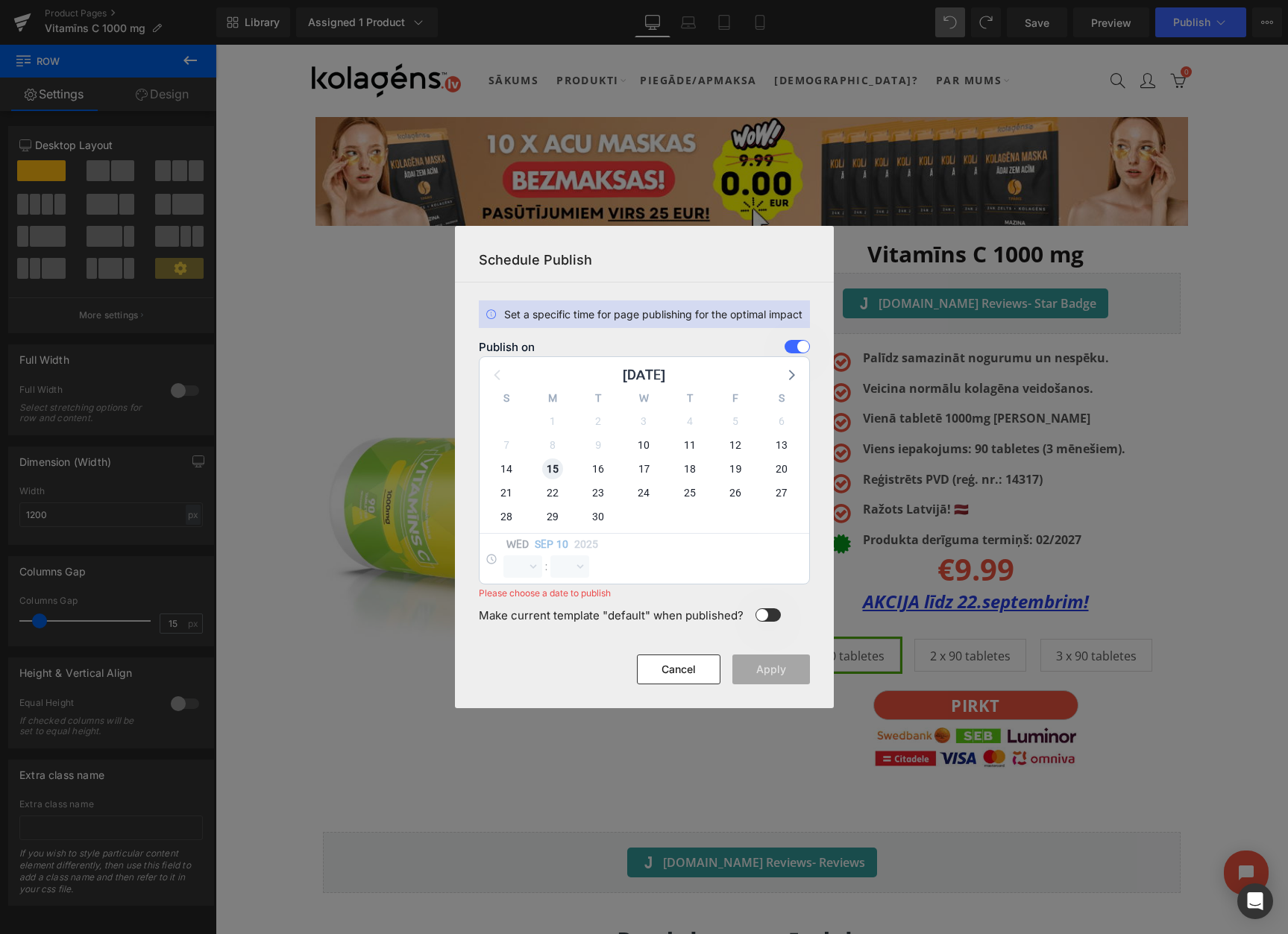
click at [555, 466] on span "15" at bounding box center [553, 469] width 21 height 21
select select "10"
select select "55"
click at [523, 569] on select "00 01 02 03 04 05 06 07 08 09 10 11 12 13 14 15 16 17 18 19 20 21 22 23" at bounding box center [523, 566] width 39 height 23
click at [503, 555] on select "00 01 02 03 04 05 06 07 08 09 10 11 12 13 14 15 16 17 18 19 20 21 22 23" at bounding box center [523, 566] width 39 height 23
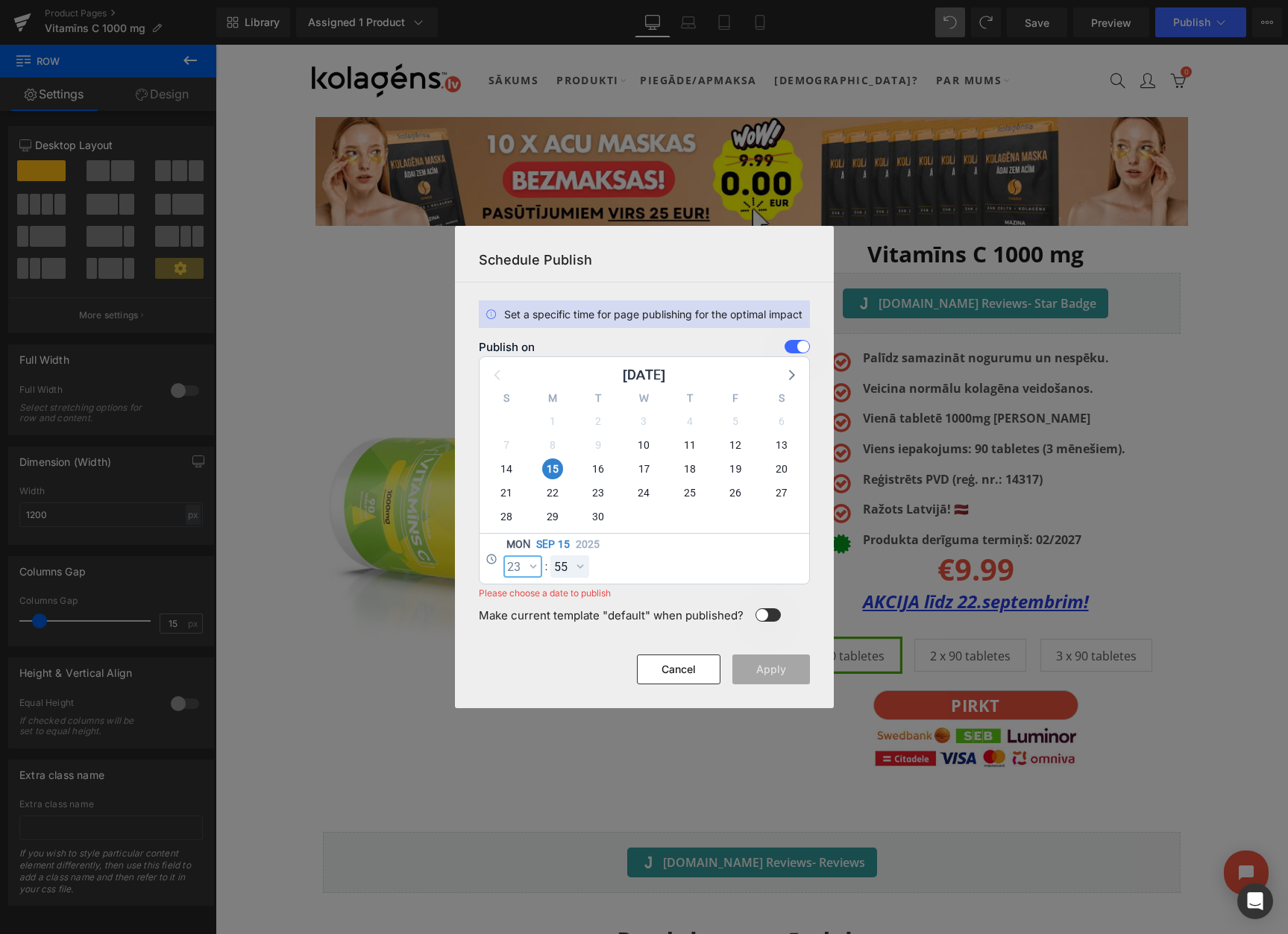
select select "23"
click at [570, 568] on select "00 01 02 03 04 05 06 07 08 09 10 11 12 13 14 15 16 17 18 19 20 21 22 23 24 25 2…" at bounding box center [569, 566] width 39 height 23
click at [550, 555] on select "00 01 02 03 04 05 06 07 08 09 10 11 12 13 14 15 16 17 18 19 20 21 22 23 24 25 2…" at bounding box center [569, 566] width 39 height 23
select select "59"
click at [764, 664] on button "Apply" at bounding box center [771, 670] width 78 height 30
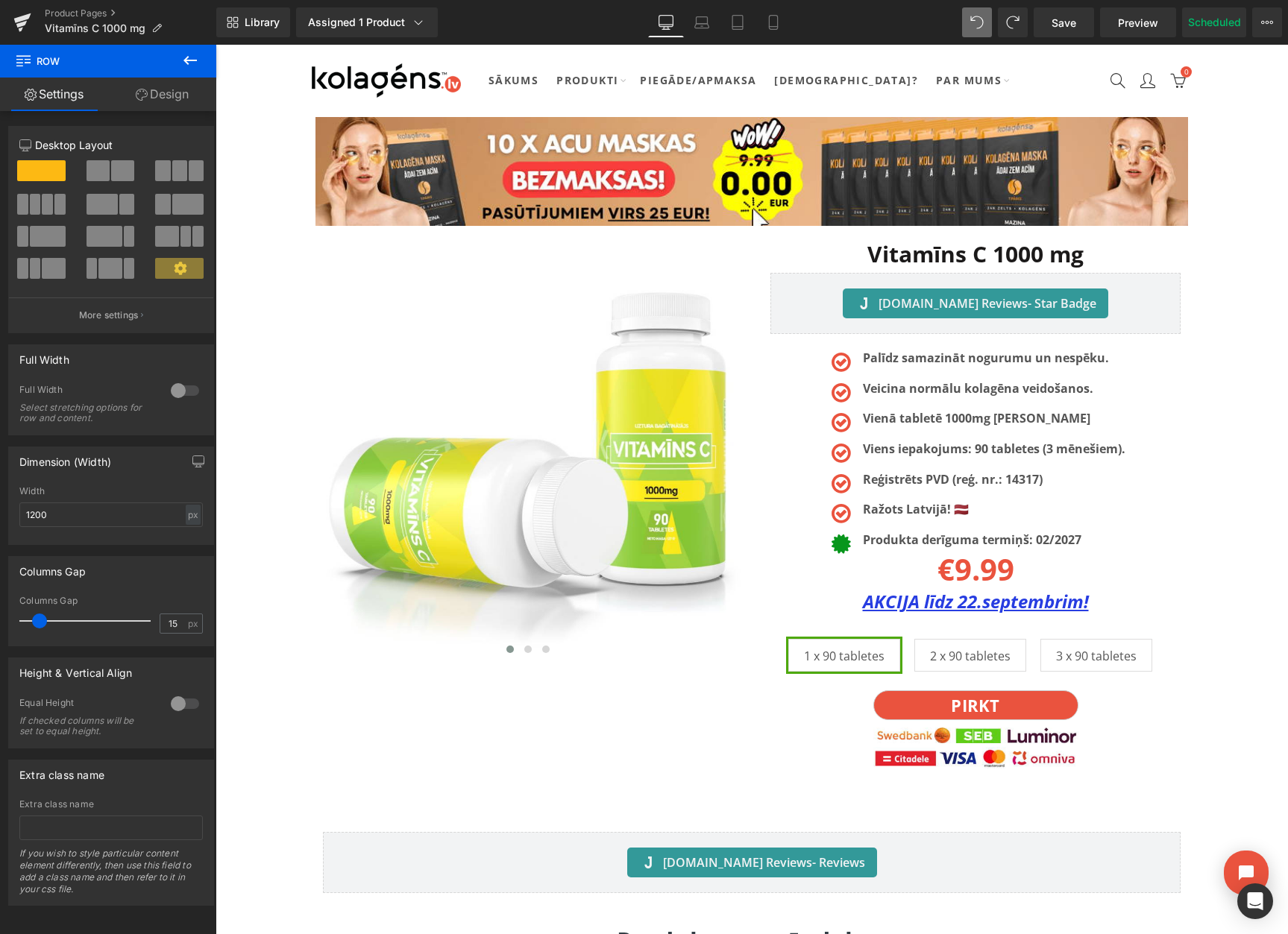
drag, startPoint x: 1403, startPoint y: 509, endPoint x: 1156, endPoint y: 460, distance: 251.8
click at [76, 4] on div "Product Pages Vitamīns C 1000 mg" at bounding box center [108, 22] width 216 height 45
click at [76, 8] on link "Product Pages" at bounding box center [130, 14] width 172 height 12
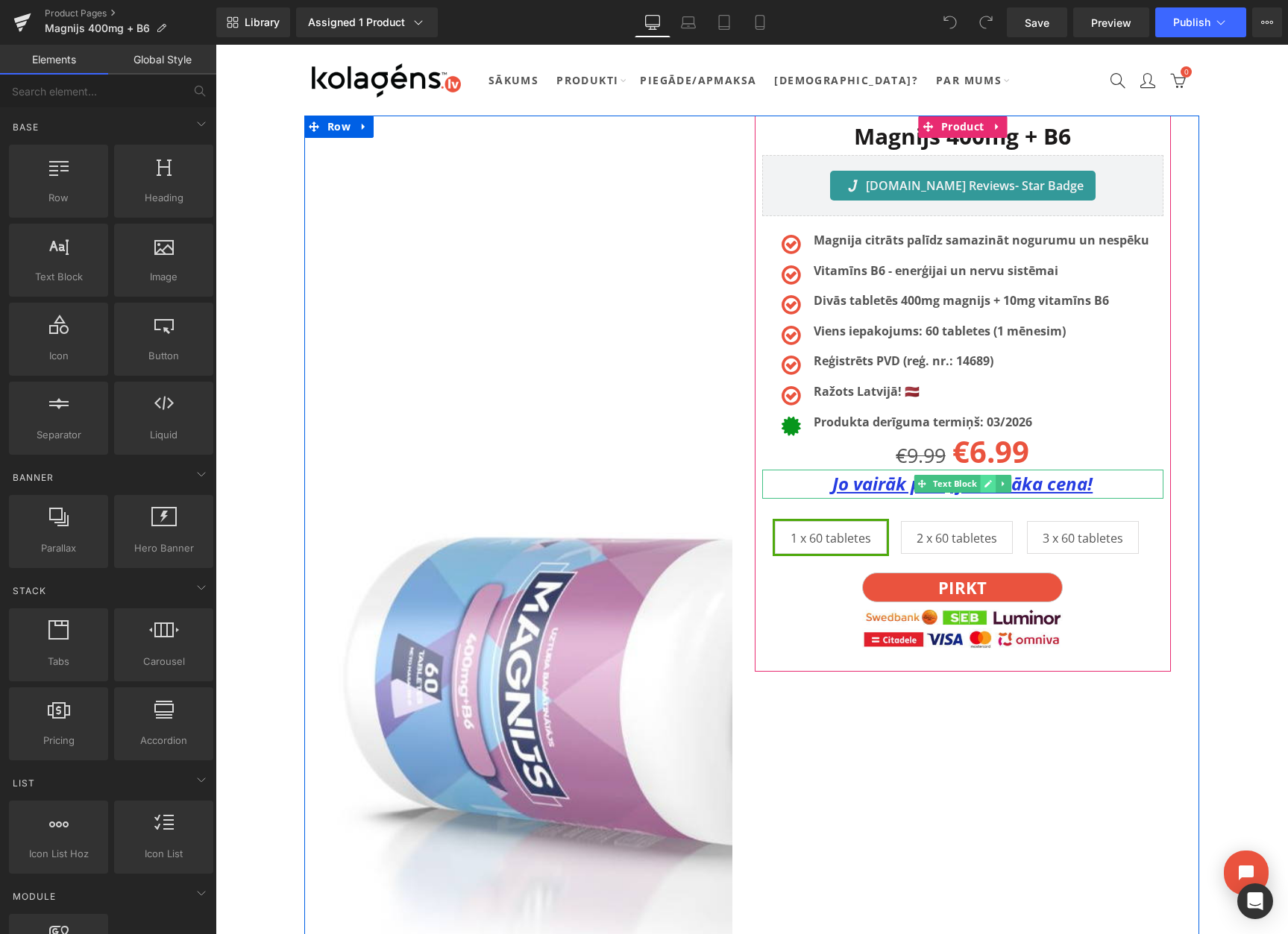
click at [991, 486] on icon at bounding box center [987, 484] width 8 height 9
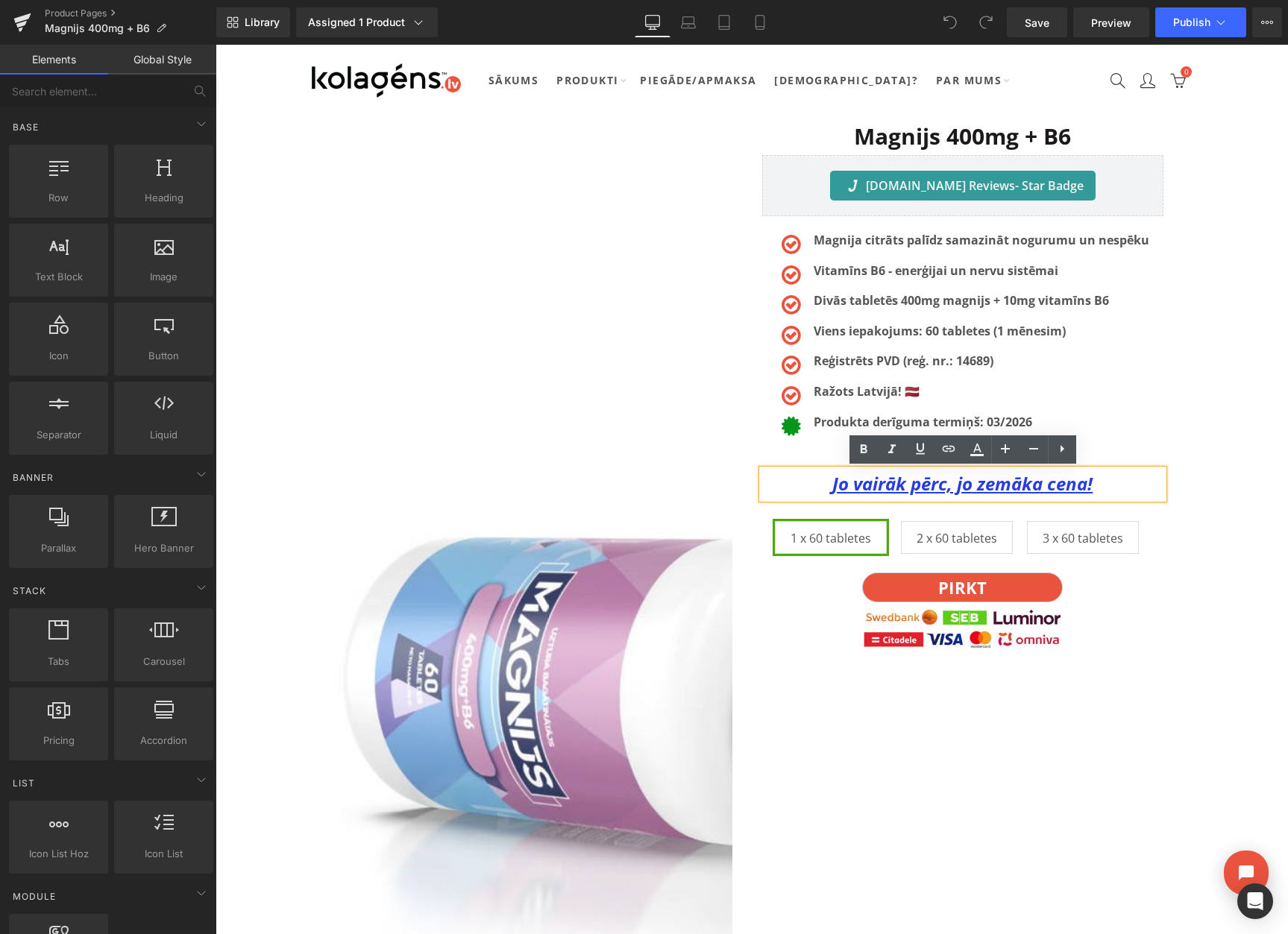
click at [980, 488] on u "Jo vairāk pērc, jo zemāka cena!" at bounding box center [961, 483] width 260 height 25
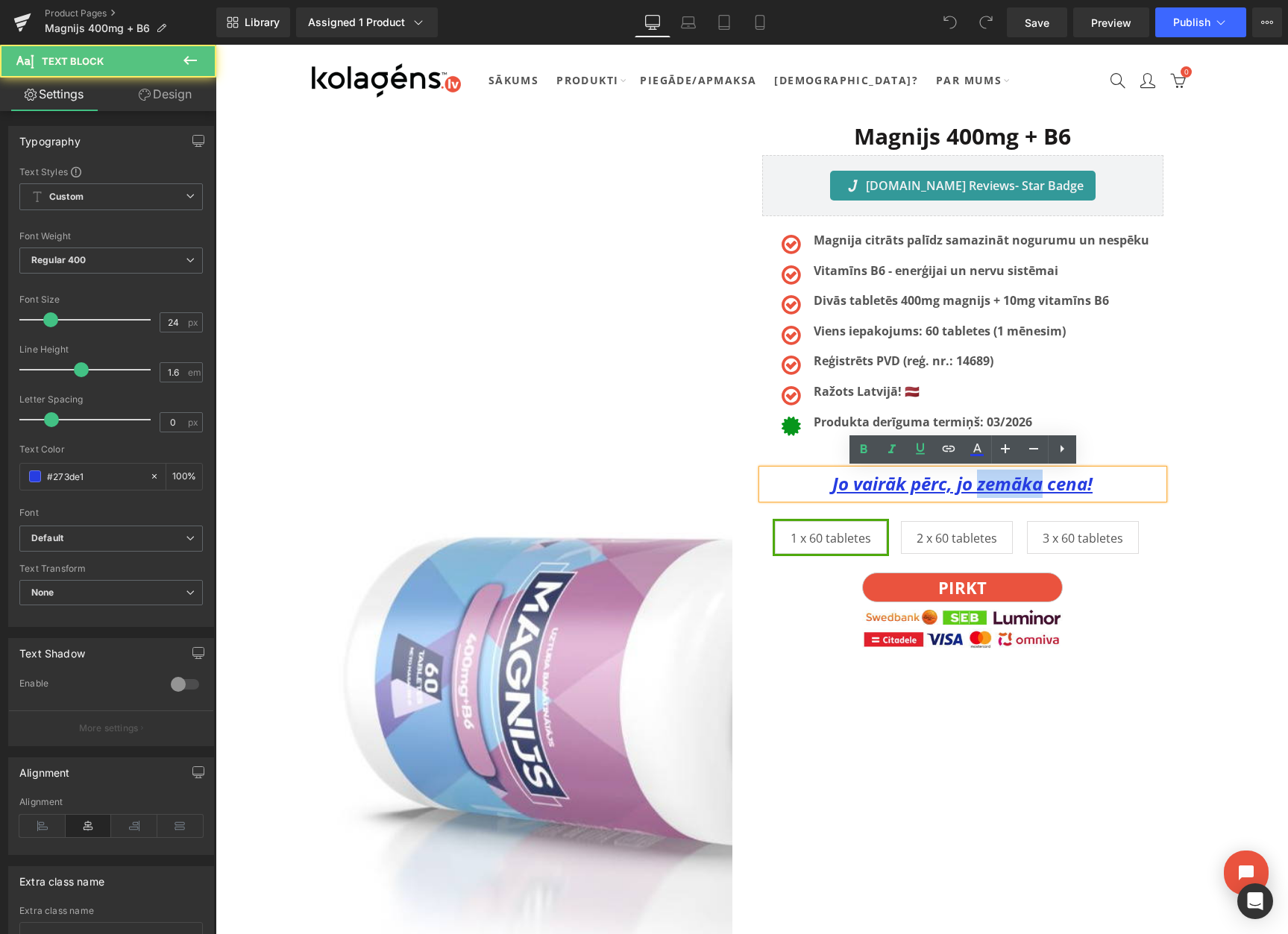
click at [980, 488] on u "Jo vairāk pērc, jo zemāka cena!" at bounding box center [961, 483] width 260 height 25
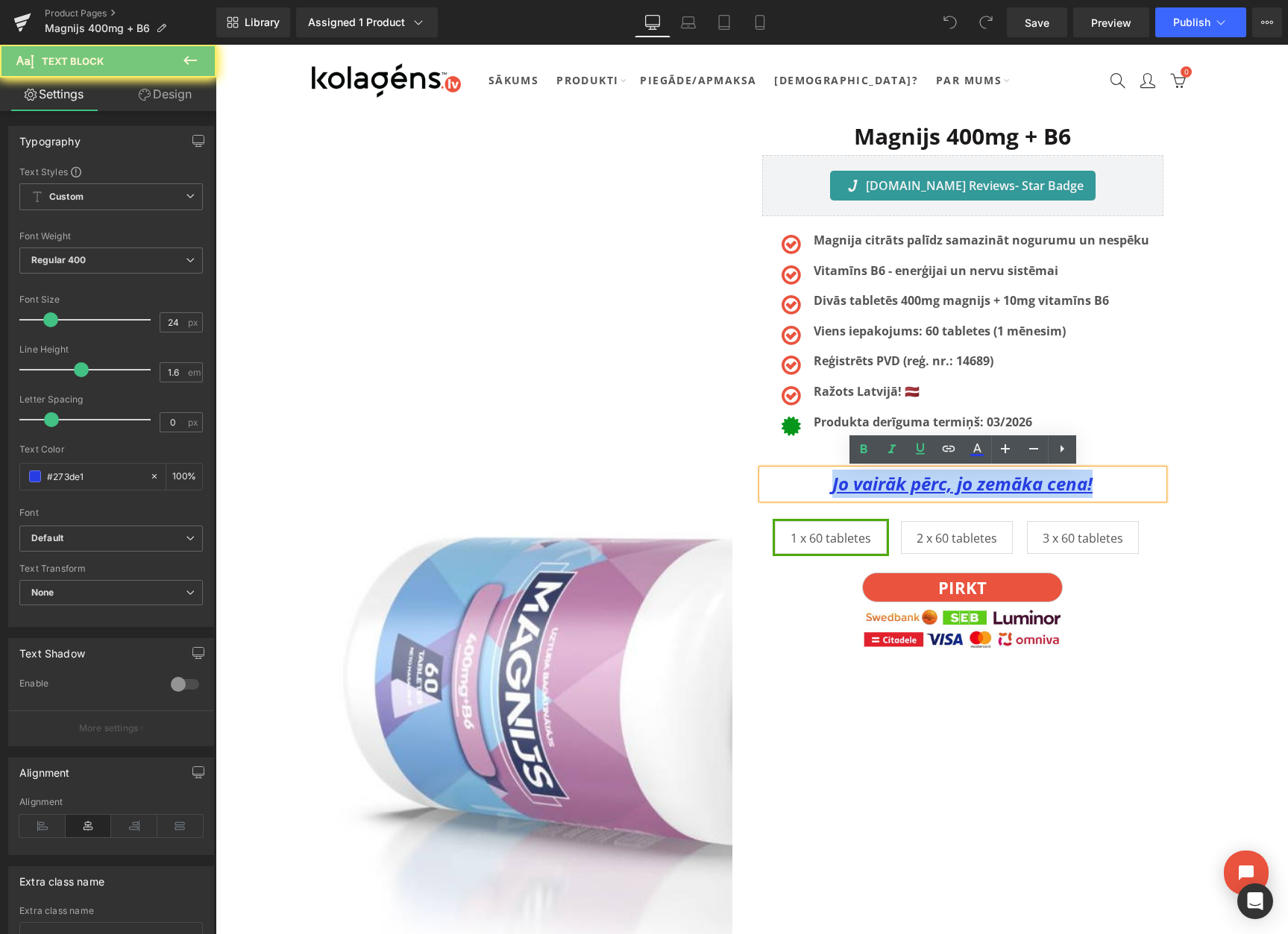
click at [980, 488] on u "Jo vairāk pērc, jo zemāka cena!" at bounding box center [961, 483] width 260 height 25
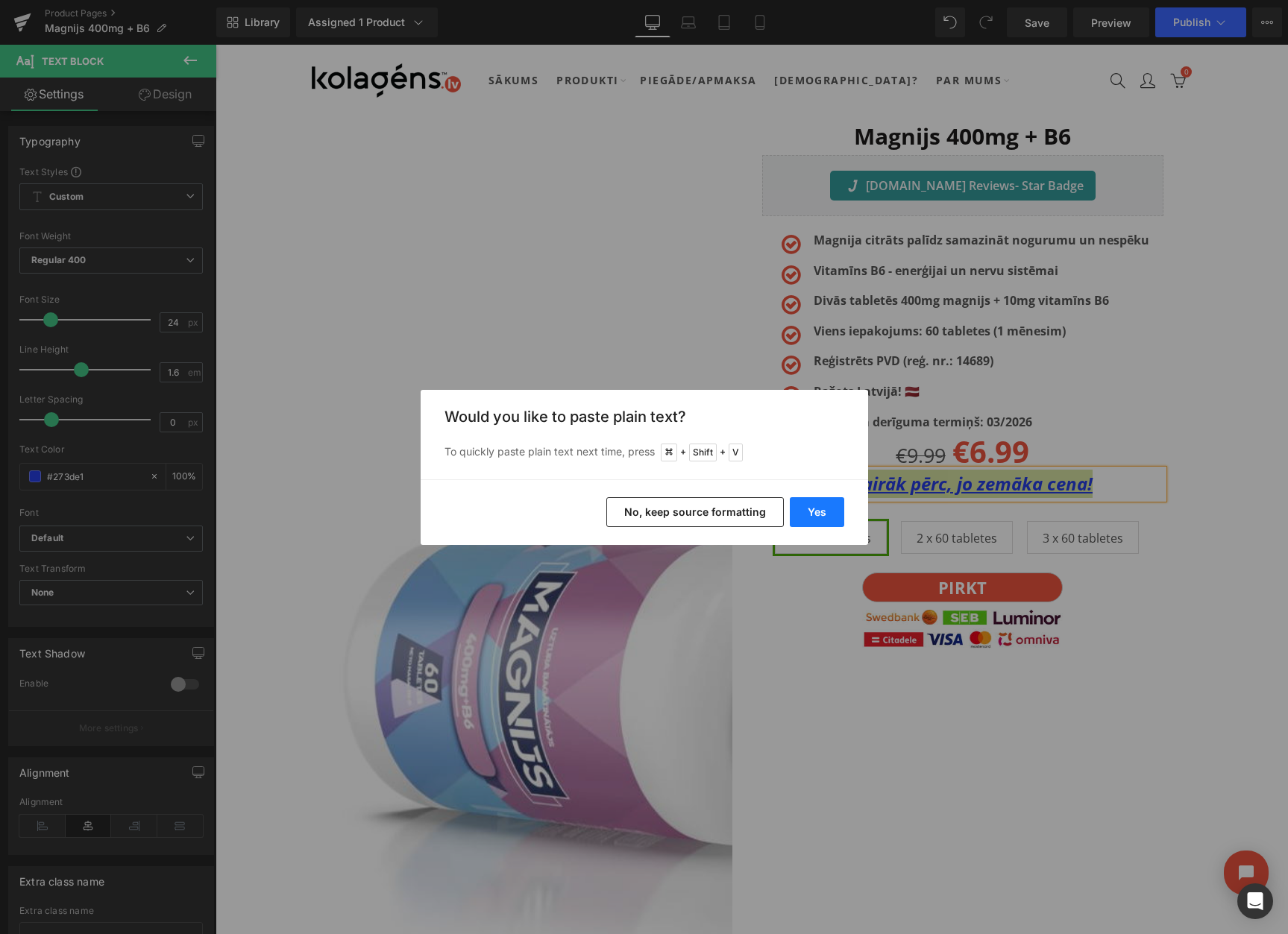
click at [826, 509] on button "Yes" at bounding box center [817, 512] width 54 height 30
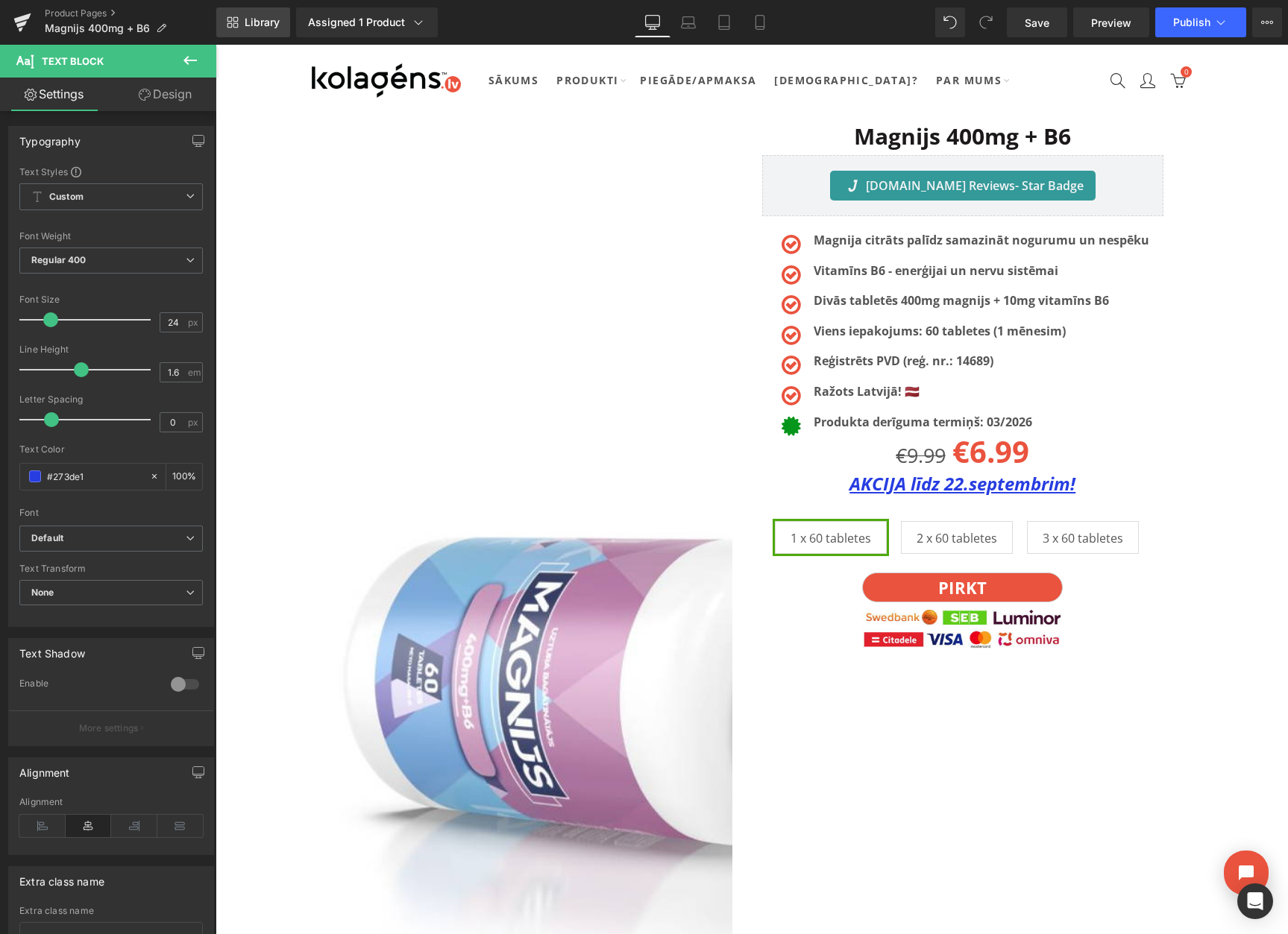
click at [245, 25] on span "Library" at bounding box center [262, 22] width 35 height 13
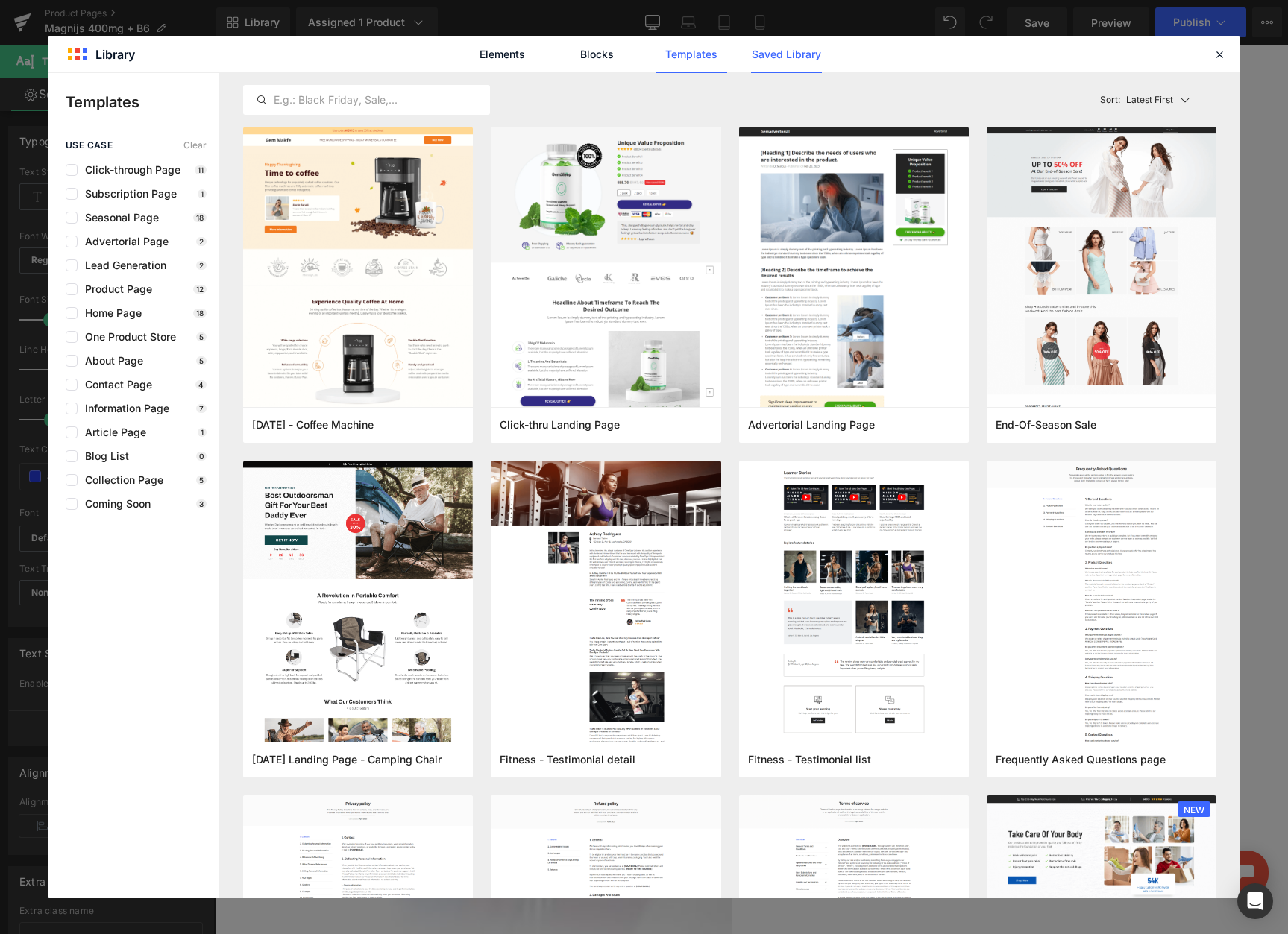
click at [769, 56] on link "Saved Library" at bounding box center [785, 54] width 71 height 38
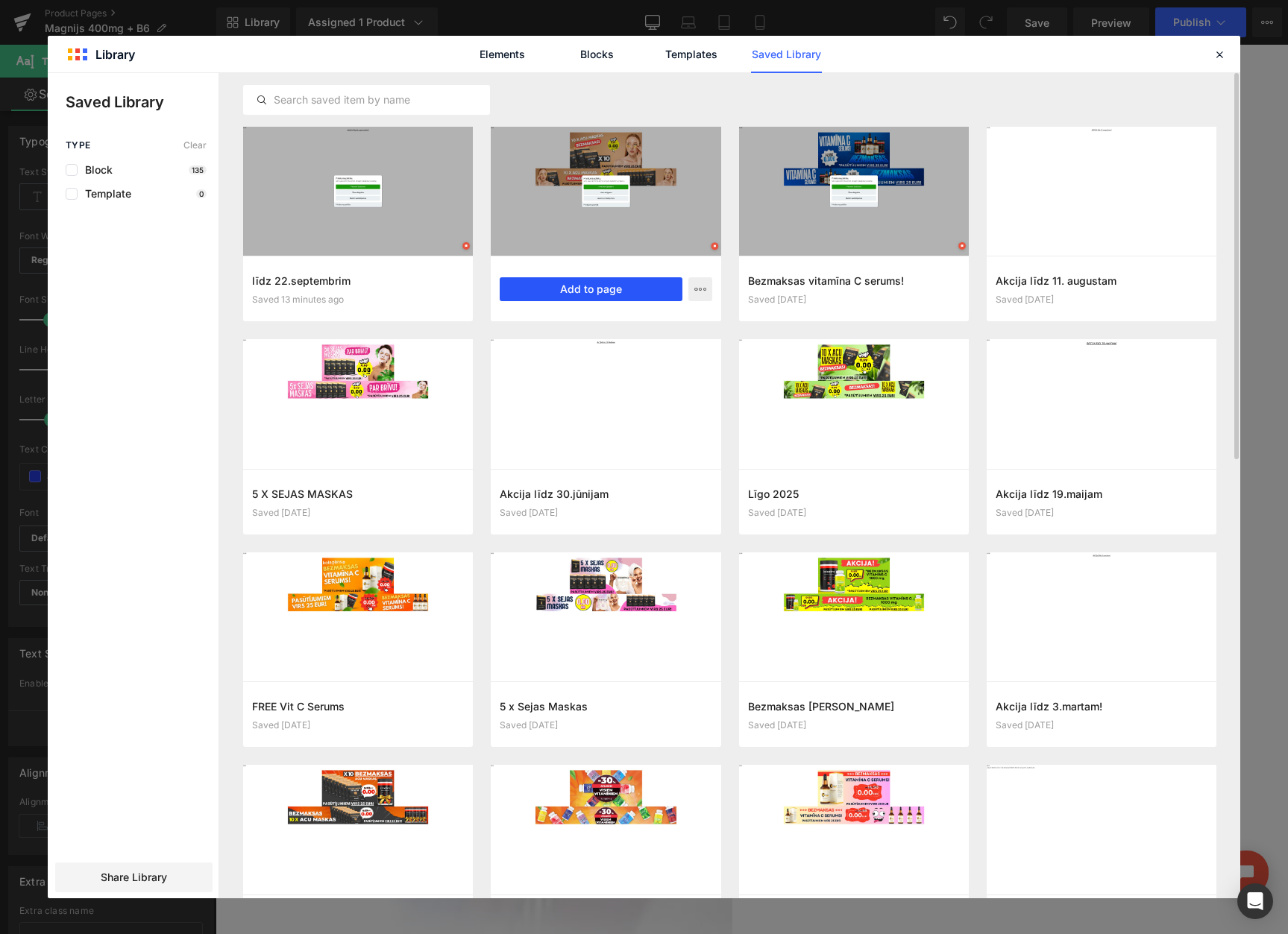
click at [550, 289] on button "Add to page" at bounding box center [591, 289] width 182 height 24
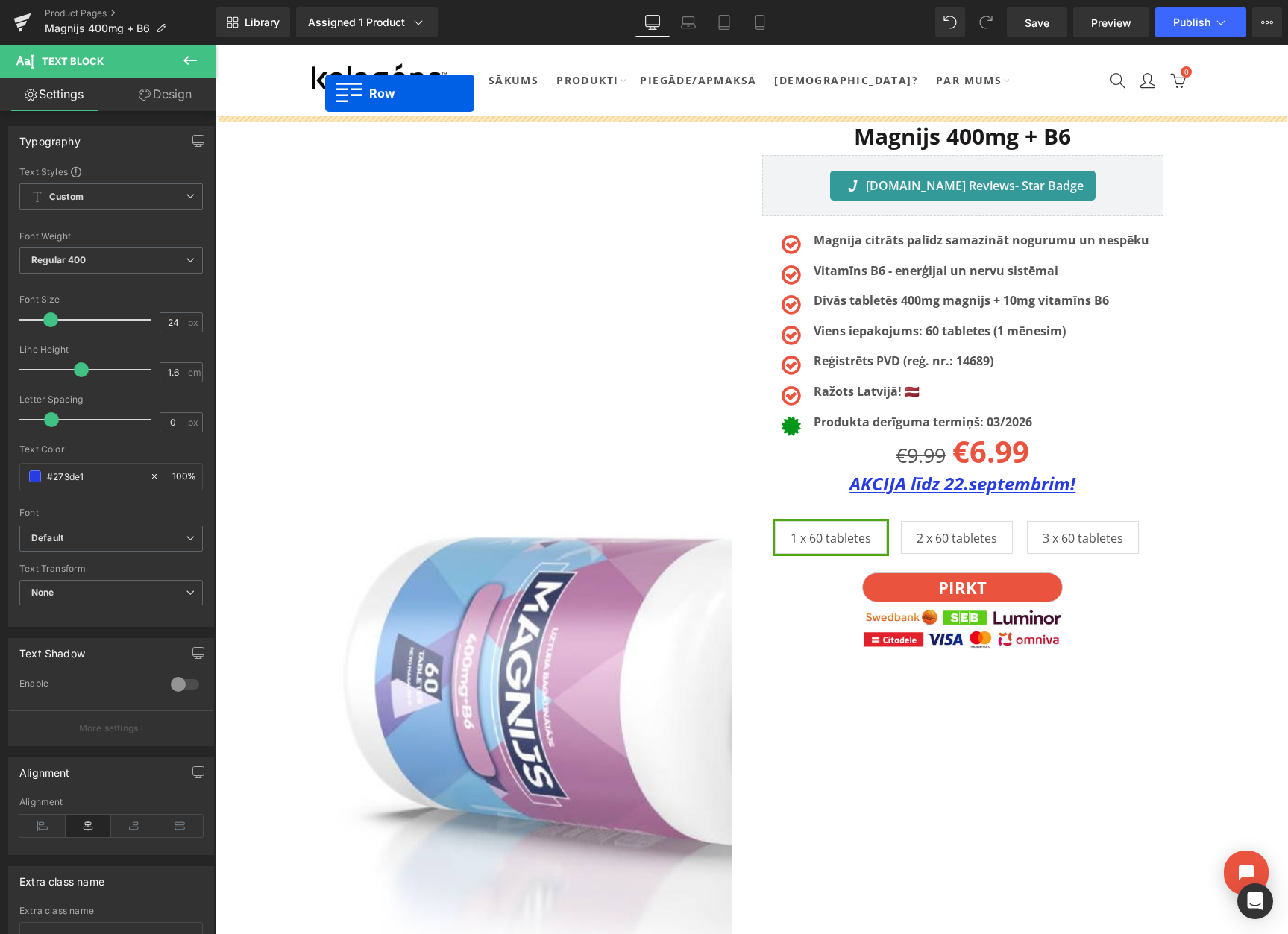
drag, startPoint x: 313, startPoint y: 222, endPoint x: 327, endPoint y: 95, distance: 127.8
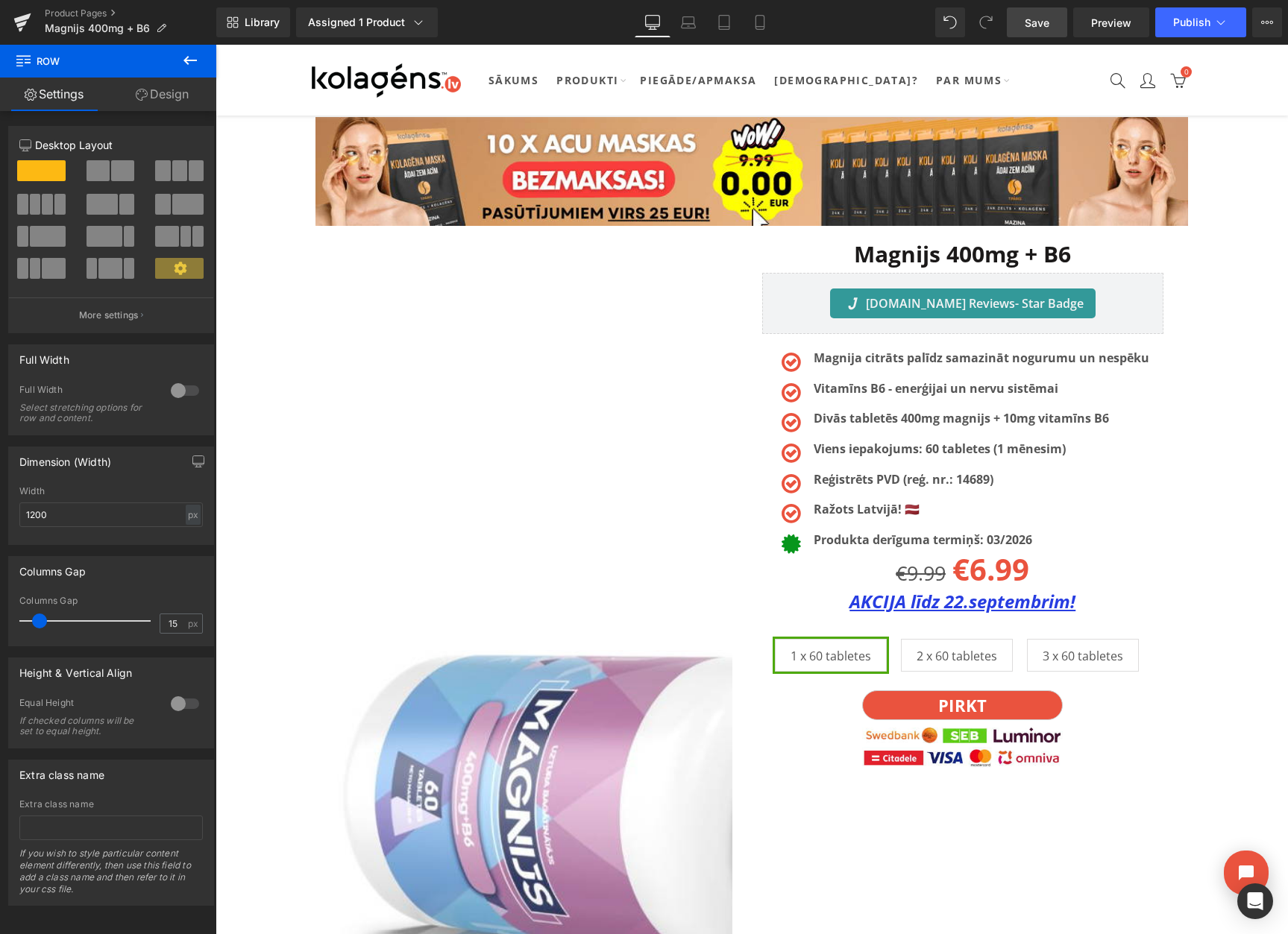
click at [1044, 27] on span "Save" at bounding box center [1037, 23] width 25 height 16
click at [1259, 24] on button "View Live Page View with current Template Save Template to Library Schedule Pub…" at bounding box center [1267, 23] width 30 height 30
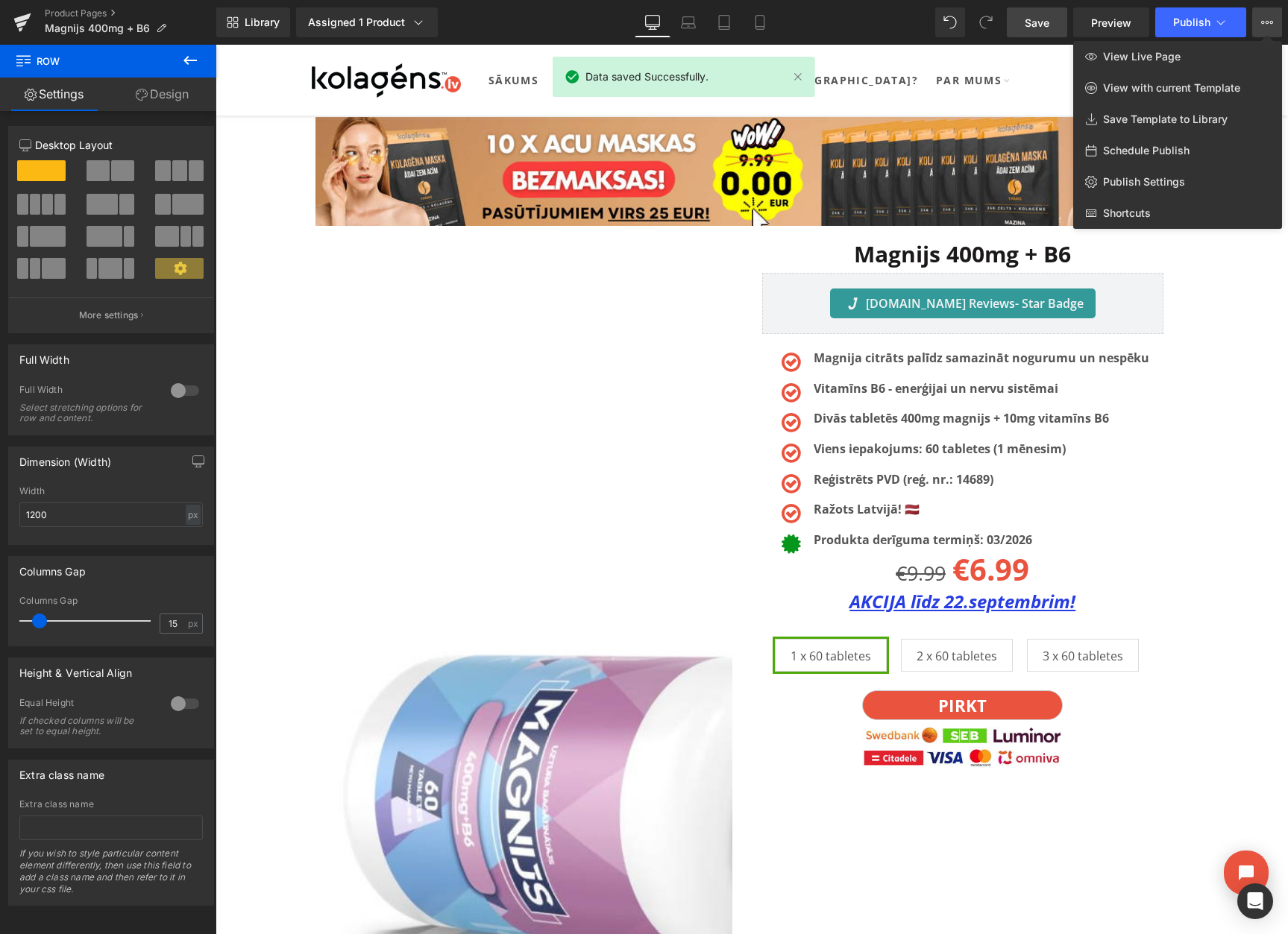
click at [1127, 153] on span "Schedule Publish" at bounding box center [1145, 150] width 87 height 13
select select
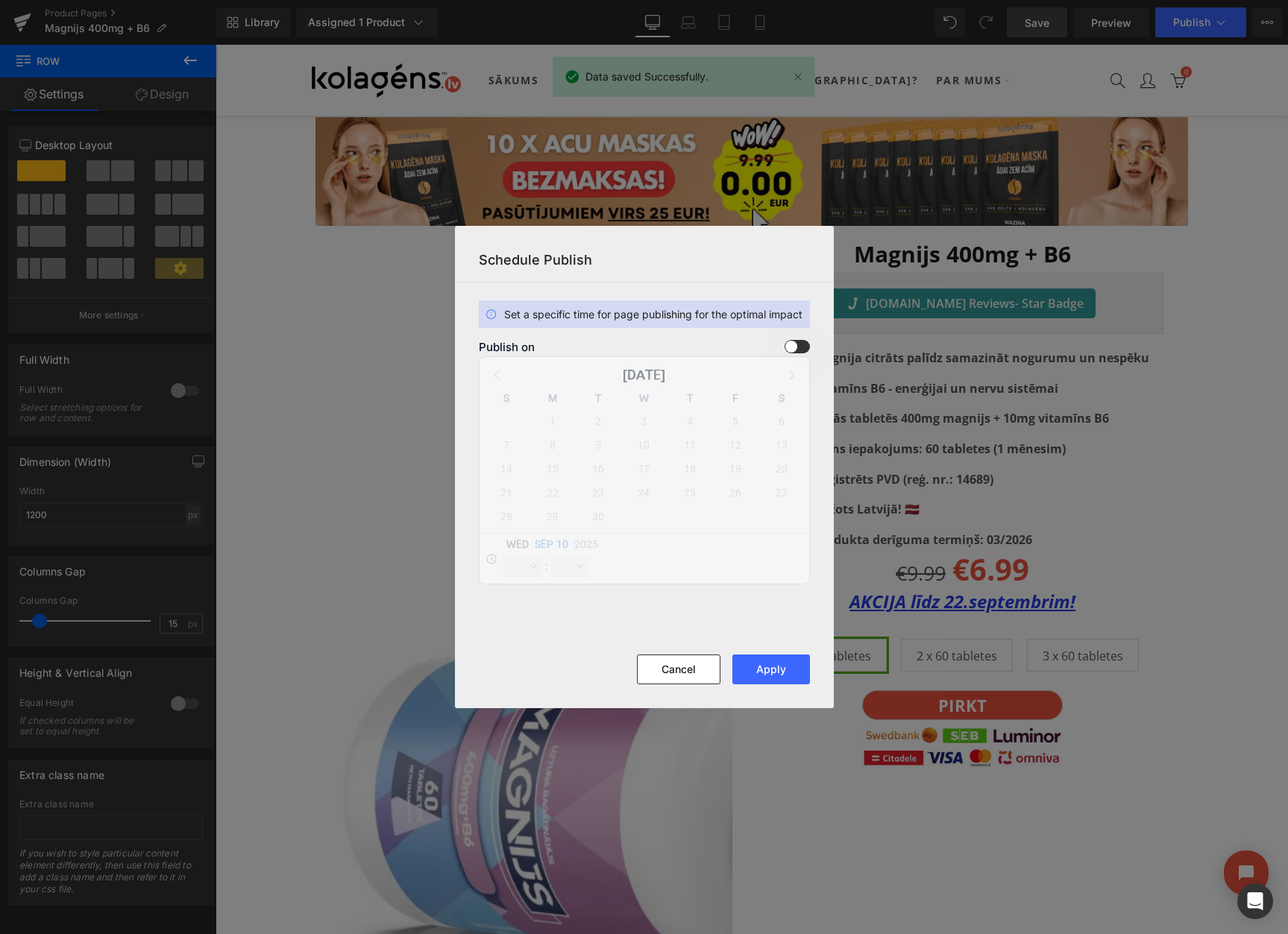
click at [791, 348] on span at bounding box center [797, 346] width 25 height 13
click at [0, 0] on input "checkbox" at bounding box center [0, 0] width 0 height 0
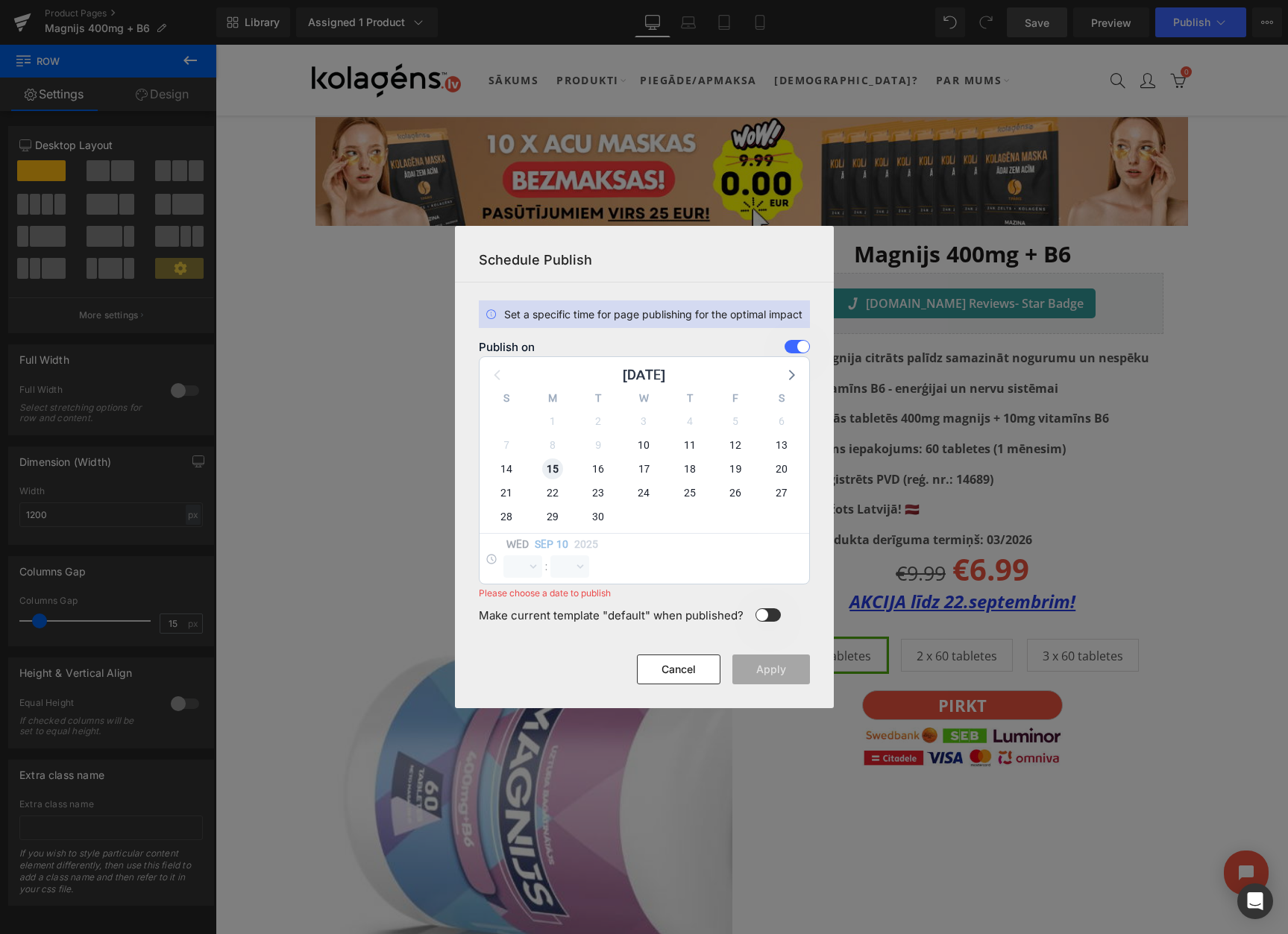
click at [559, 469] on span "15" at bounding box center [553, 469] width 21 height 21
select select "10"
select select "56"
click at [526, 570] on select "00 01 02 03 04 05 06 07 08 09 10 11 12 13 14 15 16 17 18 19 20 21 22 23" at bounding box center [523, 566] width 39 height 23
click at [503, 555] on select "00 01 02 03 04 05 06 07 08 09 10 11 12 13 14 15 16 17 18 19 20 21 22 23" at bounding box center [523, 566] width 39 height 23
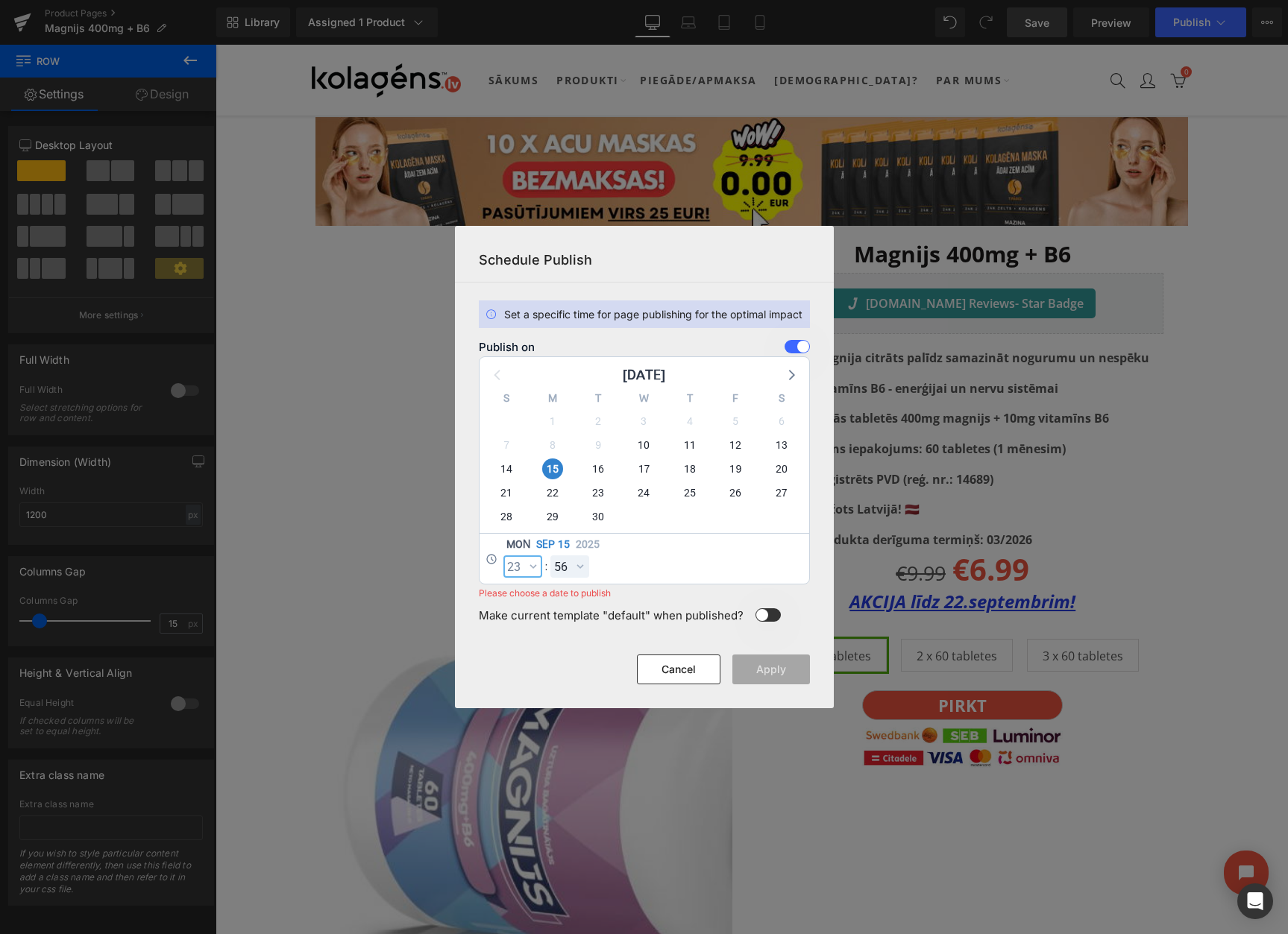
select select "23"
click at [566, 566] on select "00 01 02 03 04 05 06 07 08 09 10 11 12 13 14 15 16 17 18 19 20 21 22 23 24 25 2…" at bounding box center [569, 566] width 39 height 23
click at [550, 555] on select "00 01 02 03 04 05 06 07 08 09 10 11 12 13 14 15 16 17 18 19 20 21 22 23 24 25 2…" at bounding box center [569, 566] width 39 height 23
select select "59"
click at [753, 672] on button "Apply" at bounding box center [771, 670] width 78 height 30
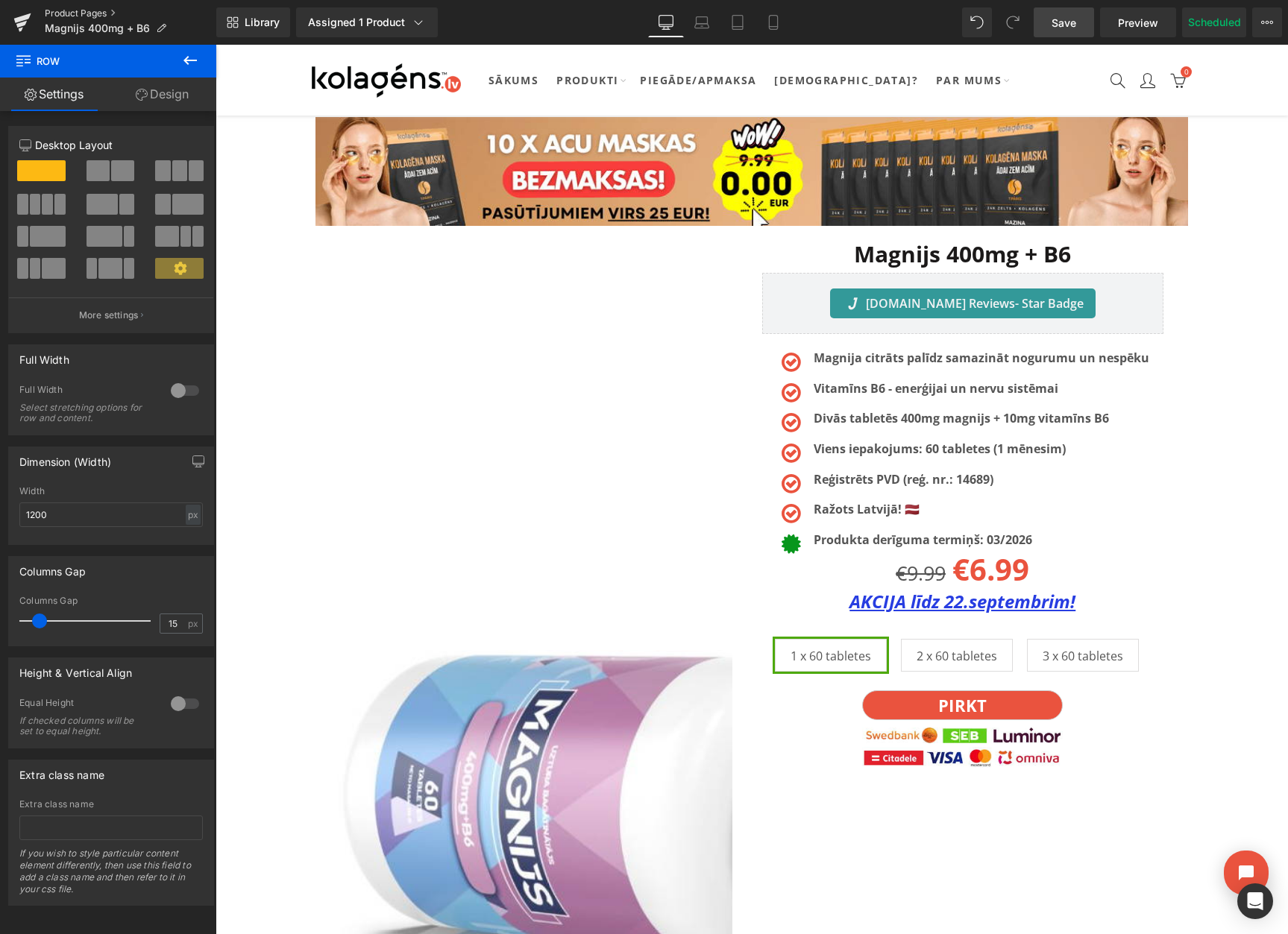
click at [83, 10] on link "Product Pages" at bounding box center [130, 14] width 172 height 12
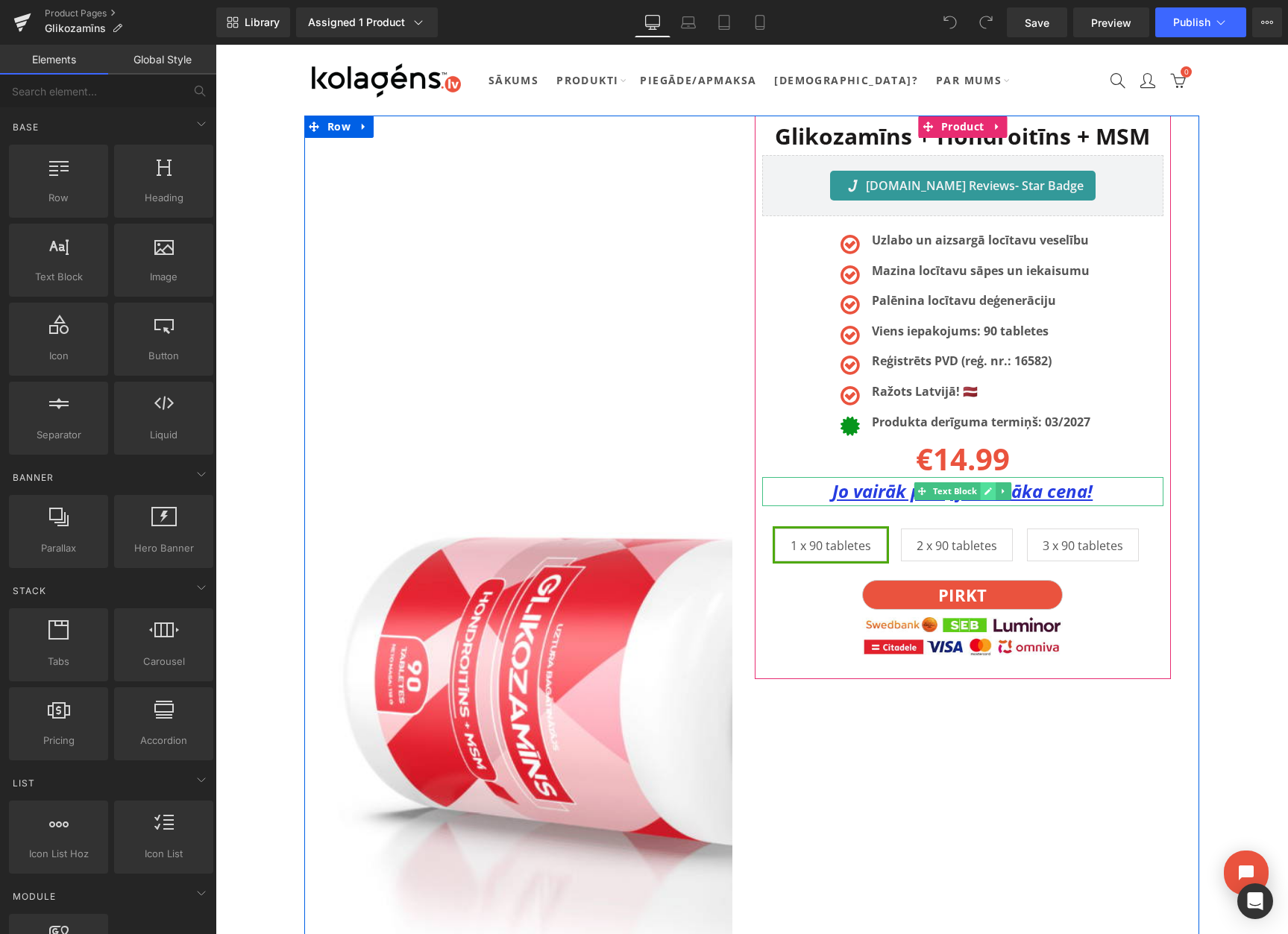
click at [992, 492] on link at bounding box center [988, 491] width 16 height 18
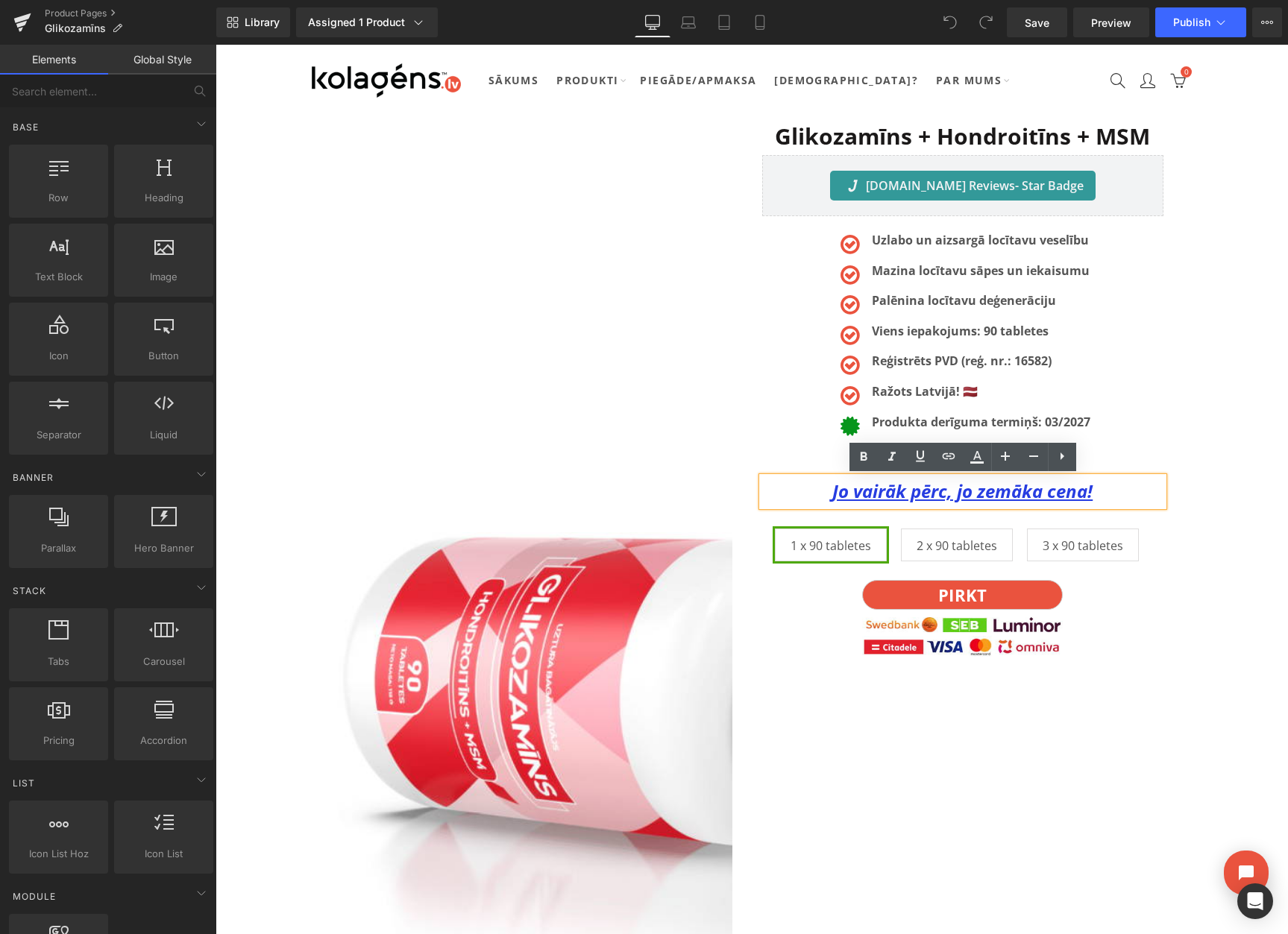
click at [985, 494] on u "Jo vairāk pērc, jo zemāka cena!" at bounding box center [961, 491] width 260 height 25
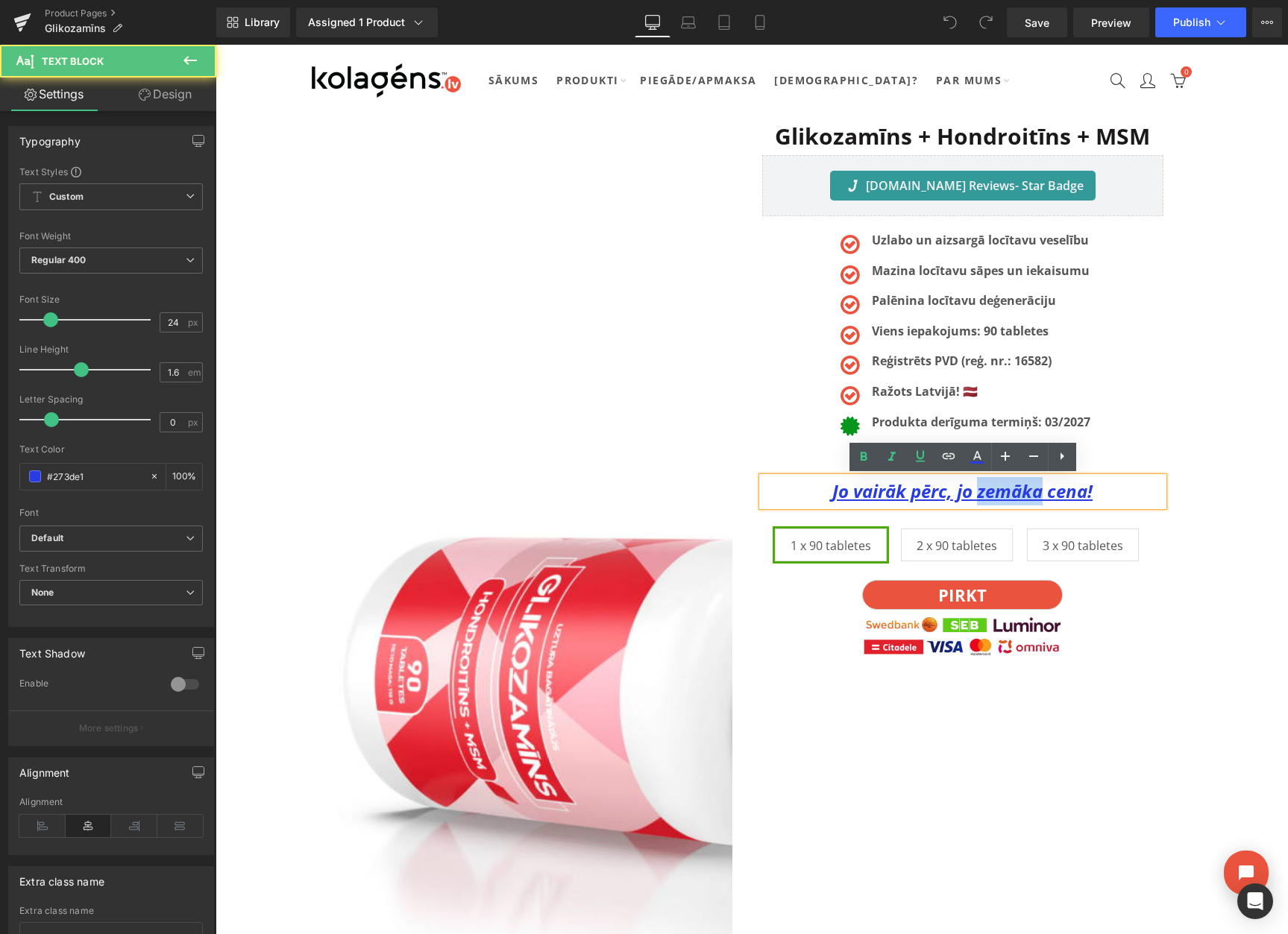
click at [985, 494] on u "Jo vairāk pērc, jo zemāka cena!" at bounding box center [961, 491] width 260 height 25
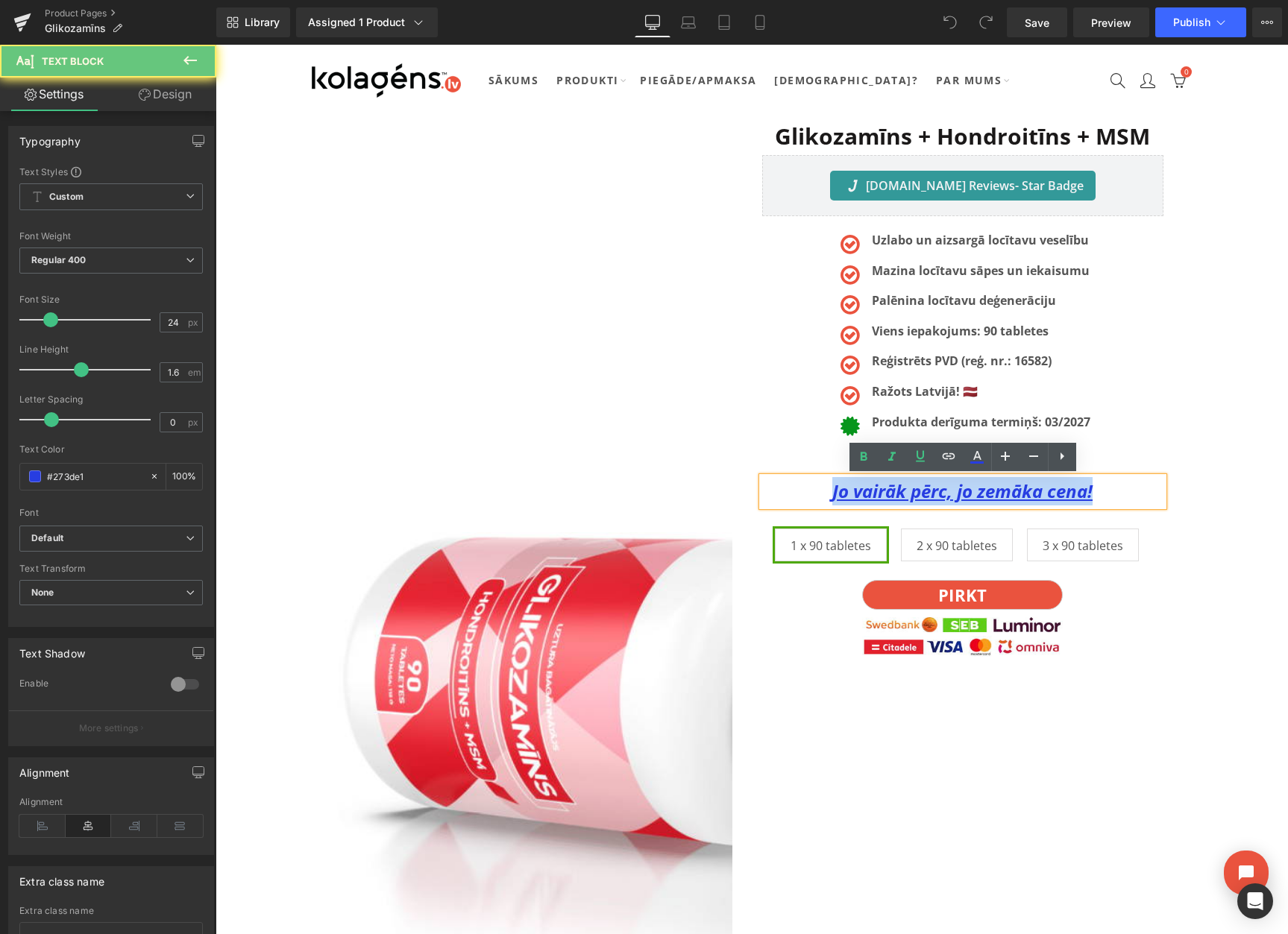
click at [985, 494] on u "Jo vairāk pērc, jo zemāka cena!" at bounding box center [961, 491] width 260 height 25
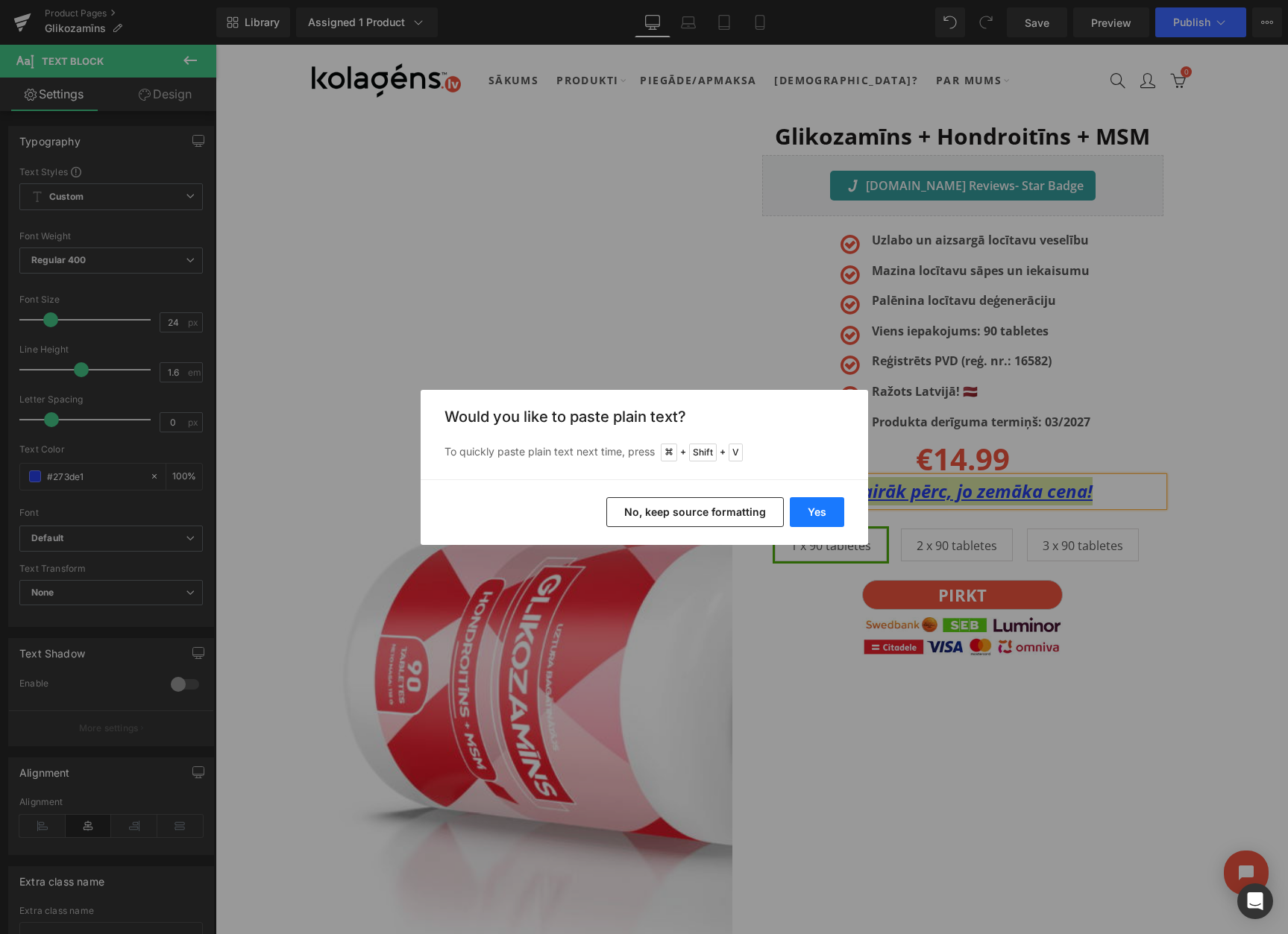
click at [808, 516] on button "Yes" at bounding box center [817, 512] width 54 height 30
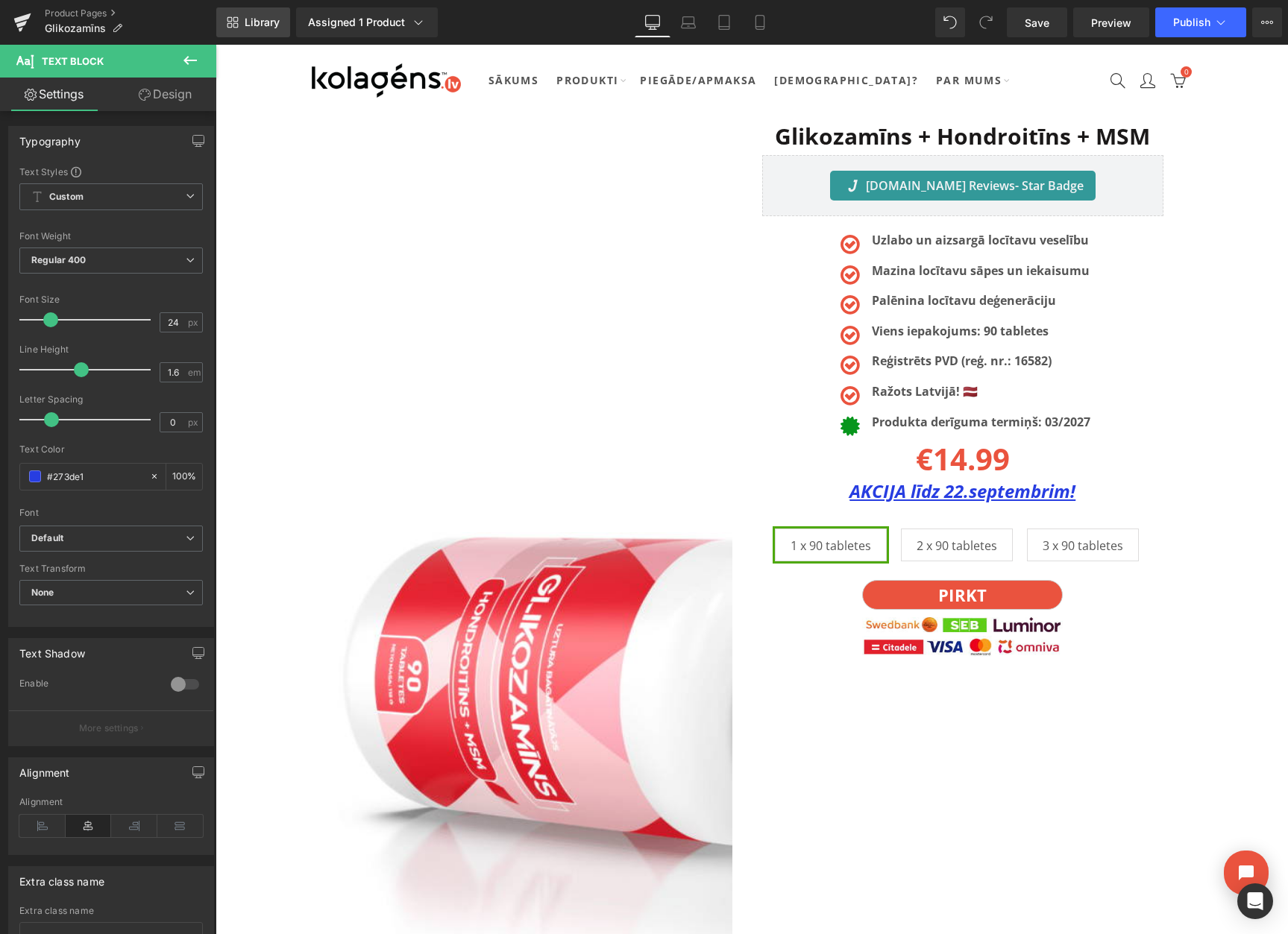
click at [265, 24] on span "Library" at bounding box center [262, 22] width 35 height 13
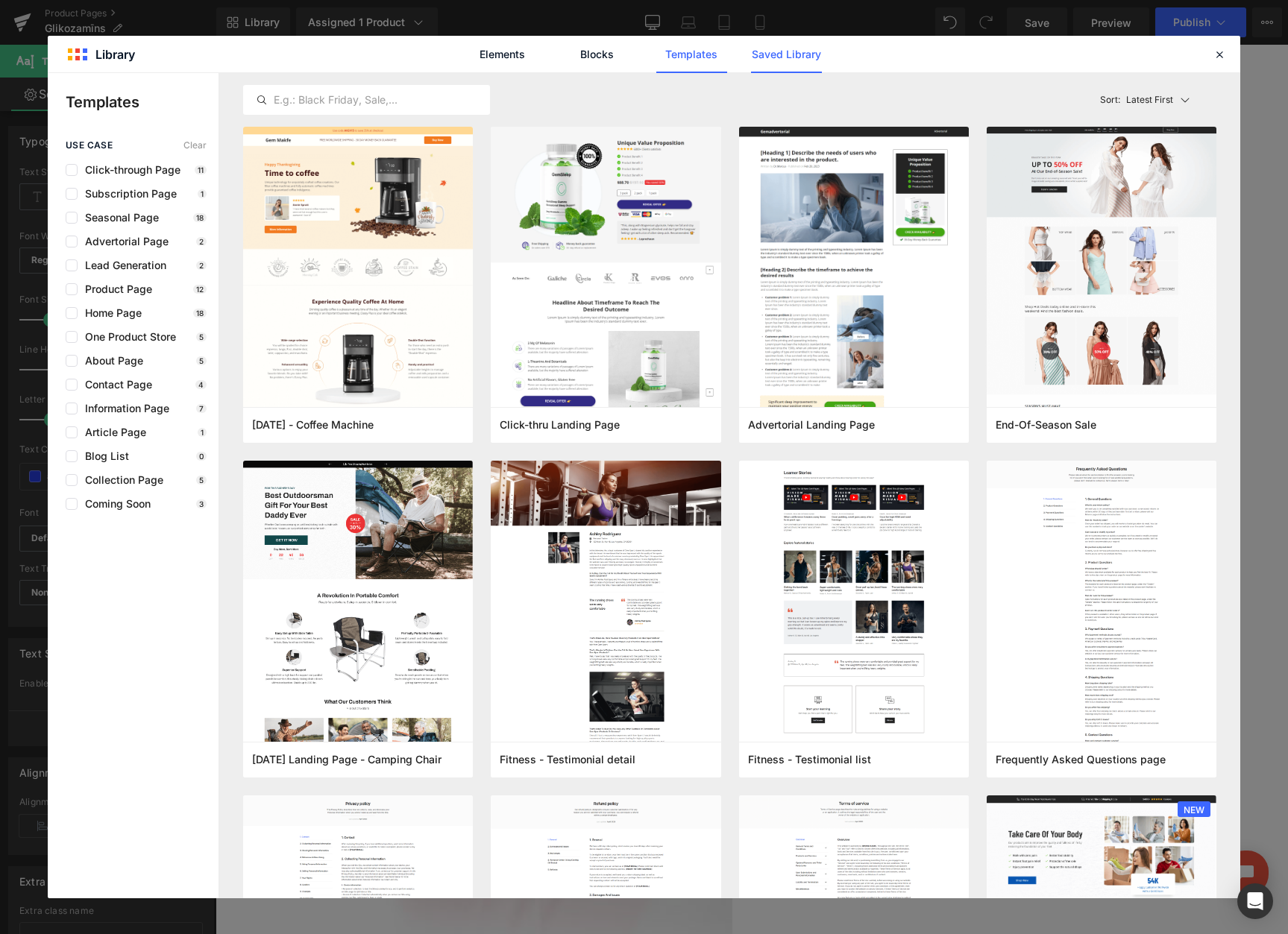
click at [809, 48] on link "Saved Library" at bounding box center [785, 54] width 71 height 38
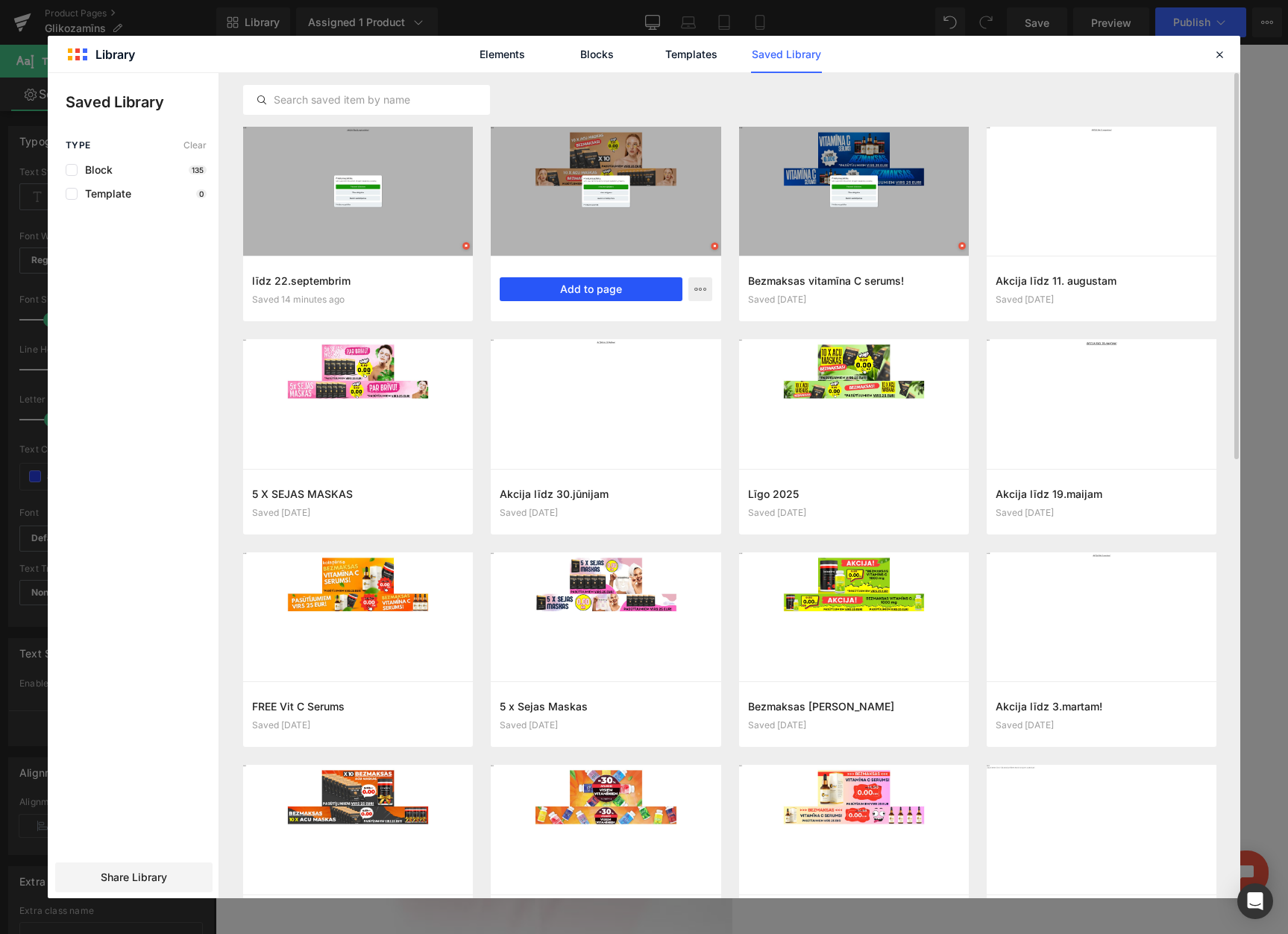
click at [543, 281] on button "Add to page" at bounding box center [591, 289] width 182 height 24
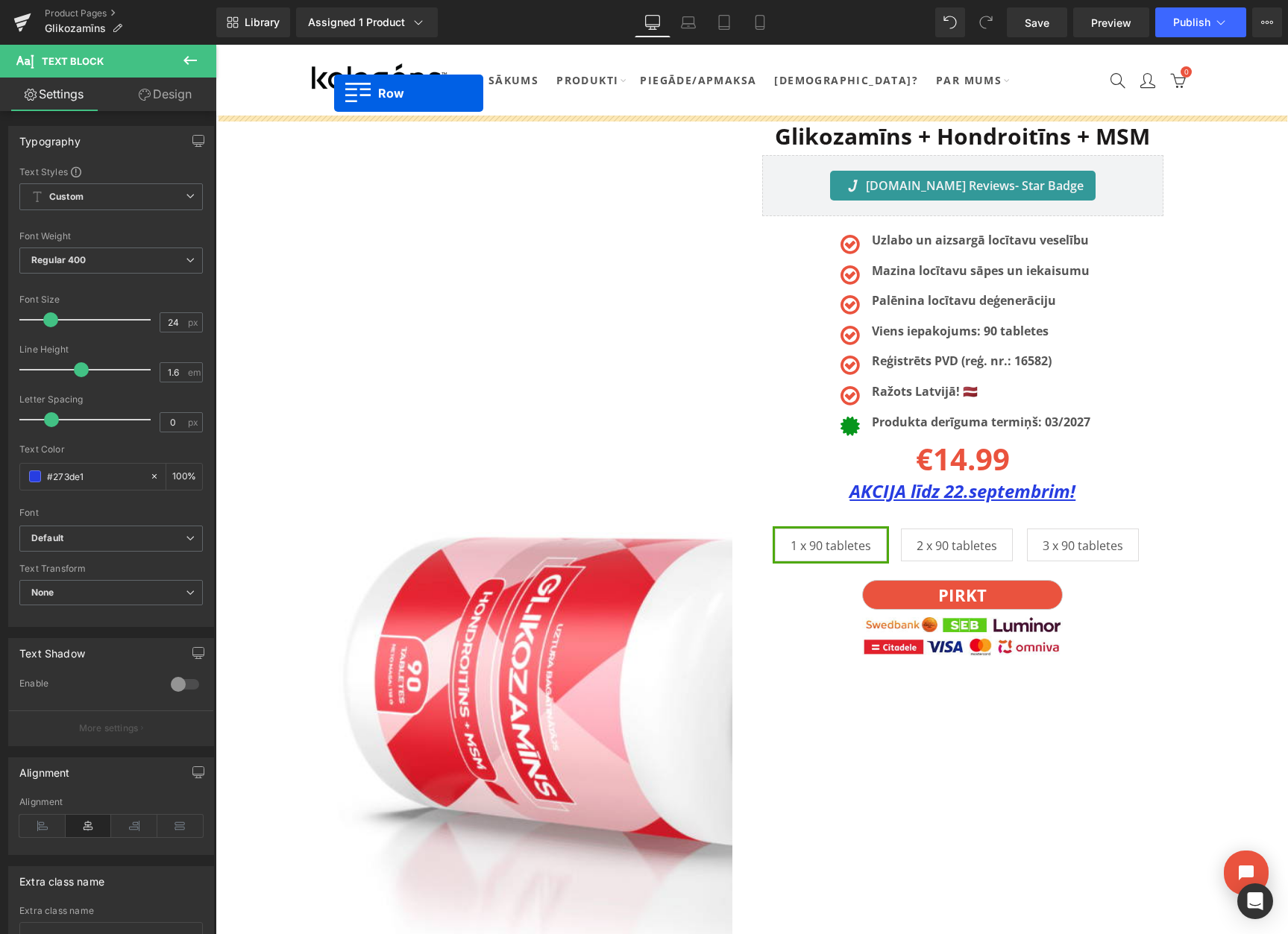
drag, startPoint x: 312, startPoint y: 223, endPoint x: 334, endPoint y: 98, distance: 126.9
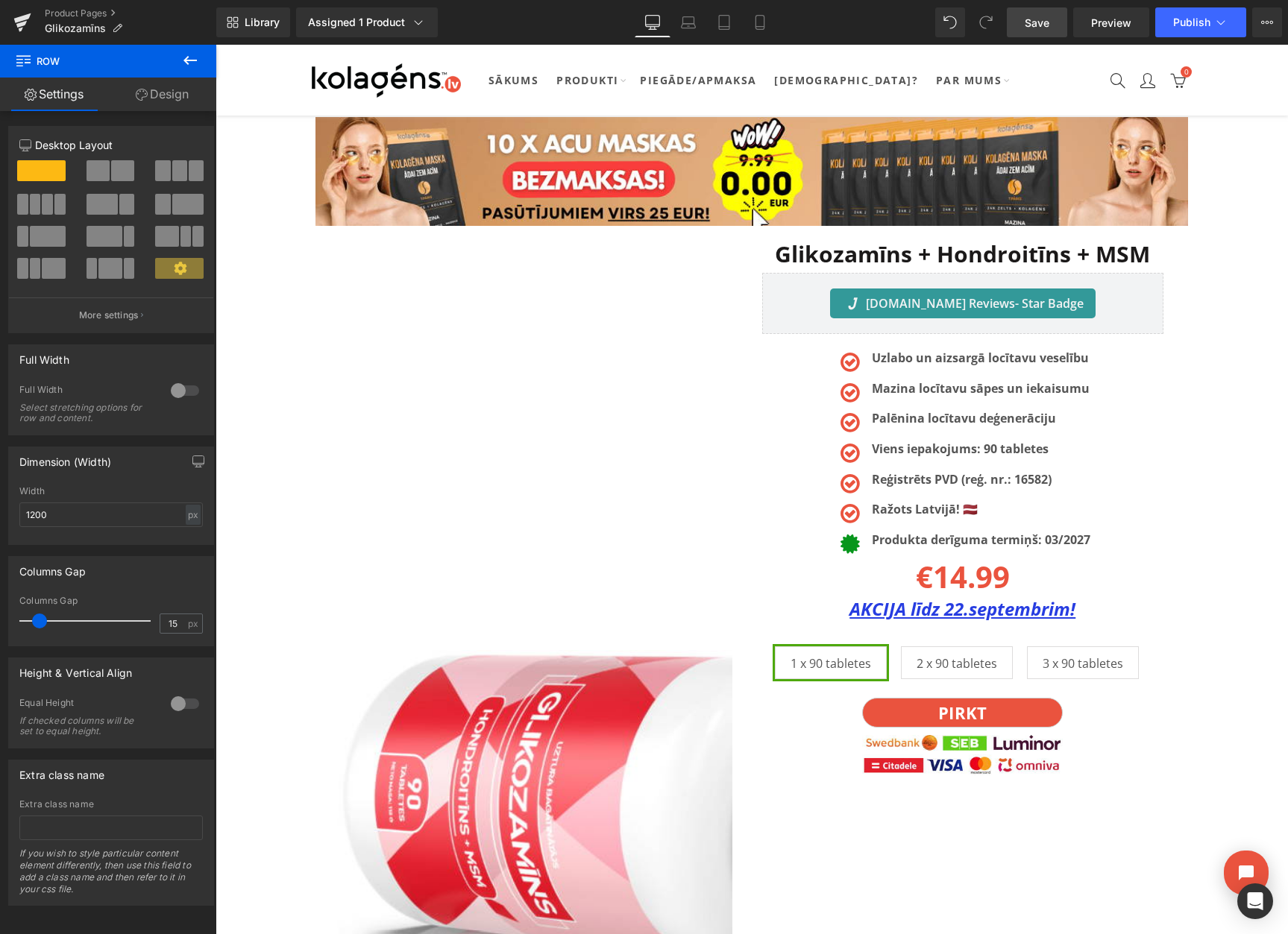
click at [1037, 32] on link "Save" at bounding box center [1037, 23] width 60 height 30
click at [1264, 30] on button "View Live Page View with current Template Save Template to Library Schedule Pub…" at bounding box center [1267, 23] width 30 height 30
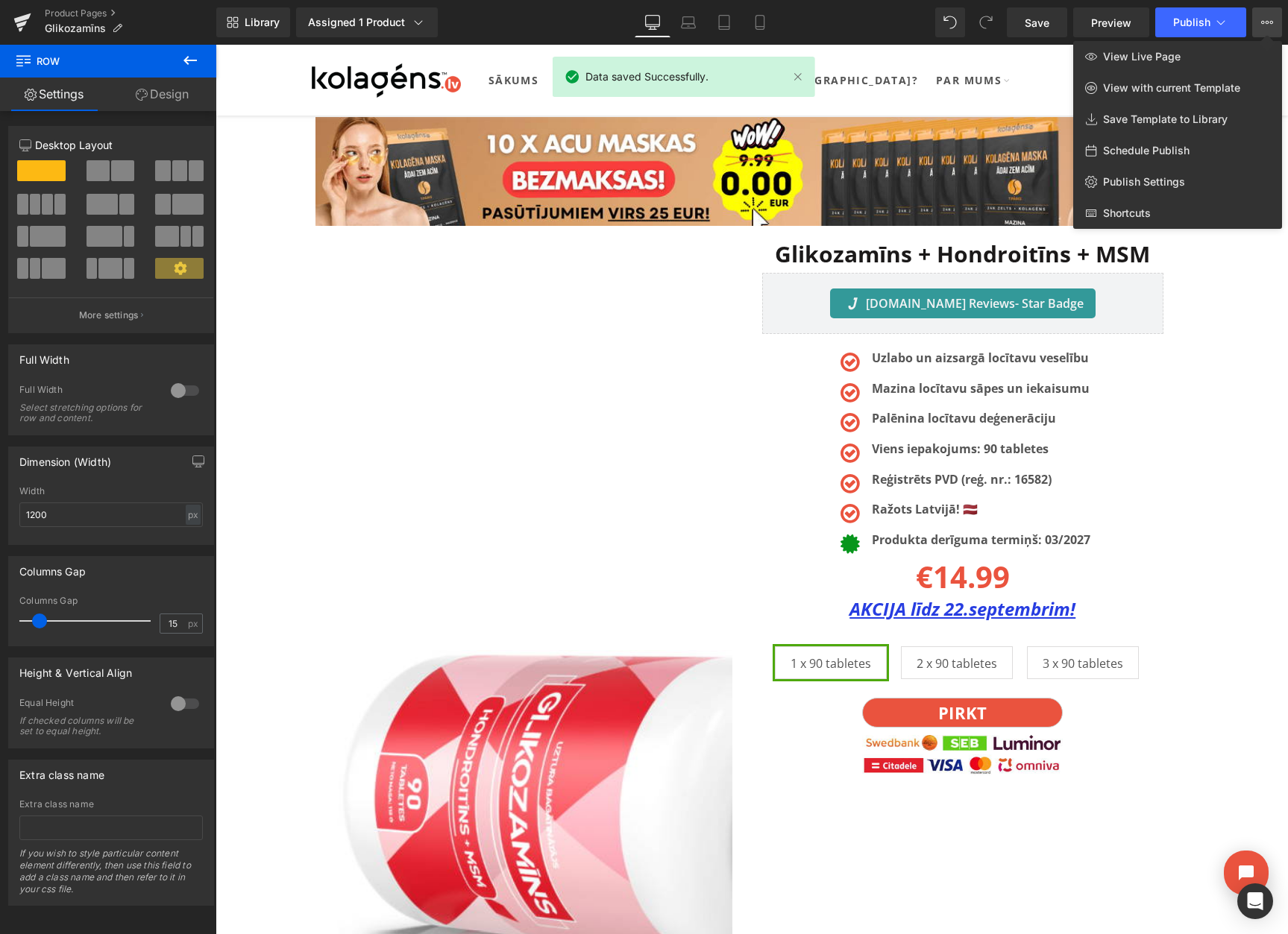
click at [1153, 146] on span "Schedule Publish" at bounding box center [1145, 150] width 87 height 13
select select
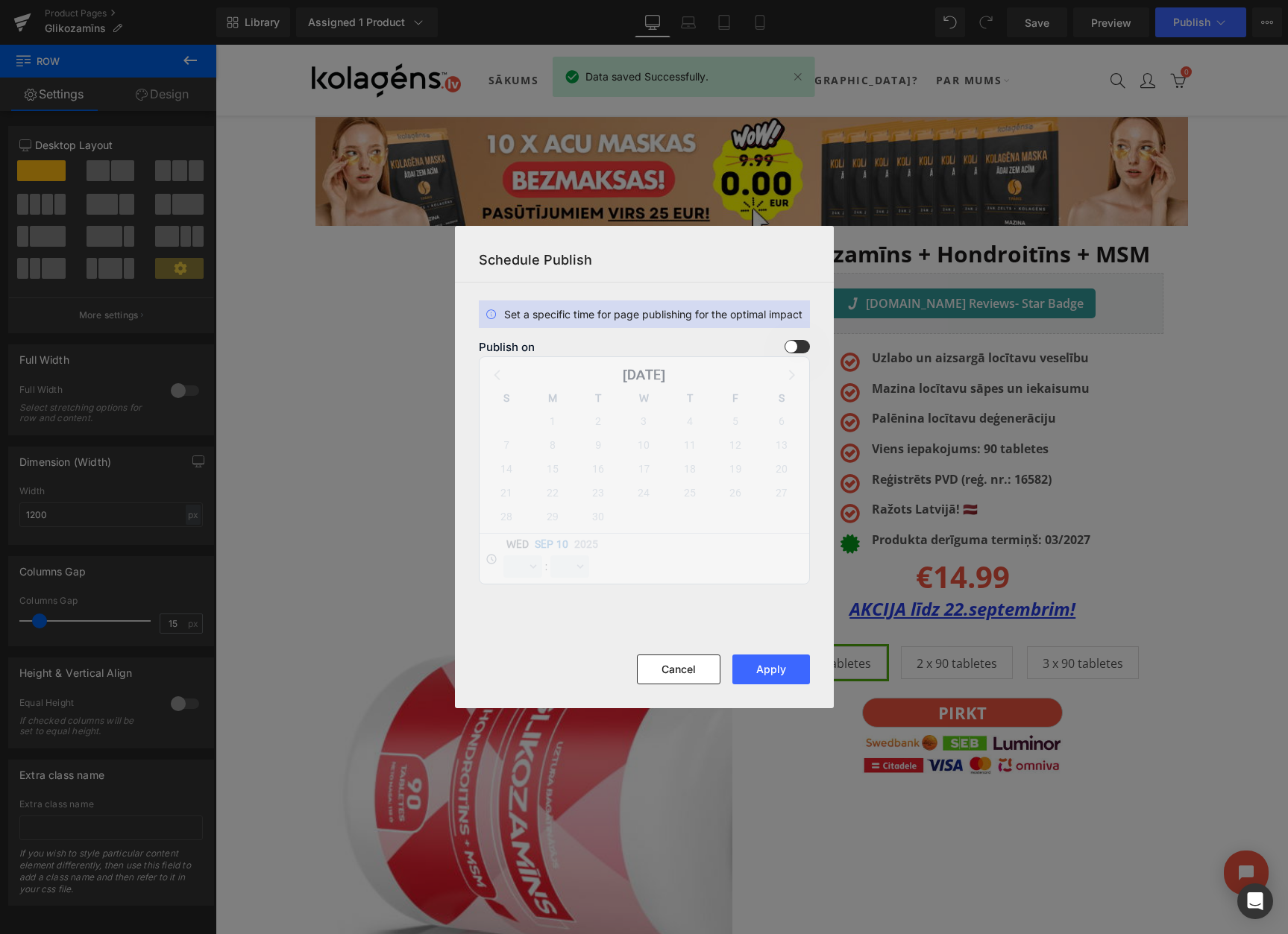
click at [795, 341] on span at bounding box center [797, 346] width 25 height 13
click at [0, 0] on input "checkbox" at bounding box center [0, 0] width 0 height 0
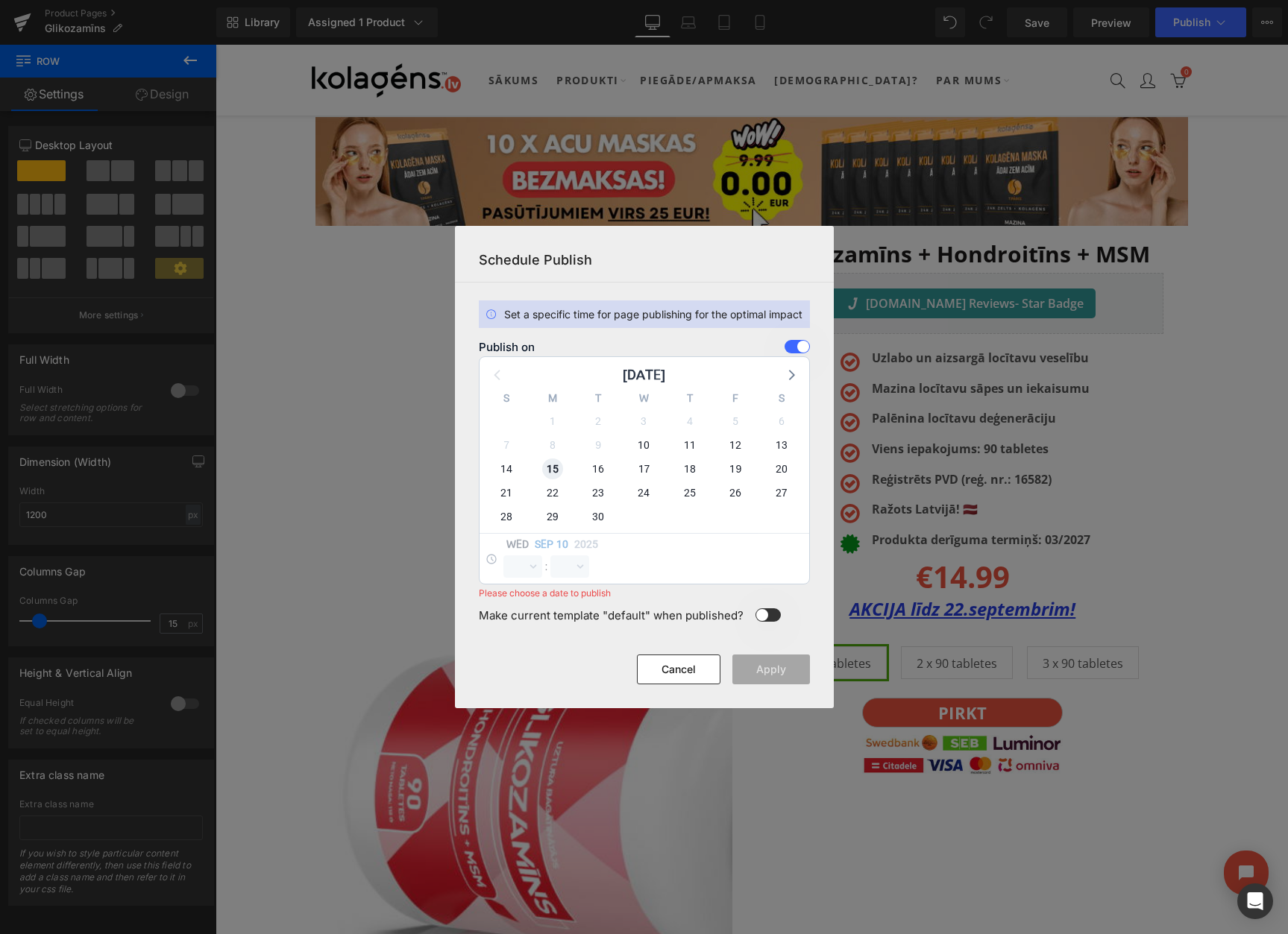
click at [546, 468] on span "15" at bounding box center [553, 469] width 21 height 21
select select "10"
select select "57"
click at [515, 569] on select "00 01 02 03 04 05 06 07 08 09 10 11 12 13 14 15 16 17 18 19 20 21 22 23" at bounding box center [523, 566] width 39 height 23
click at [503, 555] on select "00 01 02 03 04 05 06 07 08 09 10 11 12 13 14 15 16 17 18 19 20 21 22 23" at bounding box center [523, 566] width 39 height 23
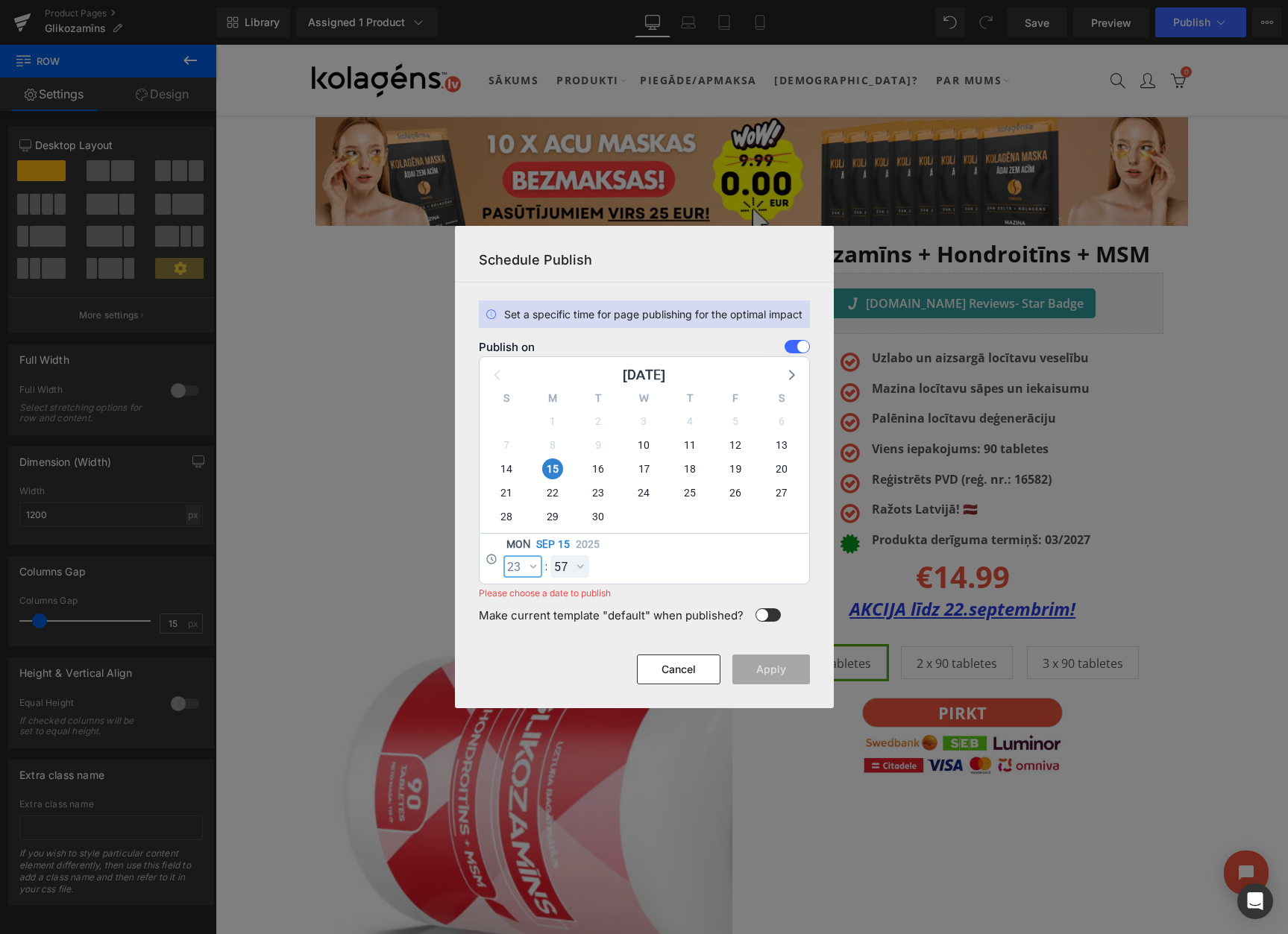
select select "23"
click at [563, 564] on select "00 01 02 03 04 05 06 07 08 09 10 11 12 13 14 15 16 17 18 19 20 21 22 23 24 25 2…" at bounding box center [569, 566] width 39 height 23
click at [550, 555] on select "00 01 02 03 04 05 06 07 08 09 10 11 12 13 14 15 16 17 18 19 20 21 22 23 24 25 2…" at bounding box center [569, 566] width 39 height 23
select select "59"
click at [782, 674] on button "Apply" at bounding box center [771, 670] width 78 height 30
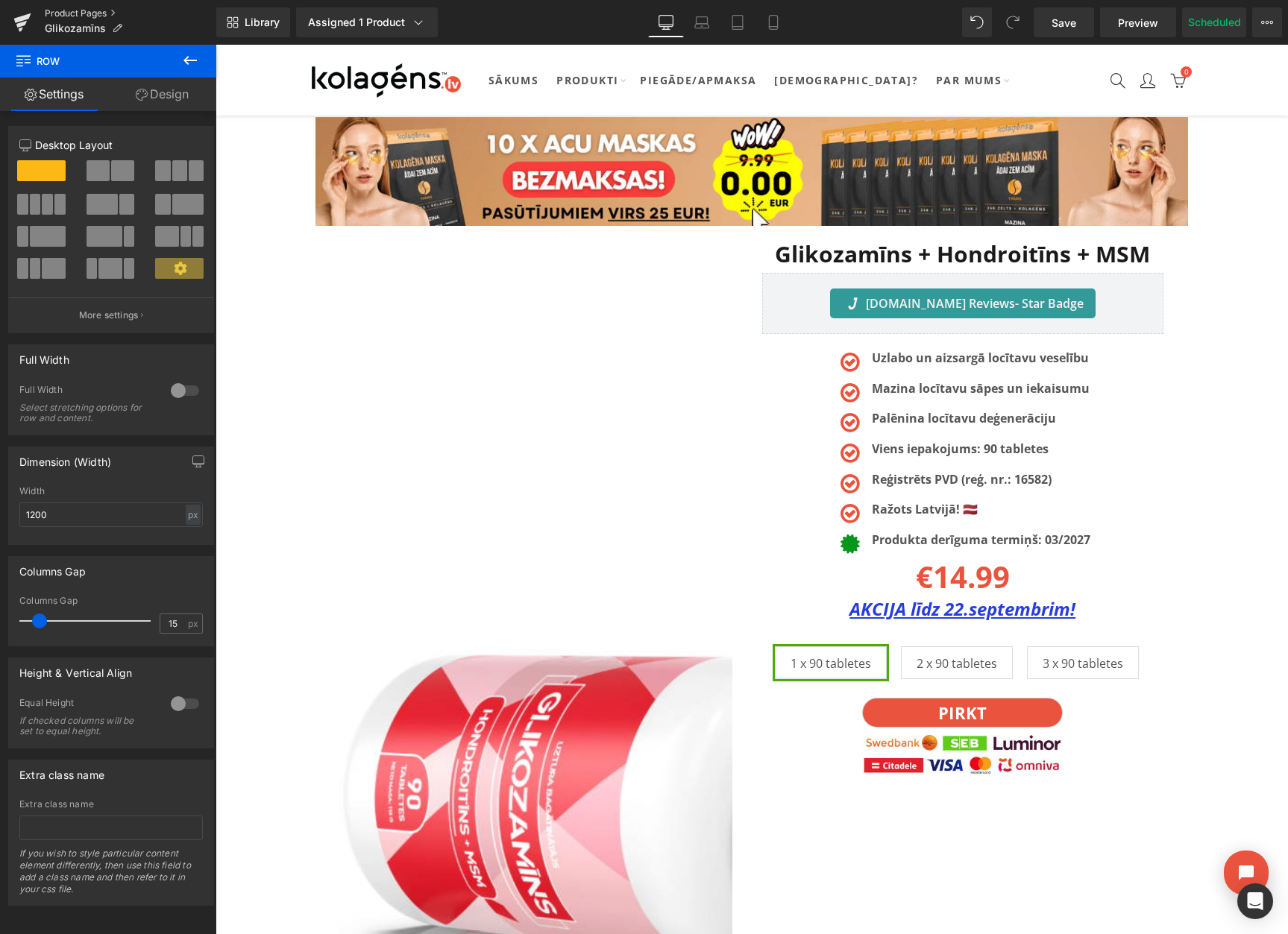
click at [106, 10] on link "Product Pages" at bounding box center [130, 14] width 172 height 12
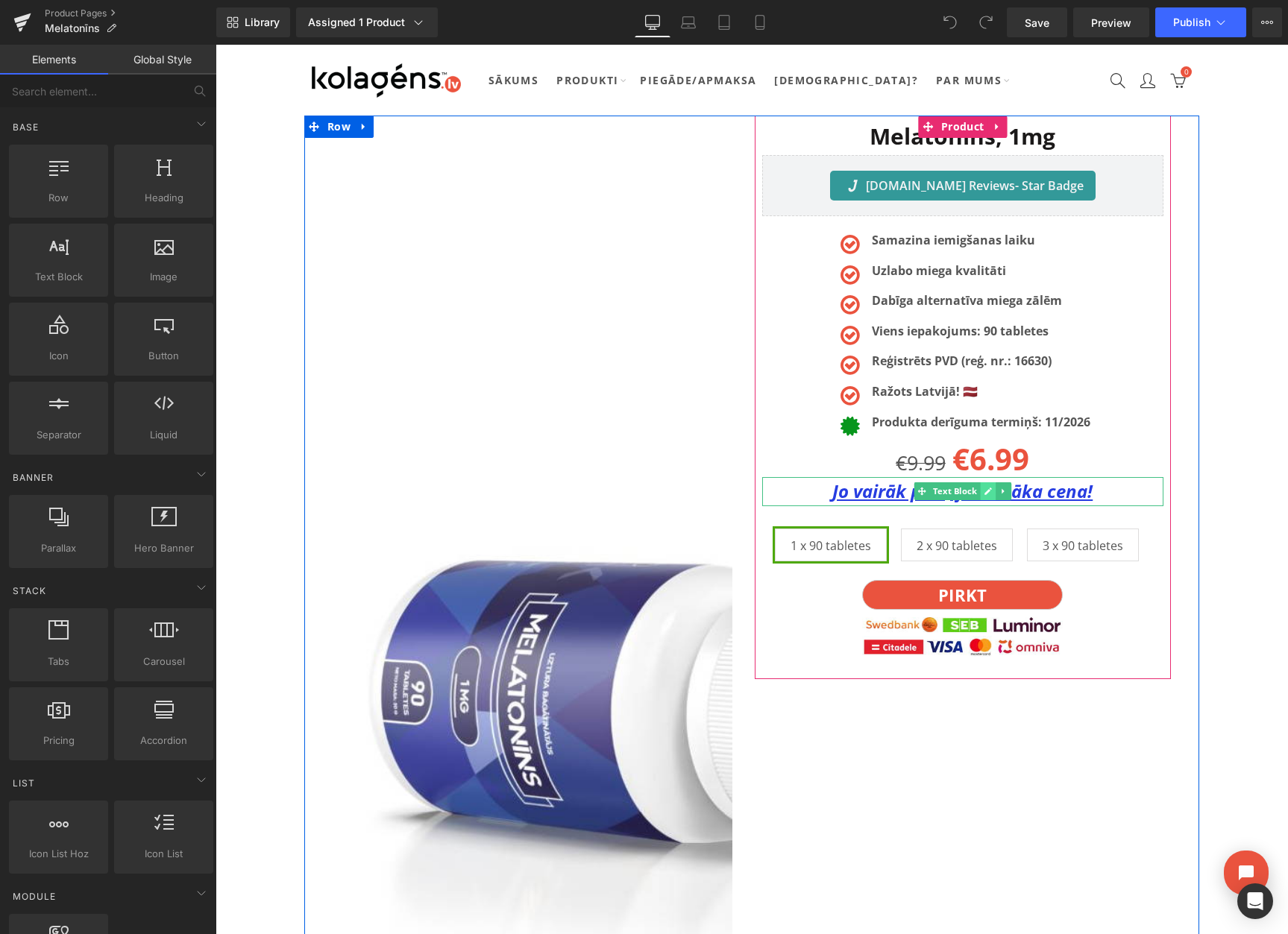
click at [982, 492] on link at bounding box center [988, 491] width 16 height 18
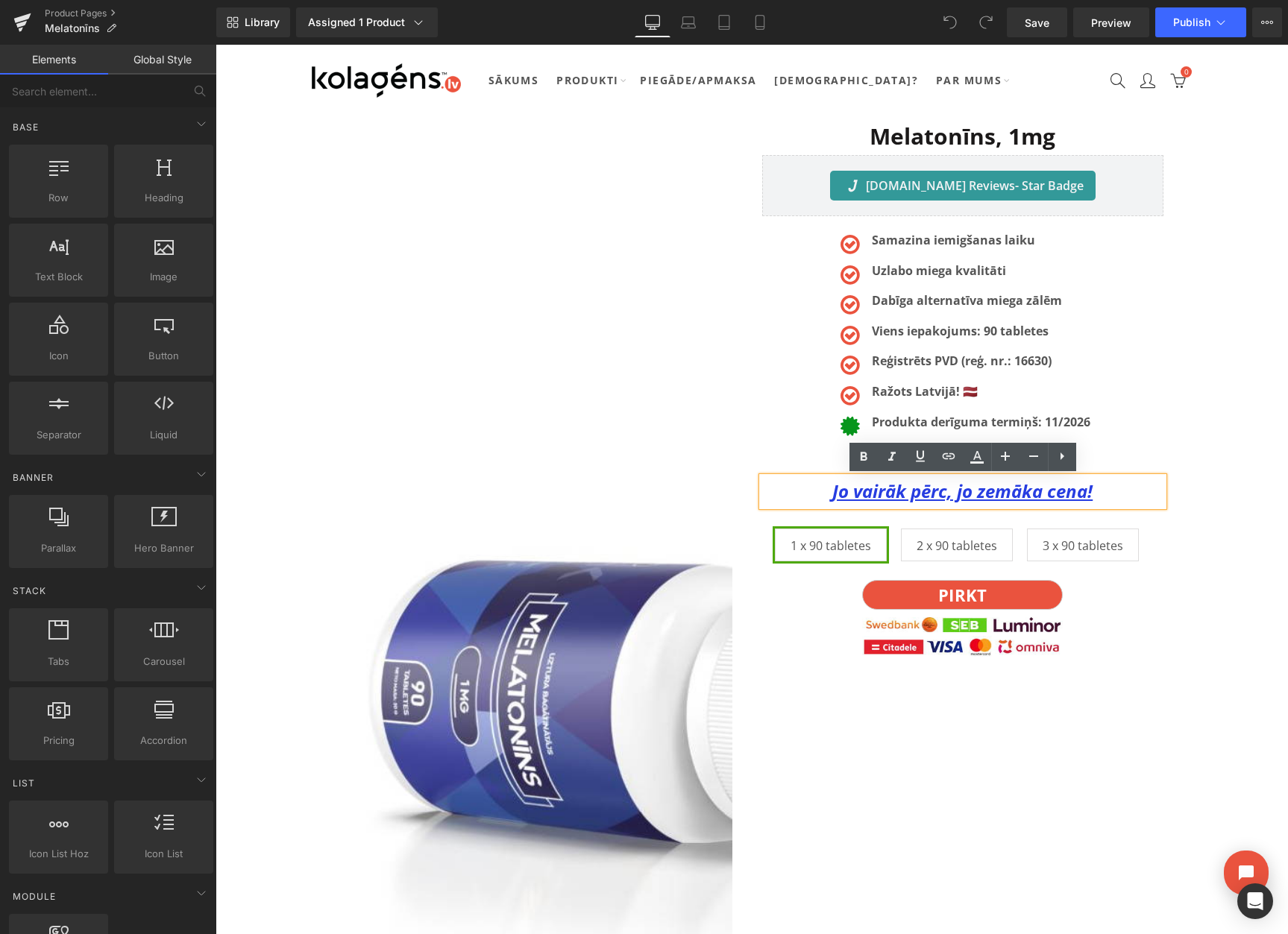
click at [964, 495] on u "Jo vairāk pērc, jo zemāka cena!" at bounding box center [961, 491] width 260 height 25
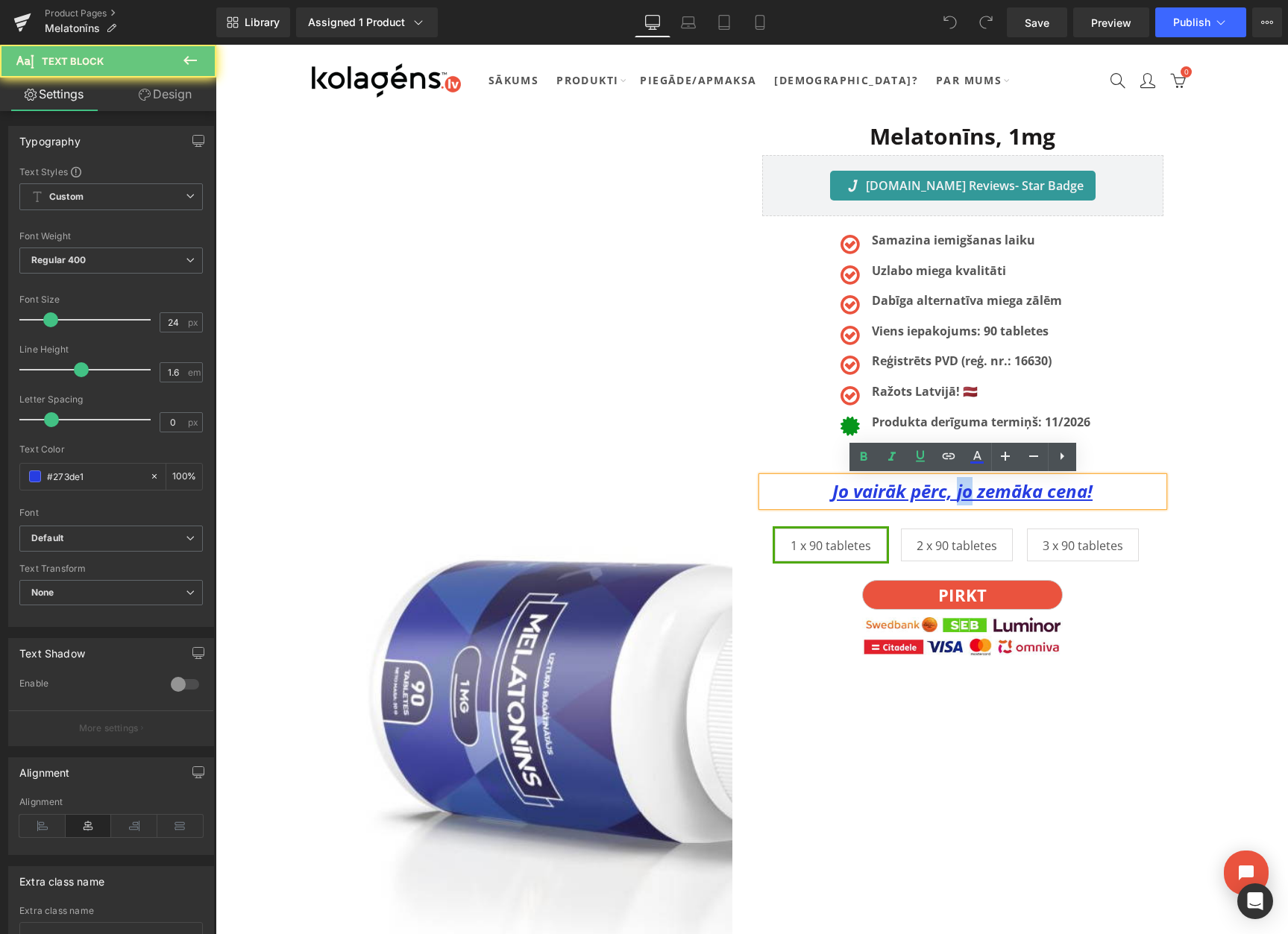
click at [964, 495] on u "Jo vairāk pērc, jo zemāka cena!" at bounding box center [961, 491] width 260 height 25
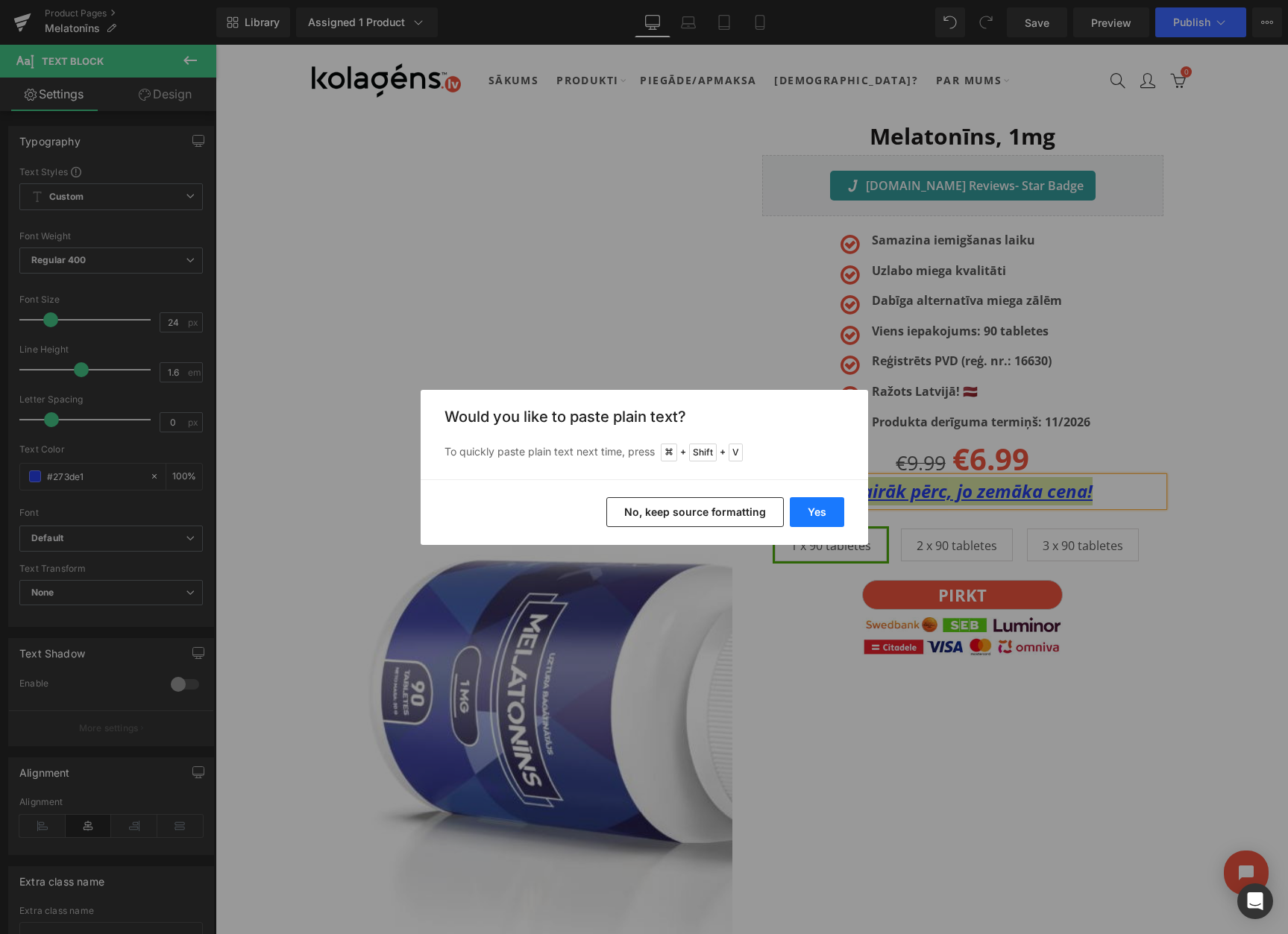
click at [824, 514] on button "Yes" at bounding box center [817, 512] width 54 height 30
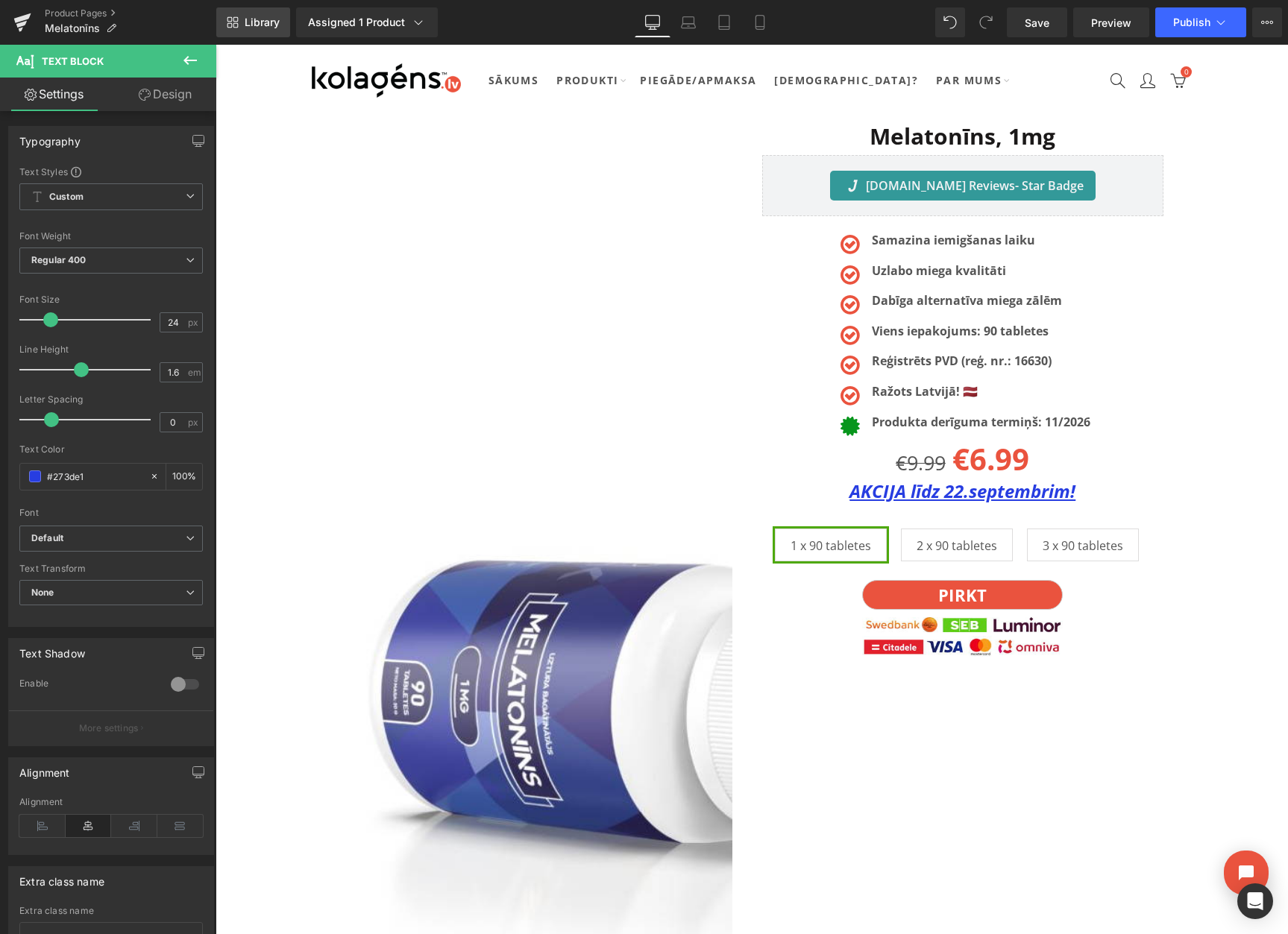
click at [268, 24] on span "Library" at bounding box center [262, 22] width 35 height 13
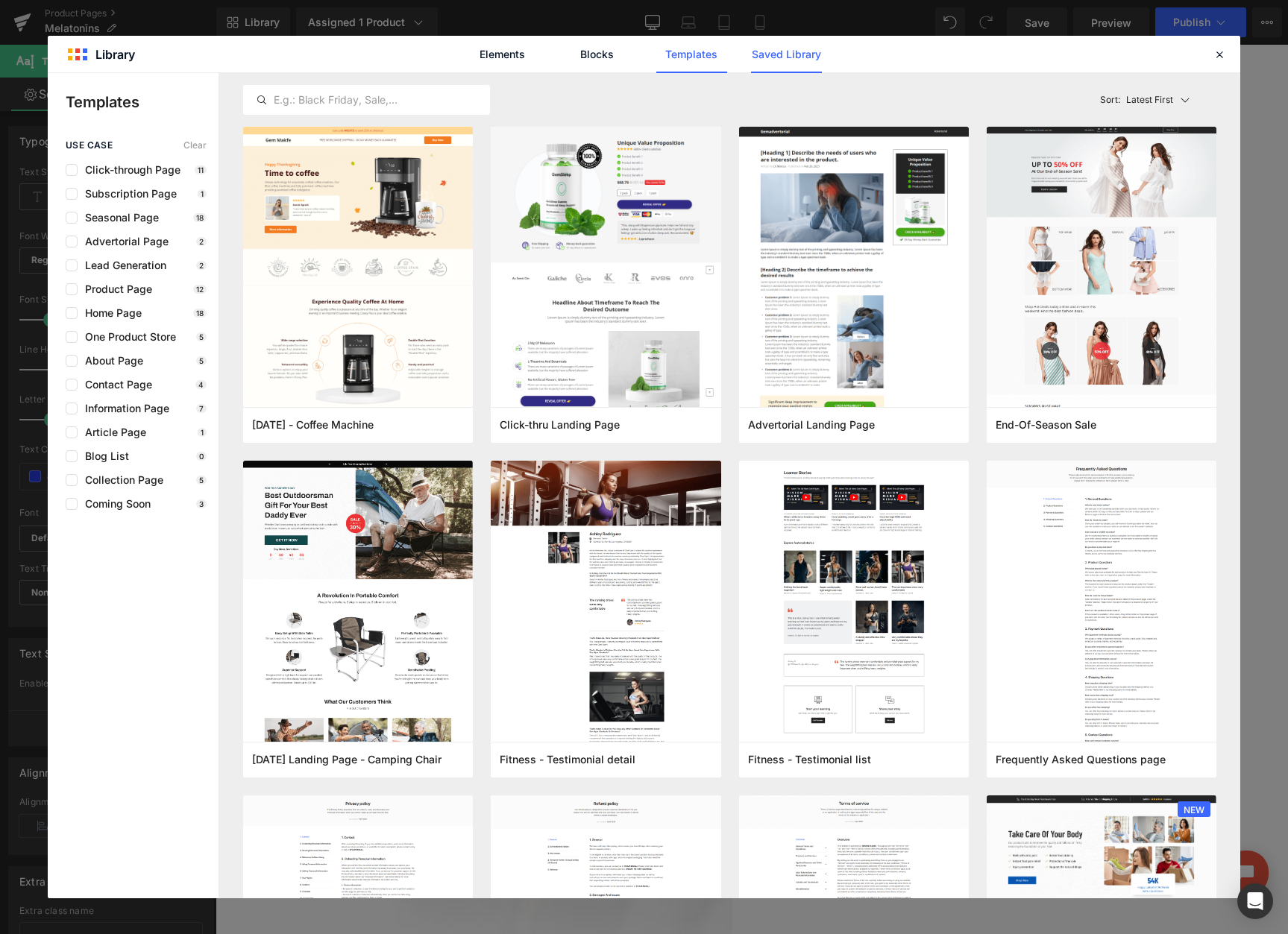
click at [768, 53] on link "Saved Library" at bounding box center [785, 54] width 71 height 38
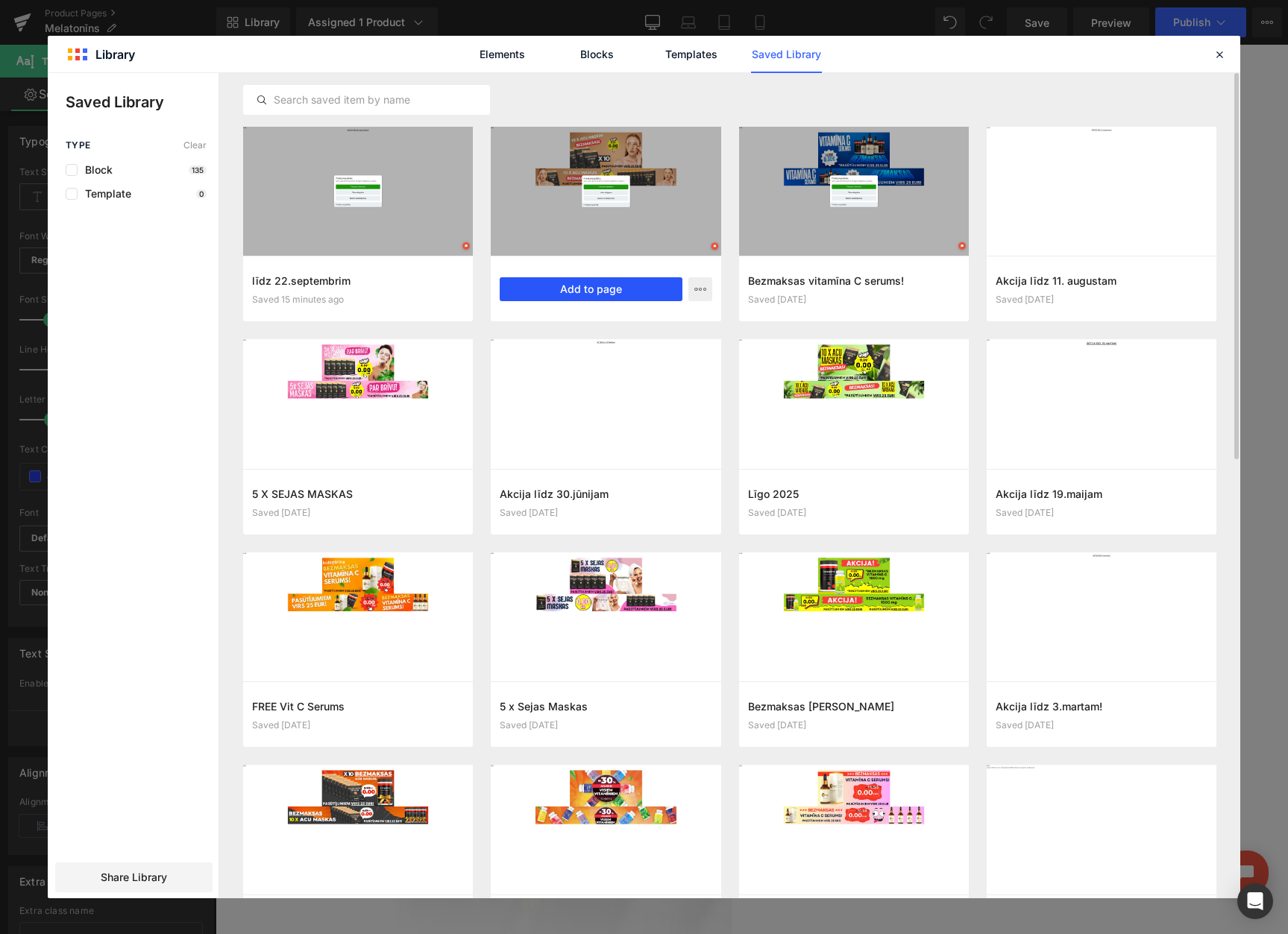
click at [531, 293] on button "Add to page" at bounding box center [591, 289] width 182 height 24
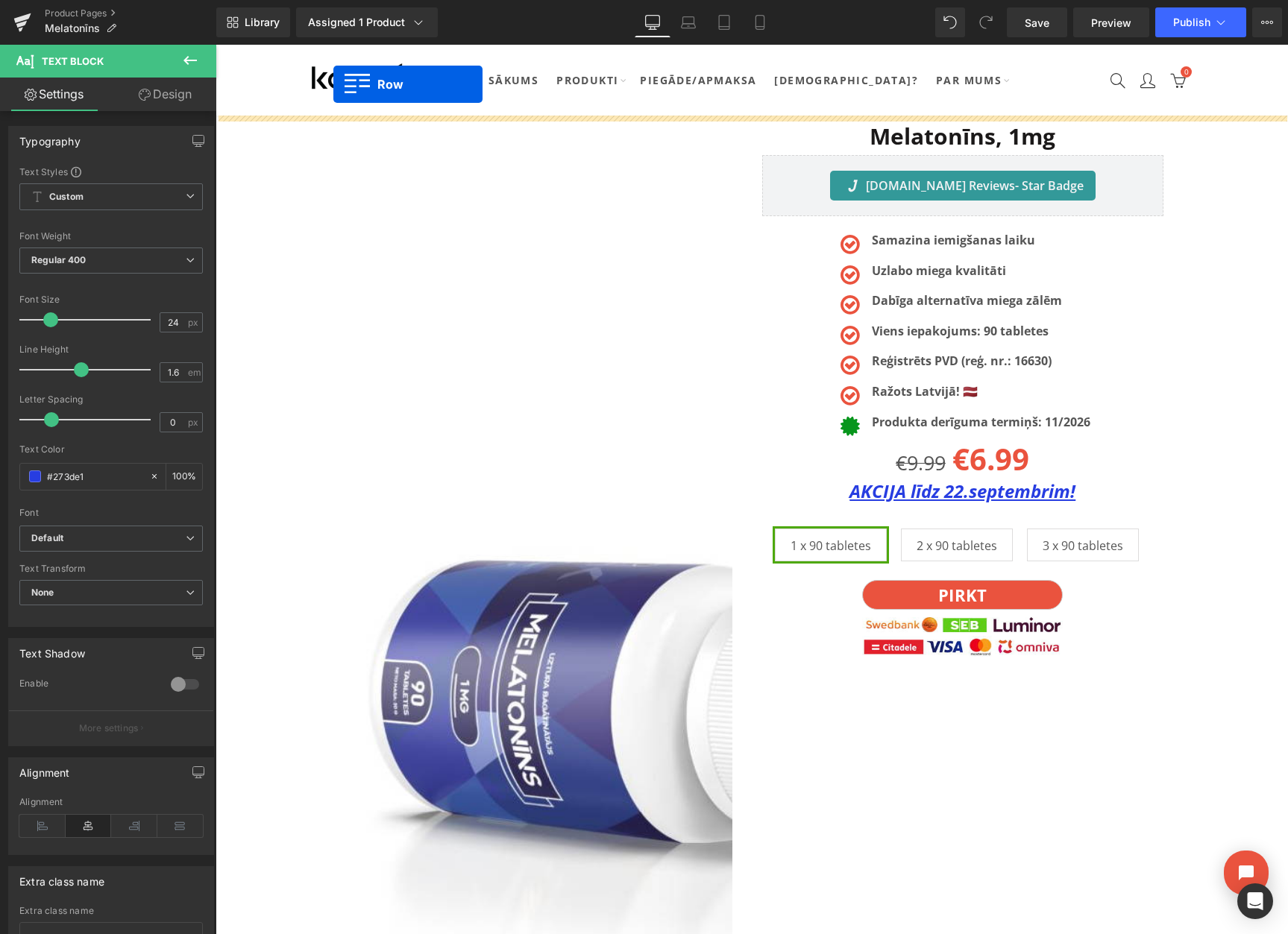
drag, startPoint x: 315, startPoint y: 222, endPoint x: 334, endPoint y: 84, distance: 139.3
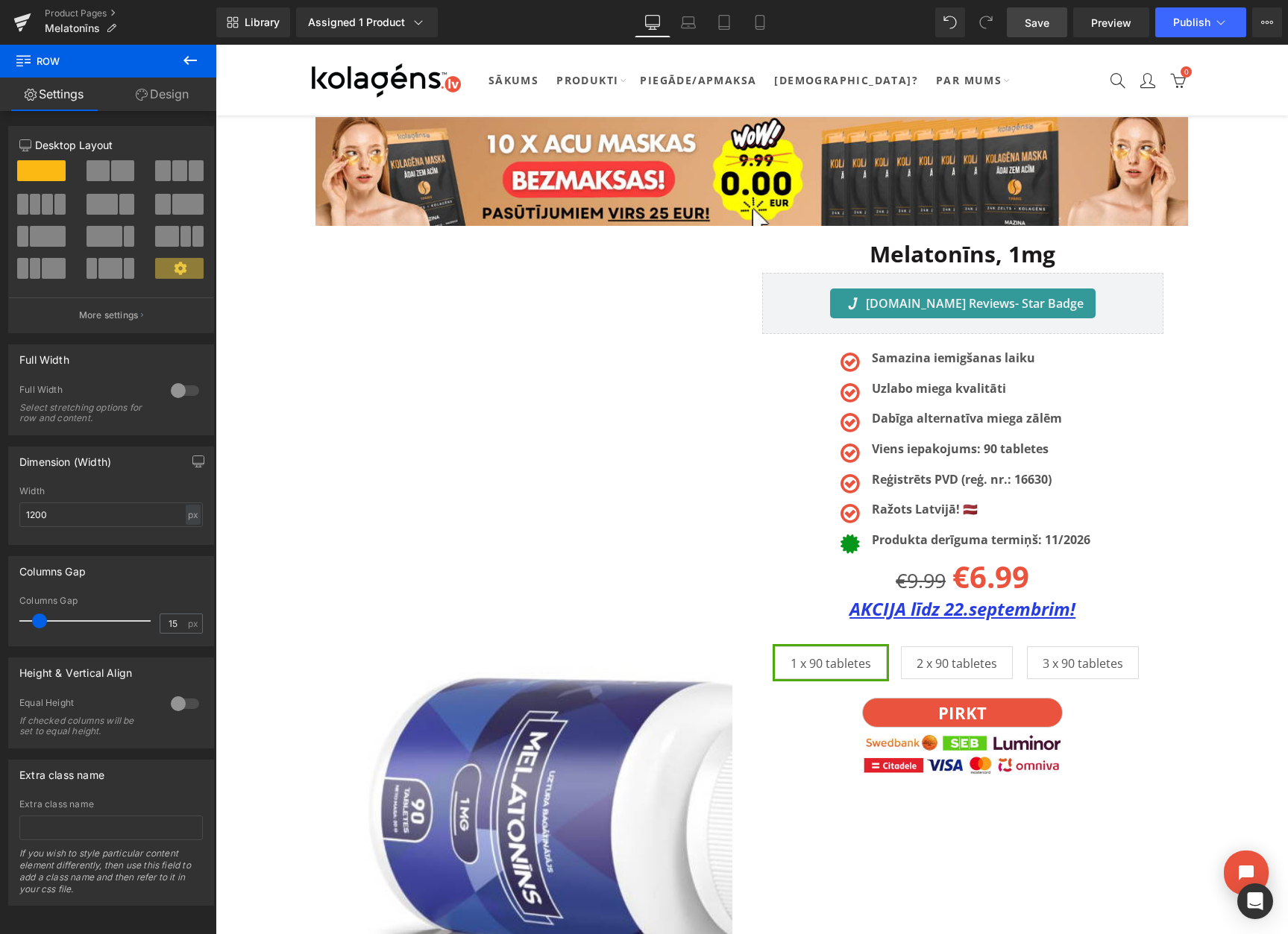
click at [1031, 23] on span "Save" at bounding box center [1037, 23] width 25 height 16
click at [1263, 24] on icon at bounding box center [1267, 23] width 12 height 12
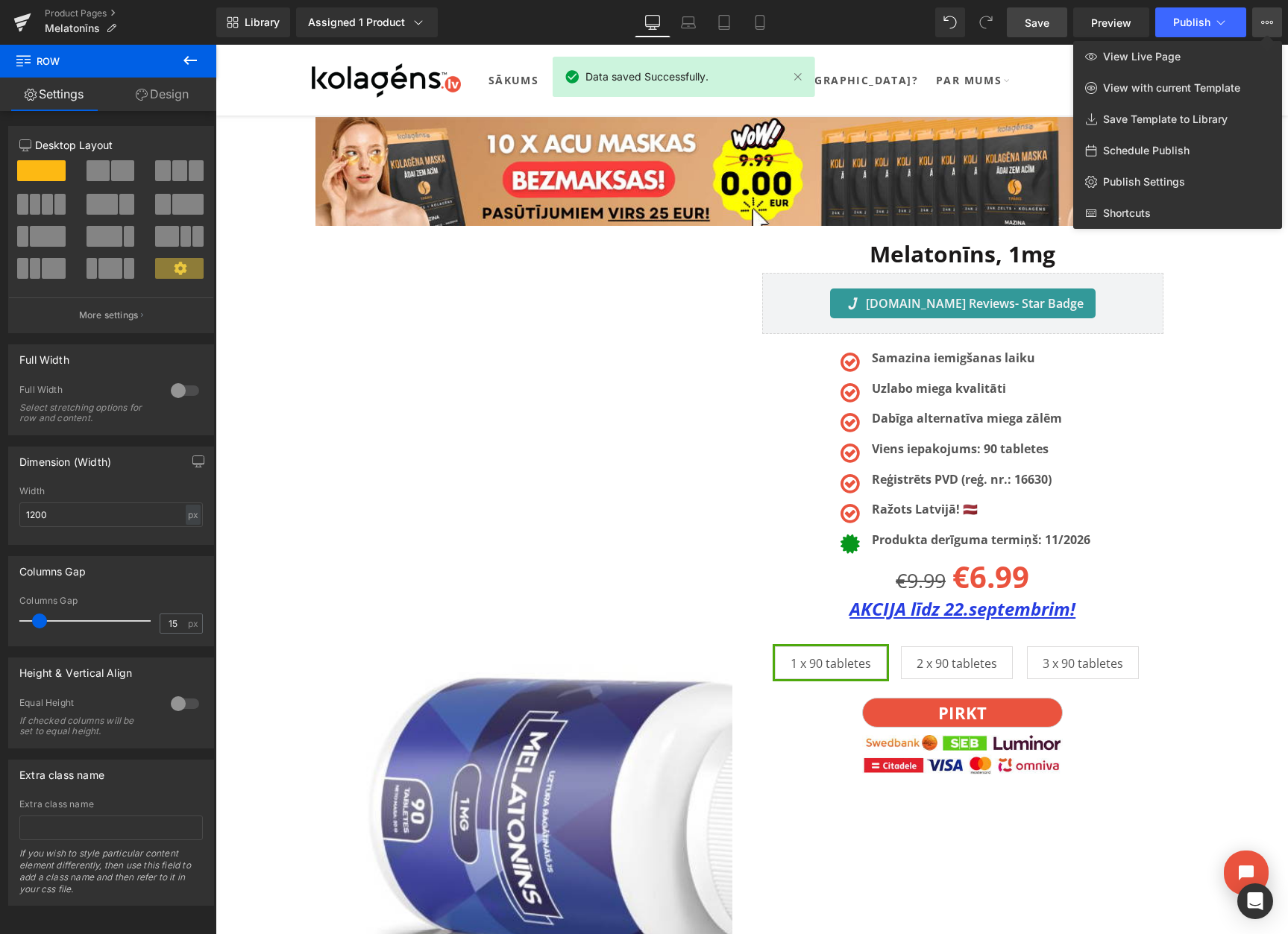
click at [1140, 152] on span "Schedule Publish" at bounding box center [1145, 150] width 87 height 13
select select
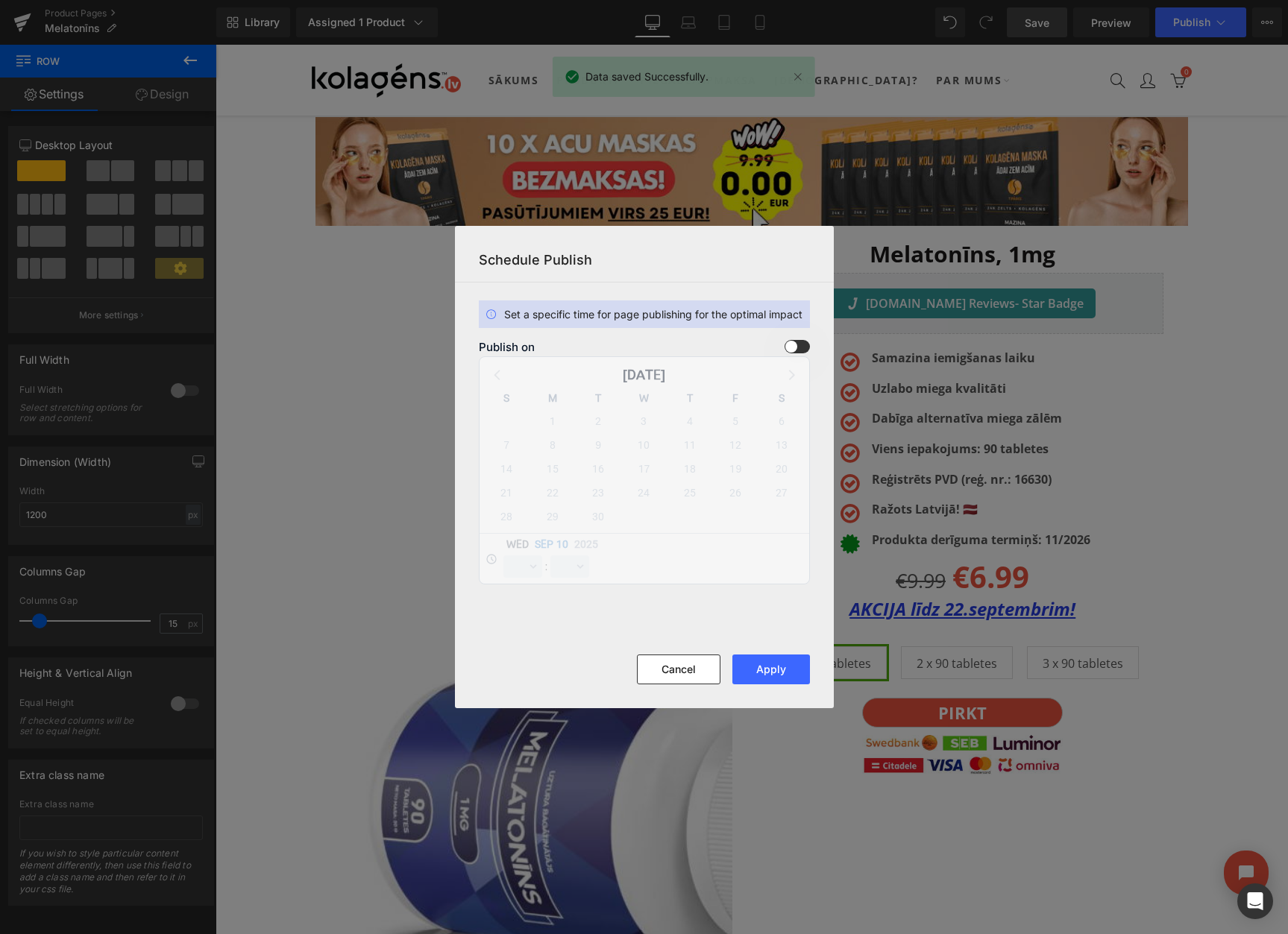
click at [792, 350] on span at bounding box center [797, 346] width 25 height 13
click at [0, 0] on input "checkbox" at bounding box center [0, 0] width 0 height 0
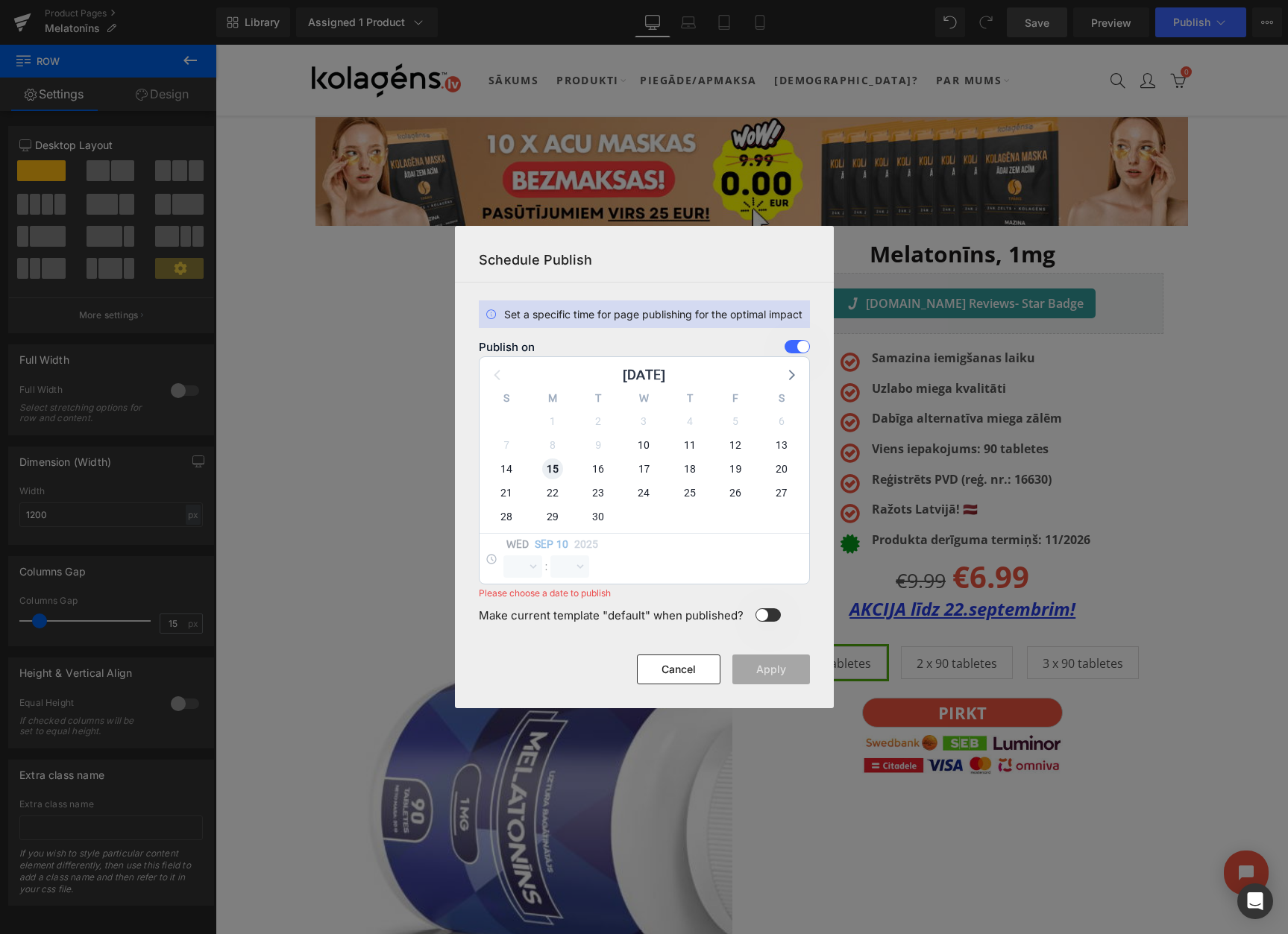
click at [556, 471] on span "15" at bounding box center [553, 469] width 21 height 21
select select "10"
select select "58"
click at [521, 570] on select "00 01 02 03 04 05 06 07 08 09 10 11 12 13 14 15 16 17 18 19 20 21 22 23" at bounding box center [523, 566] width 39 height 23
click at [503, 555] on select "00 01 02 03 04 05 06 07 08 09 10 11 12 13 14 15 16 17 18 19 20 21 22 23" at bounding box center [523, 566] width 39 height 23
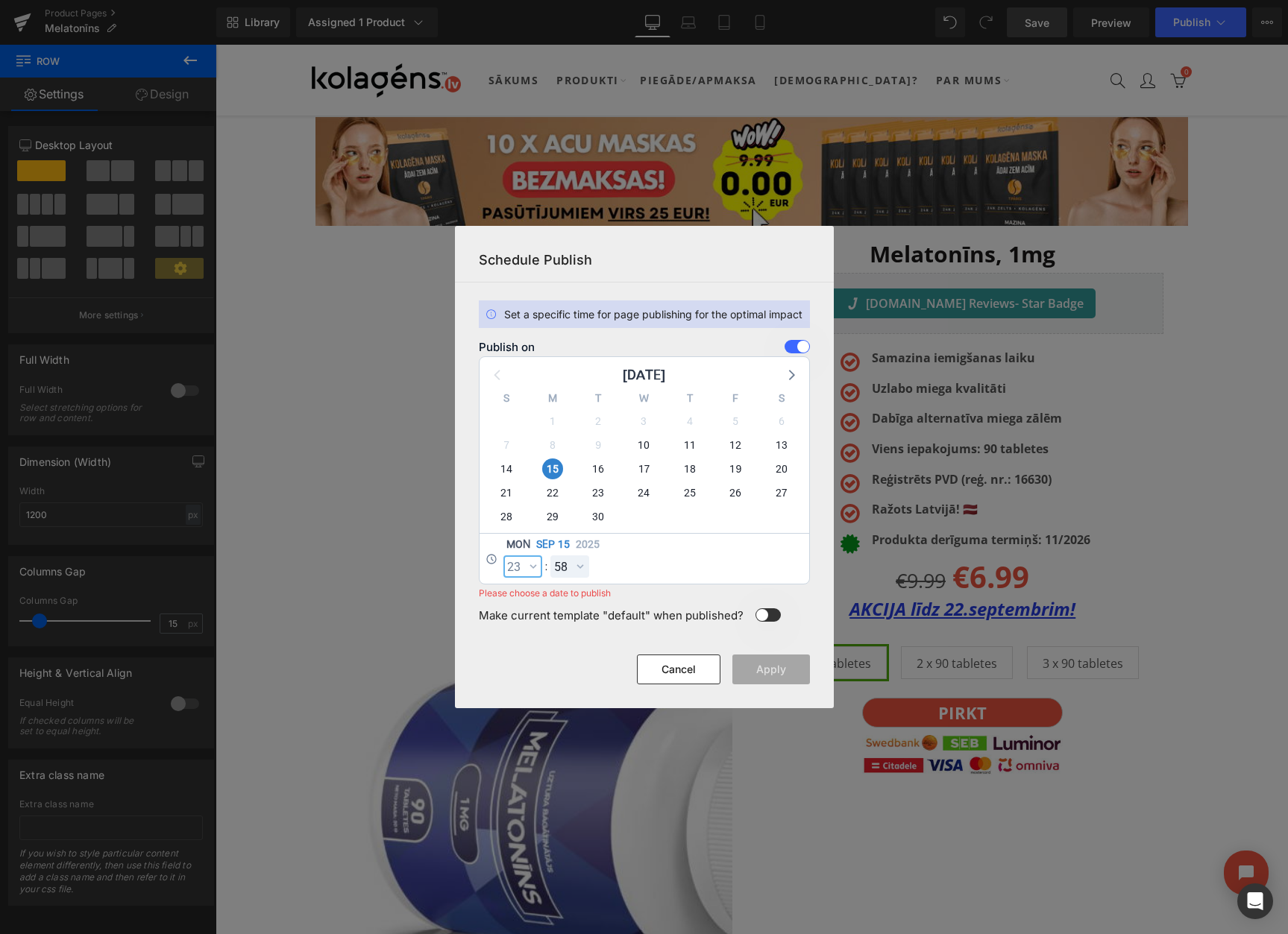
select select "23"
click at [574, 565] on select "00 01 02 03 04 05 06 07 08 09 10 11 12 13 14 15 16 17 18 19 20 21 22 23 24 25 2…" at bounding box center [569, 566] width 39 height 23
click at [550, 555] on select "00 01 02 03 04 05 06 07 08 09 10 11 12 13 14 15 16 17 18 19 20 21 22 23 24 25 2…" at bounding box center [569, 566] width 39 height 23
select select "59"
click at [763, 661] on button "Apply" at bounding box center [771, 670] width 78 height 30
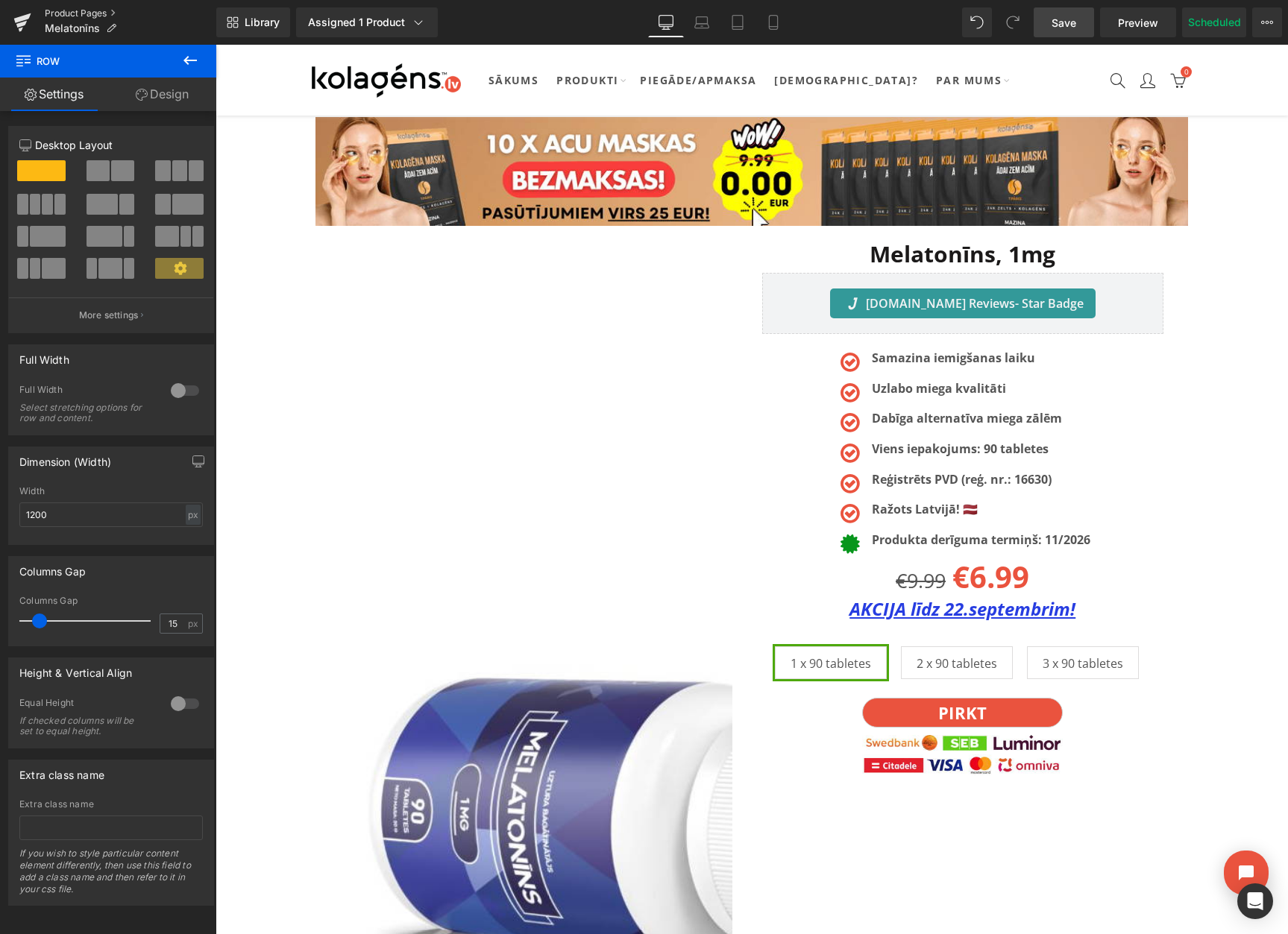
click at [83, 12] on link "Product Pages" at bounding box center [130, 14] width 172 height 12
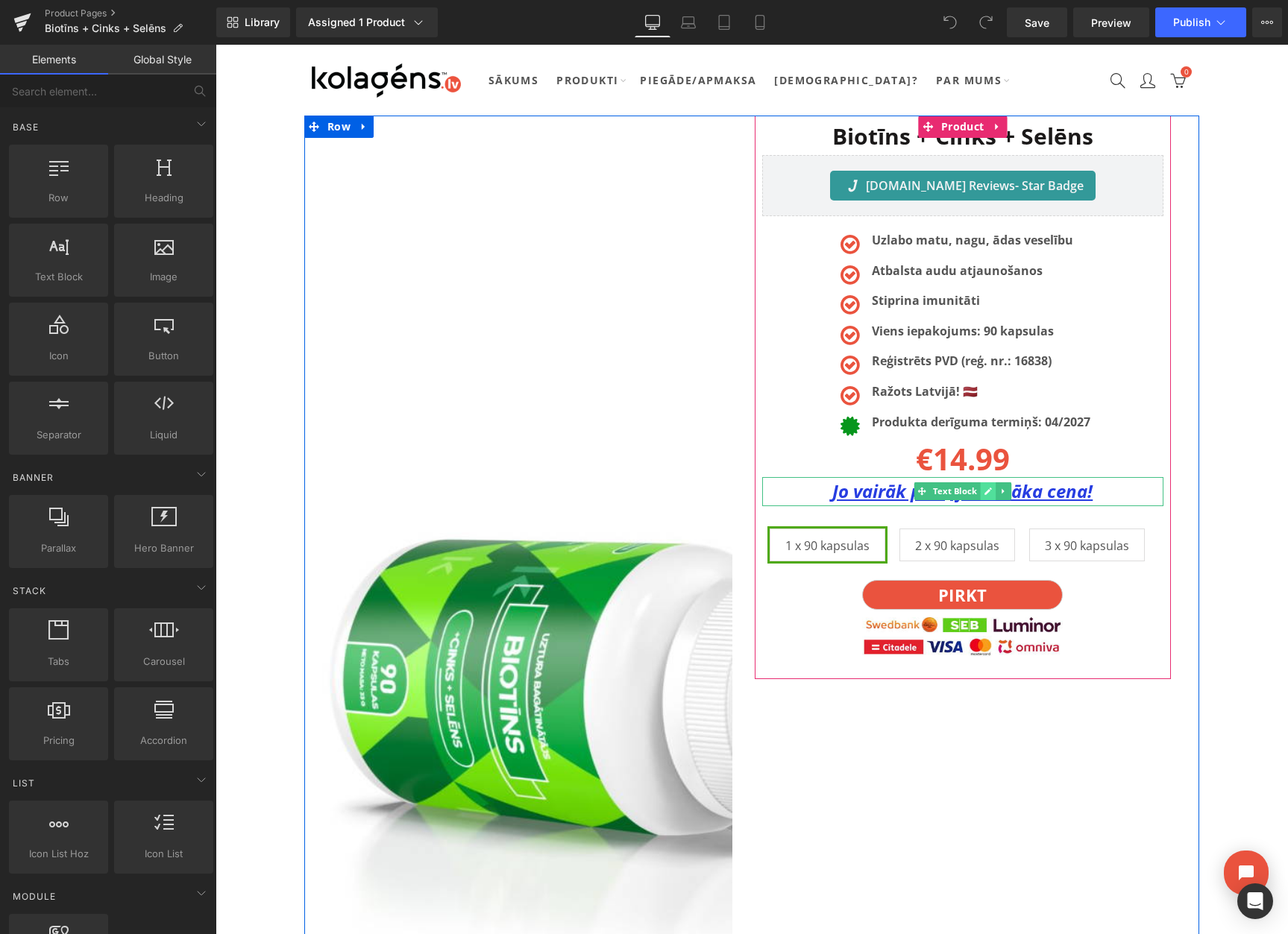
click at [982, 491] on link at bounding box center [988, 491] width 16 height 18
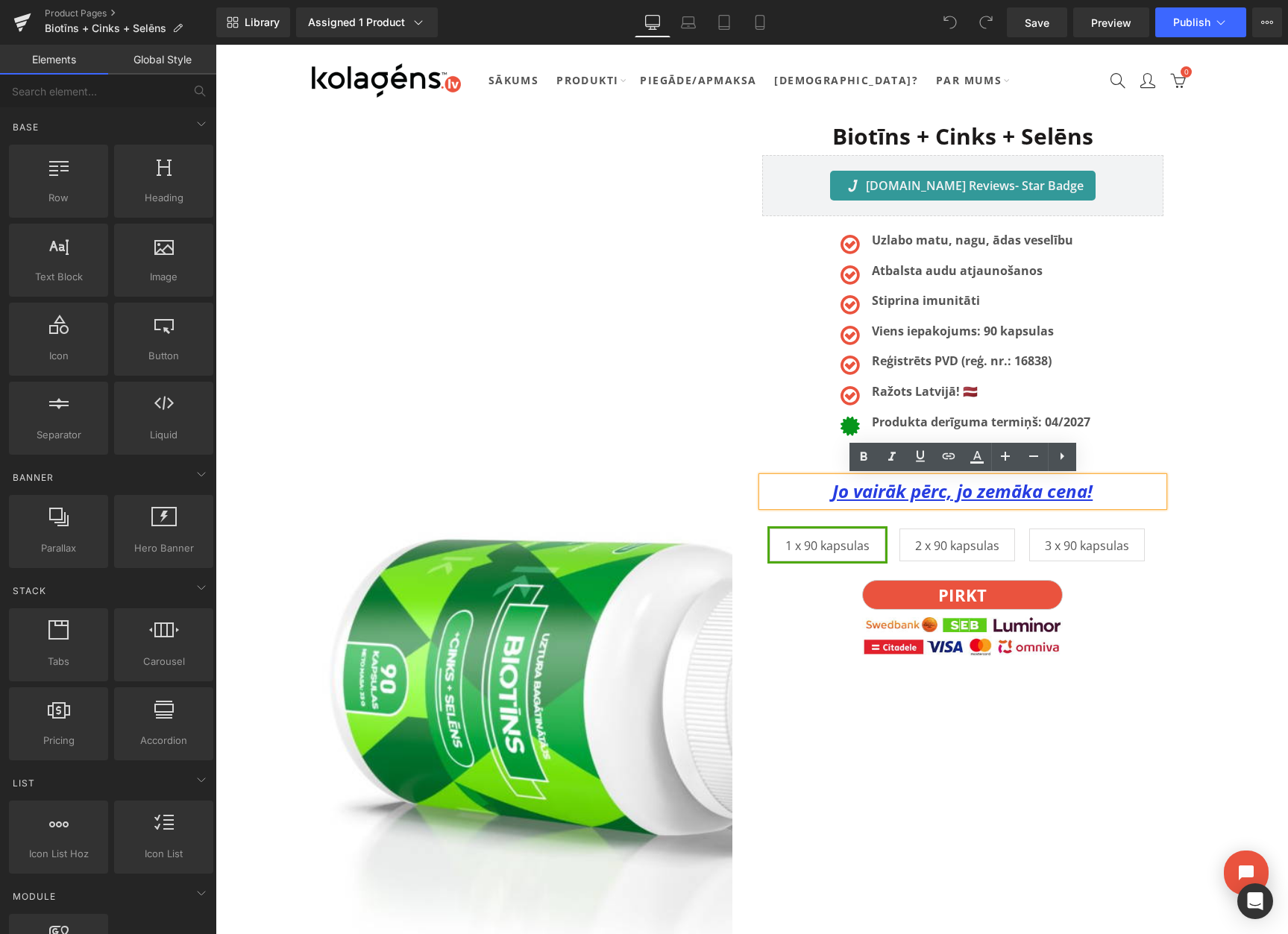
click at [974, 492] on u "Jo vairāk pērc, jo zemāka cena!" at bounding box center [961, 491] width 260 height 25
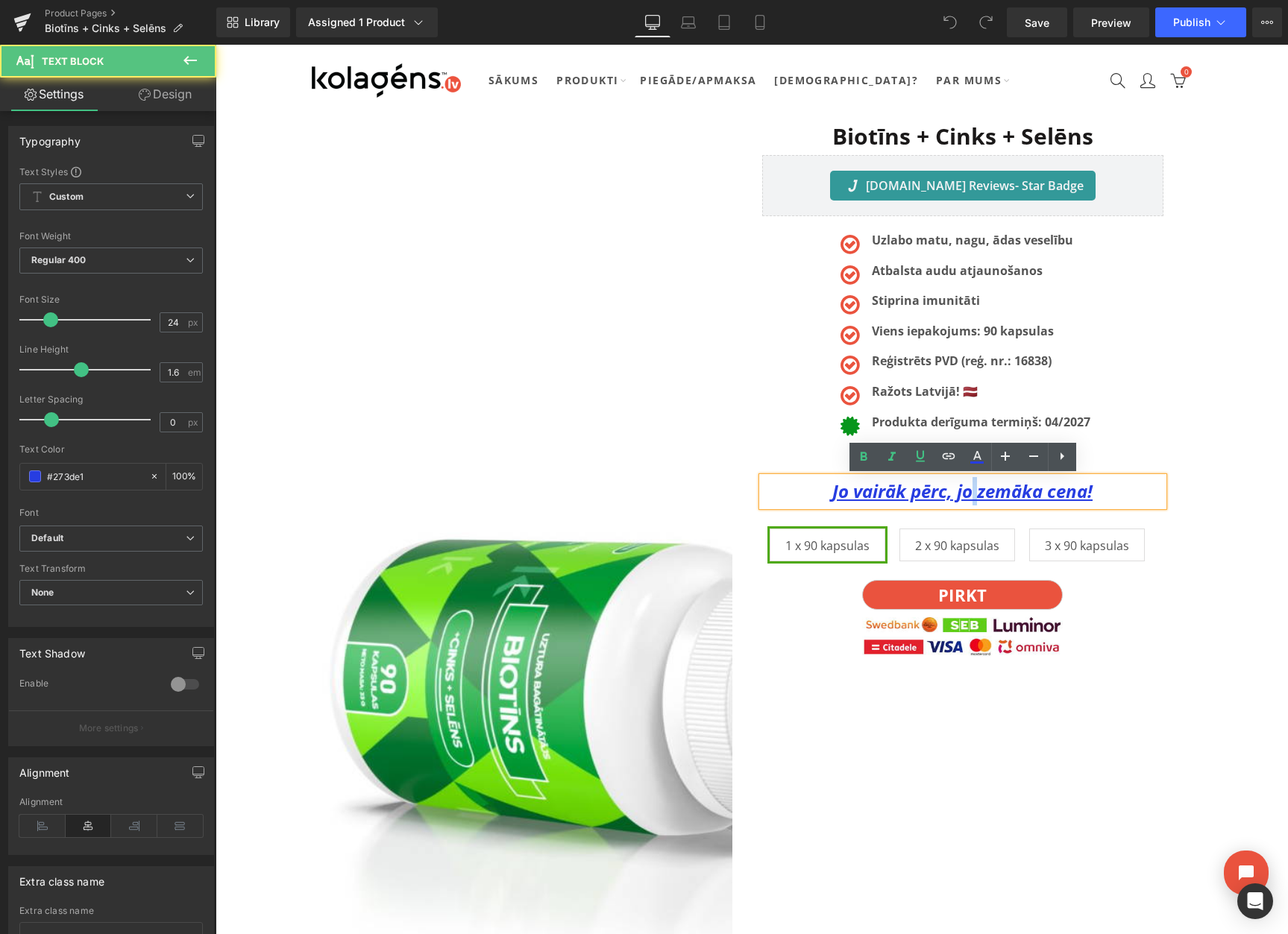
click at [974, 492] on u "Jo vairāk pērc, jo zemāka cena!" at bounding box center [961, 491] width 260 height 25
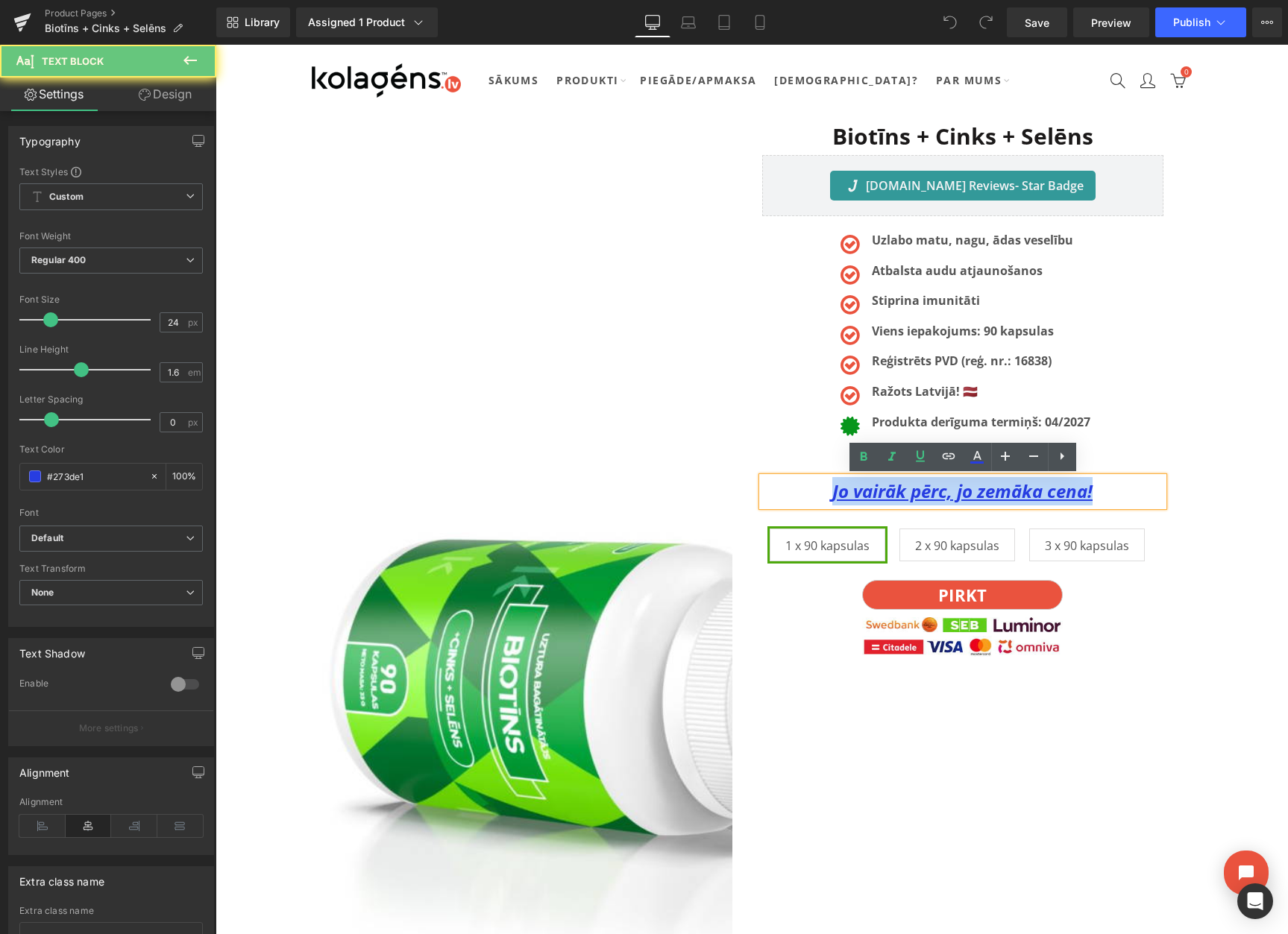
click at [974, 492] on u "Jo vairāk pērc, jo zemāka cena!" at bounding box center [961, 491] width 260 height 25
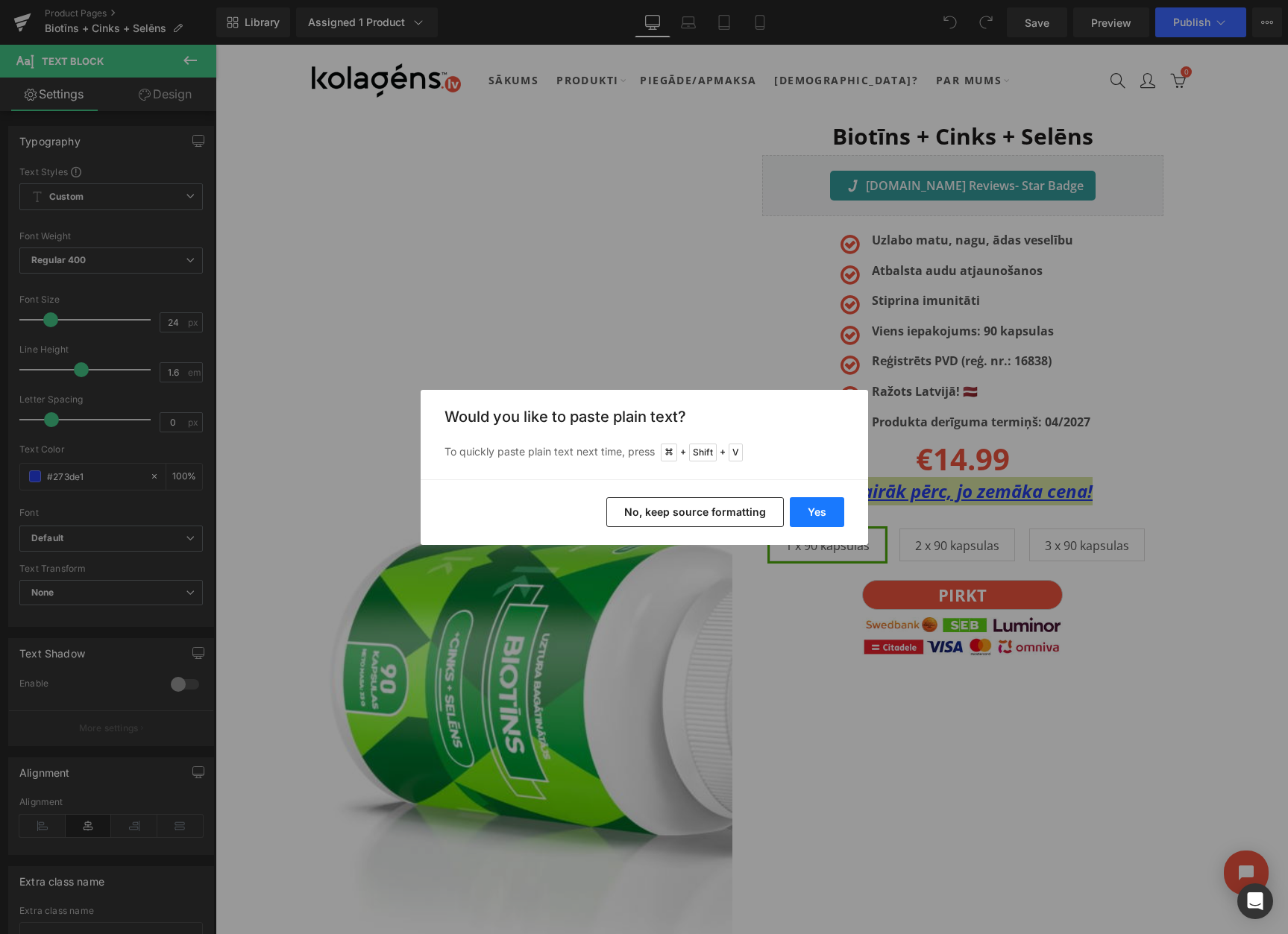
click at [812, 515] on button "Yes" at bounding box center [817, 512] width 54 height 30
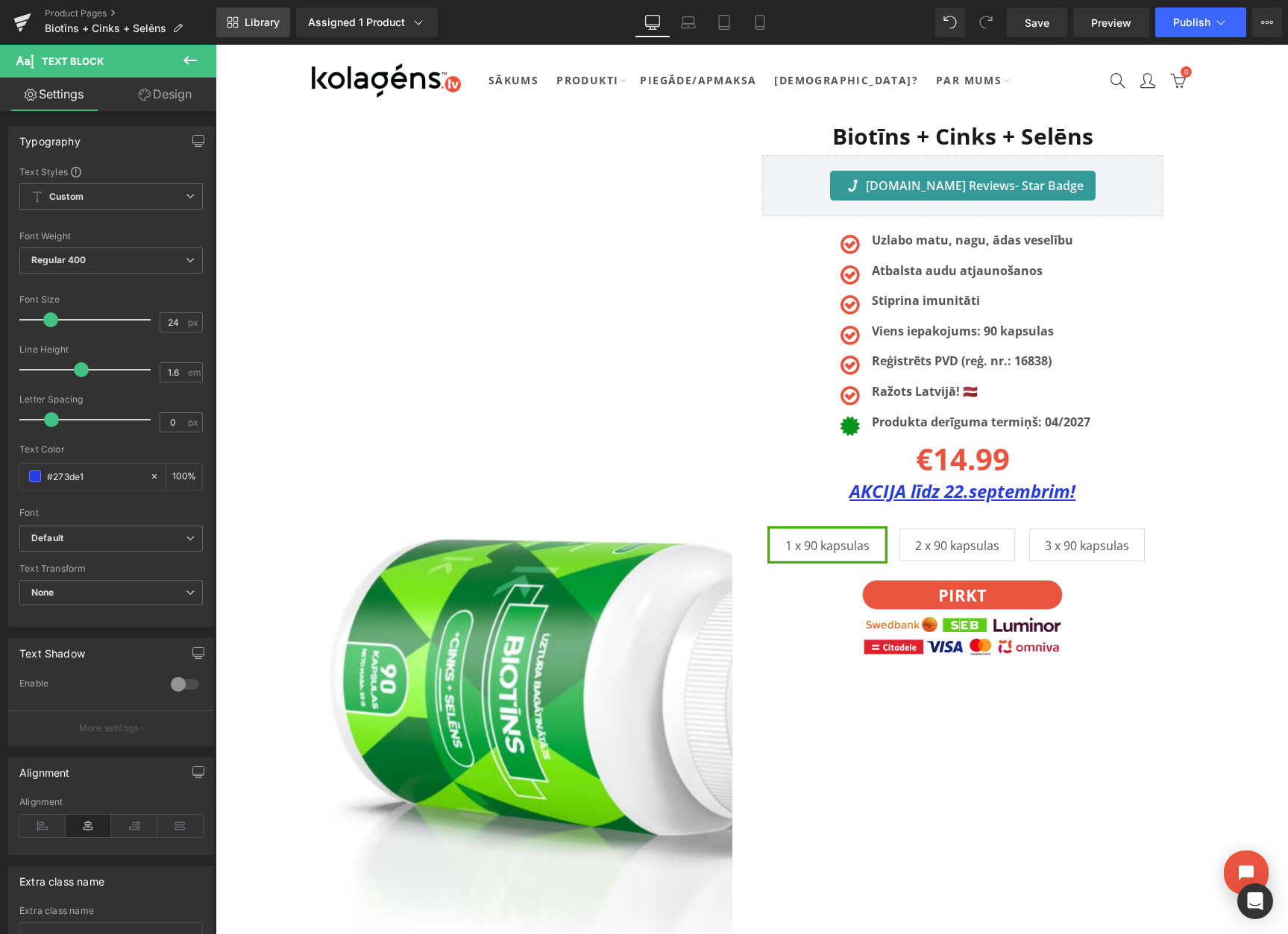
click at [269, 30] on link "Library" at bounding box center [253, 23] width 74 height 30
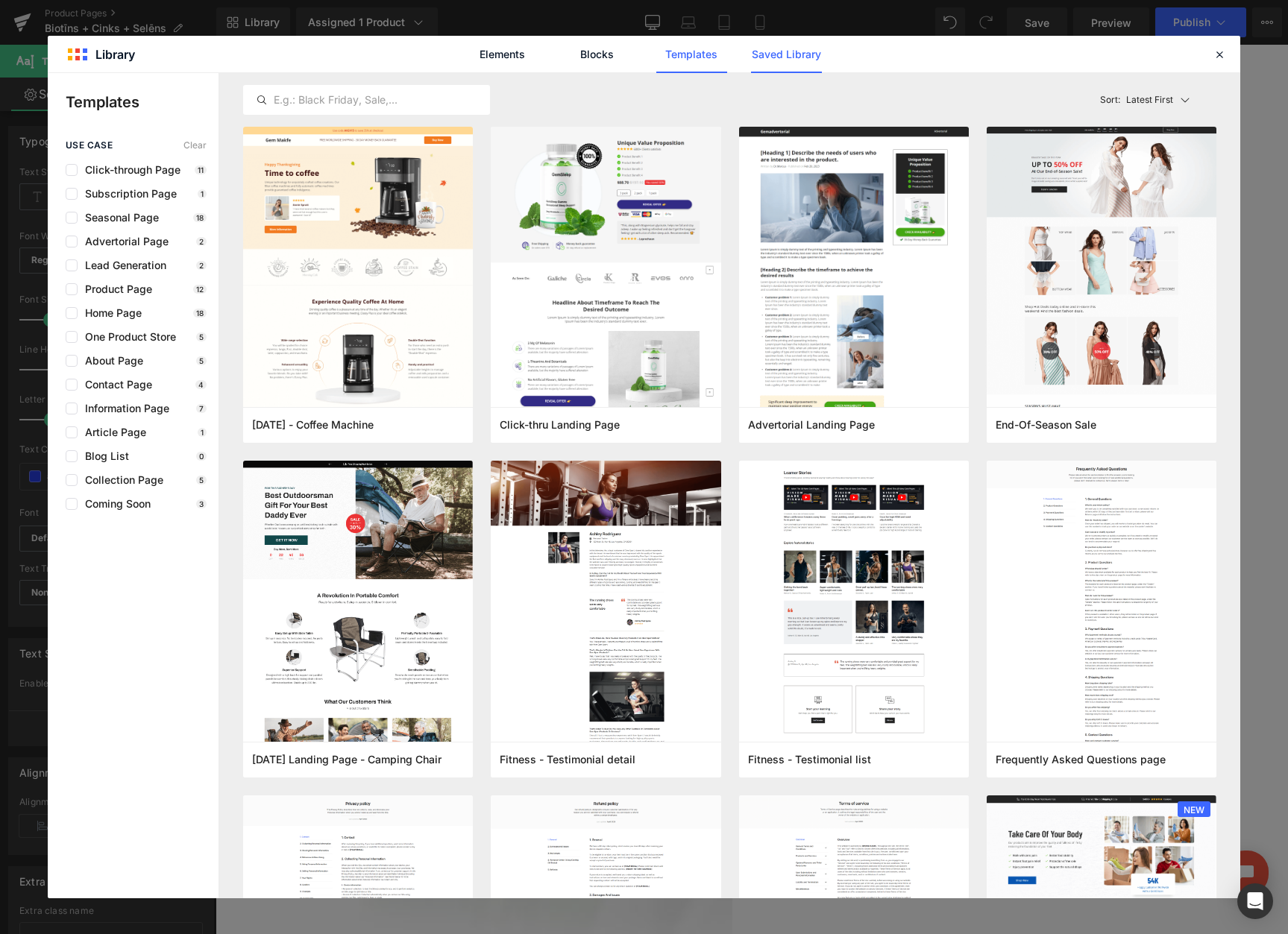
click at [781, 60] on link "Saved Library" at bounding box center [785, 54] width 71 height 38
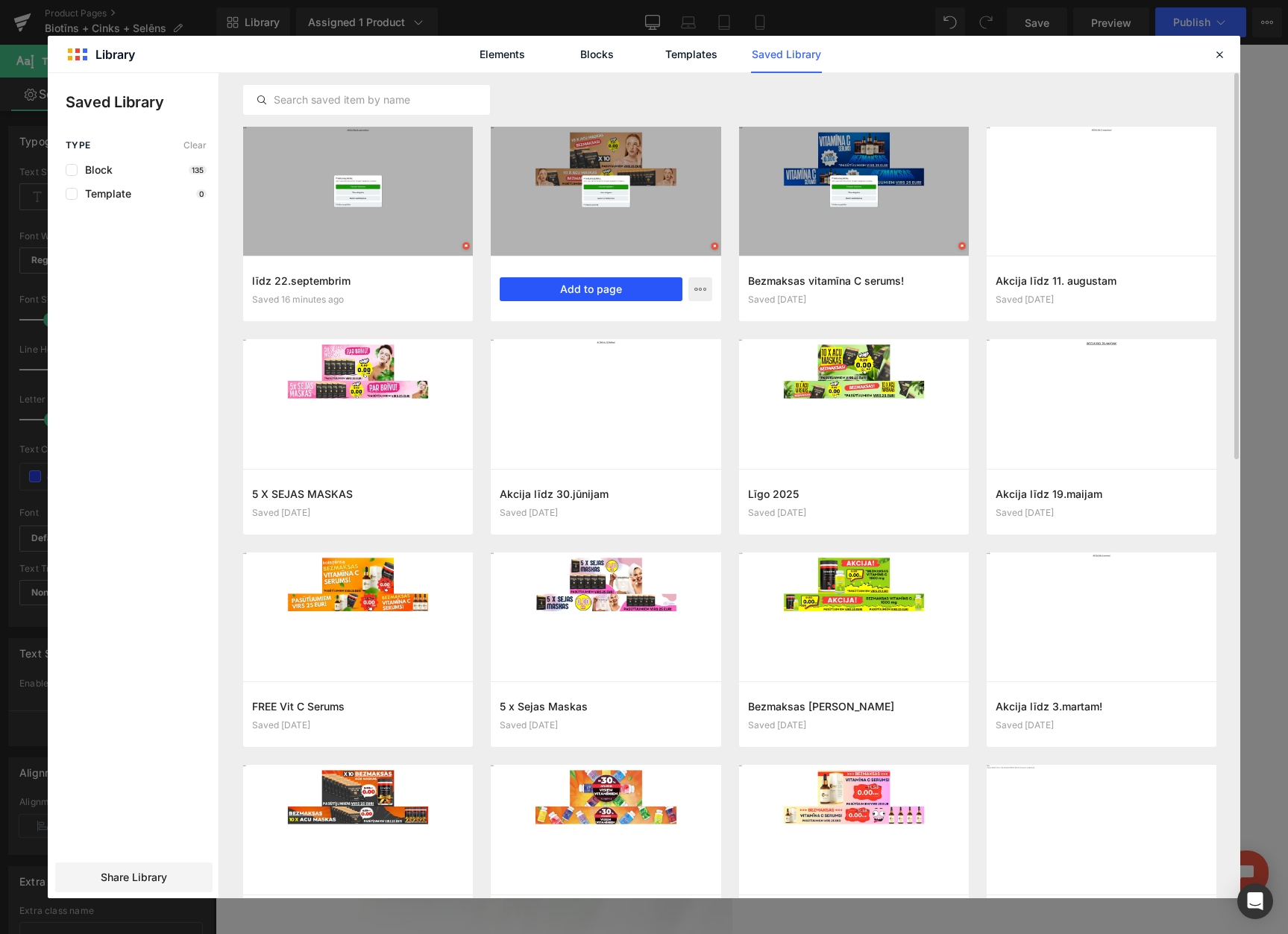
click at [554, 291] on button "Add to page" at bounding box center [591, 289] width 182 height 24
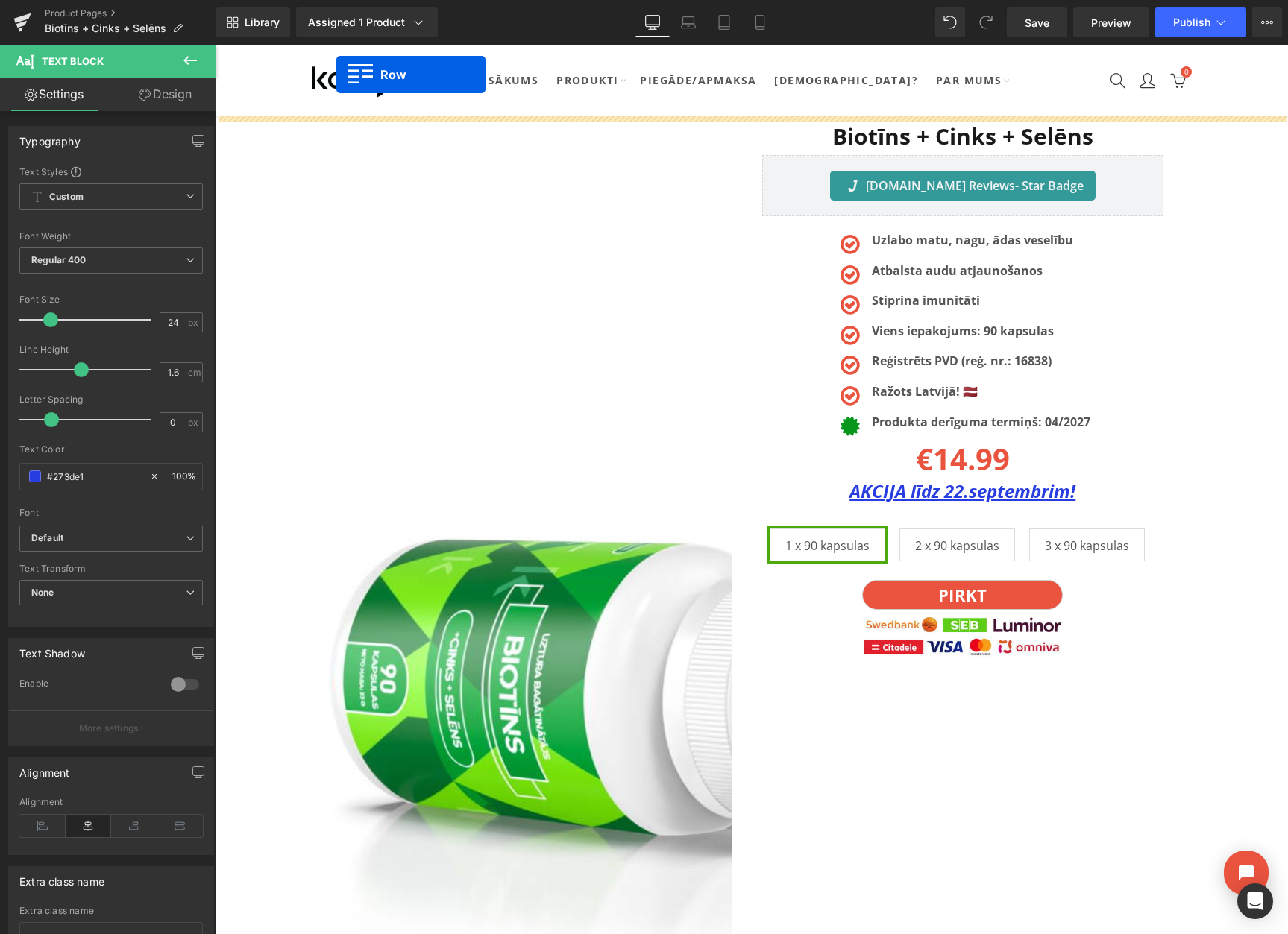
drag, startPoint x: 313, startPoint y: 223, endPoint x: 337, endPoint y: 86, distance: 139.1
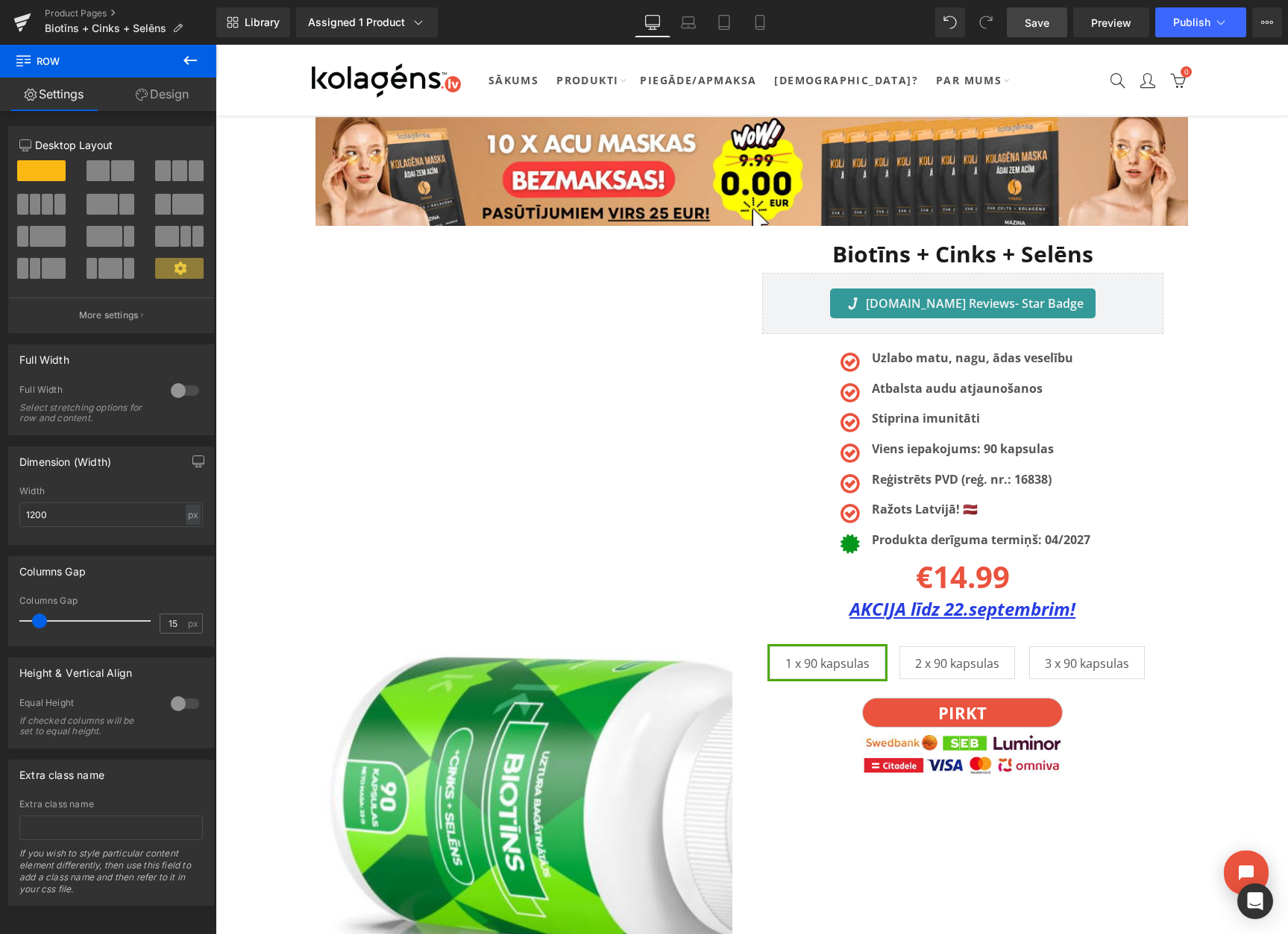
click at [1027, 31] on link "Save" at bounding box center [1037, 23] width 60 height 30
click at [1269, 22] on icon at bounding box center [1267, 23] width 12 height 12
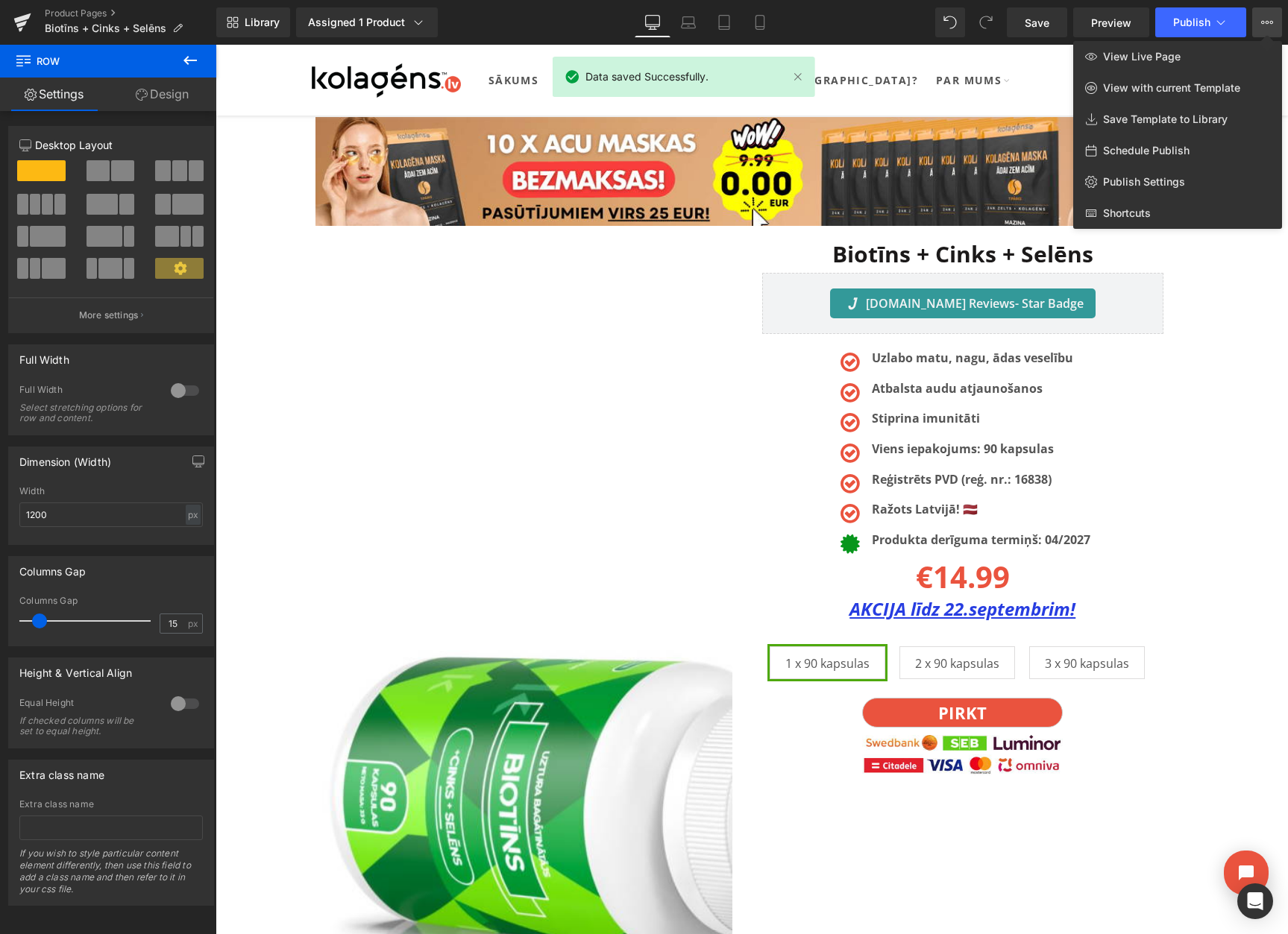
click at [1123, 141] on div "Schedule Publish" at bounding box center [1177, 151] width 208 height 32
select select
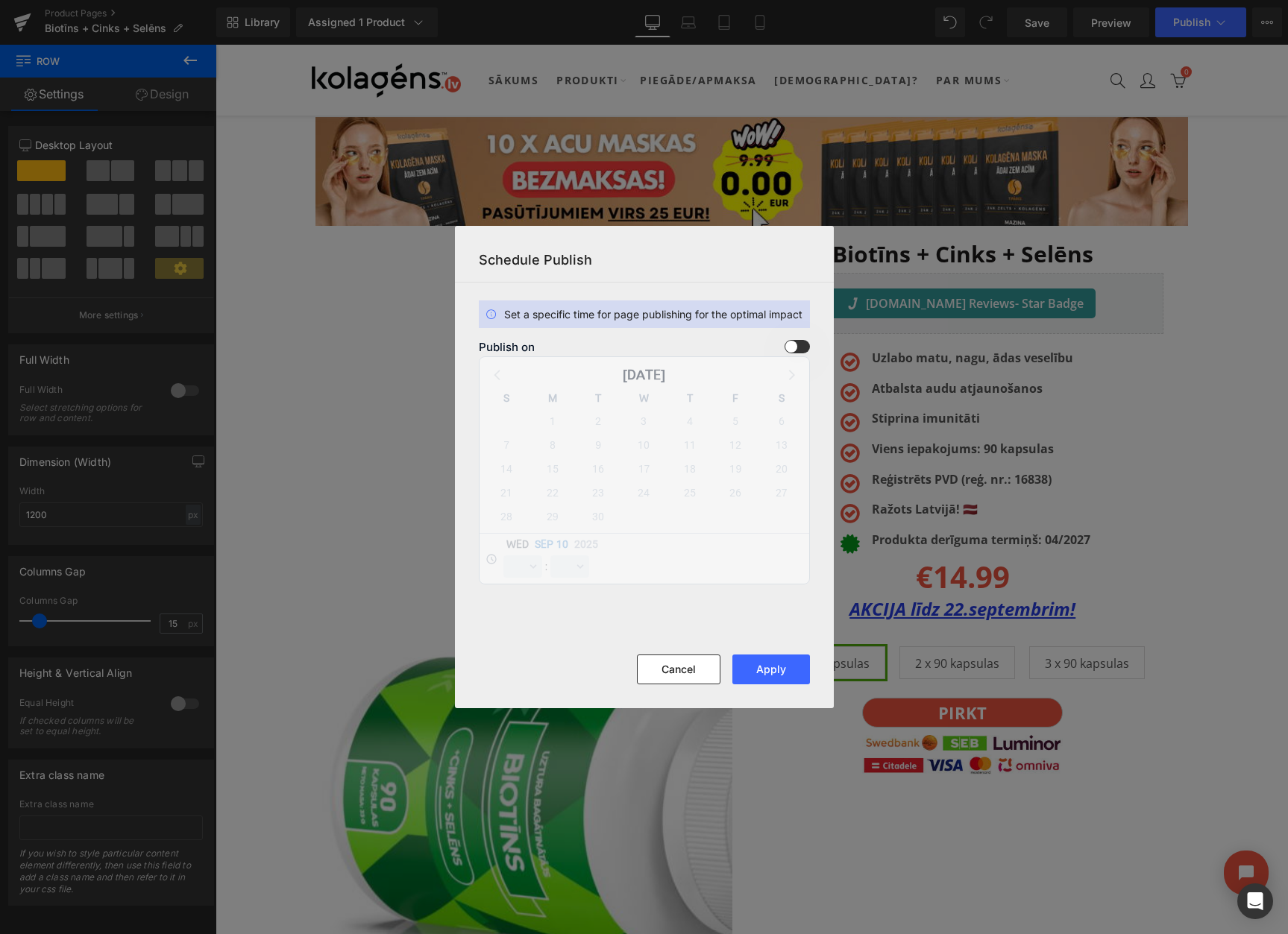
click at [790, 344] on span at bounding box center [797, 346] width 25 height 13
click at [0, 0] on input "checkbox" at bounding box center [0, 0] width 0 height 0
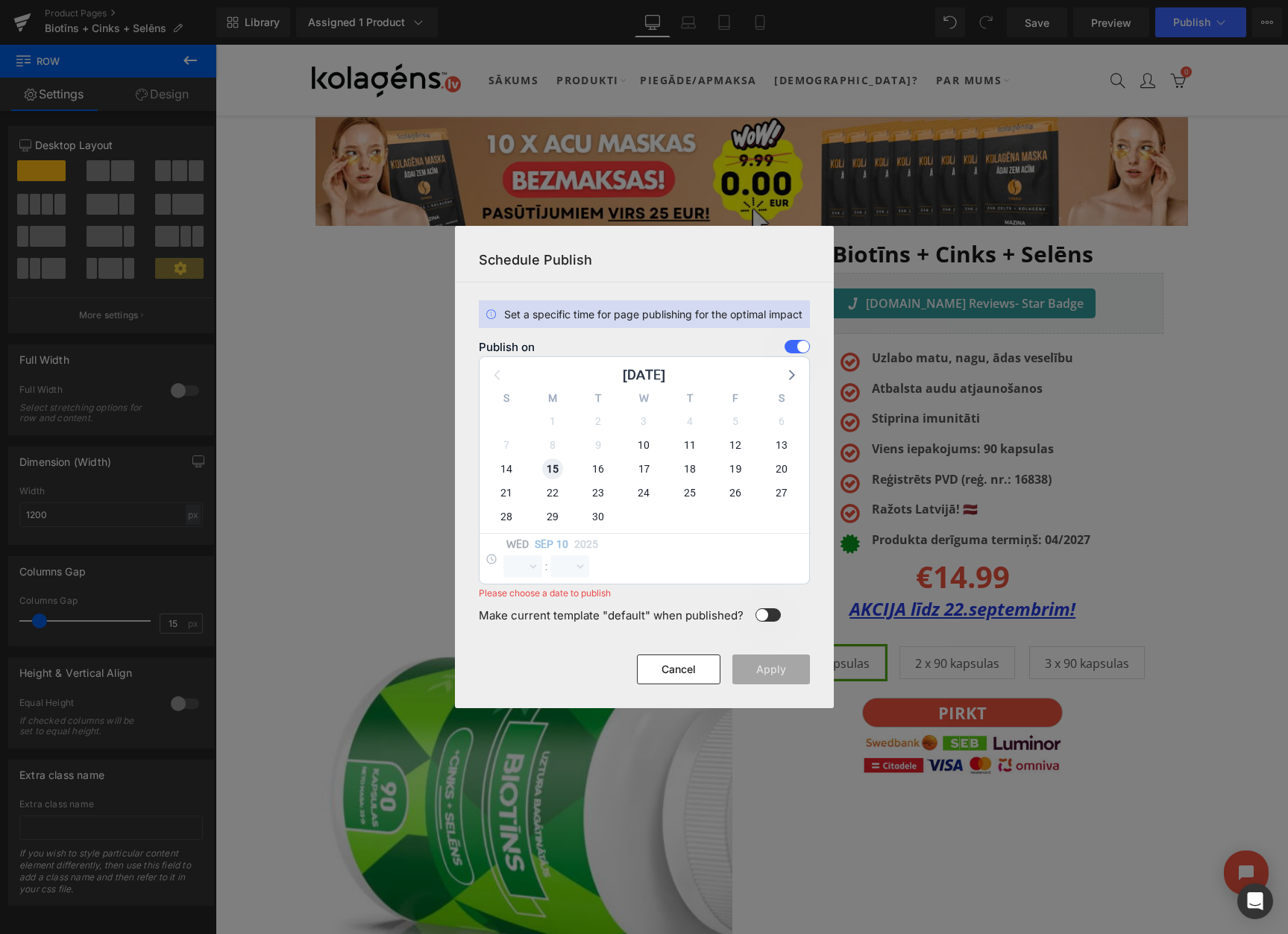
click at [553, 469] on span "15" at bounding box center [553, 469] width 21 height 21
select select "10"
select select "59"
click at [518, 568] on select "00 01 02 03 04 05 06 07 08 09 10 11 12 13 14 15 16 17 18 19 20 21 22 23" at bounding box center [523, 566] width 39 height 23
click at [503, 555] on select "00 01 02 03 04 05 06 07 08 09 10 11 12 13 14 15 16 17 18 19 20 21 22 23" at bounding box center [523, 566] width 39 height 23
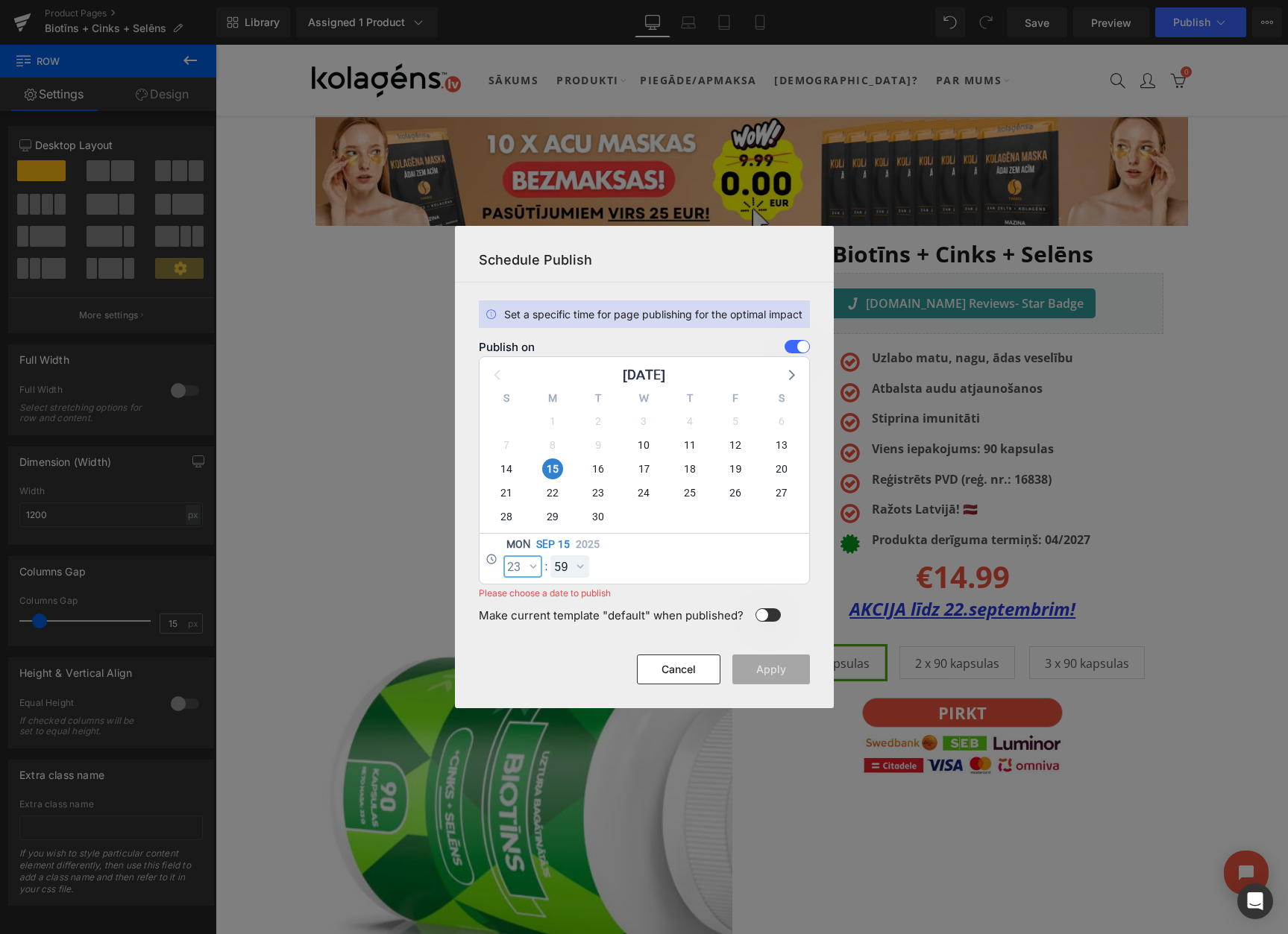
select select "23"
click at [771, 661] on button "Apply" at bounding box center [771, 670] width 78 height 30
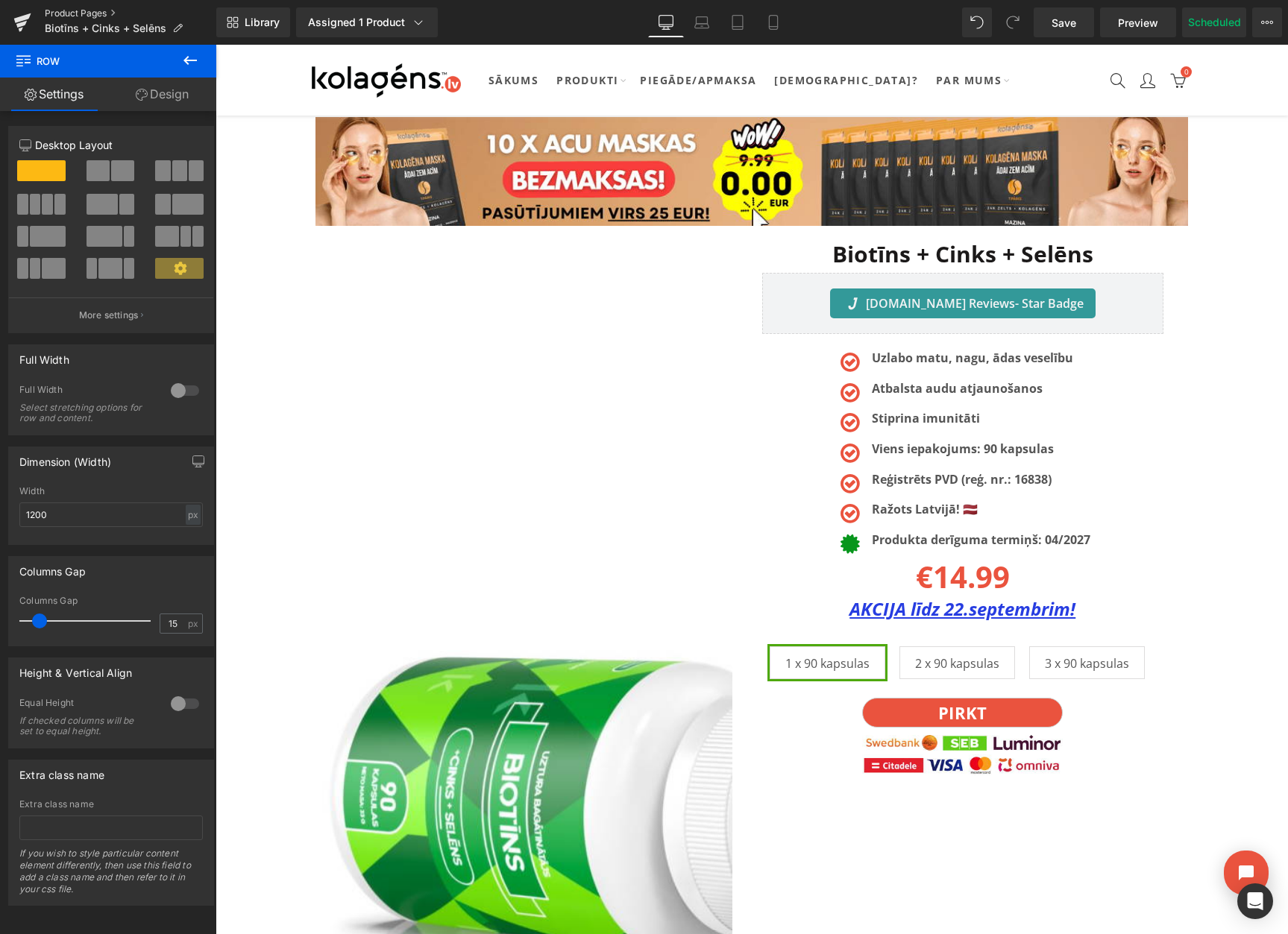
click at [65, 13] on link "Product Pages" at bounding box center [130, 14] width 172 height 12
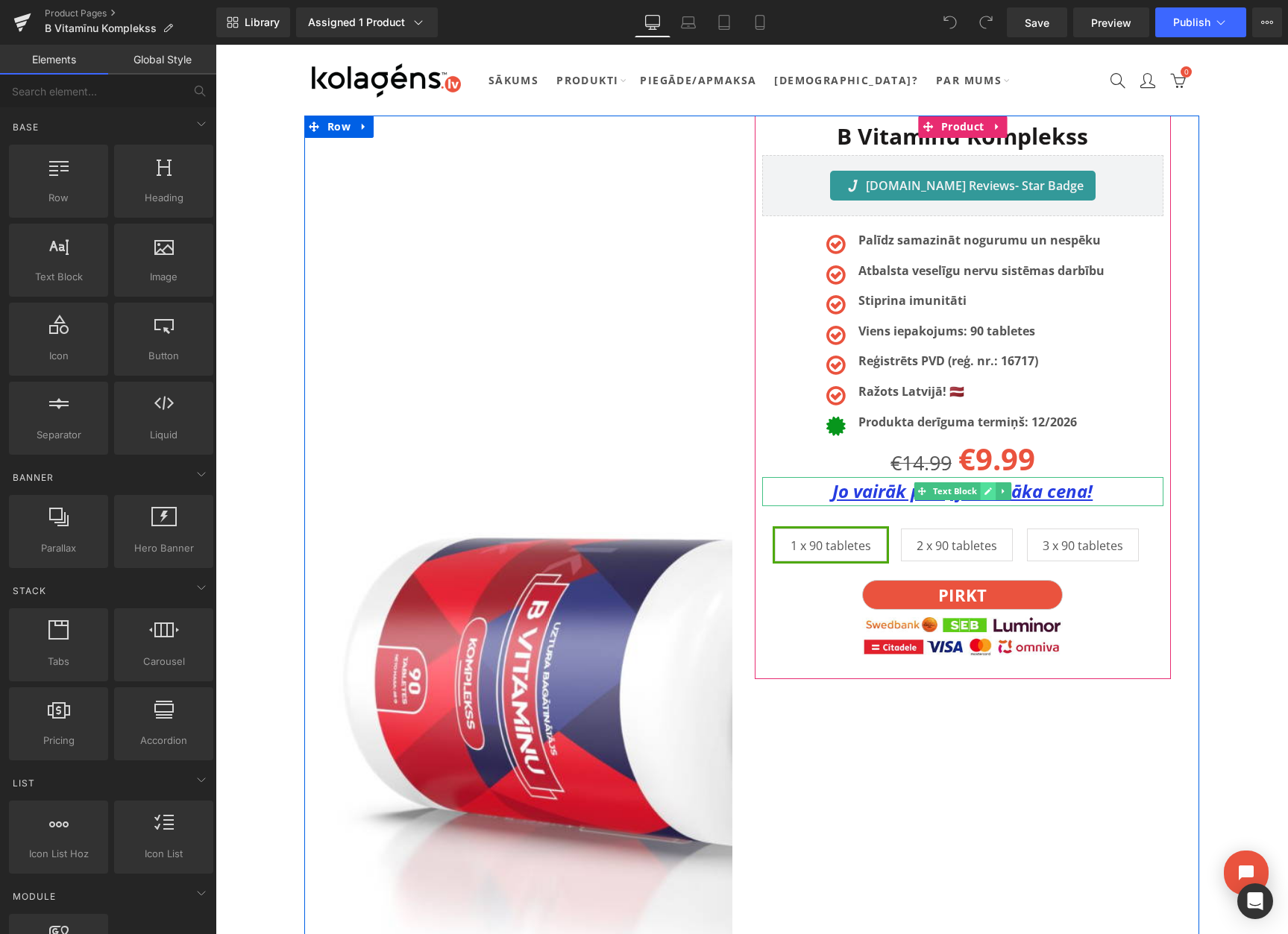
click at [990, 493] on icon at bounding box center [987, 491] width 8 height 9
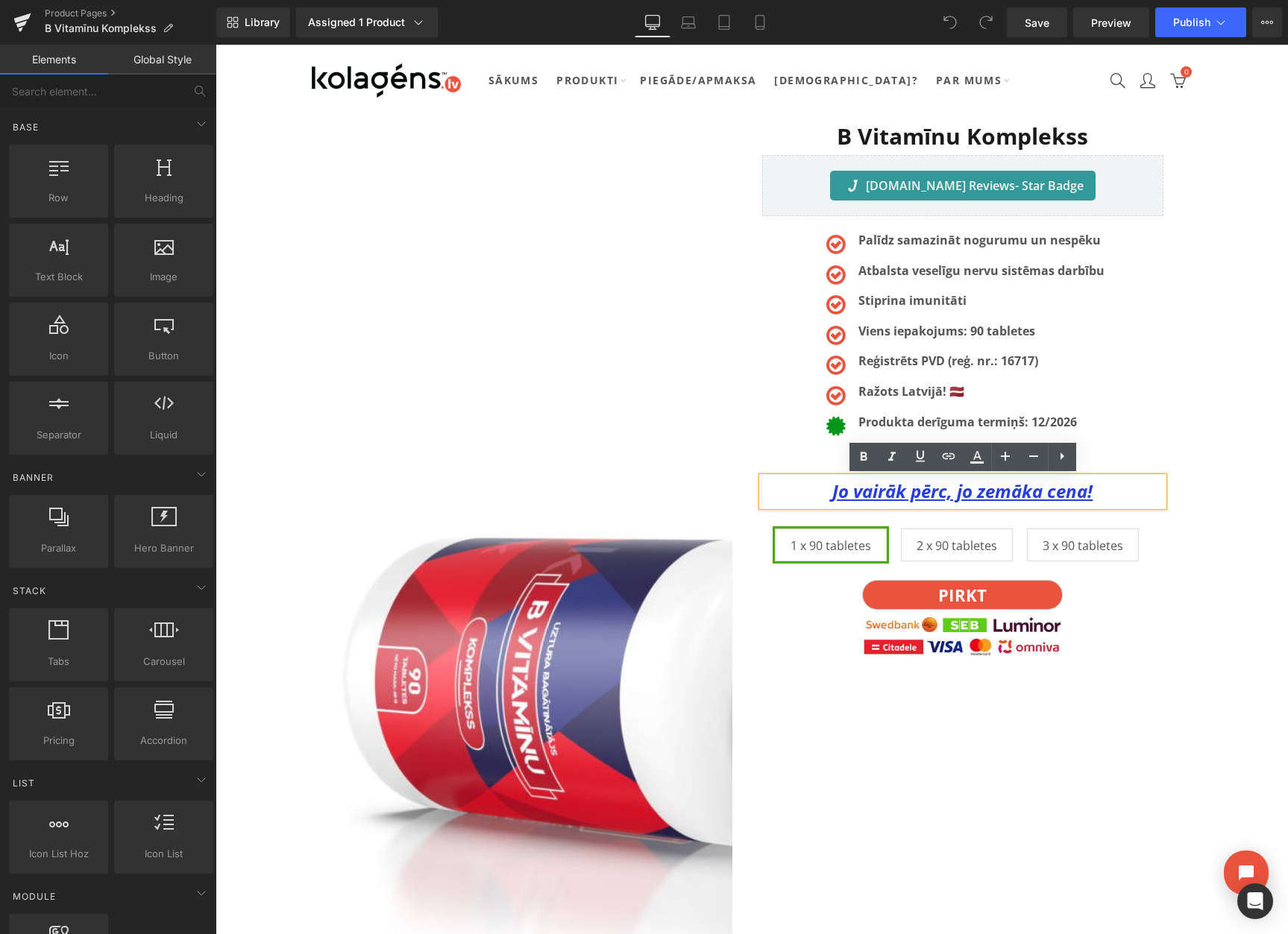
click at [966, 495] on u "Jo vairāk pērc, jo zemāka cena!" at bounding box center [961, 491] width 260 height 25
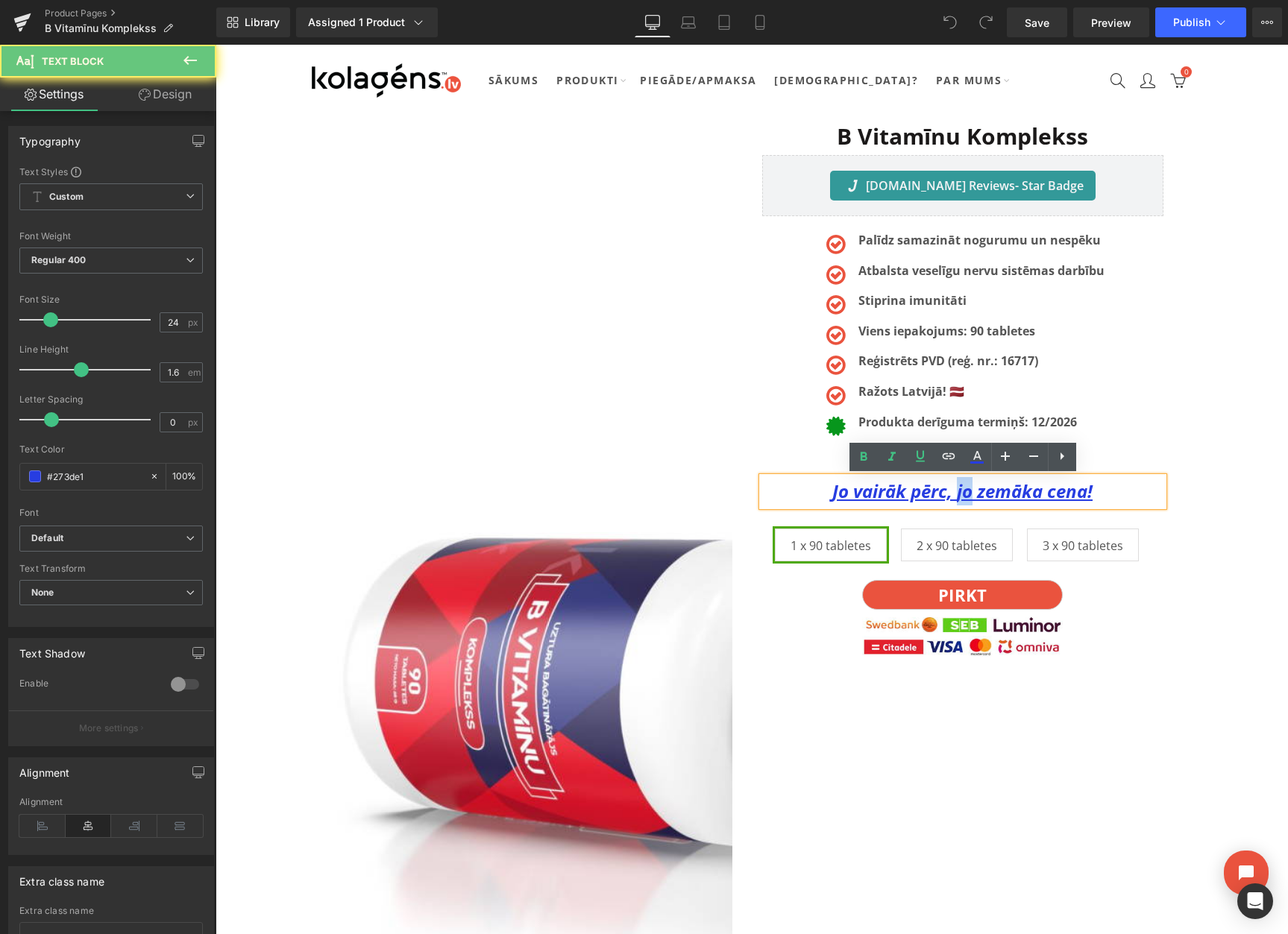
click at [966, 495] on u "Jo vairāk pērc, jo zemāka cena!" at bounding box center [961, 491] width 260 height 25
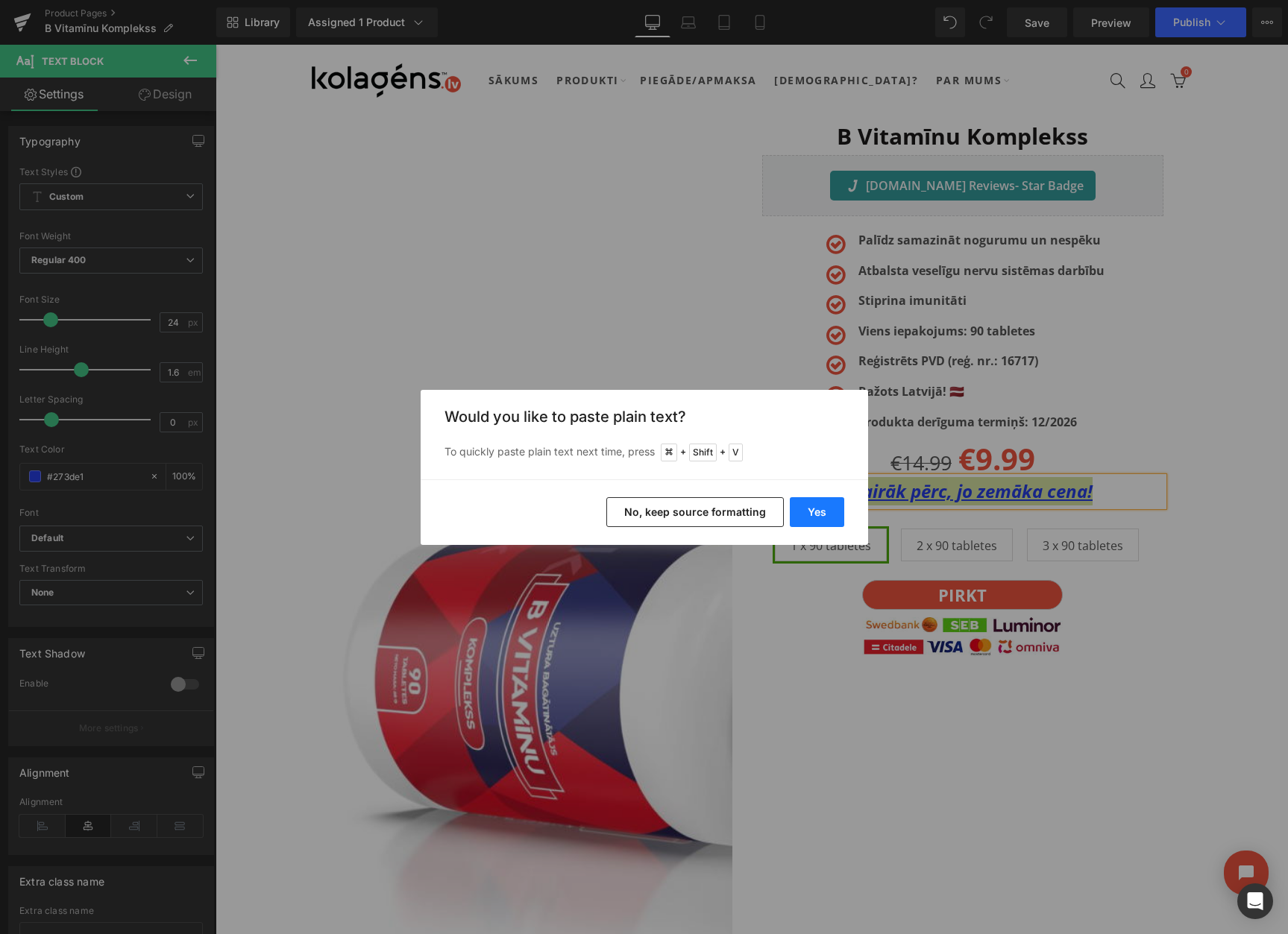
click at [826, 509] on button "Yes" at bounding box center [817, 512] width 54 height 30
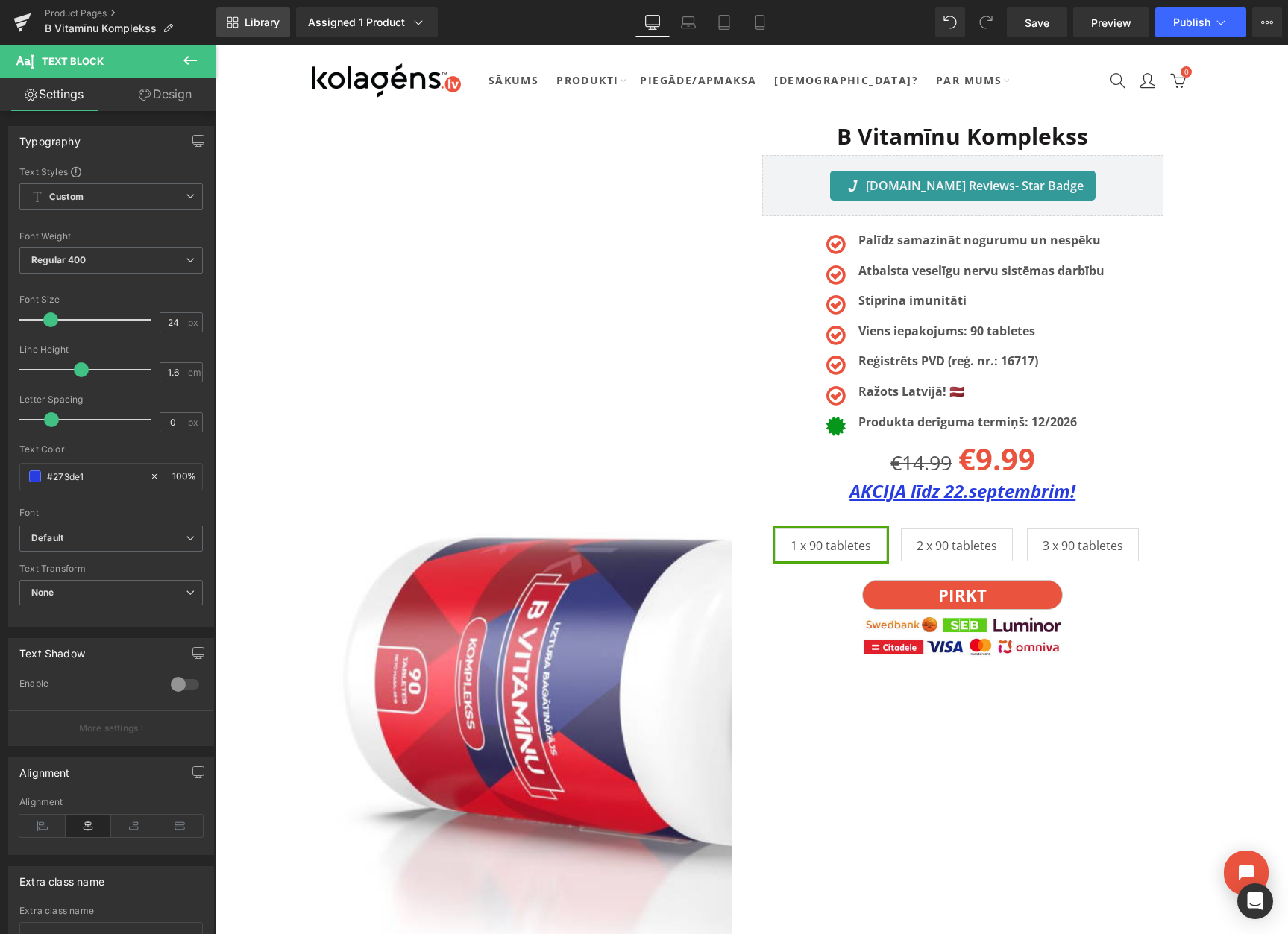
click at [257, 18] on span "Library" at bounding box center [262, 22] width 35 height 13
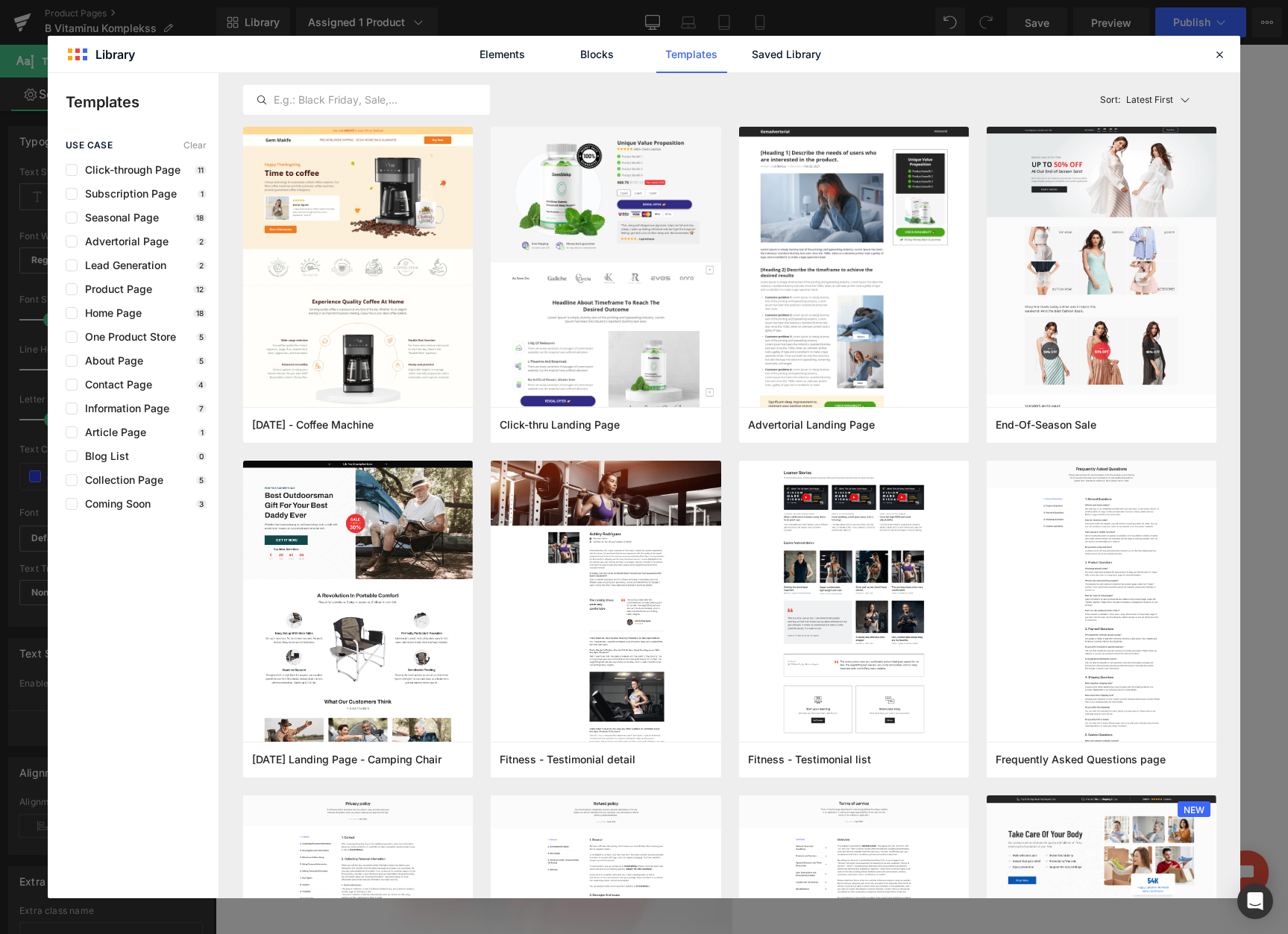
click at [822, 53] on div "Elements Blocks Templates Saved Library" at bounding box center [644, 54] width 379 height 38
click at [816, 54] on link "Saved Library" at bounding box center [785, 54] width 71 height 38
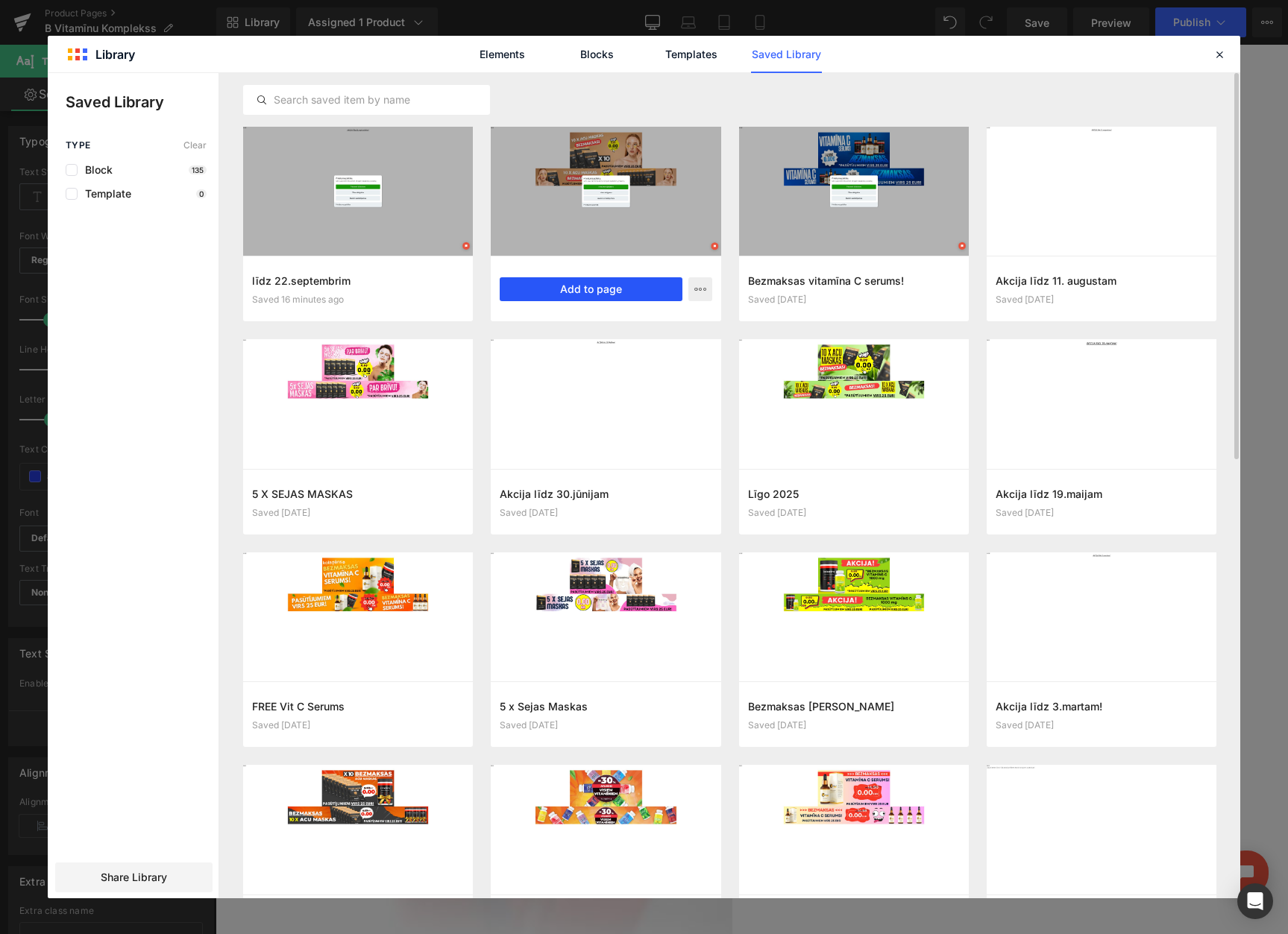
click at [605, 288] on button "Add to page" at bounding box center [591, 289] width 182 height 24
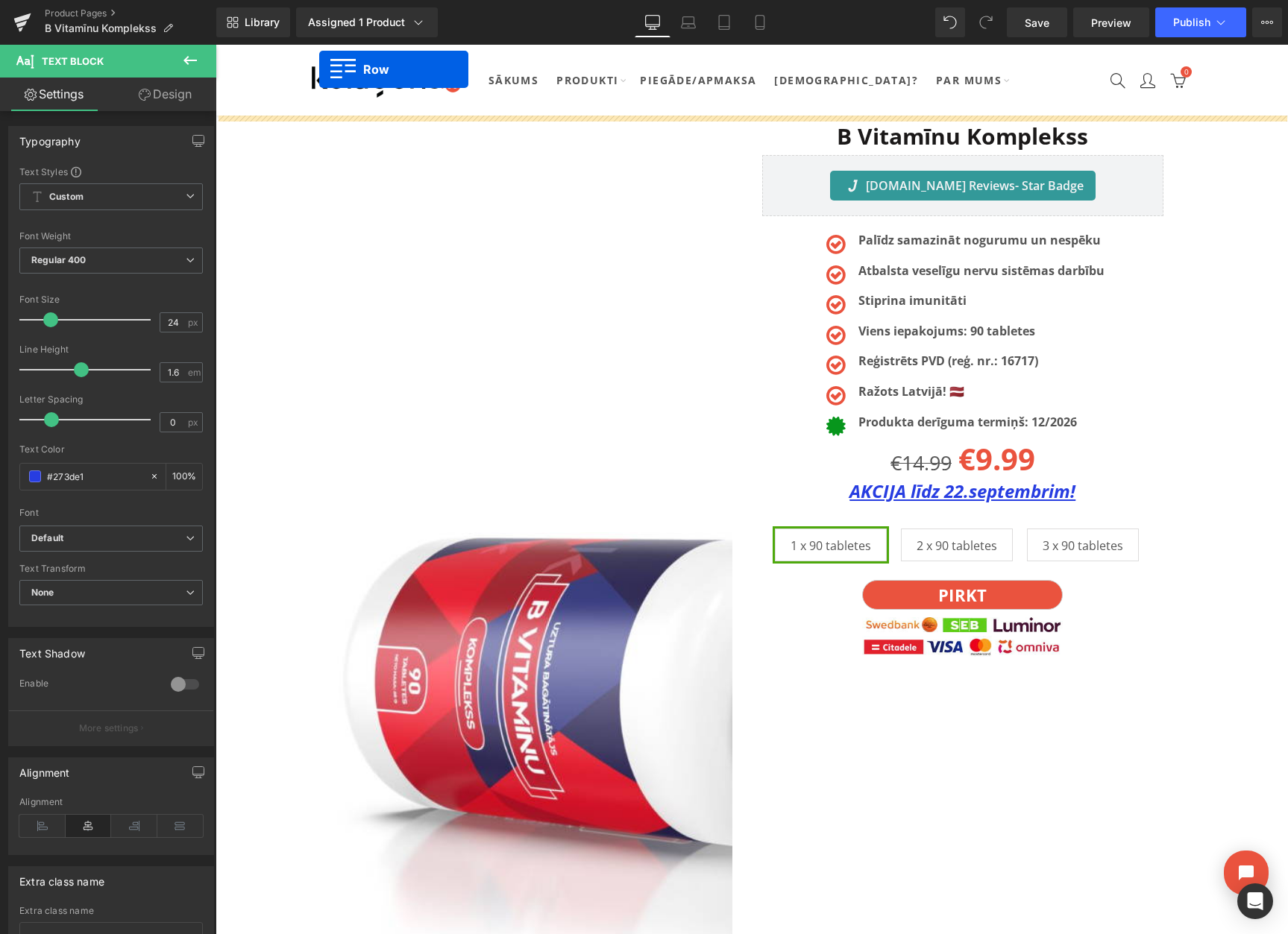
drag, startPoint x: 310, startPoint y: 225, endPoint x: 329, endPoint y: 88, distance: 138.3
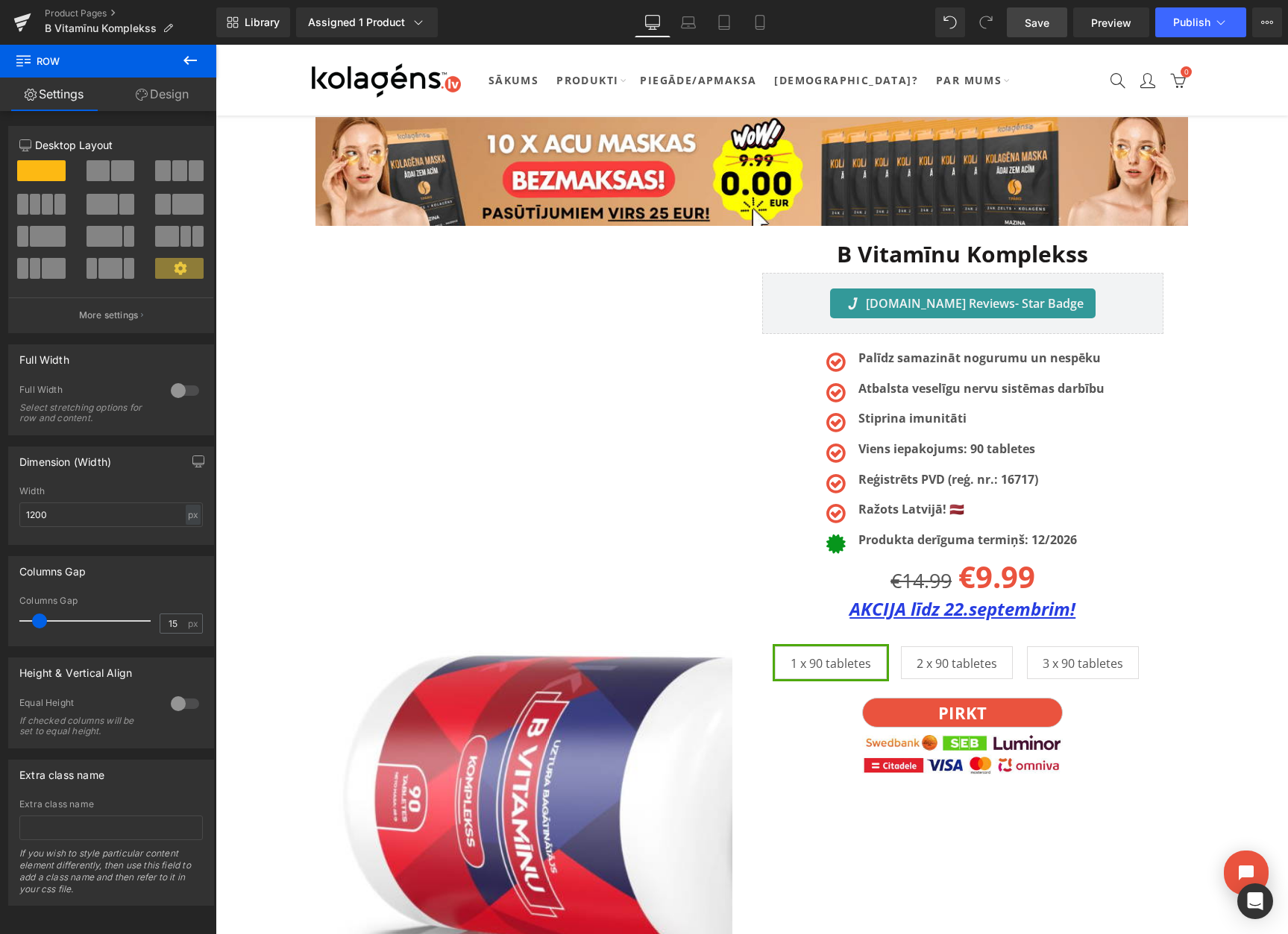
click at [1031, 28] on span "Save" at bounding box center [1037, 23] width 25 height 16
click at [1265, 24] on icon at bounding box center [1267, 23] width 12 height 12
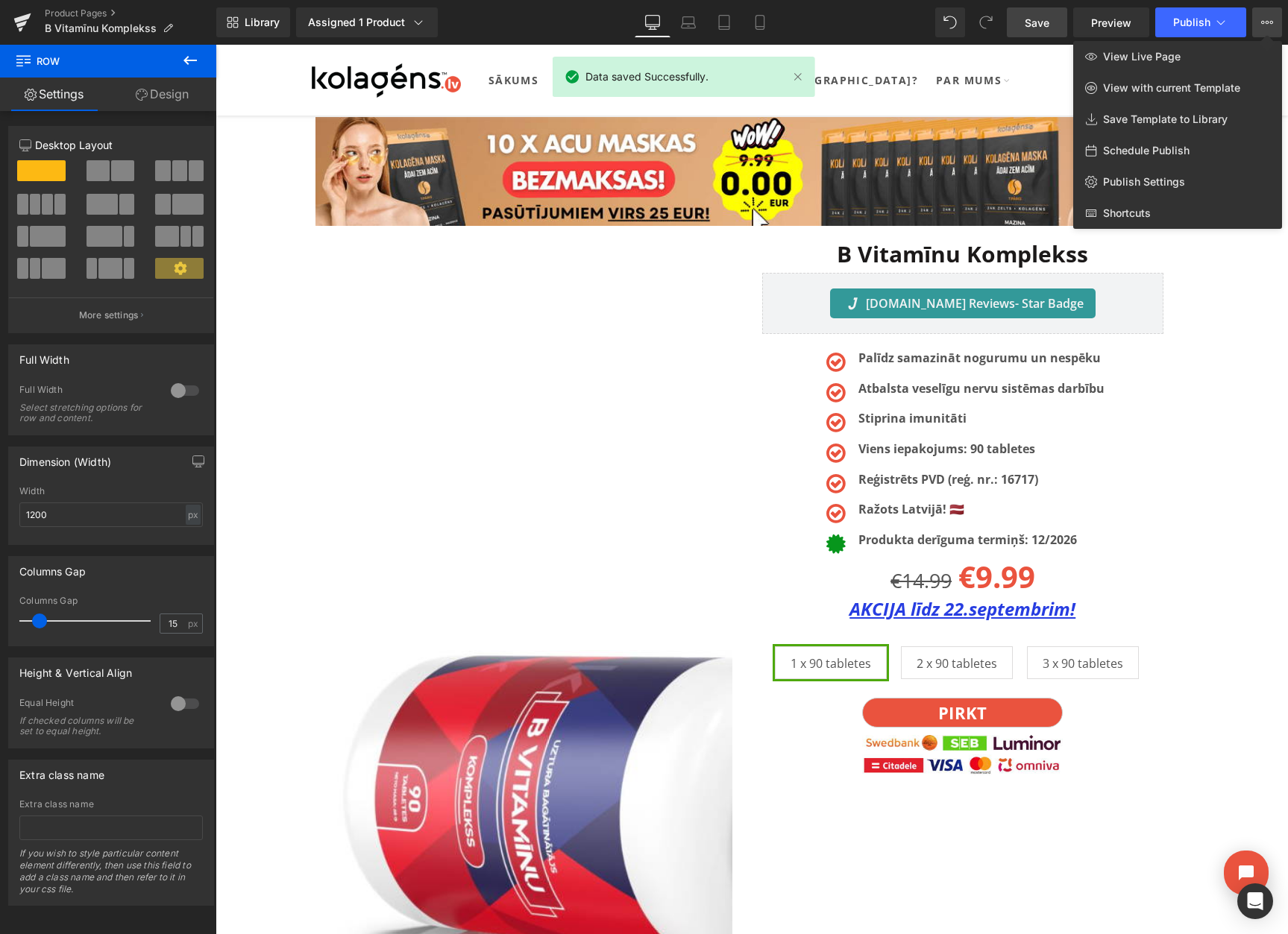
click at [1156, 144] on span "Schedule Publish" at bounding box center [1145, 150] width 87 height 13
select select
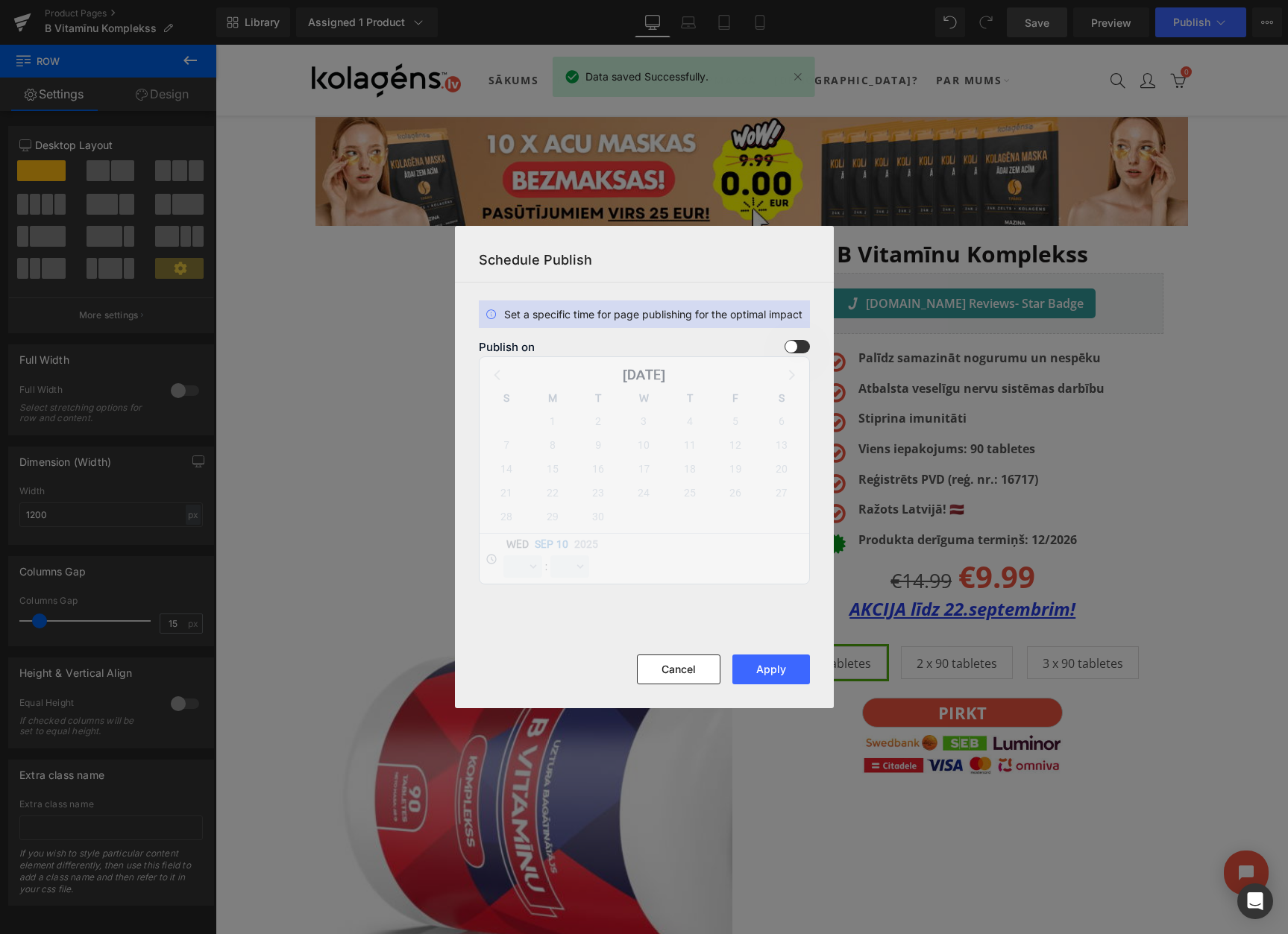
click at [791, 347] on span at bounding box center [797, 346] width 25 height 13
click at [0, 0] on input "checkbox" at bounding box center [0, 0] width 0 height 0
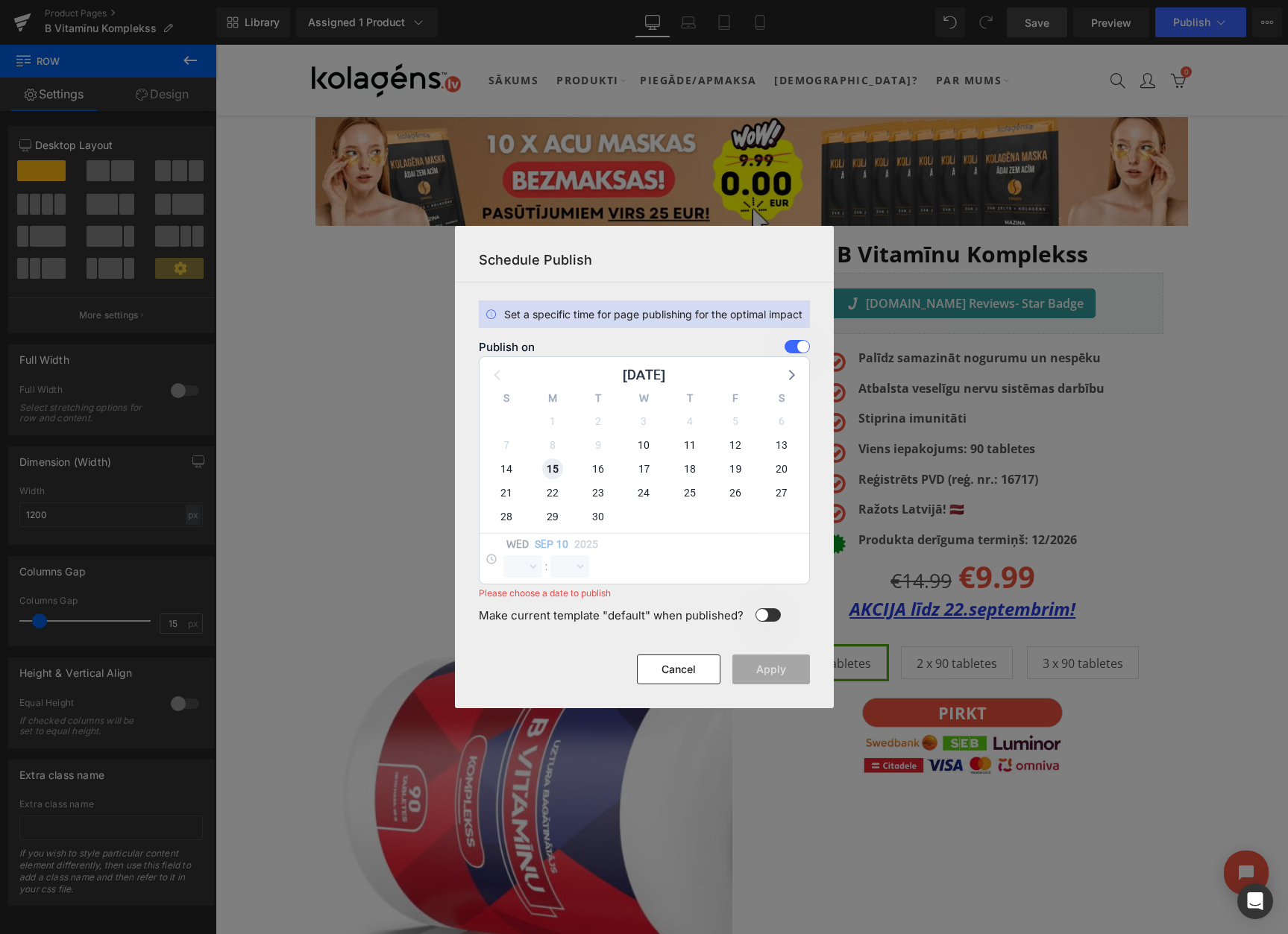
click at [548, 470] on span "15" at bounding box center [553, 469] width 21 height 21
select select "10"
select select "59"
click at [523, 564] on select "00 01 02 03 04 05 06 07 08 09 10 11 12 13 14 15 16 17 18 19 20 21 22 23" at bounding box center [523, 566] width 39 height 23
click at [503, 555] on select "00 01 02 03 04 05 06 07 08 09 10 11 12 13 14 15 16 17 18 19 20 21 22 23" at bounding box center [523, 566] width 39 height 23
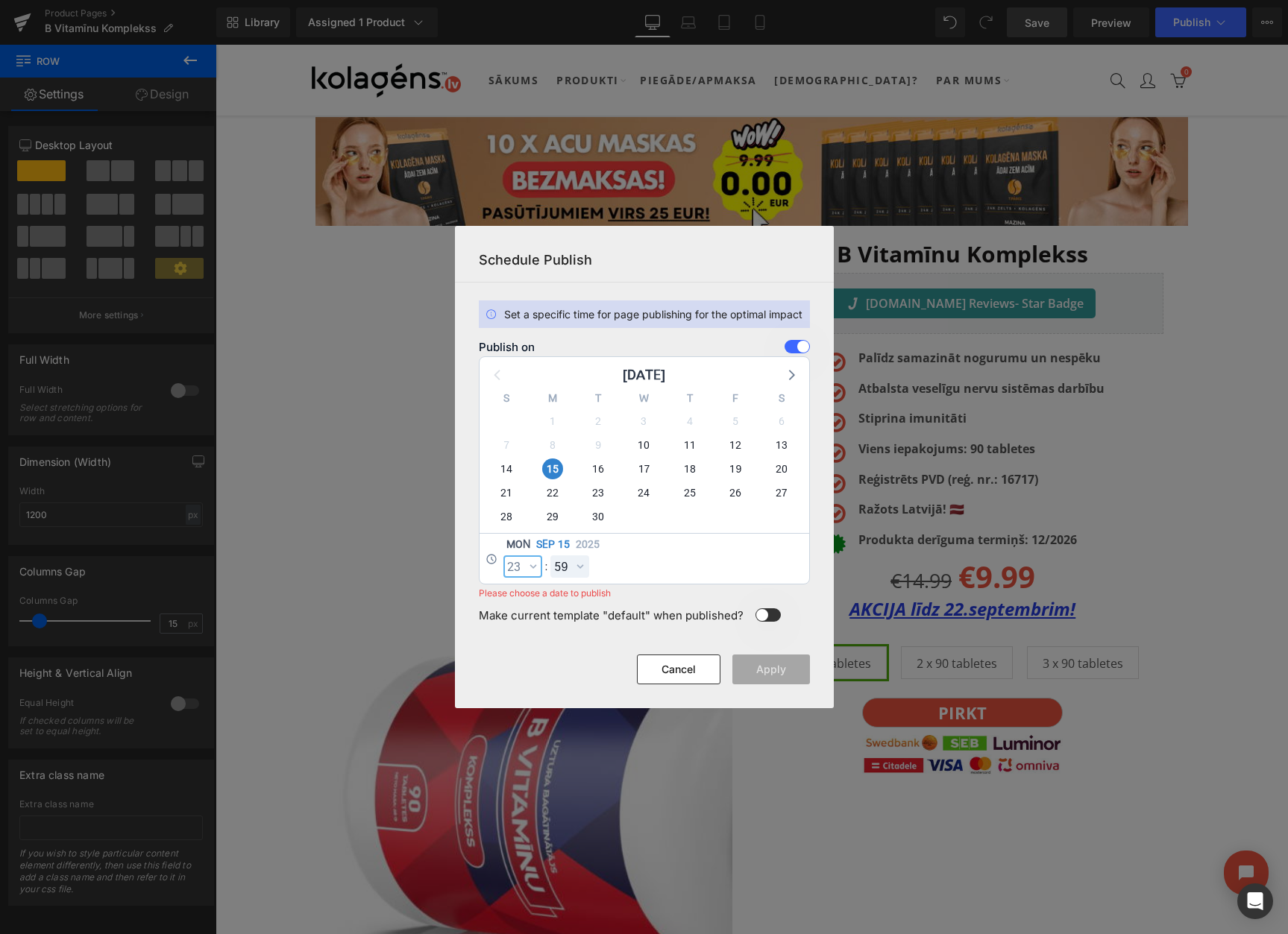
select select "23"
click at [757, 661] on button "Apply" at bounding box center [771, 670] width 78 height 30
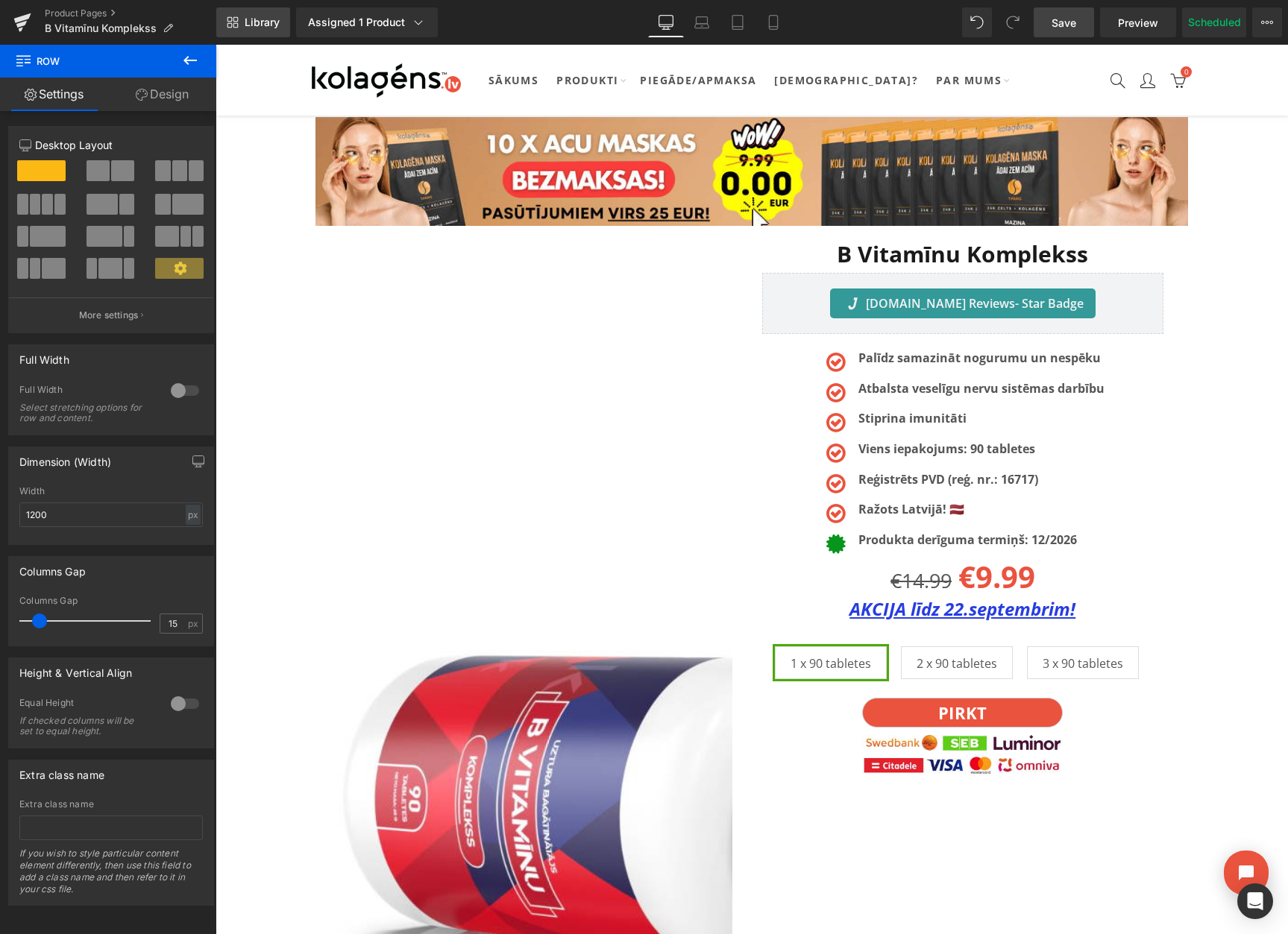
click at [238, 25] on link "Library" at bounding box center [253, 23] width 74 height 30
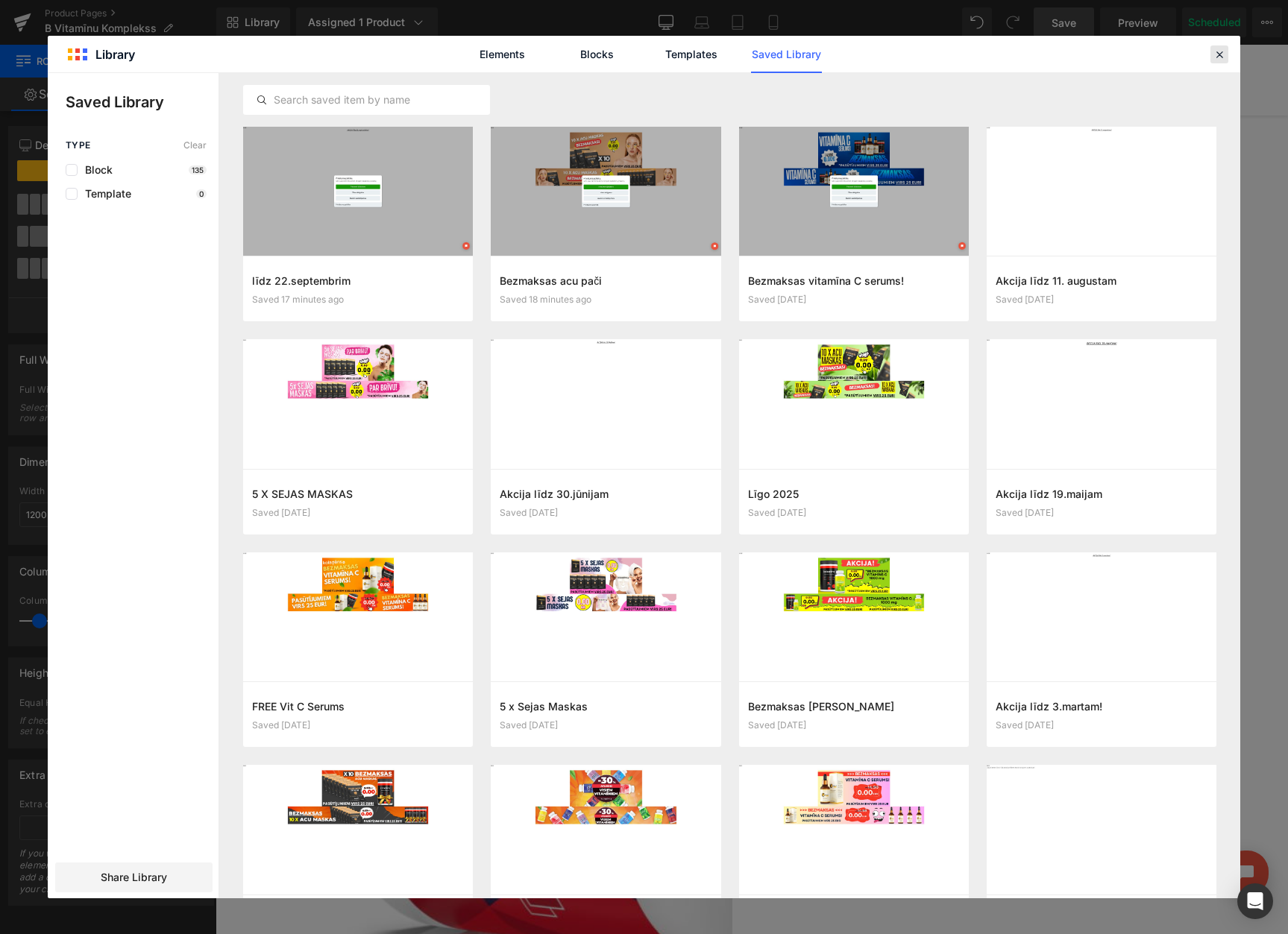
click at [1218, 58] on icon at bounding box center [1219, 53] width 13 height 13
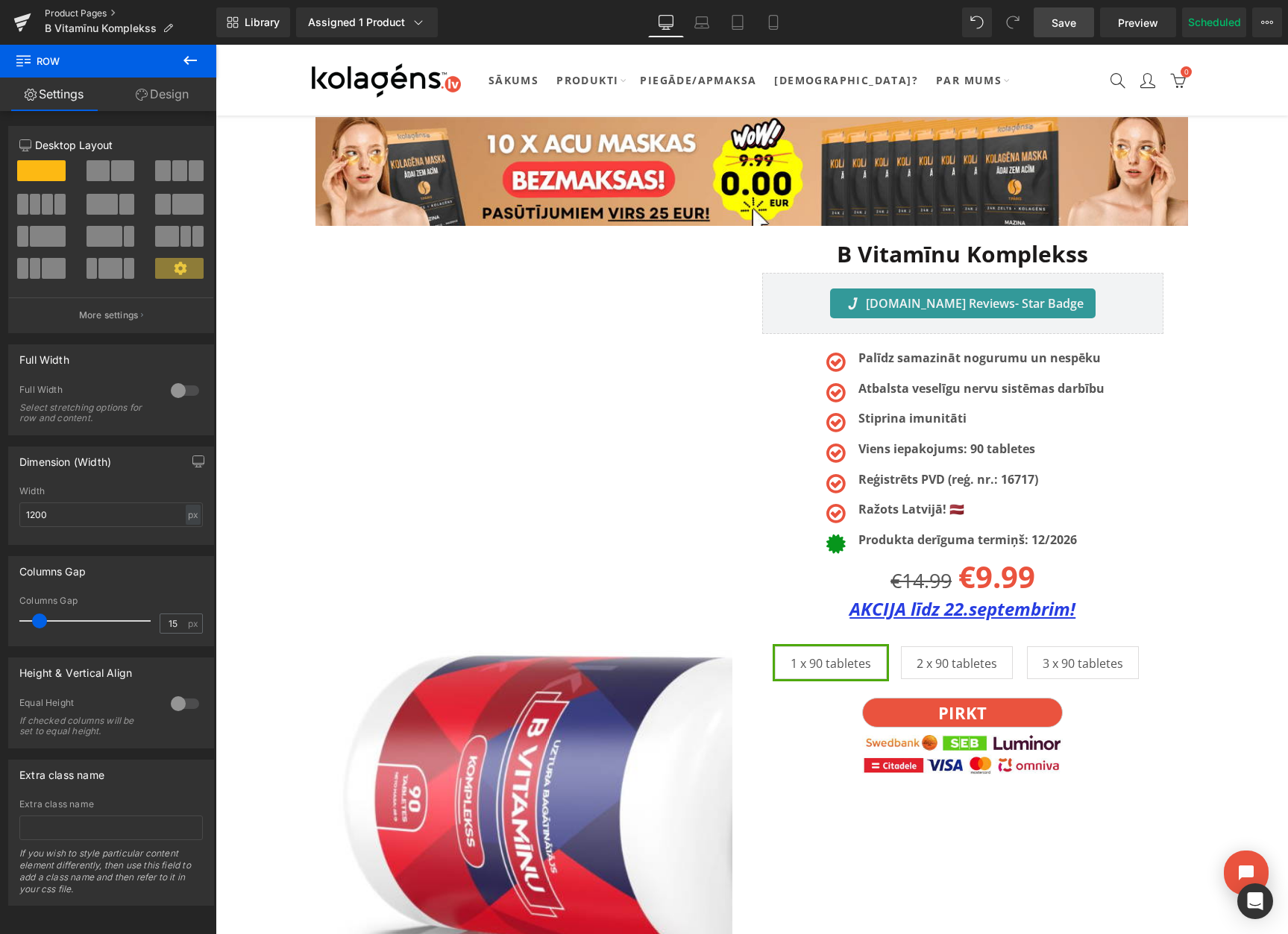
click at [86, 8] on link "Product Pages" at bounding box center [130, 14] width 172 height 12
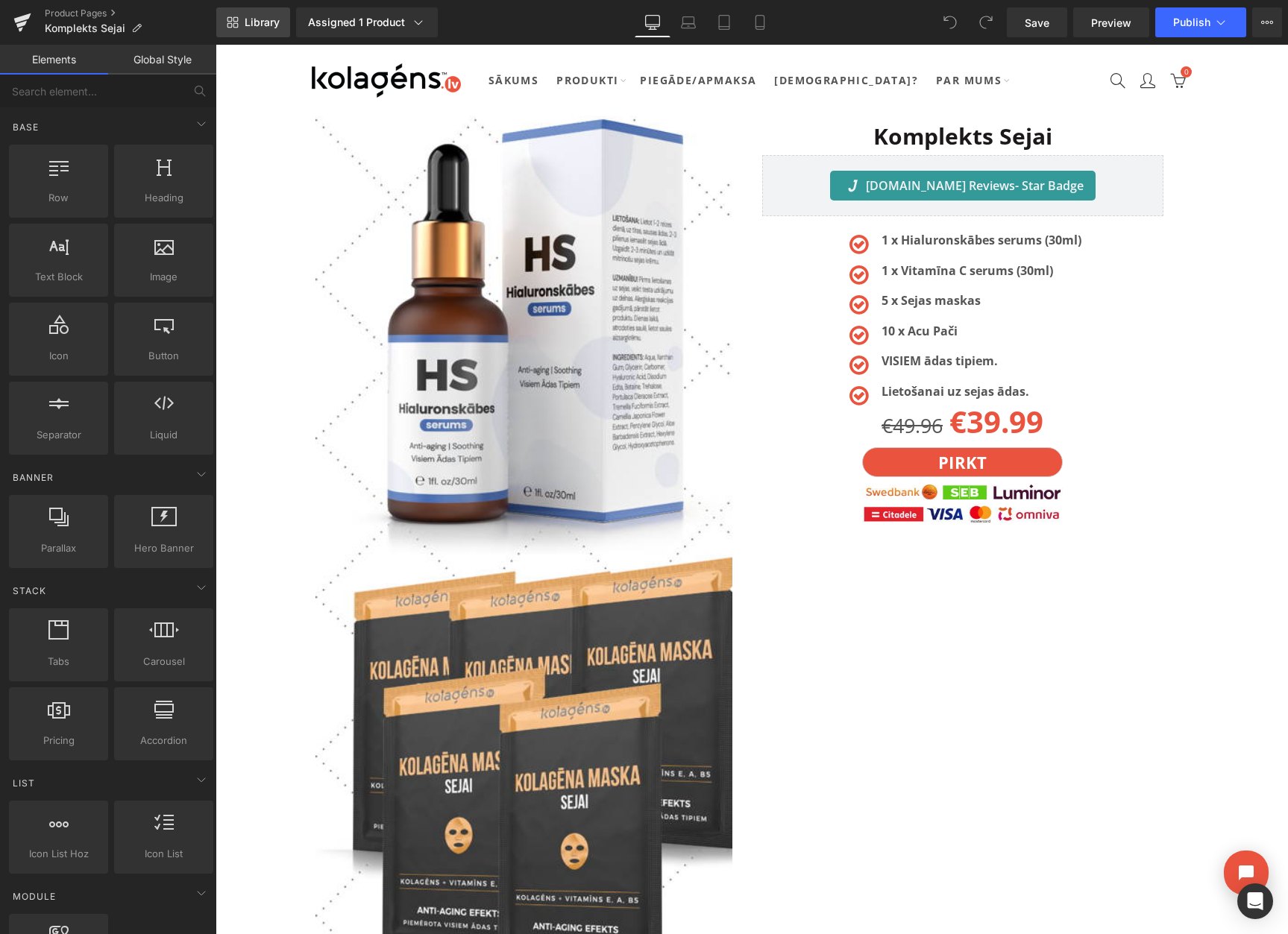
click at [243, 23] on link "Library" at bounding box center [253, 23] width 74 height 30
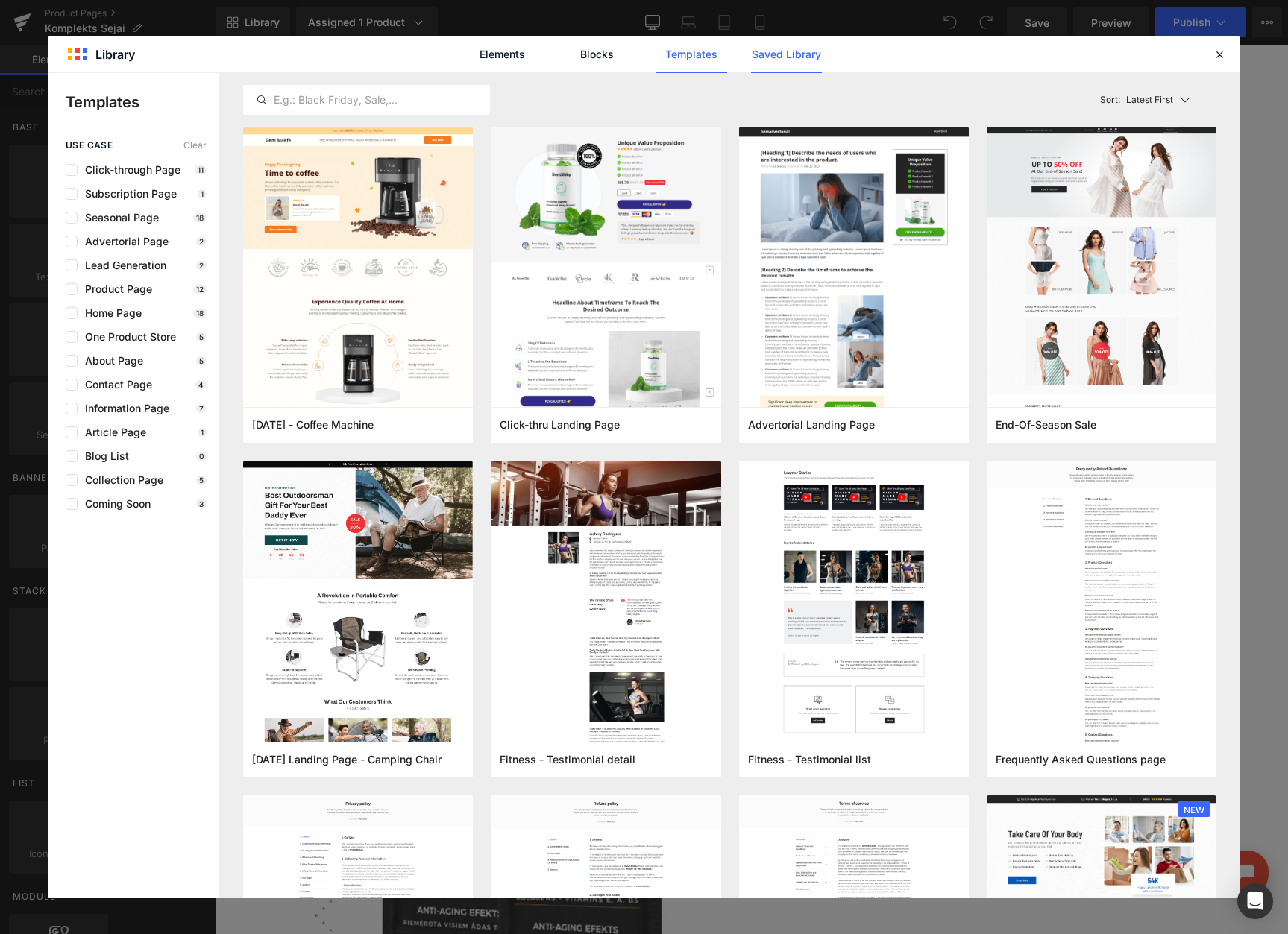
click at [797, 60] on link "Saved Library" at bounding box center [785, 54] width 71 height 38
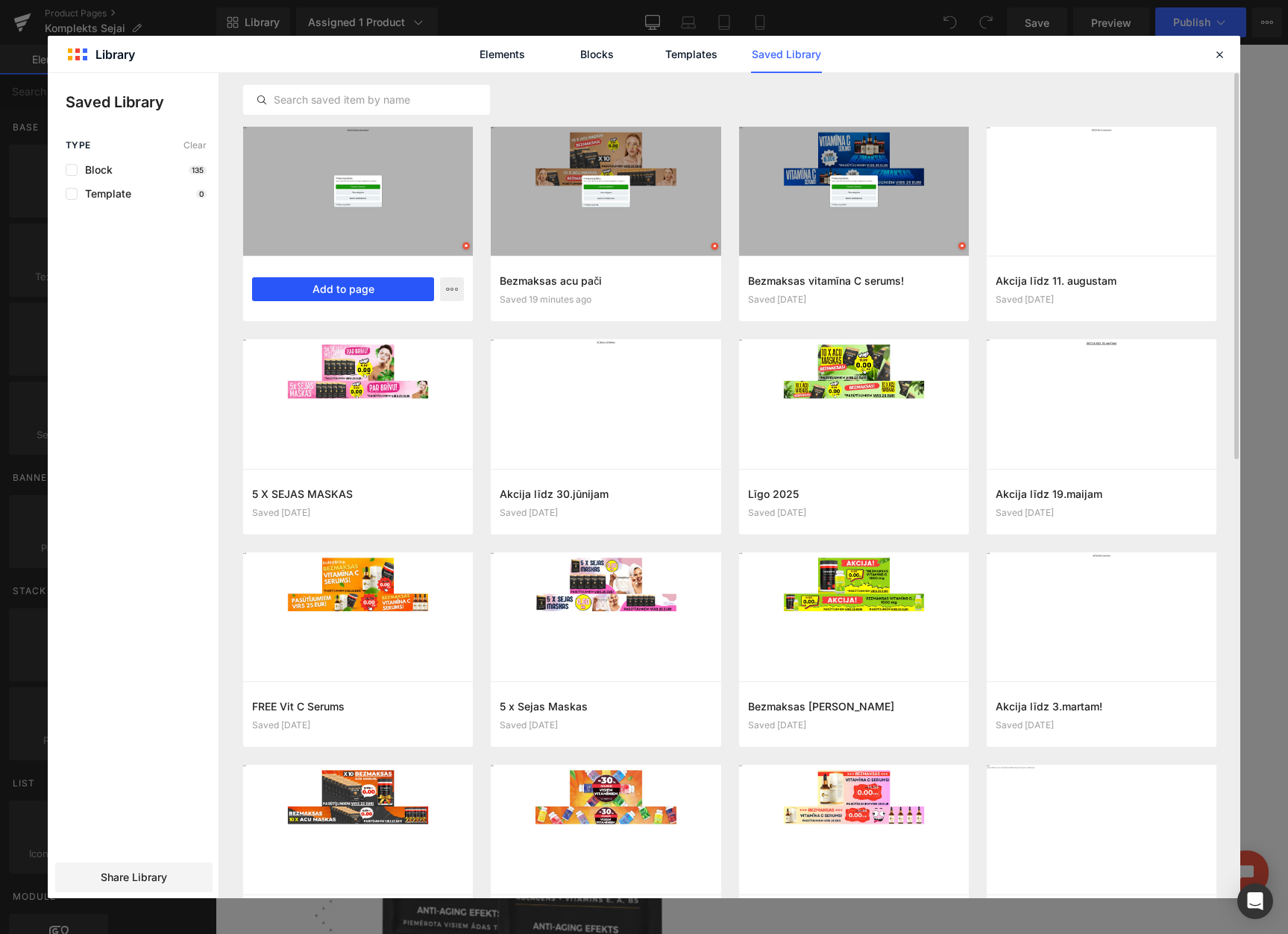
click at [331, 289] on button "Add to page" at bounding box center [343, 289] width 182 height 24
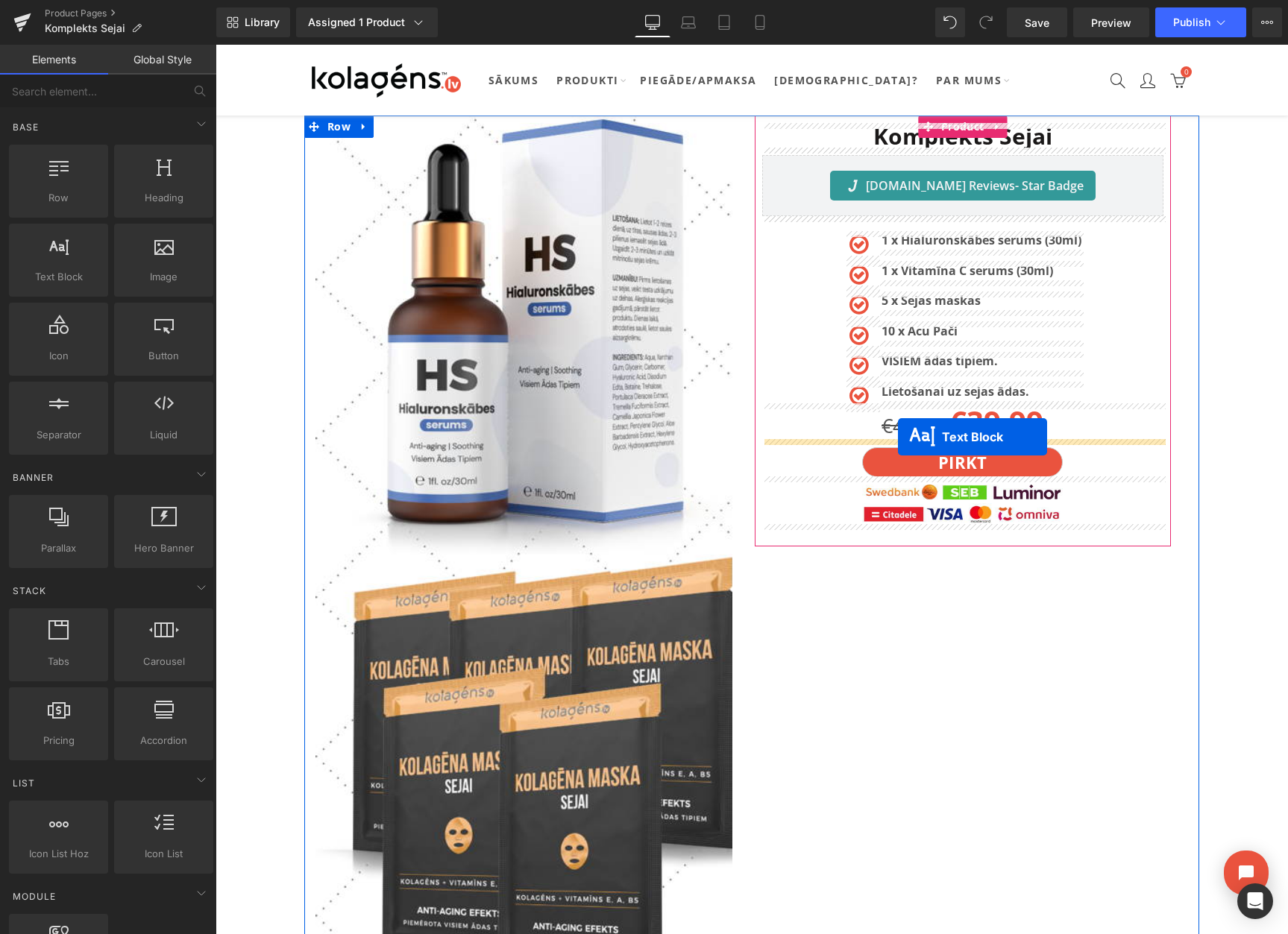
drag, startPoint x: 712, startPoint y: 274, endPoint x: 897, endPoint y: 437, distance: 246.6
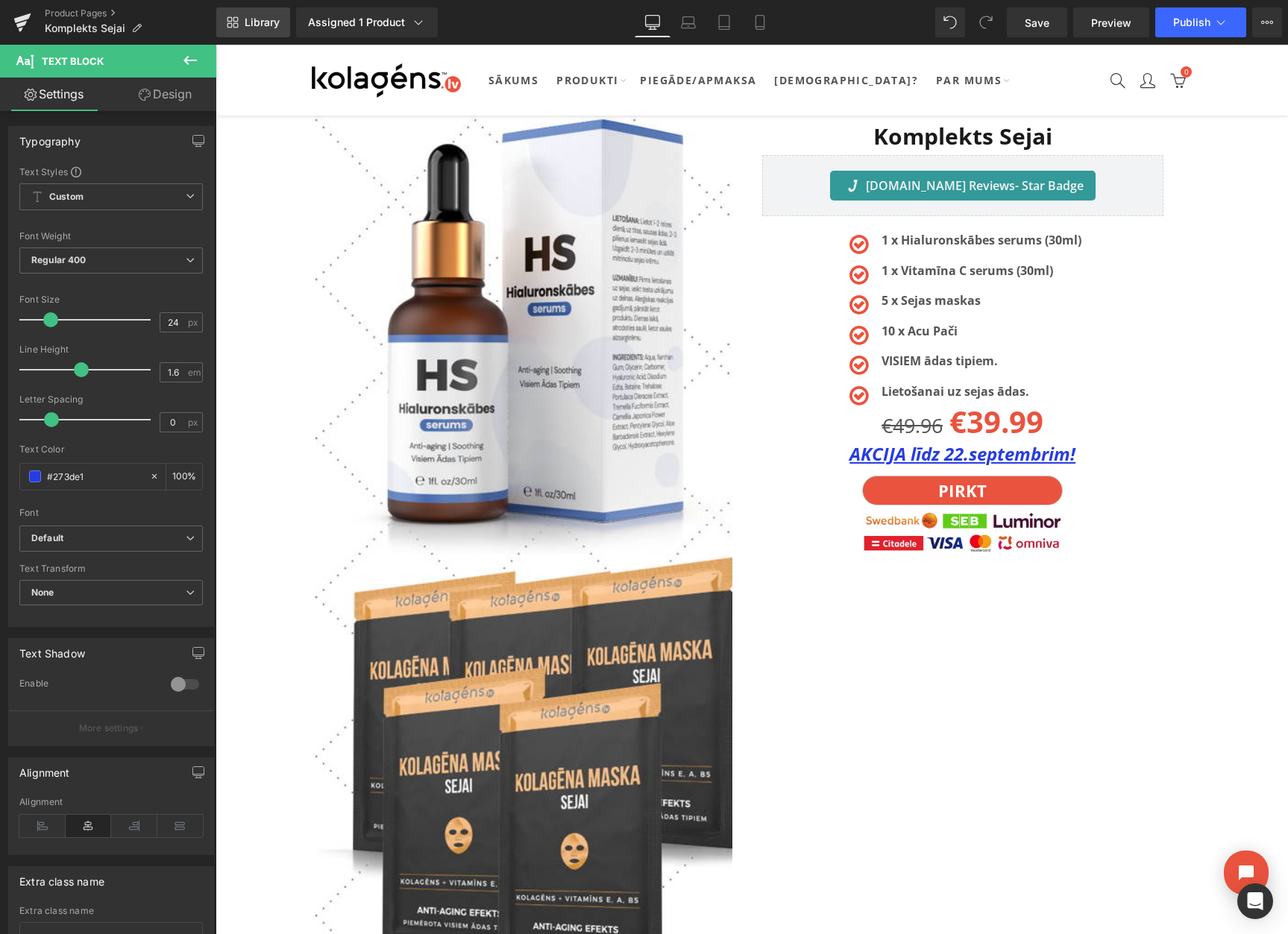
click at [262, 30] on link "Library" at bounding box center [253, 23] width 74 height 30
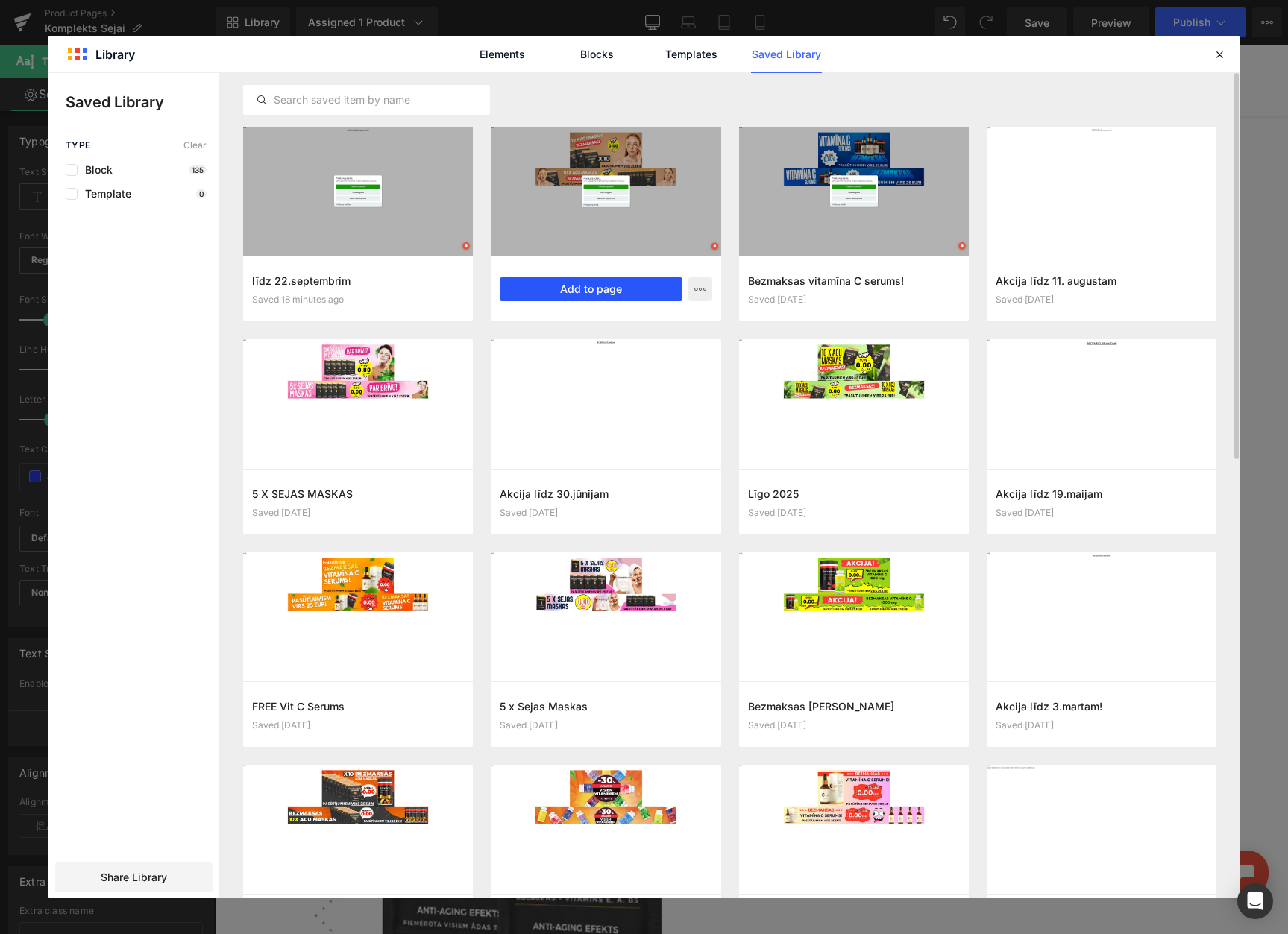
click at [558, 298] on button "Add to page" at bounding box center [591, 289] width 182 height 24
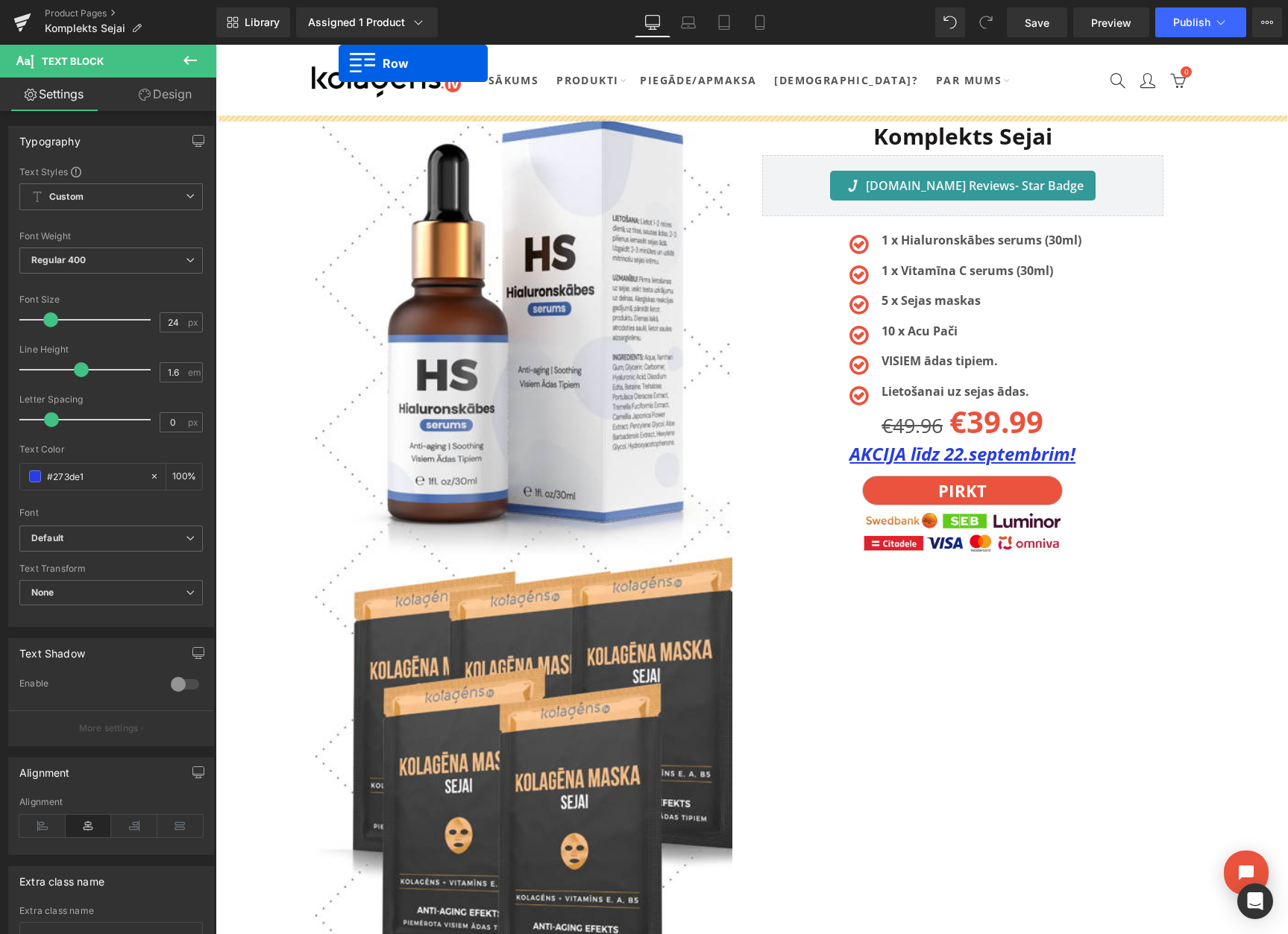
drag, startPoint x: 311, startPoint y: 221, endPoint x: 339, endPoint y: 63, distance: 160.5
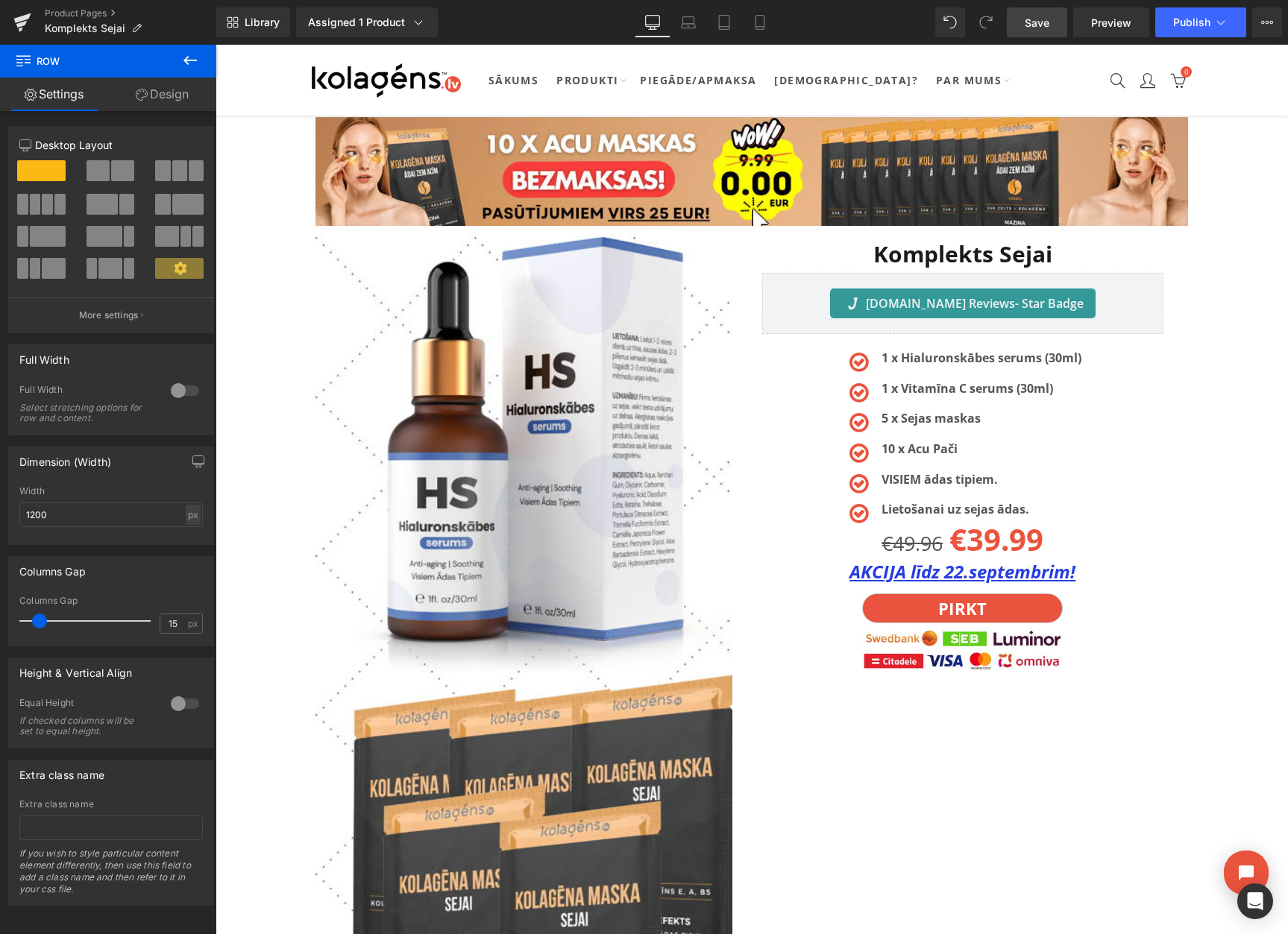
click at [1024, 32] on link "Save" at bounding box center [1037, 23] width 60 height 30
click at [1272, 28] on button "View Live Page View with current Template Save Template to Library Schedule Pub…" at bounding box center [1267, 23] width 30 height 30
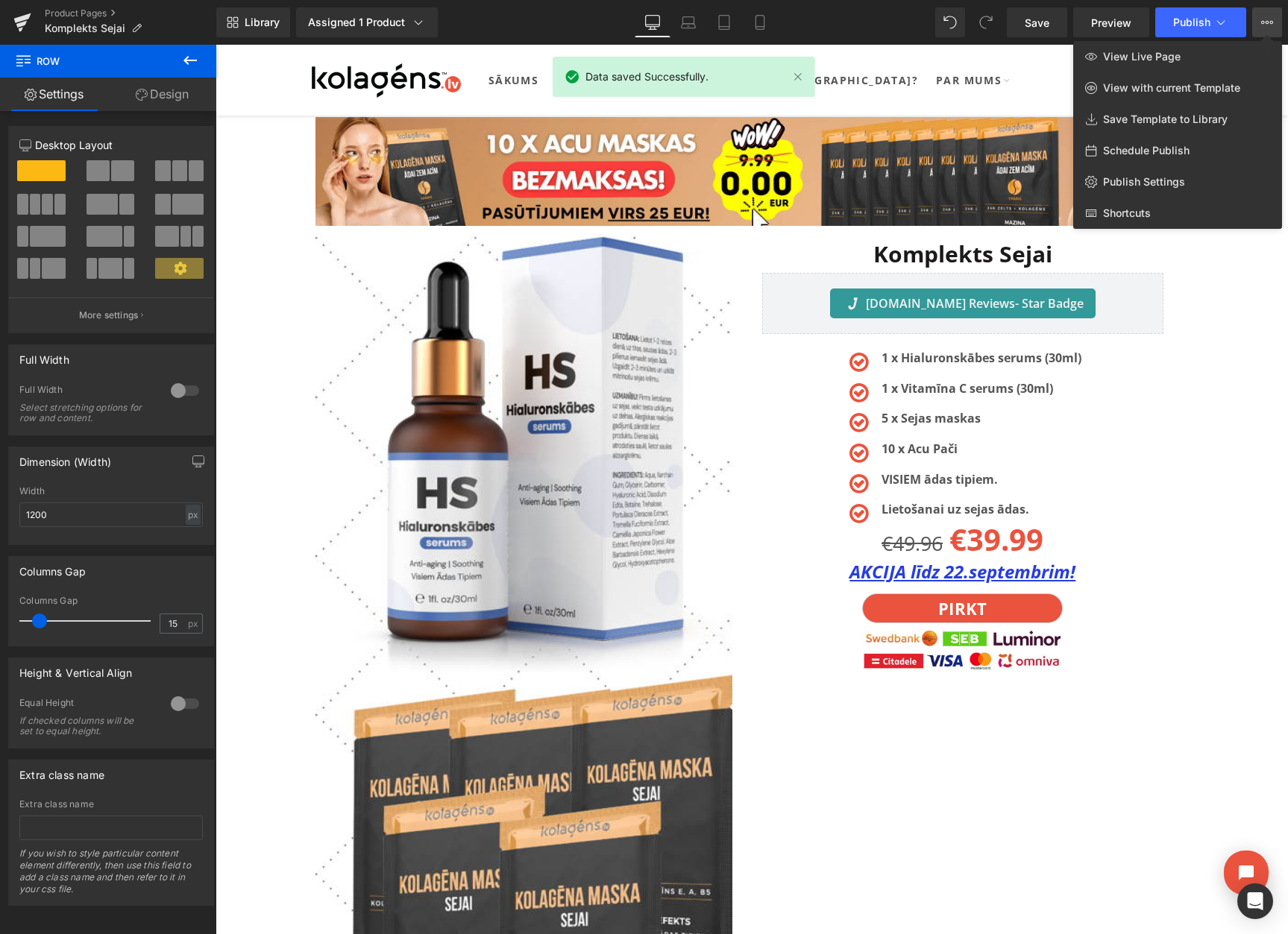
click at [1149, 152] on span "Schedule Publish" at bounding box center [1145, 150] width 87 height 13
select select
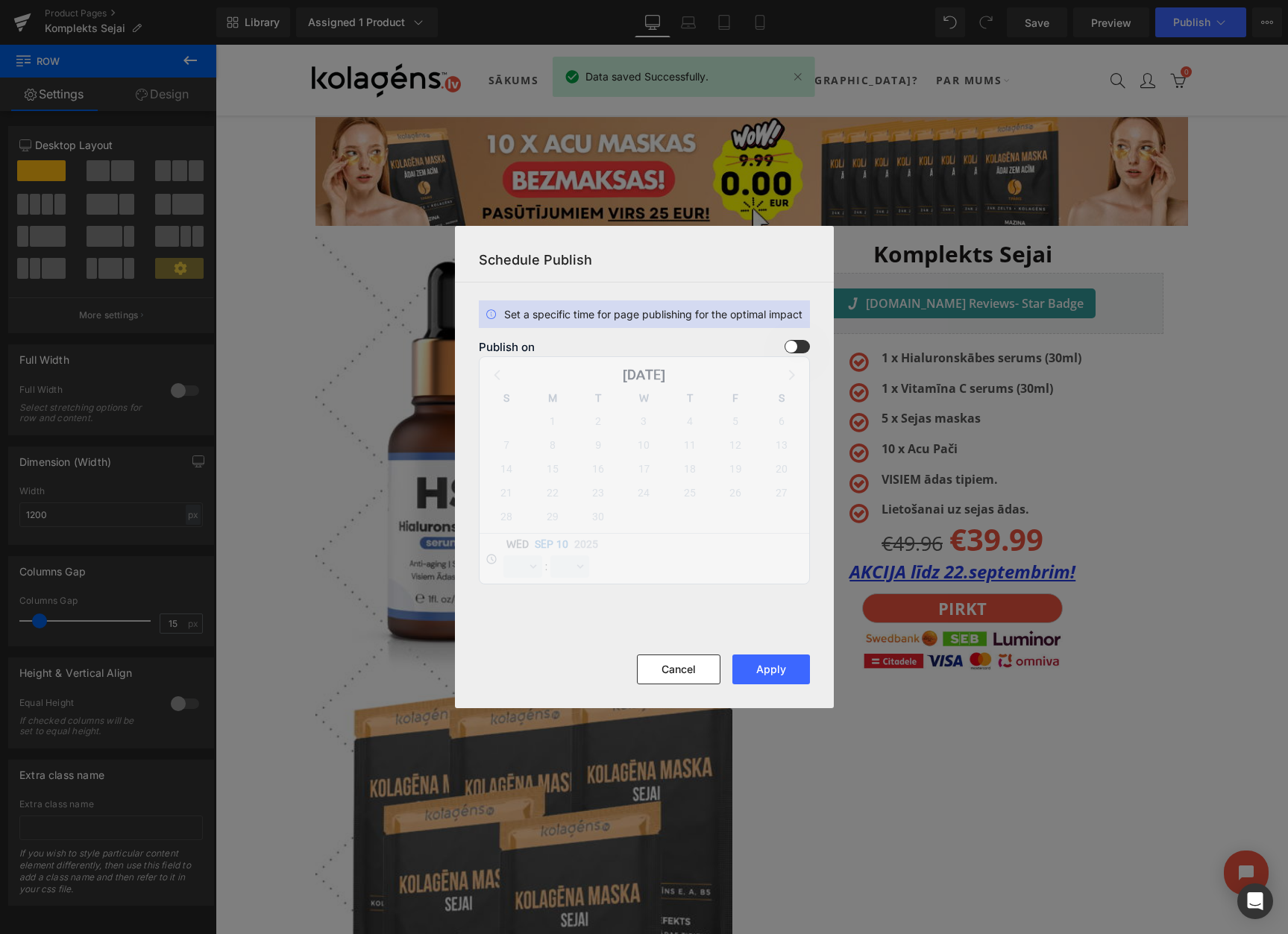
click at [792, 348] on span at bounding box center [797, 346] width 25 height 13
click at [0, 0] on input "checkbox" at bounding box center [0, 0] width 0 height 0
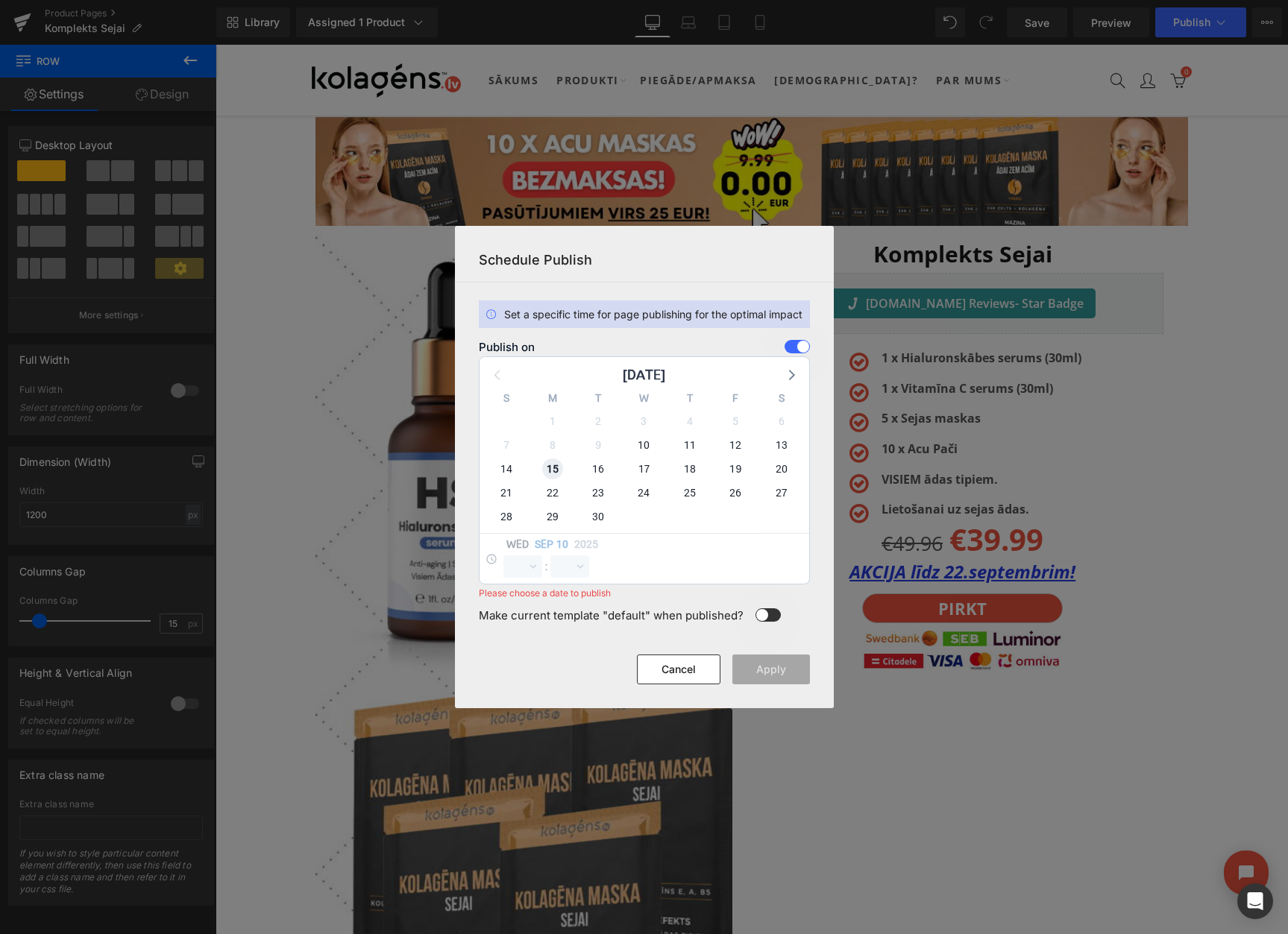
click at [546, 468] on span "15" at bounding box center [553, 469] width 21 height 21
select select "11"
select select "0"
click at [521, 571] on select "00 01 02 03 04 05 06 07 08 09 10 11 12 13 14 15 16 17 18 19 20 21 22 23" at bounding box center [523, 566] width 39 height 23
click at [503, 555] on select "00 01 02 03 04 05 06 07 08 09 10 11 12 13 14 15 16 17 18 19 20 21 22 23" at bounding box center [523, 566] width 39 height 23
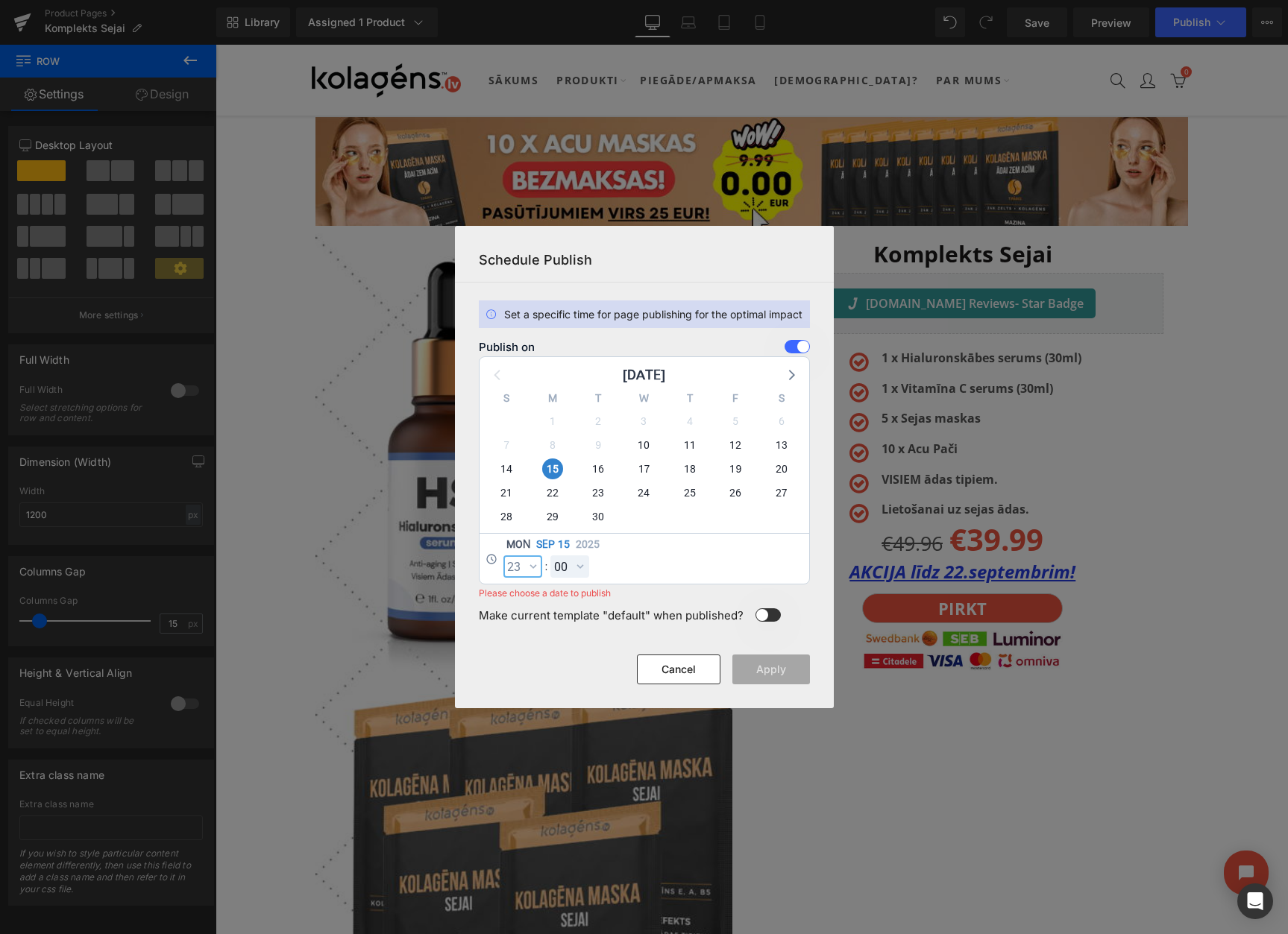
select select "23"
click at [570, 569] on select "00 01 02 03 04 05 06 07 08 09 10 11 12 13 14 15 16 17 18 19 20 21 22 23 24 25 2…" at bounding box center [569, 566] width 39 height 23
click at [550, 555] on select "00 01 02 03 04 05 06 07 08 09 10 11 12 13 14 15 16 17 18 19 20 21 22 23 24 25 2…" at bounding box center [569, 566] width 39 height 23
select select "59"
drag, startPoint x: 748, startPoint y: 703, endPoint x: 772, endPoint y: 674, distance: 37.6
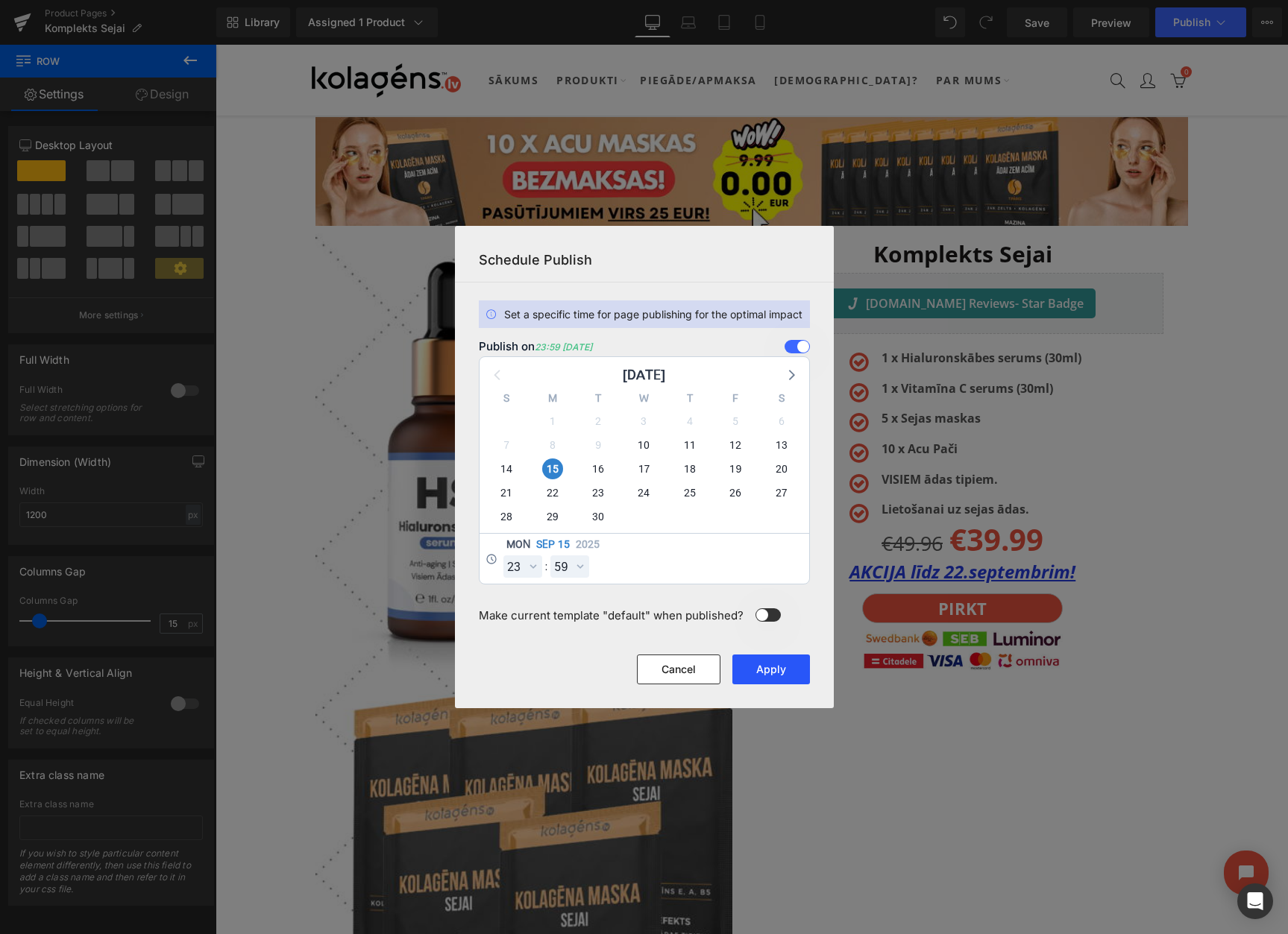
click at [772, 674] on button "Apply" at bounding box center [771, 670] width 78 height 30
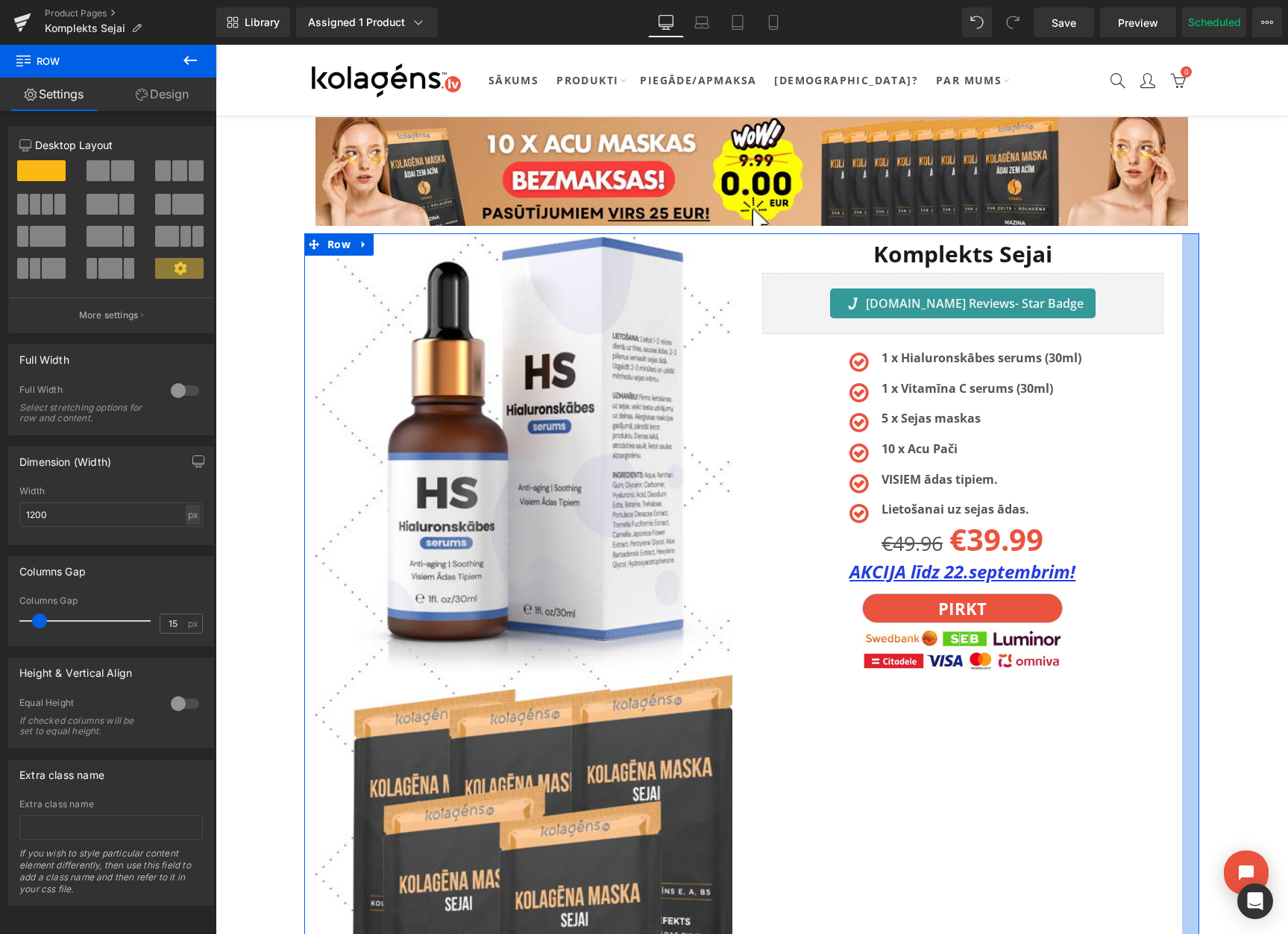
click at [86, 12] on link "Product Pages" at bounding box center [130, 14] width 172 height 12
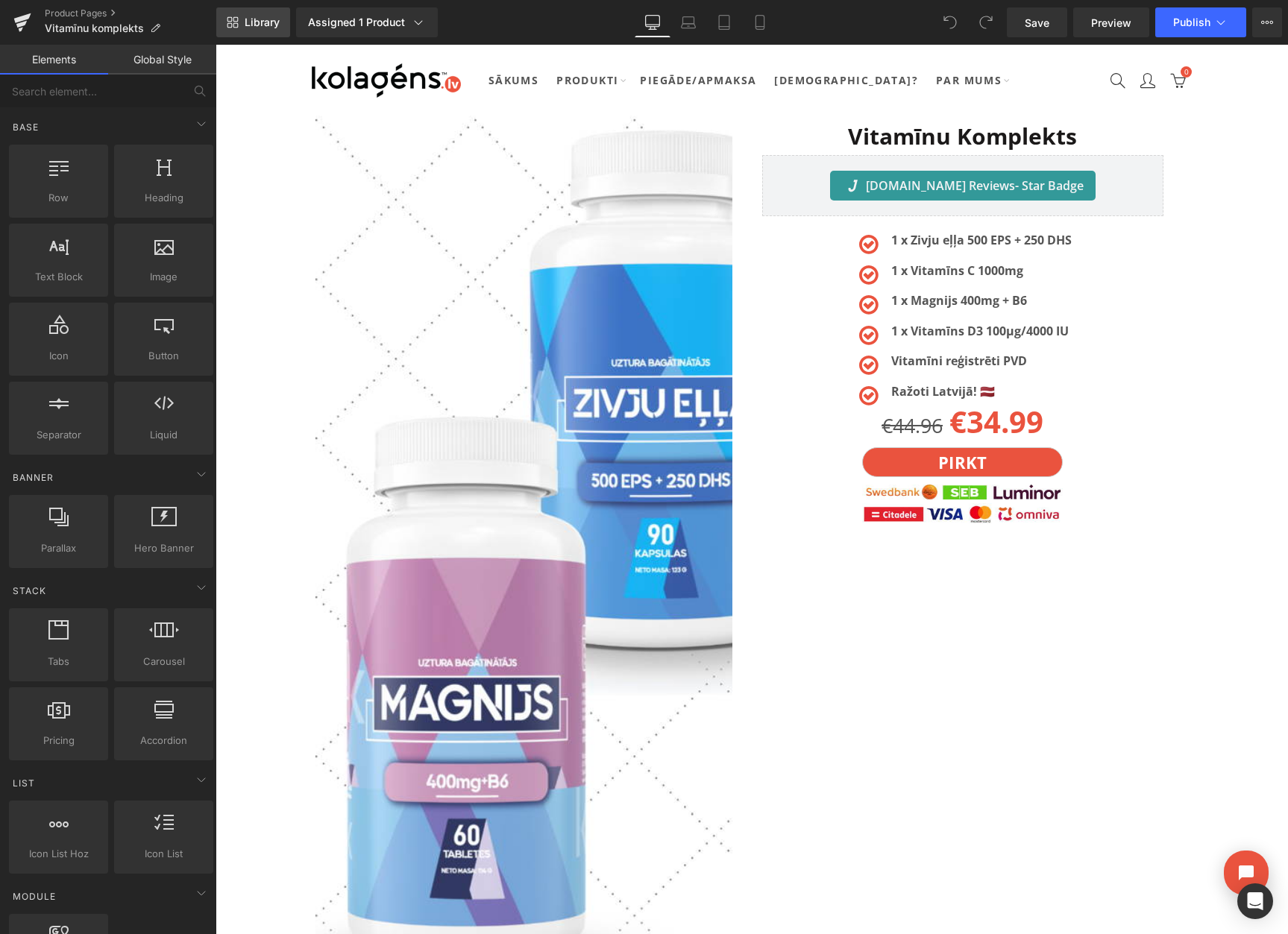
click at [280, 22] on link "Library" at bounding box center [253, 23] width 74 height 30
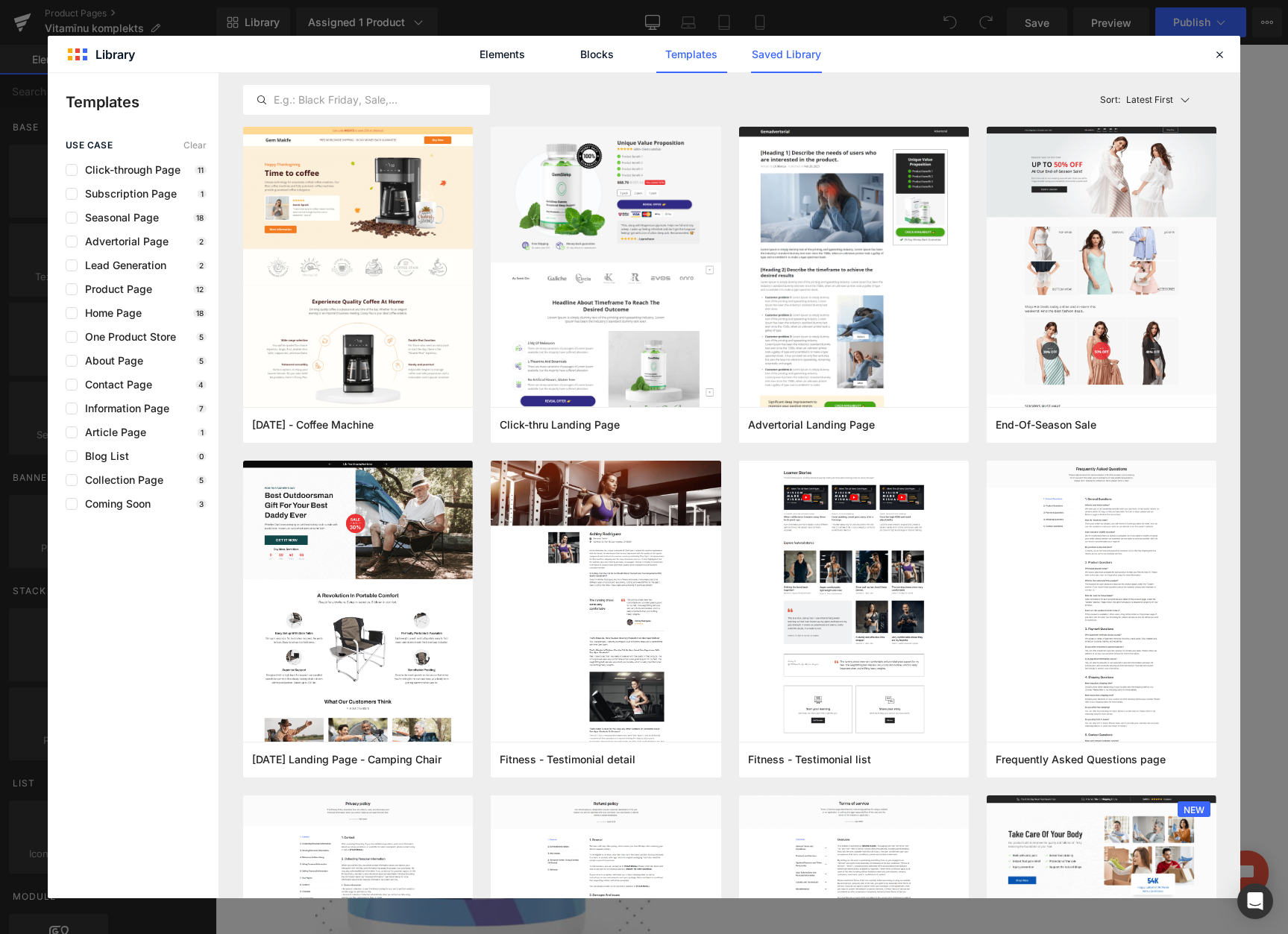
click at [783, 60] on link "Saved Library" at bounding box center [785, 54] width 71 height 38
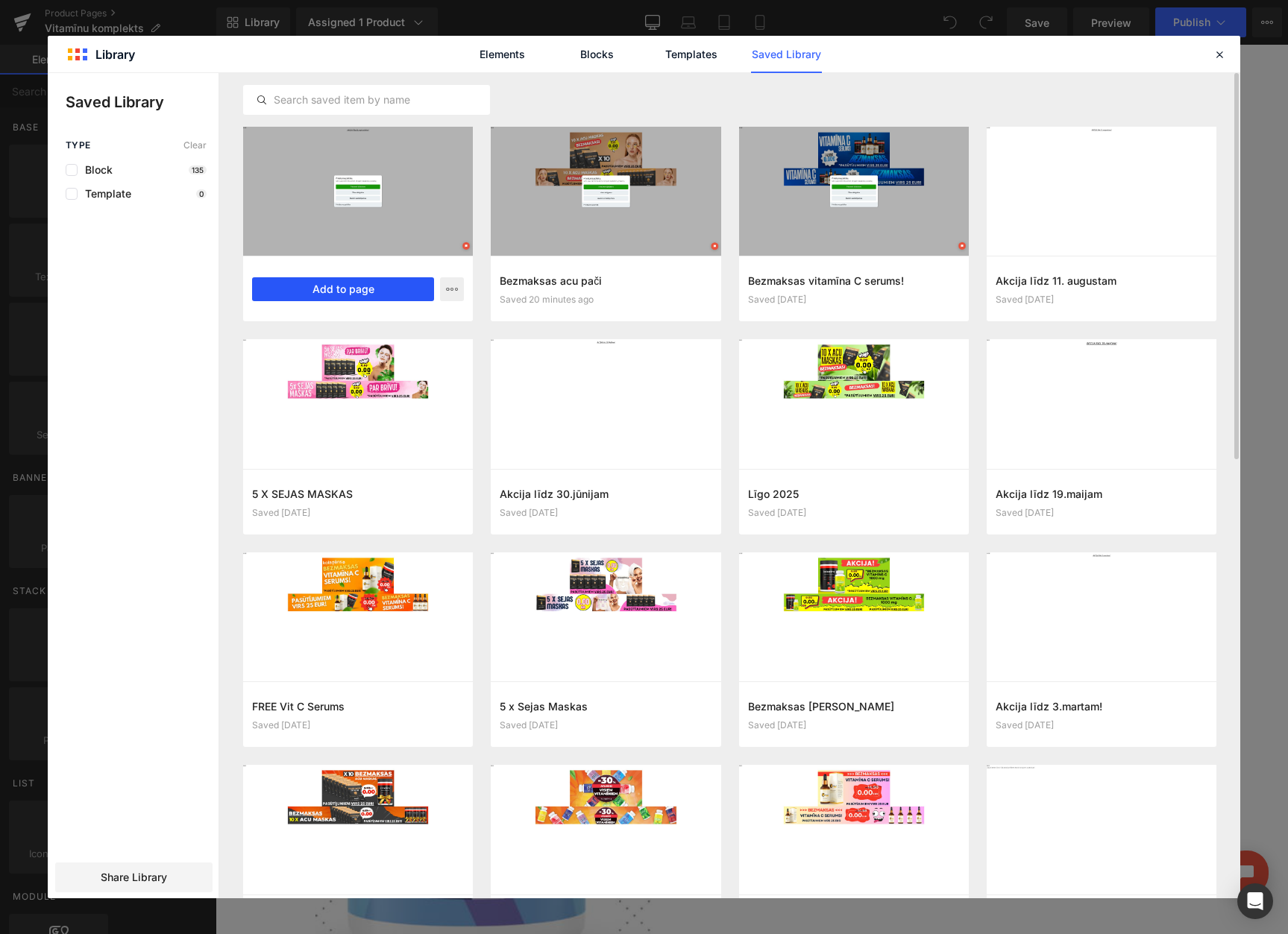
click at [342, 284] on button "Add to page" at bounding box center [343, 289] width 182 height 24
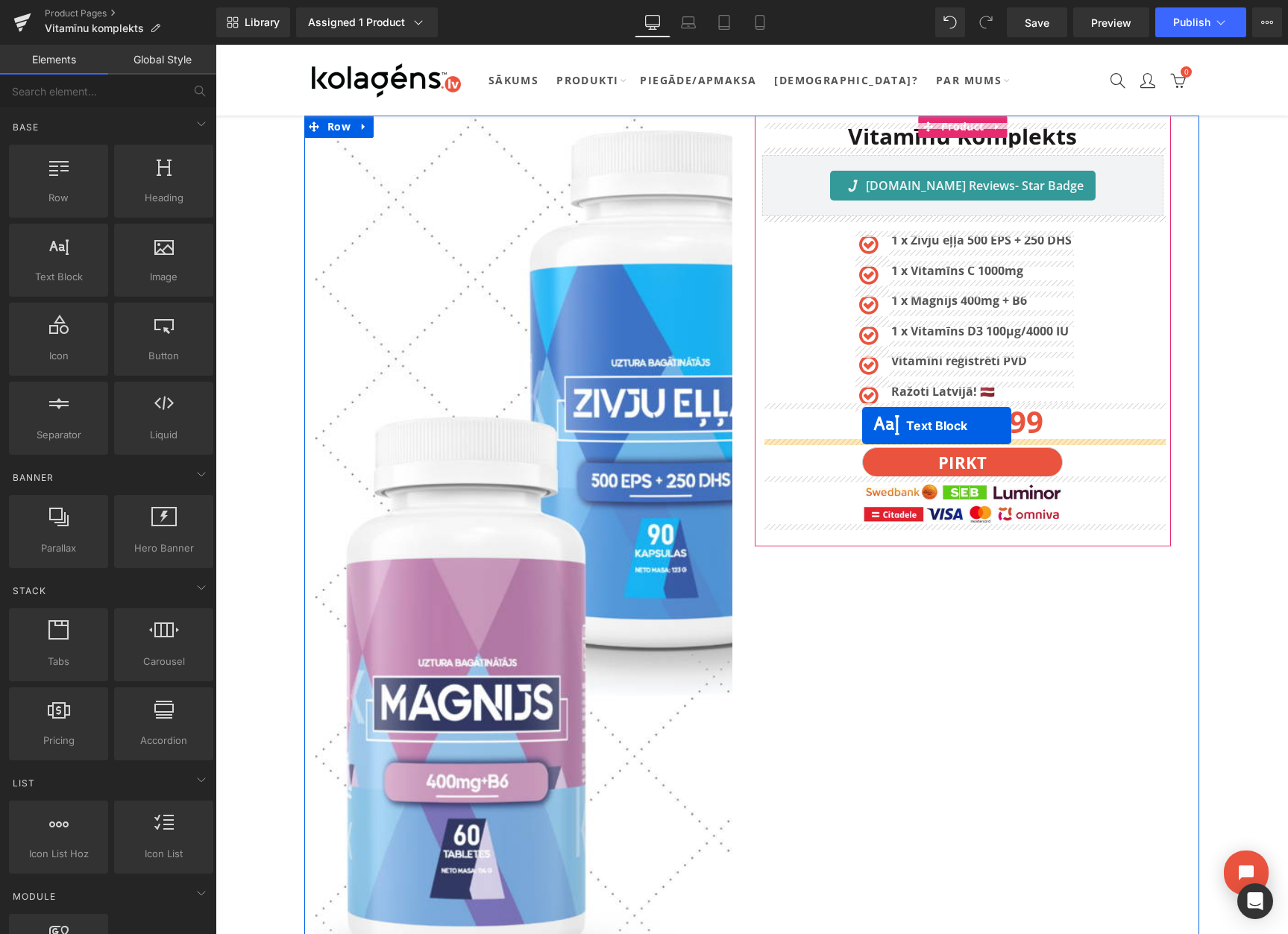
drag, startPoint x: 710, startPoint y: 275, endPoint x: 862, endPoint y: 429, distance: 216.4
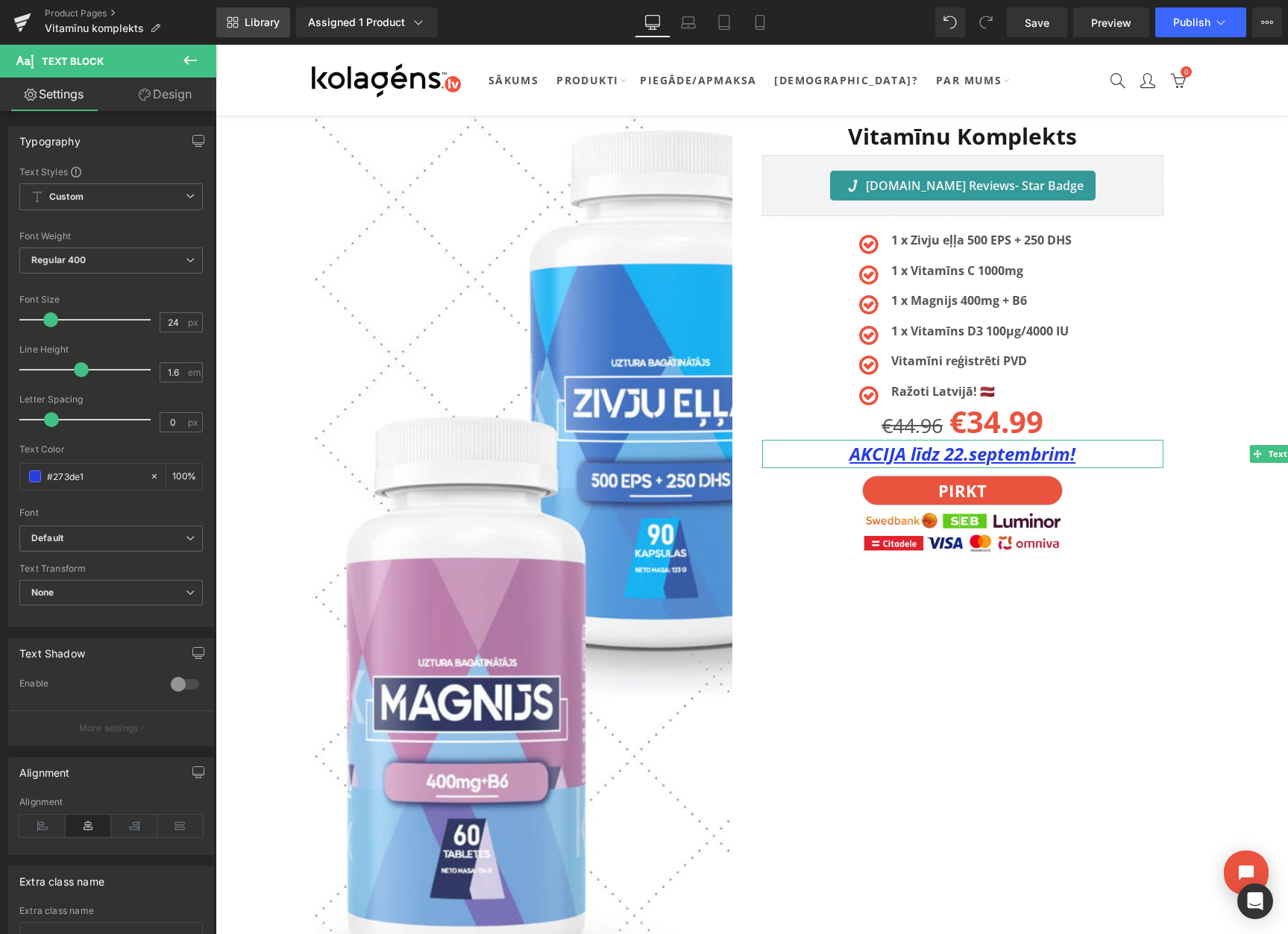
click at [281, 25] on link "Library" at bounding box center [253, 23] width 74 height 30
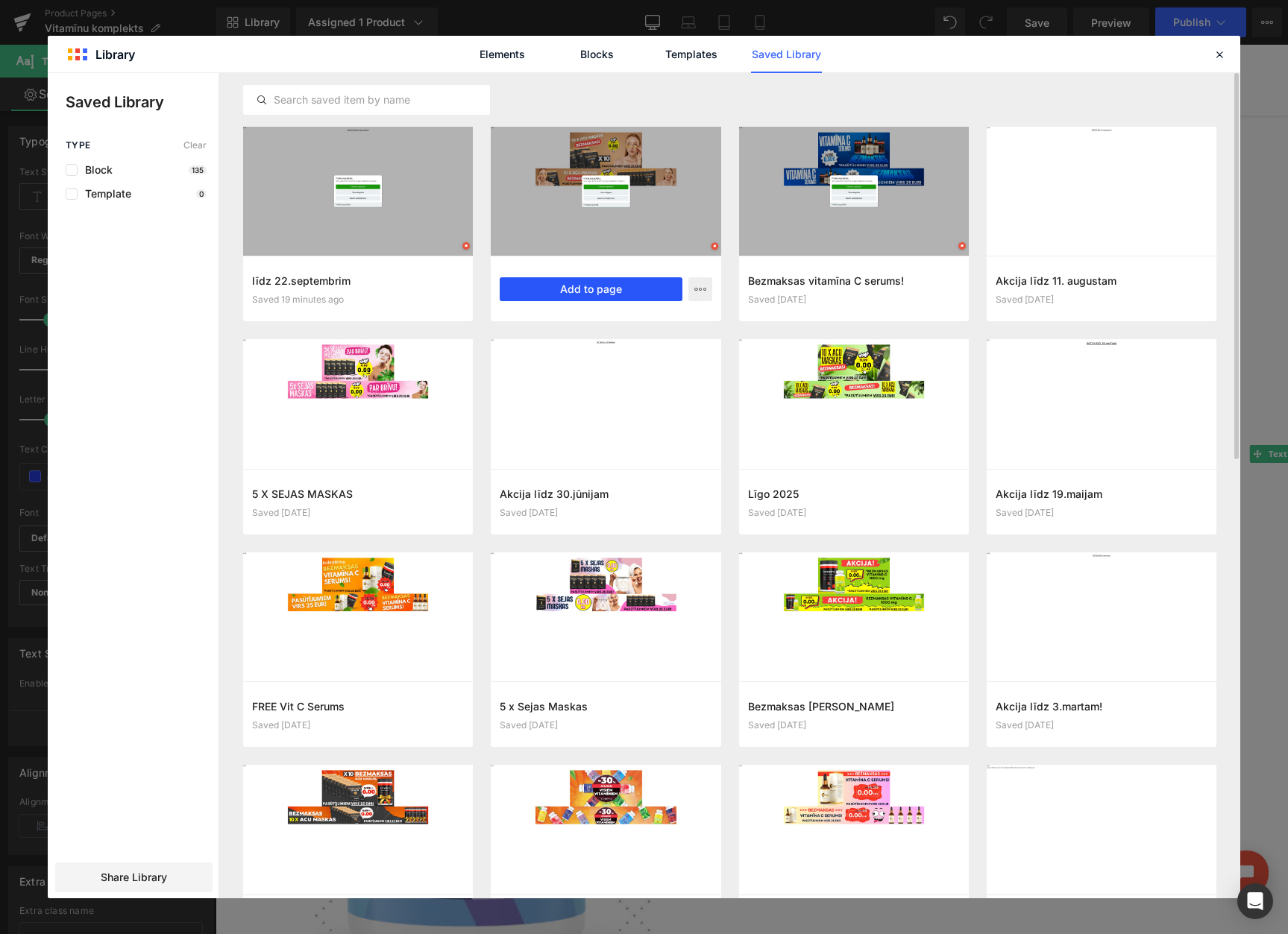
click at [560, 298] on button "Add to page" at bounding box center [591, 289] width 182 height 24
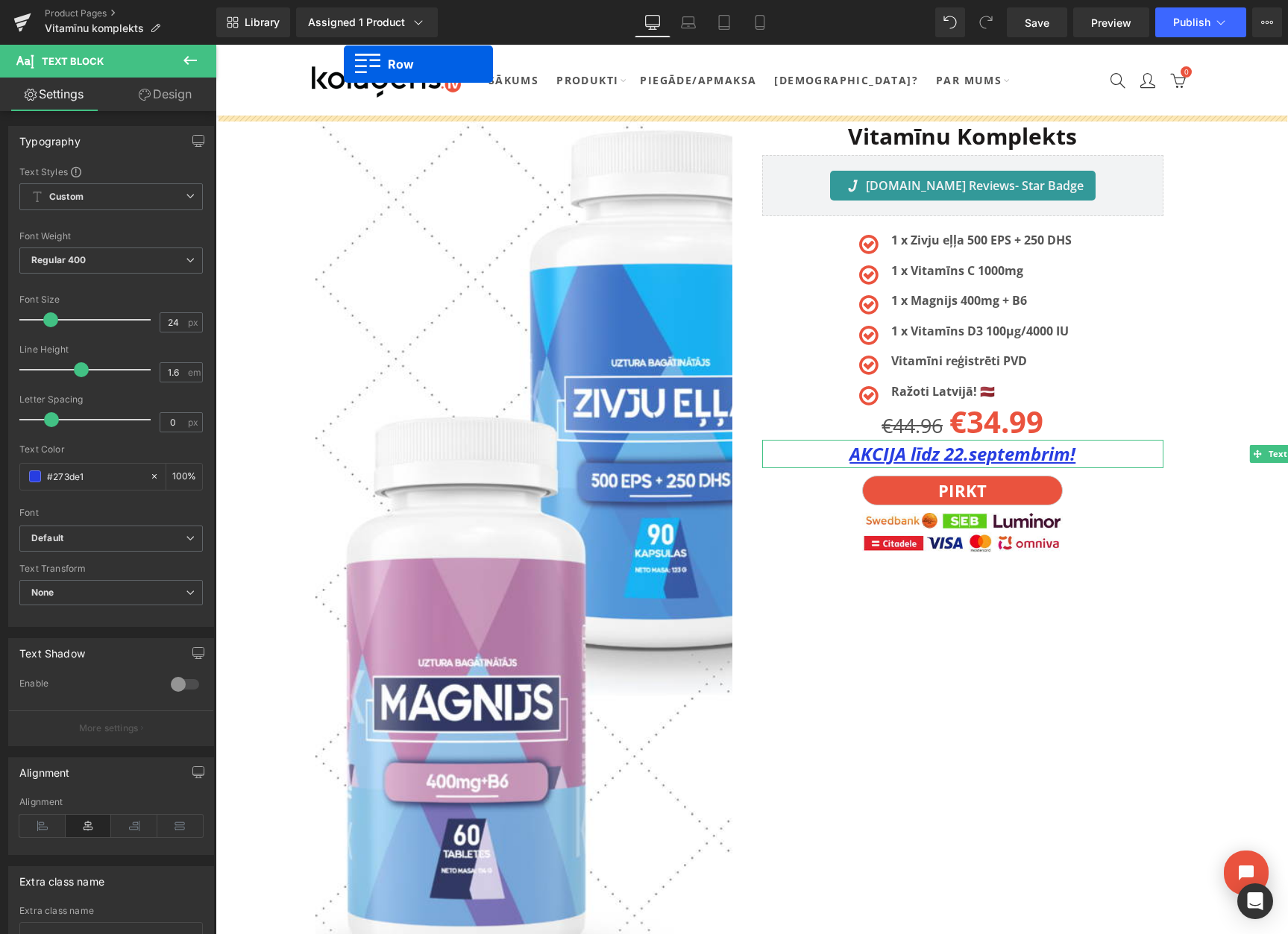
drag, startPoint x: 313, startPoint y: 222, endPoint x: 344, endPoint y: 64, distance: 161.0
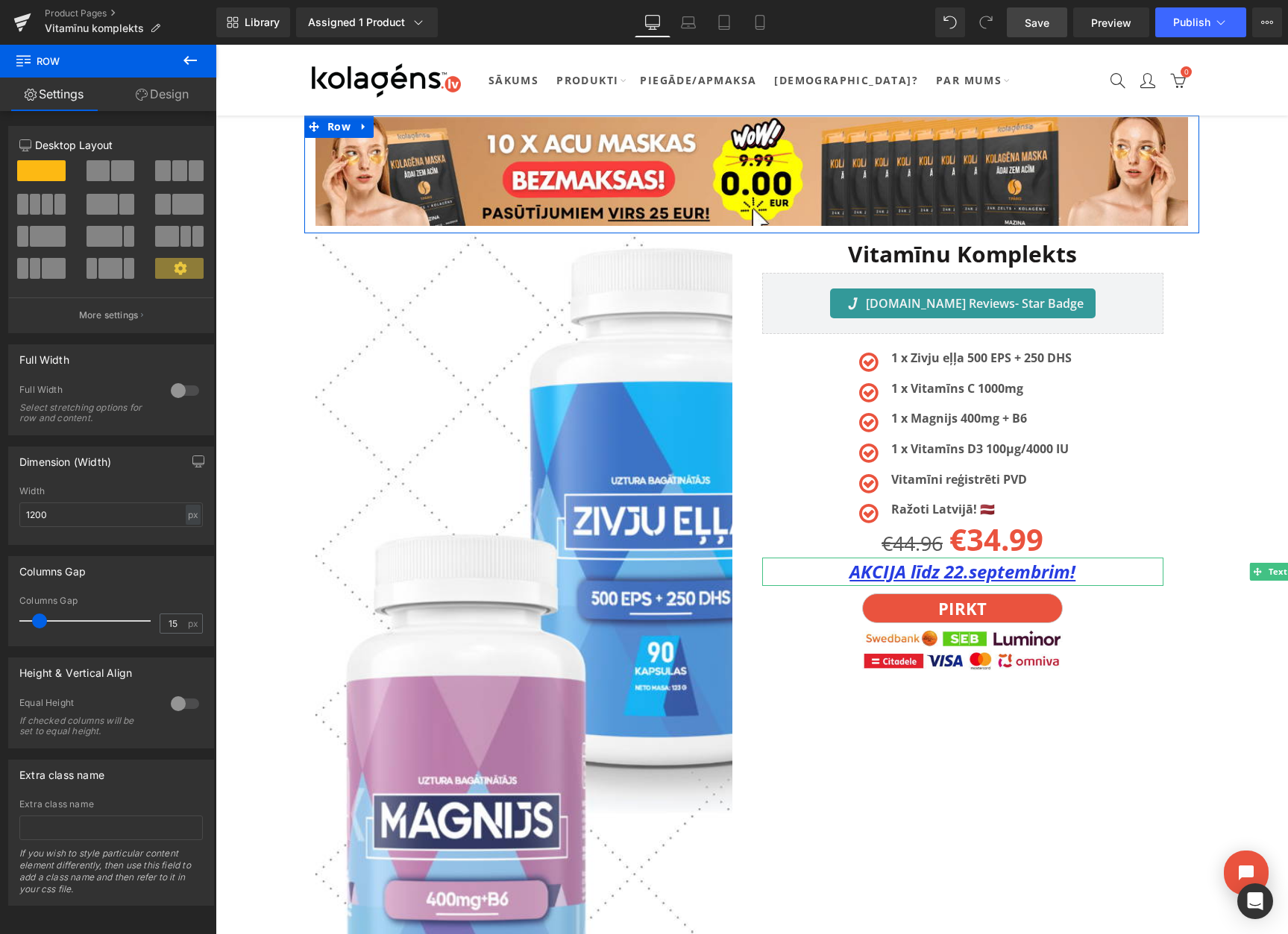
click at [1042, 25] on span "Save" at bounding box center [1037, 23] width 25 height 16
click at [1263, 24] on icon at bounding box center [1267, 23] width 12 height 12
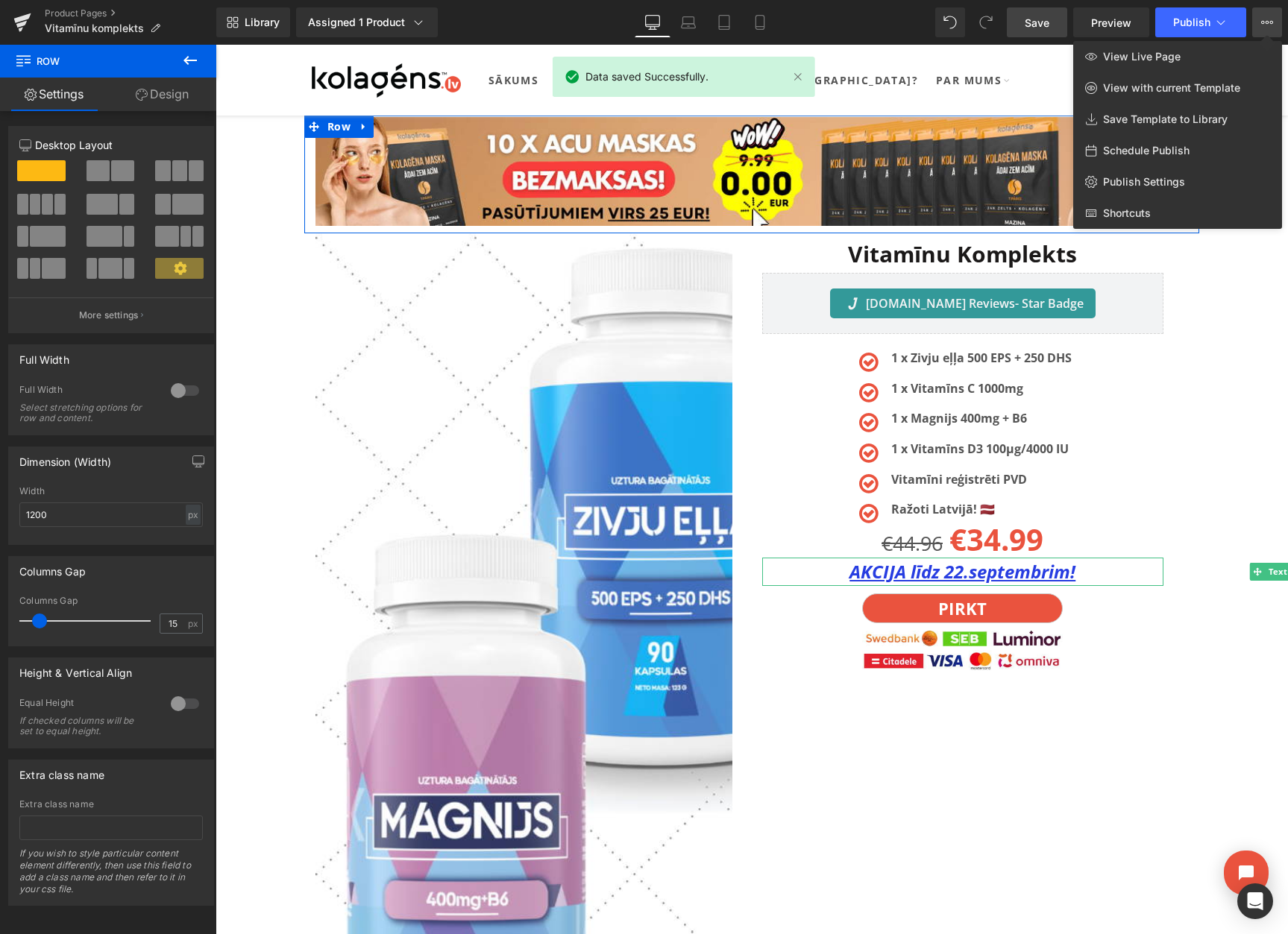
click at [1139, 149] on span "Schedule Publish" at bounding box center [1145, 150] width 87 height 13
select select
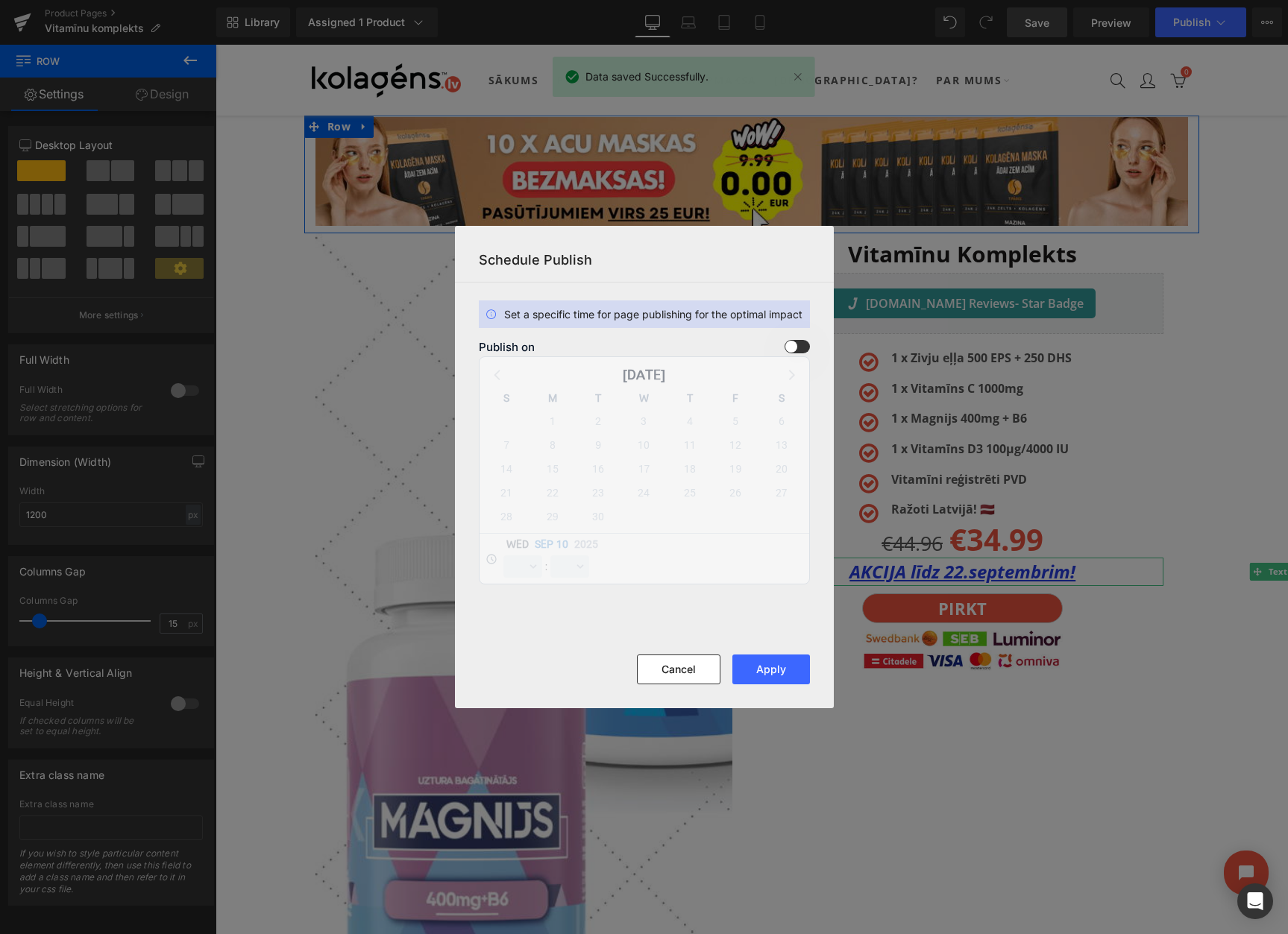
click at [793, 341] on span at bounding box center [797, 346] width 25 height 13
click at [0, 0] on input "checkbox" at bounding box center [0, 0] width 0 height 0
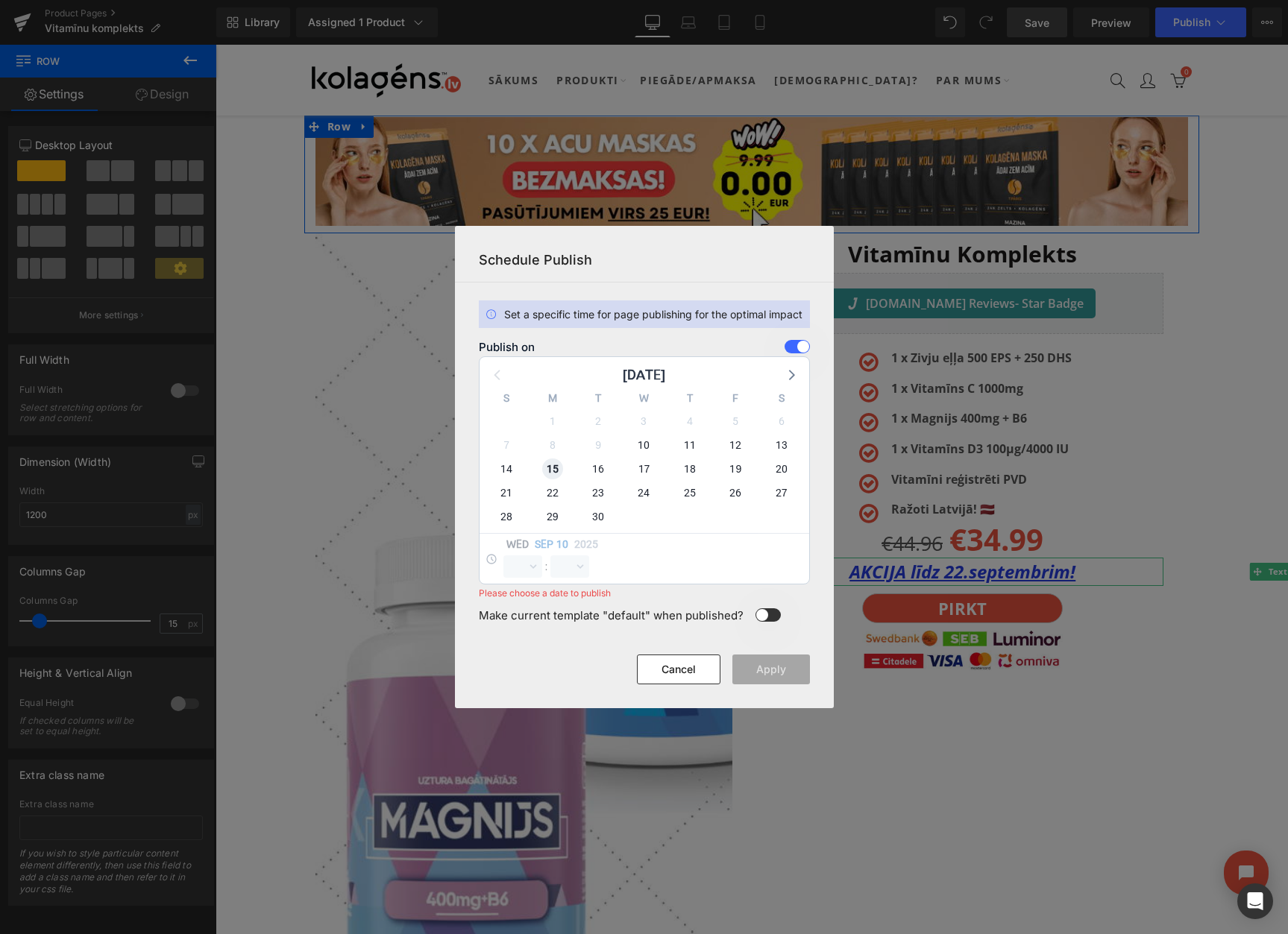
click at [552, 471] on span "15" at bounding box center [553, 469] width 21 height 21
select select "11"
select select "2"
click at [516, 569] on select "00 01 02 03 04 05 06 07 08 09 10 11 12 13 14 15 16 17 18 19 20 21 22 23" at bounding box center [523, 566] width 39 height 23
click at [503, 555] on select "00 01 02 03 04 05 06 07 08 09 10 11 12 13 14 15 16 17 18 19 20 21 22 23" at bounding box center [523, 566] width 39 height 23
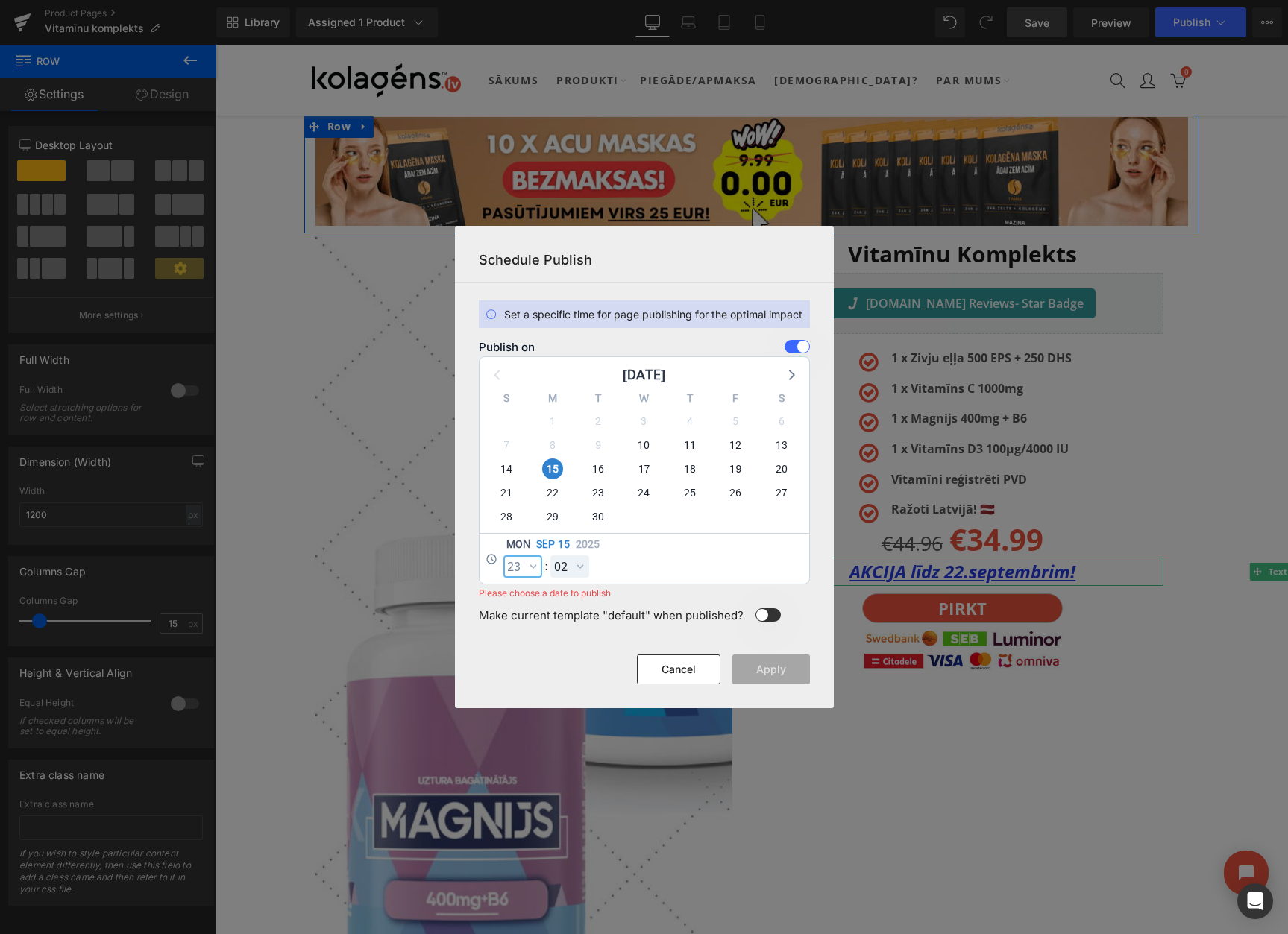
select select "23"
click at [565, 573] on select "00 01 02 03 04 05 06 07 08 09 10 11 12 13 14 15 16 17 18 19 20 21 22 23 24 25 2…" at bounding box center [569, 566] width 39 height 23
click at [550, 555] on select "00 01 02 03 04 05 06 07 08 09 10 11 12 13 14 15 16 17 18 19 20 21 22 23 24 25 2…" at bounding box center [569, 566] width 39 height 23
select select "59"
click at [771, 671] on button "Apply" at bounding box center [771, 670] width 78 height 30
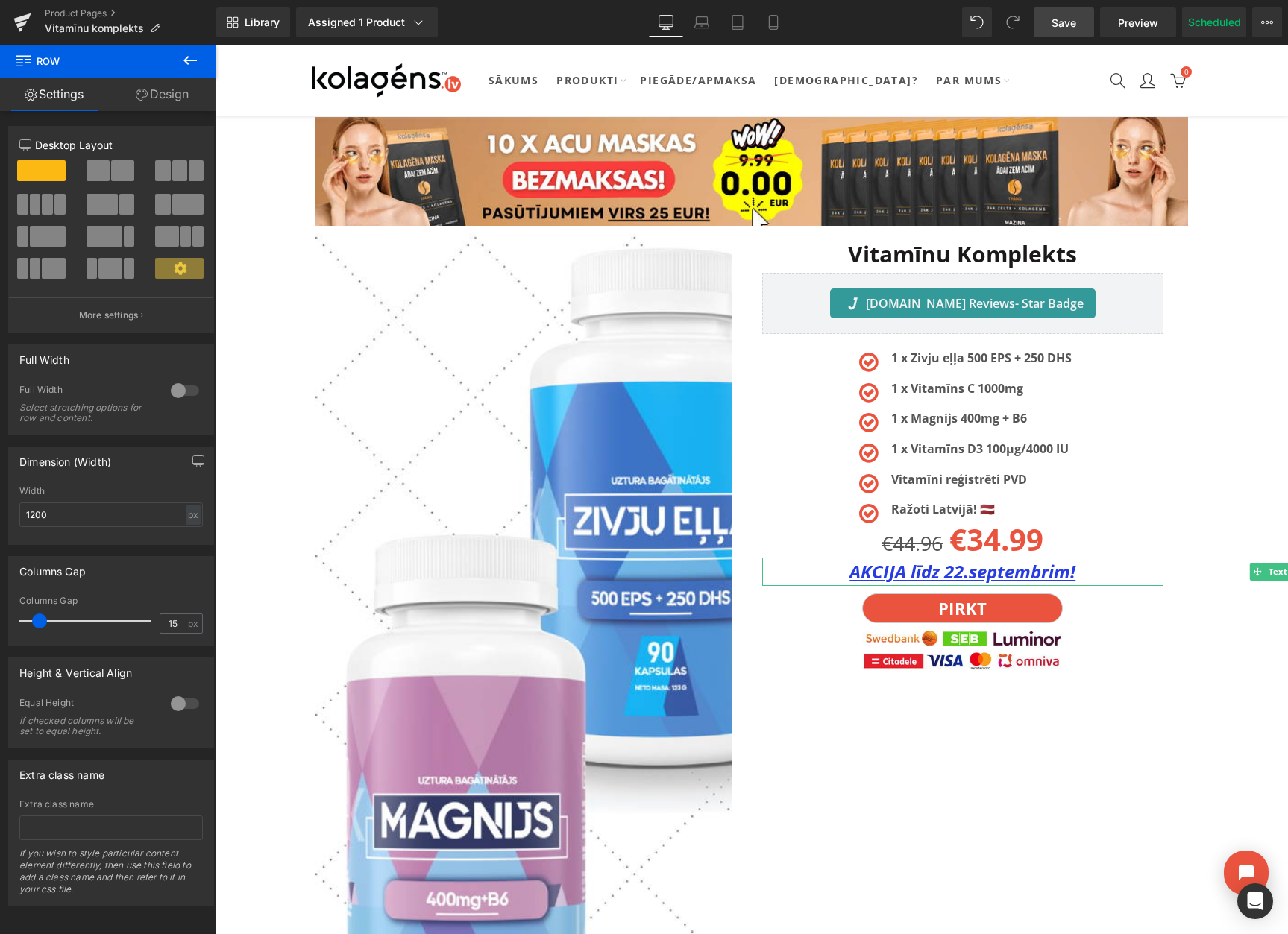
click at [73, 6] on div "Product Pages Vitamīnu komplekts" at bounding box center [108, 22] width 216 height 45
click at [73, 11] on link "Product Pages" at bounding box center [130, 14] width 172 height 12
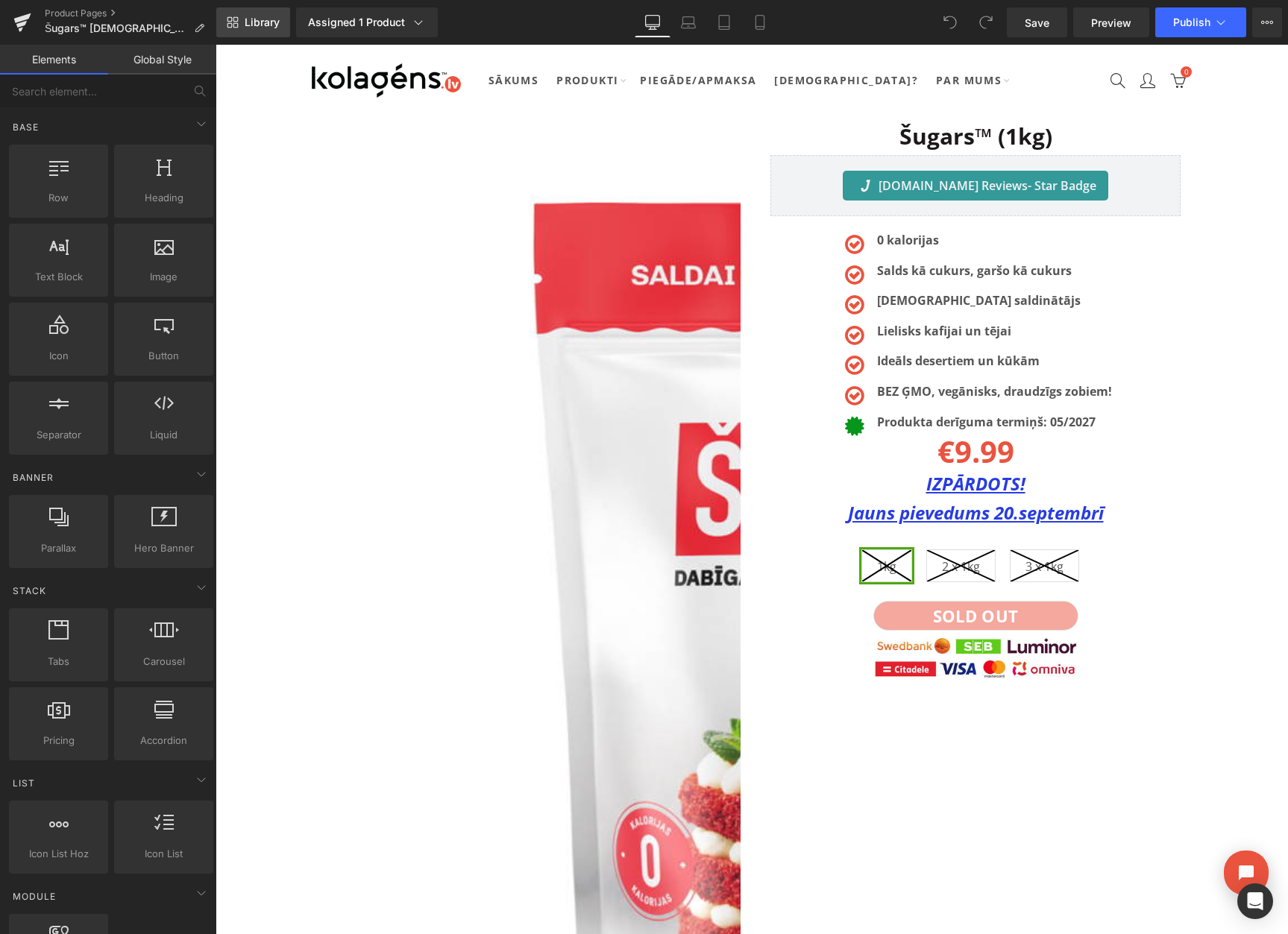
click at [257, 28] on span "Library" at bounding box center [262, 22] width 35 height 13
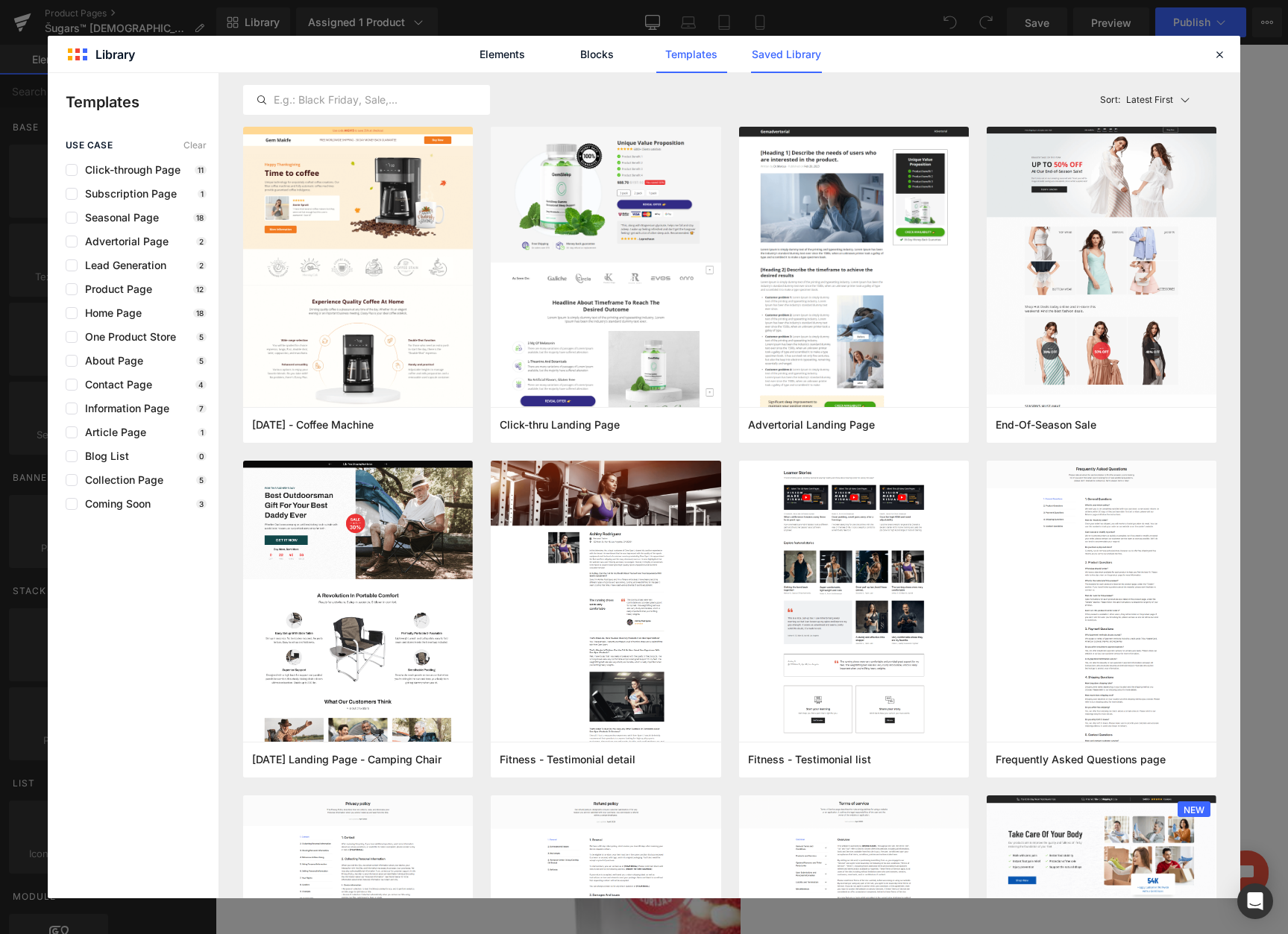
click at [776, 48] on link "Saved Library" at bounding box center [785, 54] width 71 height 38
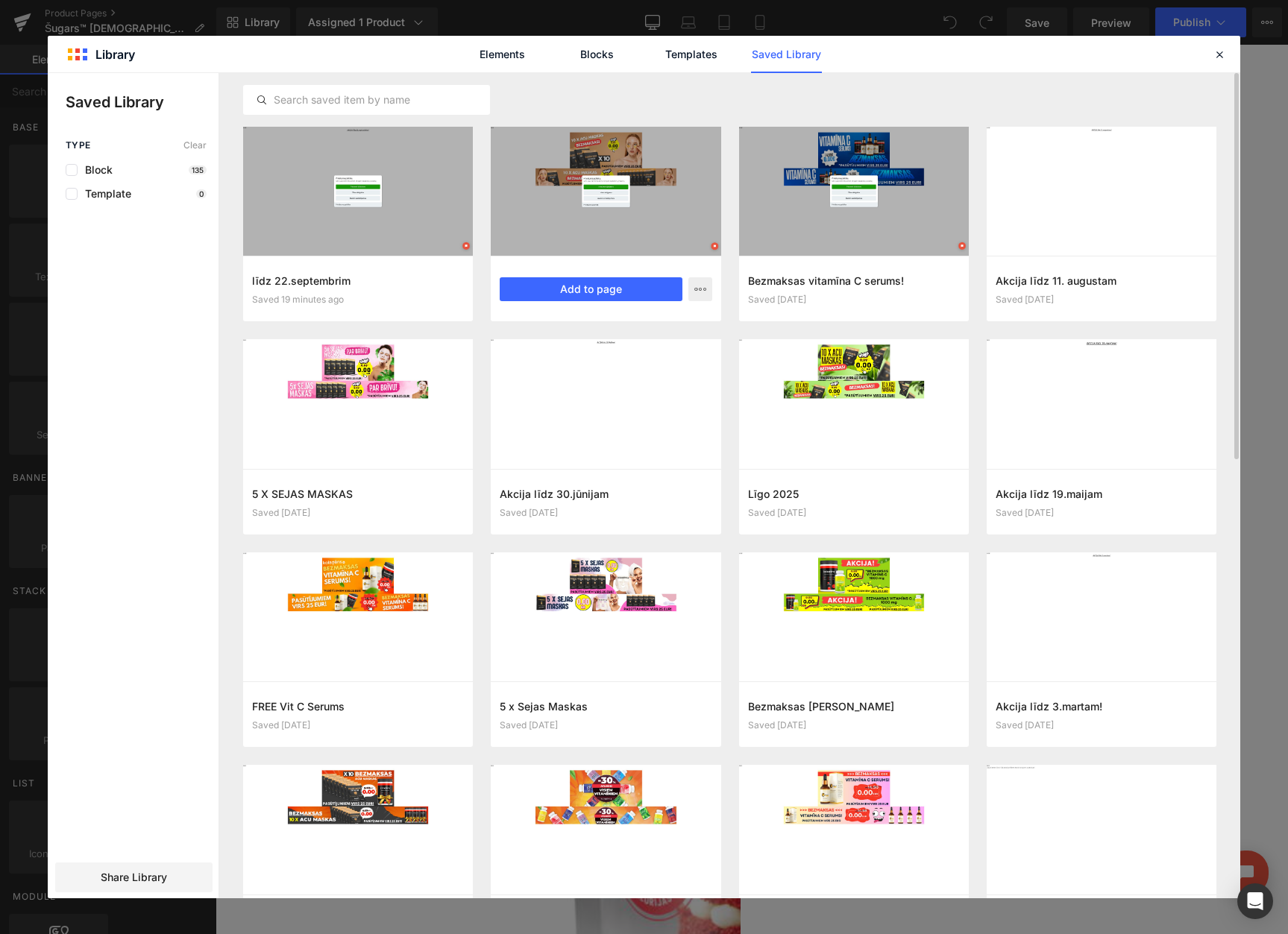
click at [564, 303] on div "Bezmaksas acu pači Saved 21 minutes ago Add to page" at bounding box center [605, 288] width 229 height 66
click at [568, 293] on button "Add to page" at bounding box center [591, 289] width 182 height 24
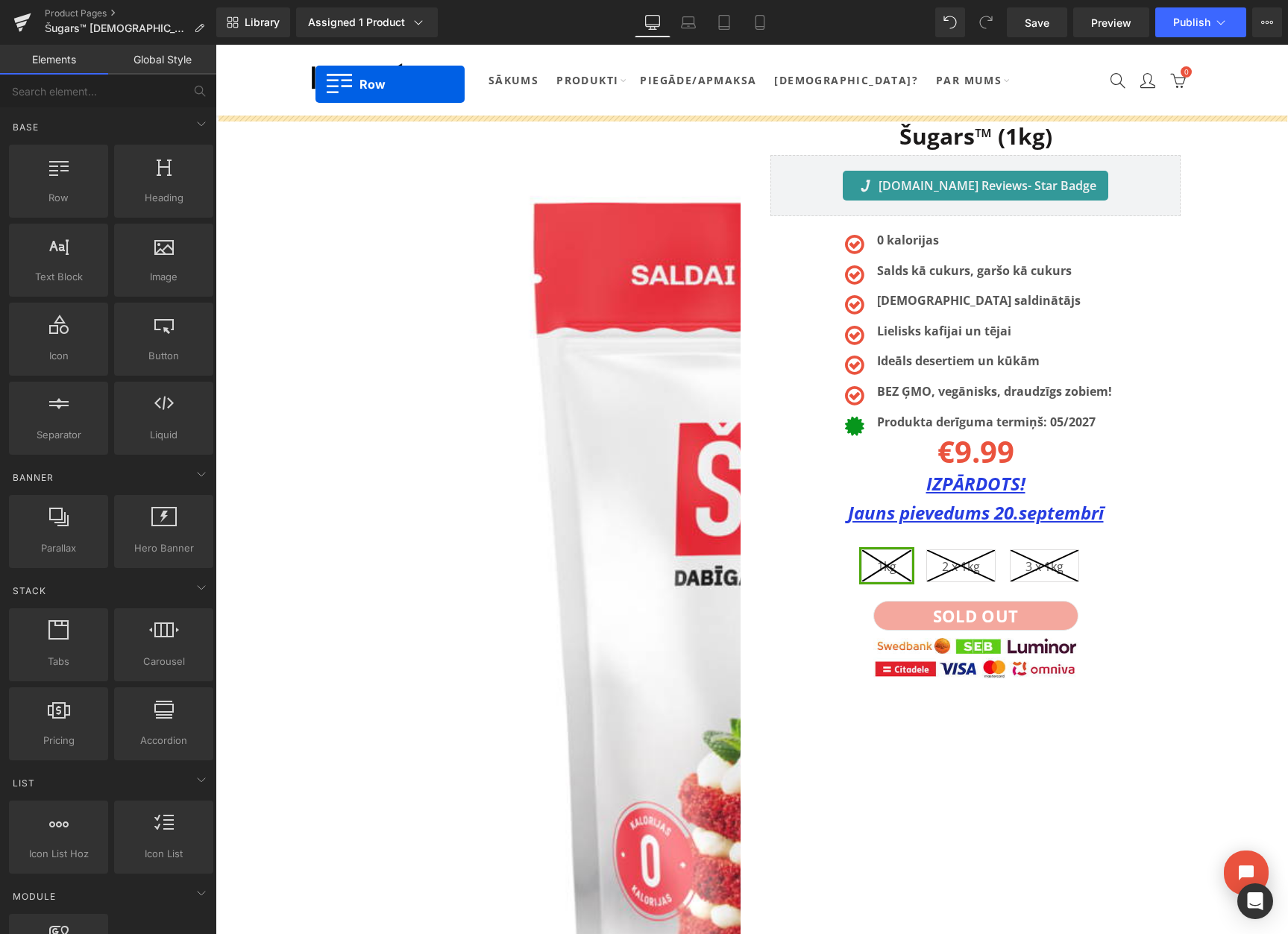
drag, startPoint x: 313, startPoint y: 223, endPoint x: 315, endPoint y: 84, distance: 139.0
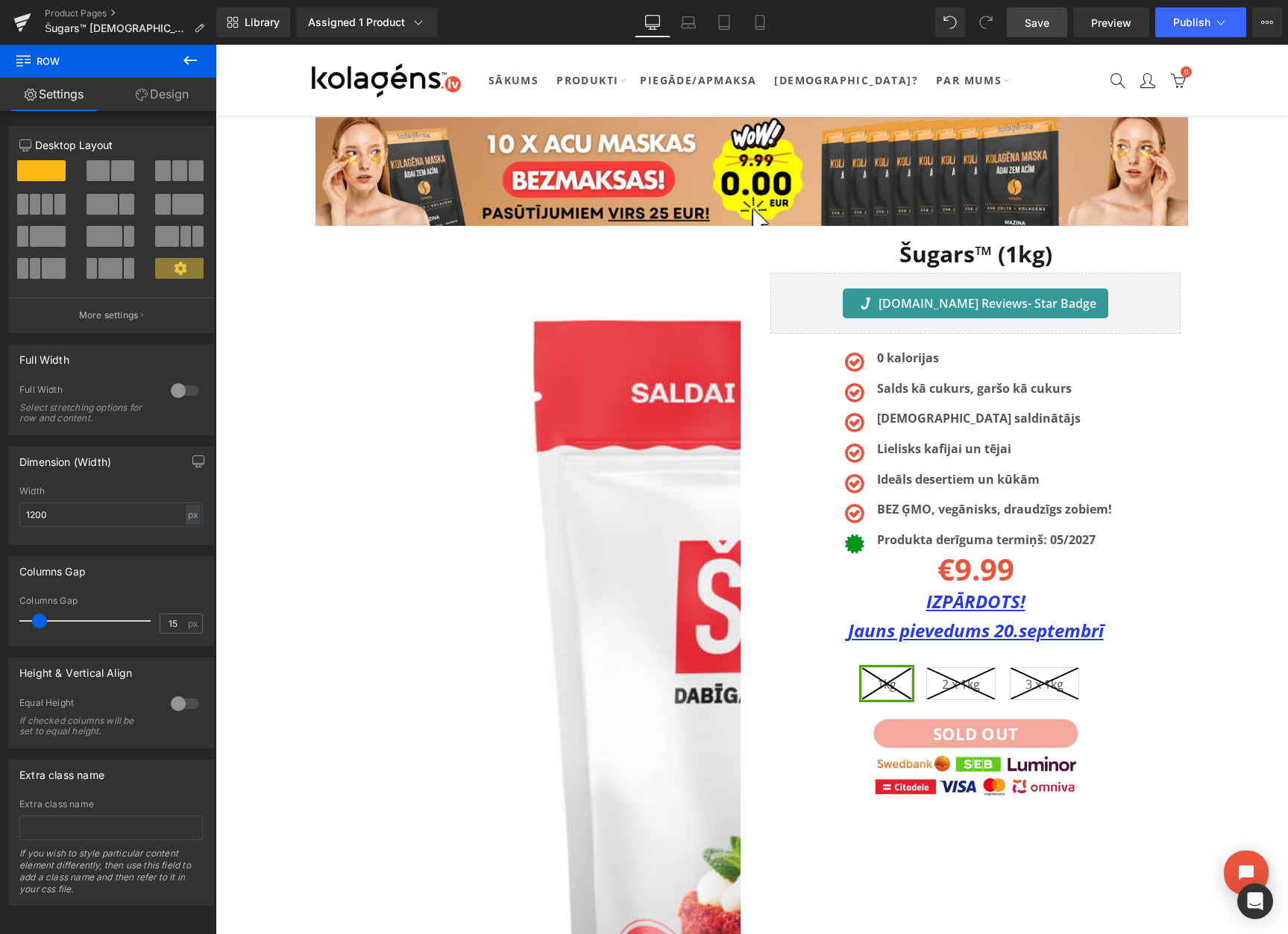
click at [1038, 25] on span "Save" at bounding box center [1037, 23] width 25 height 16
click at [1272, 25] on icon at bounding box center [1267, 23] width 12 height 12
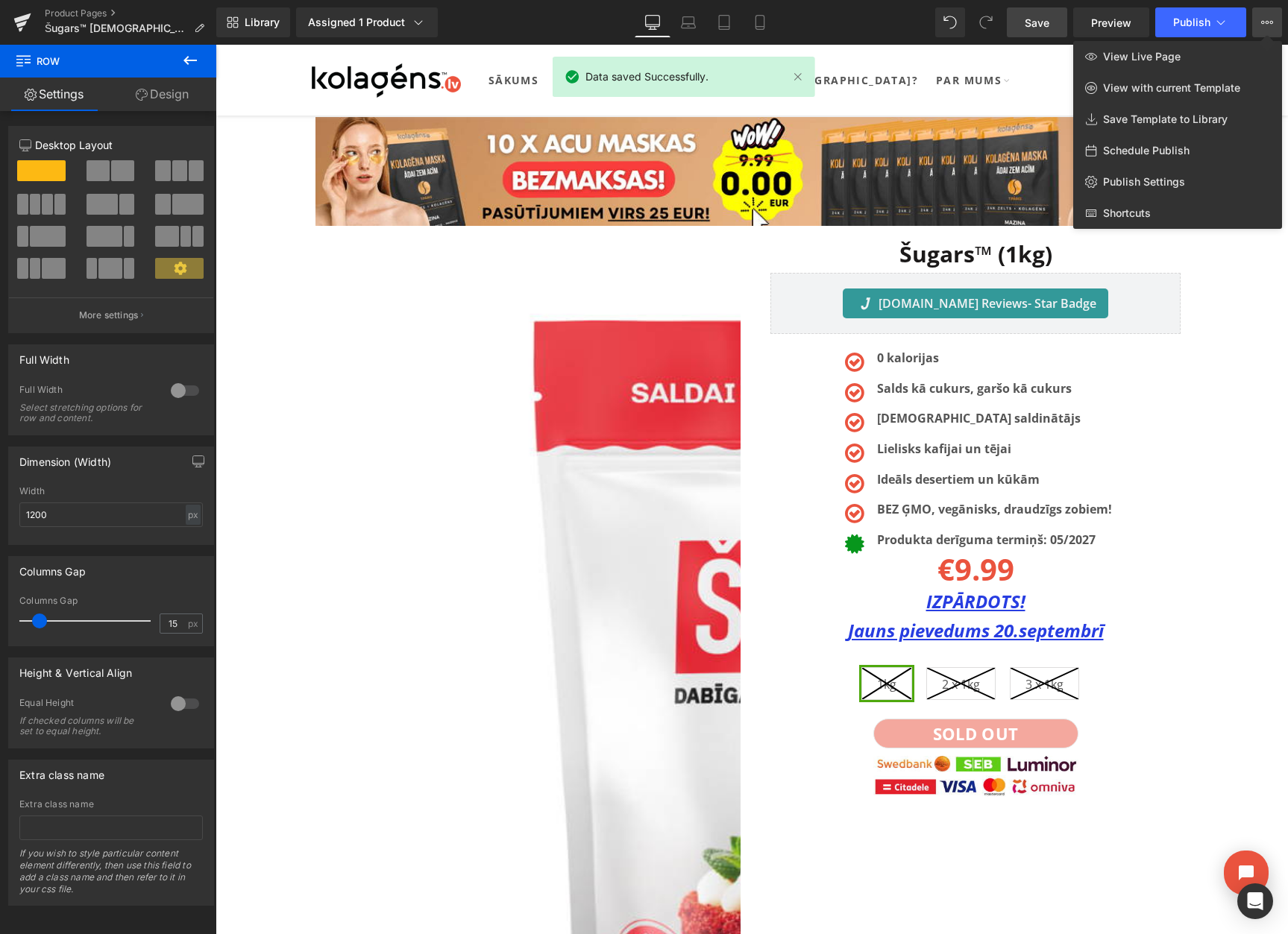
click at [1150, 151] on span "Schedule Publish" at bounding box center [1145, 150] width 87 height 13
select select
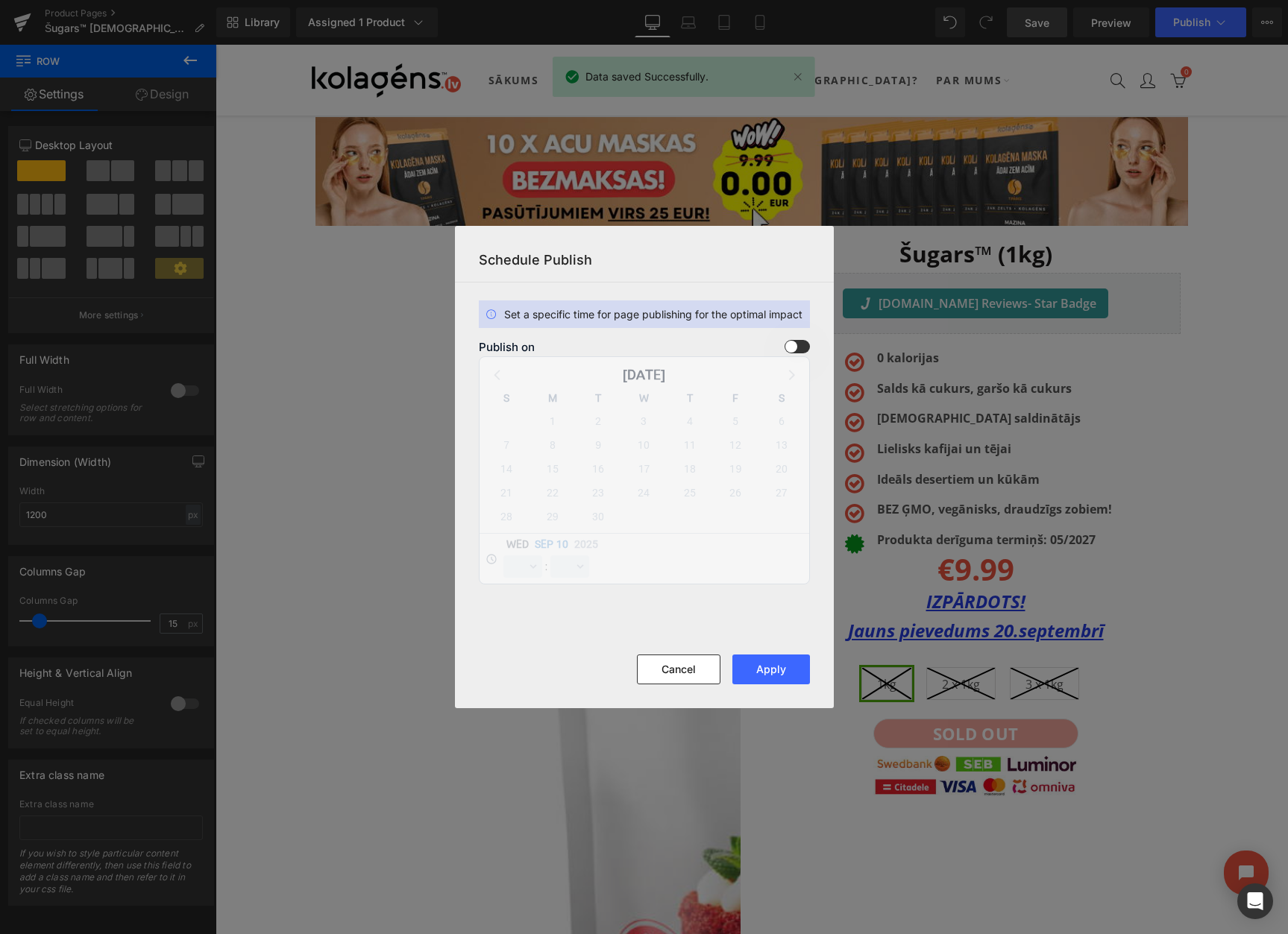
click at [789, 344] on span at bounding box center [797, 346] width 25 height 13
click at [0, 0] on input "checkbox" at bounding box center [0, 0] width 0 height 0
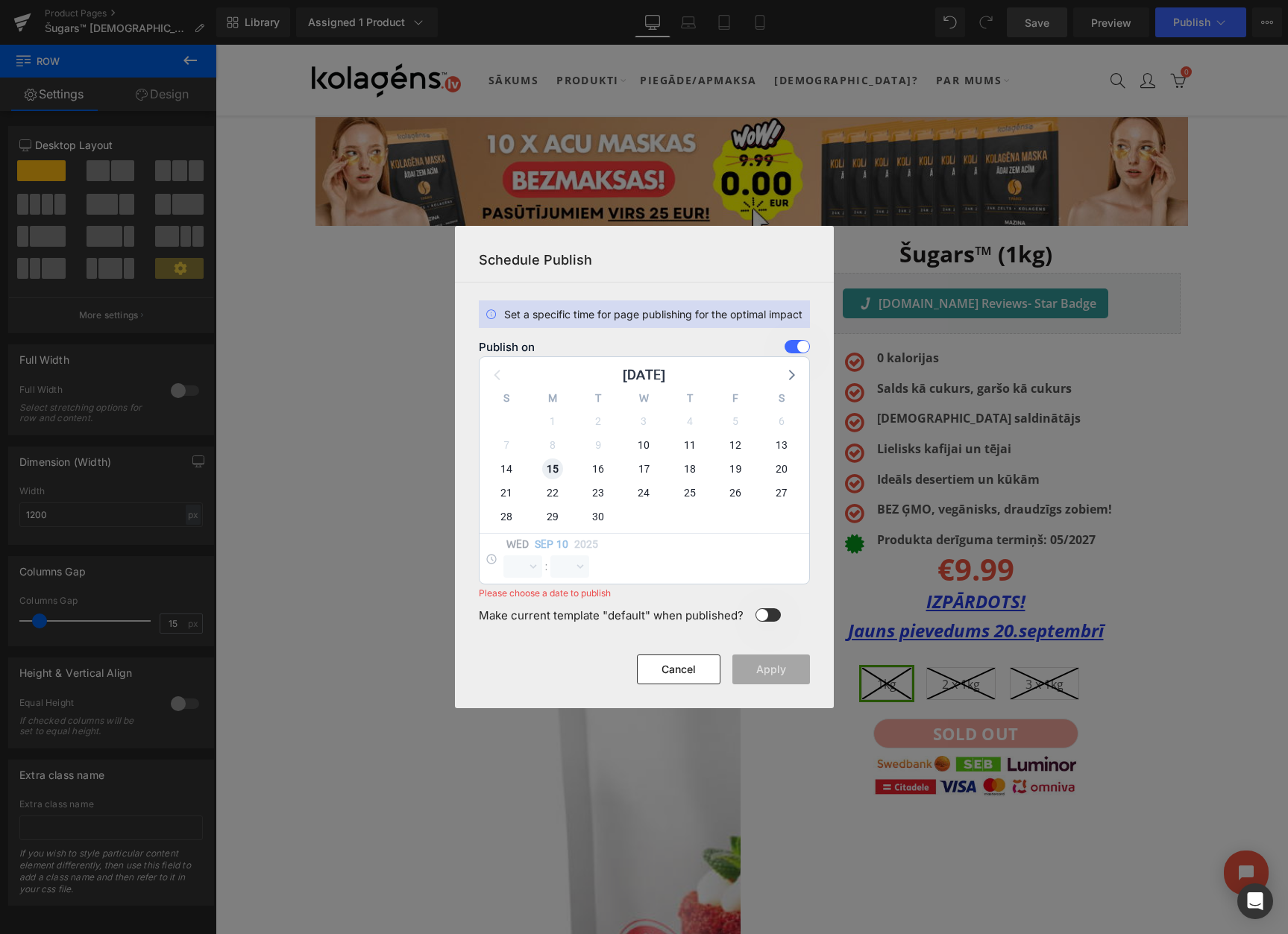
click at [552, 470] on span "15" at bounding box center [553, 469] width 21 height 21
select select "11"
select select "2"
click at [520, 565] on select "00 01 02 03 04 05 06 07 08 09 10 11 12 13 14 15 16 17 18 19 20 21 22 23" at bounding box center [523, 566] width 39 height 23
click at [503, 555] on select "00 01 02 03 04 05 06 07 08 09 10 11 12 13 14 15 16 17 18 19 20 21 22 23" at bounding box center [523, 566] width 39 height 23
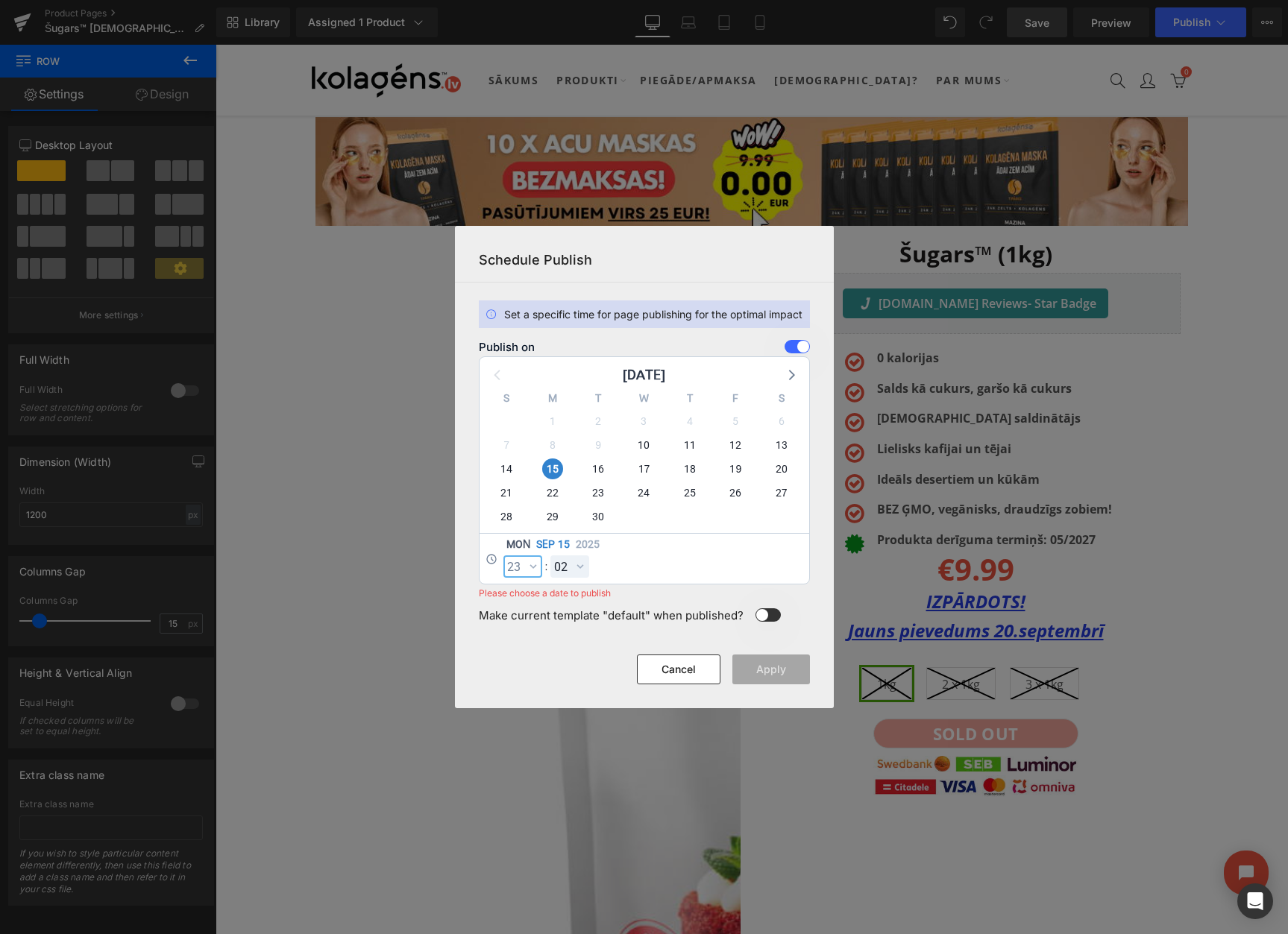
select select "23"
click at [567, 574] on select "00 01 02 03 04 05 06 07 08 09 10 11 12 13 14 15 16 17 18 19 20 21 22 23 24 25 2…" at bounding box center [569, 566] width 39 height 23
click at [550, 555] on select "00 01 02 03 04 05 06 07 08 09 10 11 12 13 14 15 16 17 18 19 20 21 22 23 24 25 2…" at bounding box center [569, 566] width 39 height 23
select select "59"
click at [756, 671] on button "Apply" at bounding box center [771, 670] width 78 height 30
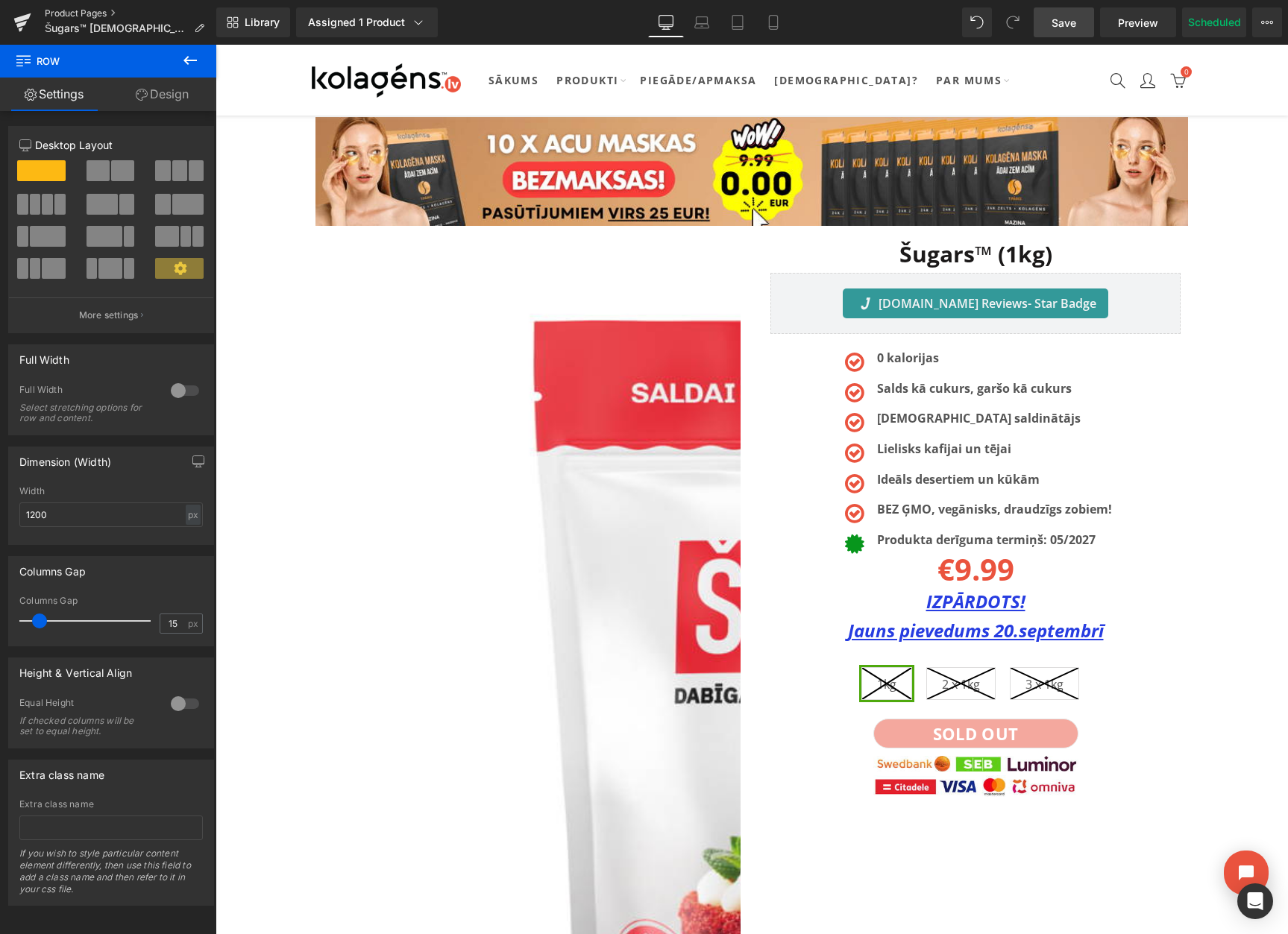
click at [88, 11] on link "Product Pages" at bounding box center [130, 14] width 172 height 12
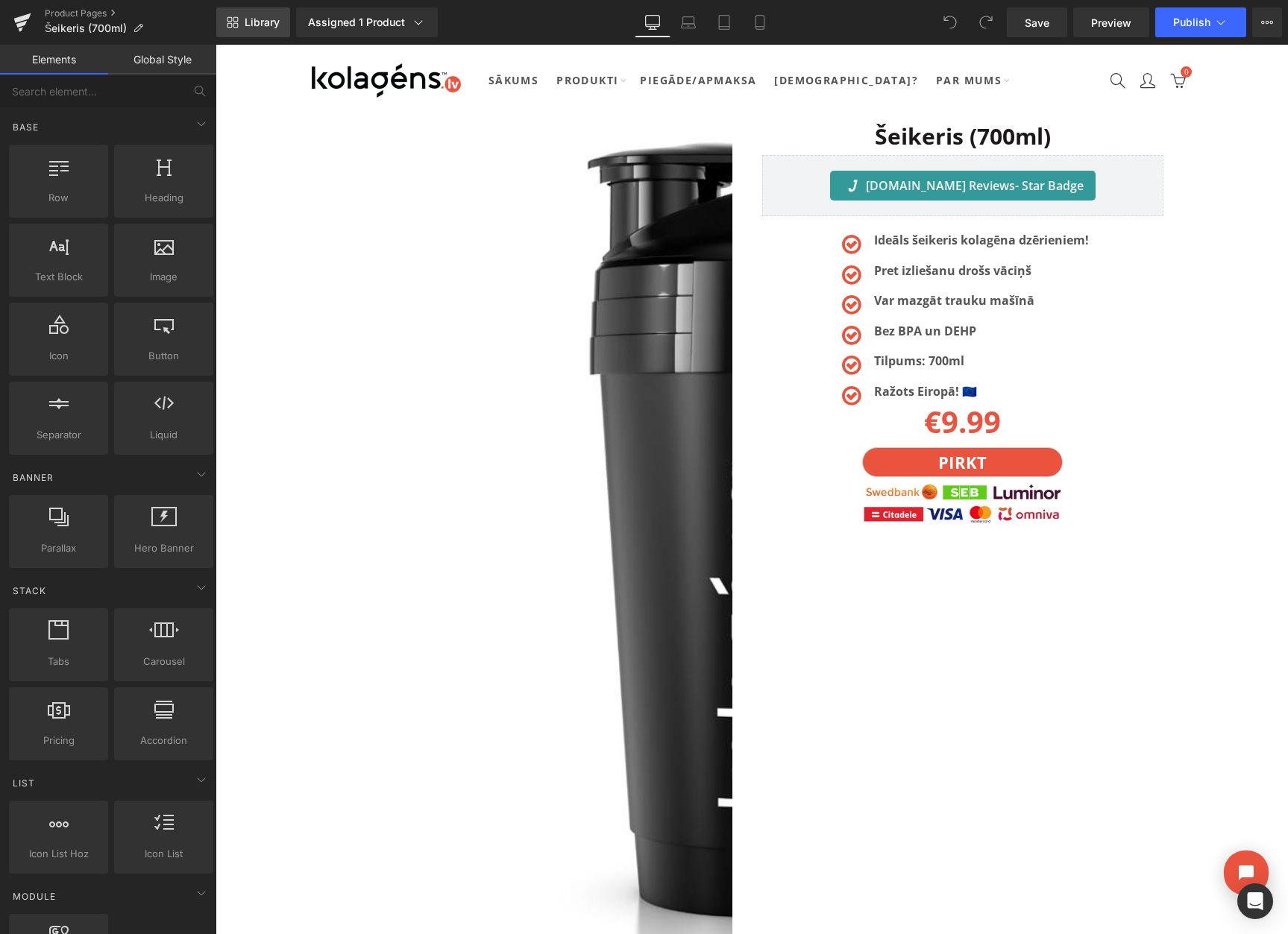
click at [267, 32] on link "Library" at bounding box center [253, 23] width 74 height 30
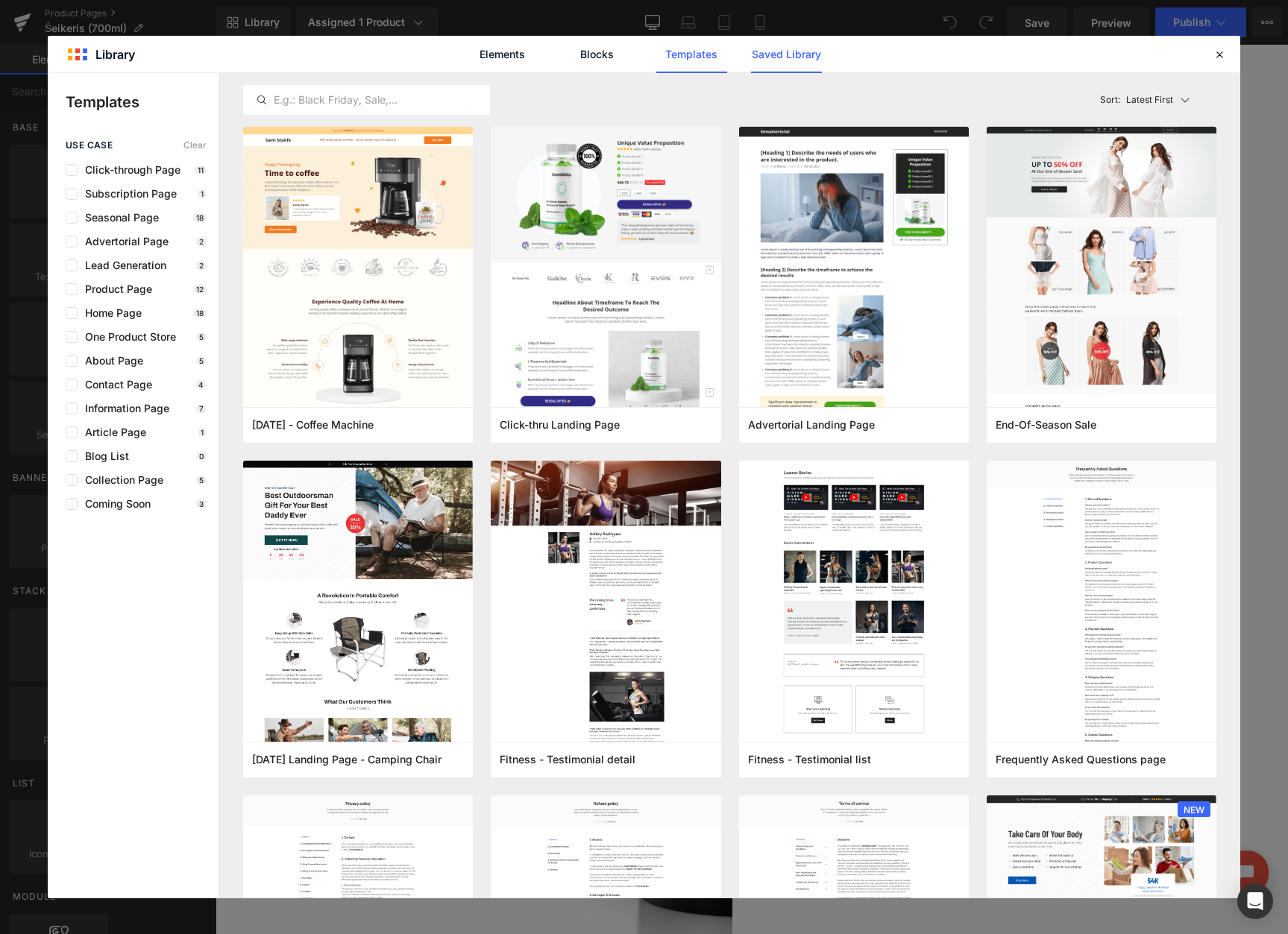
click at [789, 56] on link "Saved Library" at bounding box center [785, 54] width 71 height 38
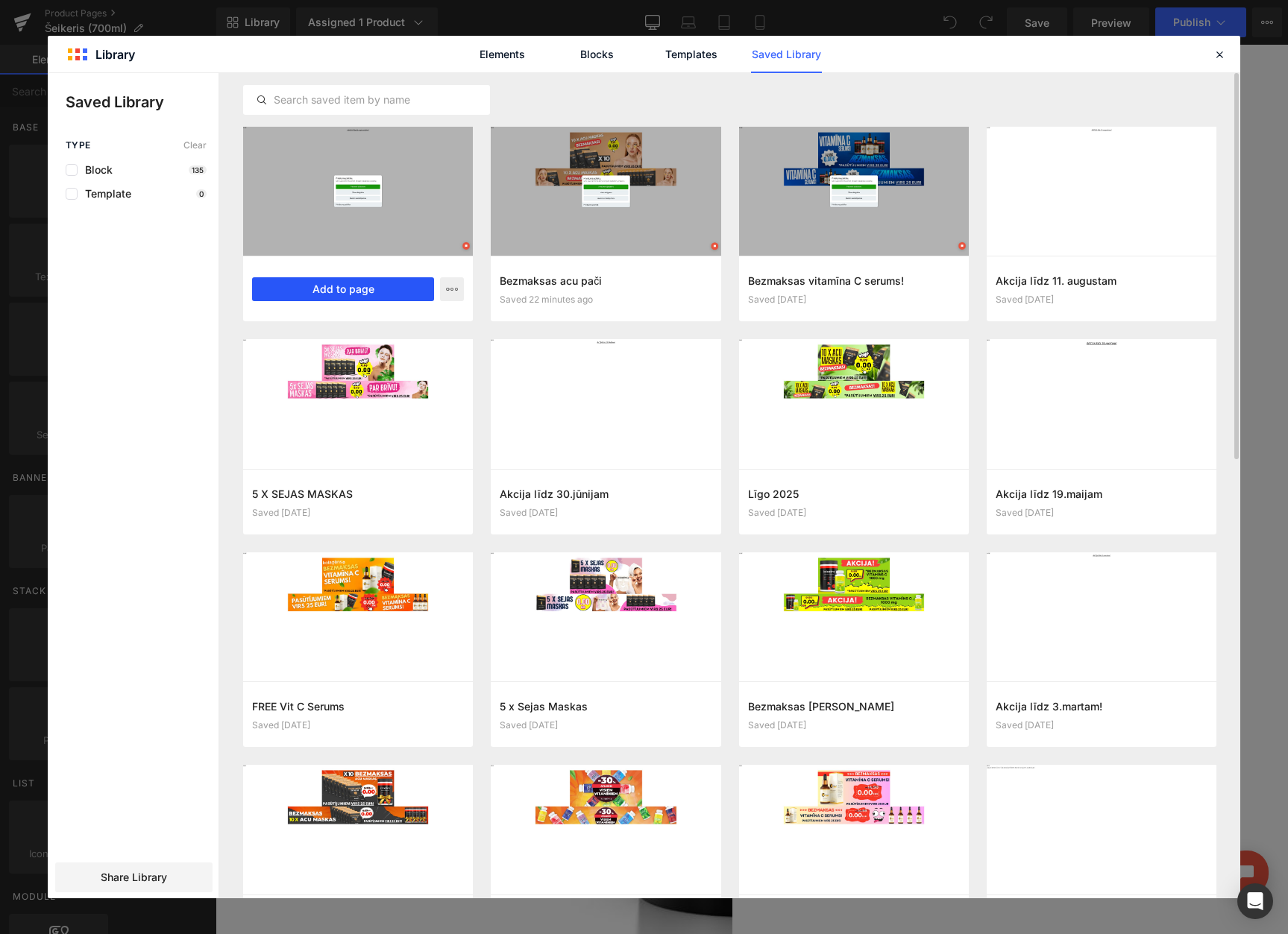
click at [278, 281] on button "Add to page" at bounding box center [343, 289] width 182 height 24
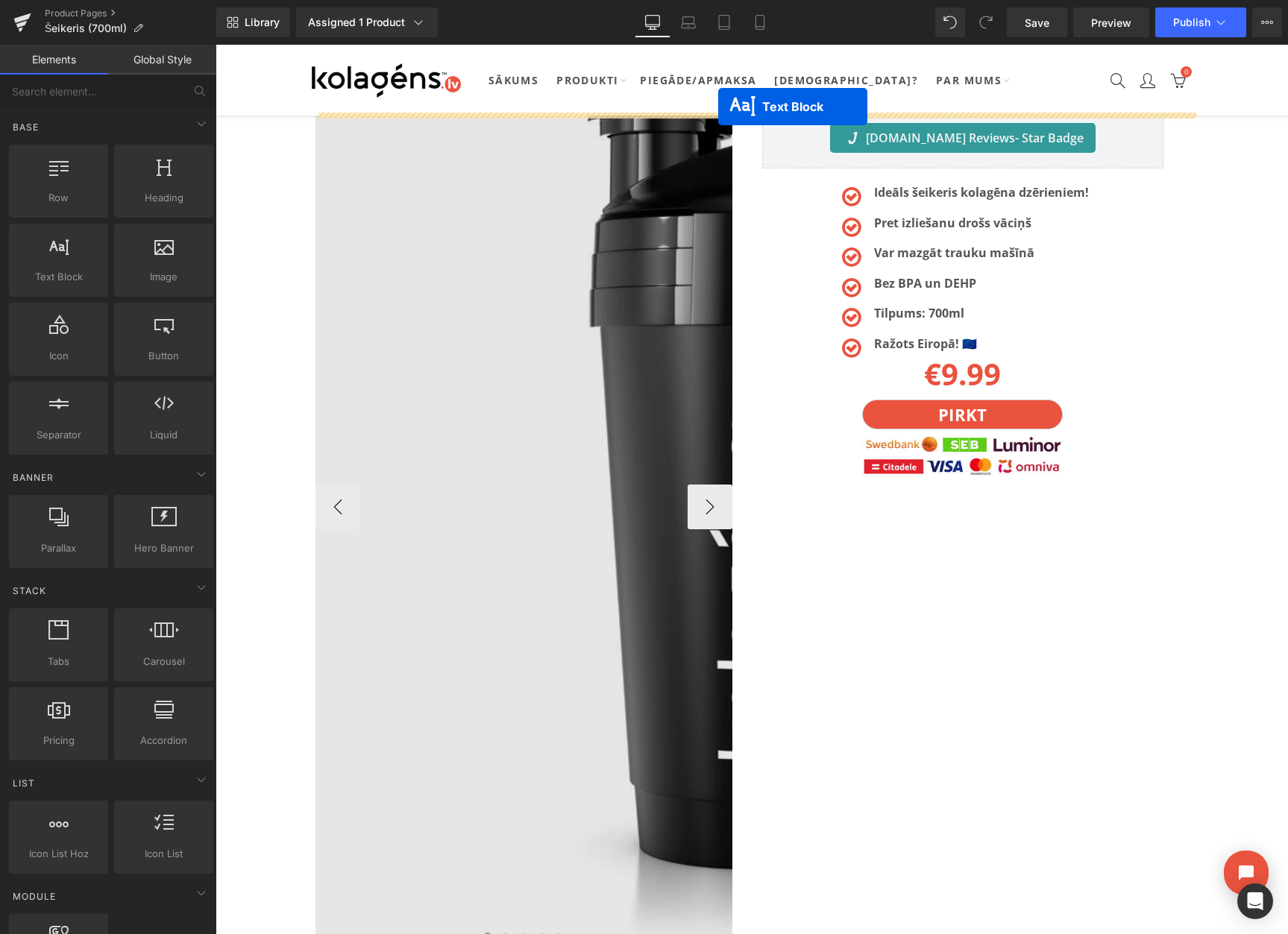
scroll to position [3, 0]
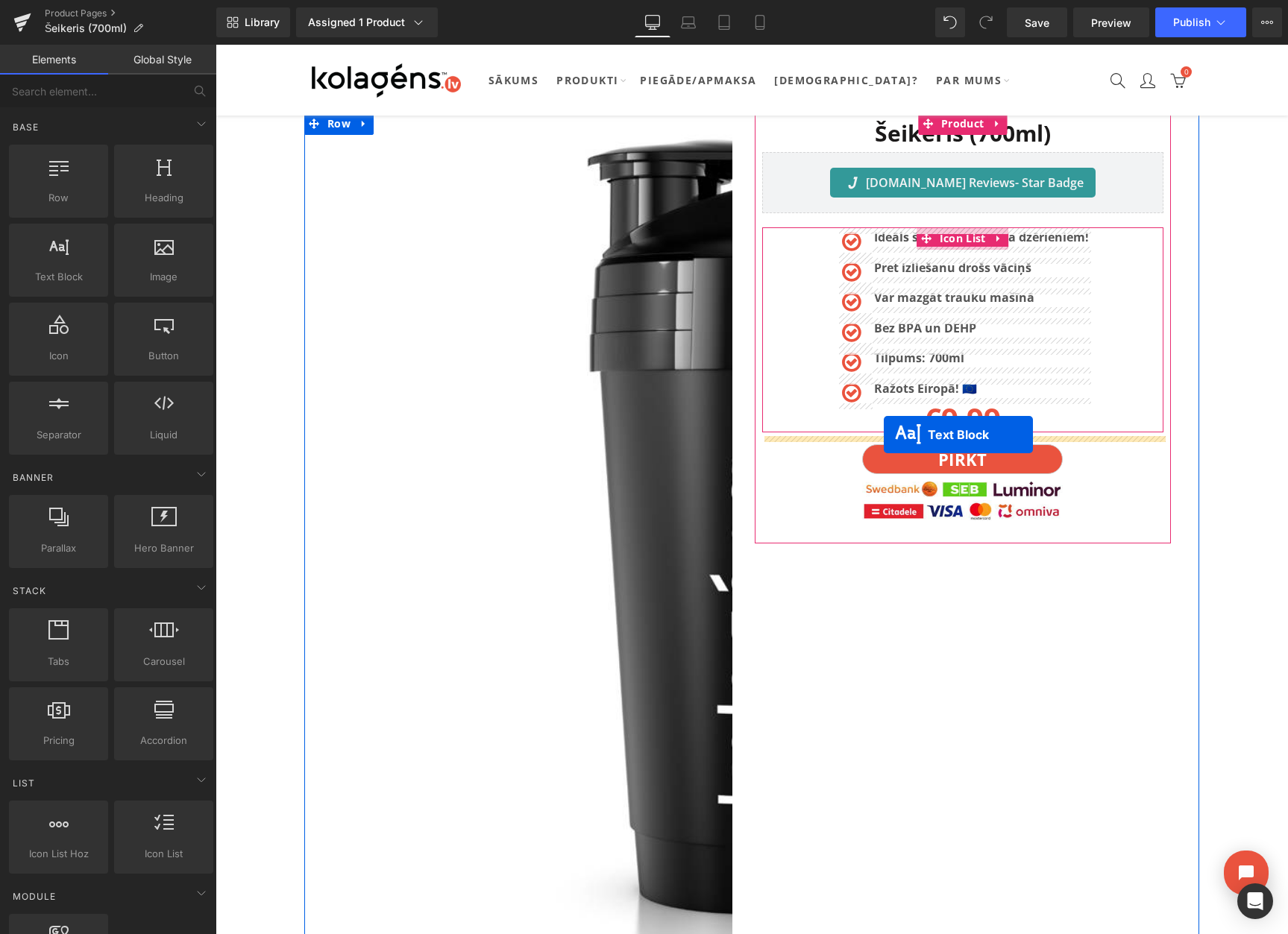
drag, startPoint x: 714, startPoint y: 275, endPoint x: 883, endPoint y: 435, distance: 232.7
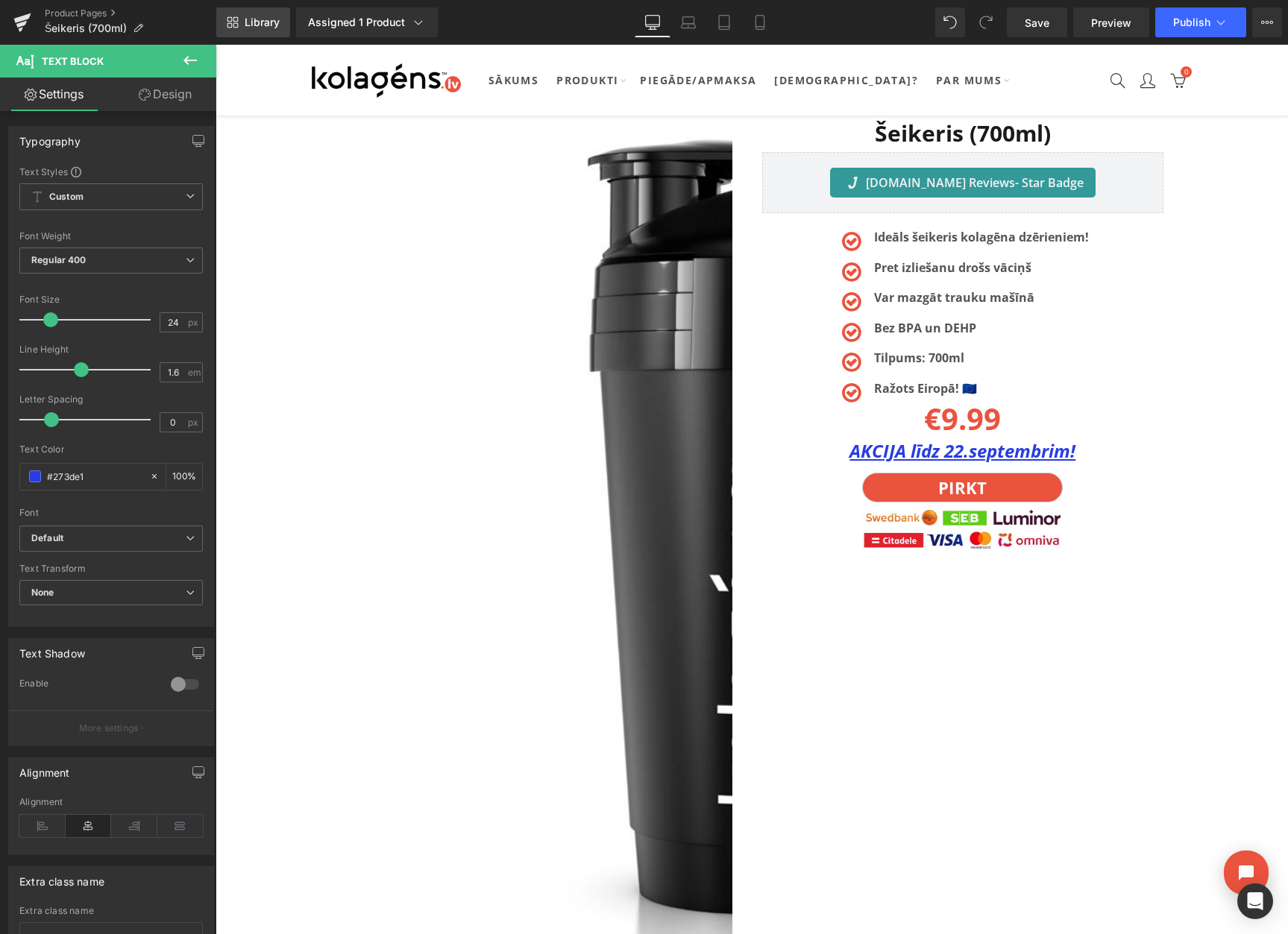
click at [262, 28] on span "Library" at bounding box center [262, 22] width 35 height 13
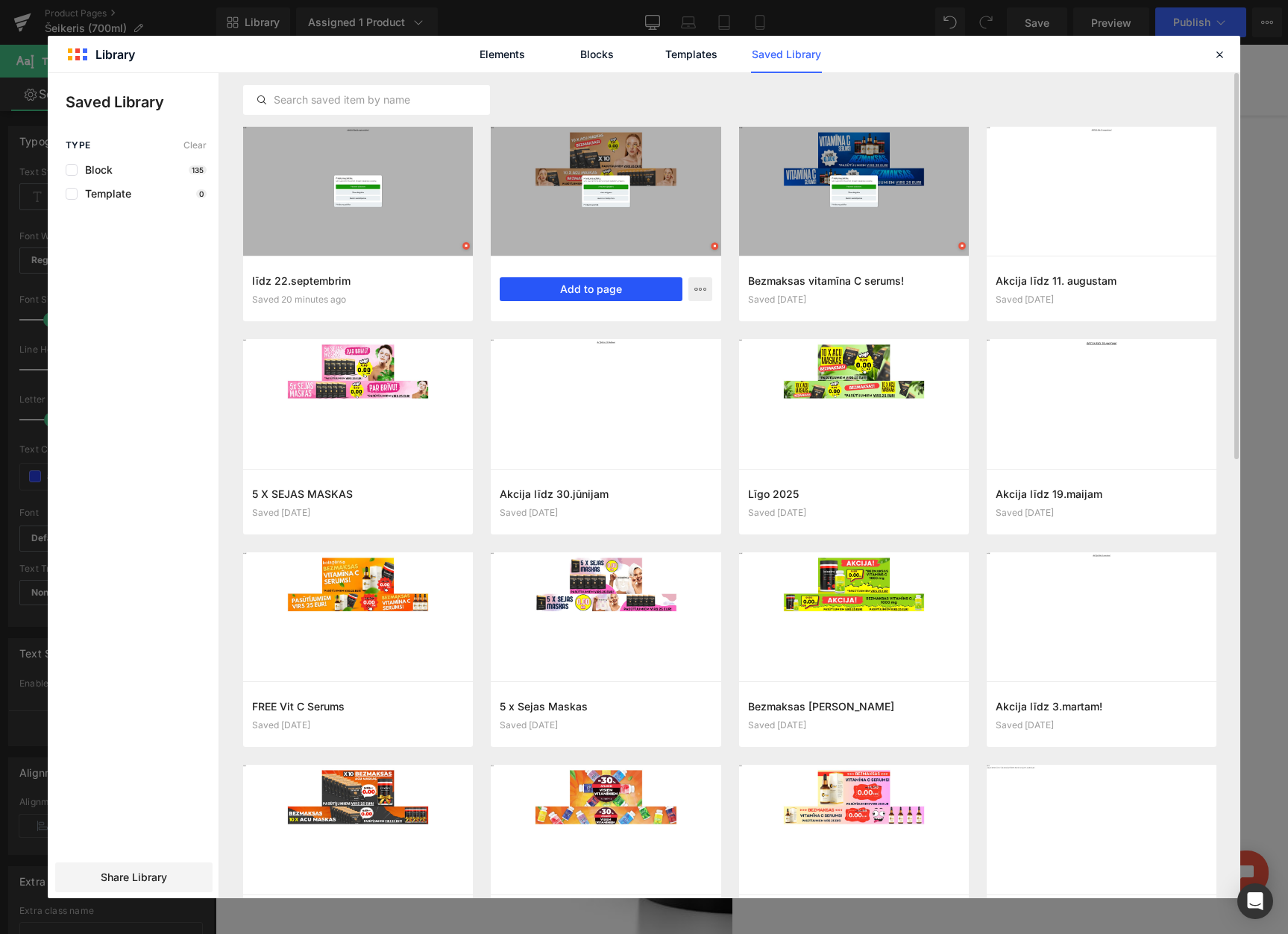
click at [580, 286] on button "Add to page" at bounding box center [591, 289] width 182 height 24
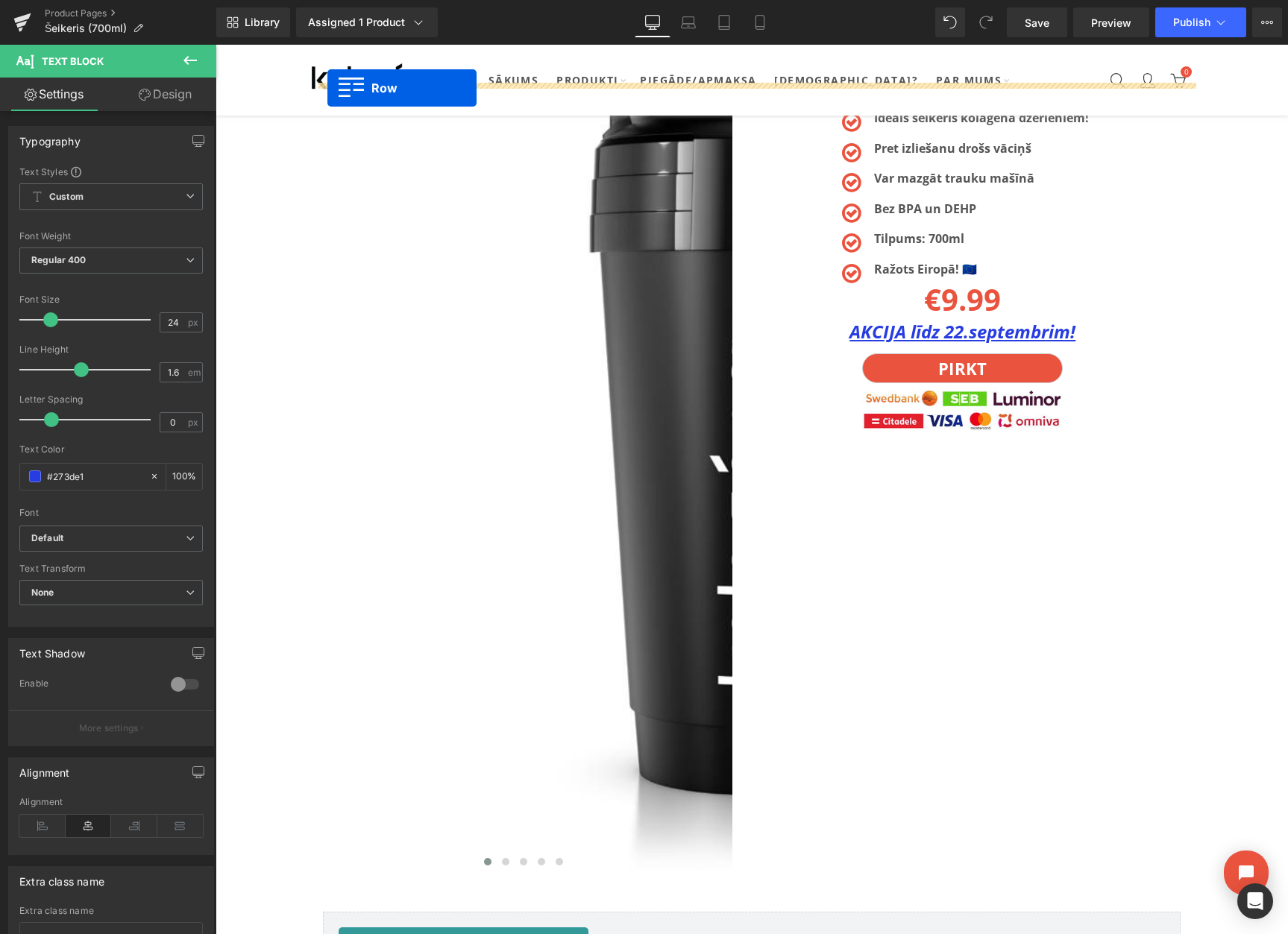
scroll to position [0, 0]
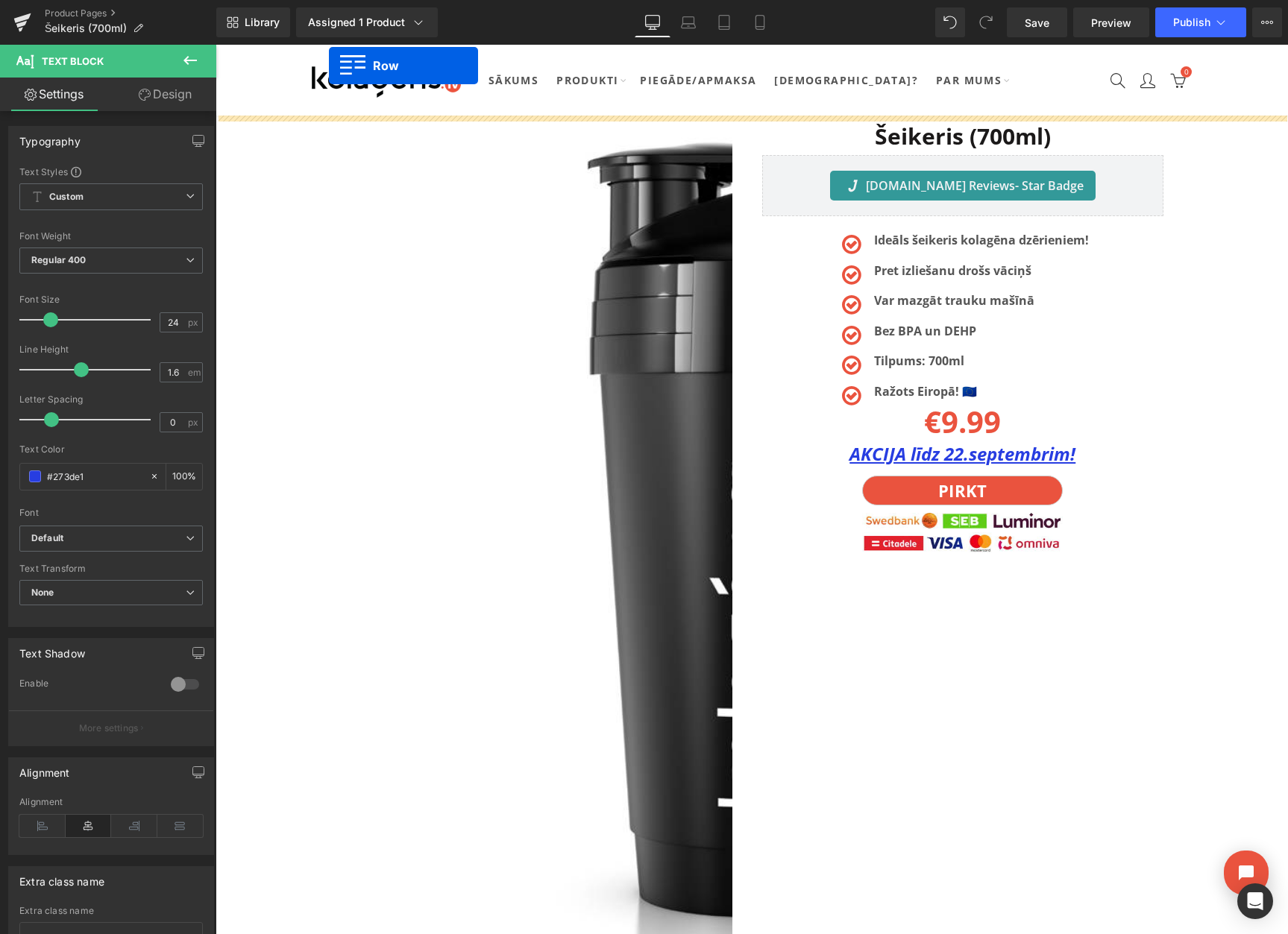
drag, startPoint x: 313, startPoint y: 223, endPoint x: 329, endPoint y: 66, distance: 157.8
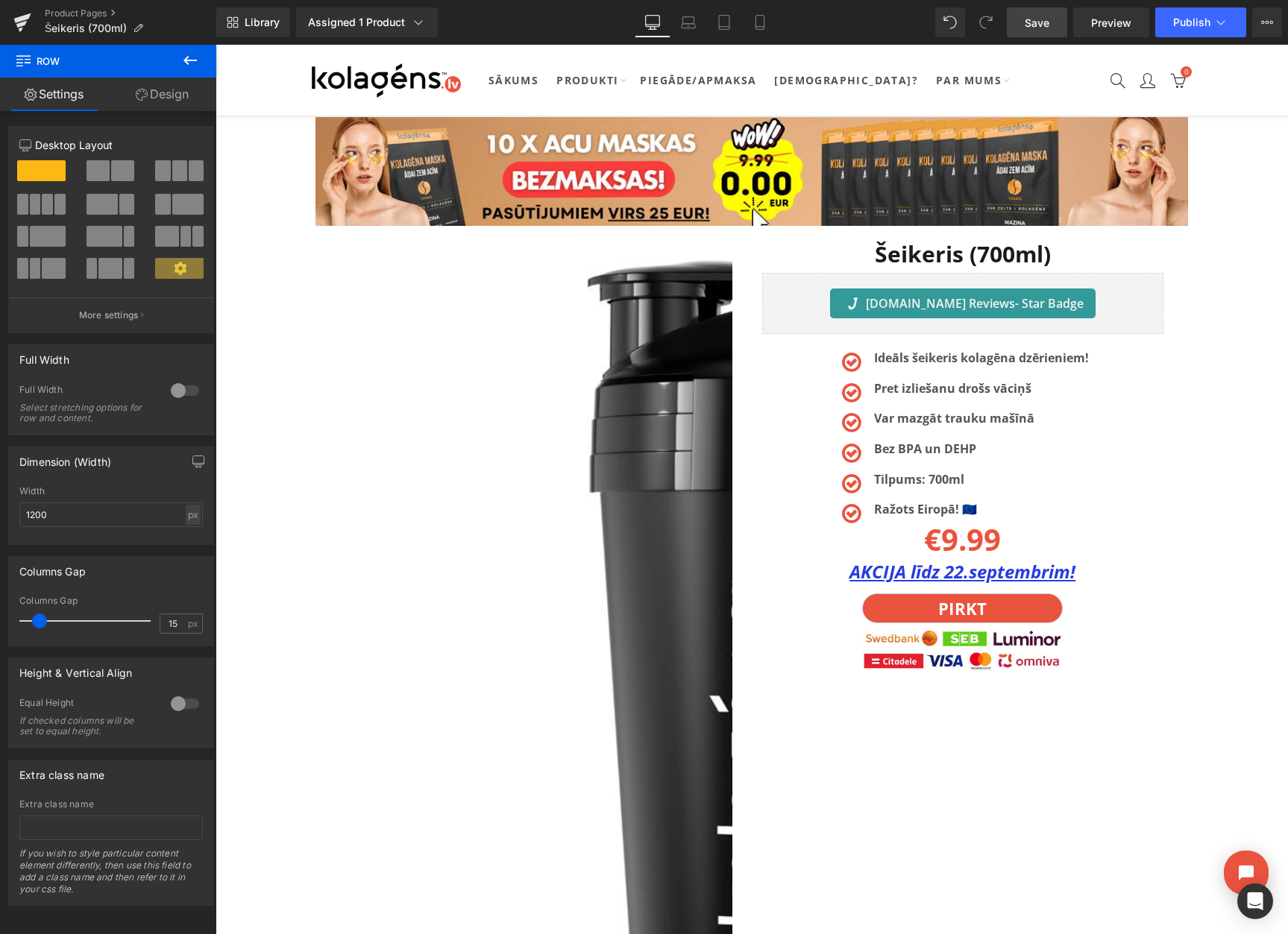
click at [1037, 23] on span "Save" at bounding box center [1037, 23] width 25 height 16
click at [1263, 13] on button "View Live Page View with current Template Save Template to Library Schedule Pub…" at bounding box center [1267, 23] width 30 height 30
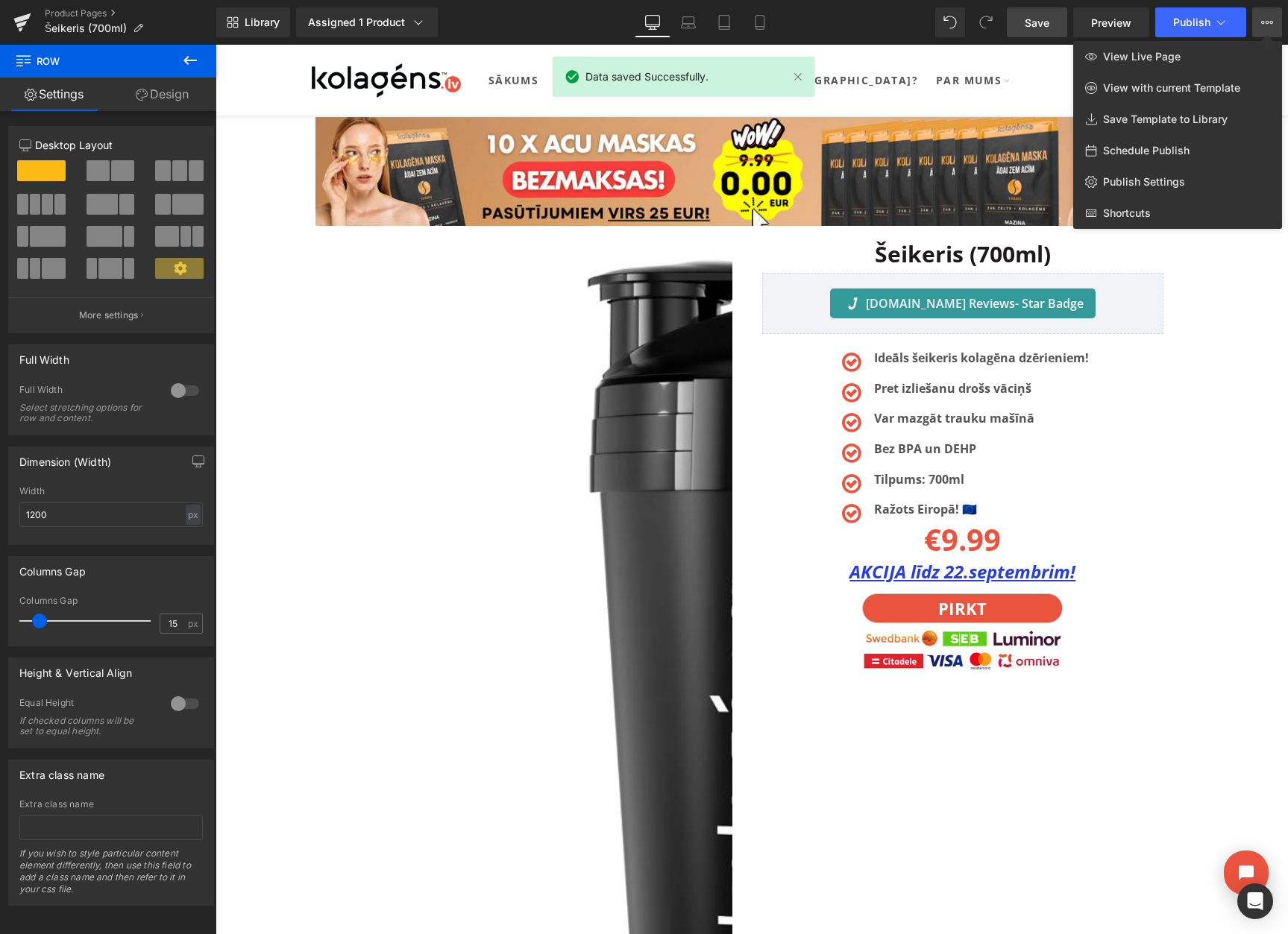
click at [1123, 152] on span "Schedule Publish" at bounding box center [1145, 150] width 87 height 13
select select
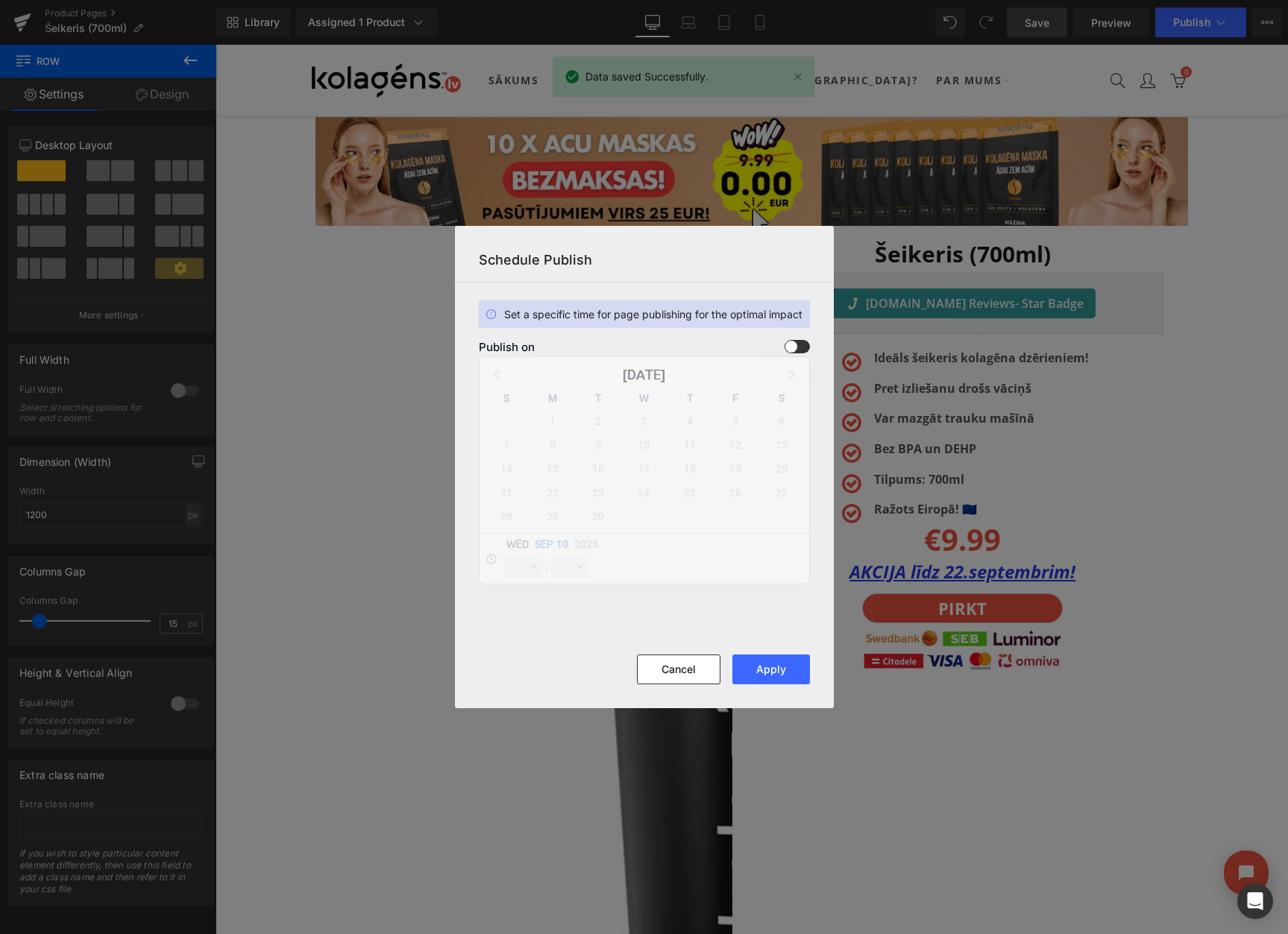
click at [801, 348] on span at bounding box center [797, 346] width 25 height 13
click at [0, 0] on input "checkbox" at bounding box center [0, 0] width 0 height 0
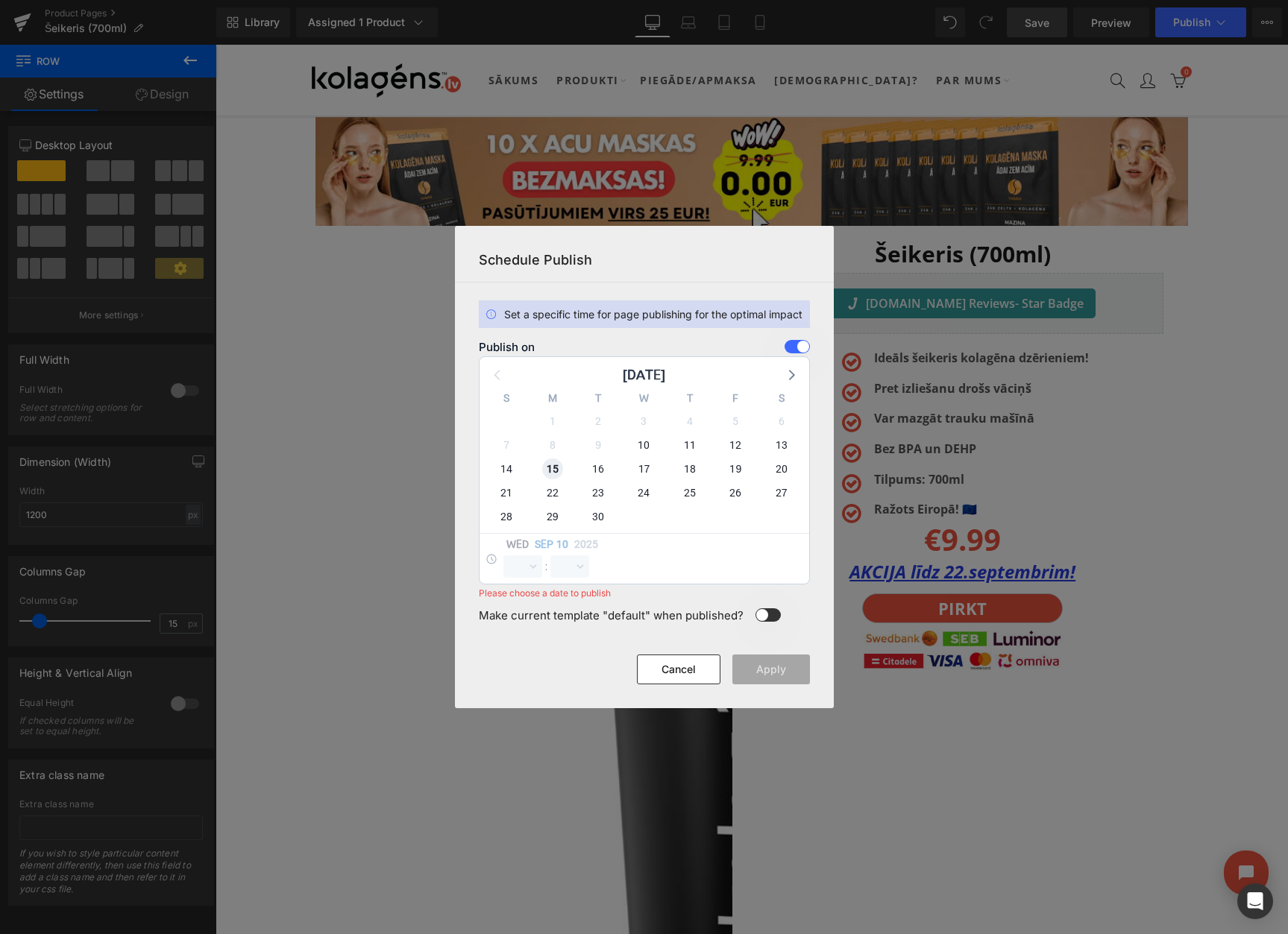
click at [551, 471] on span "15" at bounding box center [553, 469] width 21 height 21
select select "11"
select select "3"
click at [515, 568] on select "00 01 02 03 04 05 06 07 08 09 10 11 12 13 14 15 16 17 18 19 20 21 22 23" at bounding box center [523, 566] width 39 height 23
click at [503, 555] on select "00 01 02 03 04 05 06 07 08 09 10 11 12 13 14 15 16 17 18 19 20 21 22 23" at bounding box center [523, 566] width 39 height 23
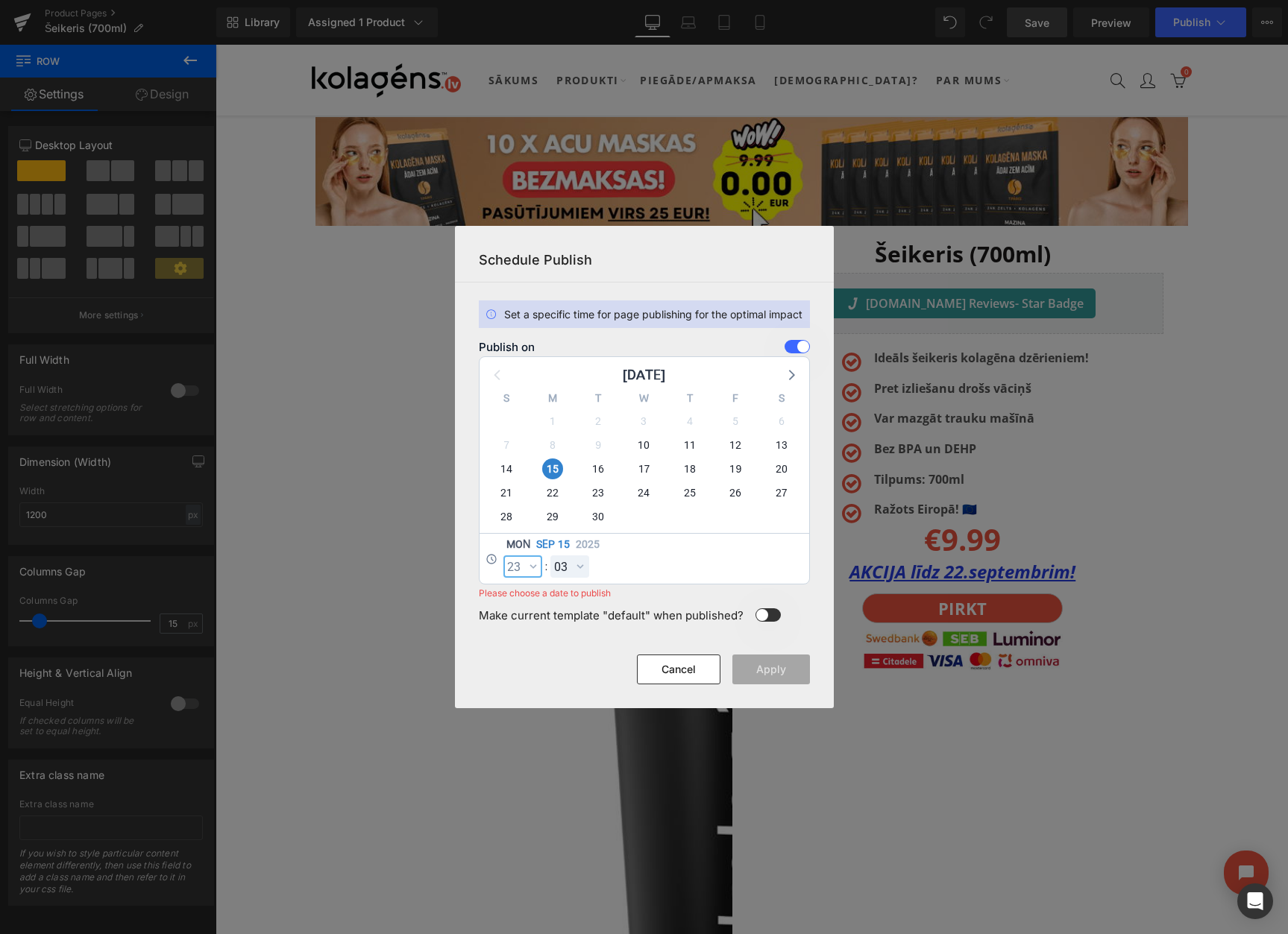
select select "23"
click at [571, 565] on select "00 01 02 03 04 05 06 07 08 09 10 11 12 13 14 15 16 17 18 19 20 21 22 23 24 25 2…" at bounding box center [569, 566] width 39 height 23
click at [550, 555] on select "00 01 02 03 04 05 06 07 08 09 10 11 12 13 14 15 16 17 18 19 20 21 22 23 24 25 2…" at bounding box center [569, 566] width 39 height 23
select select "59"
click at [785, 670] on button "Apply" at bounding box center [771, 670] width 78 height 30
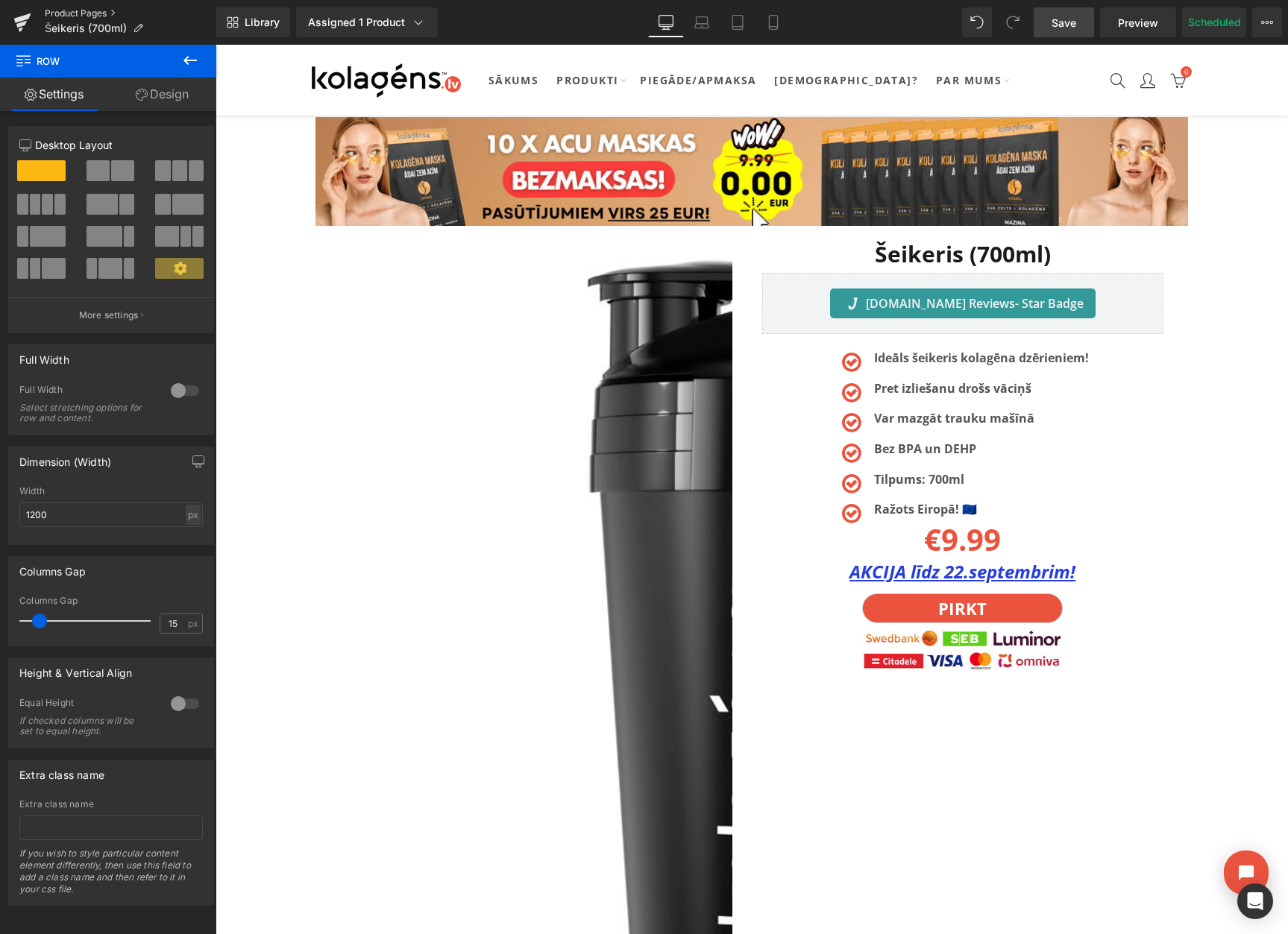
click at [79, 10] on link "Product Pages" at bounding box center [130, 14] width 172 height 12
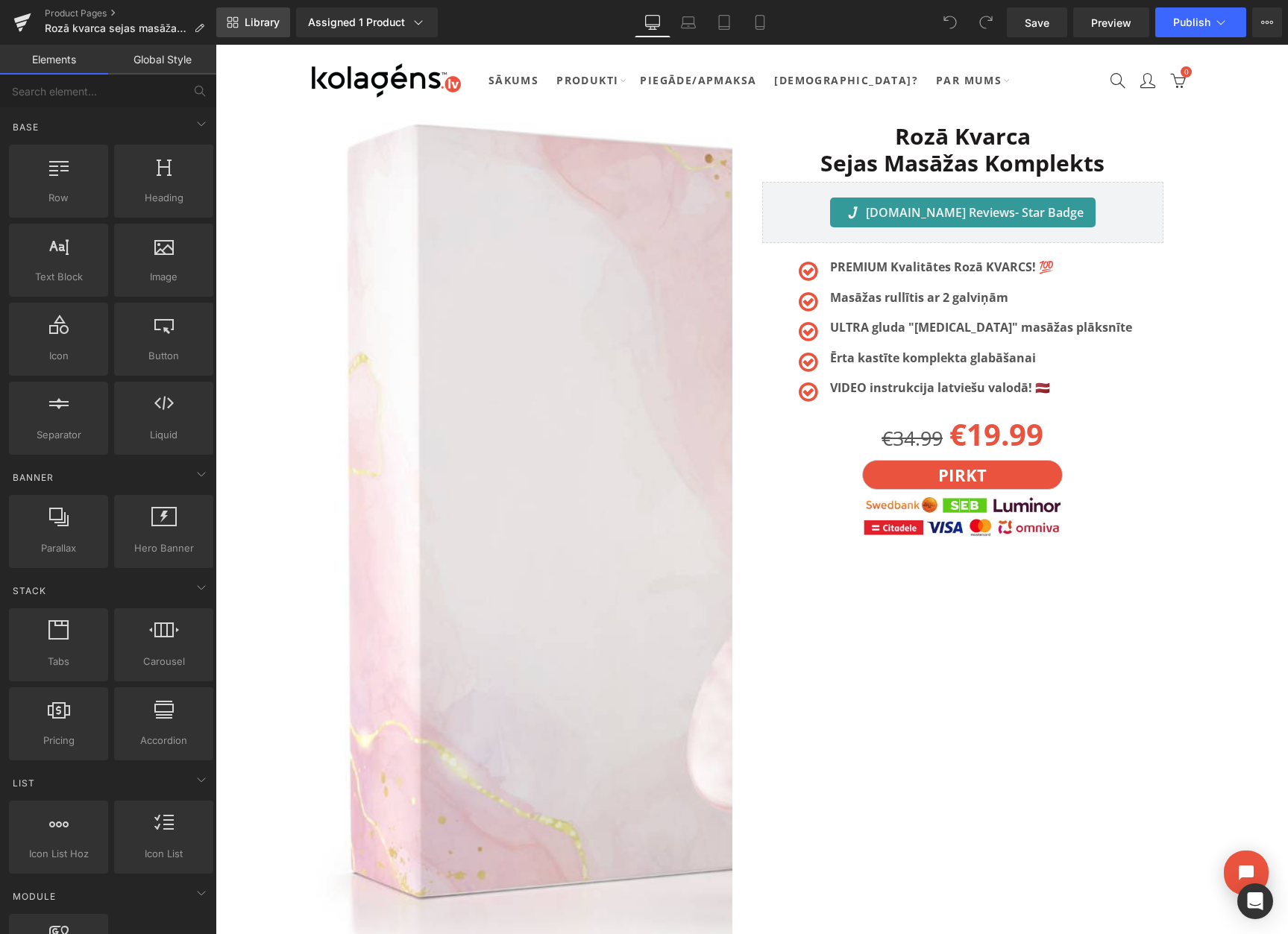
click at [264, 16] on span "Library" at bounding box center [262, 22] width 35 height 13
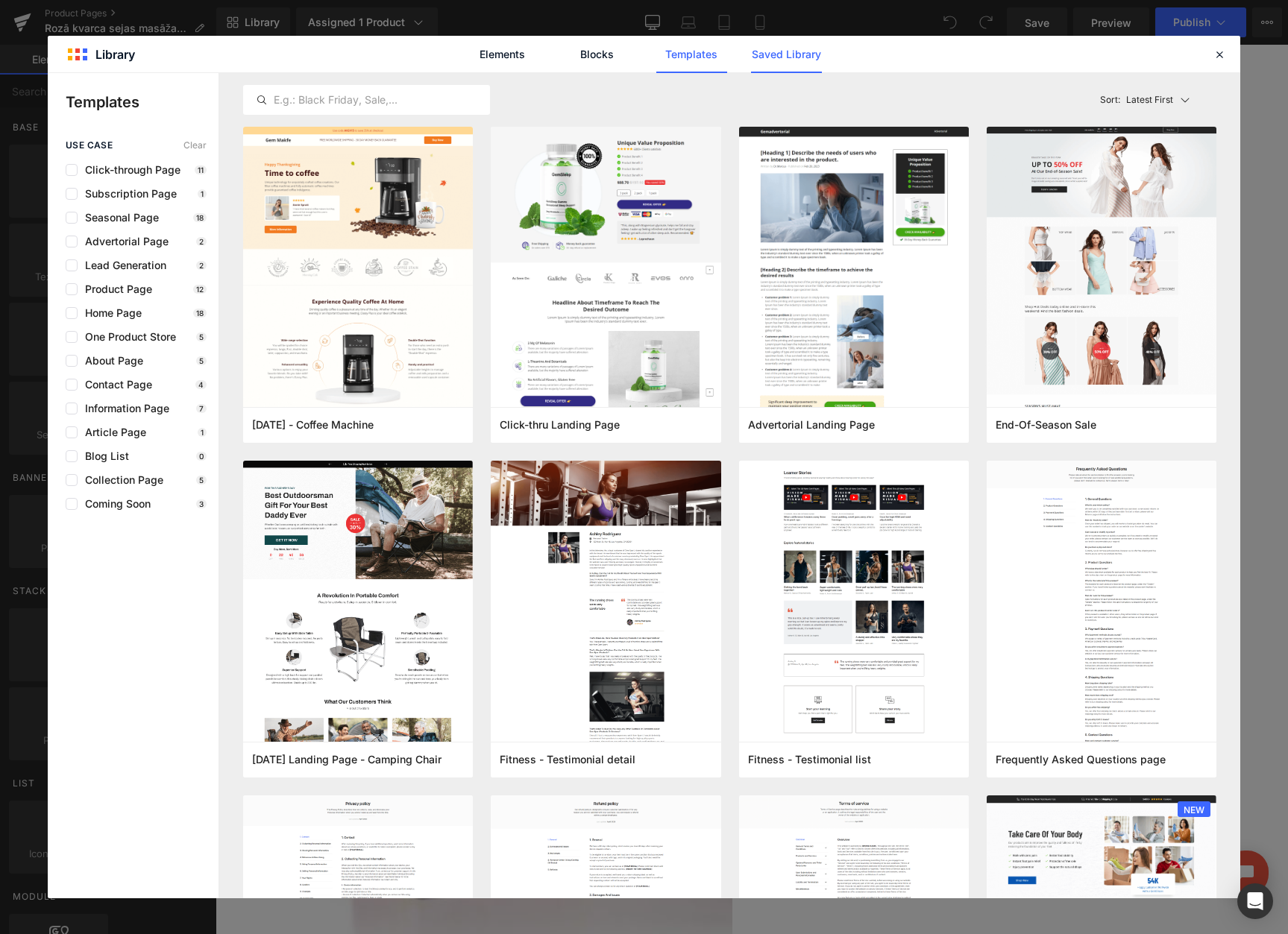
click at [811, 58] on link "Saved Library" at bounding box center [785, 54] width 71 height 38
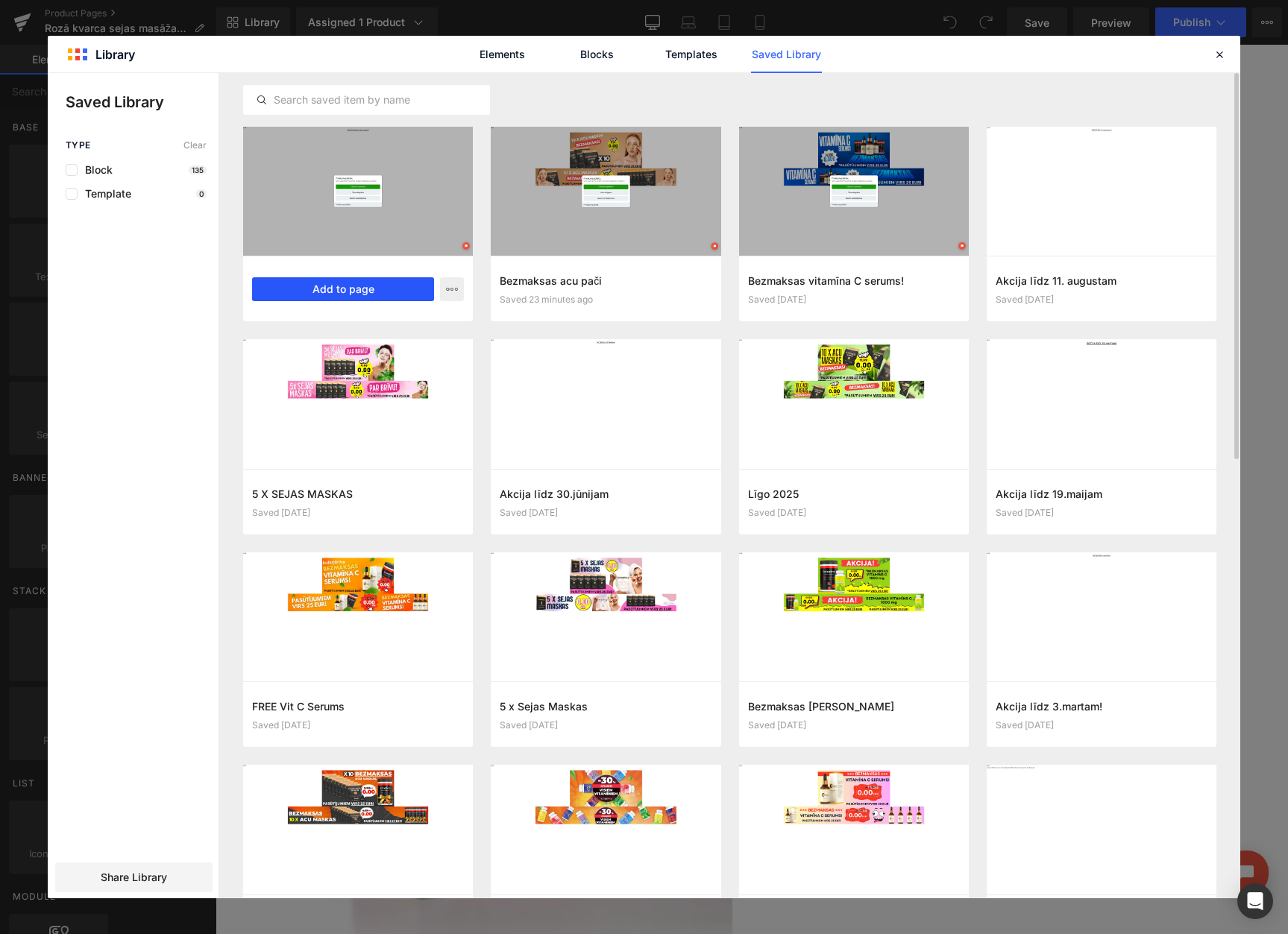
drag, startPoint x: 341, startPoint y: 288, endPoint x: 127, endPoint y: 242, distance: 218.9
click at [341, 288] on button "Add to page" at bounding box center [343, 289] width 182 height 24
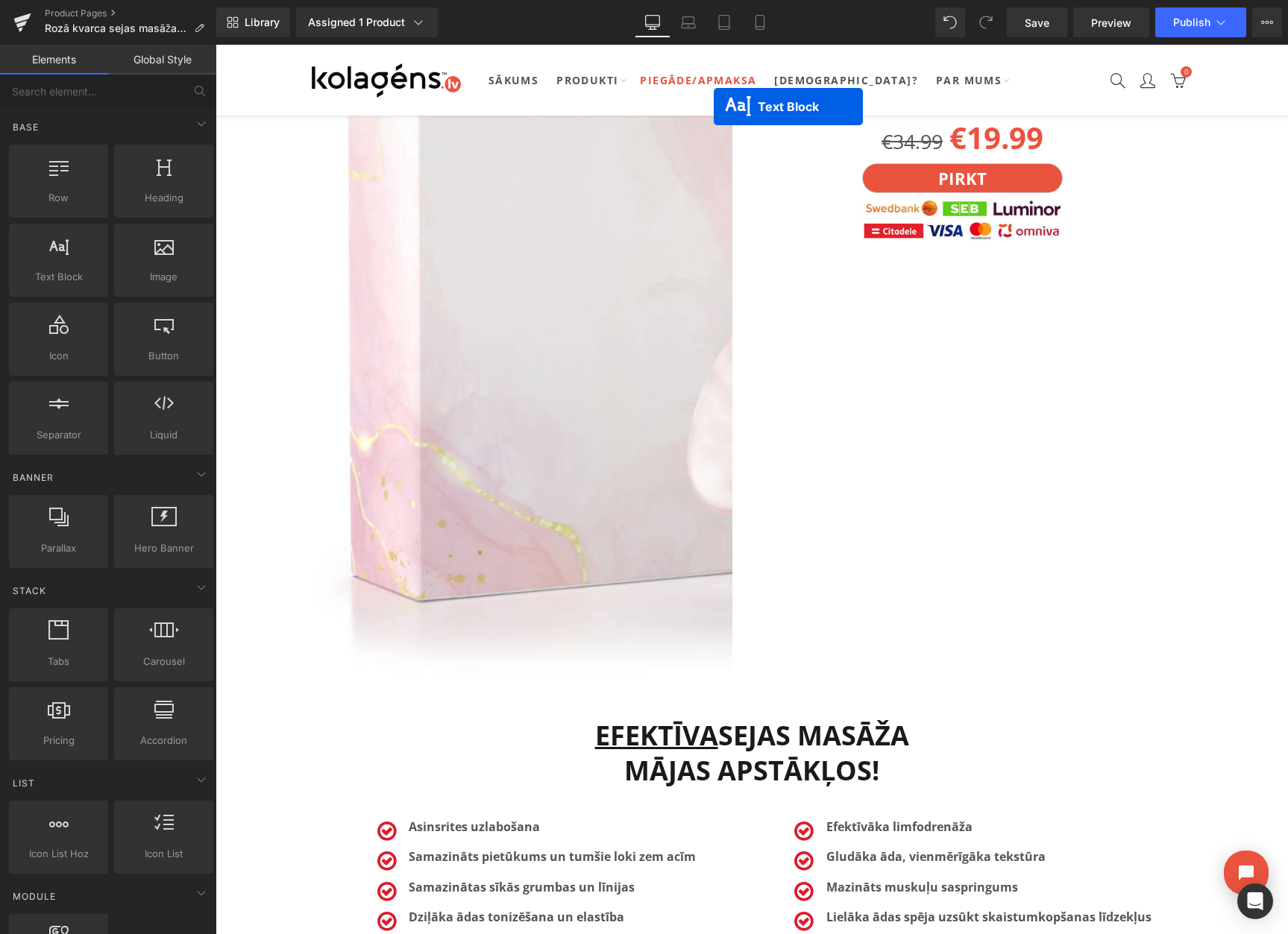
scroll to position [88, 0]
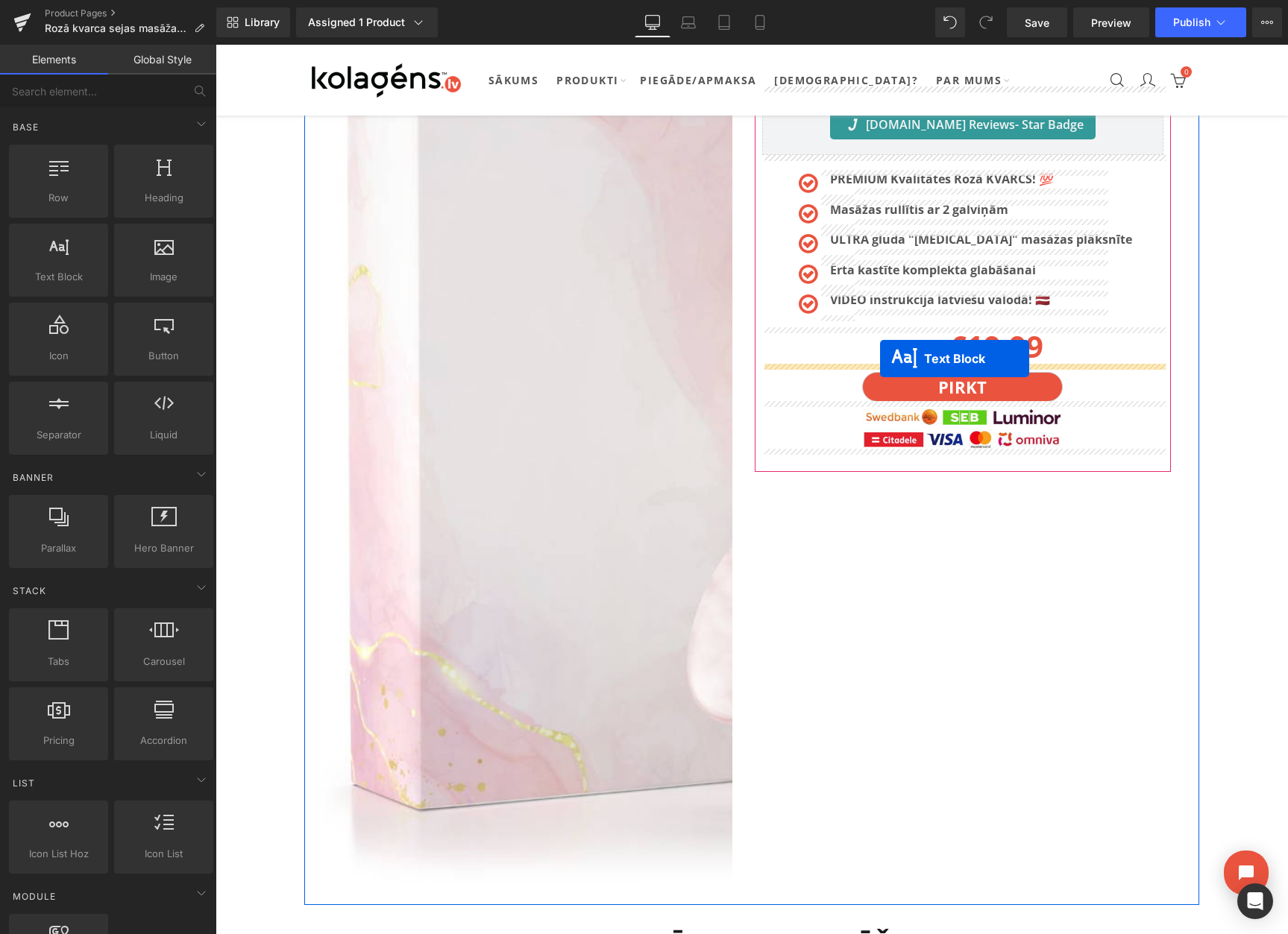
drag, startPoint x: 708, startPoint y: 275, endPoint x: 880, endPoint y: 359, distance: 191.4
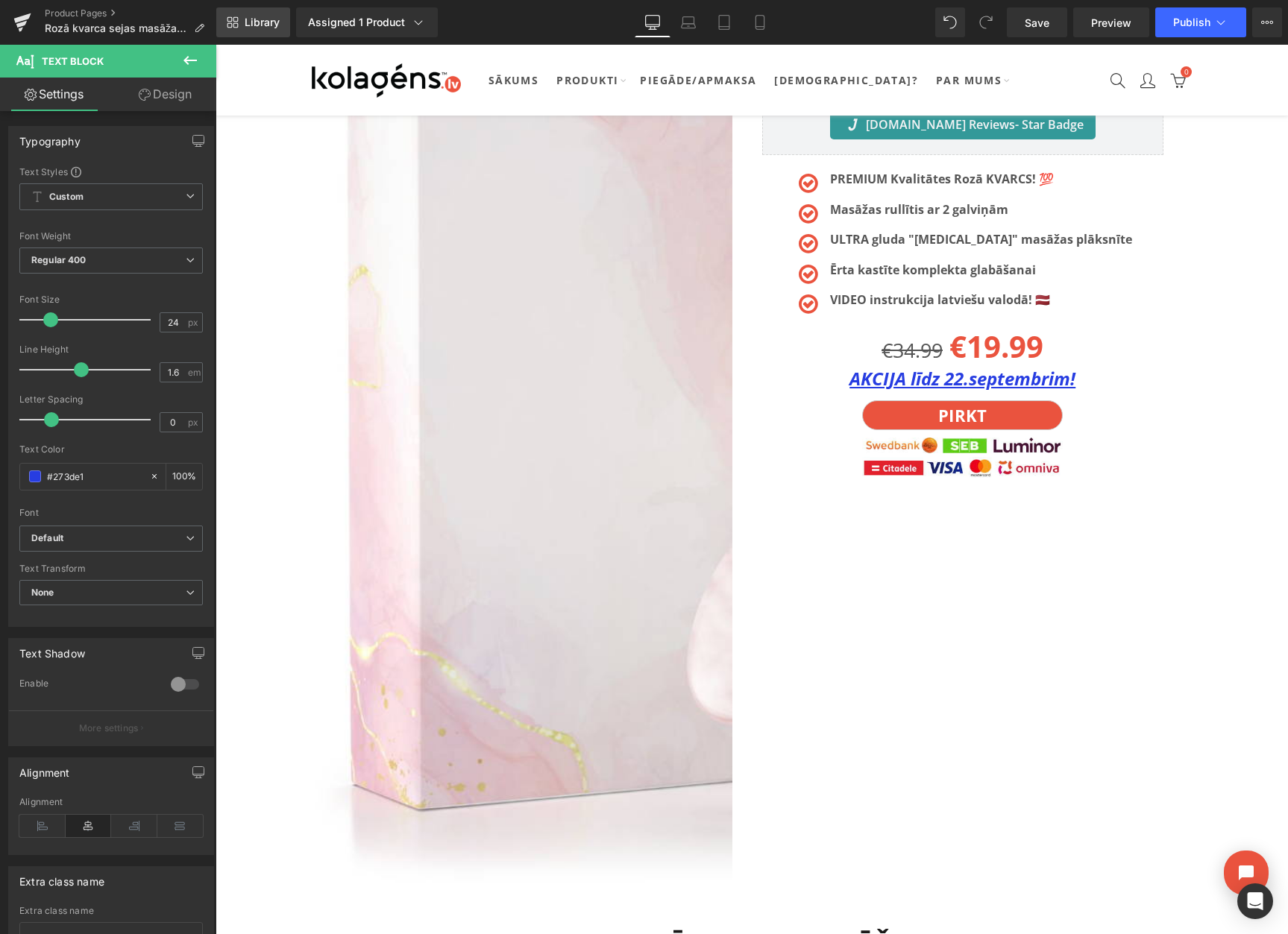
click at [262, 28] on span "Library" at bounding box center [262, 22] width 35 height 13
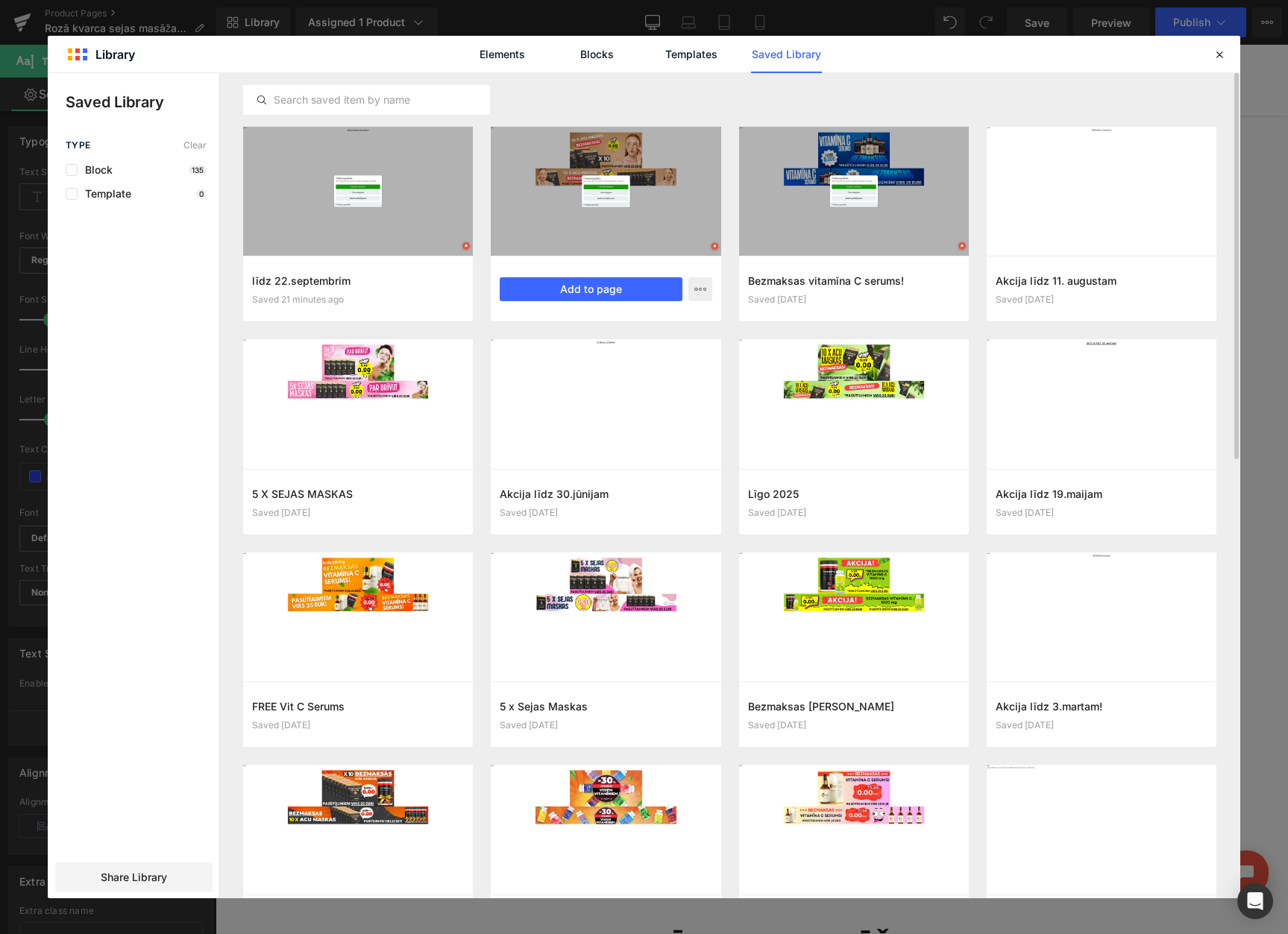
click at [602, 159] on div at bounding box center [605, 191] width 229 height 129
click at [581, 283] on button "Add to page" at bounding box center [591, 289] width 182 height 24
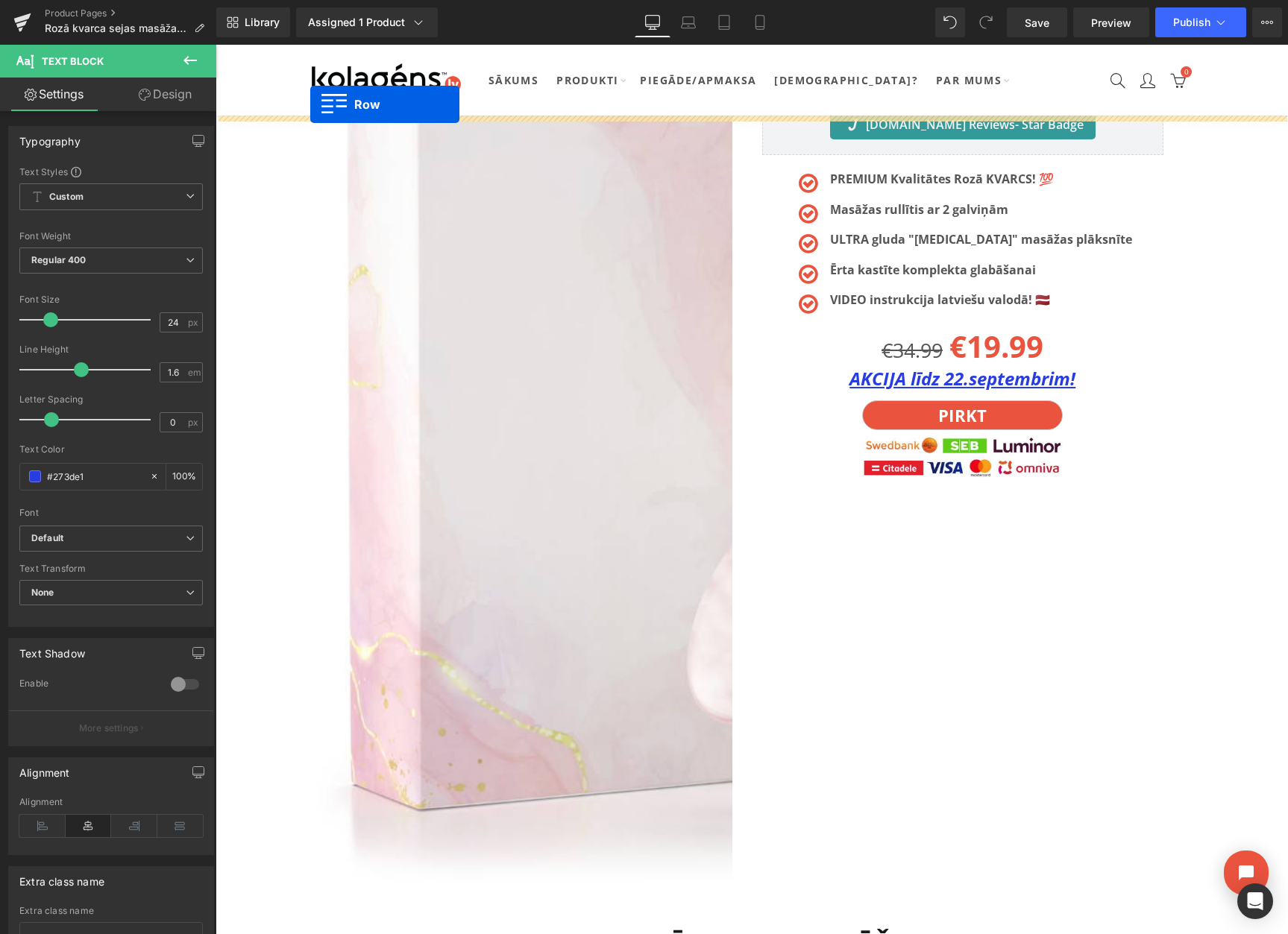
scroll to position [0, 0]
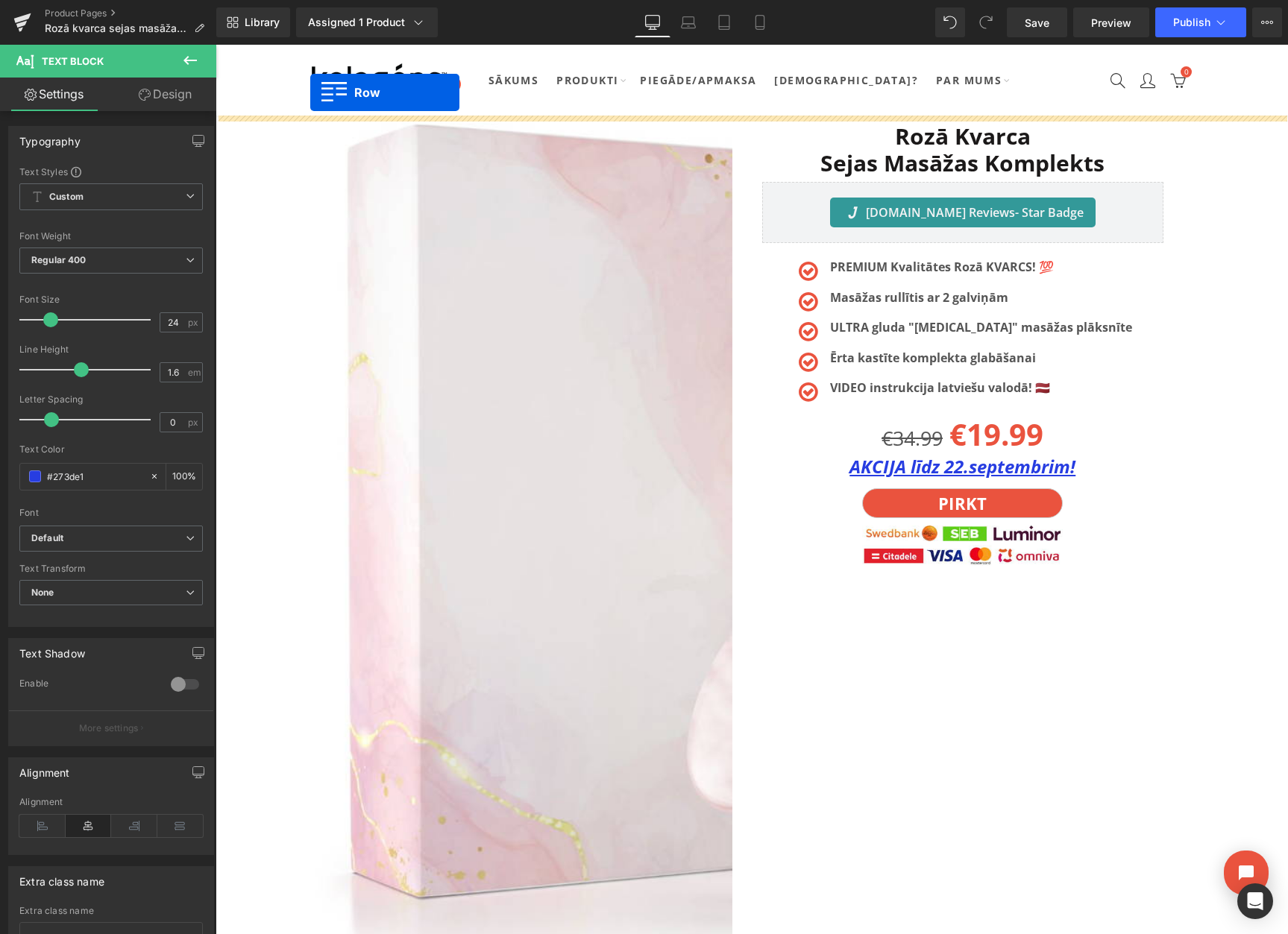
drag, startPoint x: 309, startPoint y: 222, endPoint x: 316, endPoint y: 114, distance: 108.2
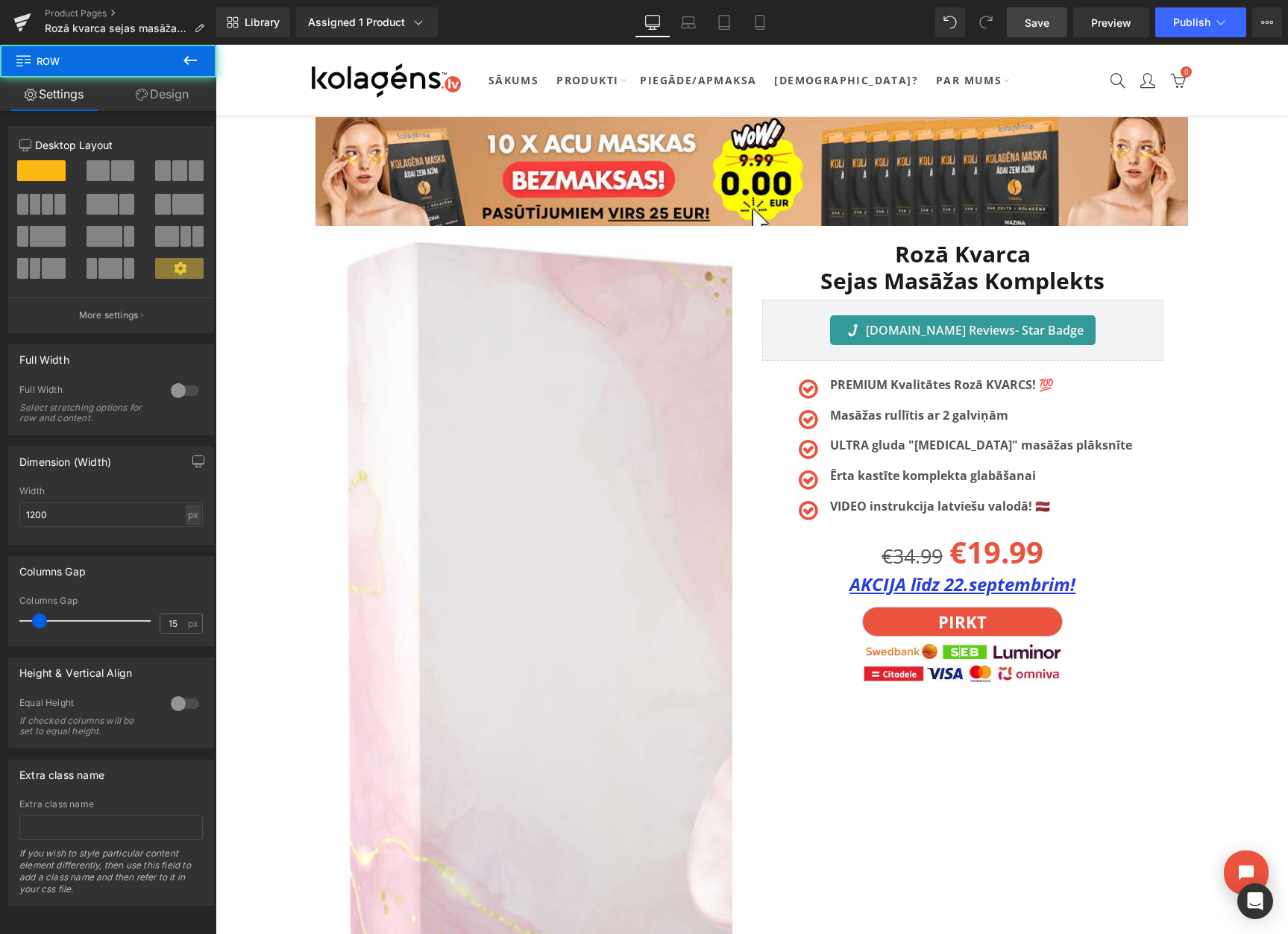
click at [1043, 28] on span "Save" at bounding box center [1037, 23] width 25 height 16
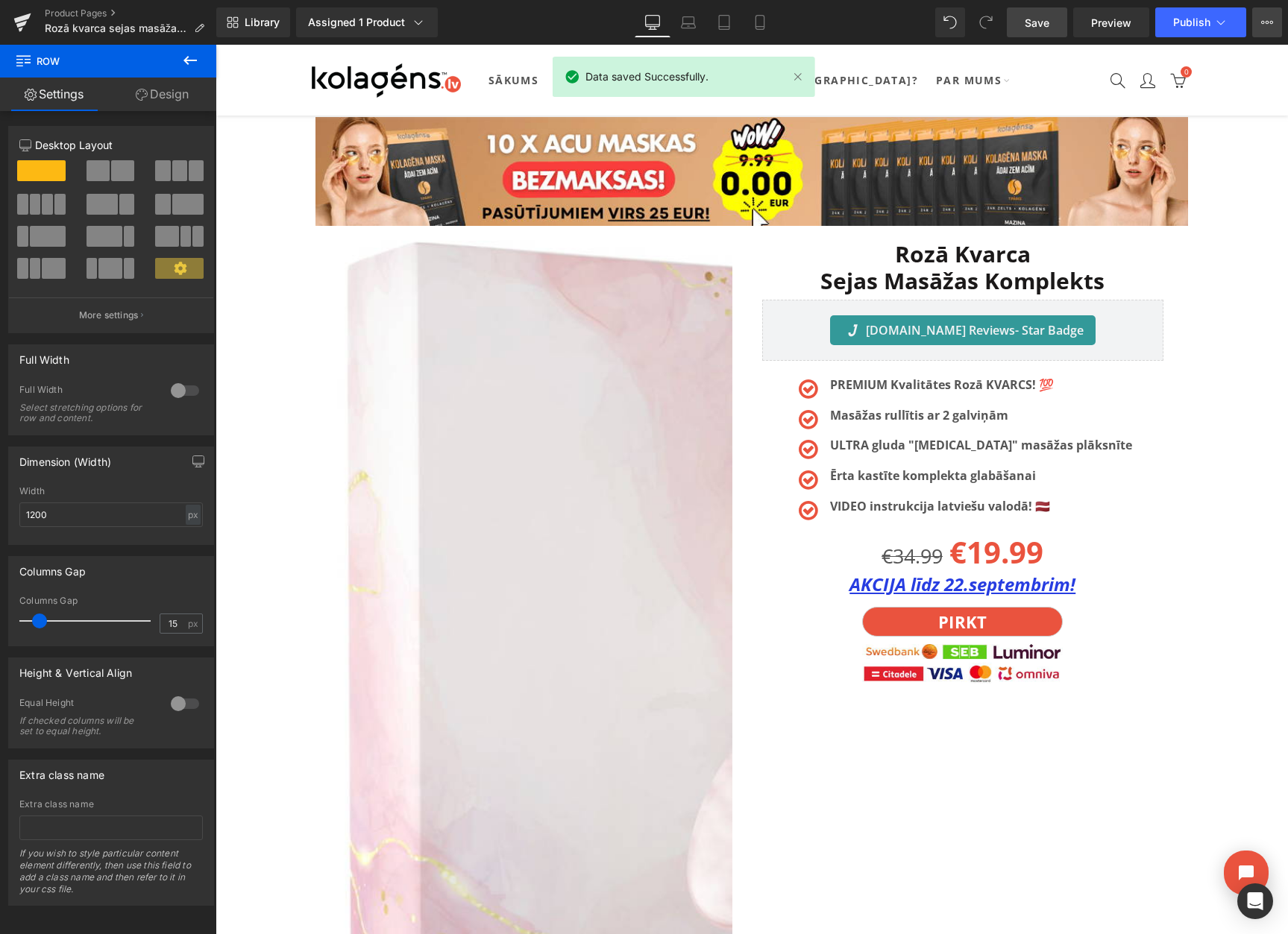
click at [1270, 28] on icon at bounding box center [1267, 23] width 12 height 12
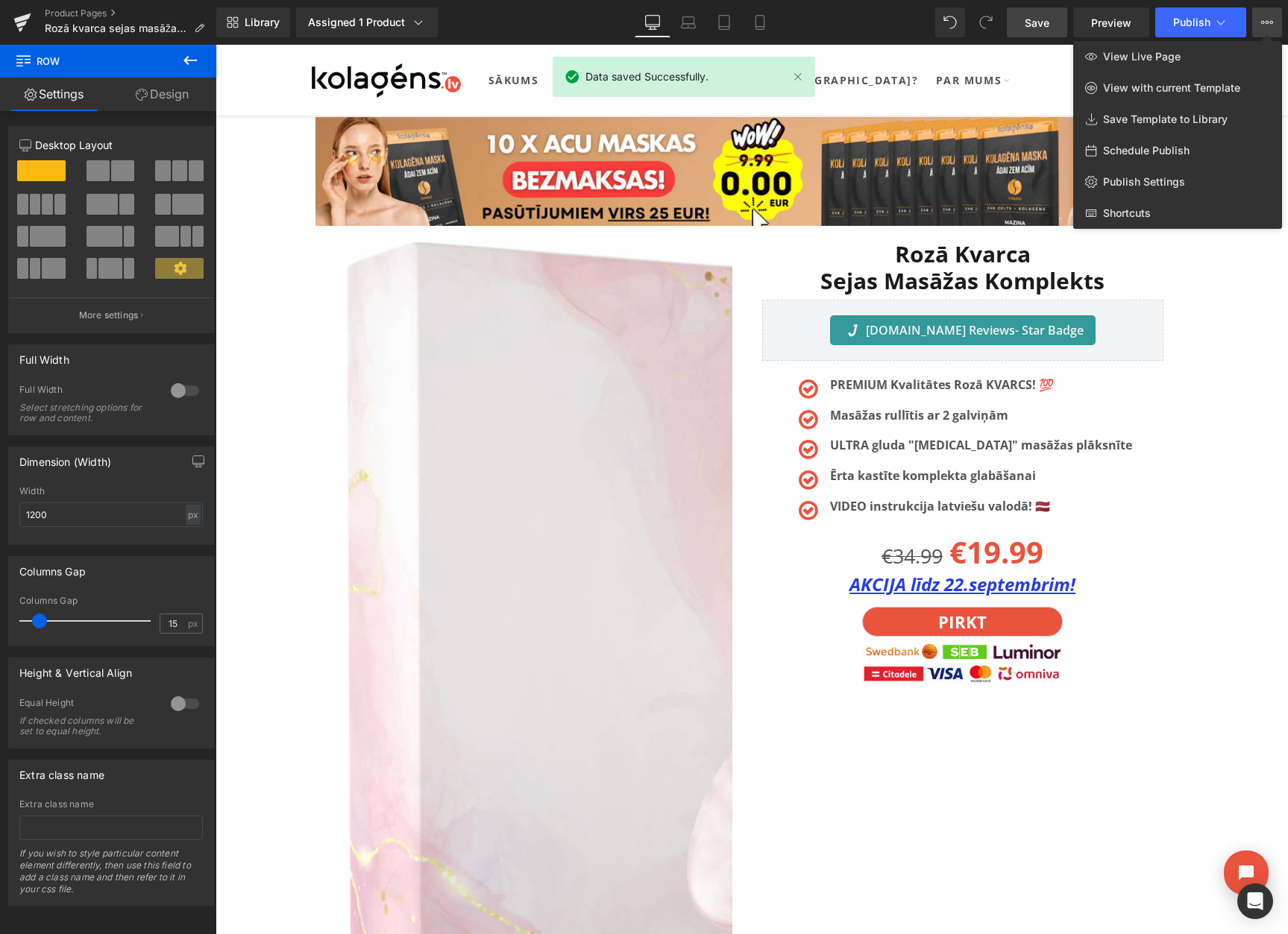
click at [1151, 155] on span "Schedule Publish" at bounding box center [1145, 150] width 87 height 13
select select
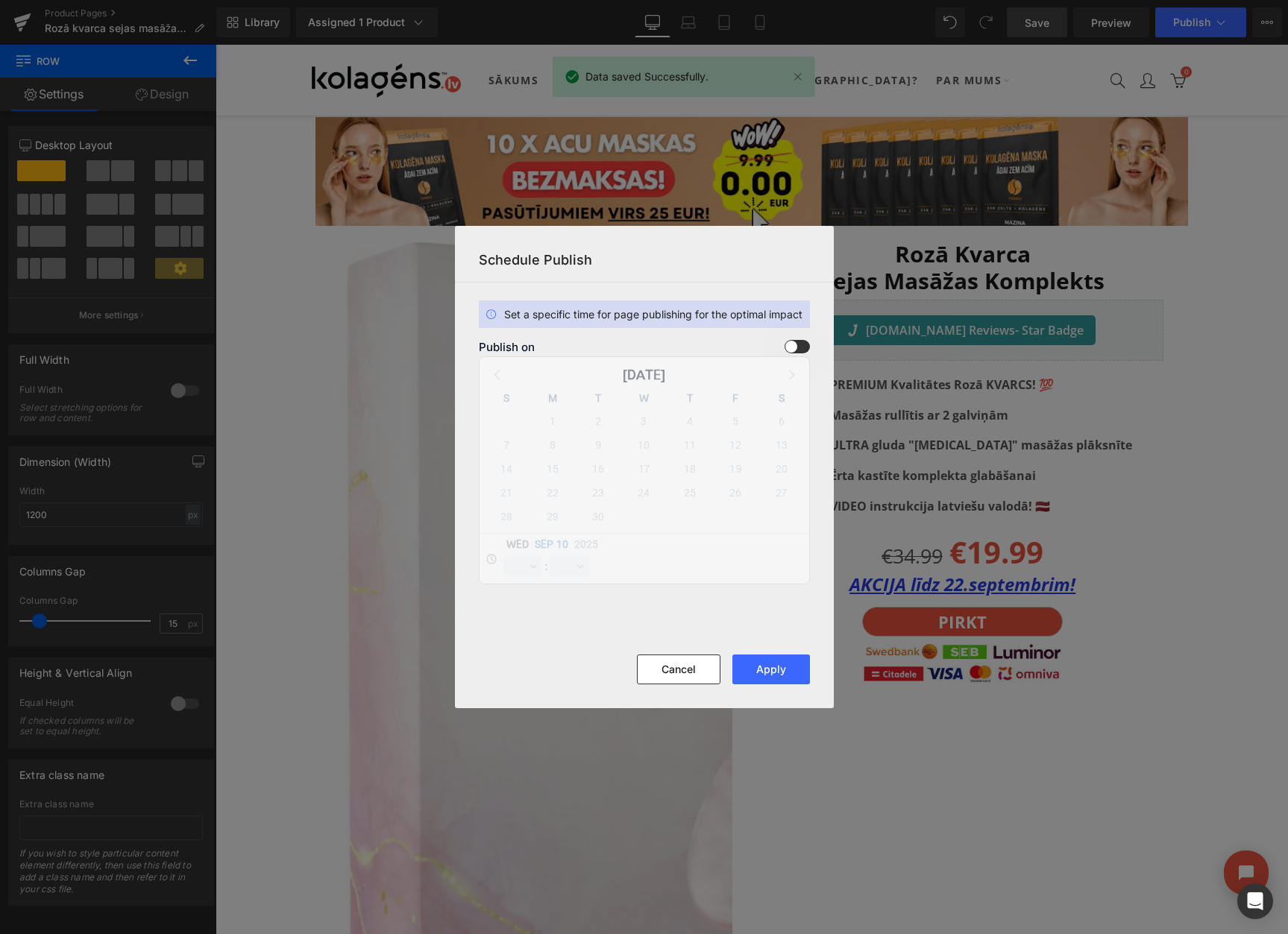
click at [788, 349] on span at bounding box center [797, 346] width 25 height 13
click at [0, 0] on input "checkbox" at bounding box center [0, 0] width 0 height 0
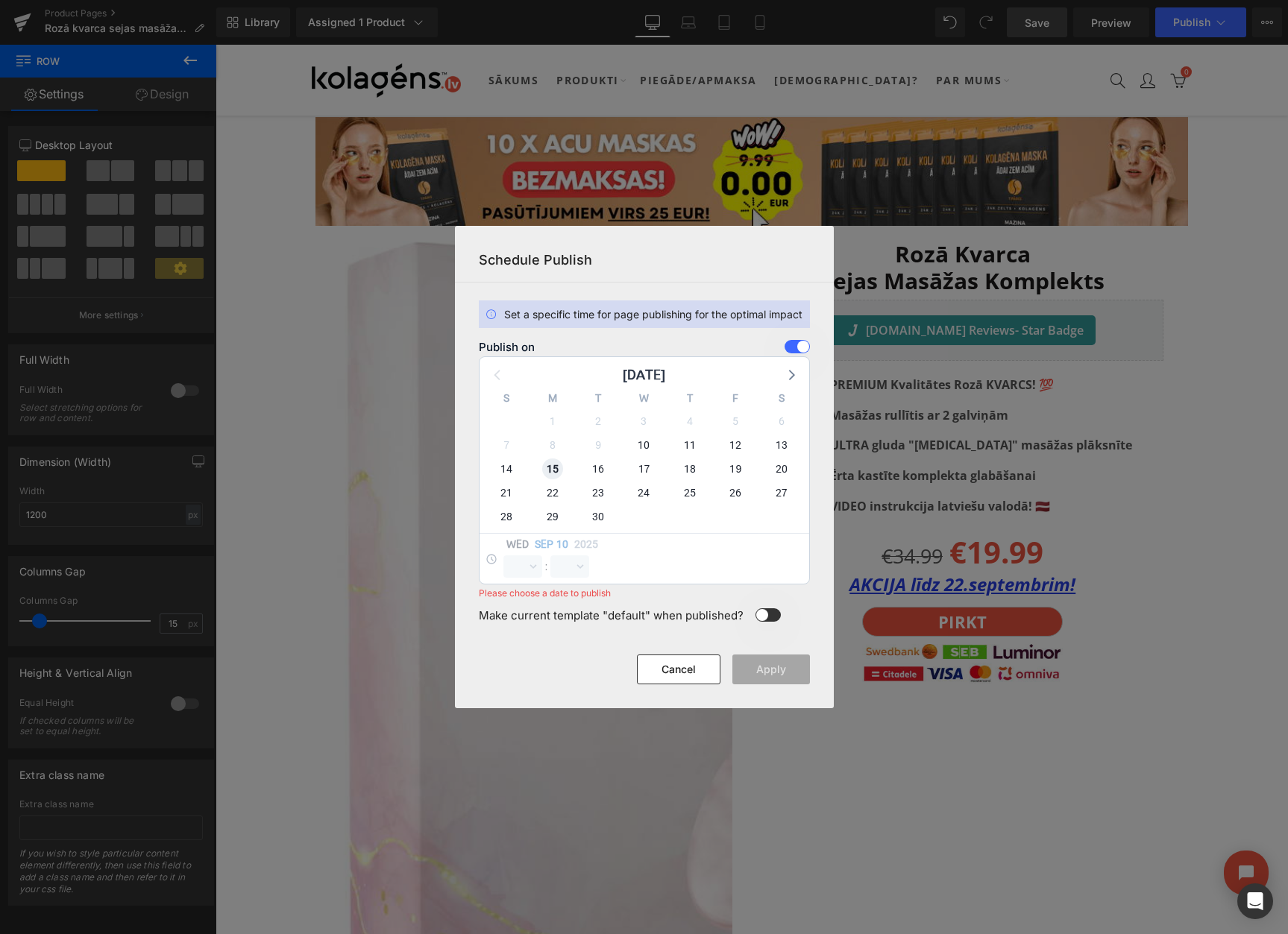
click at [550, 471] on span "15" at bounding box center [553, 469] width 21 height 21
select select "11"
select select "4"
click at [521, 565] on select "00 01 02 03 04 05 06 07 08 09 10 11 12 13 14 15 16 17 18 19 20 21 22 23" at bounding box center [523, 566] width 39 height 23
click at [503, 555] on select "00 01 02 03 04 05 06 07 08 09 10 11 12 13 14 15 16 17 18 19 20 21 22 23" at bounding box center [523, 566] width 39 height 23
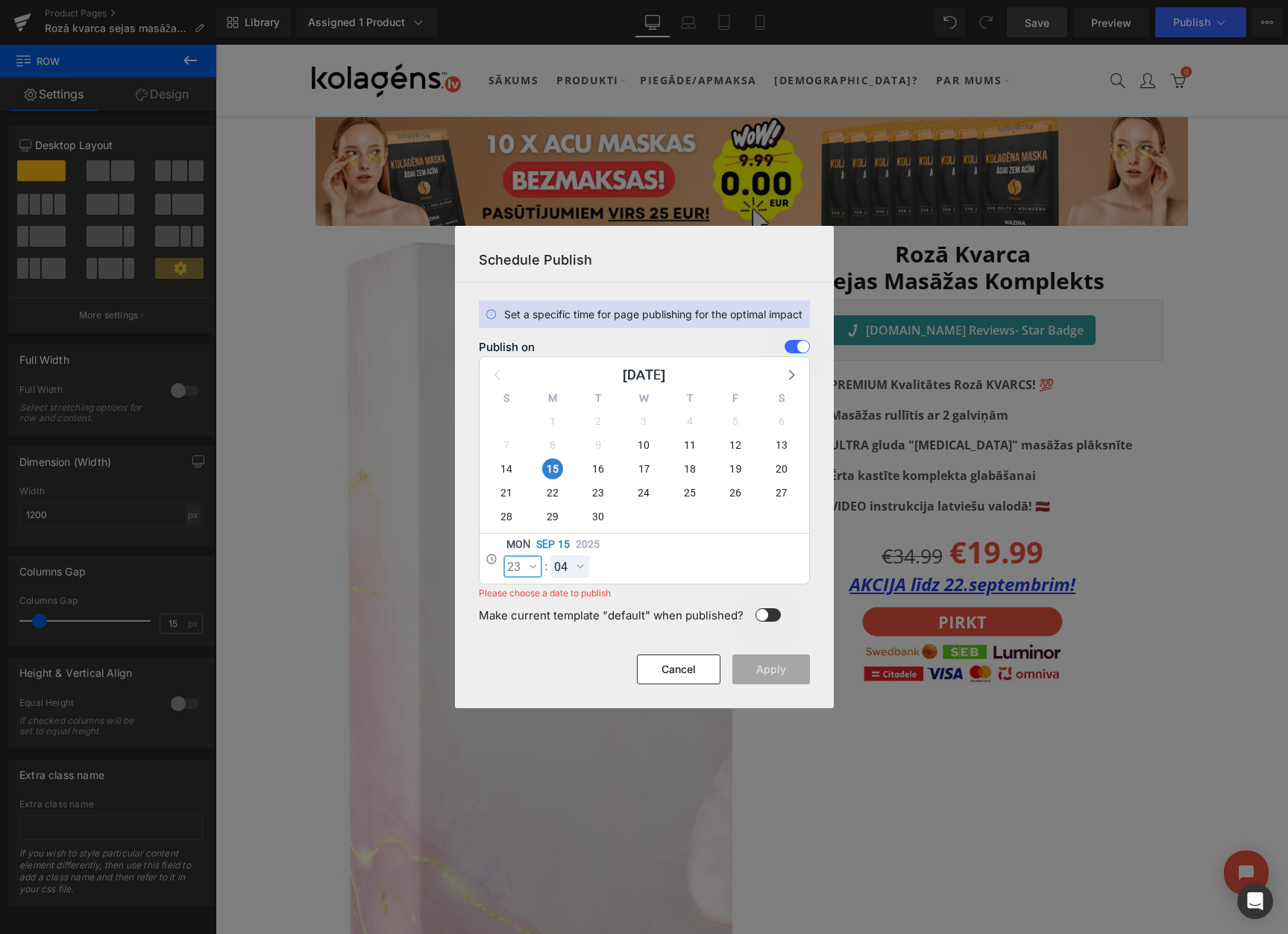
select select "23"
click at [570, 571] on select "00 01 02 03 04 05 06 07 08 09 10 11 12 13 14 15 16 17 18 19 20 21 22 23 24 25 2…" at bounding box center [569, 566] width 39 height 23
click at [550, 555] on select "00 01 02 03 04 05 06 07 08 09 10 11 12 13 14 15 16 17 18 19 20 21 22 23 24 25 2…" at bounding box center [569, 566] width 39 height 23
select select "59"
click at [771, 665] on button "Apply" at bounding box center [771, 670] width 78 height 30
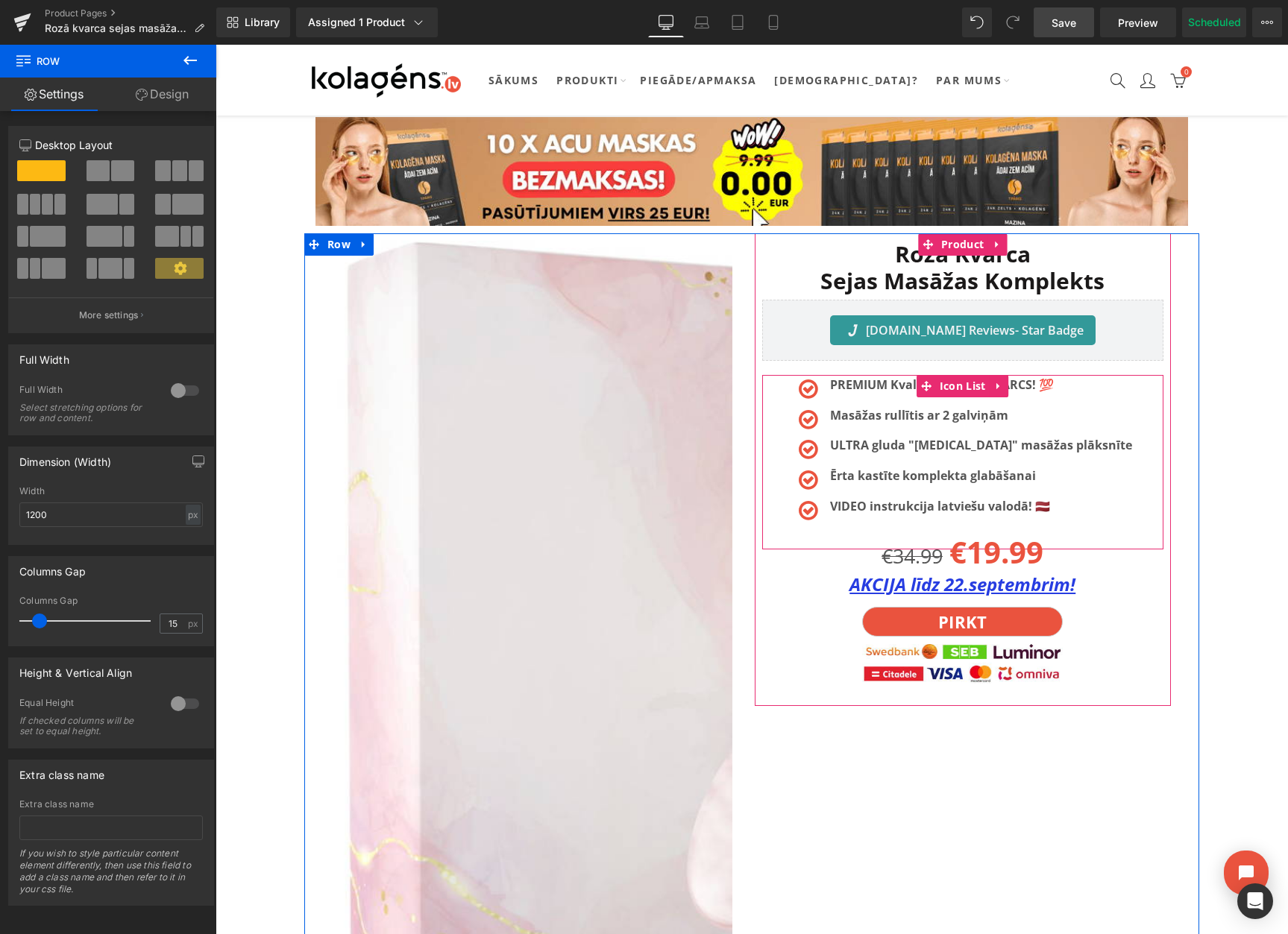
click at [102, 11] on link "Product Pages" at bounding box center [130, 14] width 172 height 12
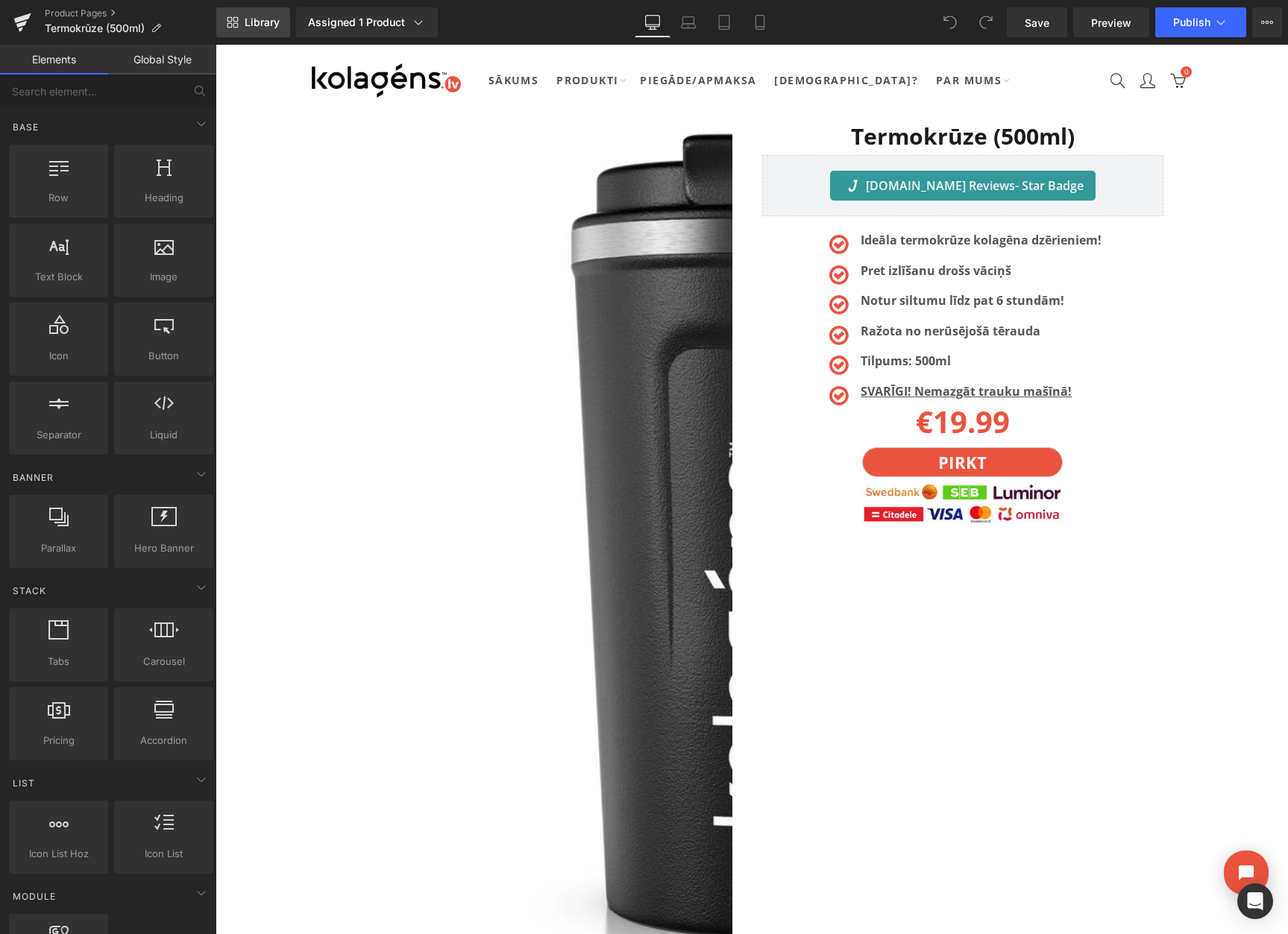
click at [236, 22] on icon at bounding box center [236, 20] width 5 height 5
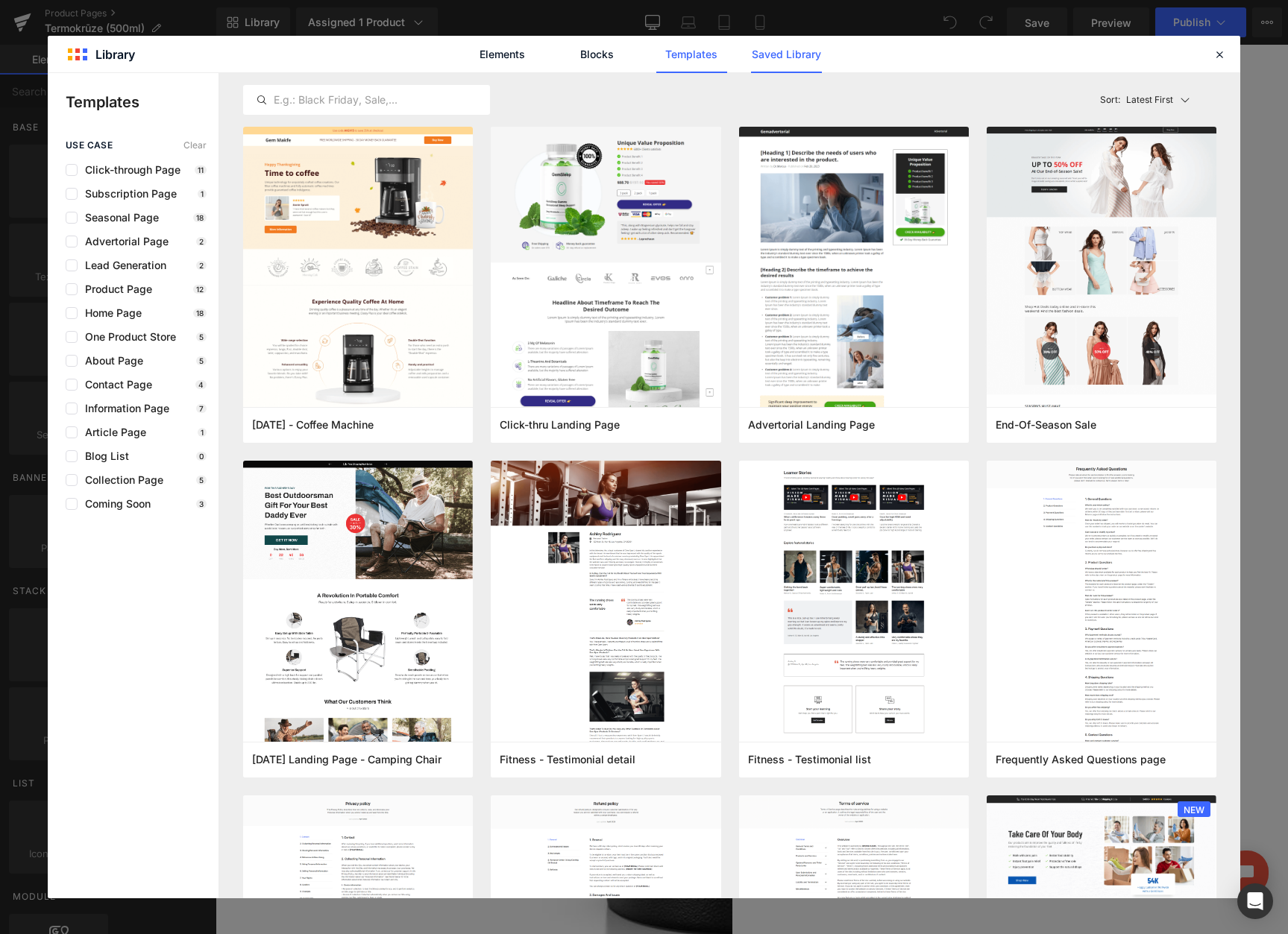
click at [777, 58] on link "Saved Library" at bounding box center [785, 54] width 71 height 38
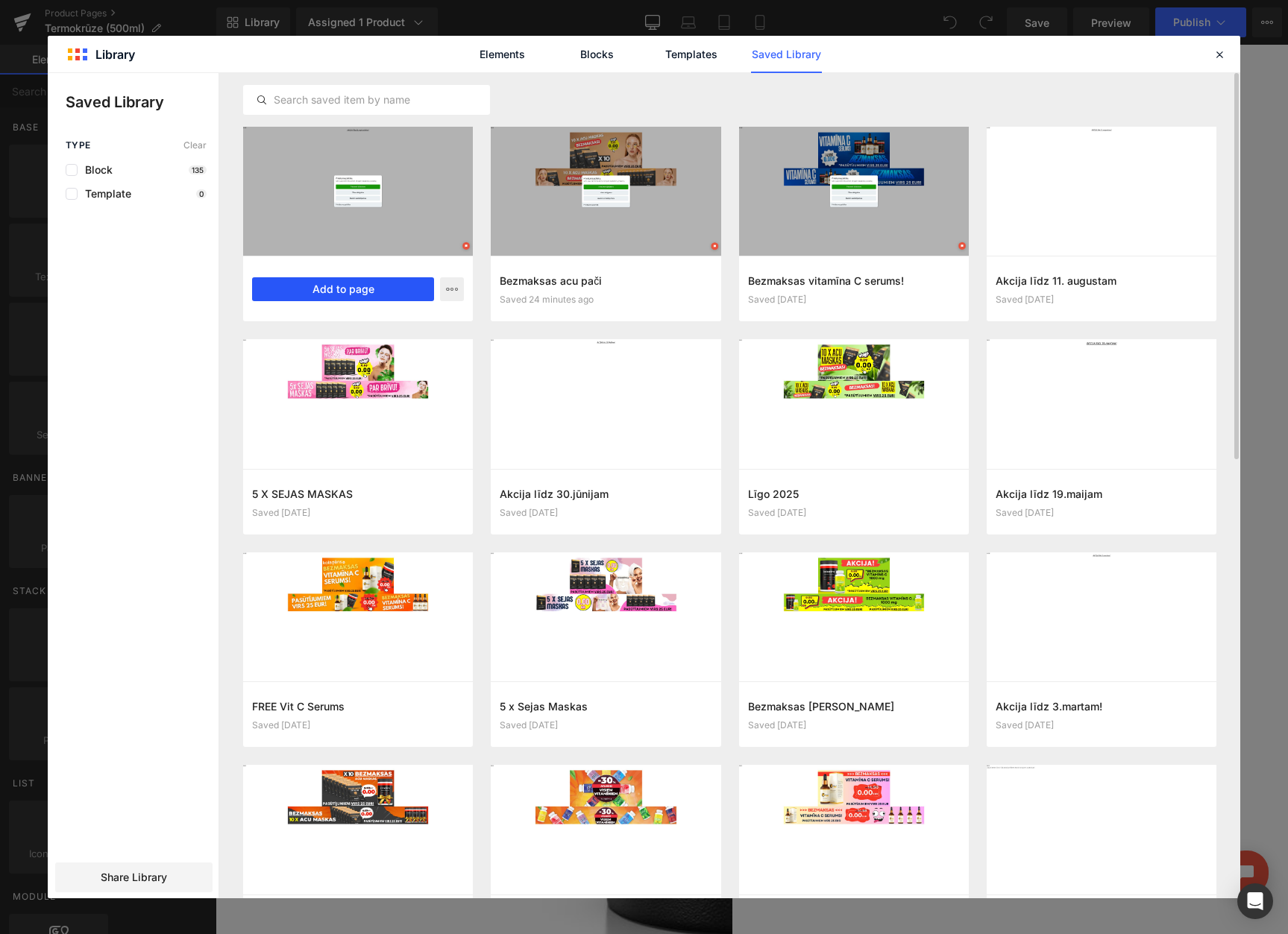
click at [345, 289] on button "Add to page" at bounding box center [343, 289] width 182 height 24
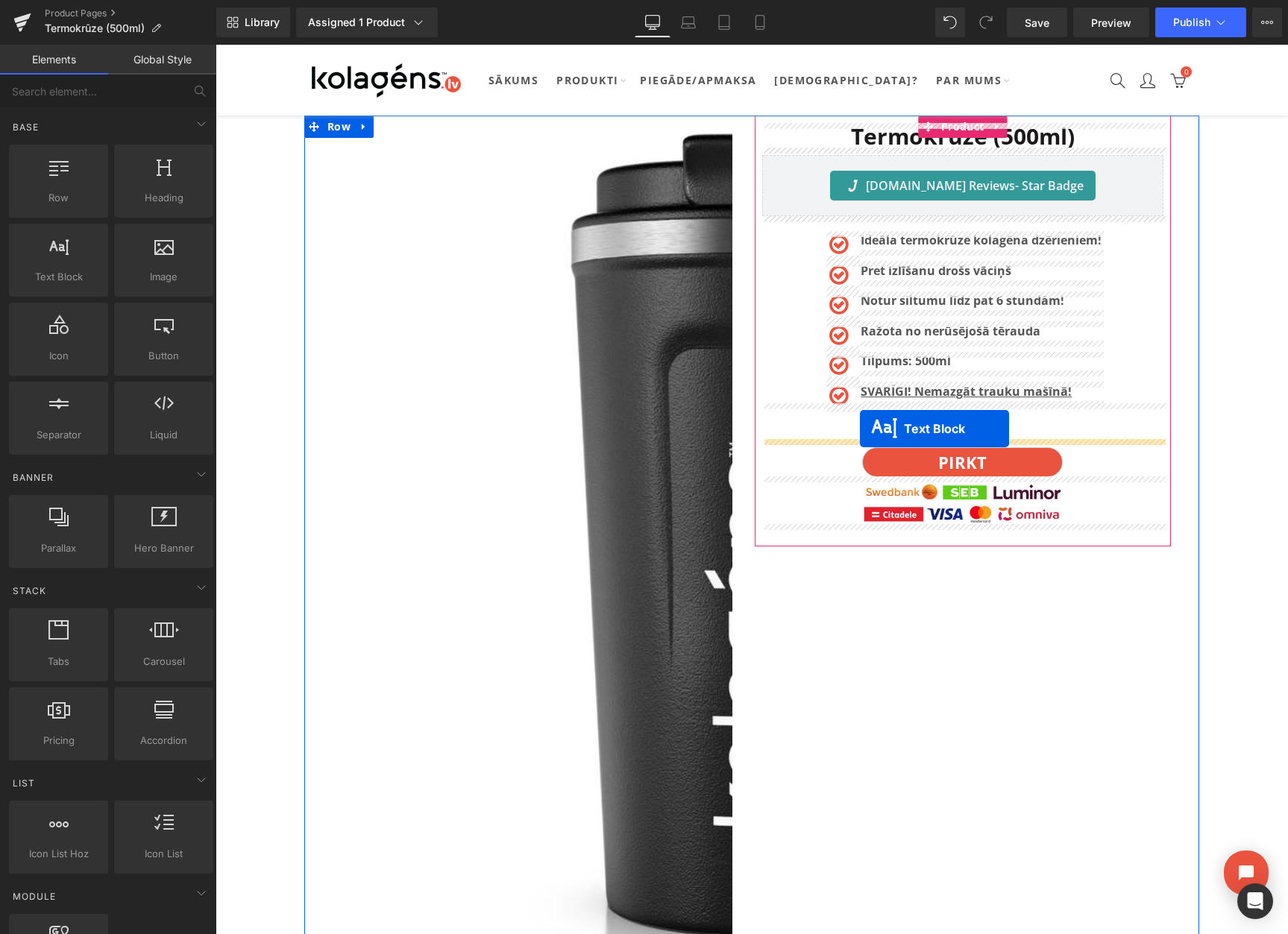
drag, startPoint x: 715, startPoint y: 274, endPoint x: 860, endPoint y: 429, distance: 212.2
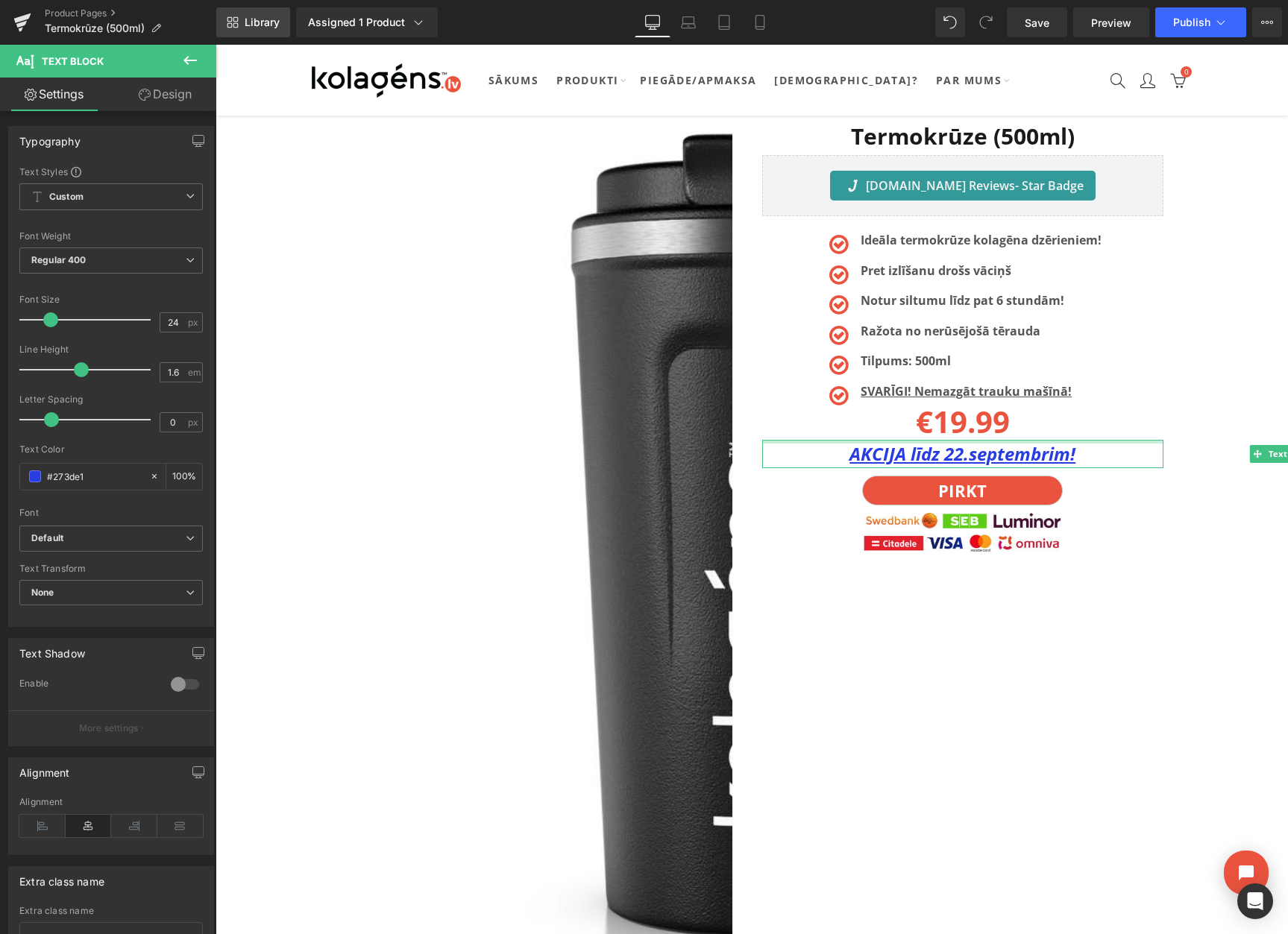
click at [254, 21] on span "Library" at bounding box center [262, 22] width 35 height 13
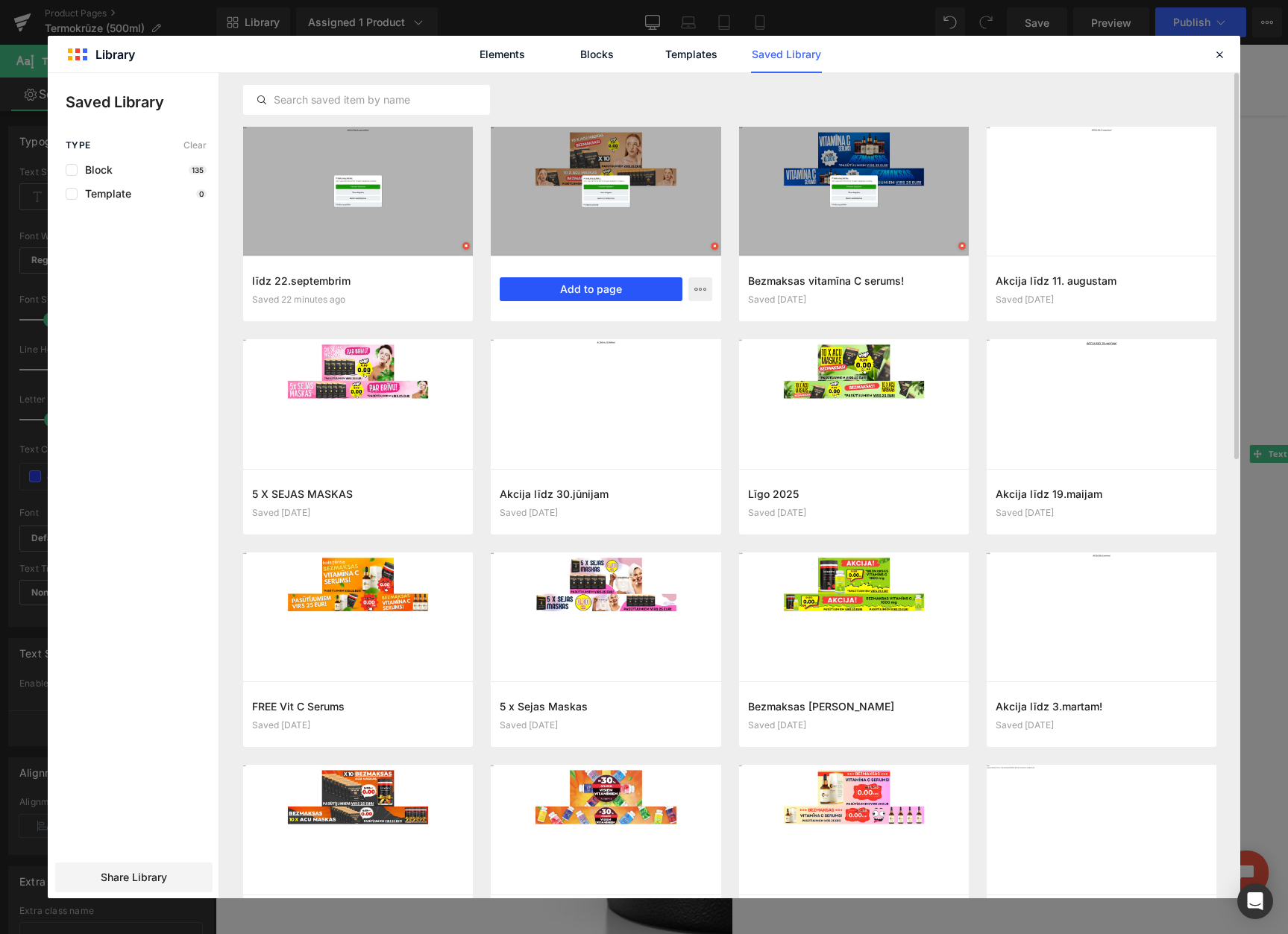
click at [583, 280] on button "Add to page" at bounding box center [591, 289] width 182 height 24
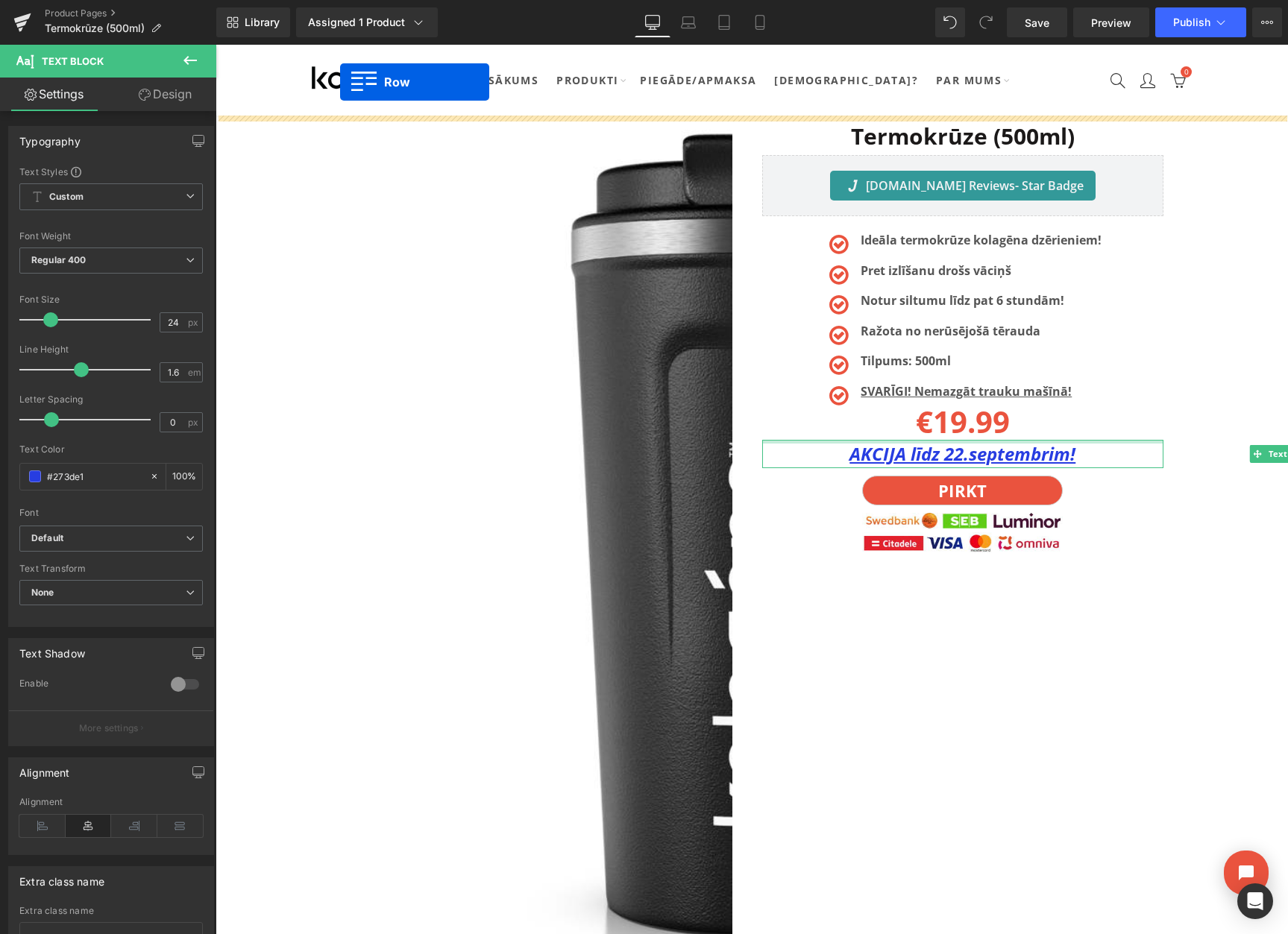
drag, startPoint x: 314, startPoint y: 222, endPoint x: 347, endPoint y: 96, distance: 130.2
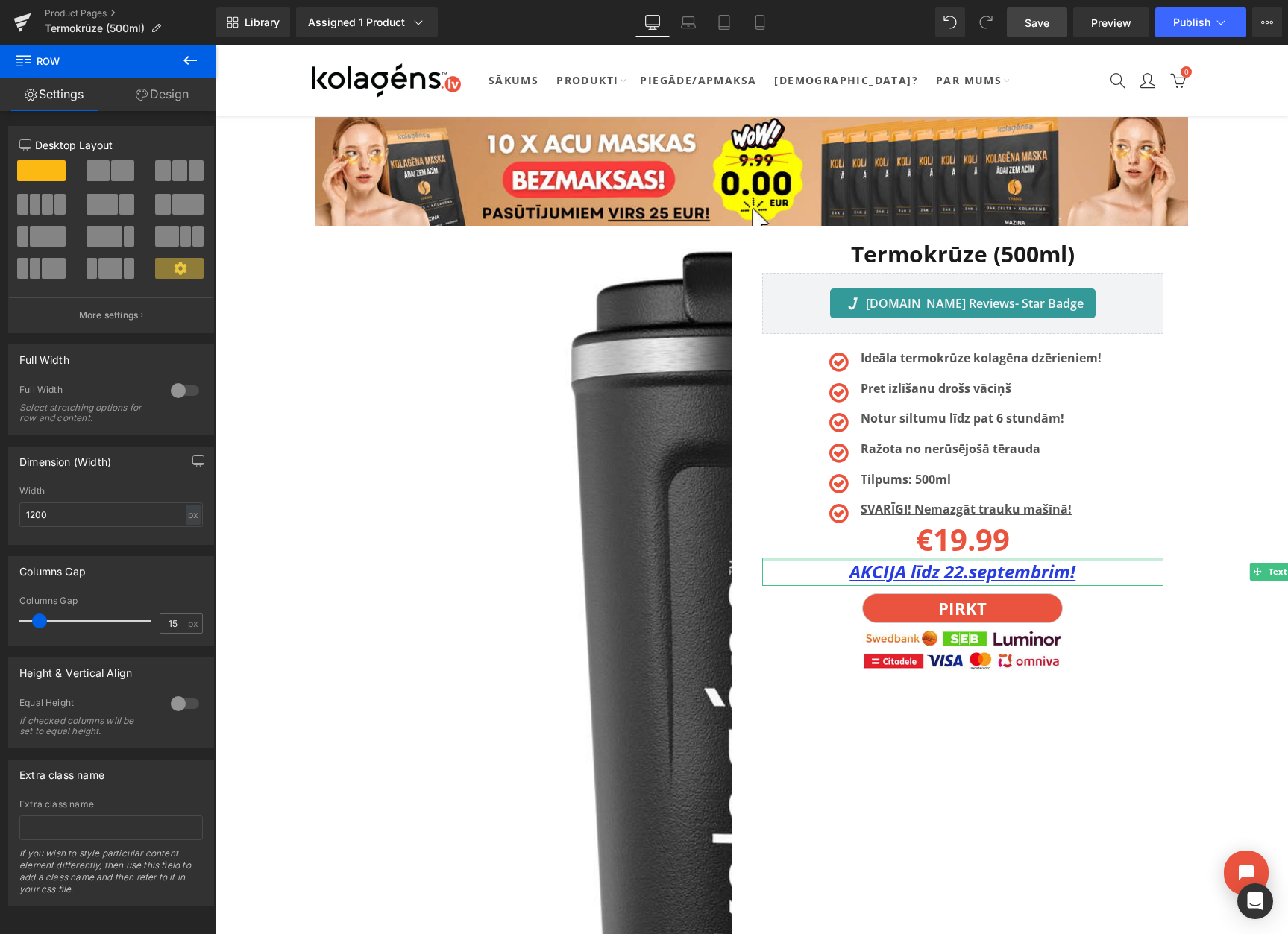
click span "Save"
click icon
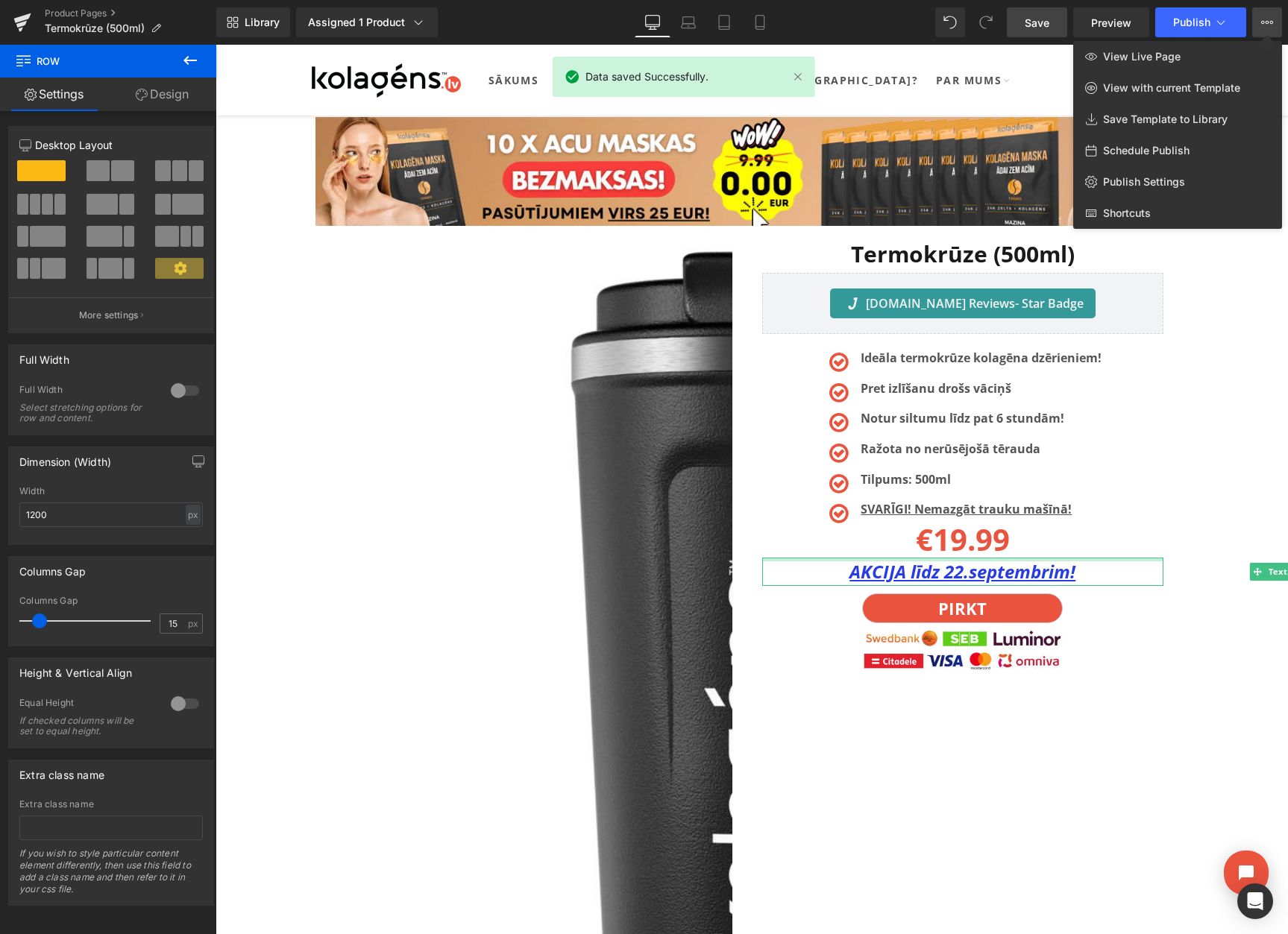
click span "Schedule Publish"
select select
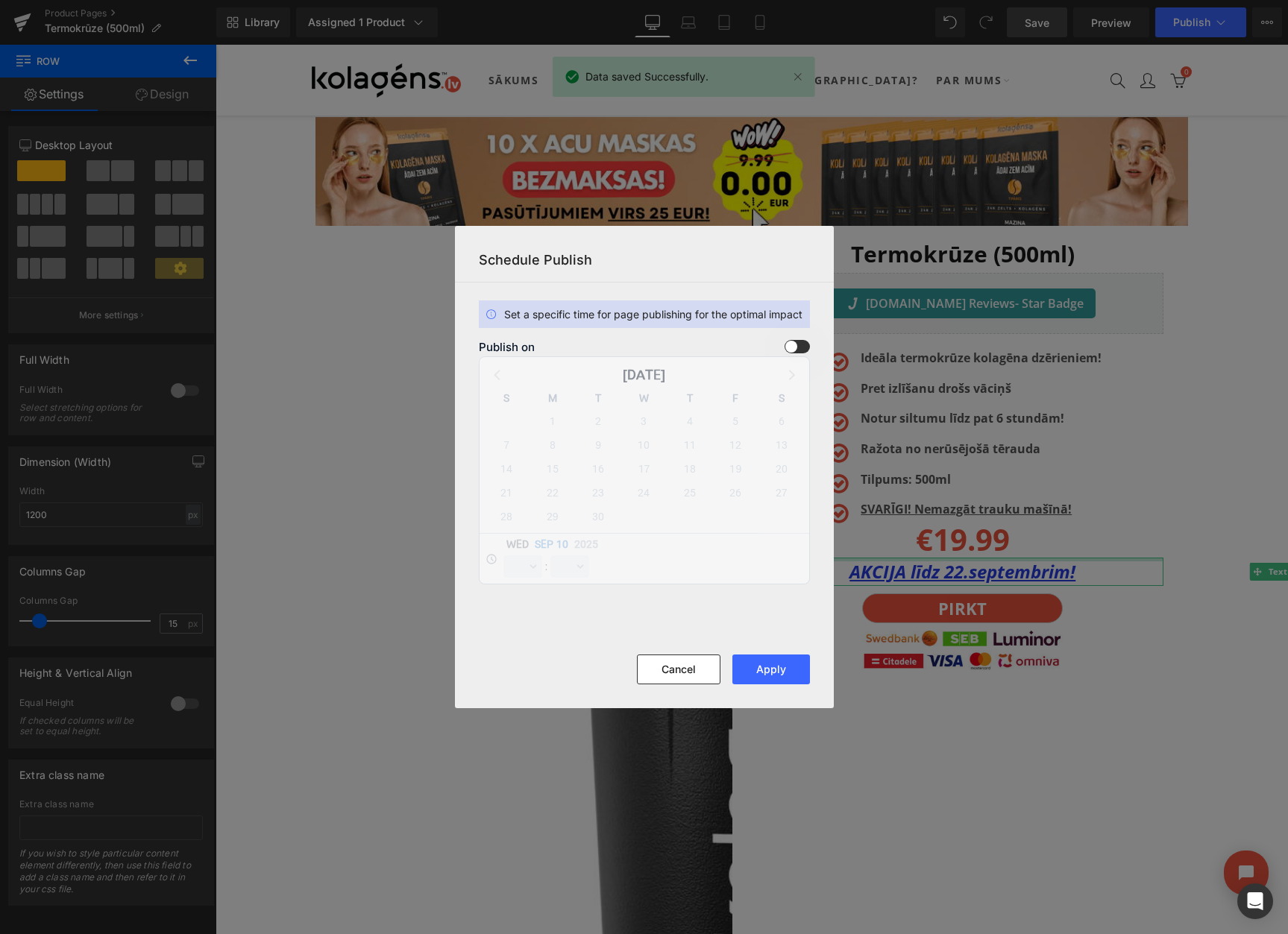
click span
click input "checkbox"
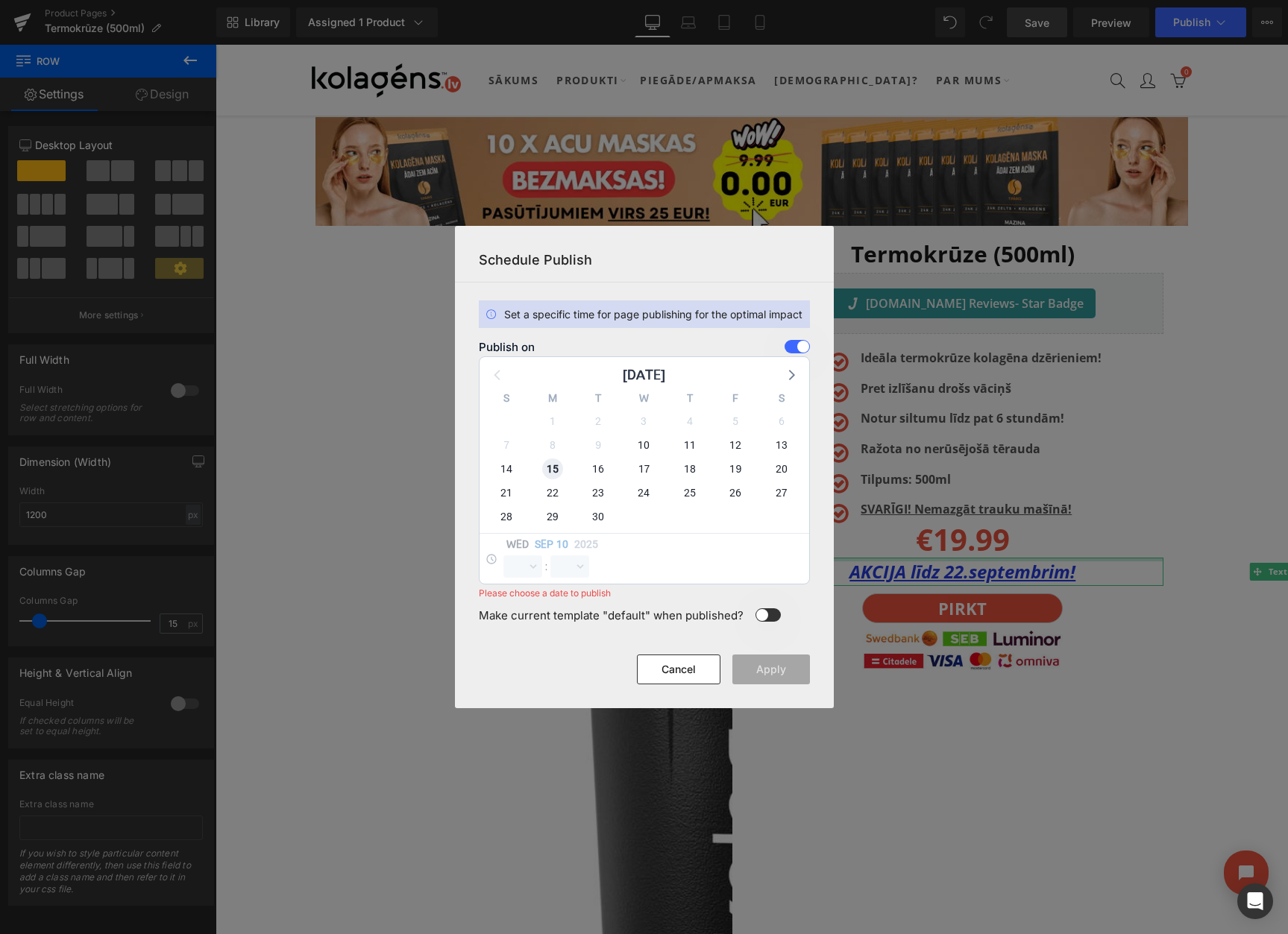
click span "15"
select select "11"
select select "5"
click select "00 01 02 03 04 05 06 07 08 09 10 11 12 13 14 15 16 17 18 19 20 21 22 23"
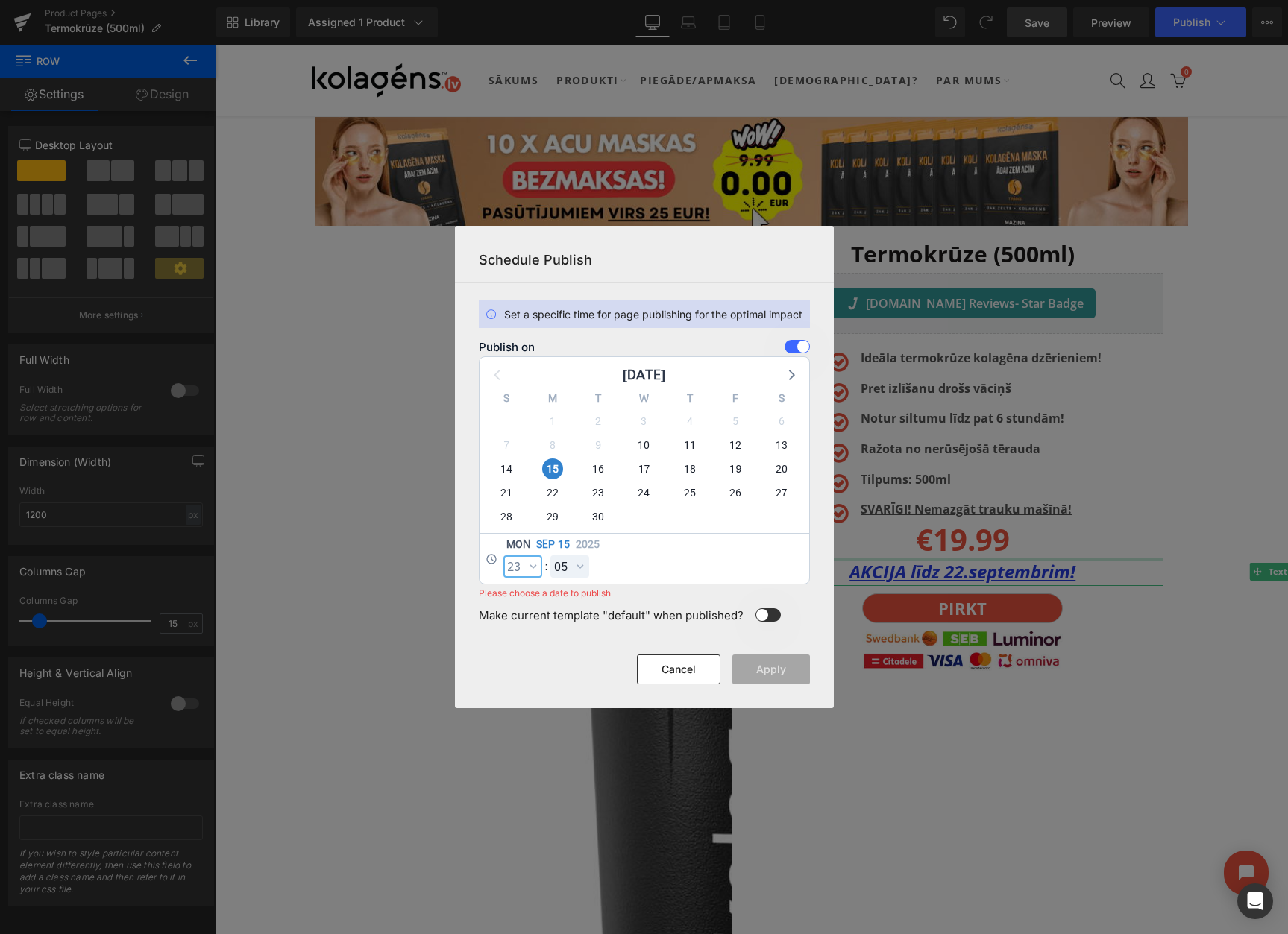
select select "23"
click select "00 01 02 03 04 05 06 07 08 09 10 11 12 13 14 15 16 17 18 19 20 21 22 23 24 25 2…"
select select "59"
click button "Apply"
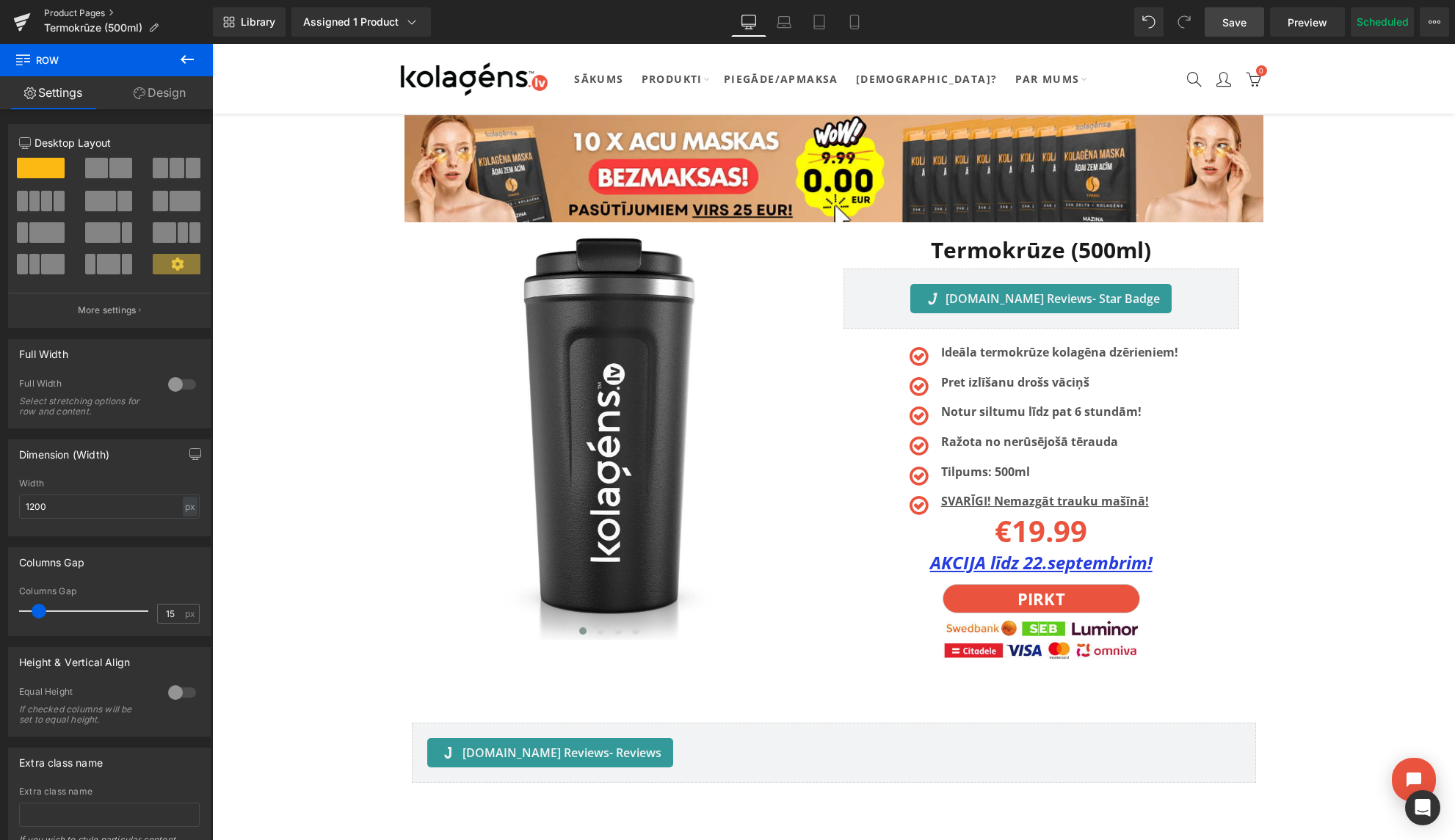
click link "Product Pages"
